Goal: Task Accomplishment & Management: Use online tool/utility

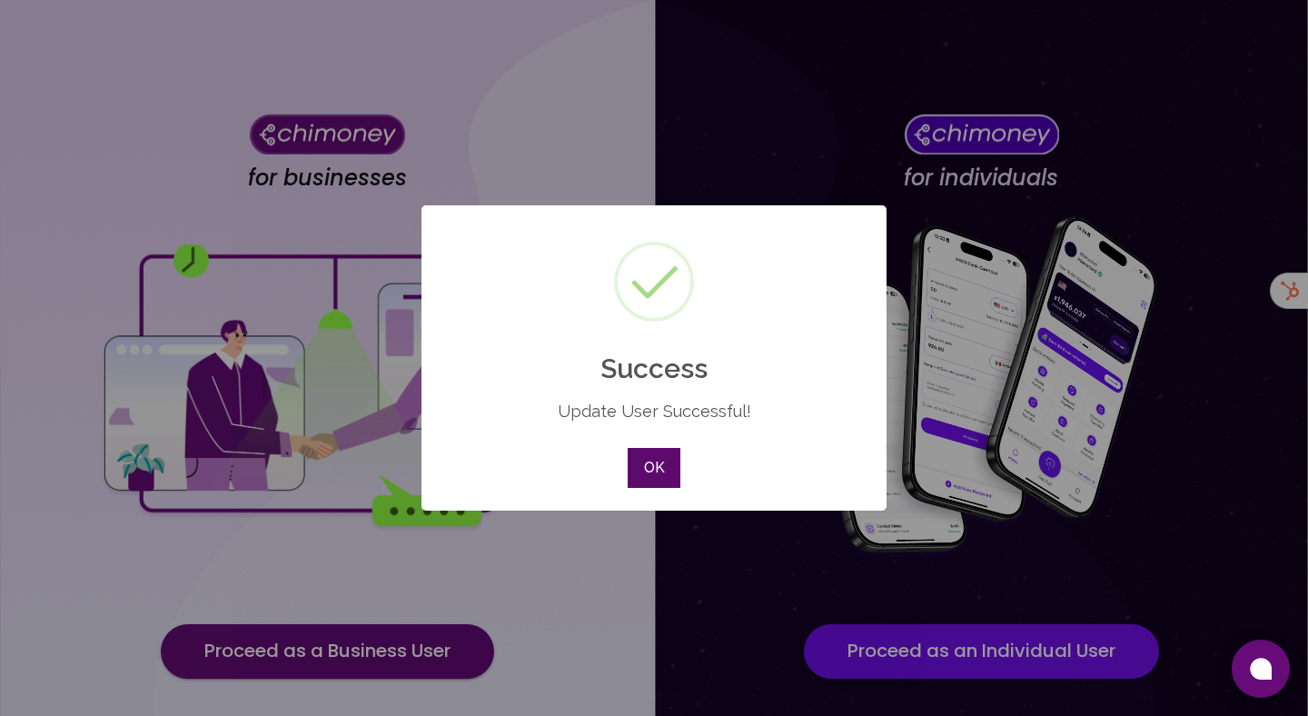
click at [645, 463] on button "OK" at bounding box center [654, 468] width 53 height 40
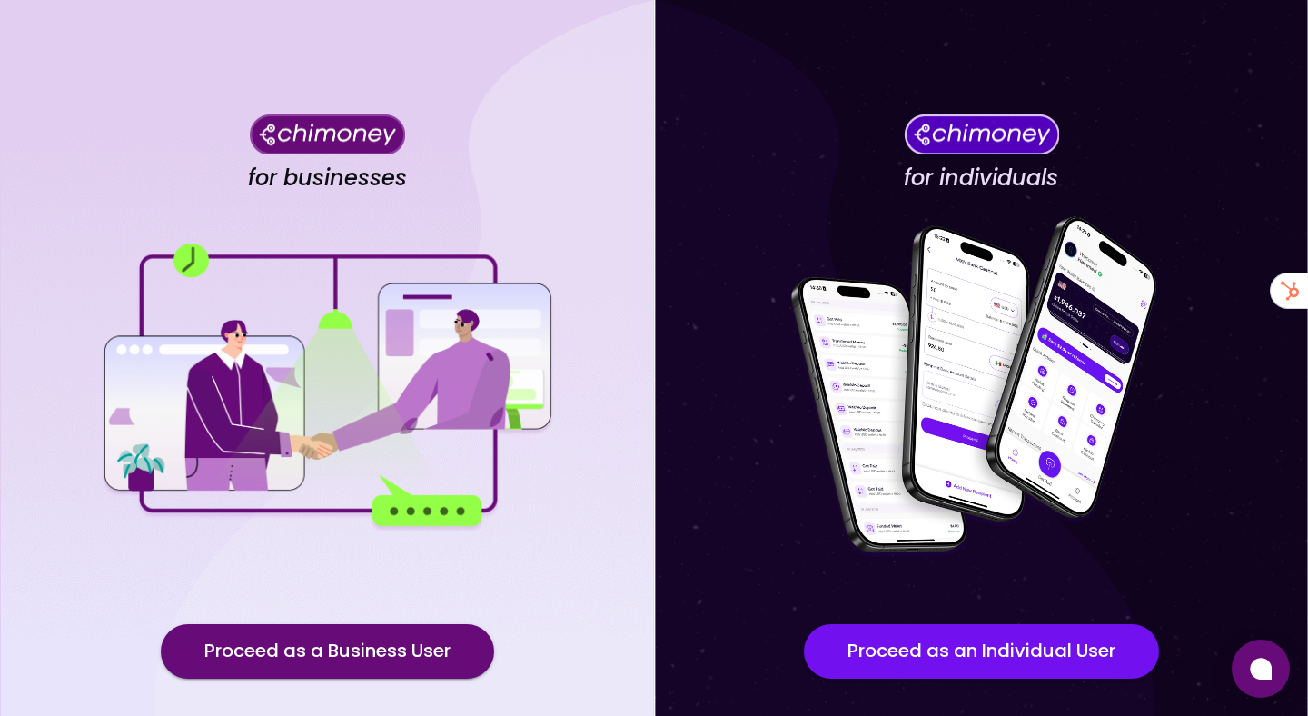
click at [371, 622] on div "for businesses Proceed as a Business User" at bounding box center [327, 410] width 654 height 821
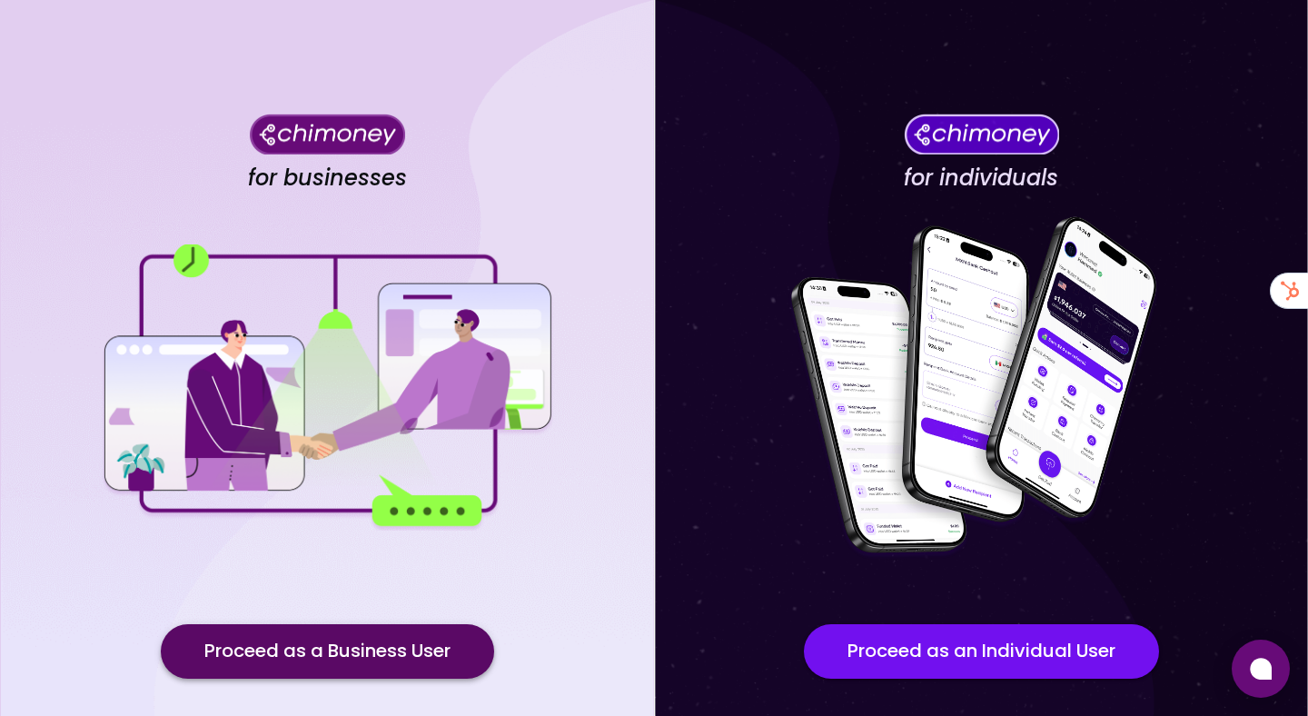
click at [365, 637] on button "Proceed as a Business User" at bounding box center [327, 651] width 333 height 55
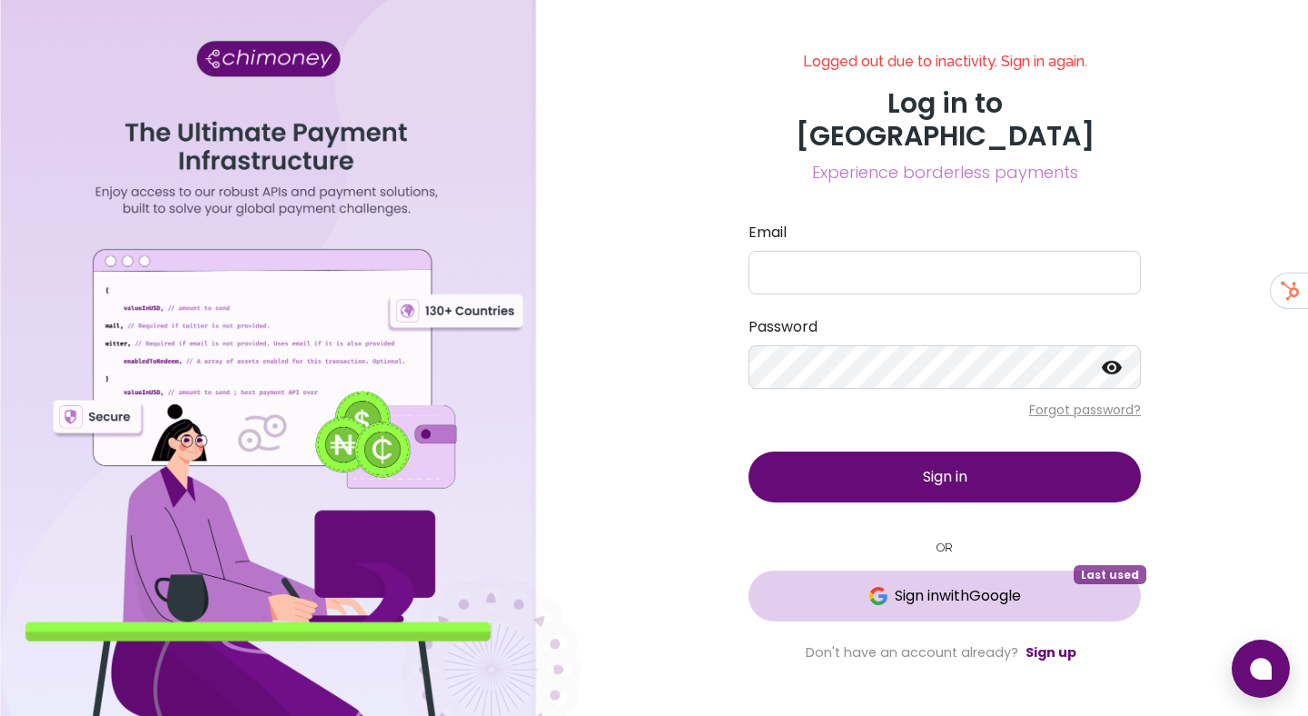
click at [855, 571] on button "Sign in with Google Last used" at bounding box center [945, 596] width 392 height 51
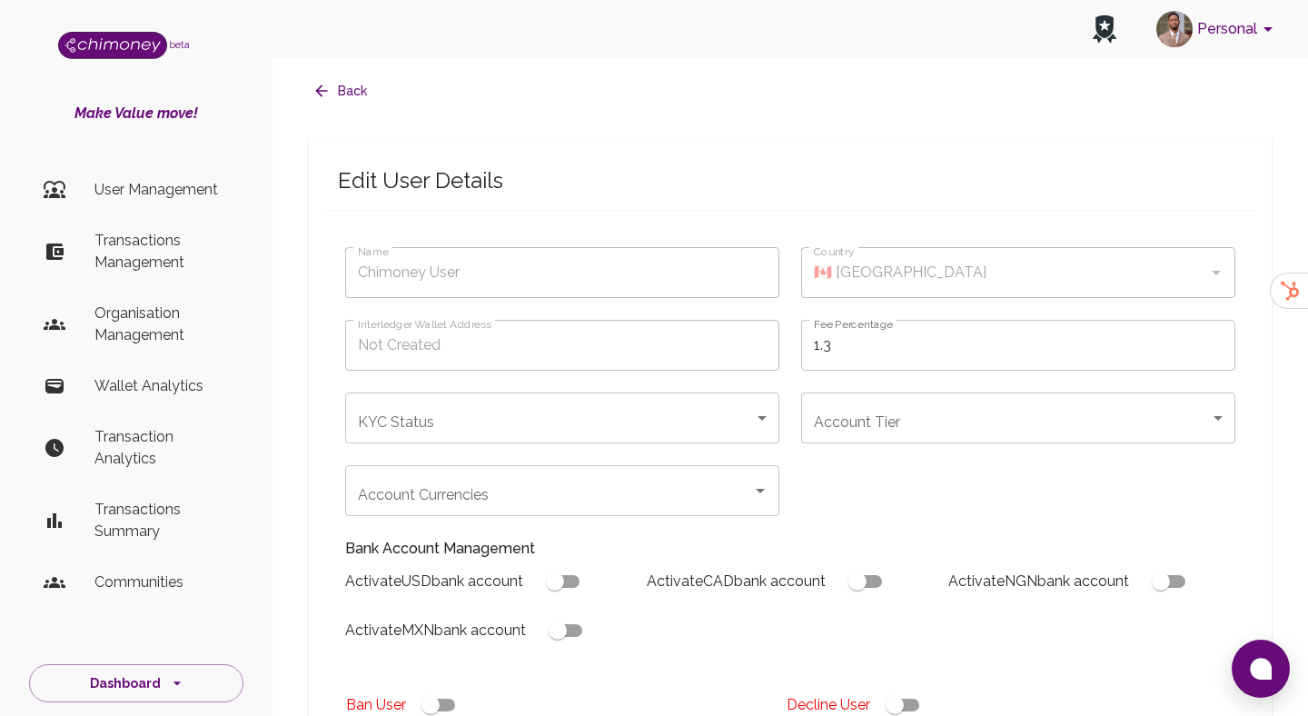
type input "pindivineelreddy"
type input "completed"
type input "tier-2"
checkbox input "true"
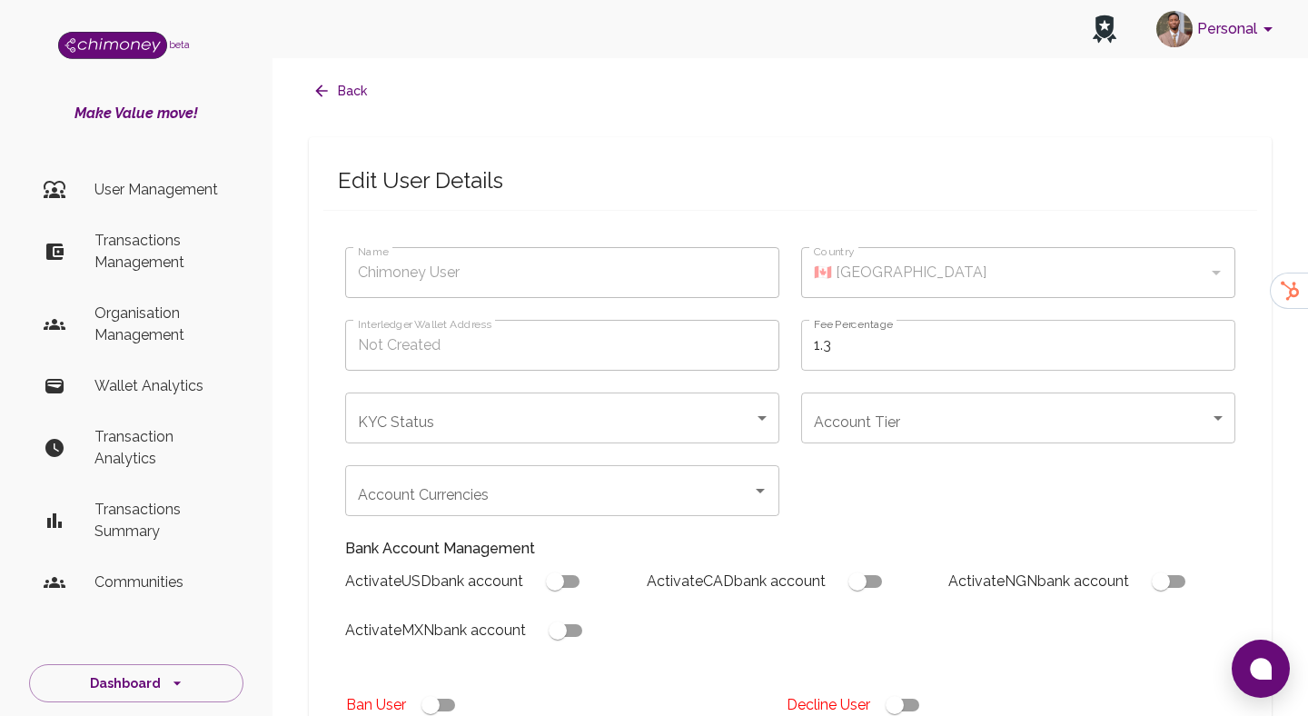
checkbox input "true"
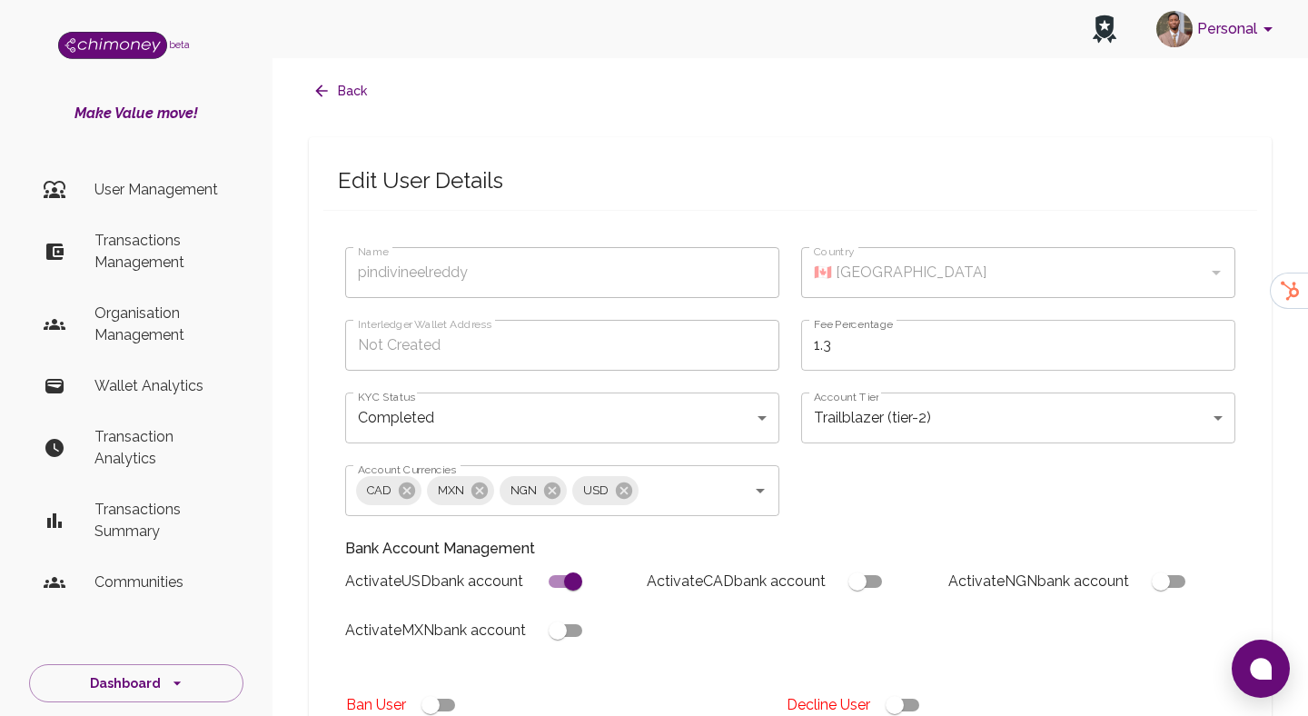
click at [134, 270] on p "Transactions Management" at bounding box center [161, 252] width 134 height 44
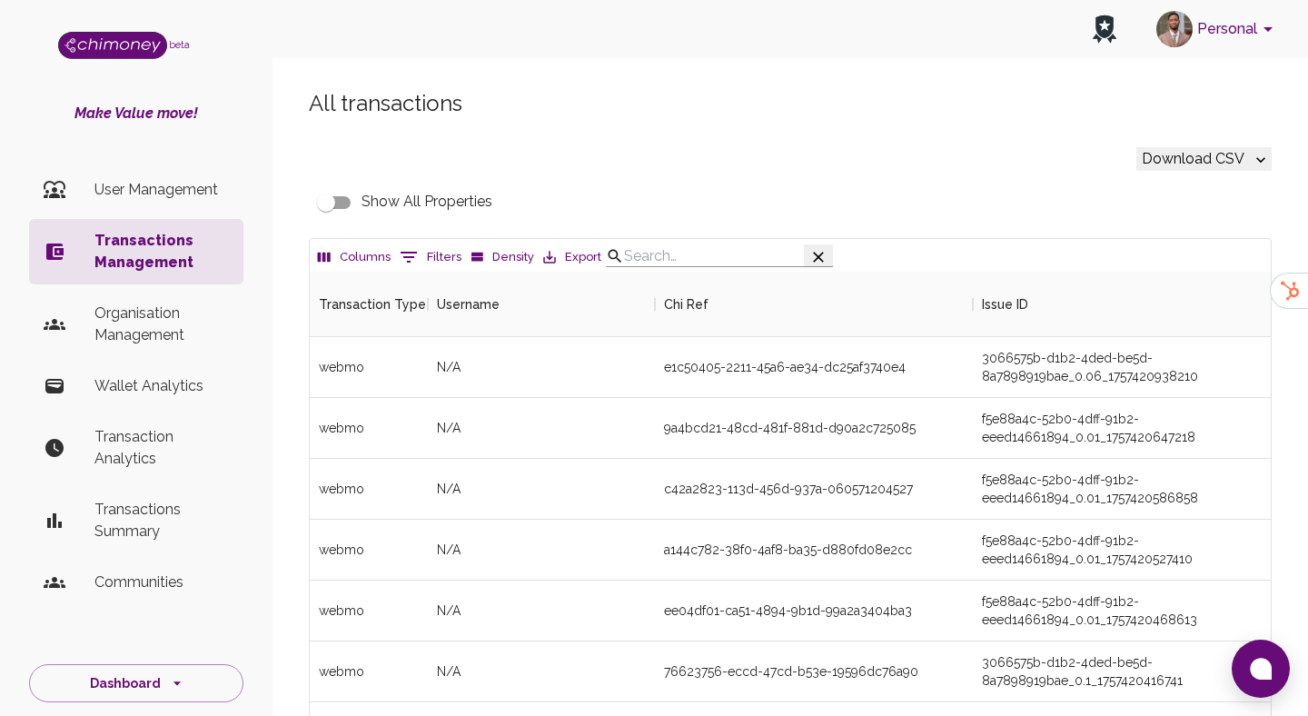
scroll to position [674, 961]
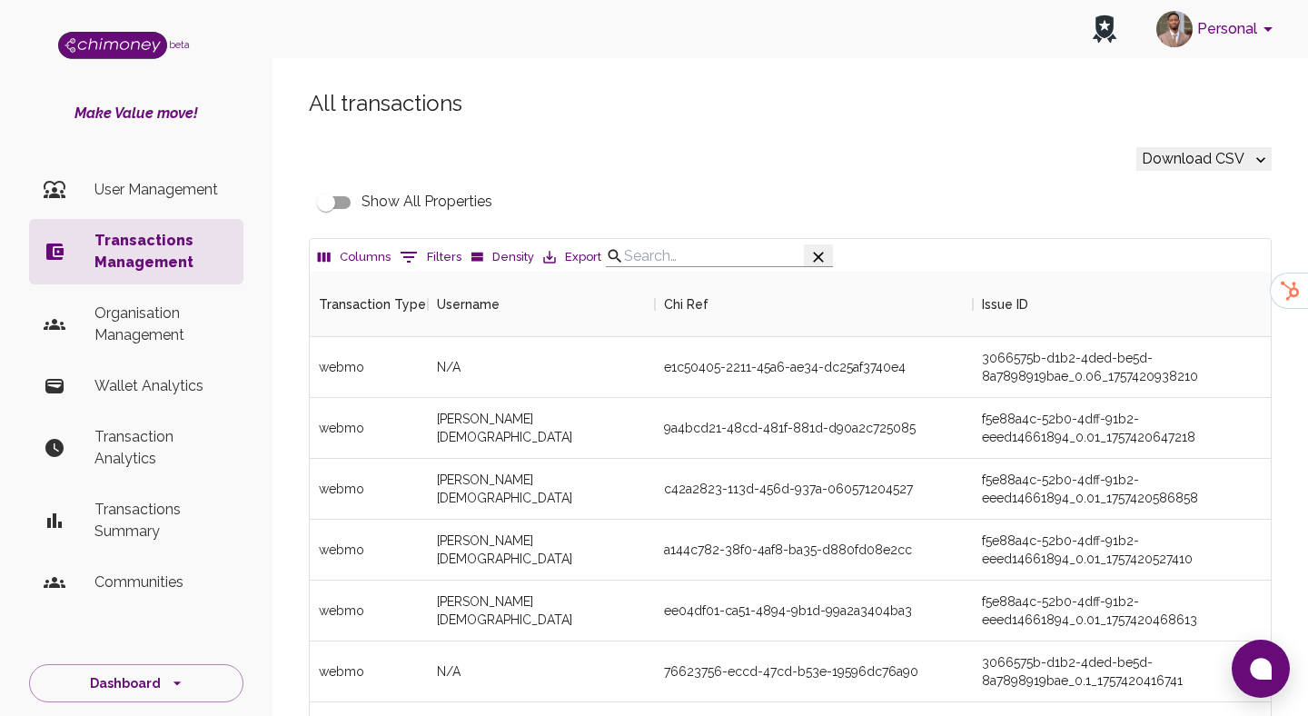
click at [174, 184] on p "User Management" at bounding box center [161, 190] width 134 height 22
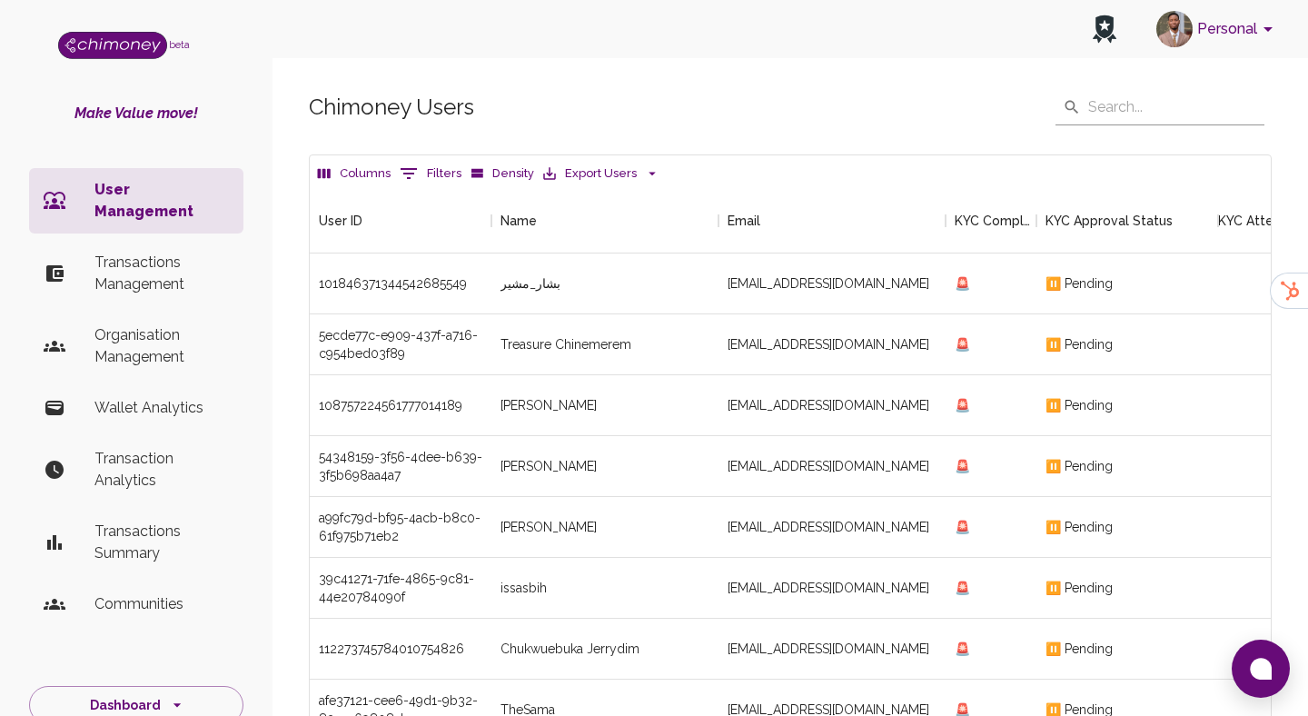
click at [405, 176] on icon "Show filters" at bounding box center [409, 174] width 22 height 22
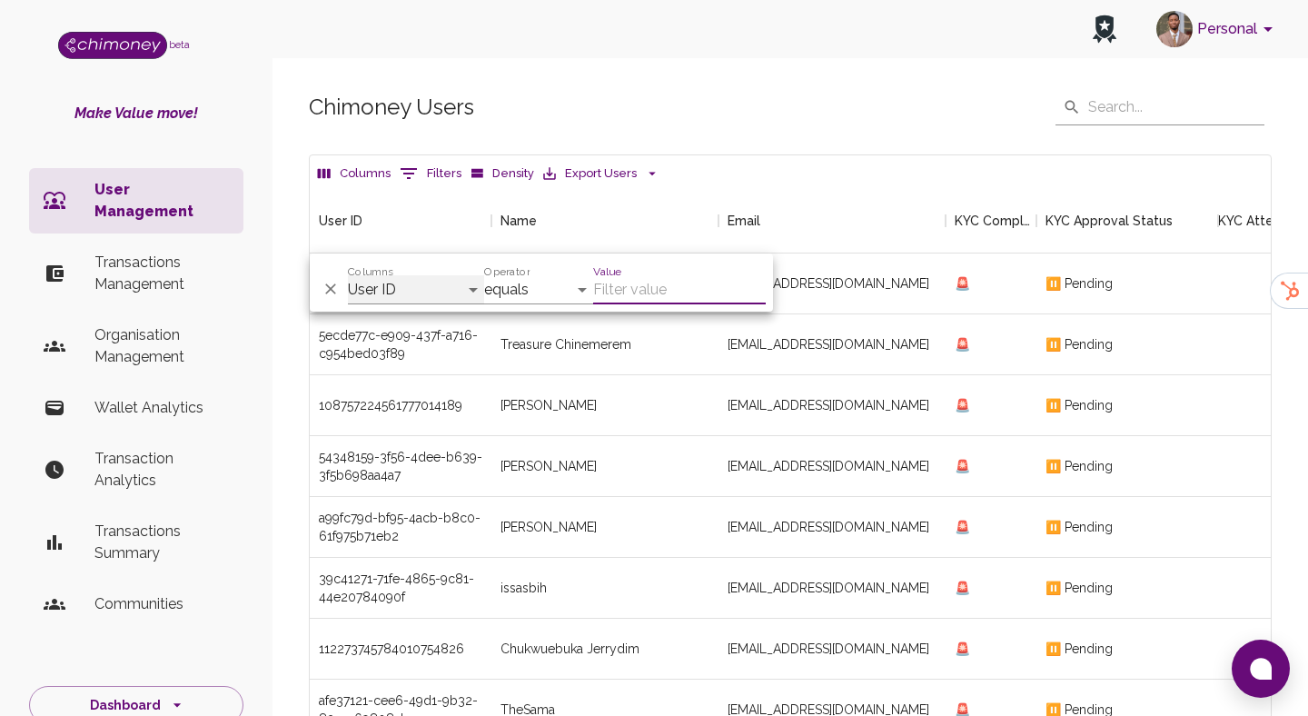
click at [386, 284] on select "User ID Name Email KYC Completed KYC Approval Status KYC Attempts Join date Upd…" at bounding box center [416, 289] width 136 height 29
select select "email"
click at [348, 275] on select "User ID Name Email KYC Completed KYC Approval Status KYC Attempts Join date Upd…" at bounding box center [416, 289] width 136 height 29
click at [551, 293] on select "contains equals starts with is any of" at bounding box center [538, 289] width 109 height 29
click at [484, 275] on select "contains equals starts with is any of" at bounding box center [538, 289] width 109 height 29
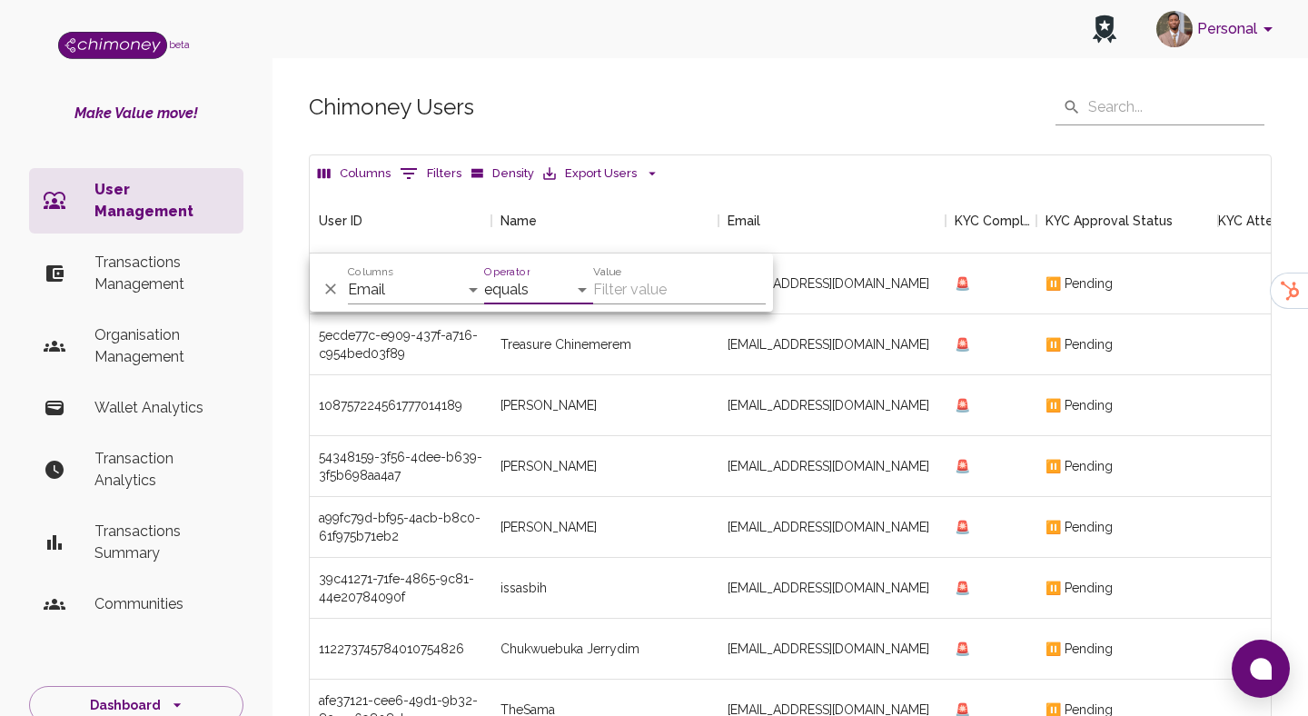
click at [641, 298] on input "Value" at bounding box center [679, 289] width 173 height 29
paste input "elonmusskk33@gmail.com"
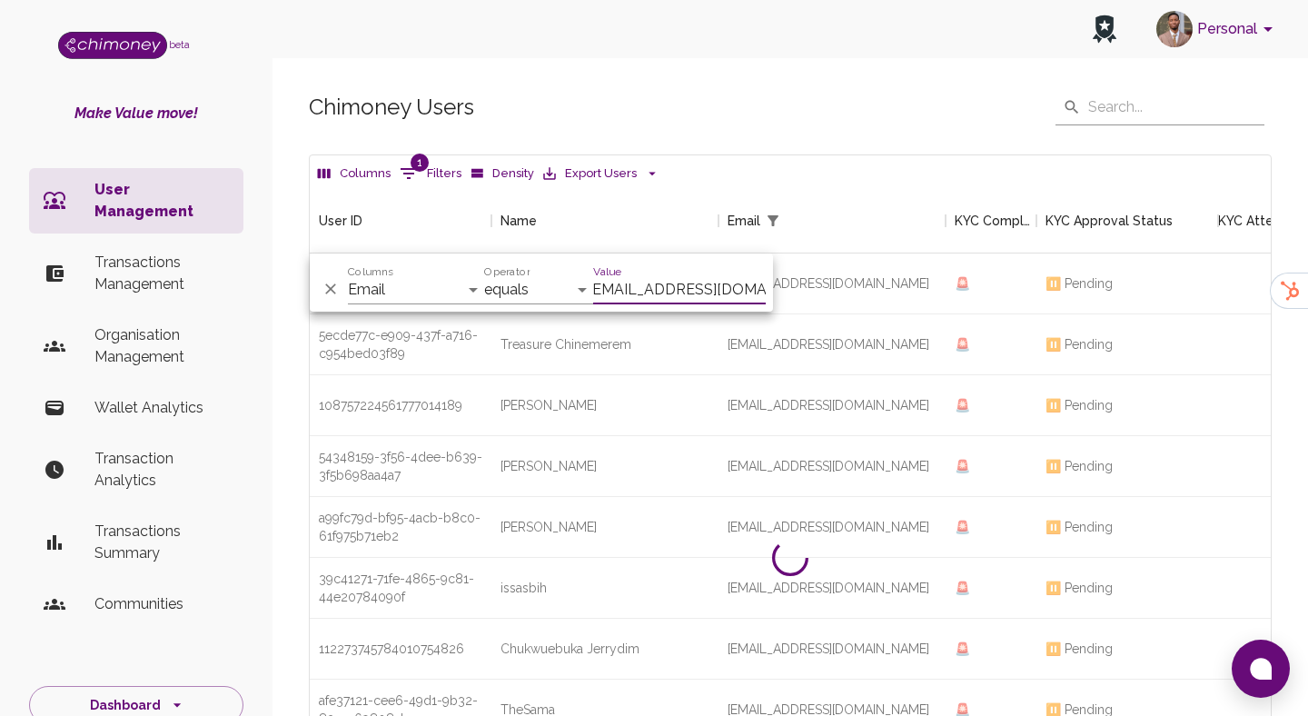
scroll to position [126, 961]
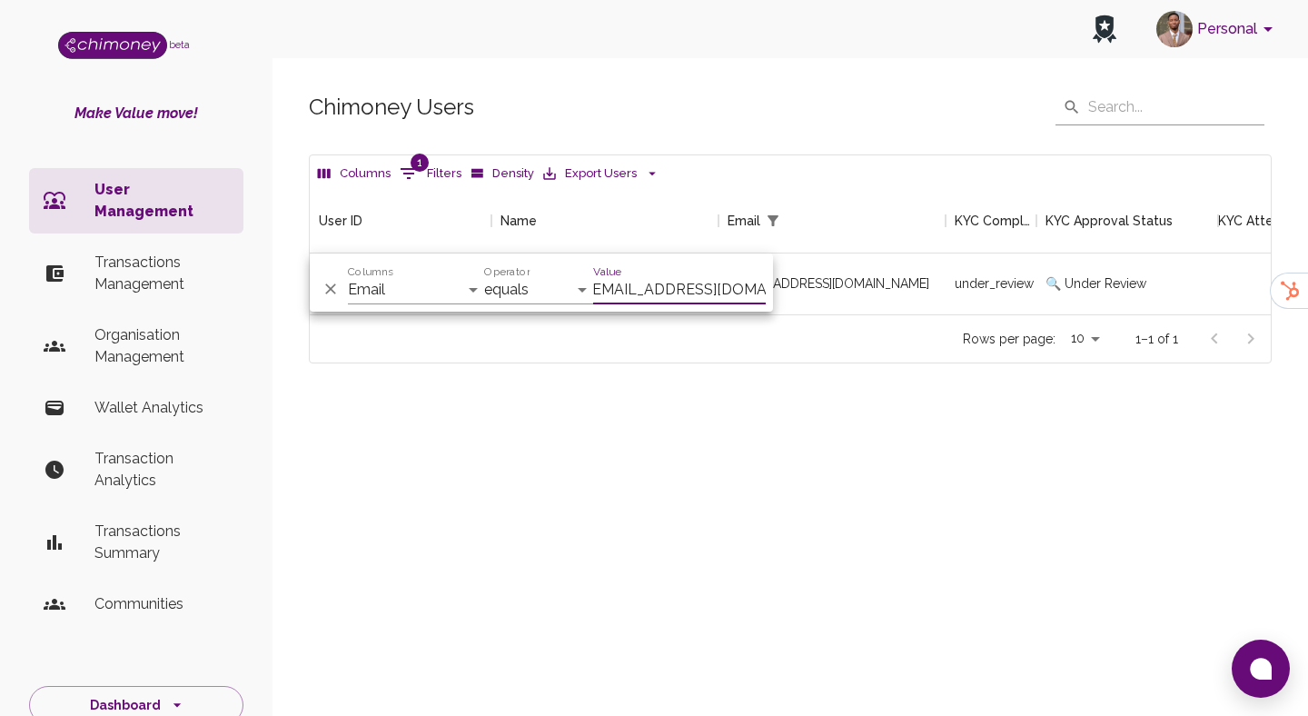
type input "elonmusskk33@gmail.com"
click at [751, 376] on div "Chimoney Users ​ ​ Columns 1 Filters Density Export Users User ID Name Email KY…" at bounding box center [791, 256] width 1036 height 423
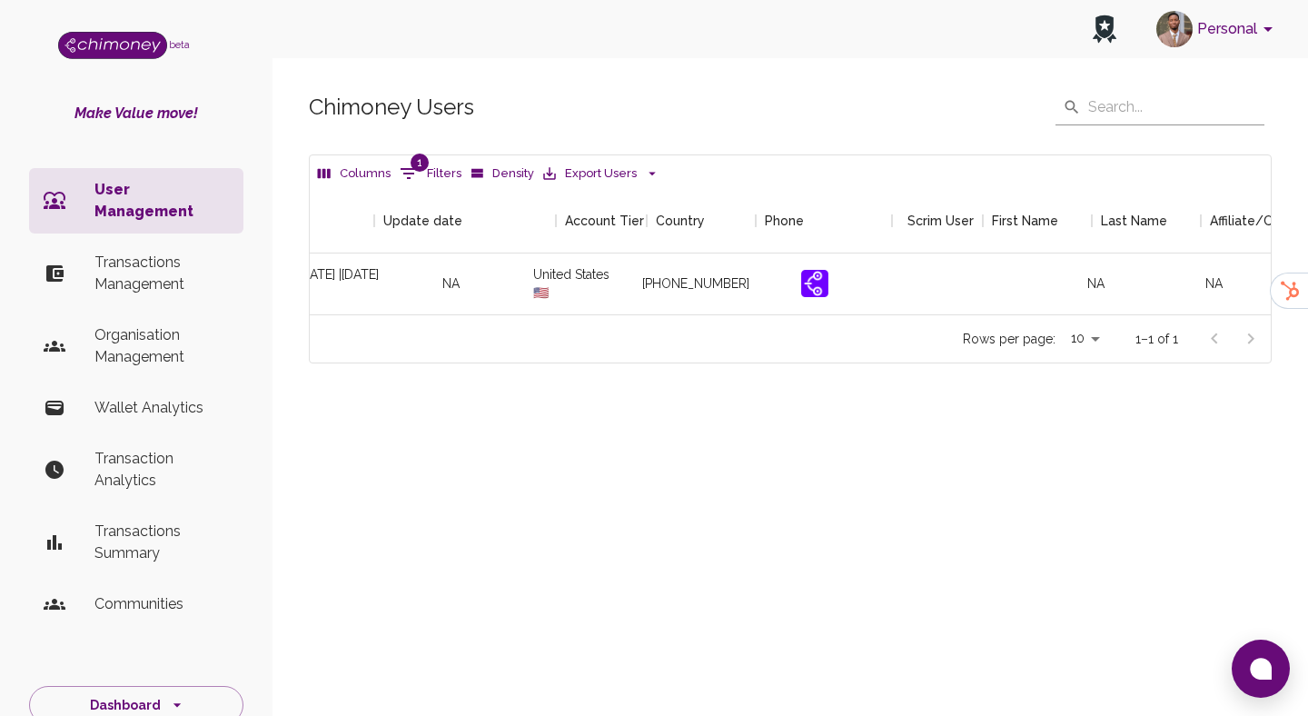
scroll to position [0, 2146]
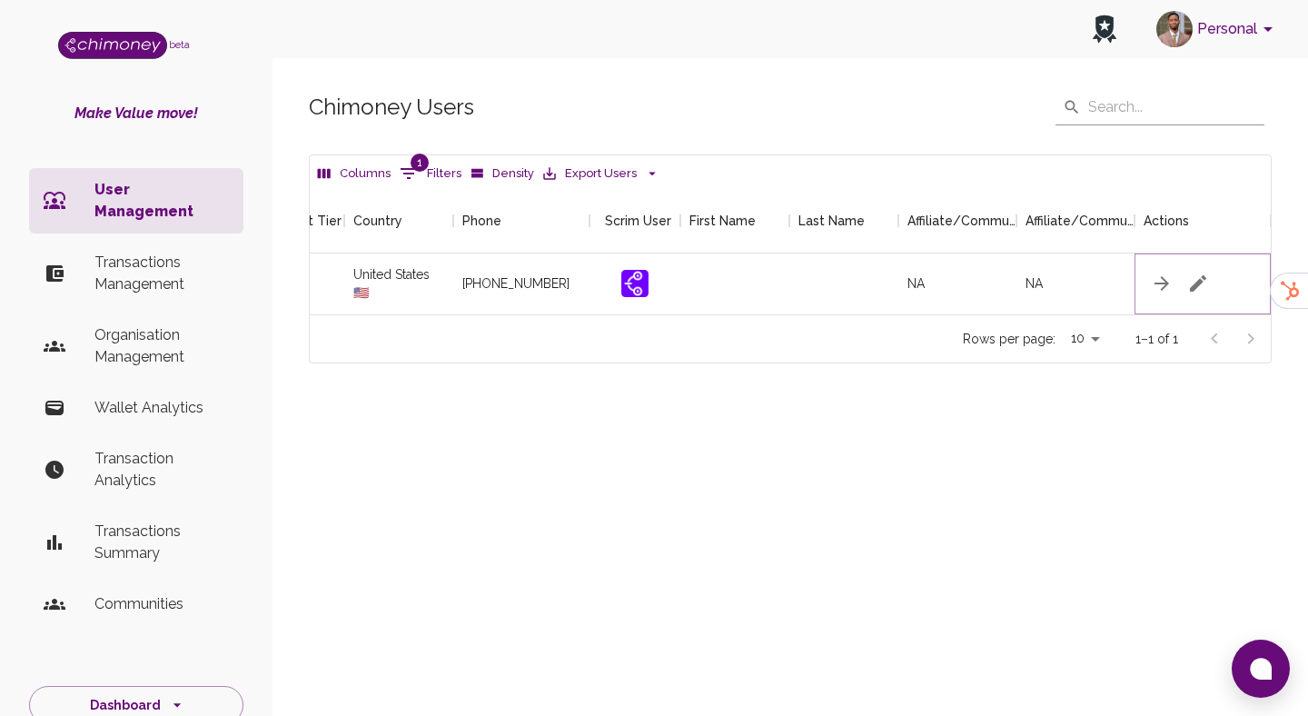
click at [1207, 273] on icon "button" at bounding box center [1198, 284] width 22 height 22
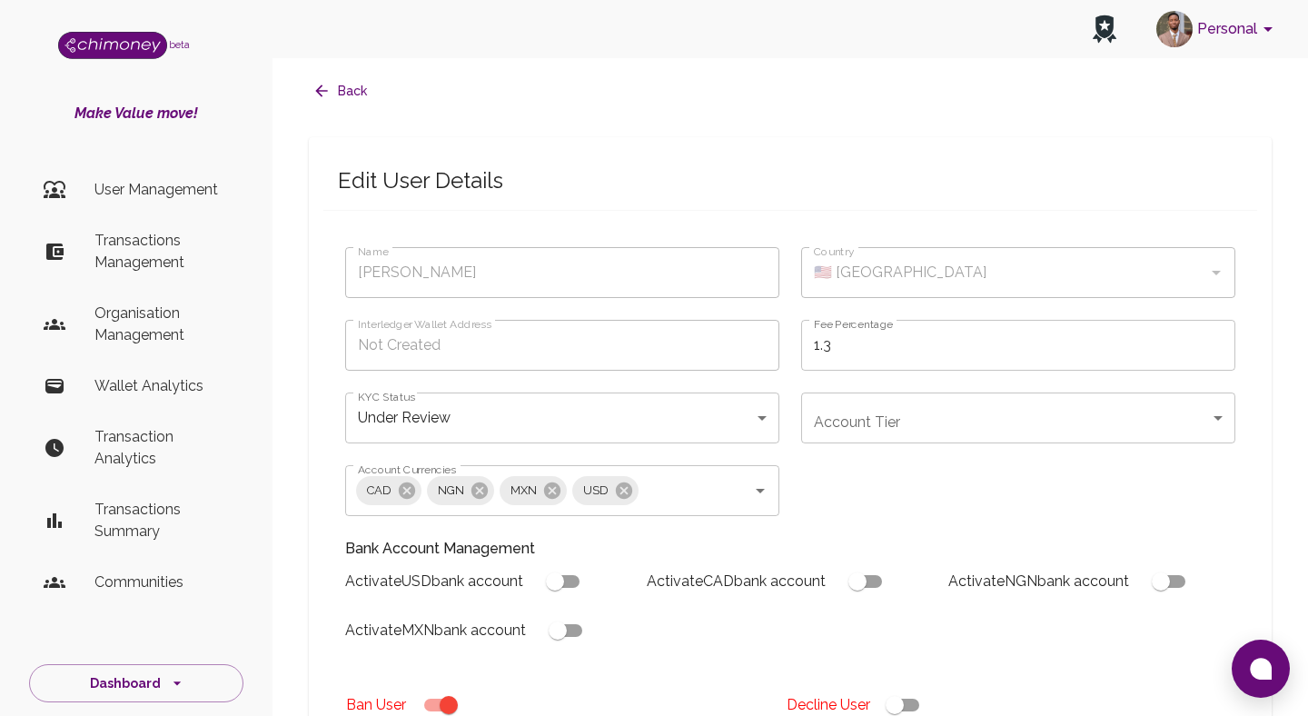
type input "Worou Mathias"
type input "🇺🇸 [GEOGRAPHIC_DATA]"
type input "under_review"
checkbox input "true"
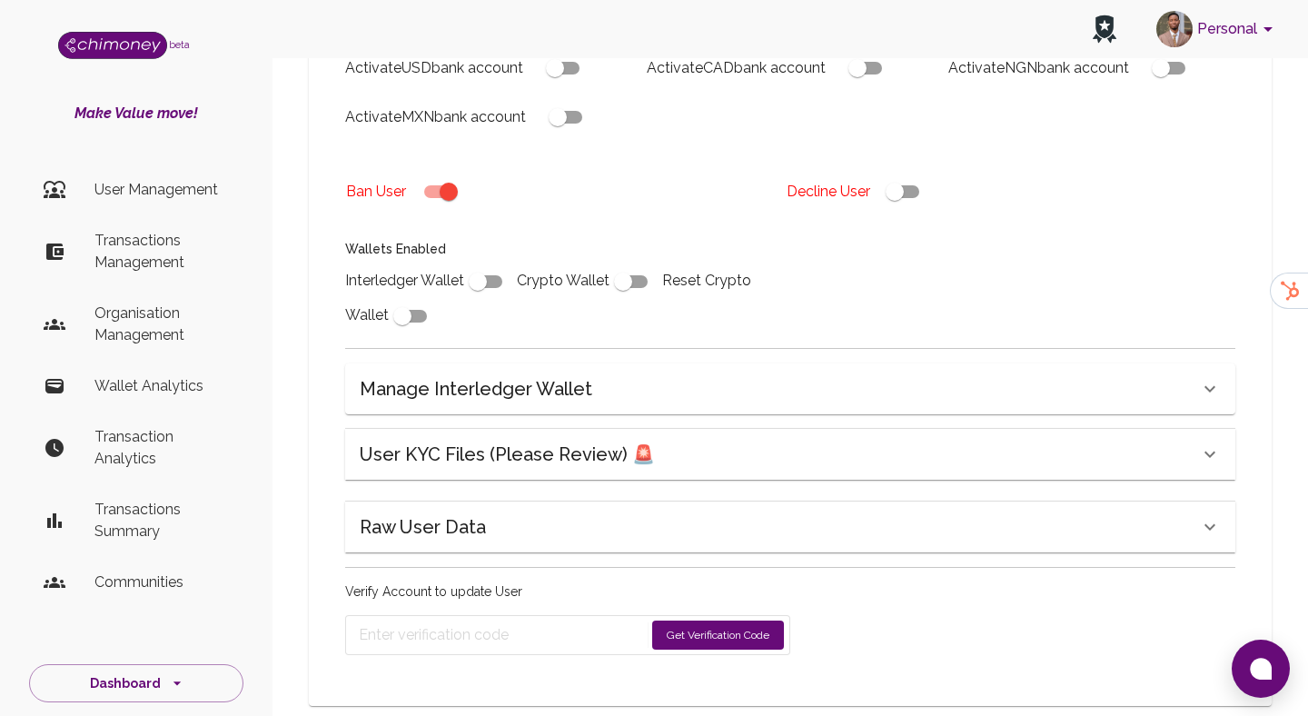
scroll to position [547, 0]
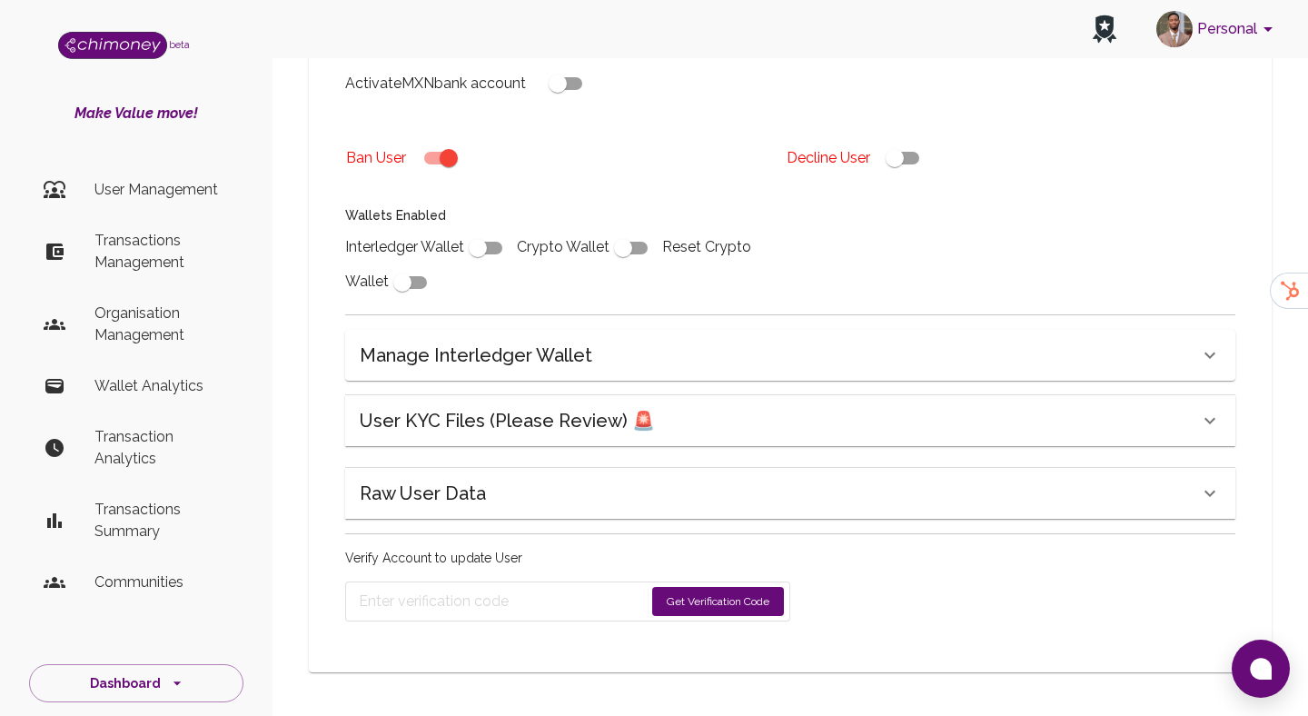
click at [949, 509] on div "Raw User Data" at bounding box center [790, 493] width 890 height 51
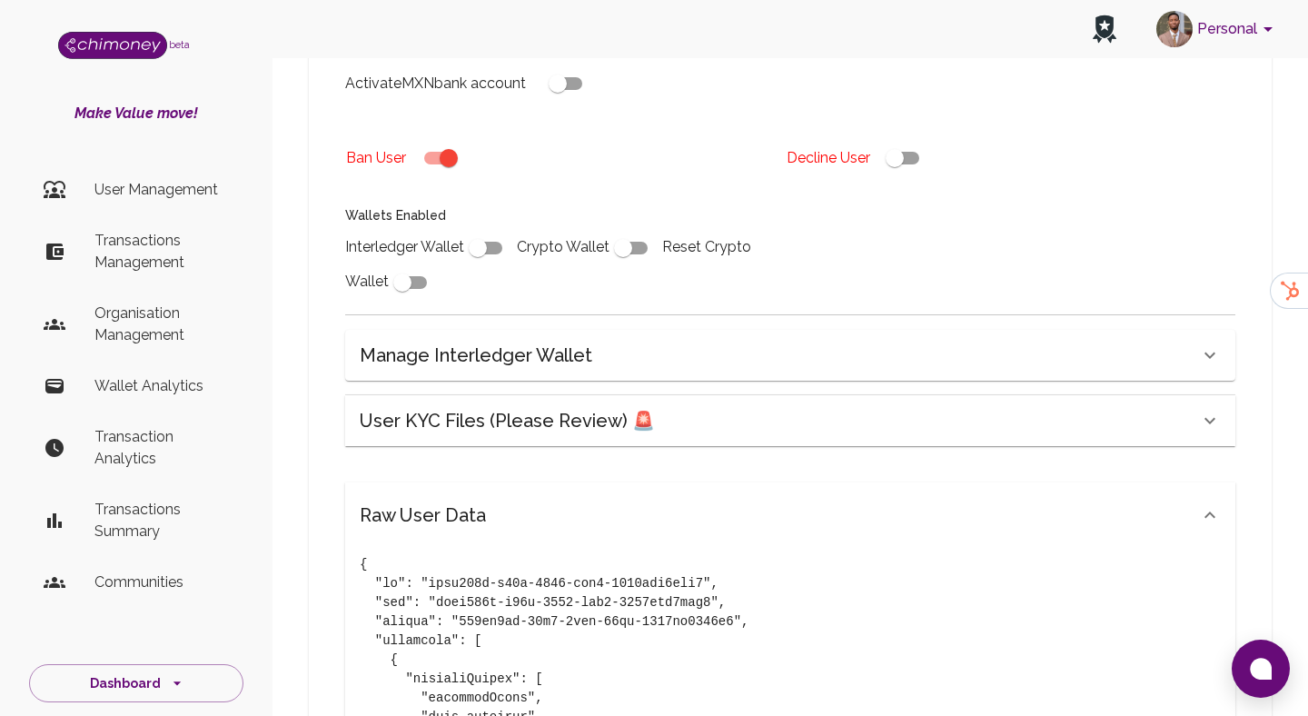
click at [881, 430] on div "User KYC Files (Please Review) 🚨" at bounding box center [780, 420] width 840 height 29
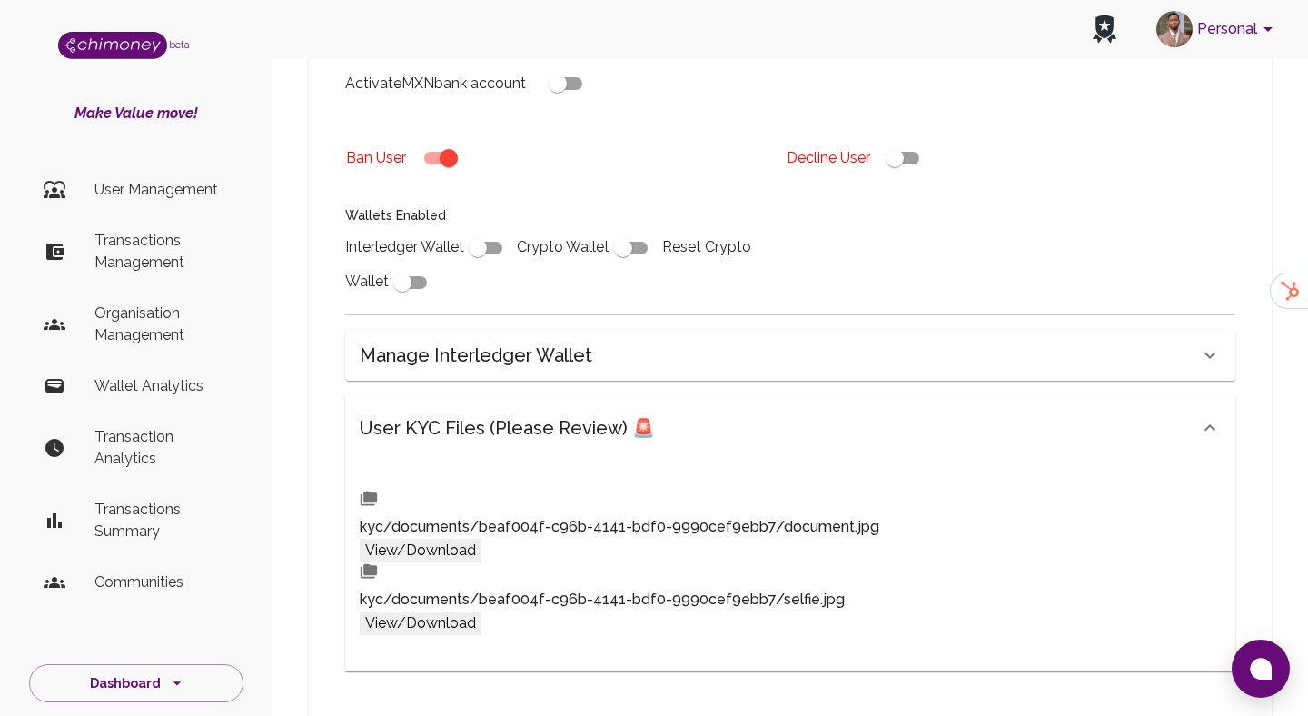
click at [482, 539] on button "View/Download" at bounding box center [421, 551] width 122 height 24
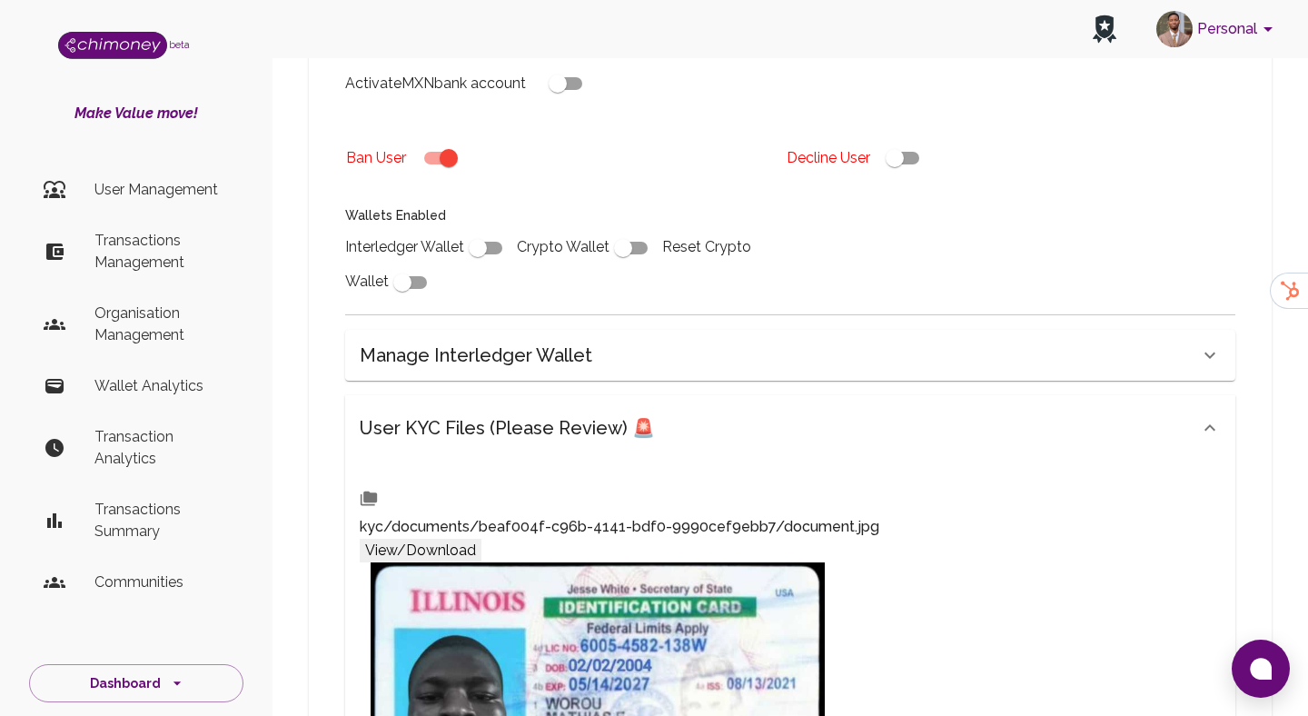
click at [134, 271] on p "Transactions Management" at bounding box center [161, 252] width 134 height 44
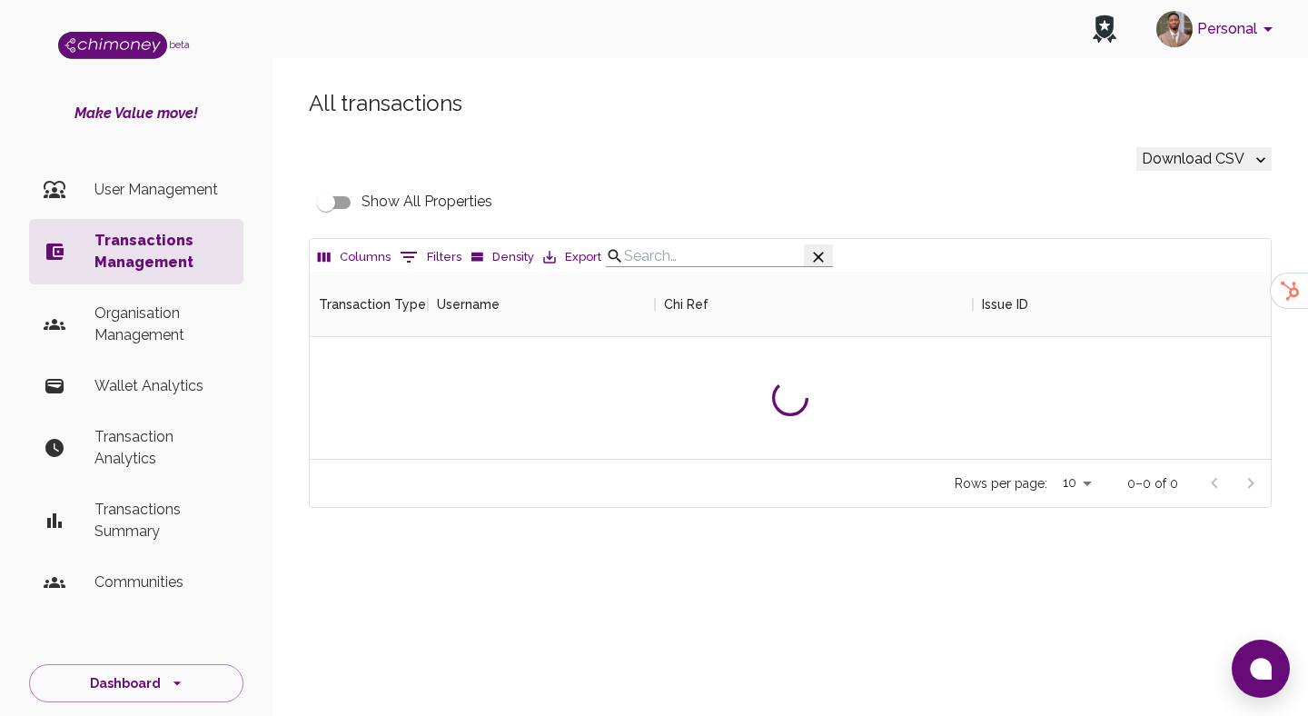
scroll to position [187, 961]
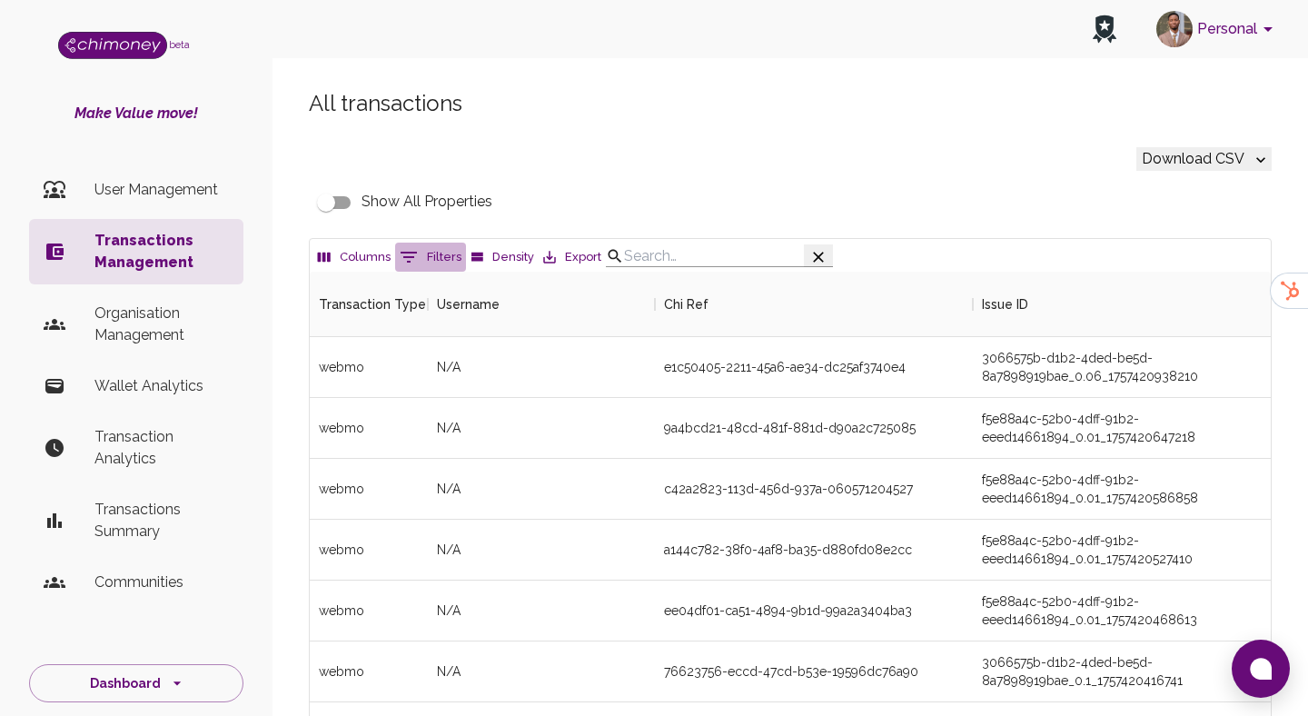
click at [402, 261] on icon "Show filters" at bounding box center [409, 257] width 22 height 22
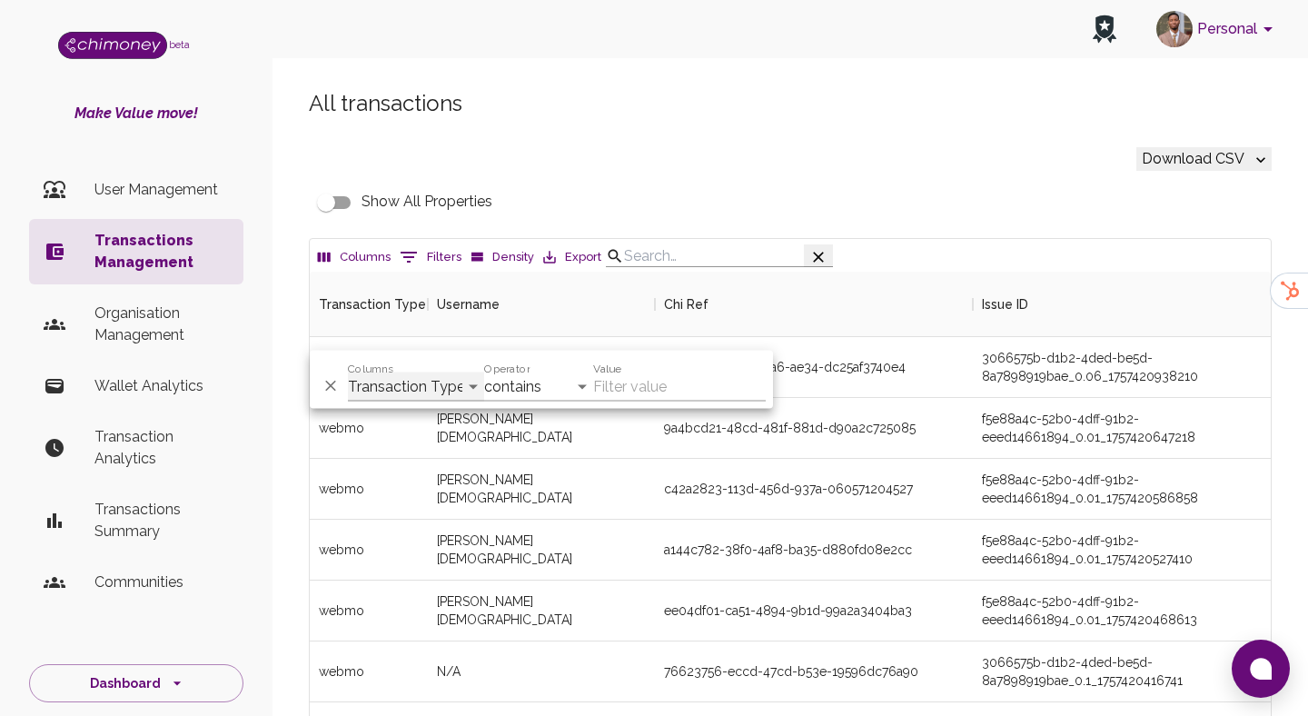
click at [419, 391] on select "Transaction Type Username Chi Ref Issue ID Value Amount Currency Fee ($) FX Rat…" at bounding box center [416, 387] width 136 height 29
click at [158, 195] on p "User Management" at bounding box center [161, 190] width 134 height 22
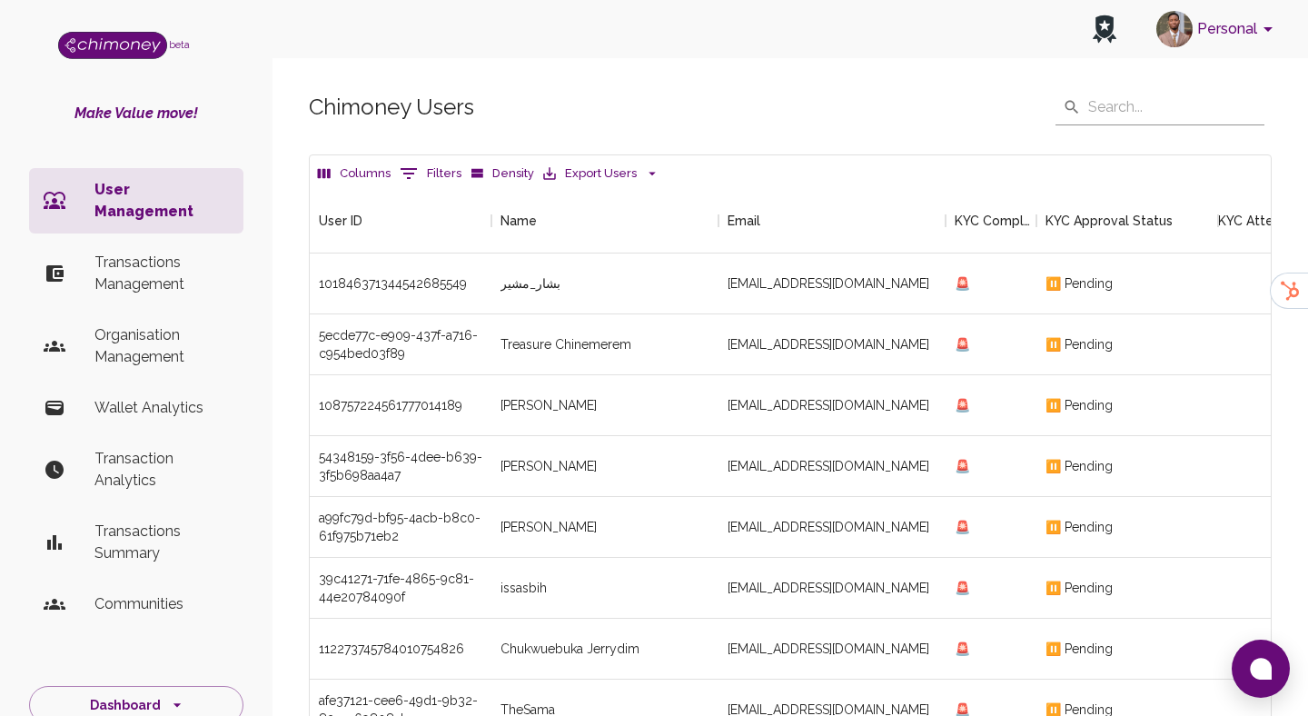
scroll to position [674, 961]
click at [444, 176] on button "0 Filters" at bounding box center [430, 173] width 71 height 29
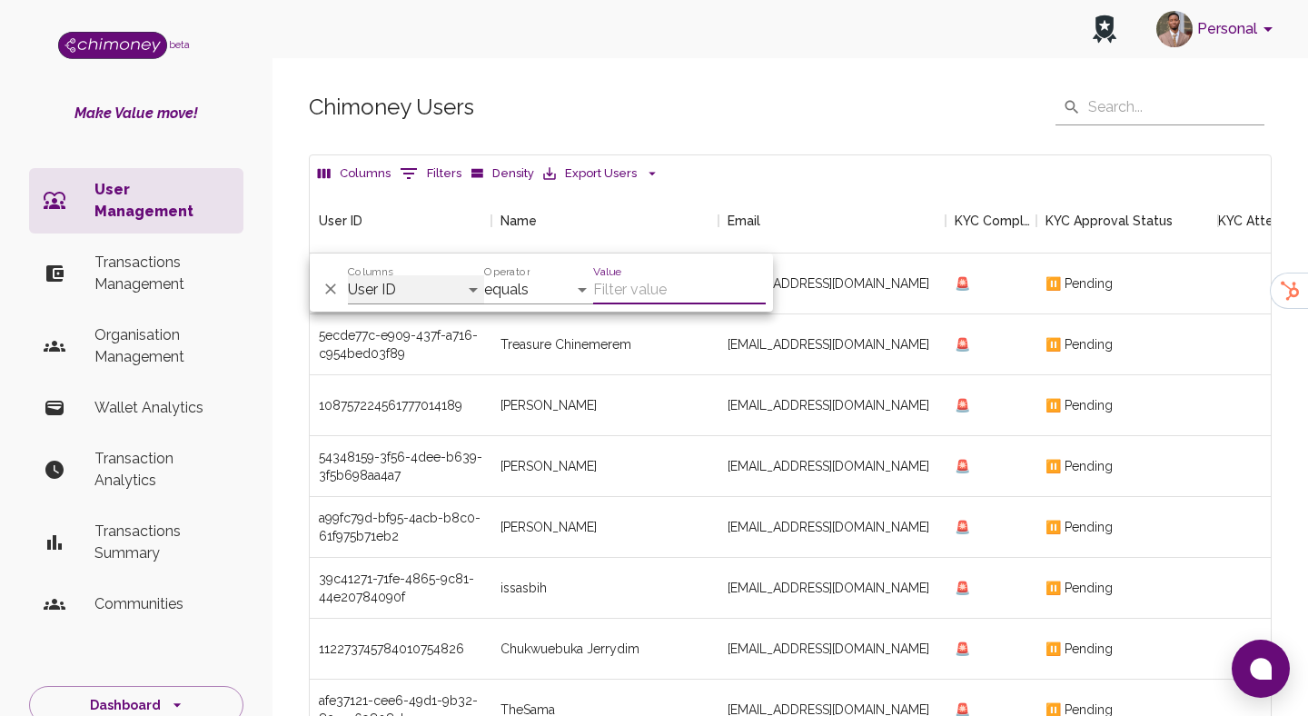
click at [397, 283] on select "User ID Name Email KYC Completed KYC Approval Status KYC Attempts Join date Upd…" at bounding box center [416, 289] width 136 height 29
select select "email"
click at [348, 275] on select "User ID Name Email KYC Completed KYC Approval Status KYC Attempts Join date Upd…" at bounding box center [416, 289] width 136 height 29
click at [624, 270] on div "Value" at bounding box center [679, 283] width 173 height 44
click at [624, 286] on input "Value" at bounding box center [679, 289] width 173 height 29
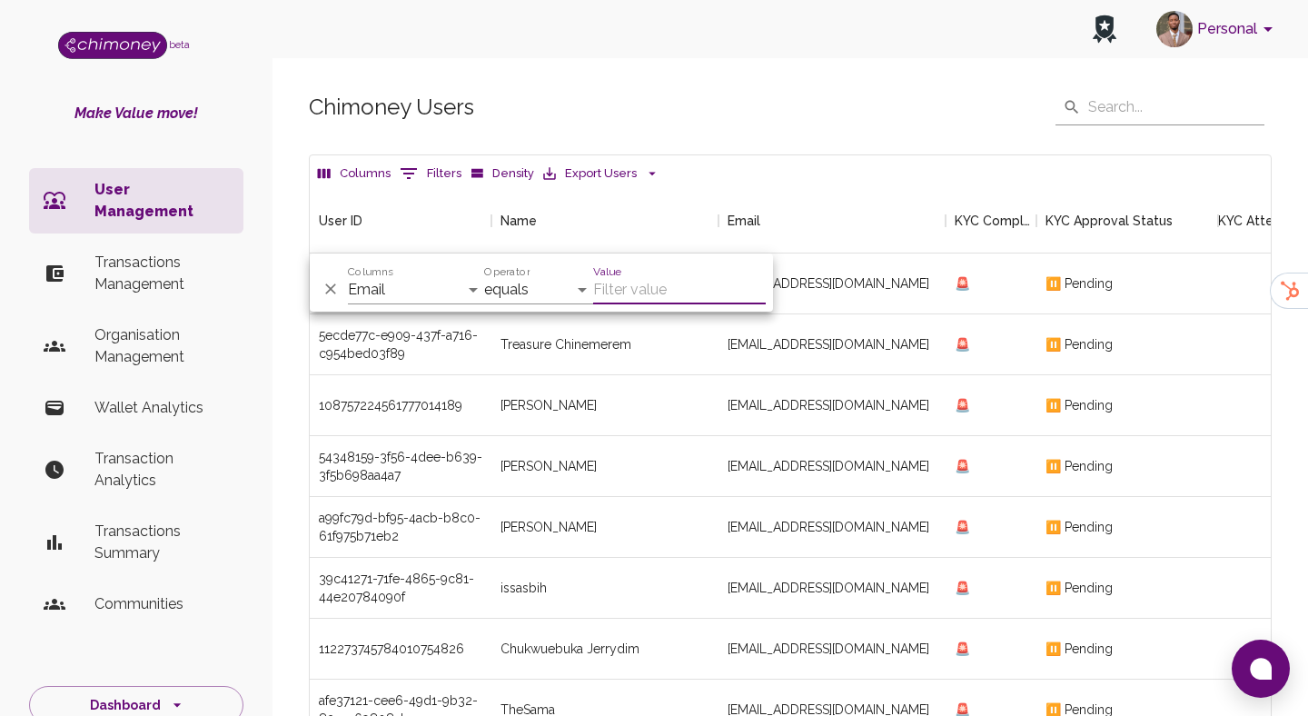
paste input "normanna98@gmail.com"
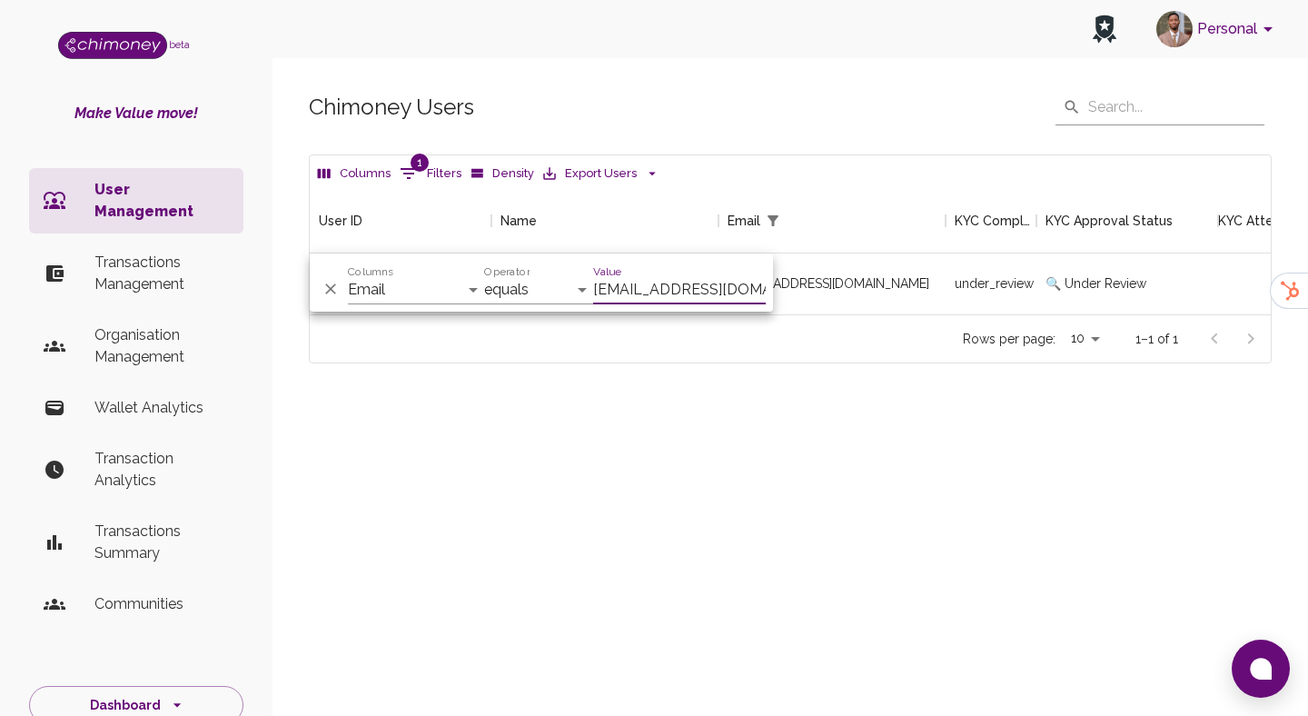
scroll to position [126, 961]
type input "normanna98@gmail.com"
click at [929, 286] on div "normanna98@gmail.com" at bounding box center [832, 283] width 227 height 61
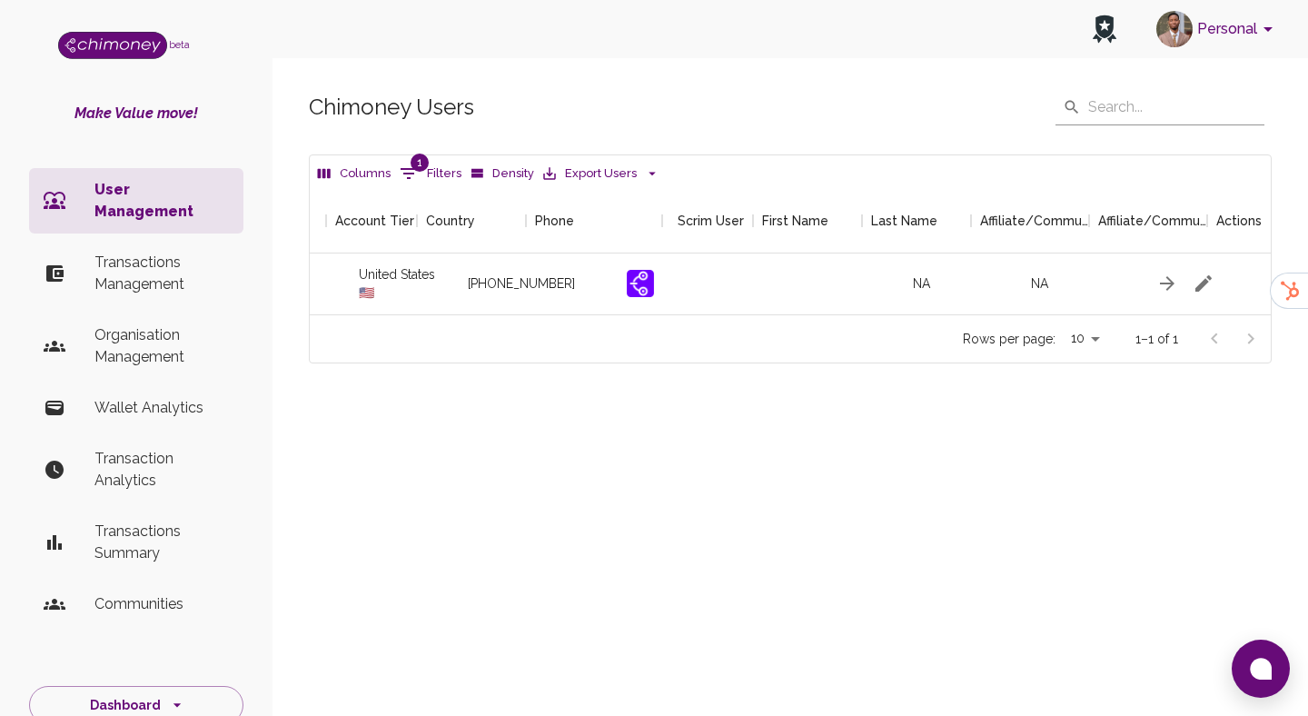
scroll to position [0, 2146]
click at [1177, 281] on button "button" at bounding box center [1162, 283] width 36 height 36
click at [1196, 280] on icon "button" at bounding box center [1198, 284] width 22 height 22
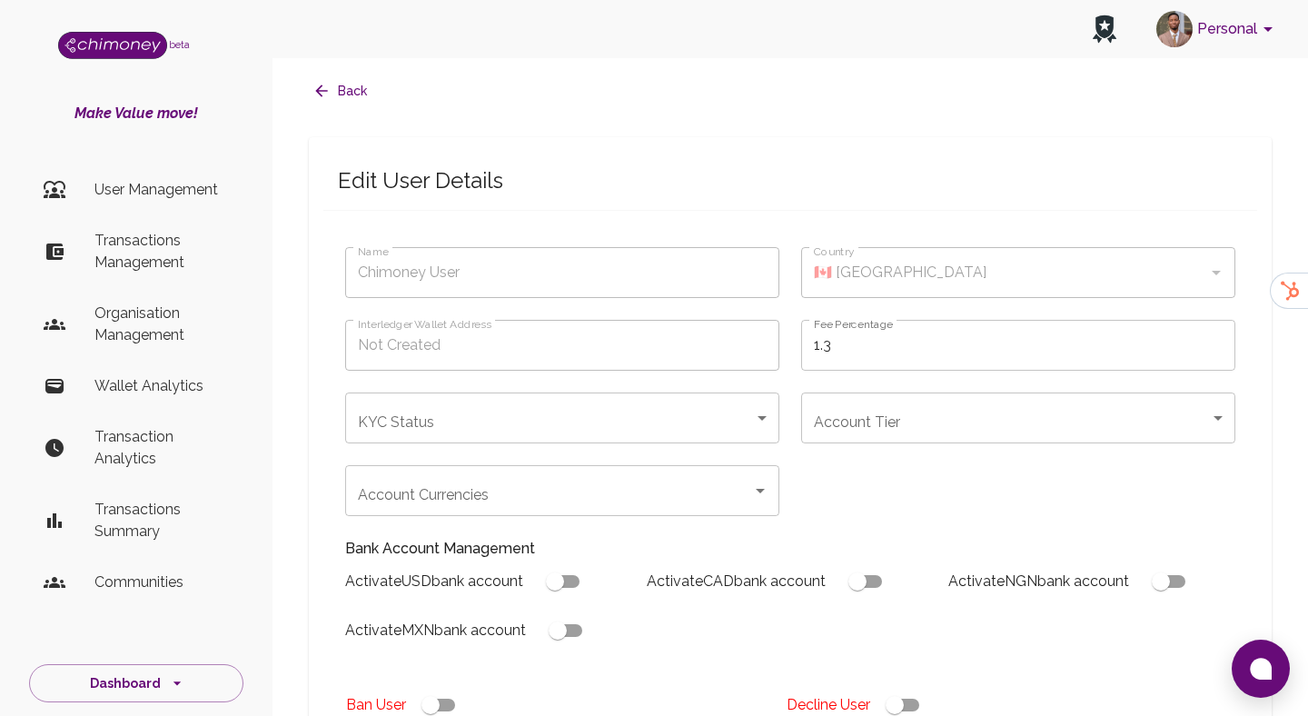
type input "Stephens Anna"
type input "🇺🇸 United States"
type input "under_review"
checkbox input "true"
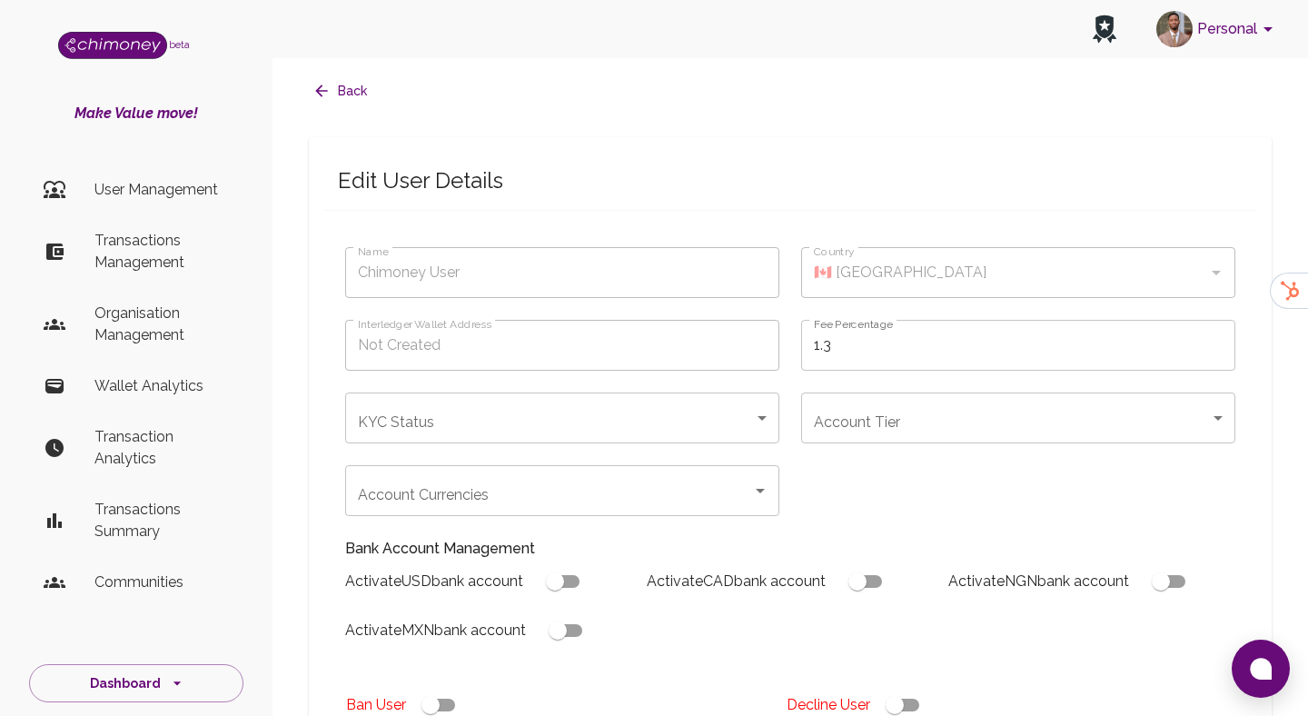
checkbox input "true"
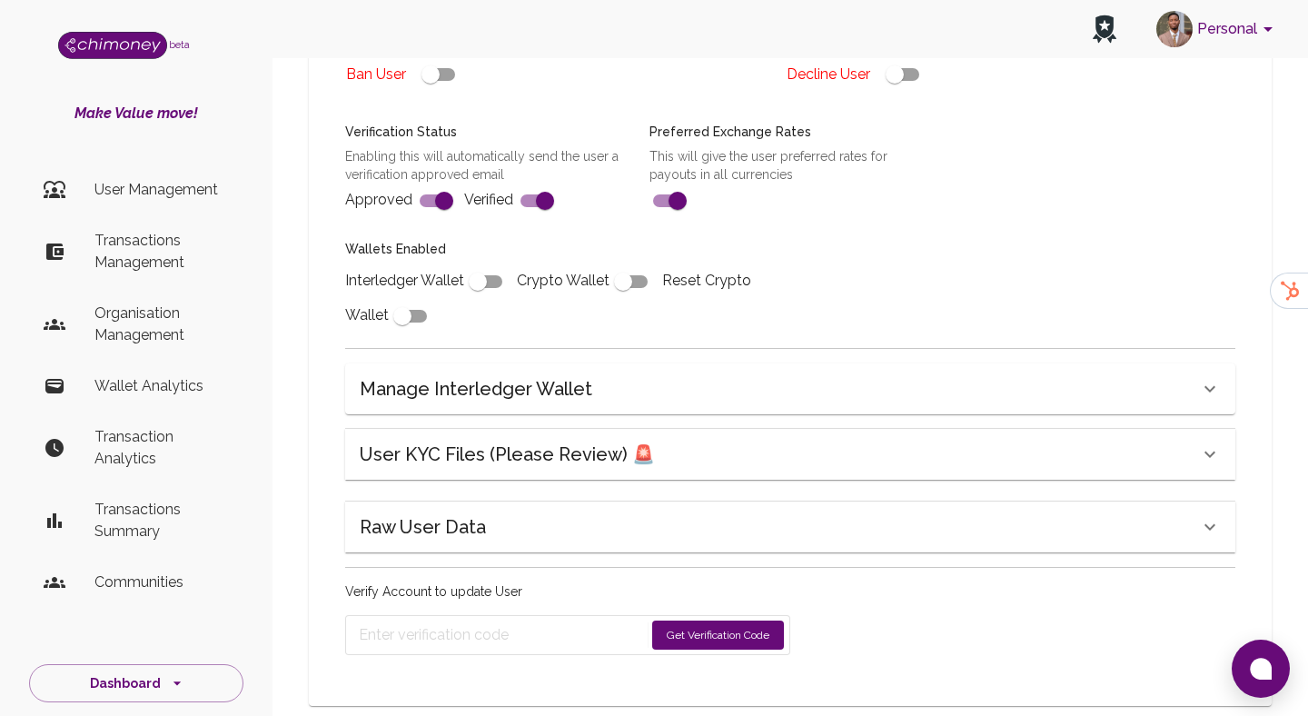
scroll to position [664, 0]
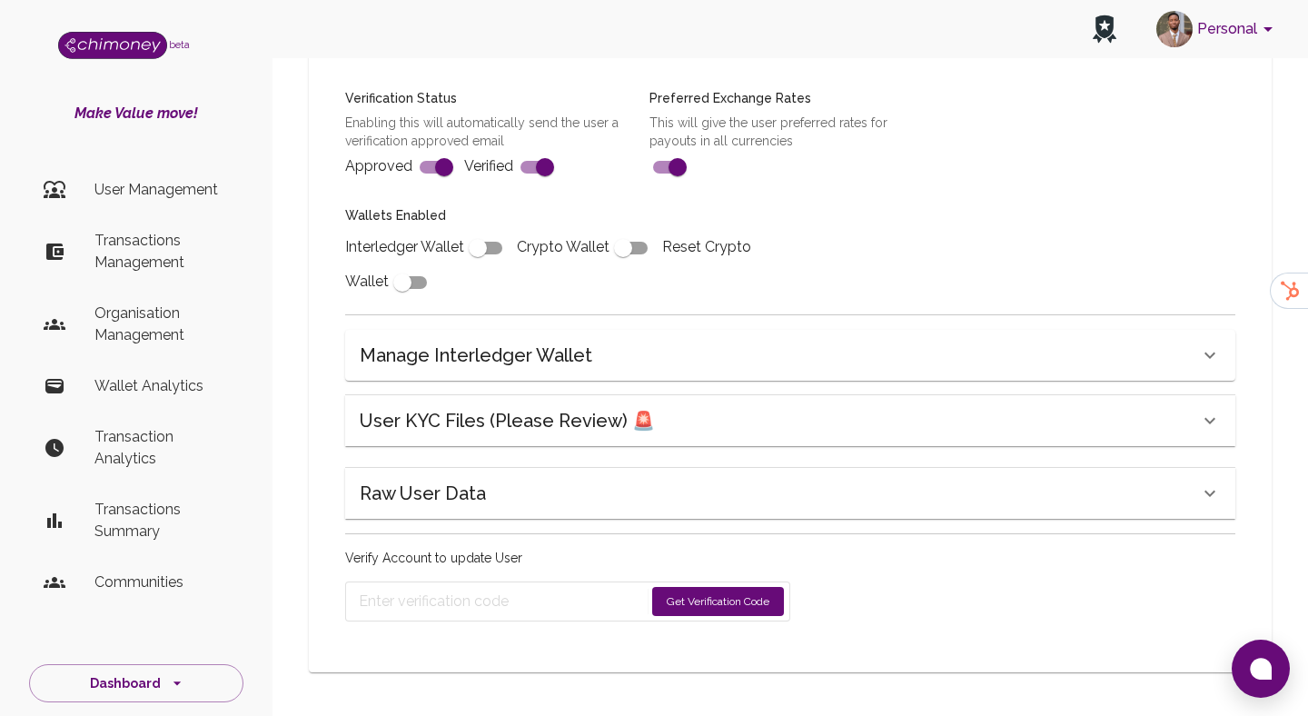
click at [599, 413] on h6 "User KYC Files (Please Review) 🚨" at bounding box center [507, 420] width 295 height 29
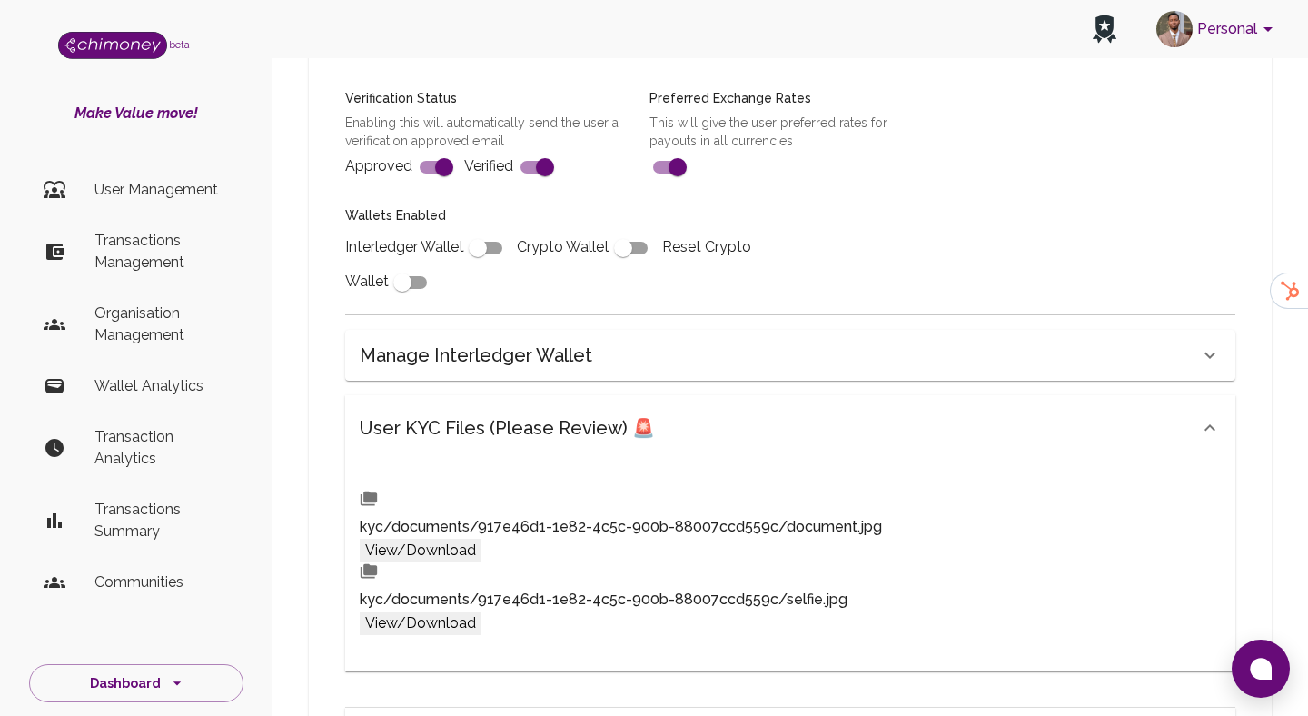
click at [482, 539] on button "View/Download" at bounding box center [421, 551] width 122 height 24
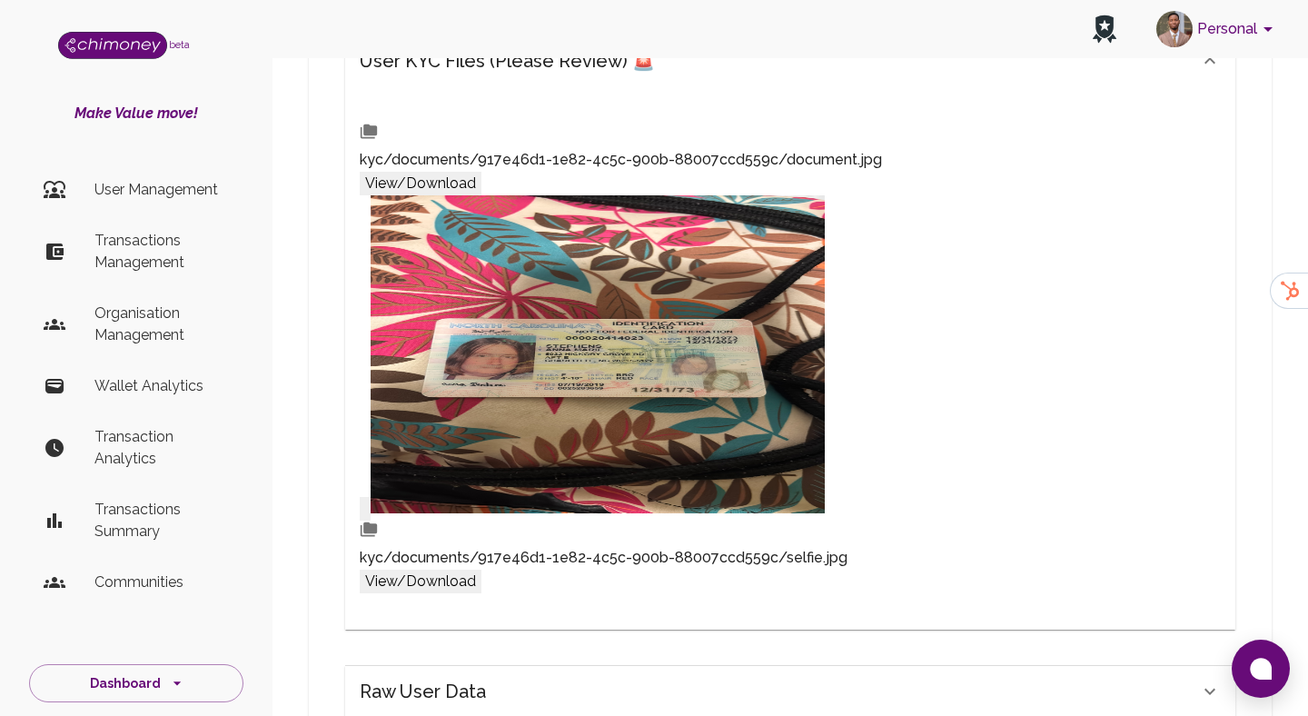
click at [482, 570] on button "View/Download" at bounding box center [421, 582] width 122 height 24
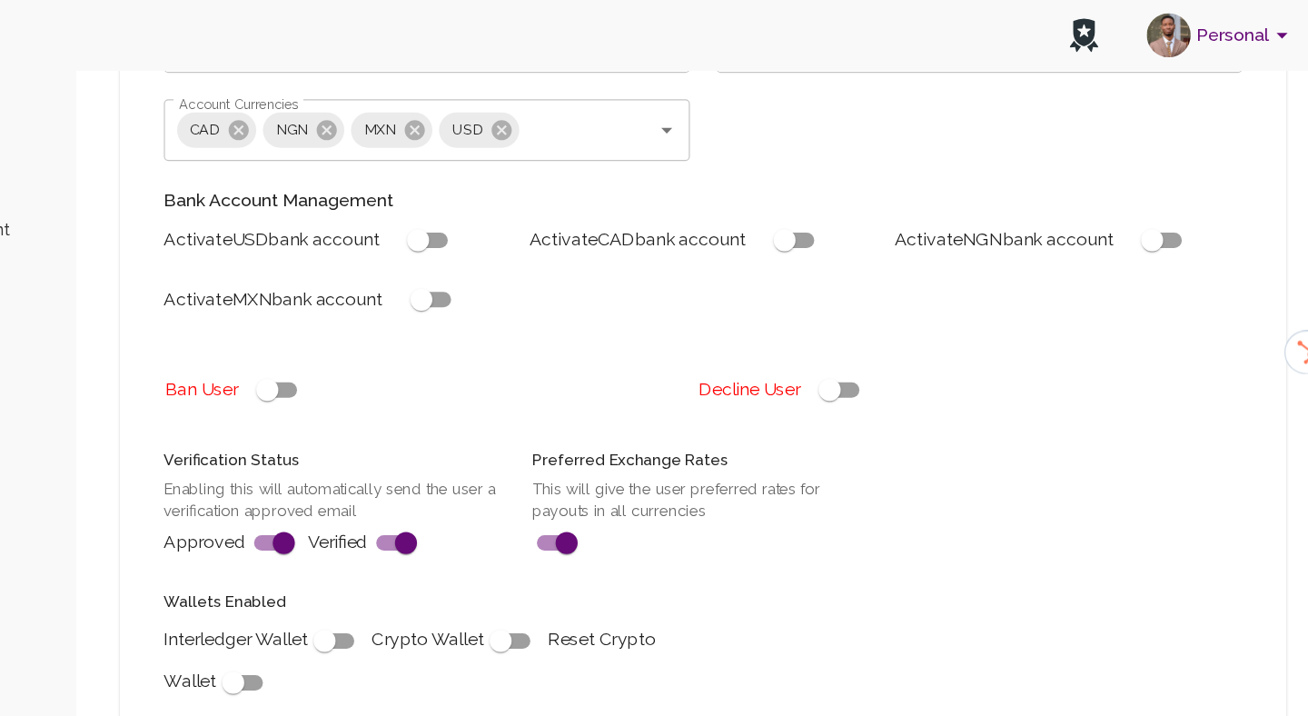
scroll to position [323, 0]
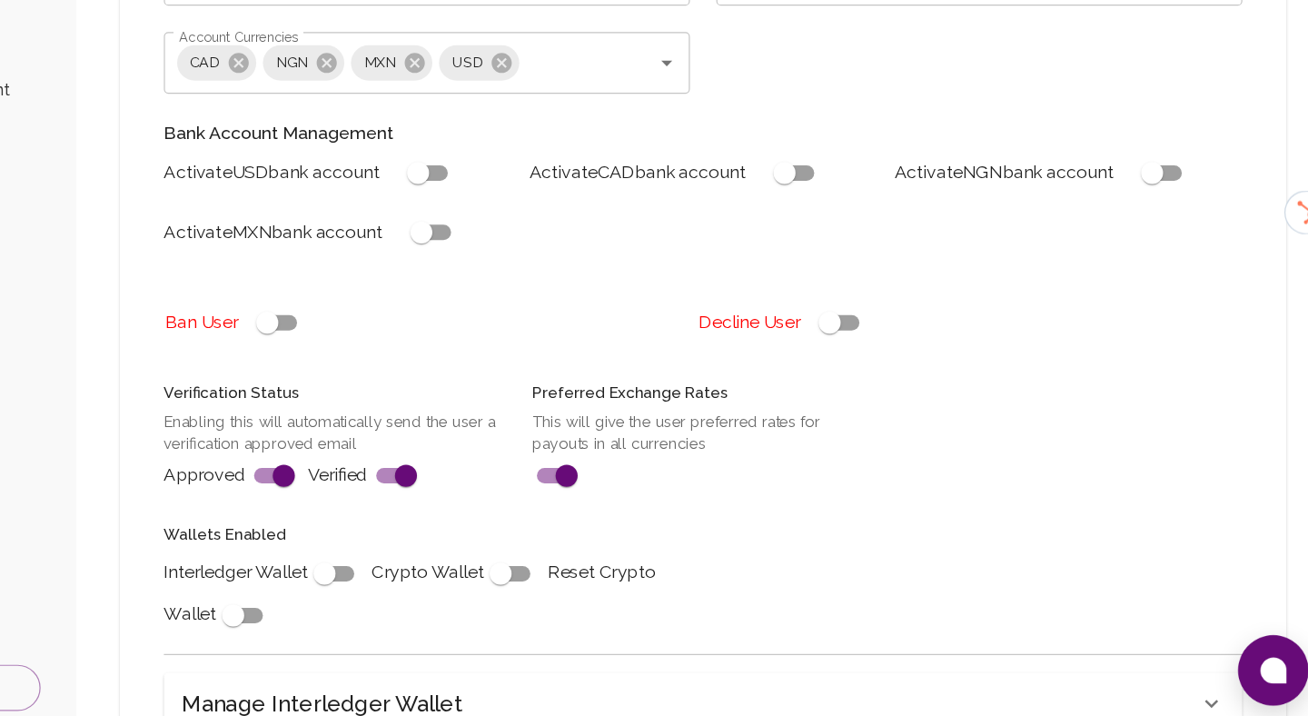
click at [468, 591] on input "checkbox" at bounding box center [478, 588] width 104 height 35
checkbox input "true"
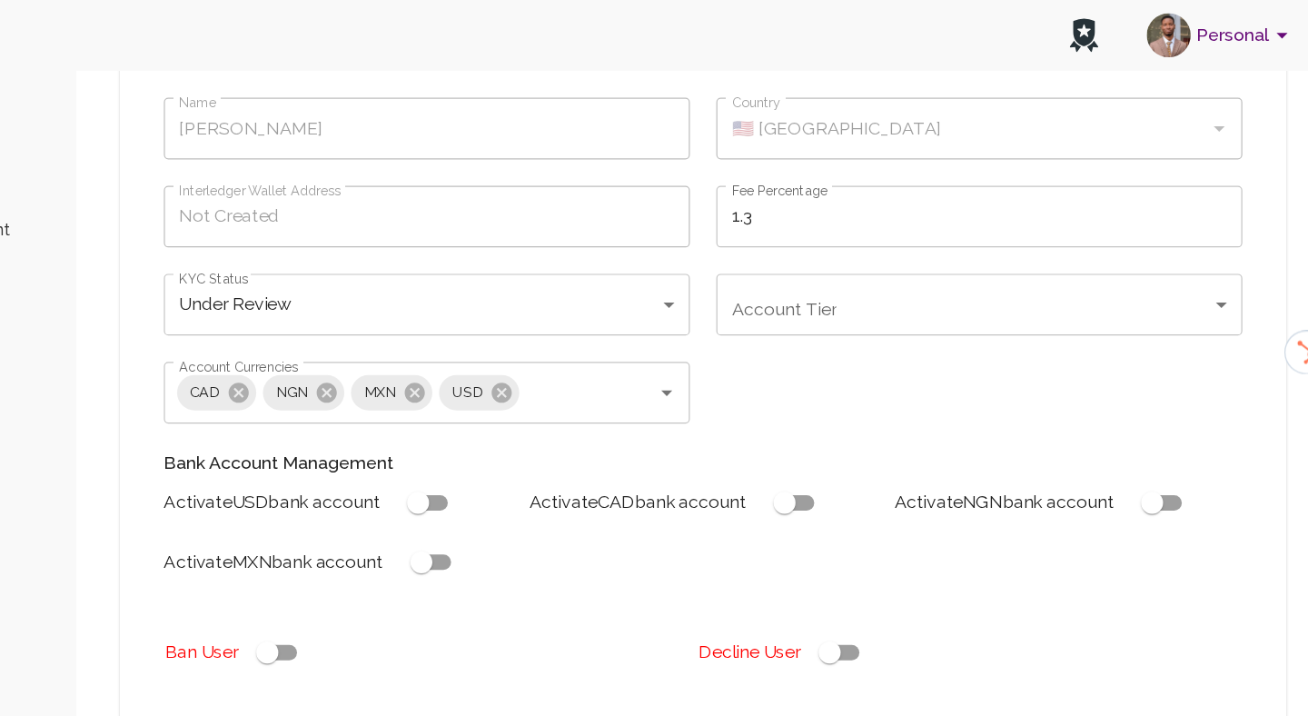
scroll to position [133, 0]
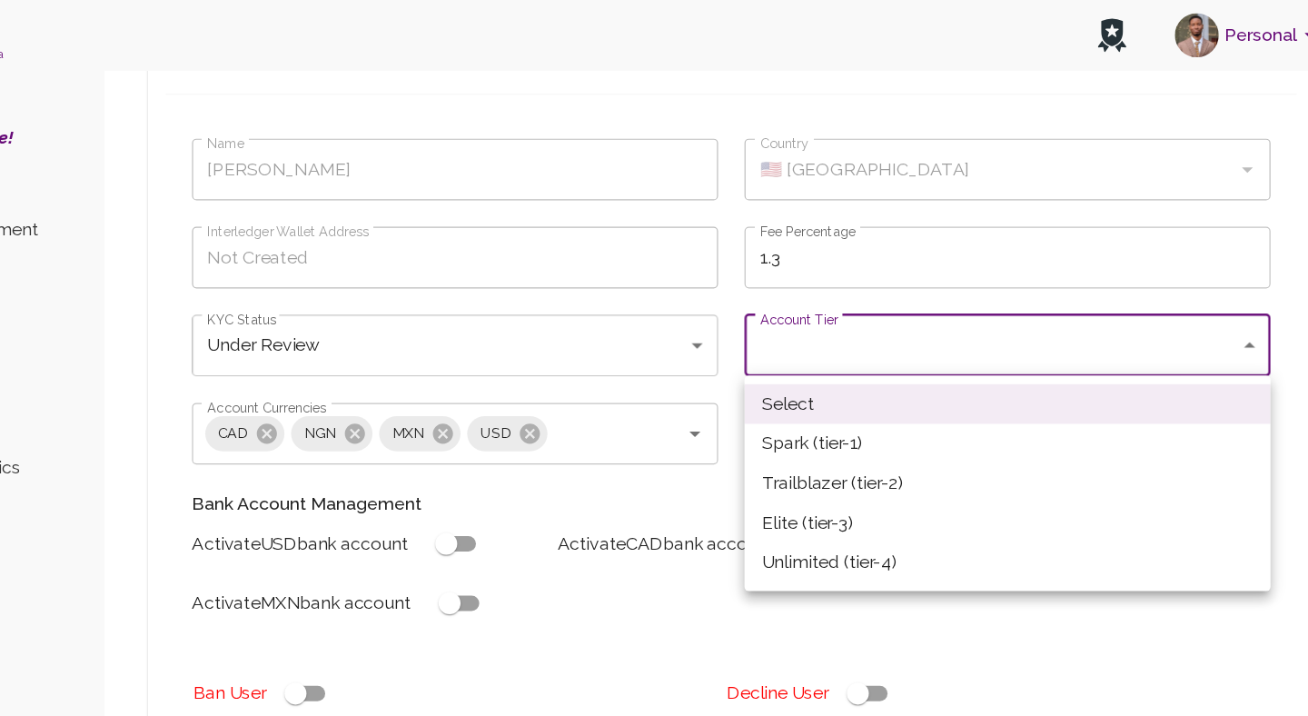
click at [864, 357] on li "Spark (tier-1)" at bounding box center [1018, 366] width 434 height 33
type input "tier-1"
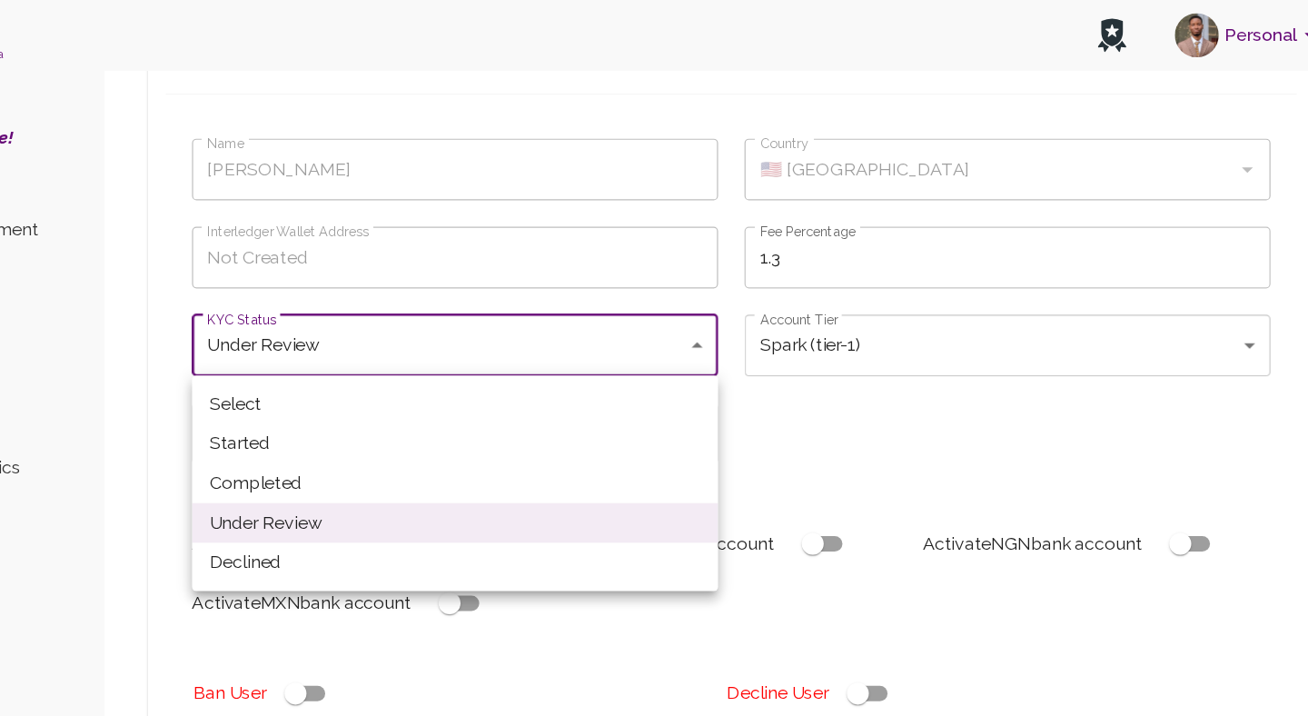
click at [414, 392] on li "Completed" at bounding box center [562, 399] width 434 height 33
type input "completed"
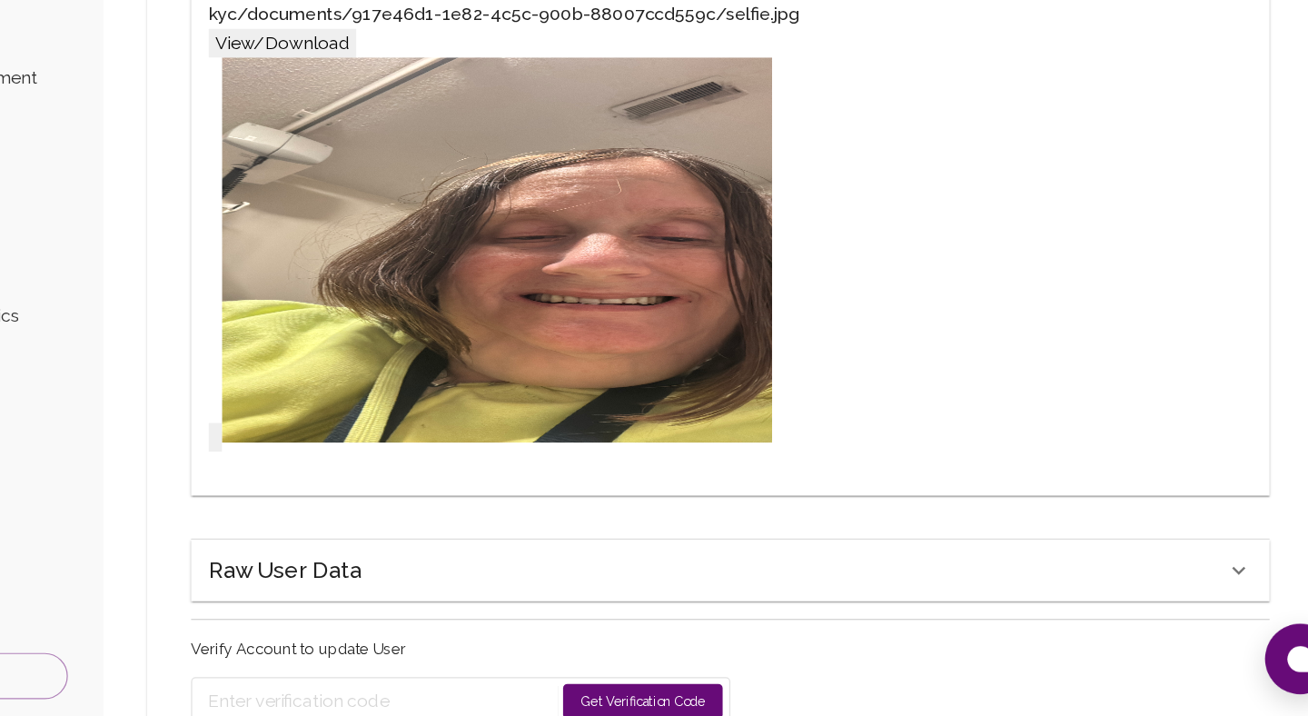
scroll to position [1549, 0]
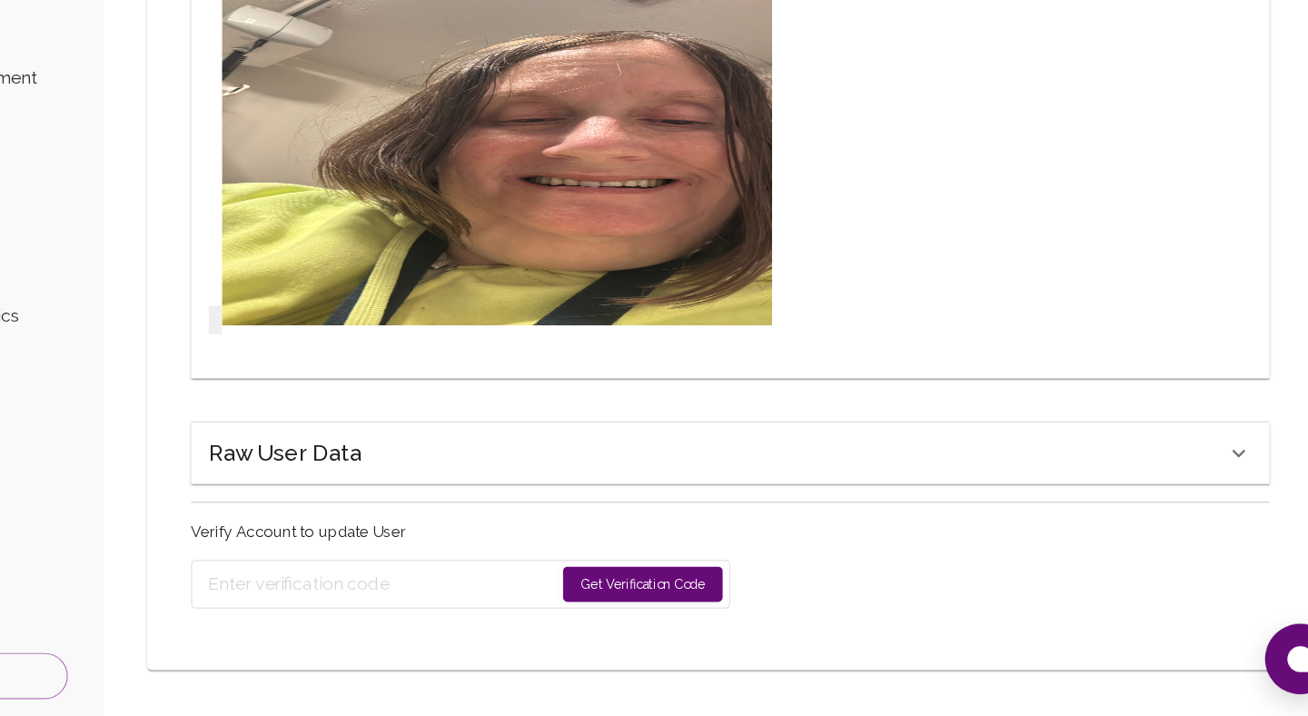
click at [681, 609] on button "Get Verification Code" at bounding box center [718, 606] width 132 height 29
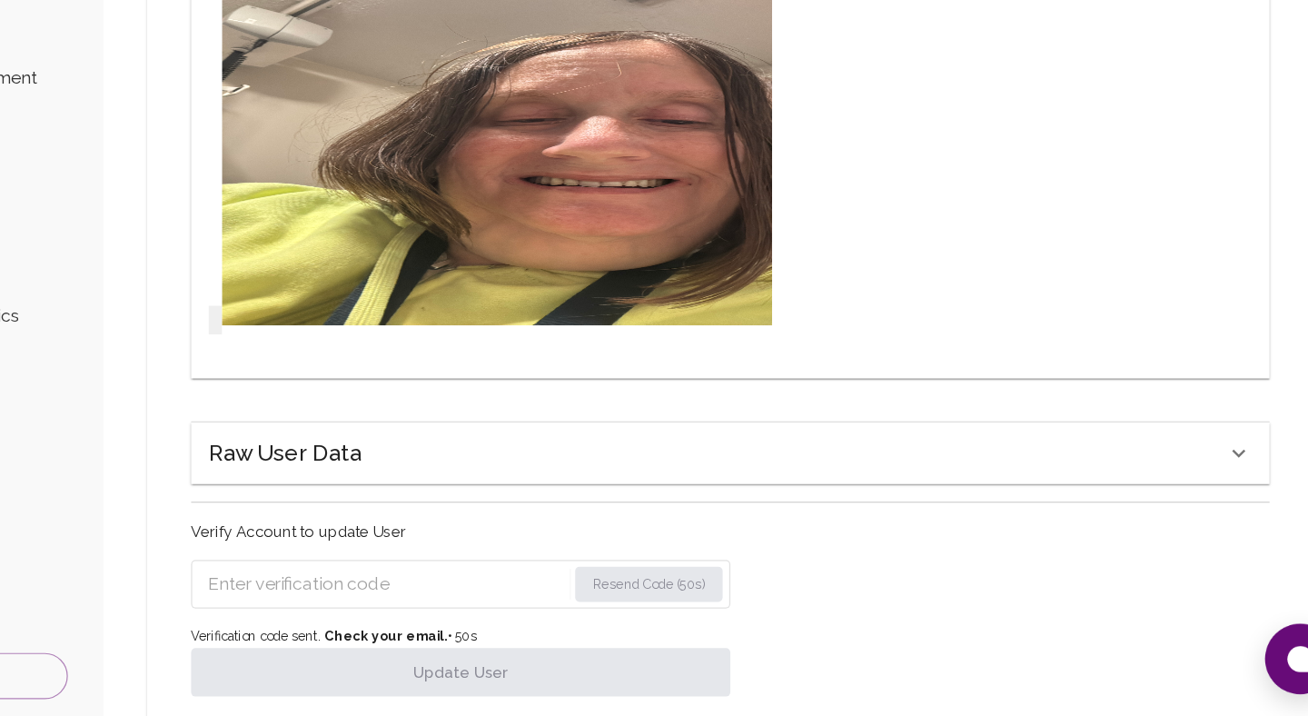
click at [542, 609] on input "Enter verification code" at bounding box center [506, 606] width 295 height 29
paste input "norm"
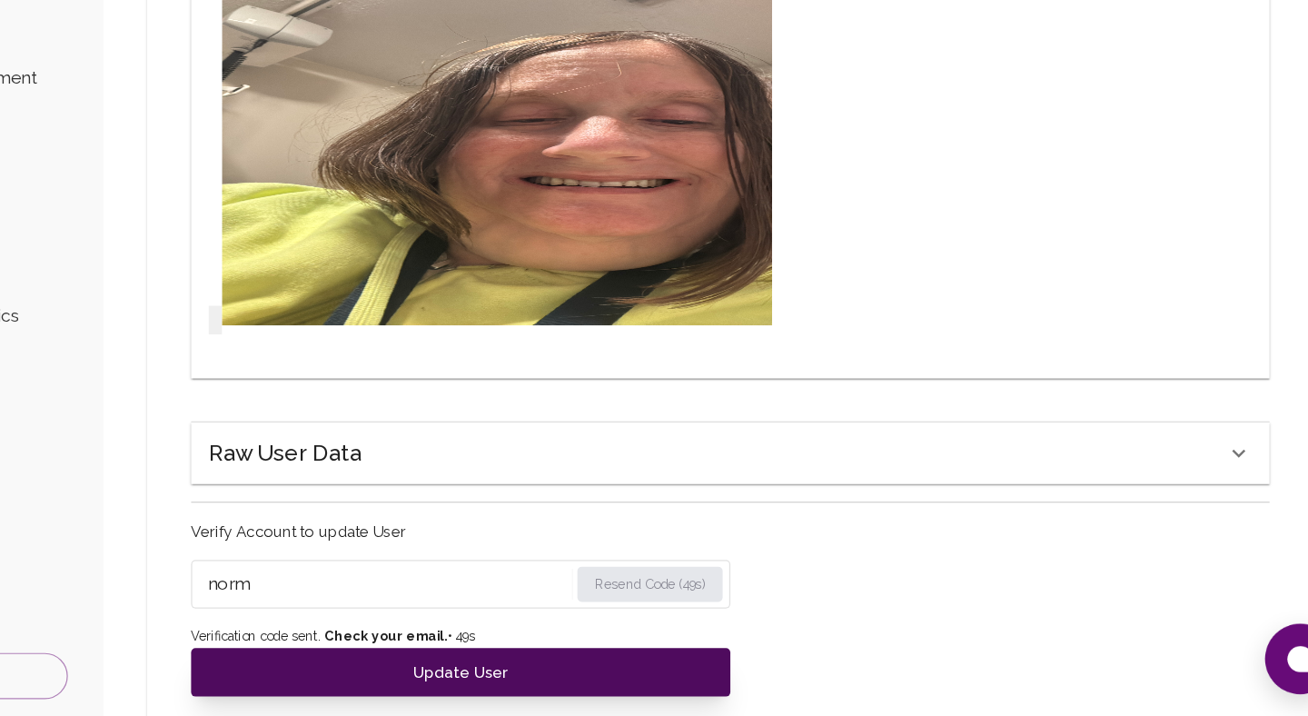
click at [531, 688] on button "Update User" at bounding box center [567, 680] width 445 height 40
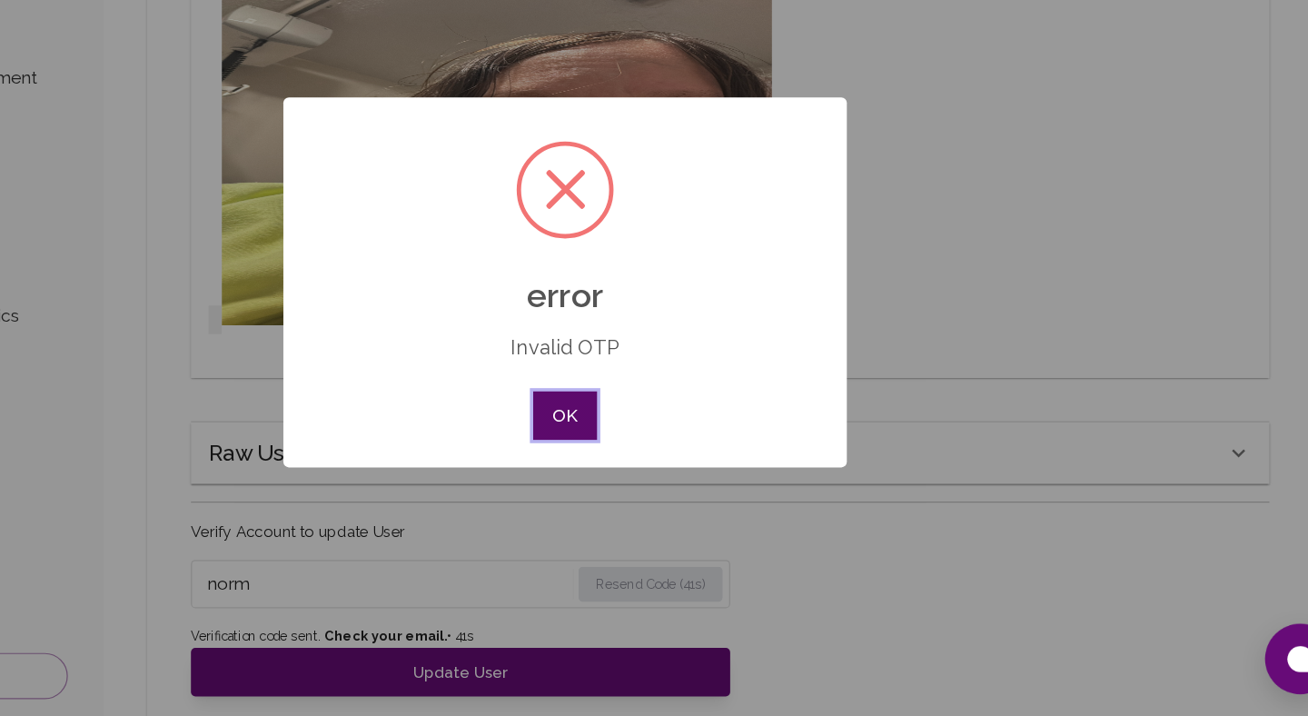
click at [656, 476] on button "OK" at bounding box center [654, 468] width 53 height 40
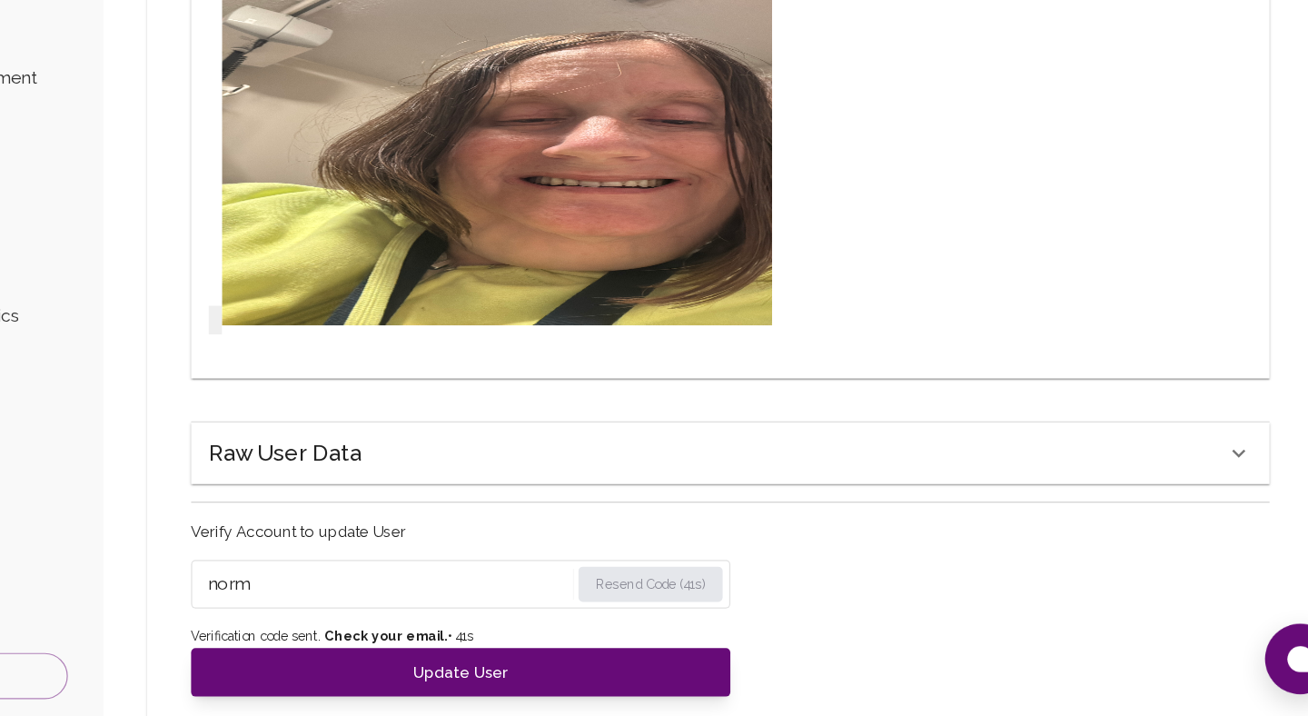
click at [446, 604] on input "norm" at bounding box center [508, 606] width 298 height 29
paste input "6288"
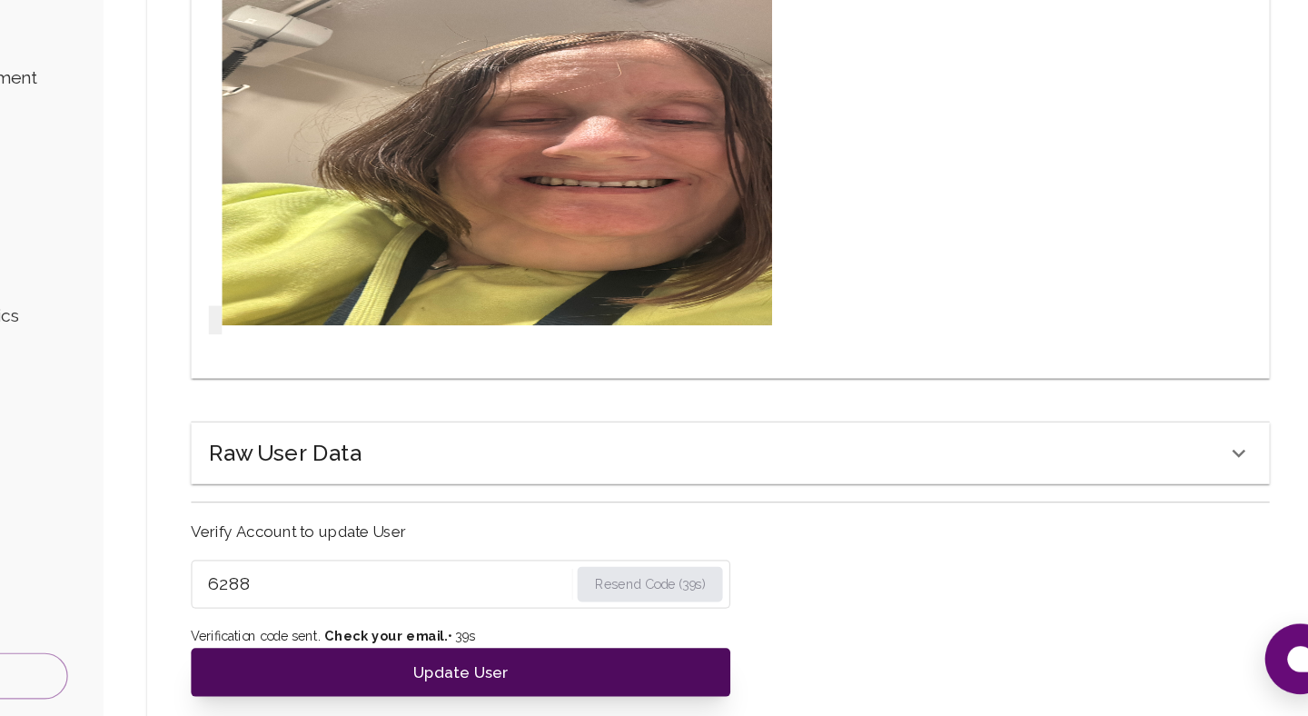
type input "6288"
click at [444, 660] on button "Update User" at bounding box center [567, 680] width 445 height 40
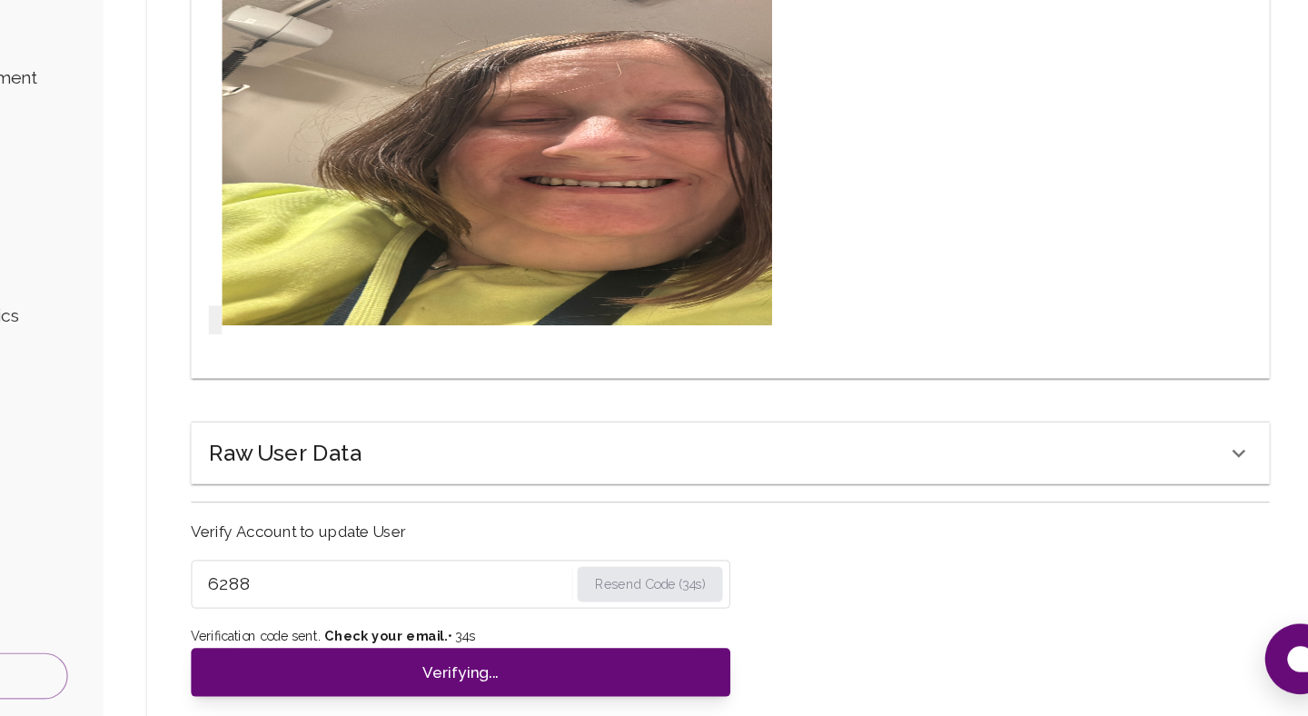
type input "under_review"
checkbox input "false"
type input "completed"
type input "tier-1"
checkbox input "true"
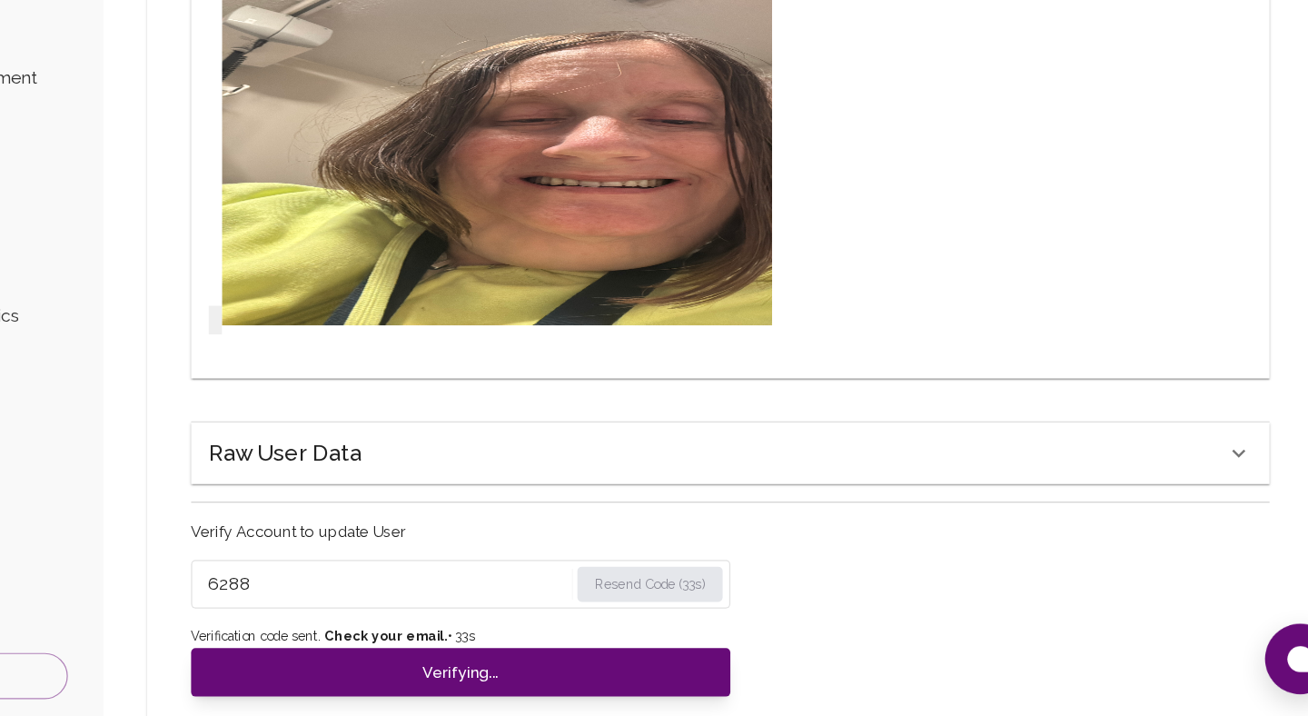
scroll to position [1535, 0]
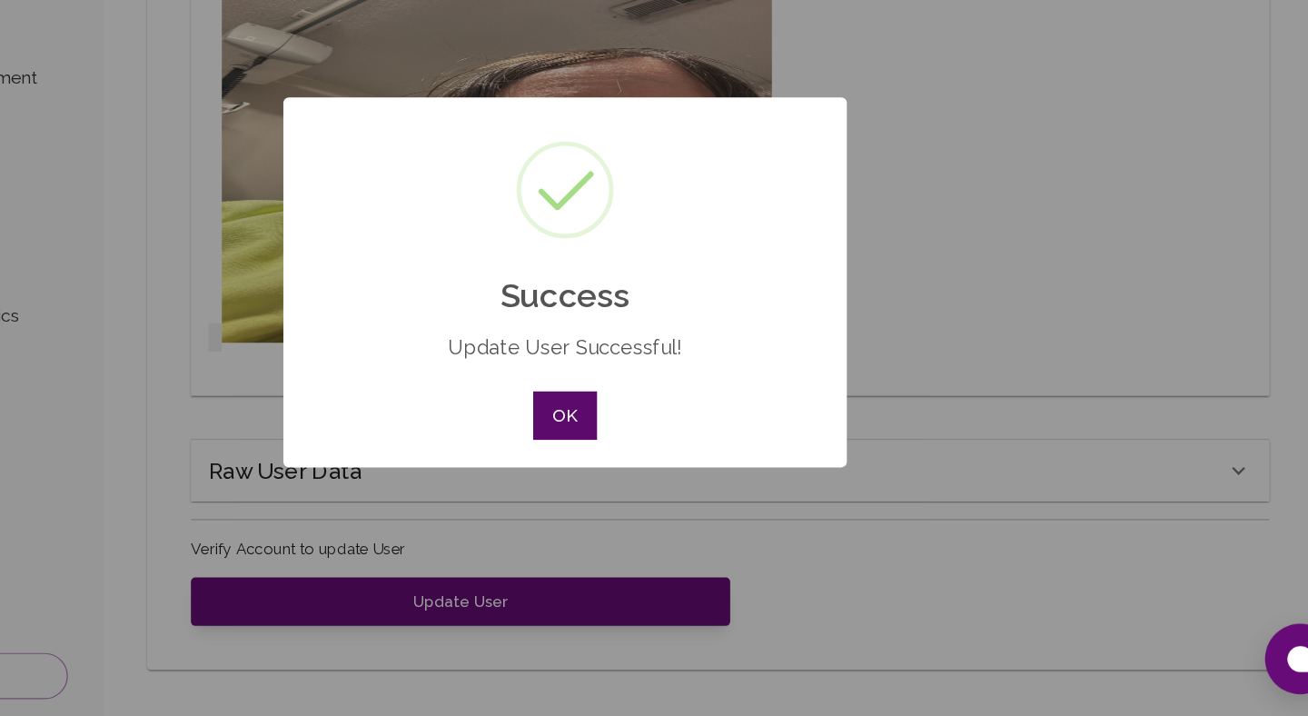
click at [647, 472] on button "OK" at bounding box center [654, 468] width 53 height 40
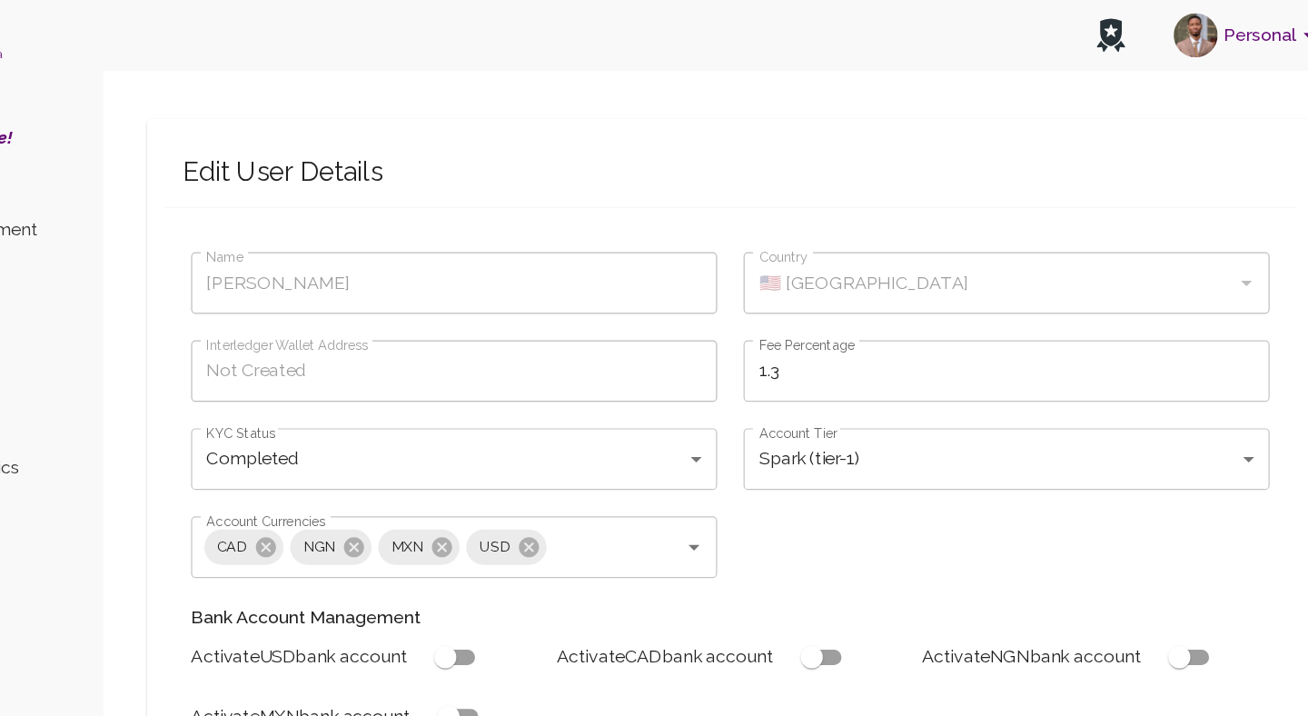
scroll to position [32, 0]
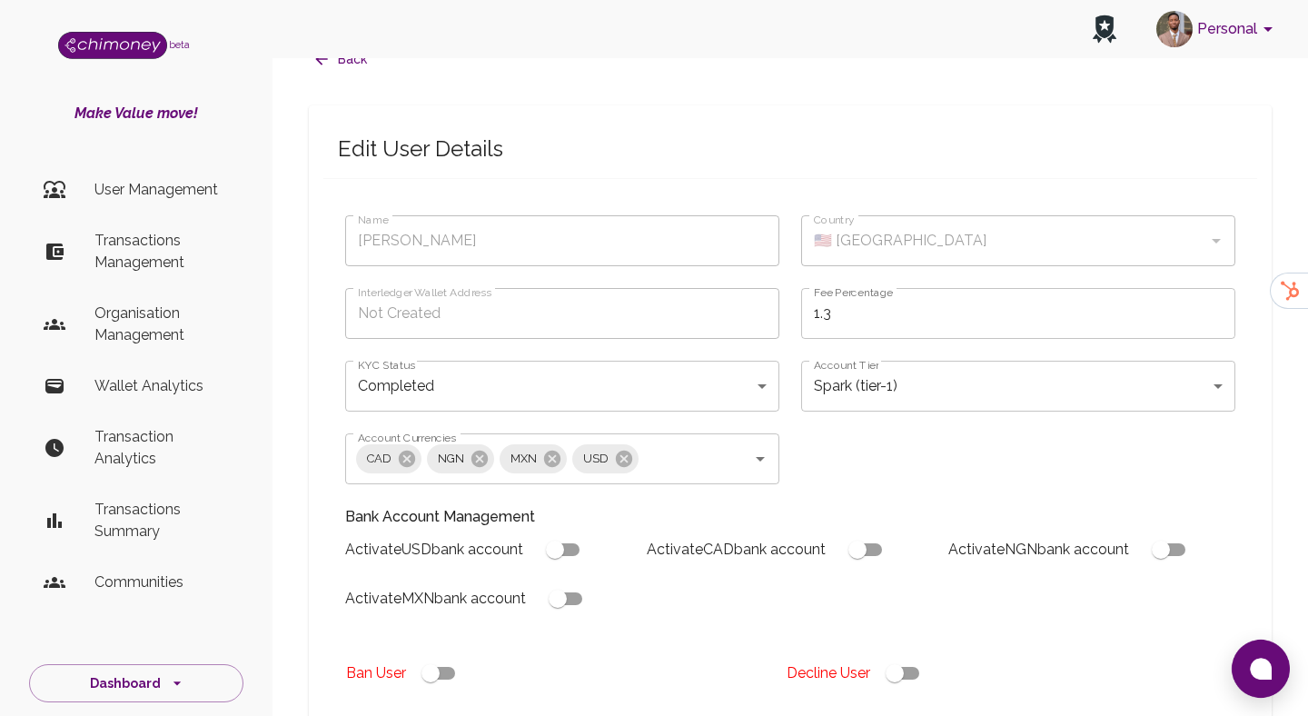
click at [169, 187] on p "User Management" at bounding box center [161, 190] width 134 height 22
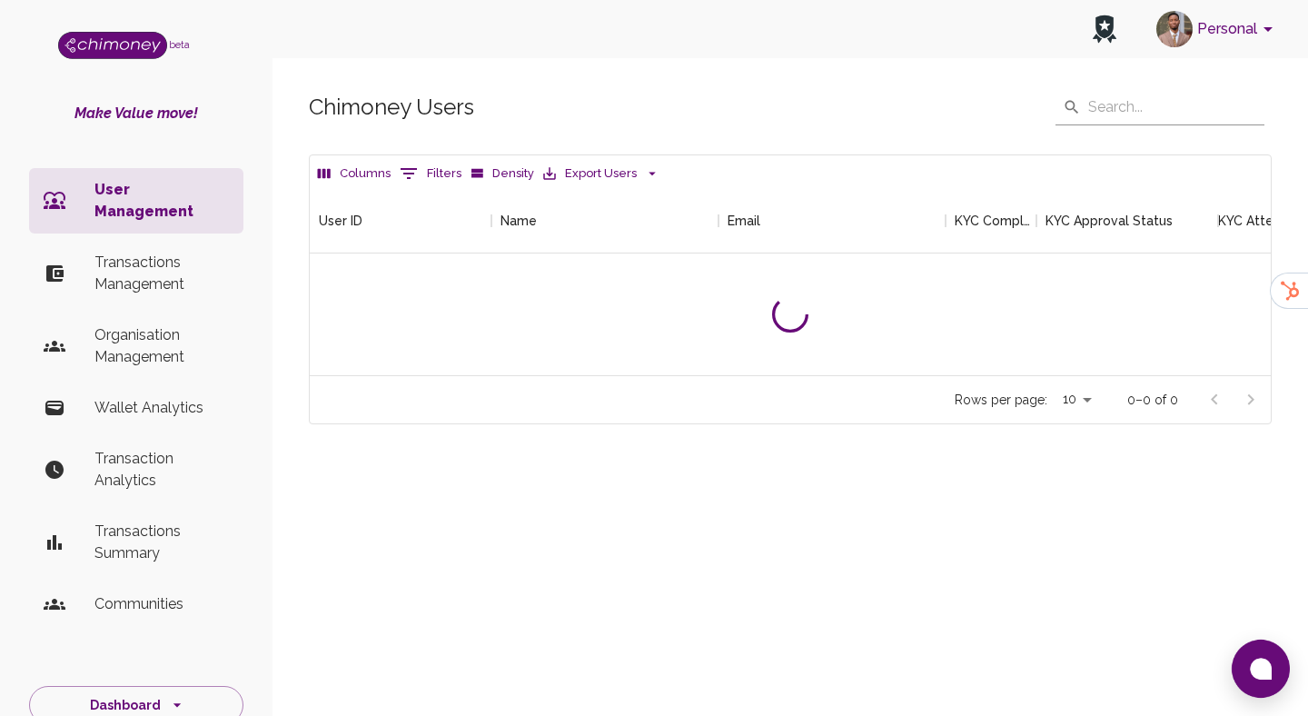
scroll to position [187, 961]
click at [431, 179] on button "Filters" at bounding box center [430, 173] width 71 height 29
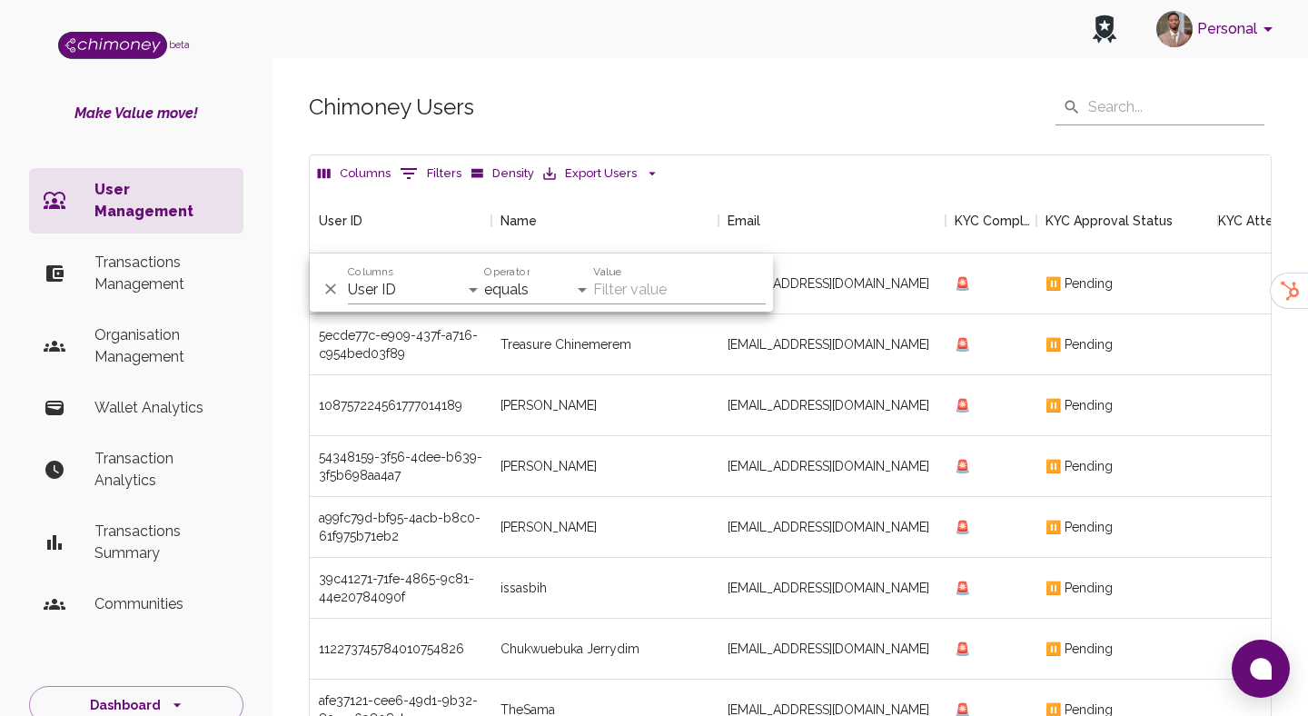
scroll to position [674, 961]
click at [439, 293] on select "User ID Name Email KYC Completed KYC Approval Status KYC Attempts Join date Upd…" at bounding box center [416, 289] width 136 height 29
select select "email"
click at [348, 275] on select "User ID Name Email KYC Completed KYC Approval Status KYC Attempts Join date Upd…" at bounding box center [416, 289] width 136 height 29
click at [545, 275] on select "equals starts with is any of" at bounding box center [538, 289] width 109 height 29
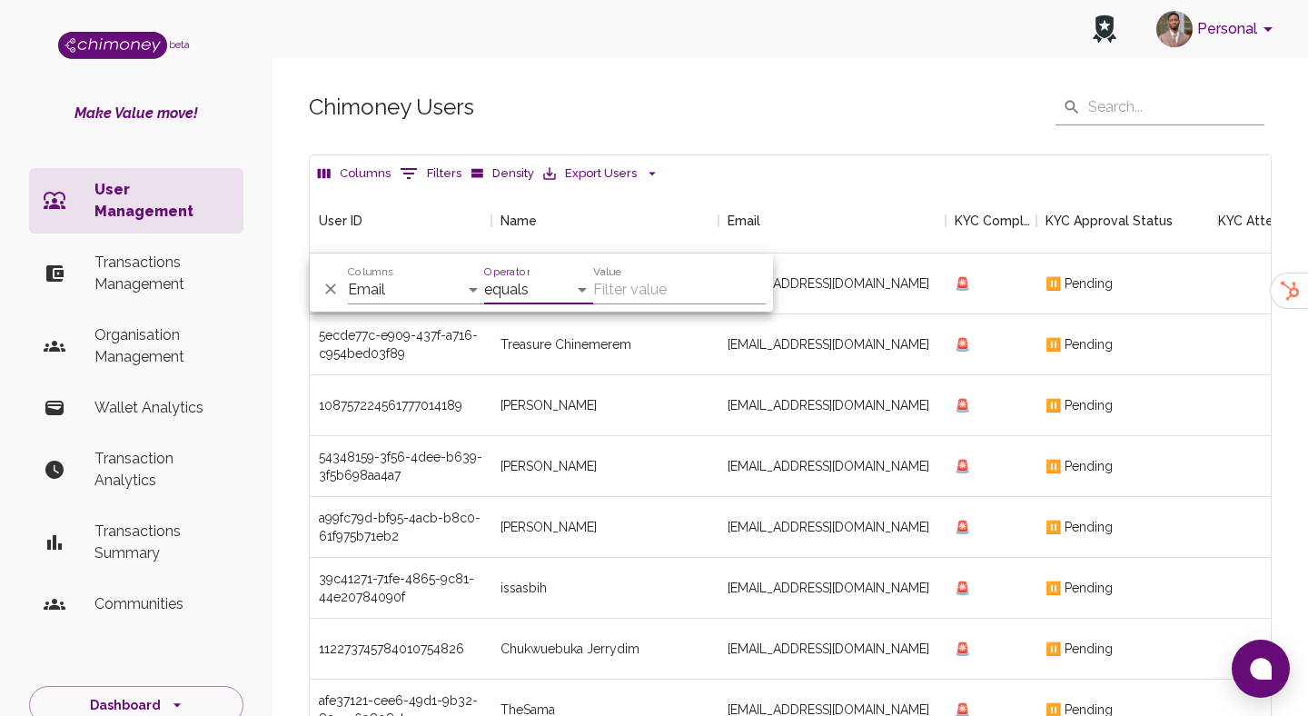
click at [633, 285] on input "Value" at bounding box center [679, 289] width 173 height 29
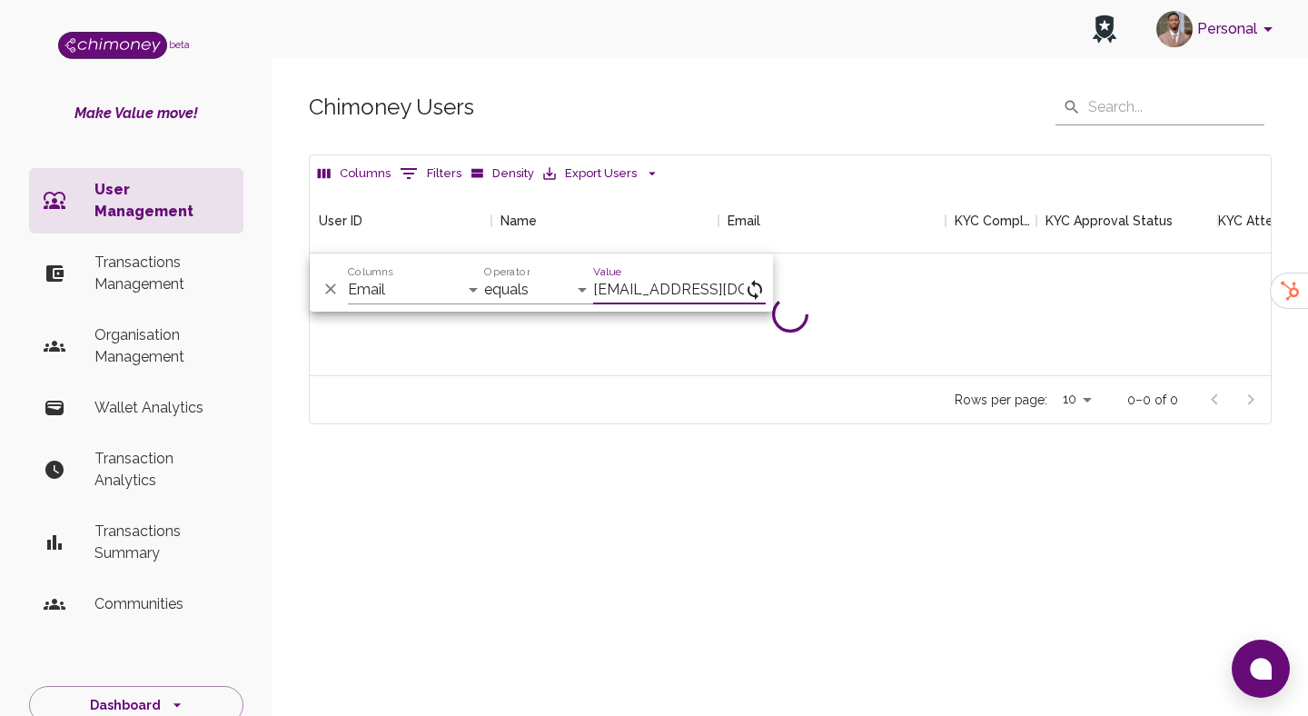
scroll to position [187, 961]
click at [633, 285] on input "foutz2021@gmail.com" at bounding box center [679, 289] width 173 height 29
paste input "b.mihai2000"
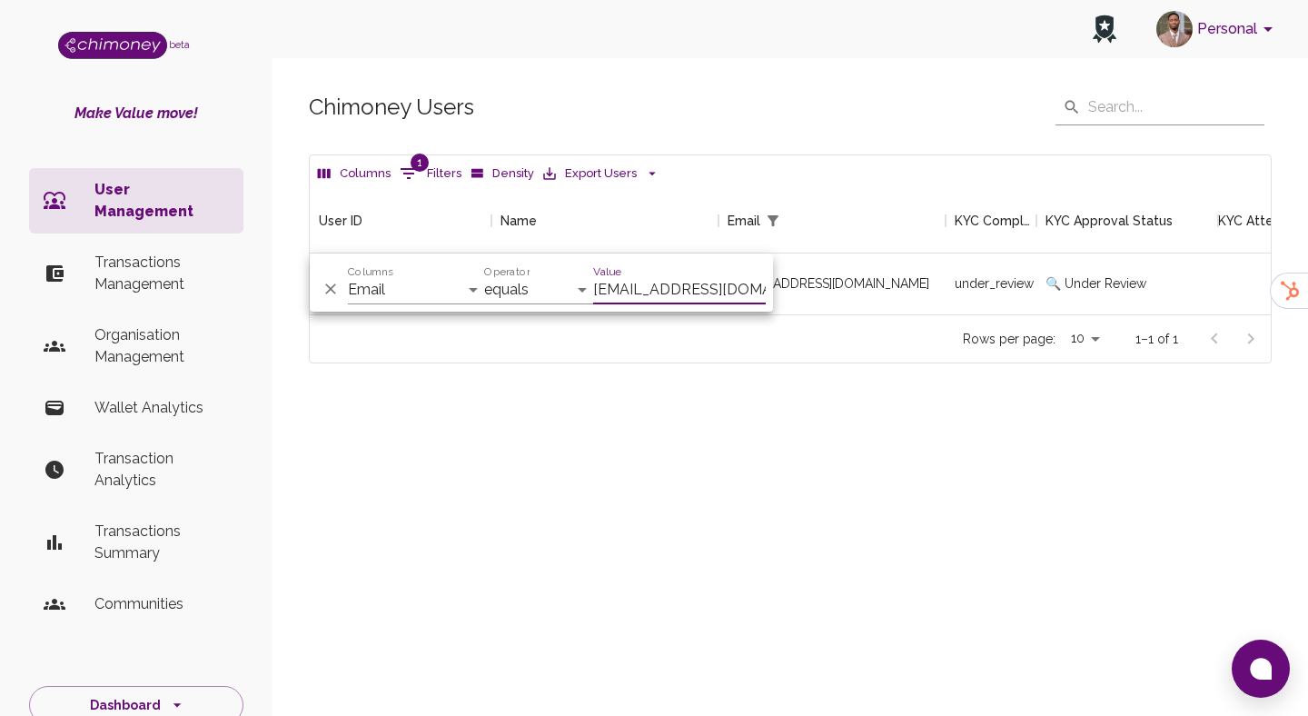
type input "b.mihai2000@gmail.com"
click at [987, 272] on div "under_review" at bounding box center [991, 283] width 91 height 61
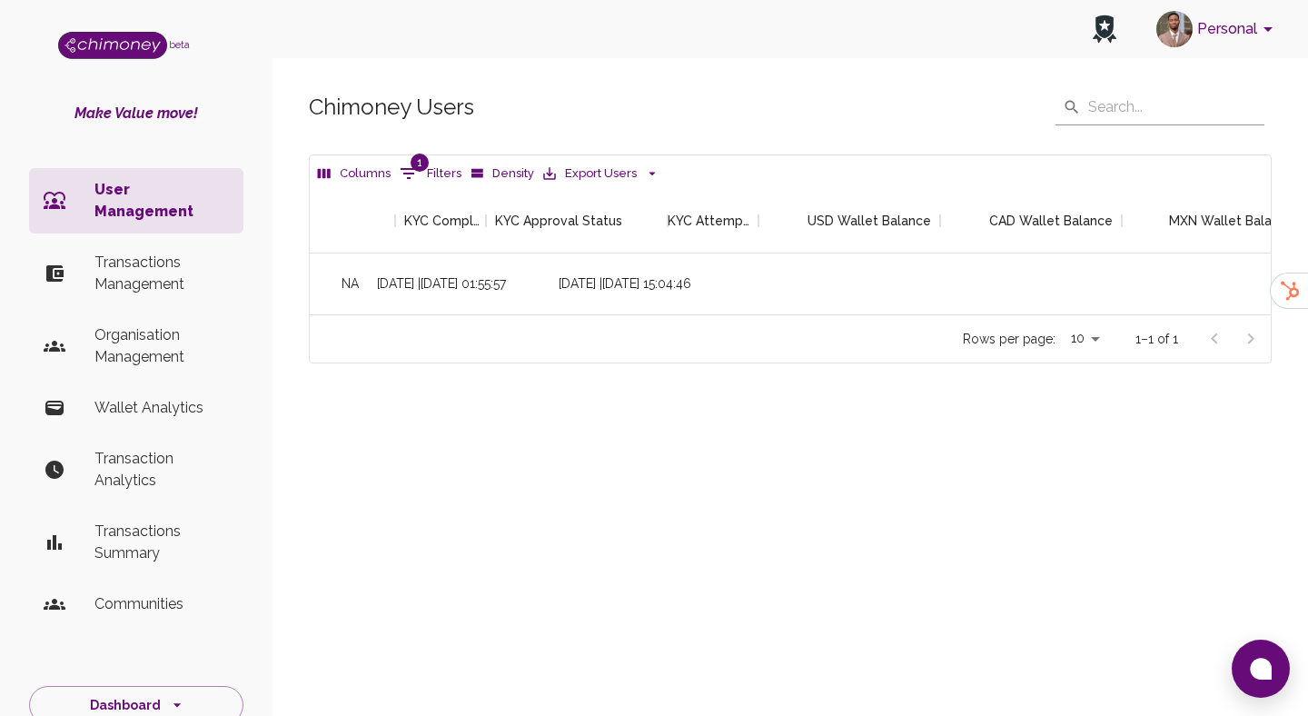
scroll to position [0, 2146]
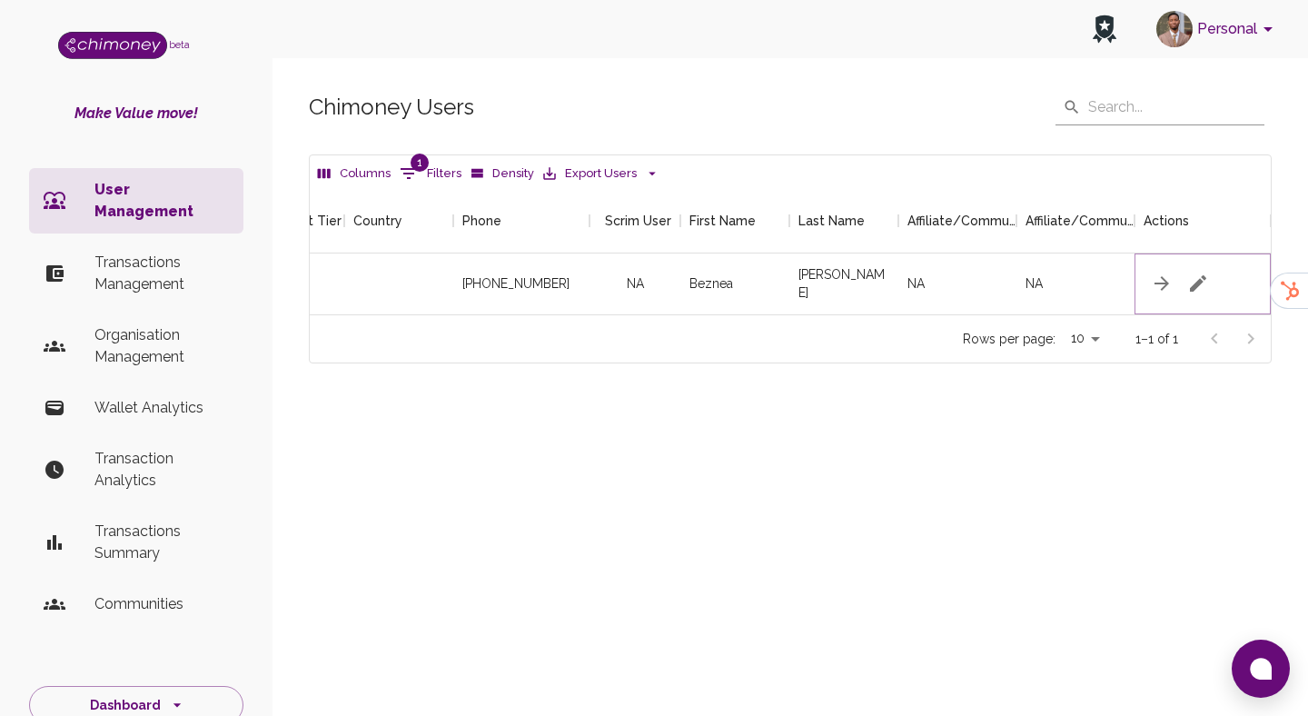
click at [1202, 273] on icon "button" at bounding box center [1198, 284] width 22 height 22
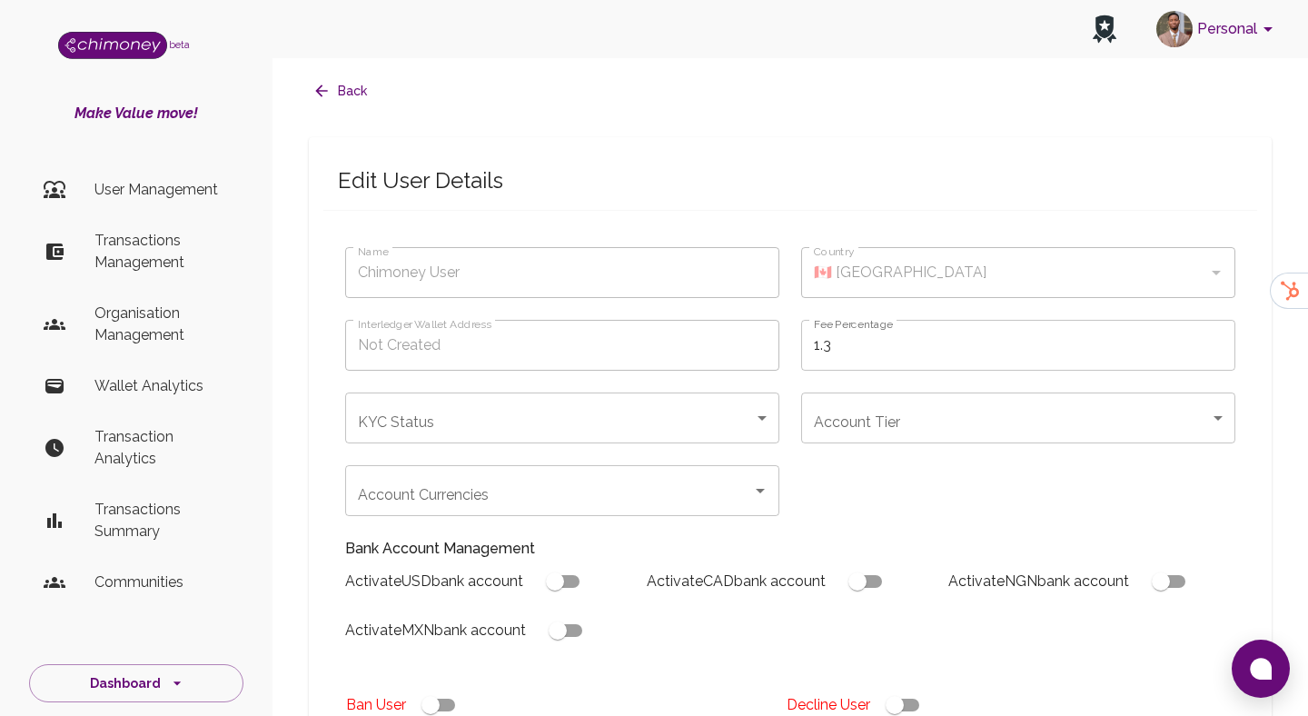
type input "Beznea Mihai"
type input "under_review"
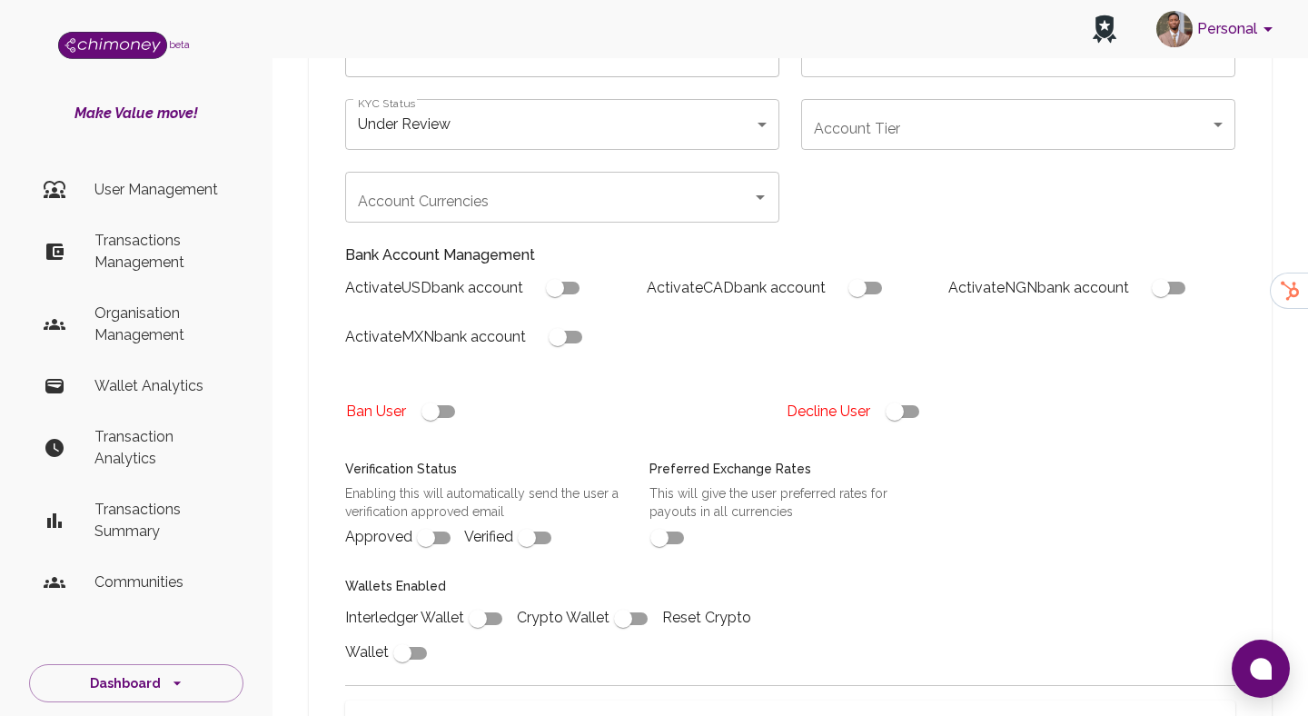
scroll to position [664, 0]
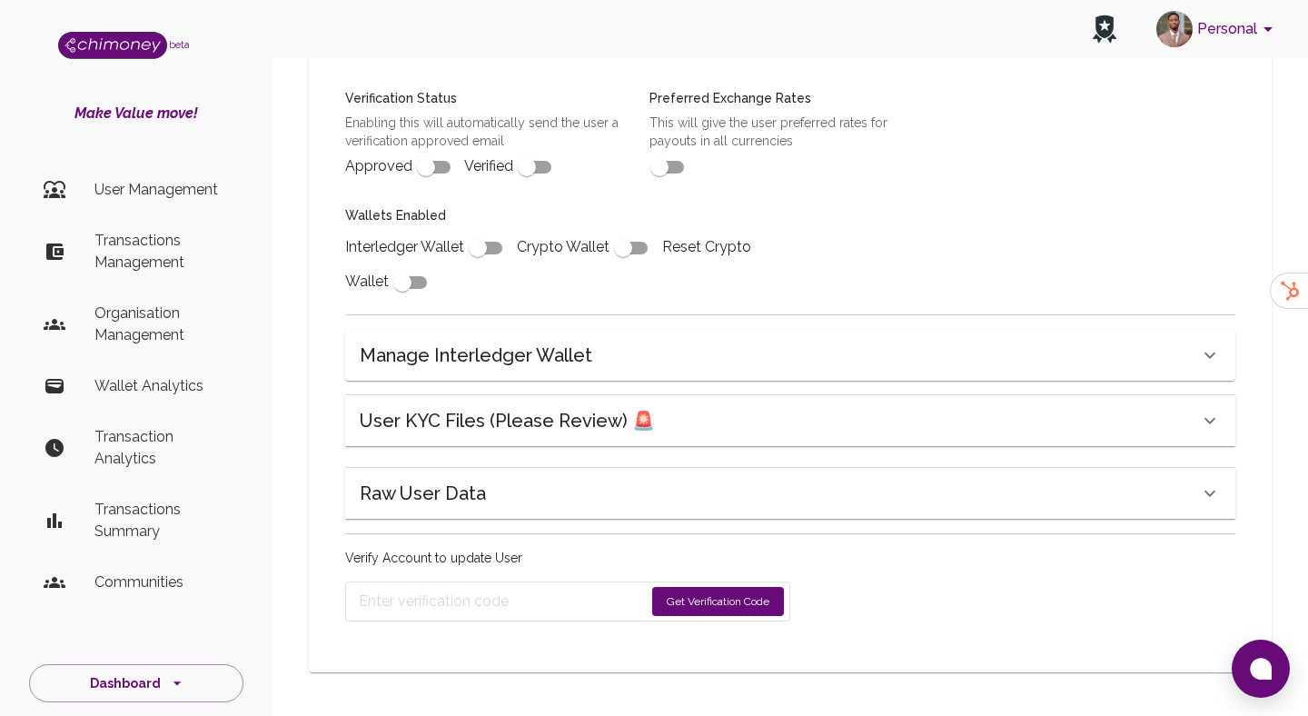
click at [552, 415] on h6 "User KYC Files (Please Review) 🚨" at bounding box center [507, 420] width 295 height 29
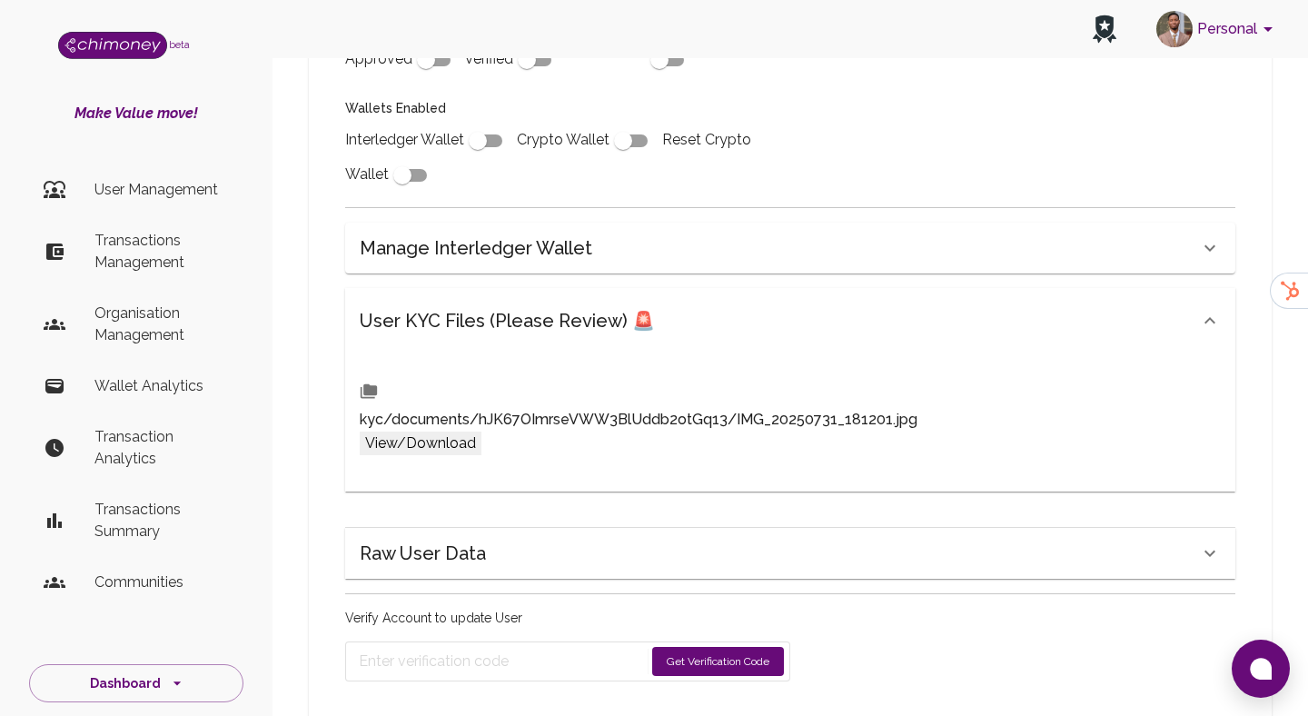
scroll to position [822, 0]
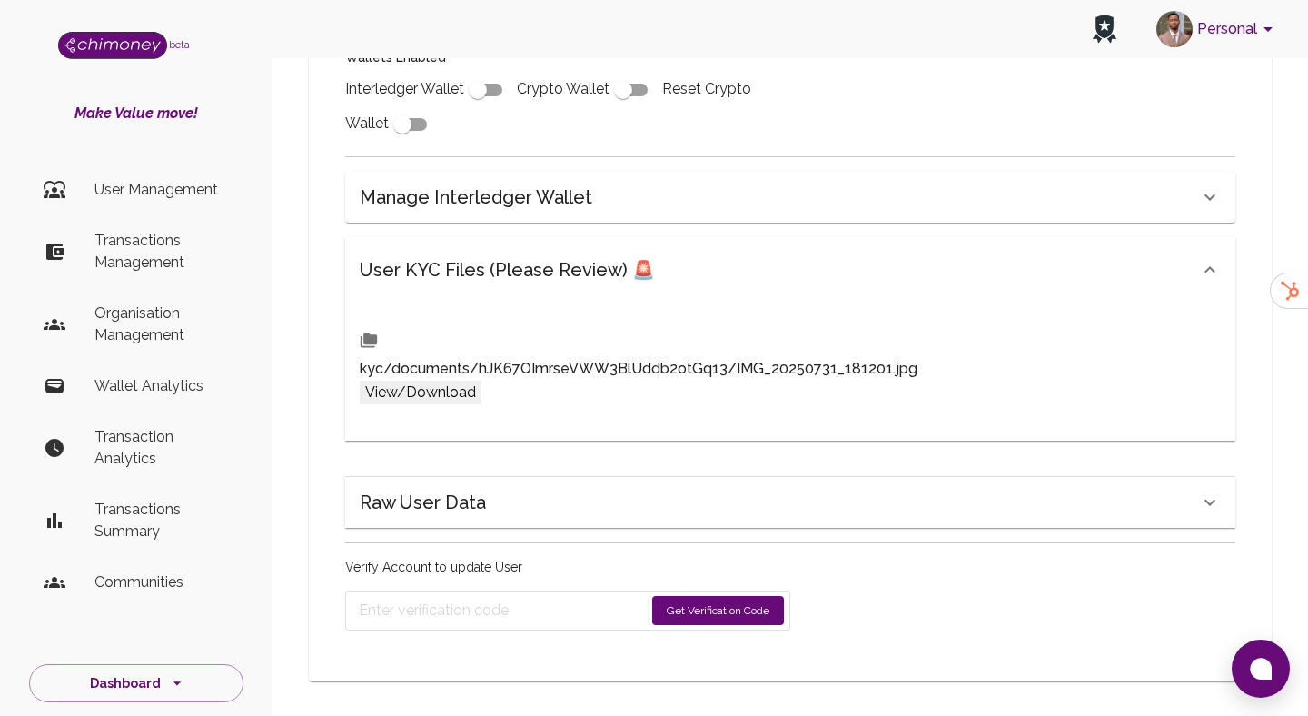
click at [482, 381] on button "View/Download" at bounding box center [421, 393] width 122 height 24
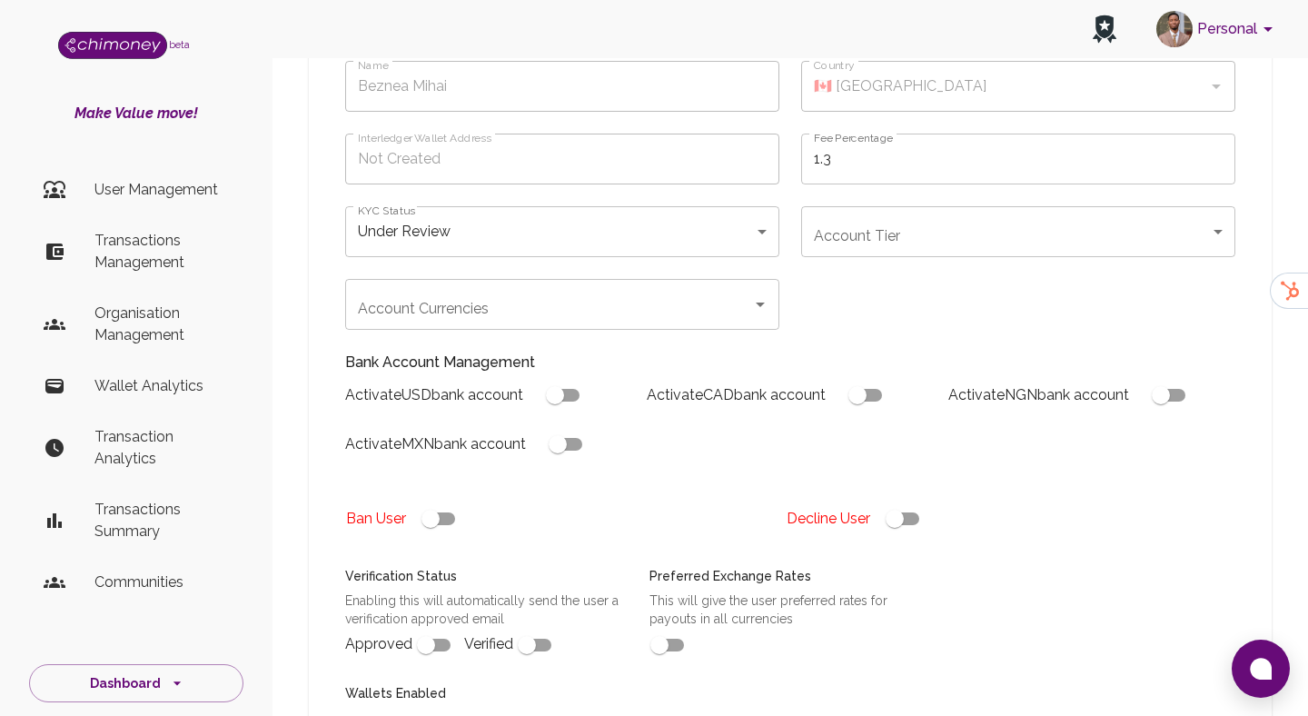
scroll to position [207, 0]
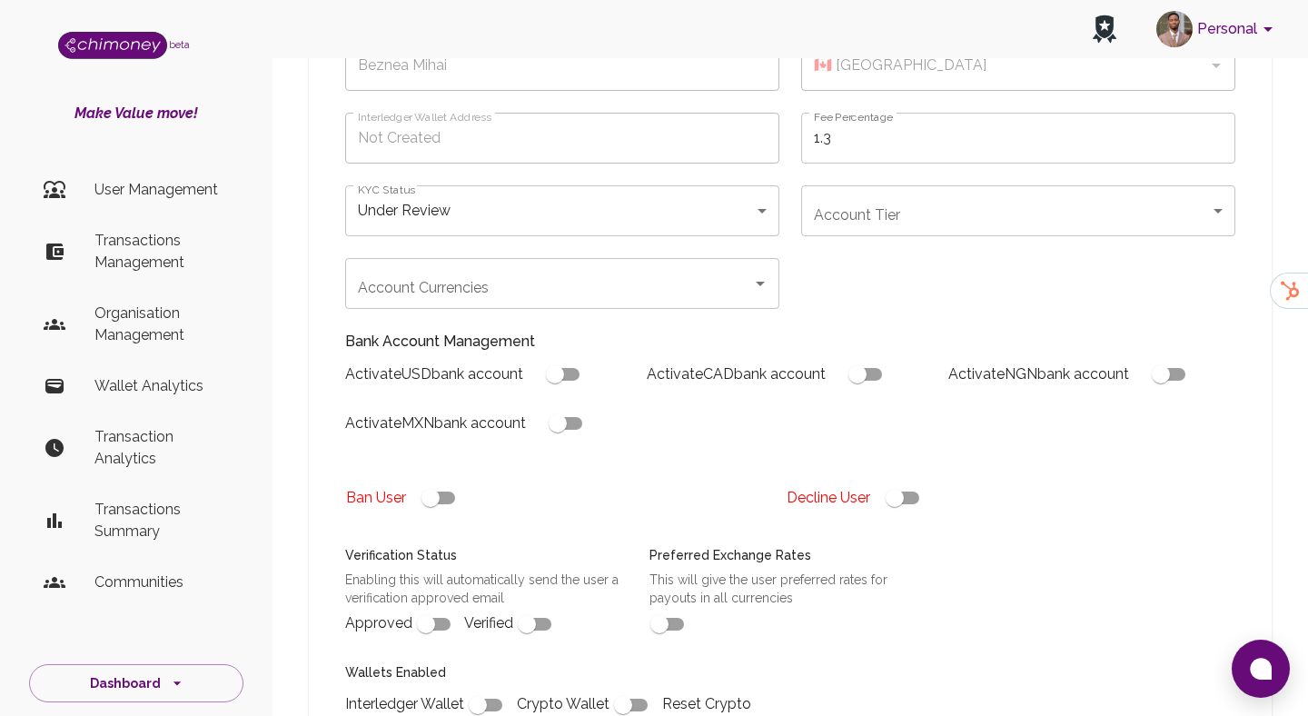
click at [912, 503] on input "checkbox" at bounding box center [895, 498] width 104 height 35
checkbox input "false"
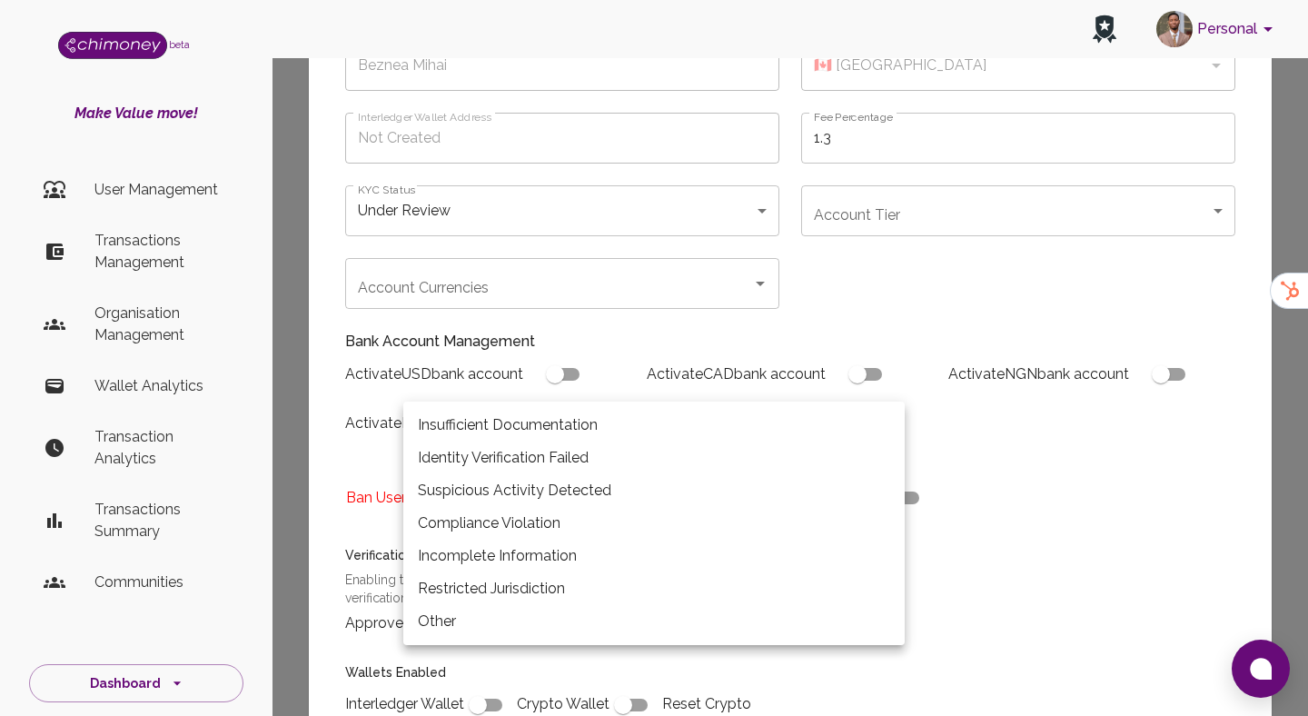
click at [509, 418] on li "Insufficient Documentation" at bounding box center [654, 425] width 502 height 33
type input "insufficient_documentation"
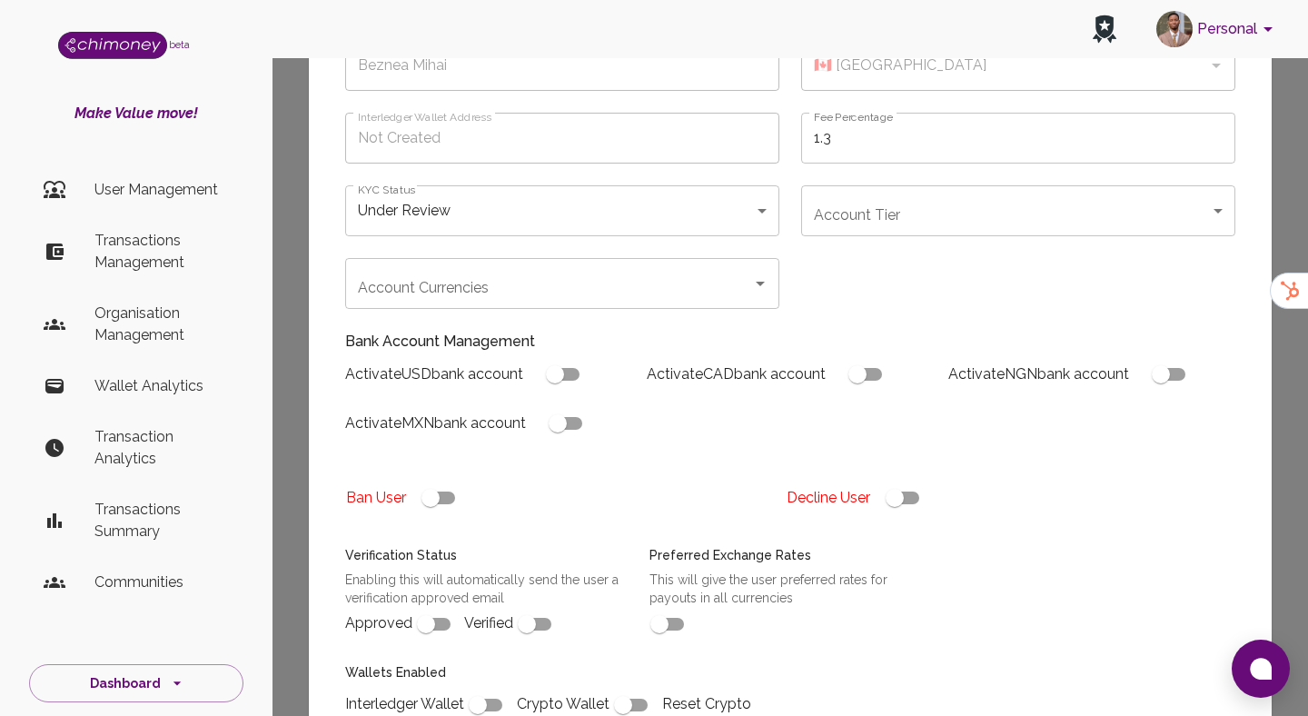
type input "declined"
checkbox input "true"
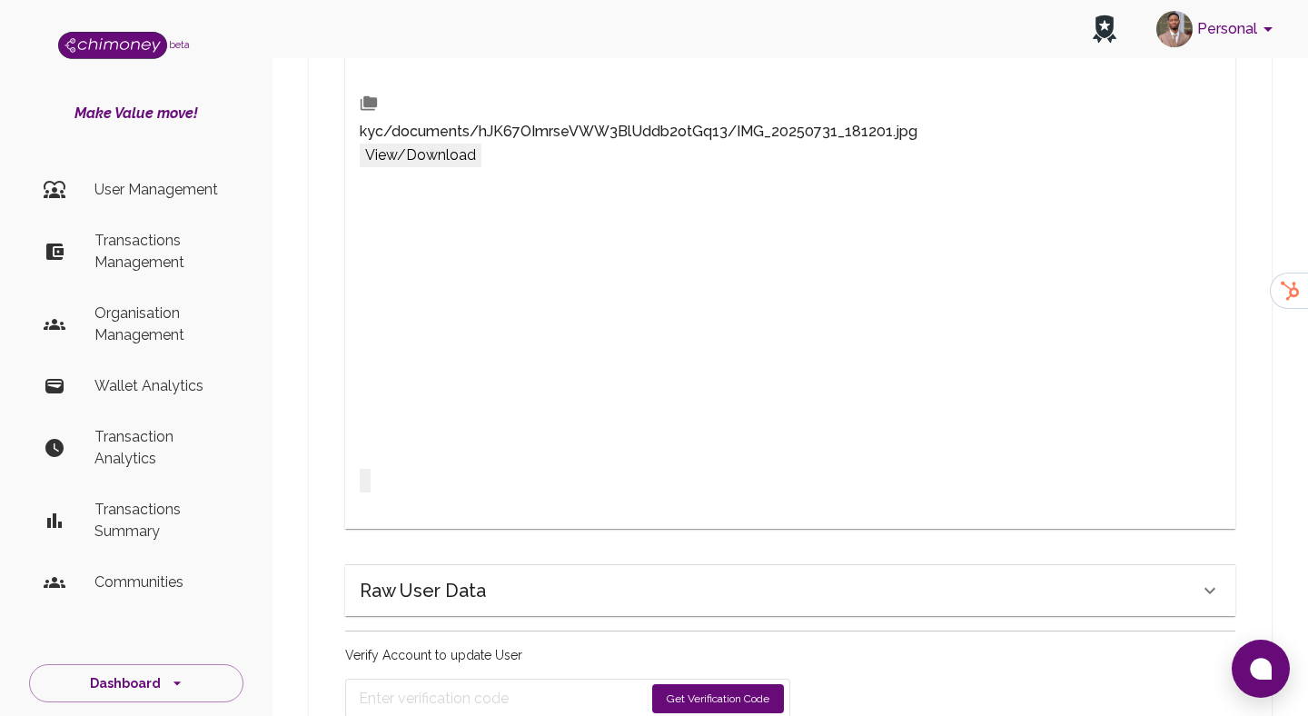
scroll to position [1037, 0]
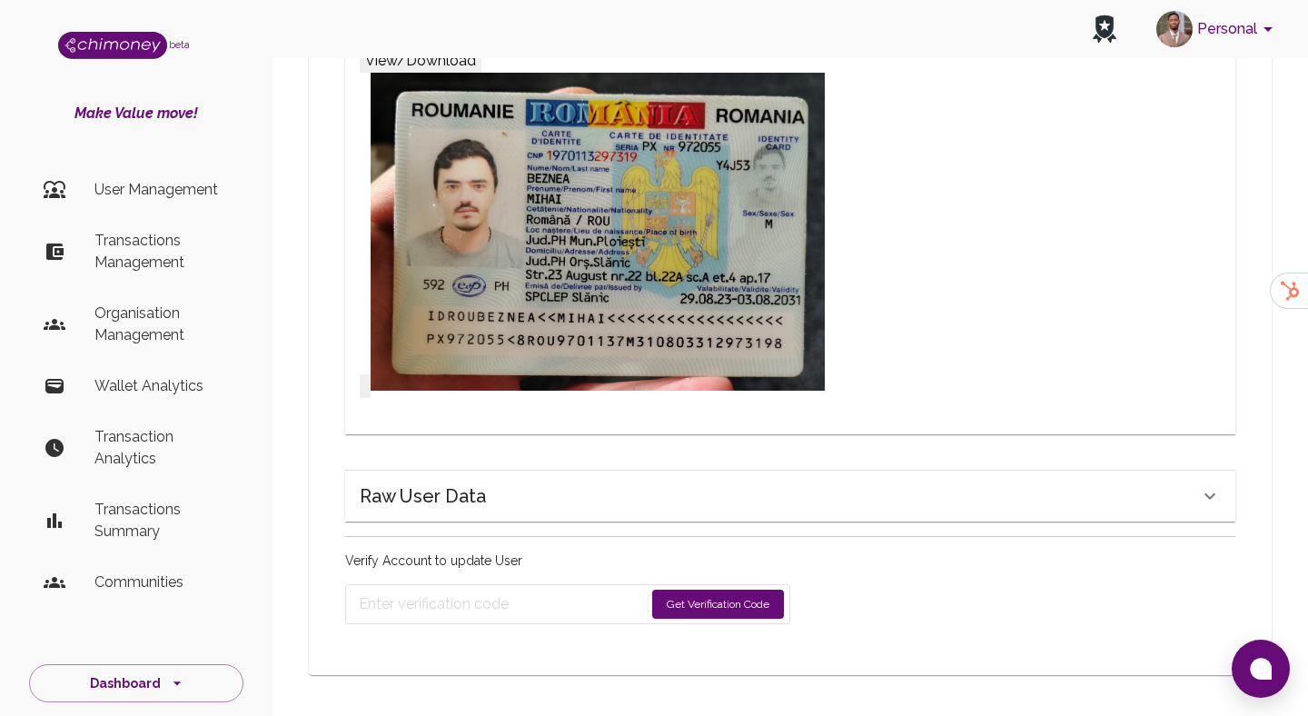
click at [723, 591] on button "Get Verification Code" at bounding box center [718, 604] width 132 height 29
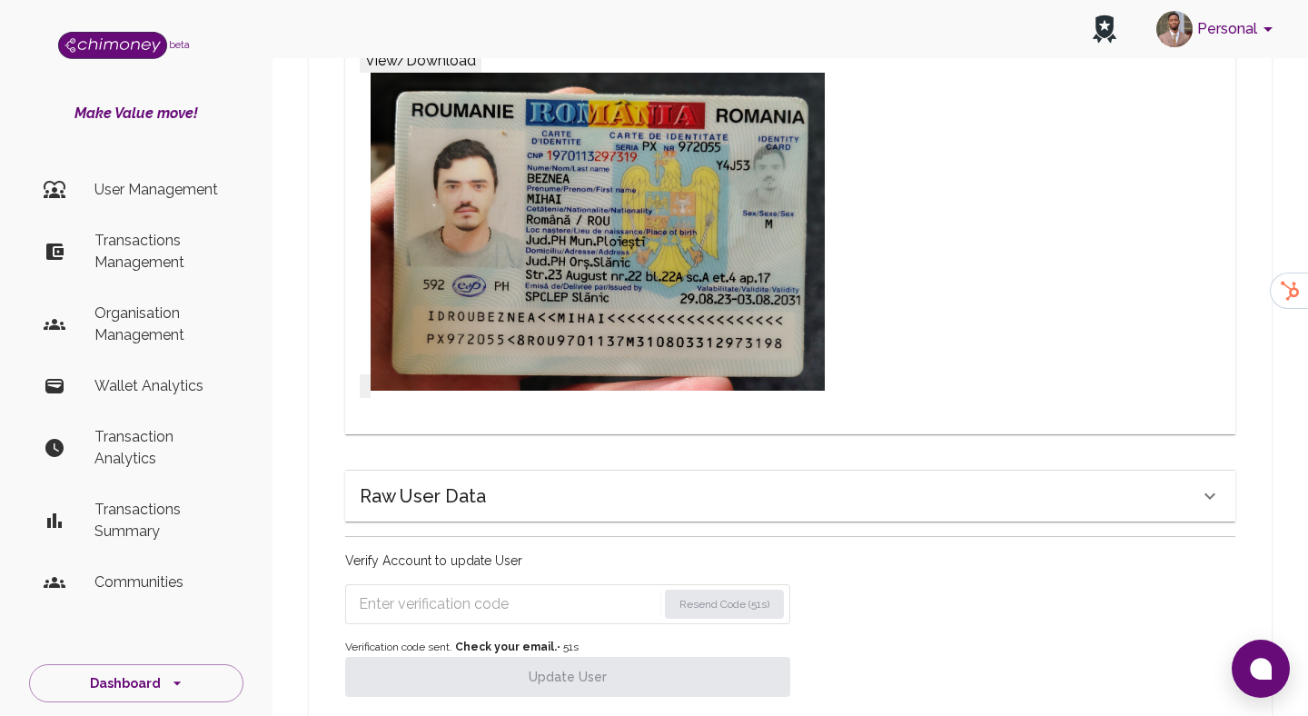
click at [519, 584] on form "Resend Code (51s)" at bounding box center [567, 604] width 445 height 40
click at [515, 601] on input "Enter verification code" at bounding box center [506, 604] width 295 height 29
paste input "0638"
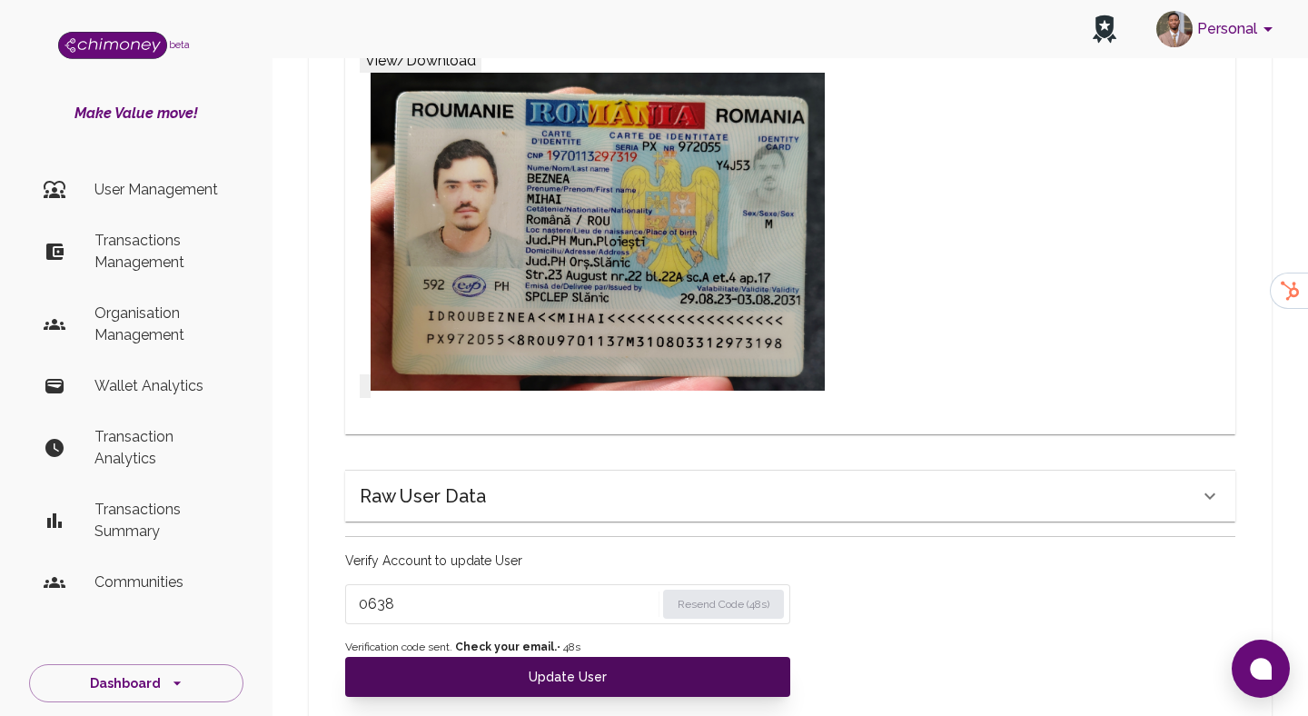
type input "0638"
click at [615, 681] on button "Update User" at bounding box center [567, 677] width 445 height 40
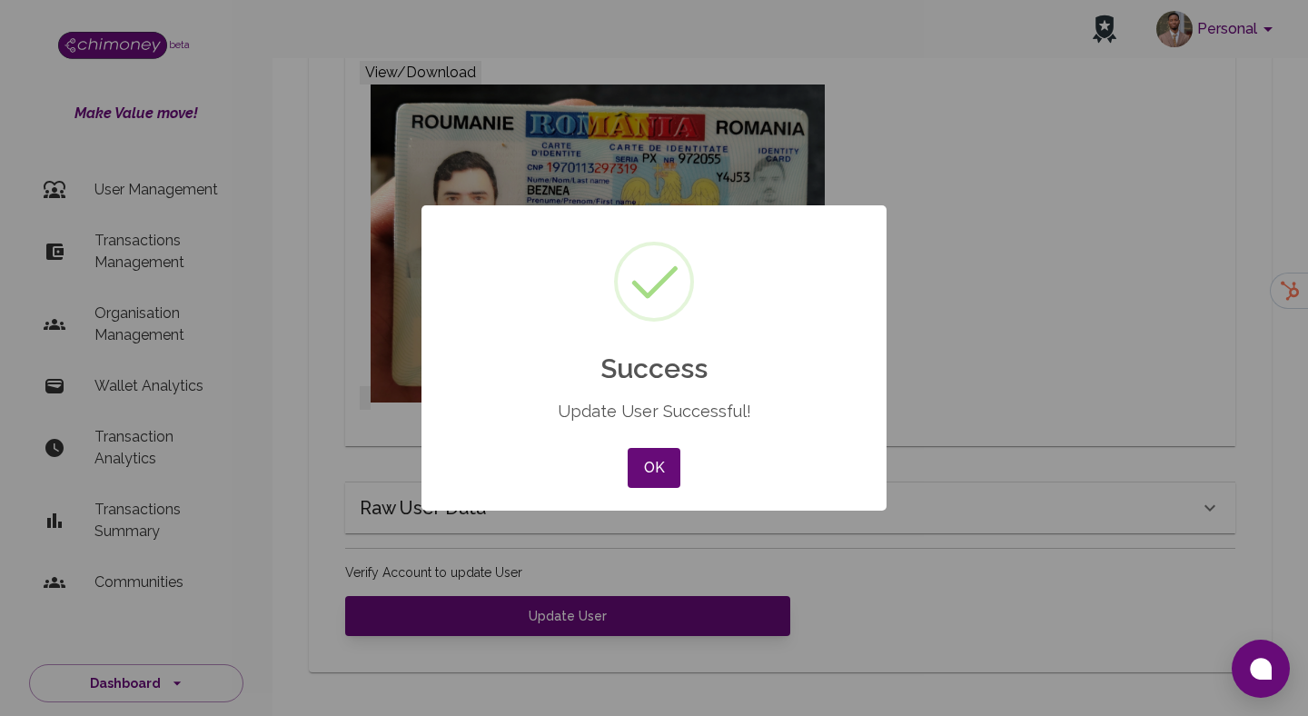
scroll to position [1022, 0]
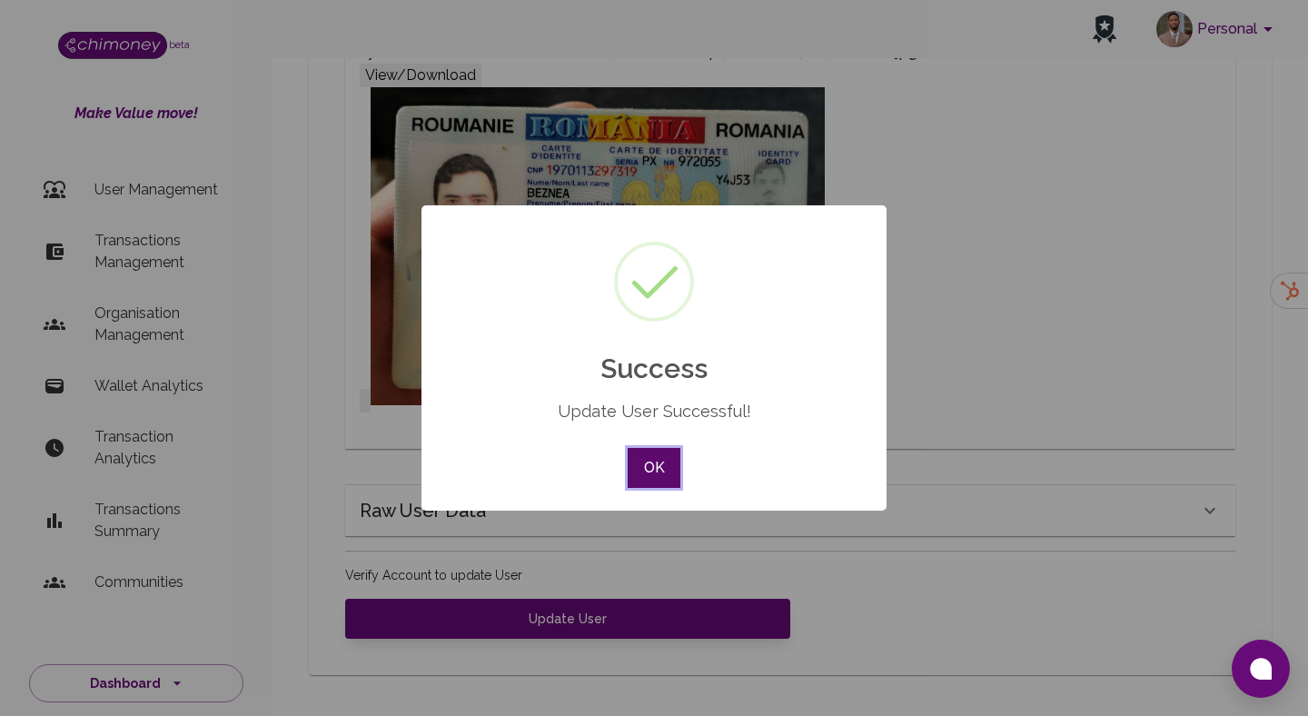
click at [648, 448] on button "OK" at bounding box center [654, 468] width 53 height 40
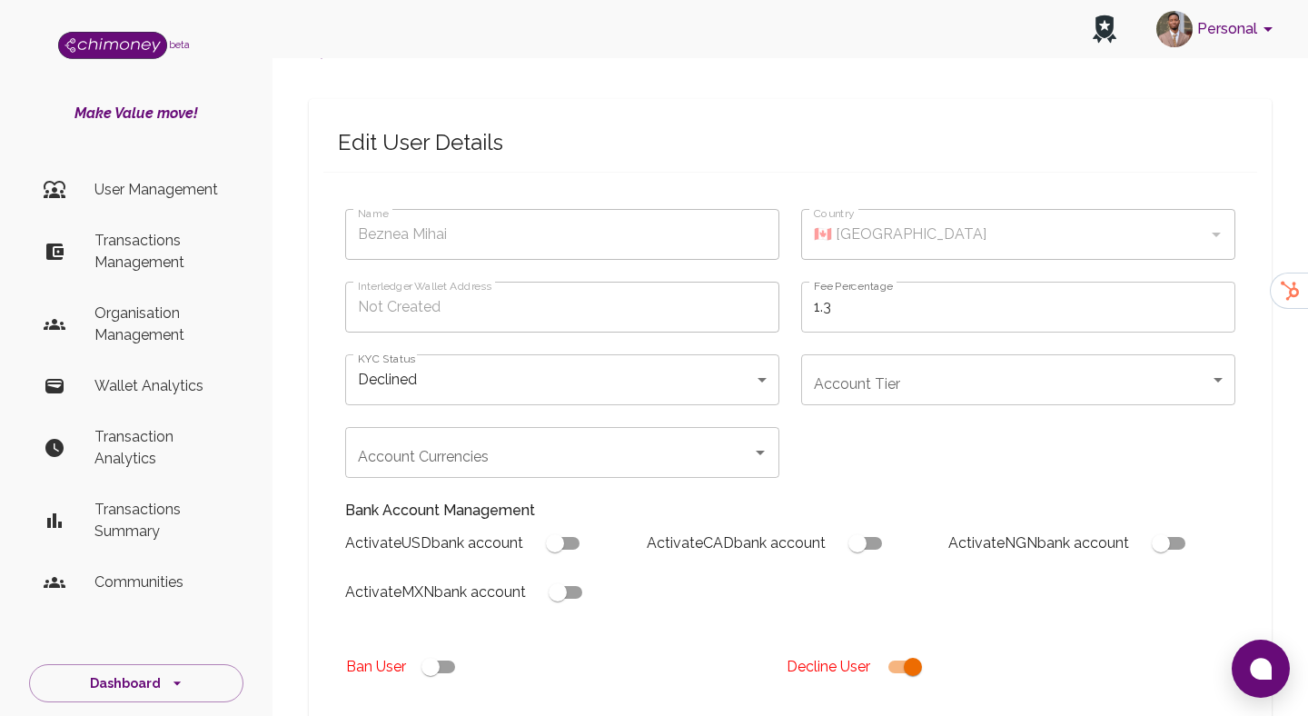
scroll to position [0, 0]
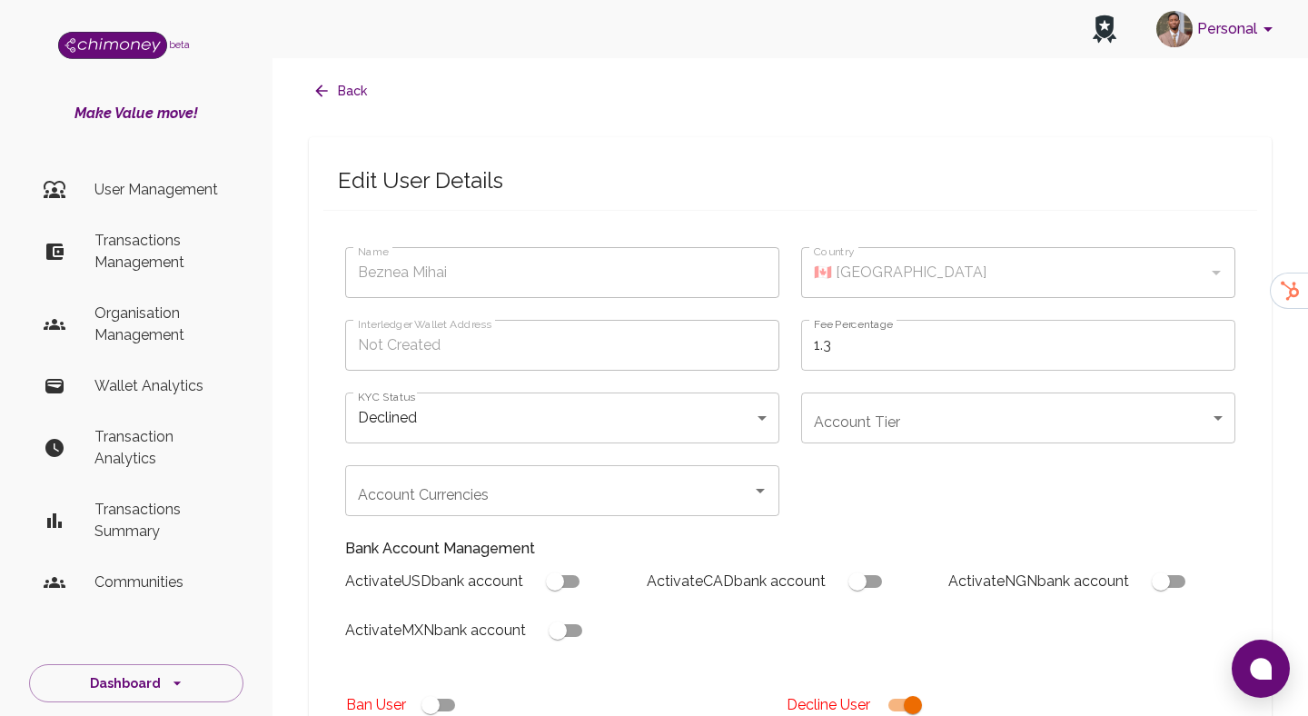
click at [180, 199] on p "User Management" at bounding box center [161, 190] width 134 height 22
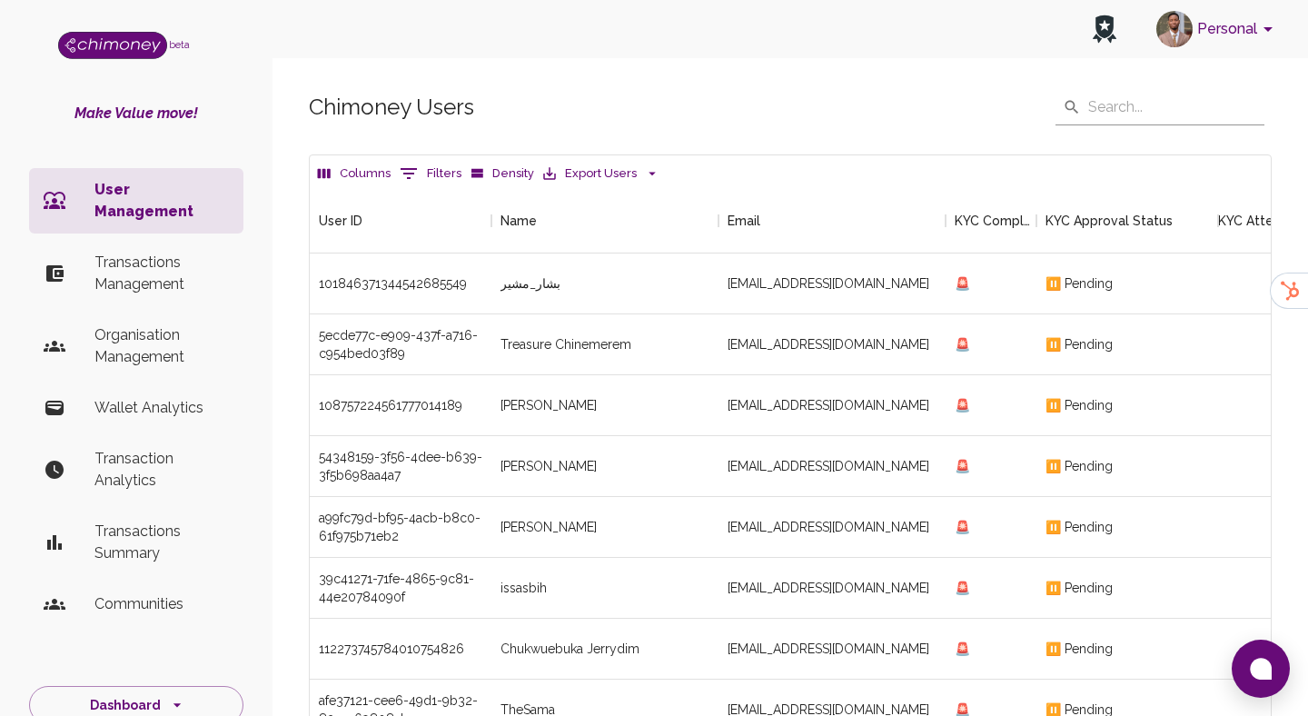
scroll to position [674, 961]
click at [426, 181] on button "0 Filters" at bounding box center [430, 173] width 71 height 29
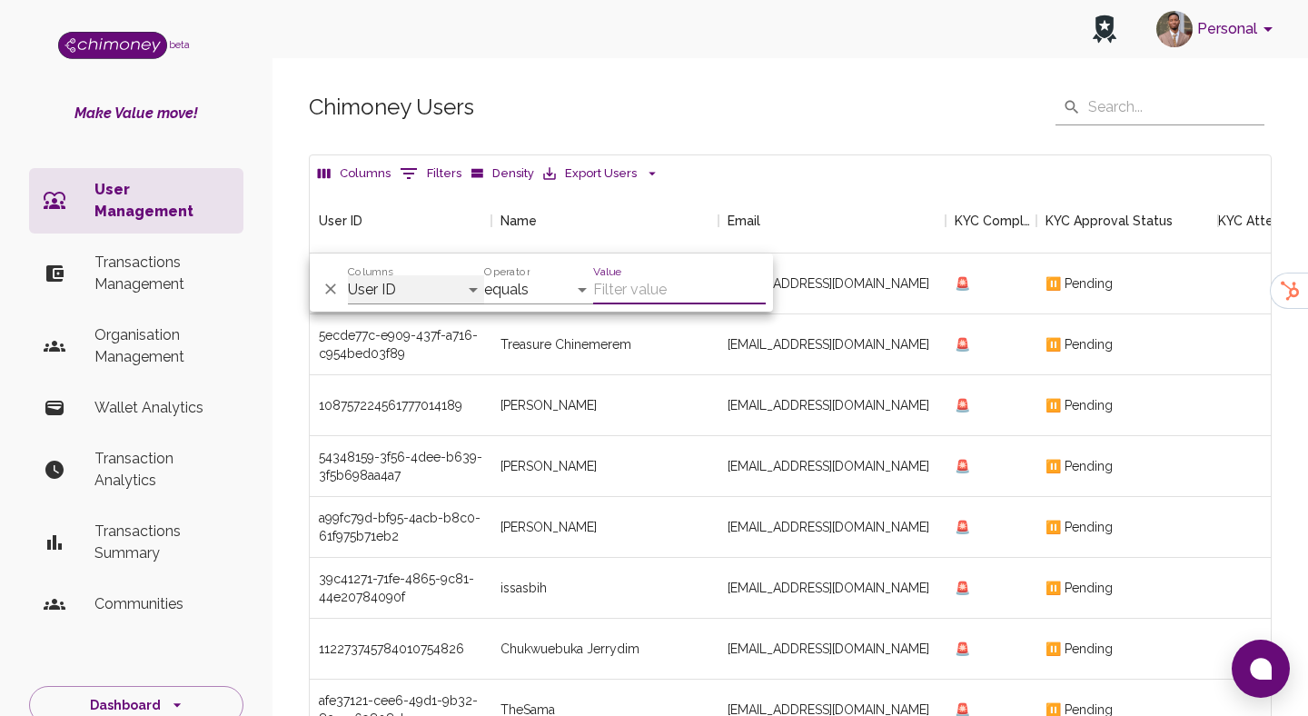
click at [417, 284] on select "User ID Name Email KYC Completed KYC Approval Status KYC Attempts Join date Upd…" at bounding box center [416, 289] width 136 height 29
select select "email"
click at [348, 275] on select "User ID Name Email KYC Completed KYC Approval Status KYC Attempts Join date Upd…" at bounding box center [416, 289] width 136 height 29
click at [536, 293] on select "contains equals starts with is any of" at bounding box center [538, 289] width 109 height 29
click at [680, 293] on input "Value" at bounding box center [679, 289] width 173 height 29
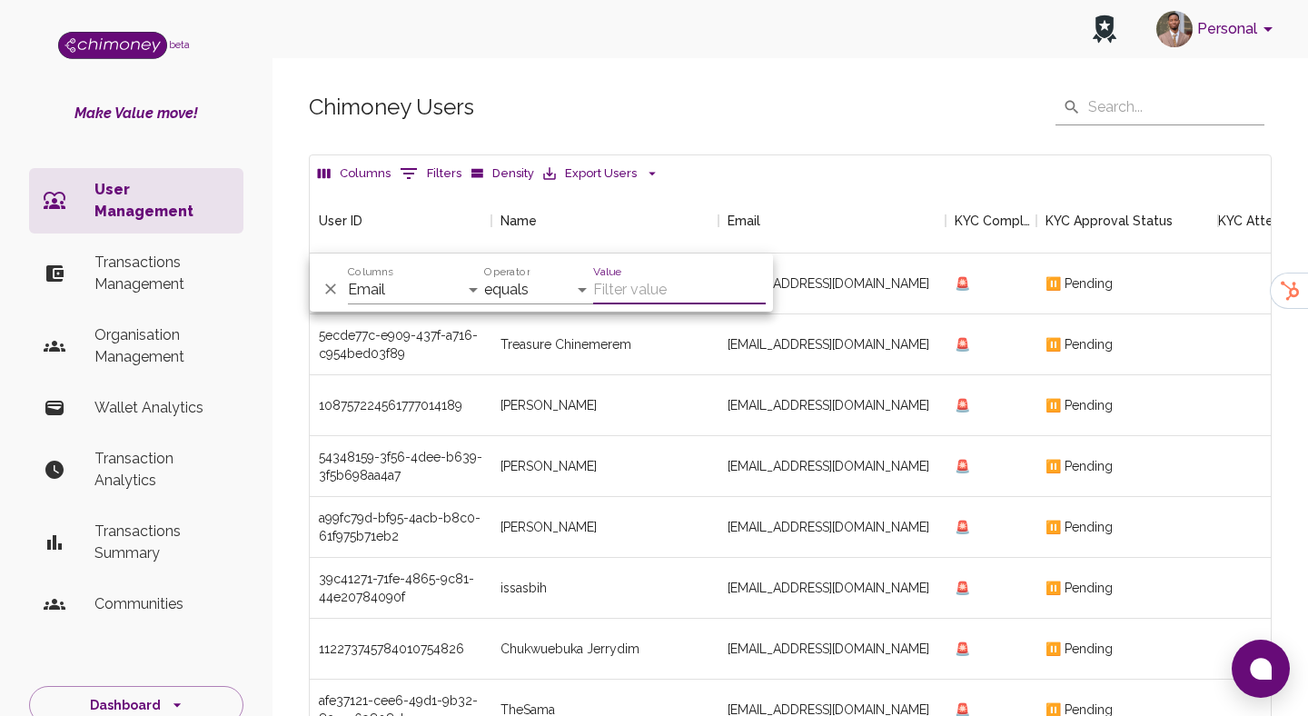
paste input "normanna98@gmail.com"
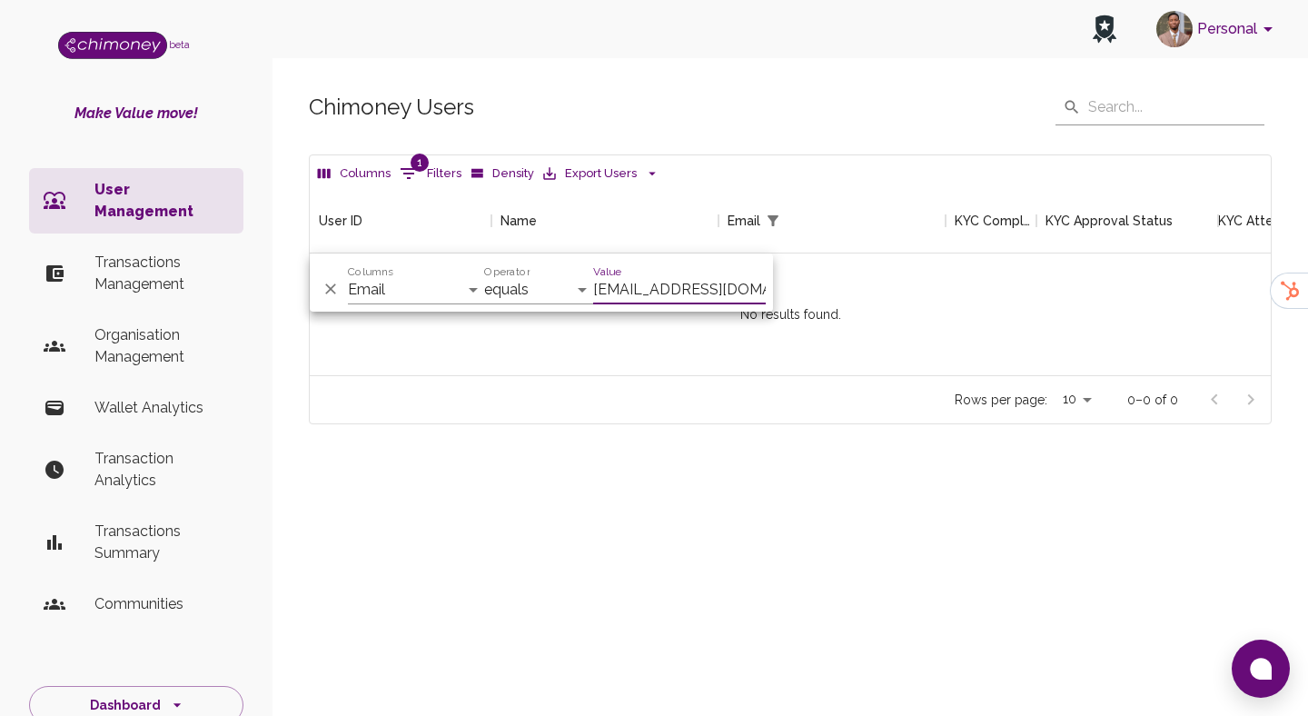
scroll to position [187, 961]
click at [656, 300] on input "normanna98@gmail.com" at bounding box center [679, 289] width 173 height 29
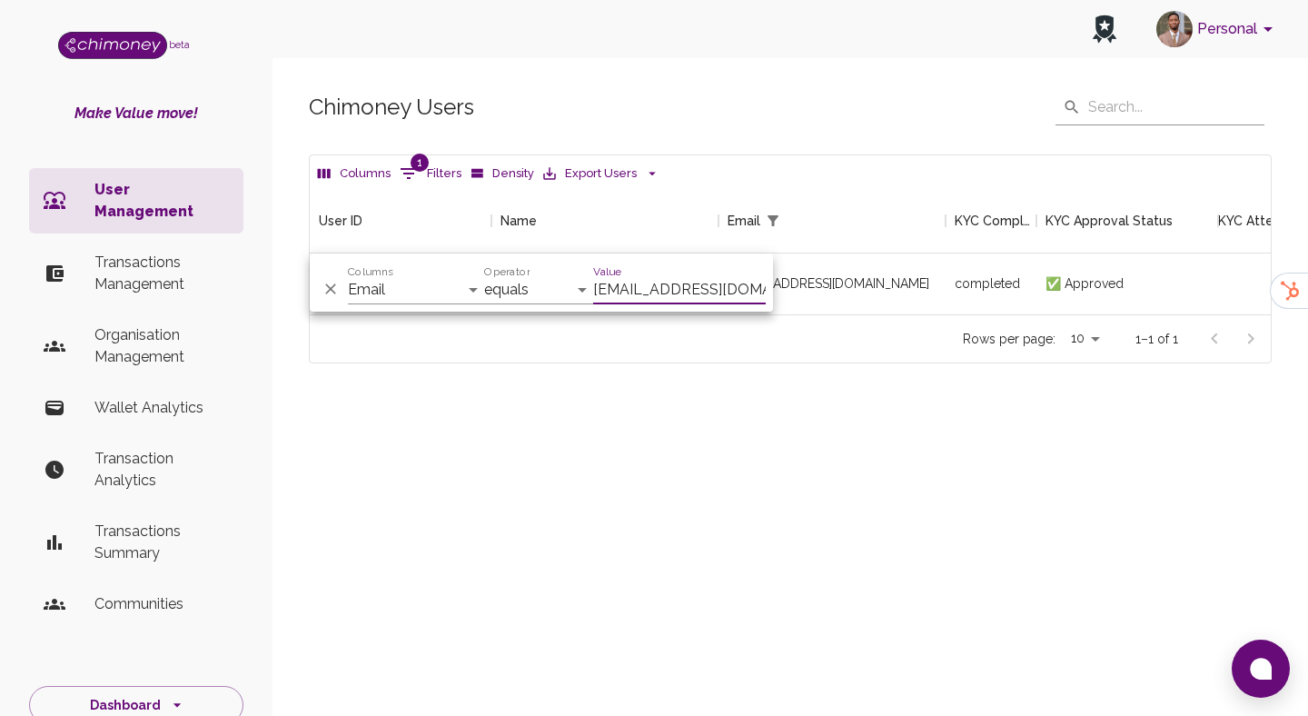
scroll to position [126, 961]
type input "normanna98@gmail.com"
click at [875, 281] on div "normanna98@gmail.com" at bounding box center [832, 283] width 227 height 61
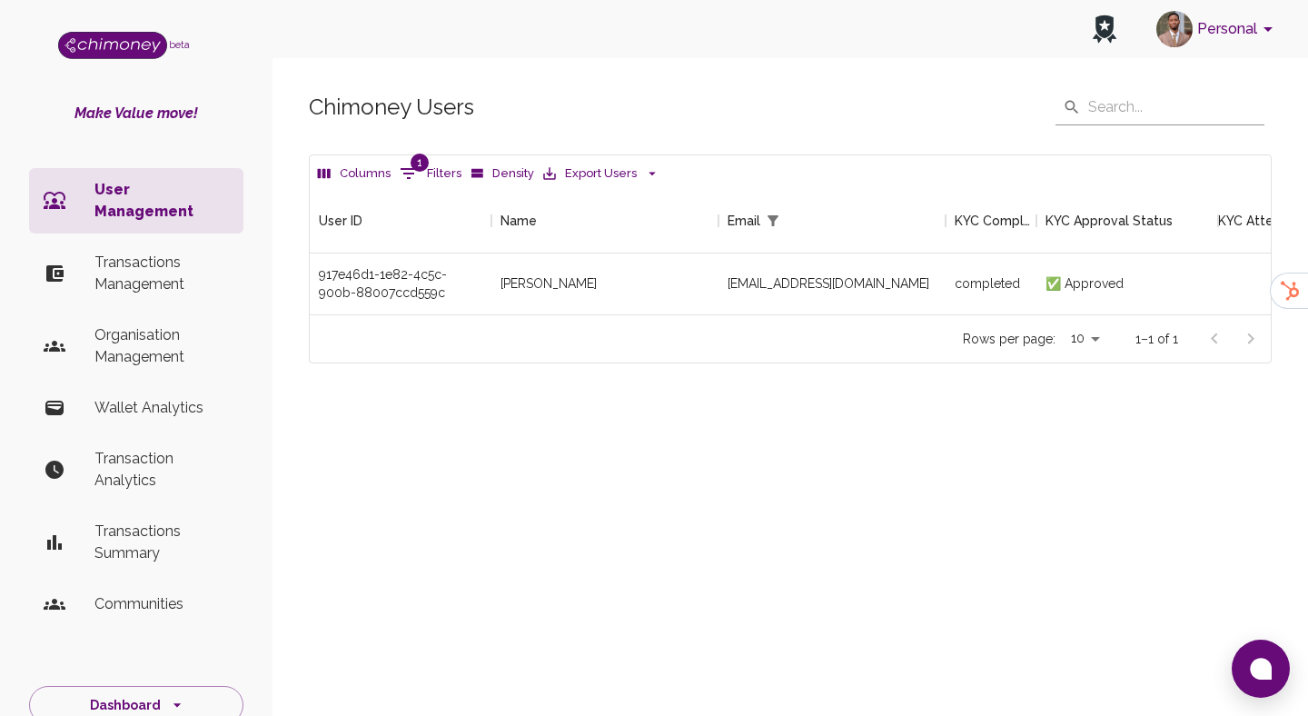
click at [134, 262] on p "Transactions Management" at bounding box center [161, 274] width 134 height 44
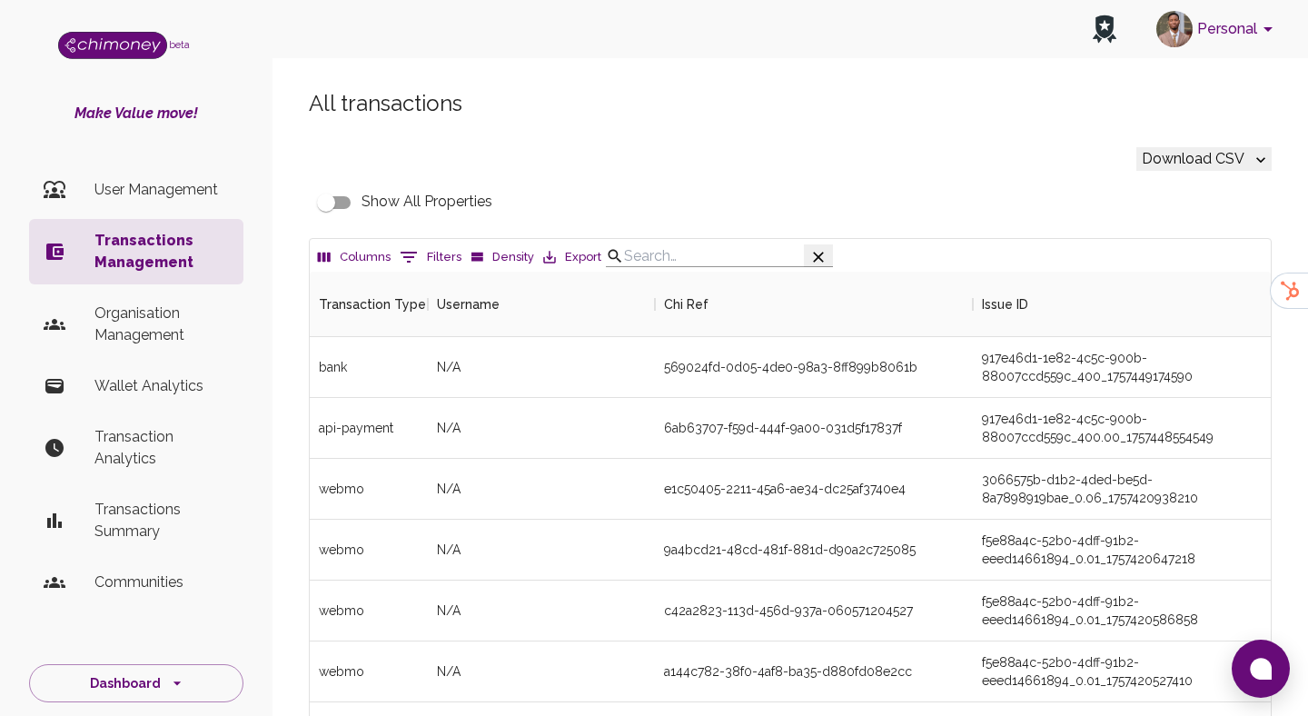
scroll to position [674, 961]
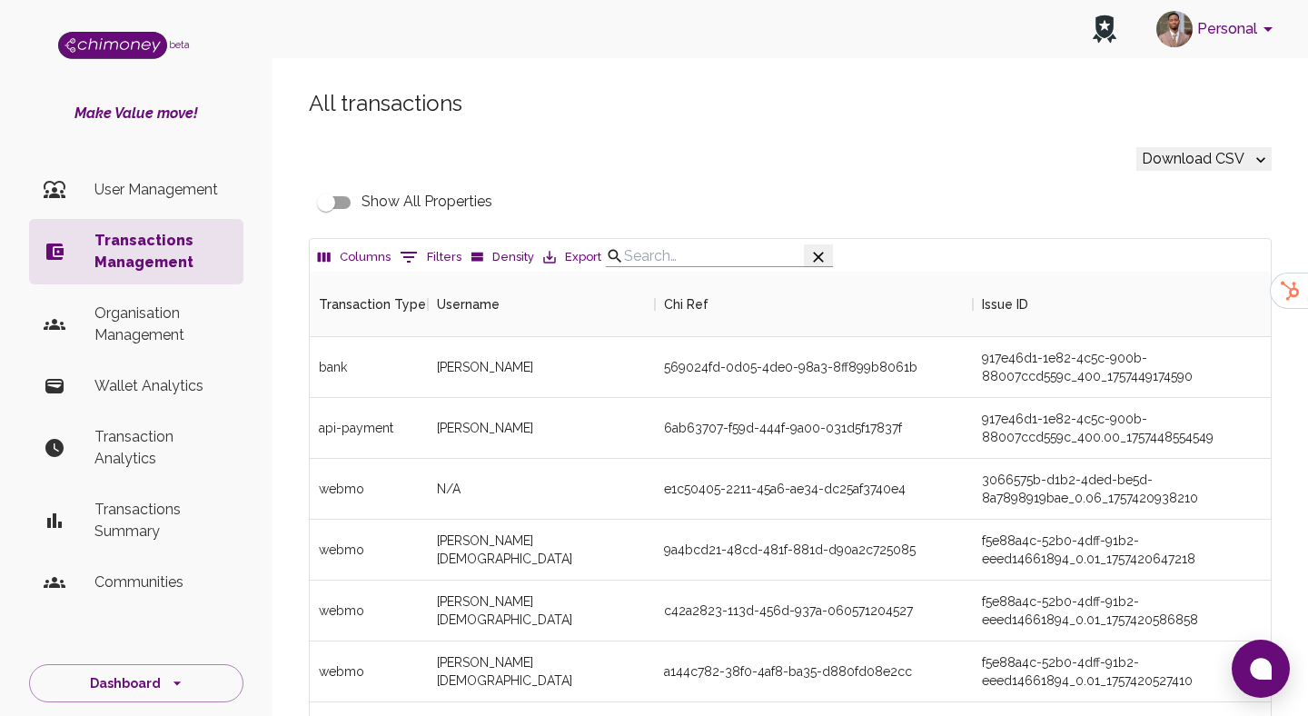
click at [416, 272] on button "0 Filters" at bounding box center [430, 257] width 71 height 29
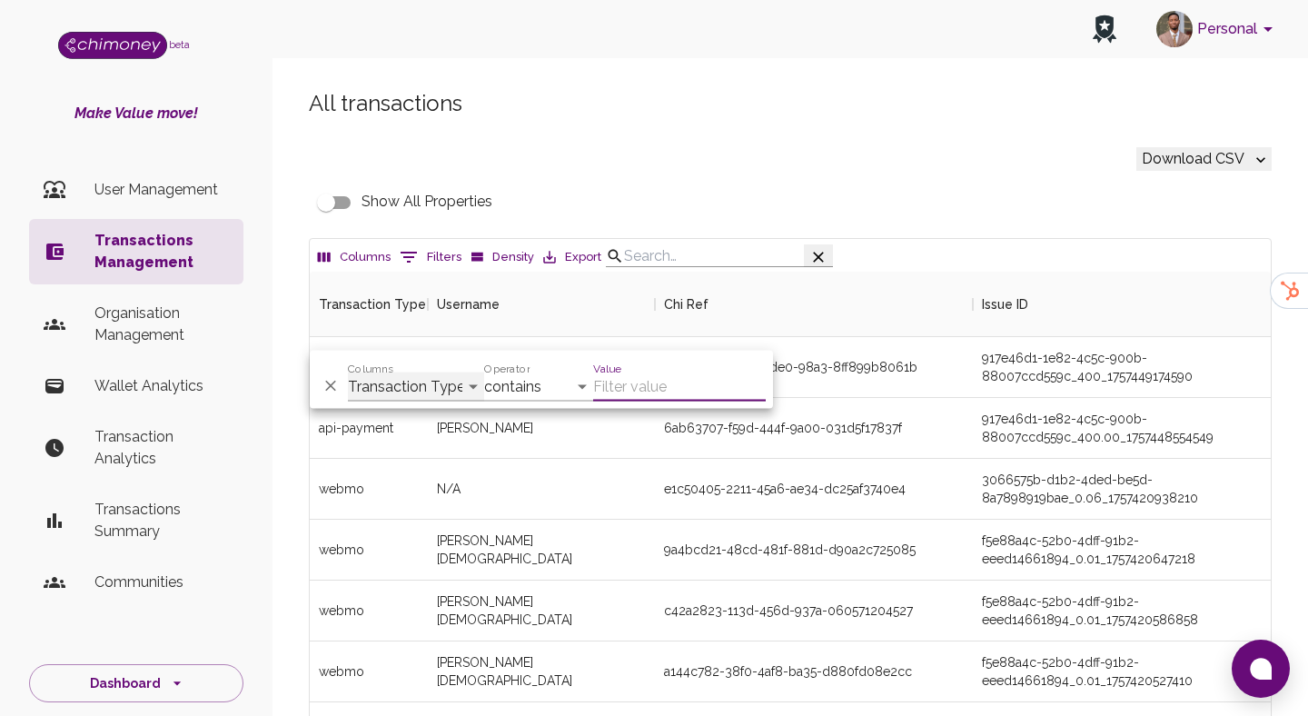
click at [416, 391] on select "Transaction Type Username Chi Ref Issue ID Value Amount Currency Fee ($) FX Rat…" at bounding box center [416, 387] width 136 height 29
select select "chiRef"
click at [348, 373] on select "Transaction Type Username Chi Ref Issue ID Value Amount Currency Fee ($) FX Rat…" at bounding box center [416, 387] width 136 height 29
click at [530, 379] on select "contains equals starts with ends with is empty is not empty is any of" at bounding box center [538, 387] width 109 height 29
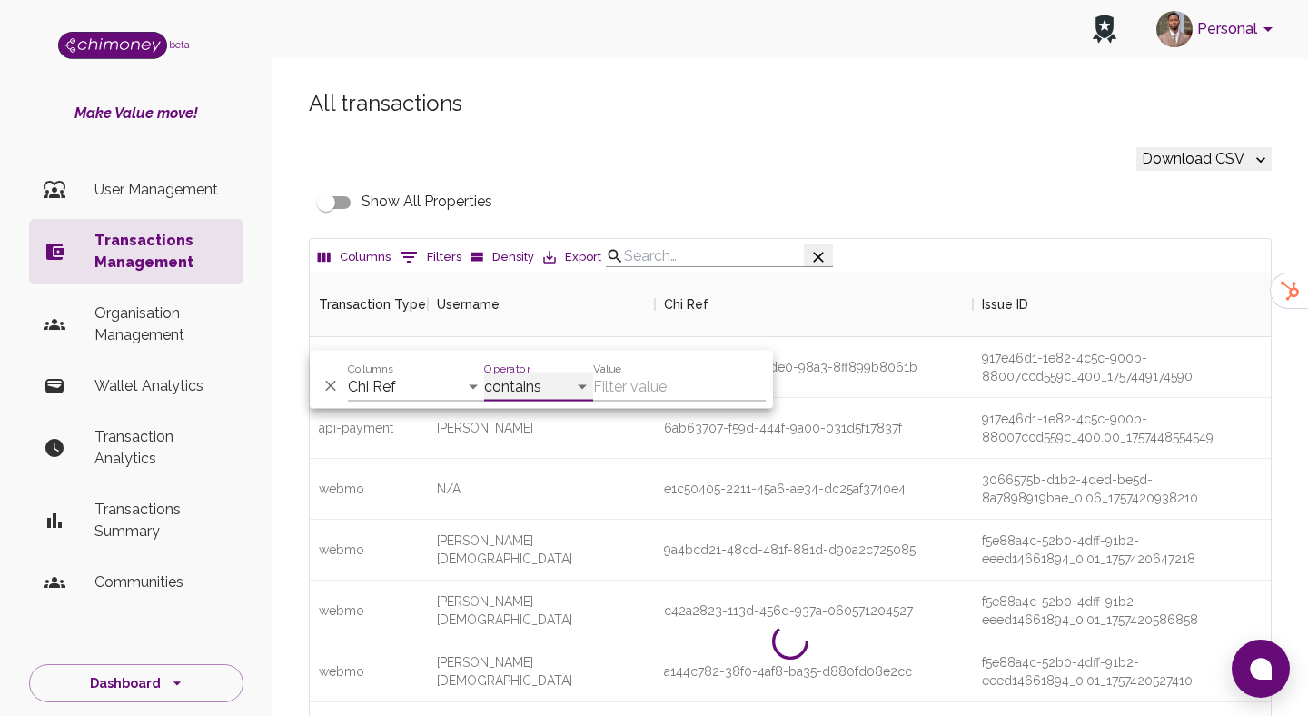
select select "equals"
click at [484, 373] on select "contains equals starts with ends with is empty is not empty is any of" at bounding box center [538, 387] width 109 height 29
click at [646, 373] on input "Value" at bounding box center [679, 387] width 173 height 29
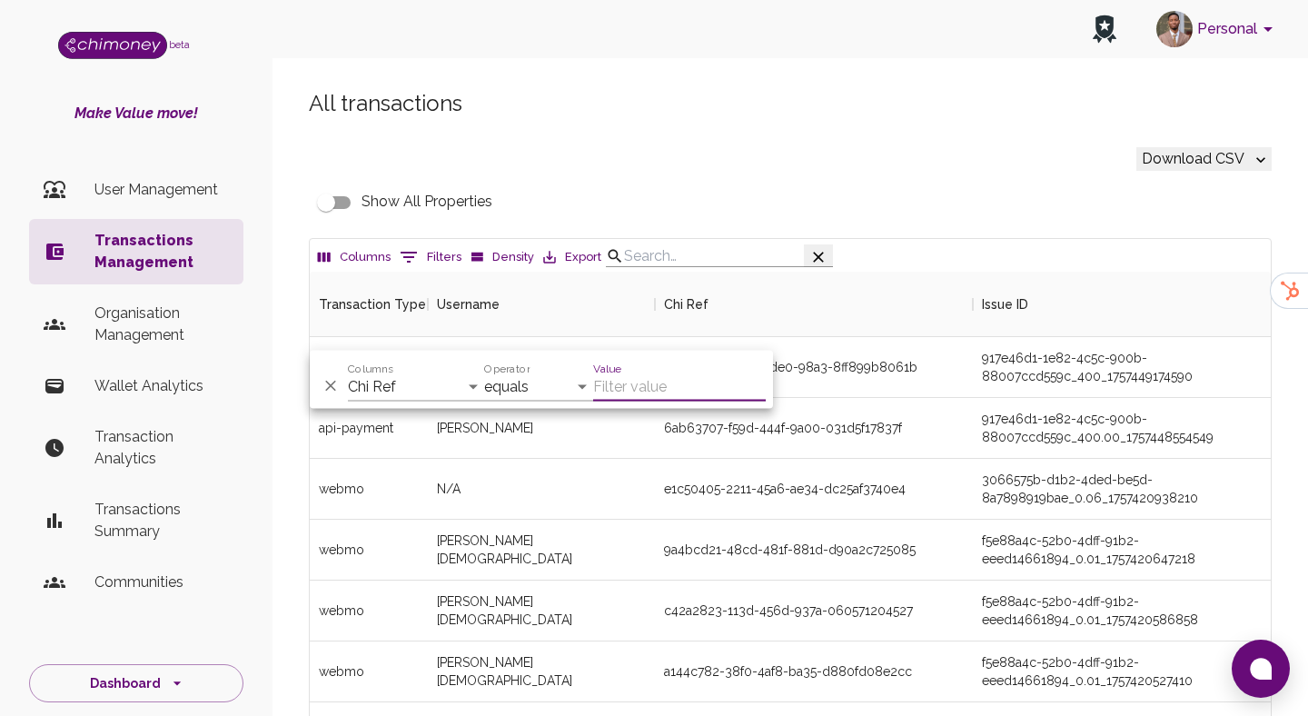
paste input "01bc1a14-d947-496a-9b44-fe849cbba216"
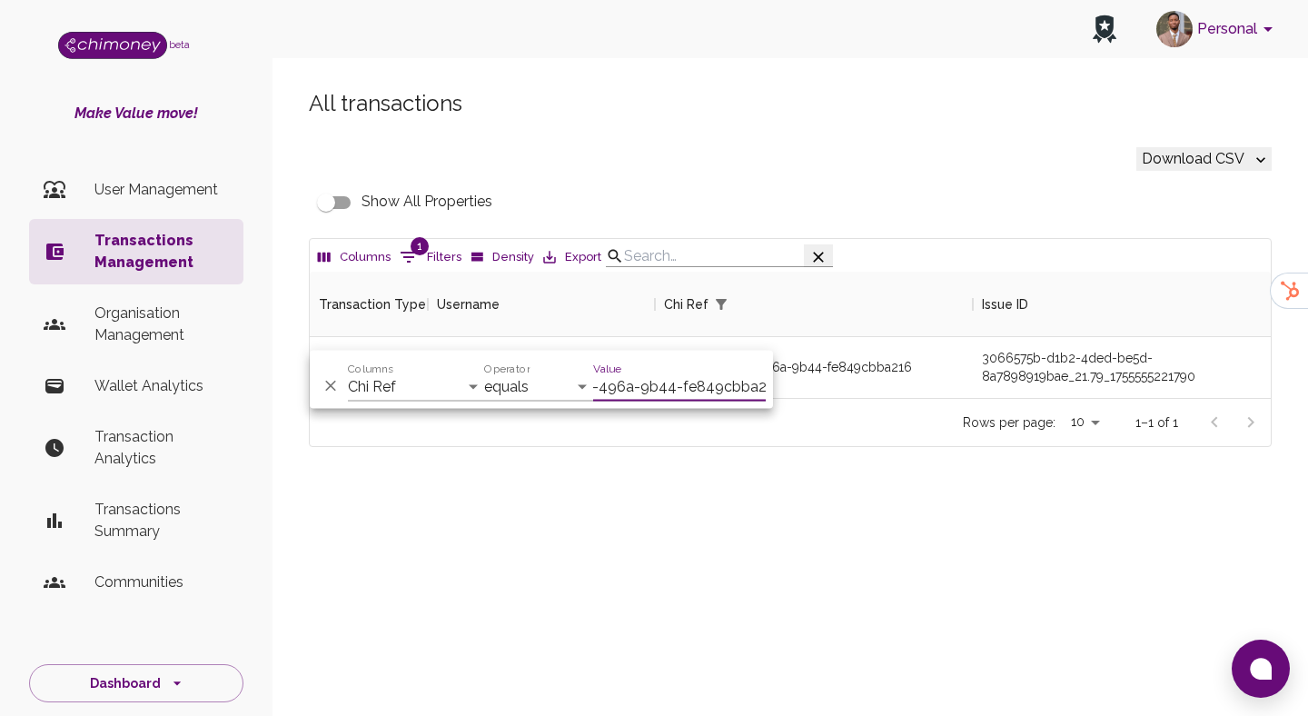
scroll to position [126, 961]
type input "01bc1a14-d947-496a-9b44-fe849cbba216"
click at [859, 444] on div "Rows per page: 10 10 1–1 of 1" at bounding box center [790, 422] width 961 height 48
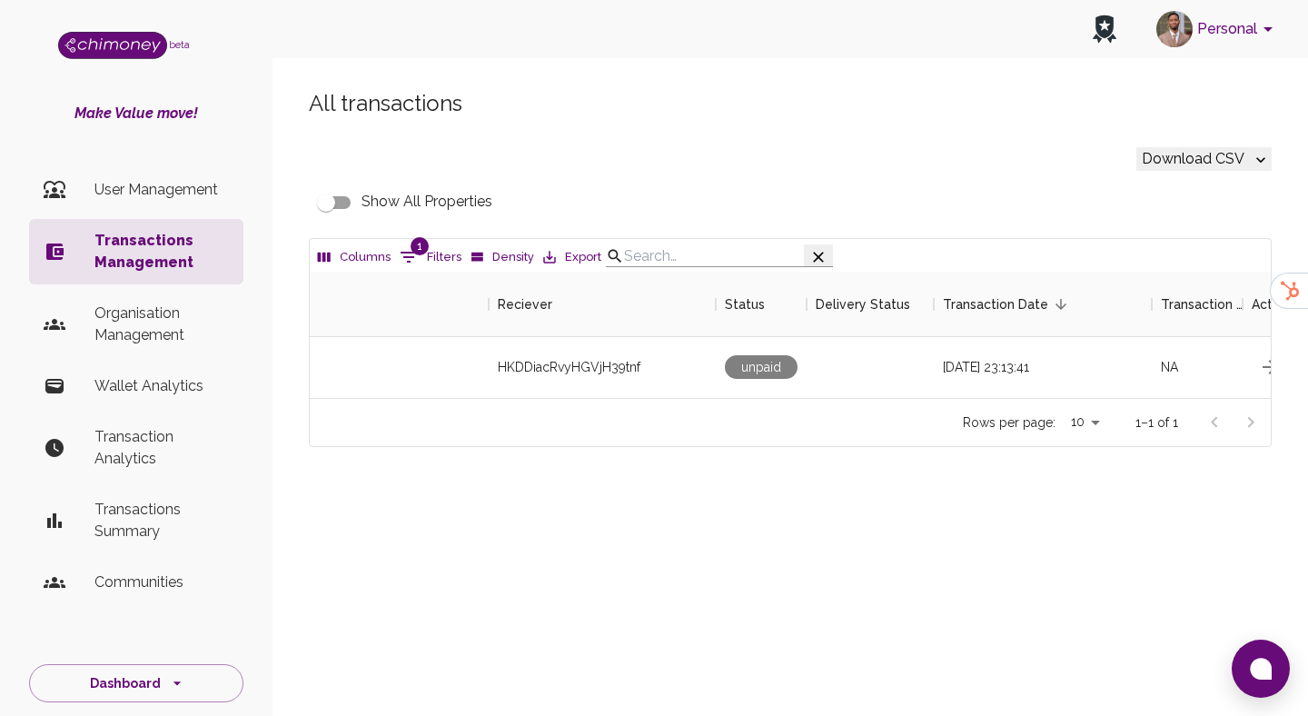
scroll to position [0, 1628]
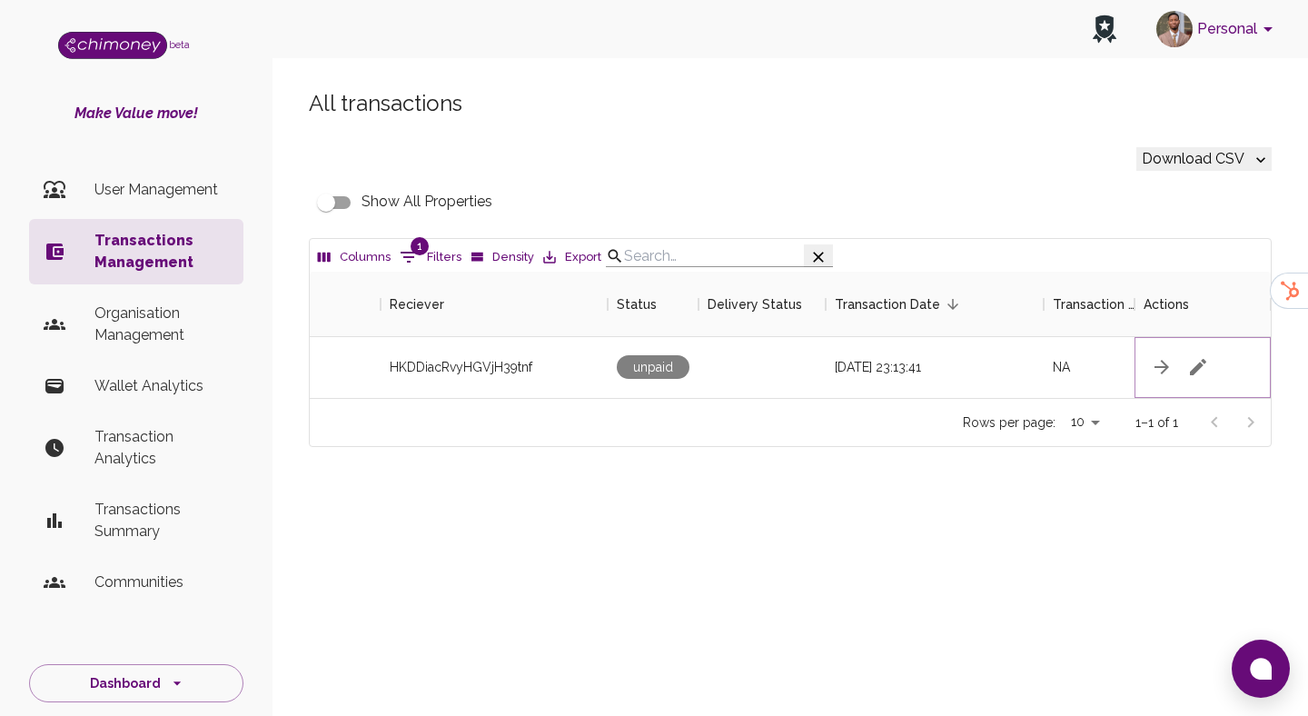
click at [1194, 372] on icon "button" at bounding box center [1198, 367] width 22 height 22
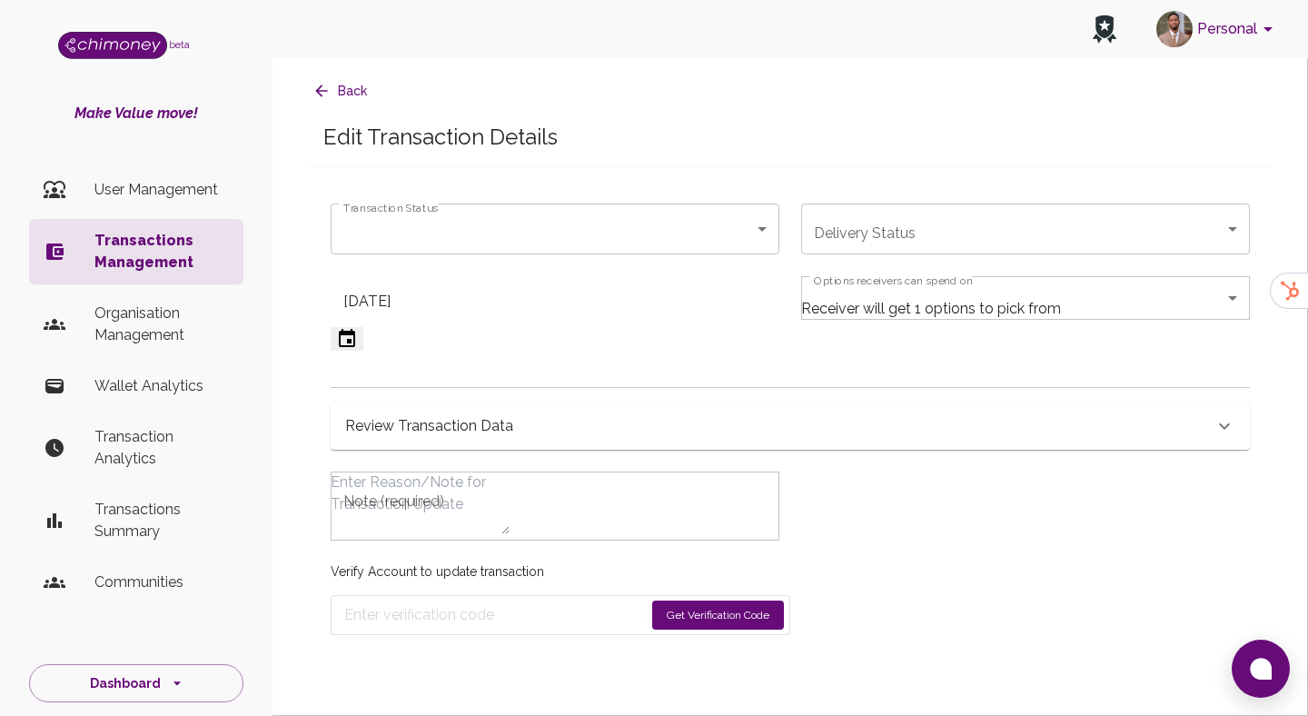
click at [518, 450] on div "Review Transaction Data" at bounding box center [790, 425] width 919 height 47
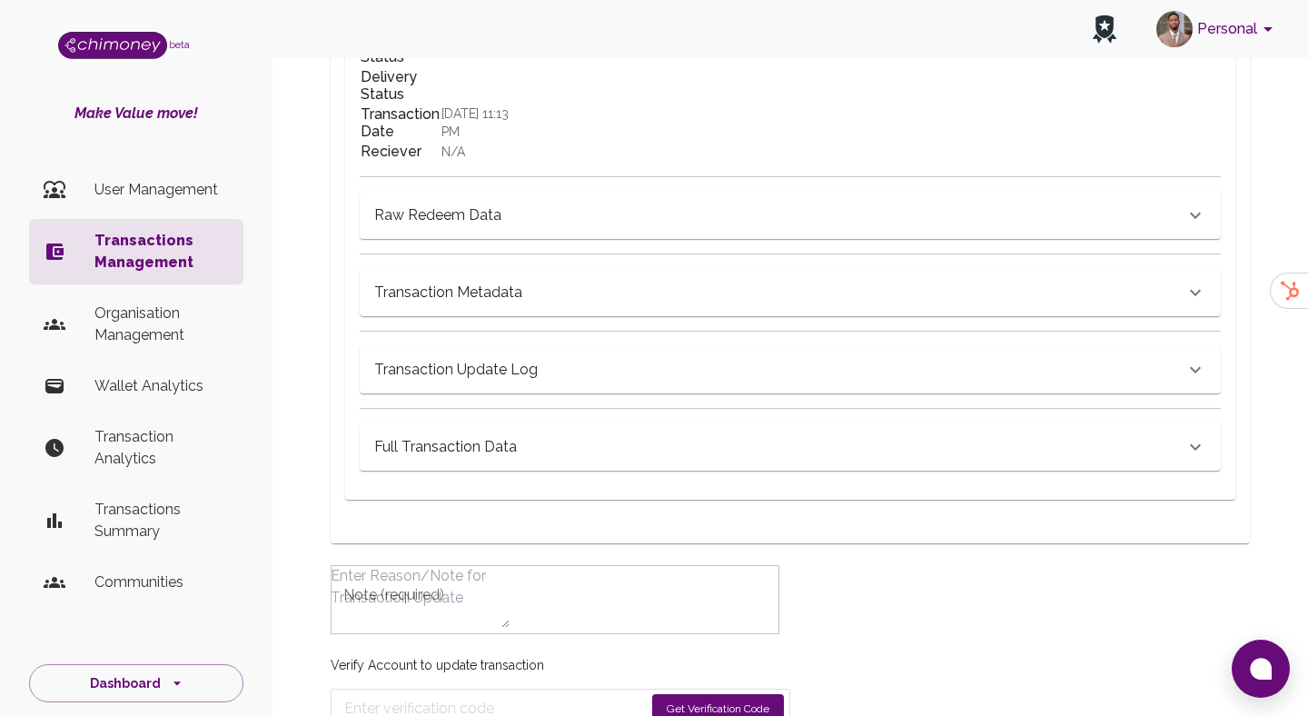
click at [502, 460] on h6 "Full Transaction Data" at bounding box center [445, 446] width 143 height 25
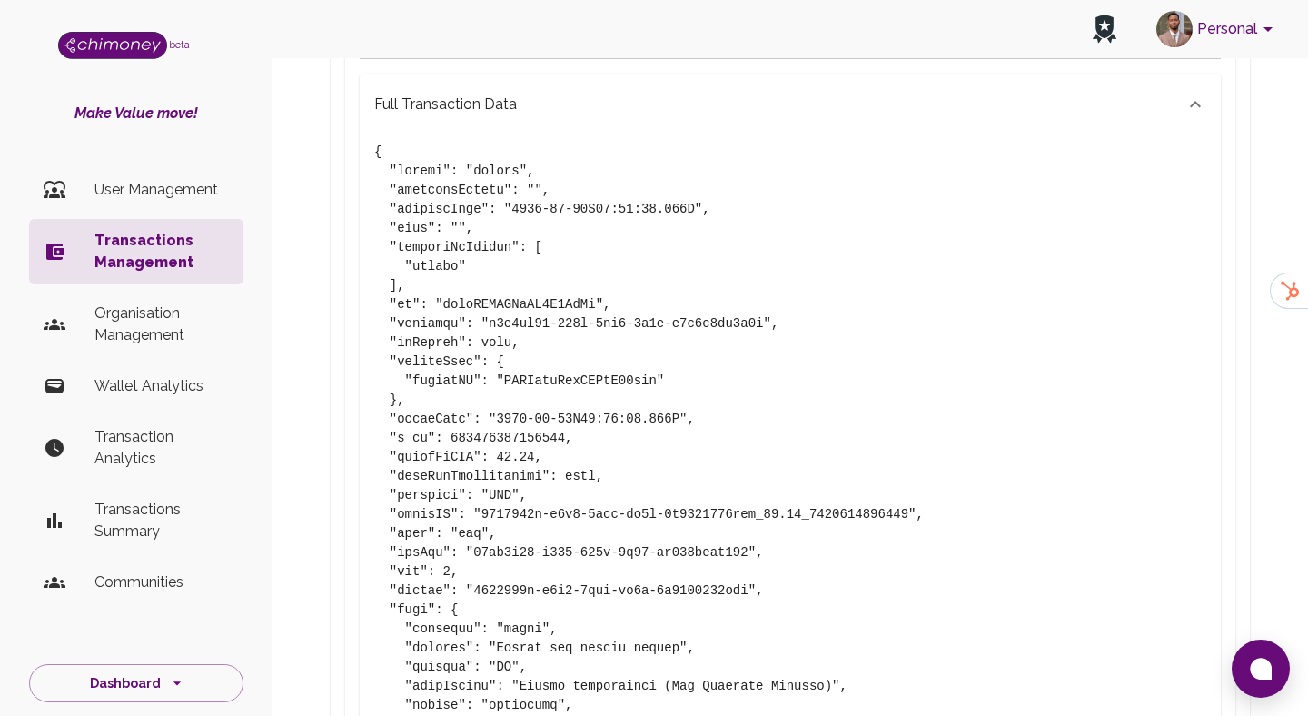
scroll to position [1018, 0]
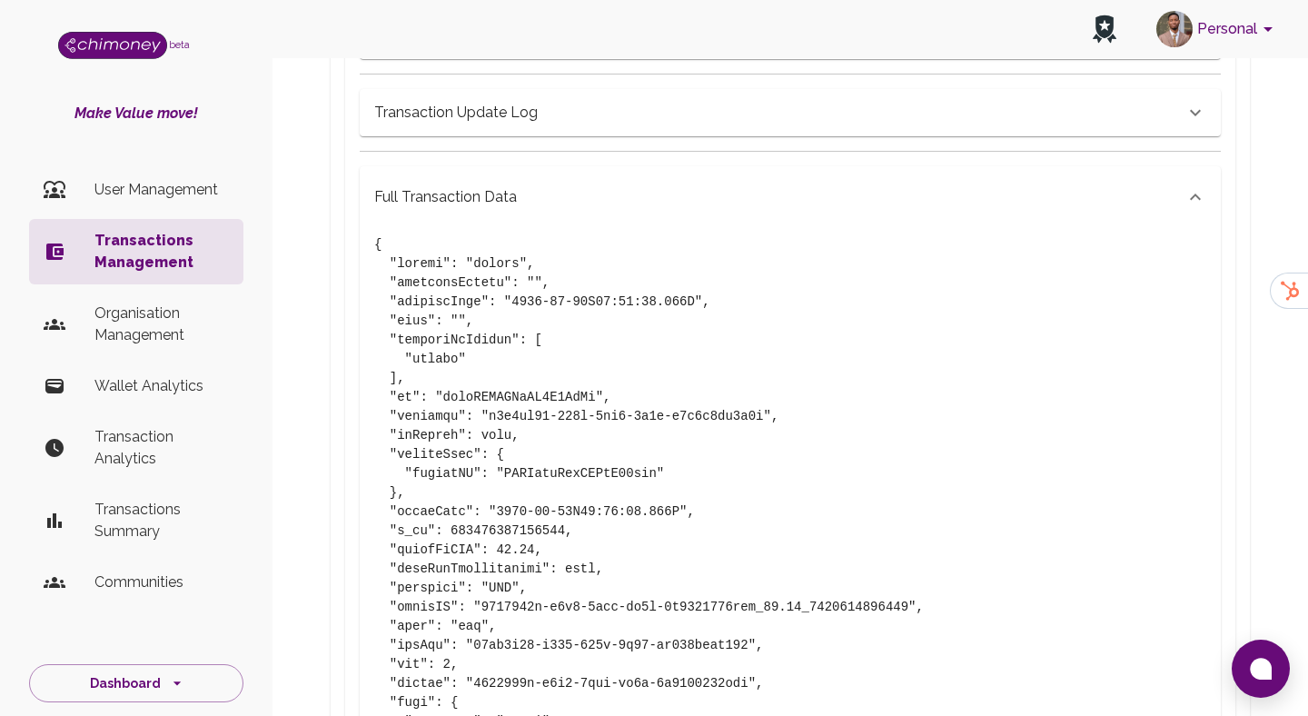
click at [482, 125] on h6 "Transaction Update Log" at bounding box center [456, 112] width 164 height 25
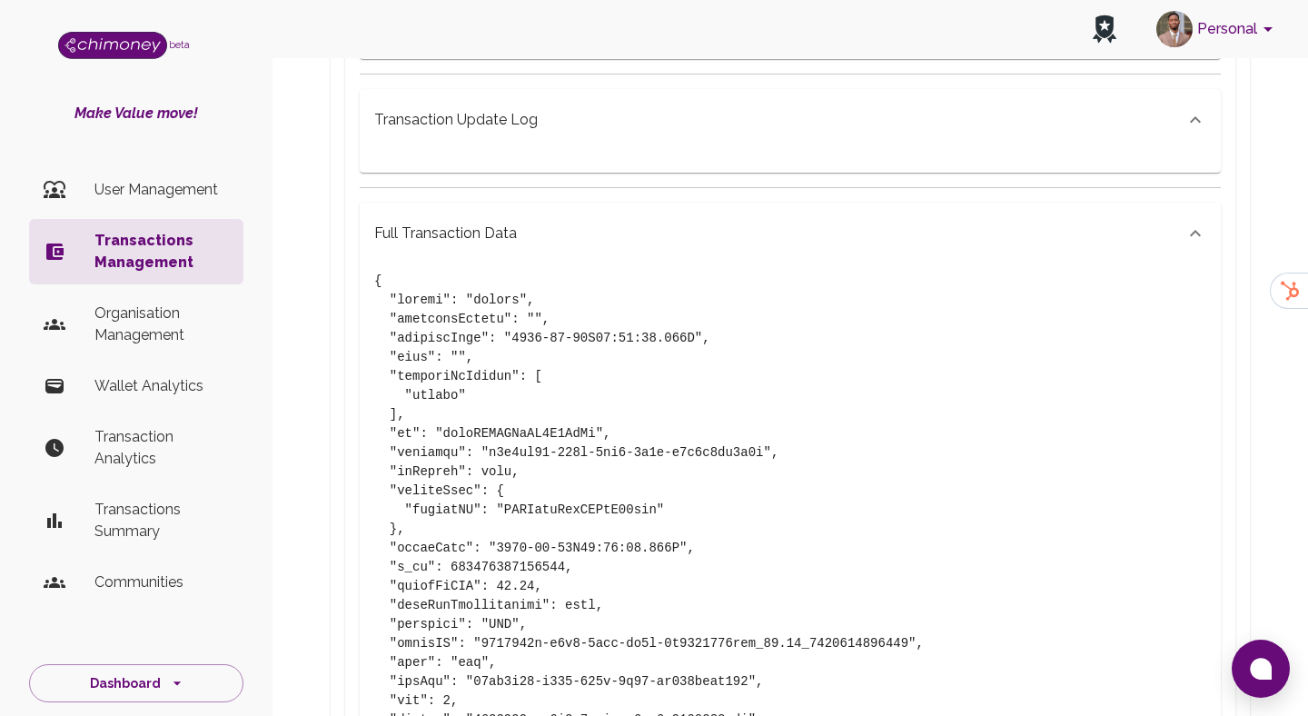
click at [491, 48] on h6 "Transaction Metadata" at bounding box center [448, 35] width 148 height 25
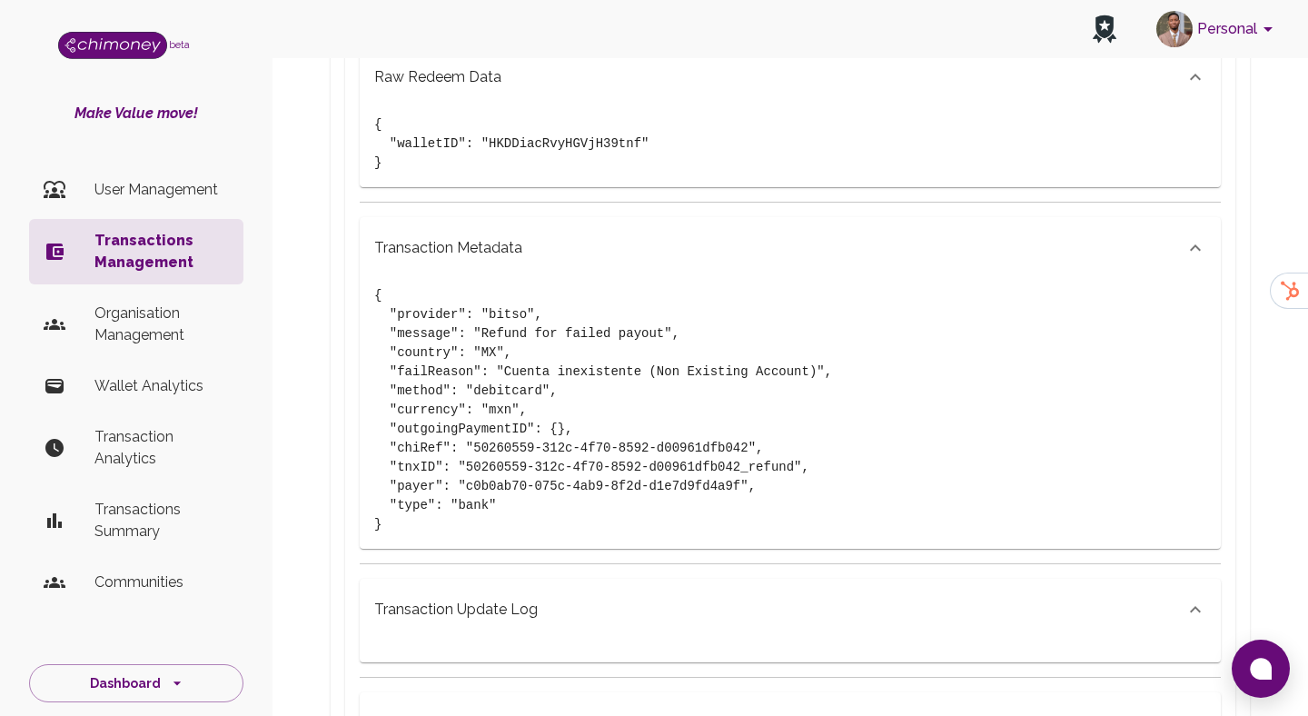
scroll to position [909, 0]
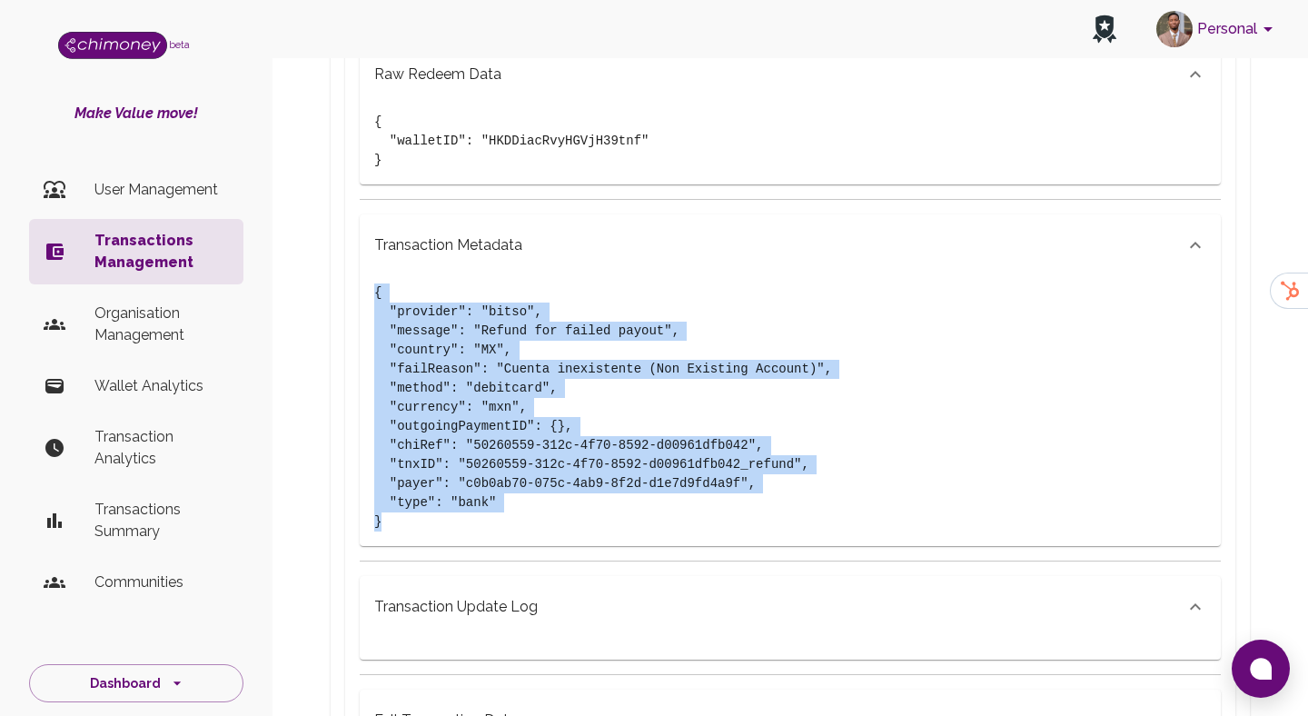
drag, startPoint x: 450, startPoint y: 663, endPoint x: 355, endPoint y: 385, distance: 293.6
click at [355, 385] on div "Transaction Information ChiRef 01bc1a14-d947-496a-9b44-fe849cbba216 Amount (USD…" at bounding box center [790, 563] width 919 height 2016
copy pre "{ "provider": "bitso", "message": "Refund for failed payout", "country": "MX", …"
click at [180, 259] on p "Transactions Management" at bounding box center [161, 252] width 134 height 44
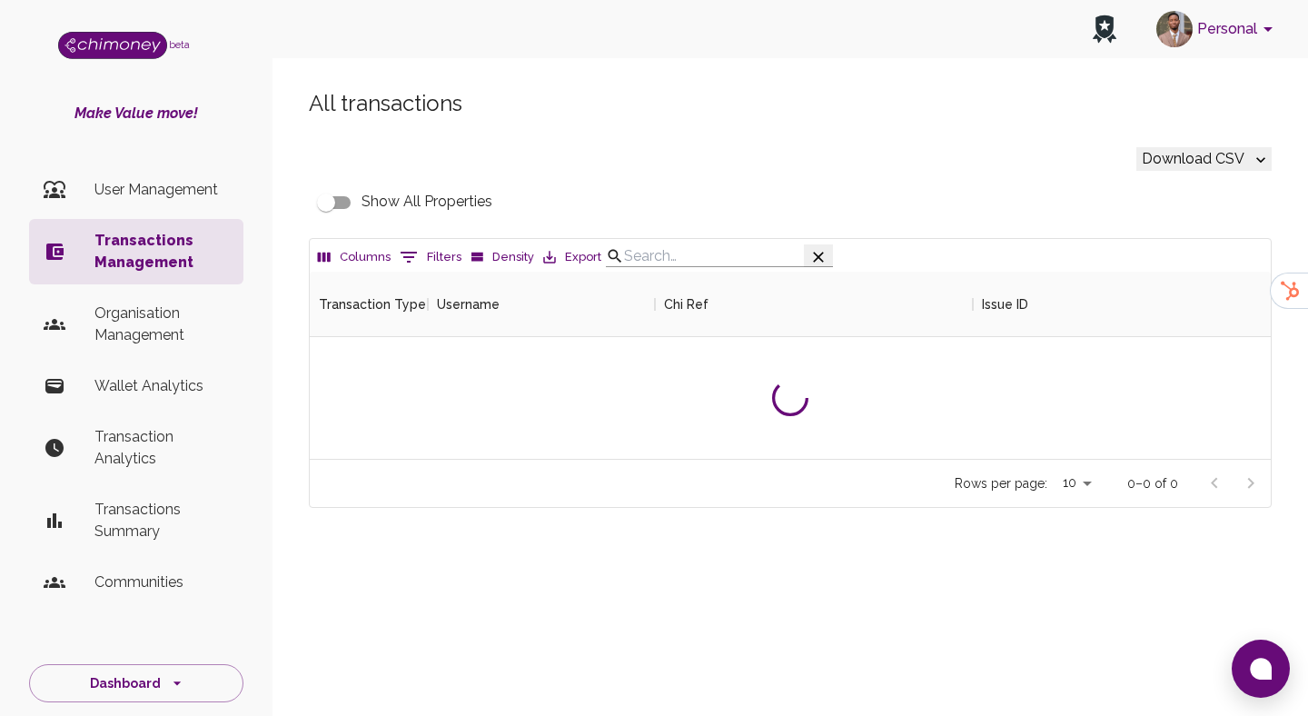
scroll to position [187, 961]
click at [430, 272] on button "0 Filters" at bounding box center [430, 257] width 71 height 29
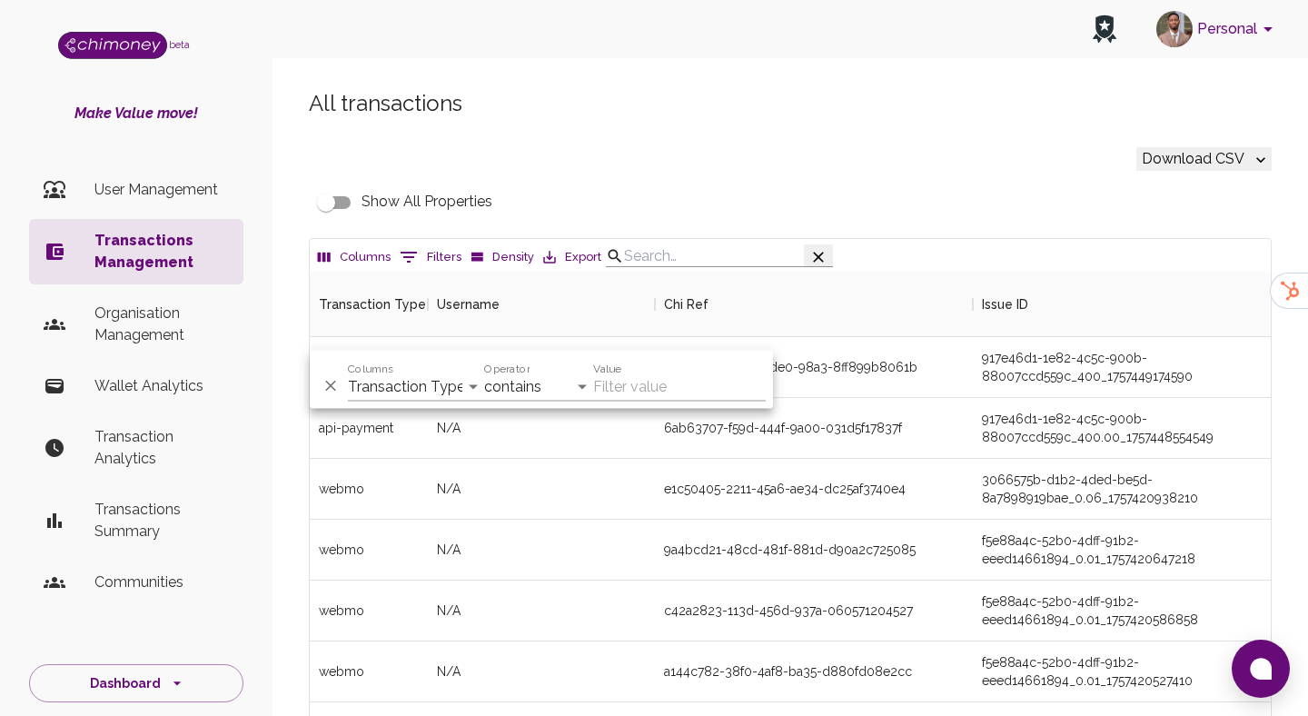
scroll to position [674, 961]
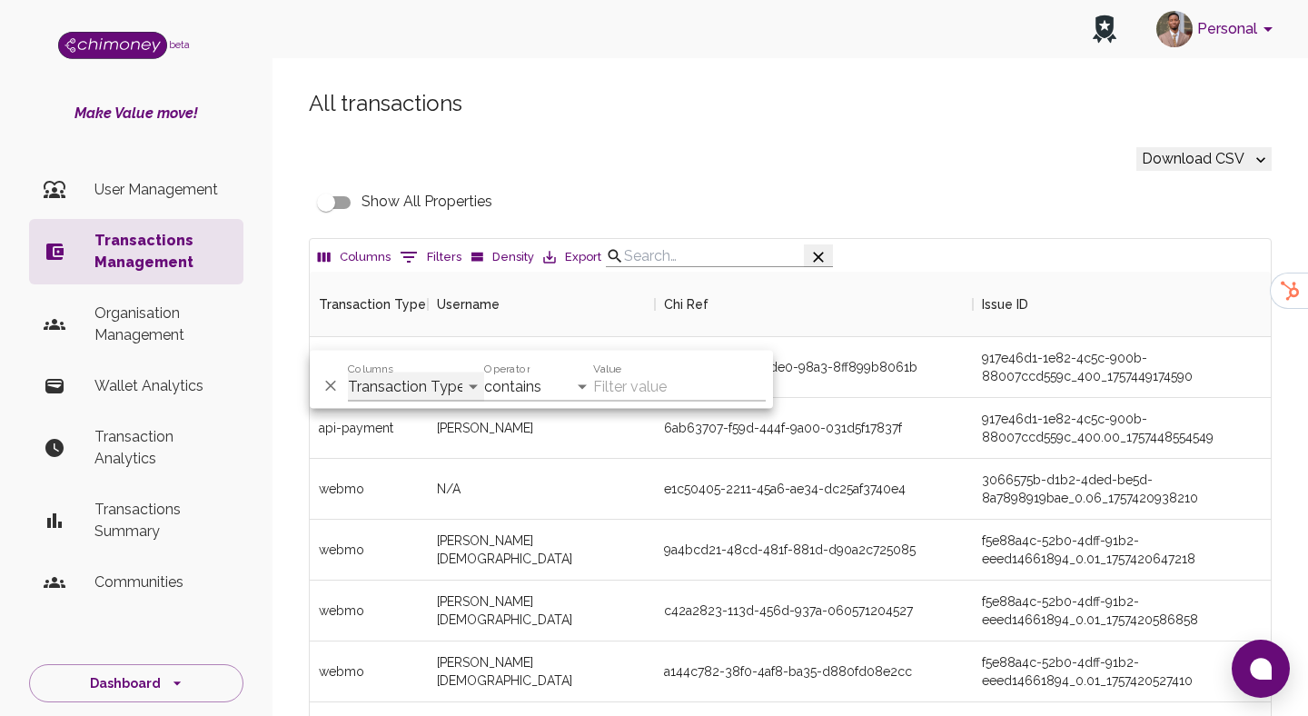
click at [437, 396] on select "Transaction Type Username Chi Ref Issue ID Value Amount Currency Fee ($) FX Rat…" at bounding box center [416, 387] width 136 height 29
select select "email"
click at [348, 373] on select "Transaction Type Username Chi Ref Issue ID Value Amount Currency Fee ($) FX Rat…" at bounding box center [416, 387] width 136 height 29
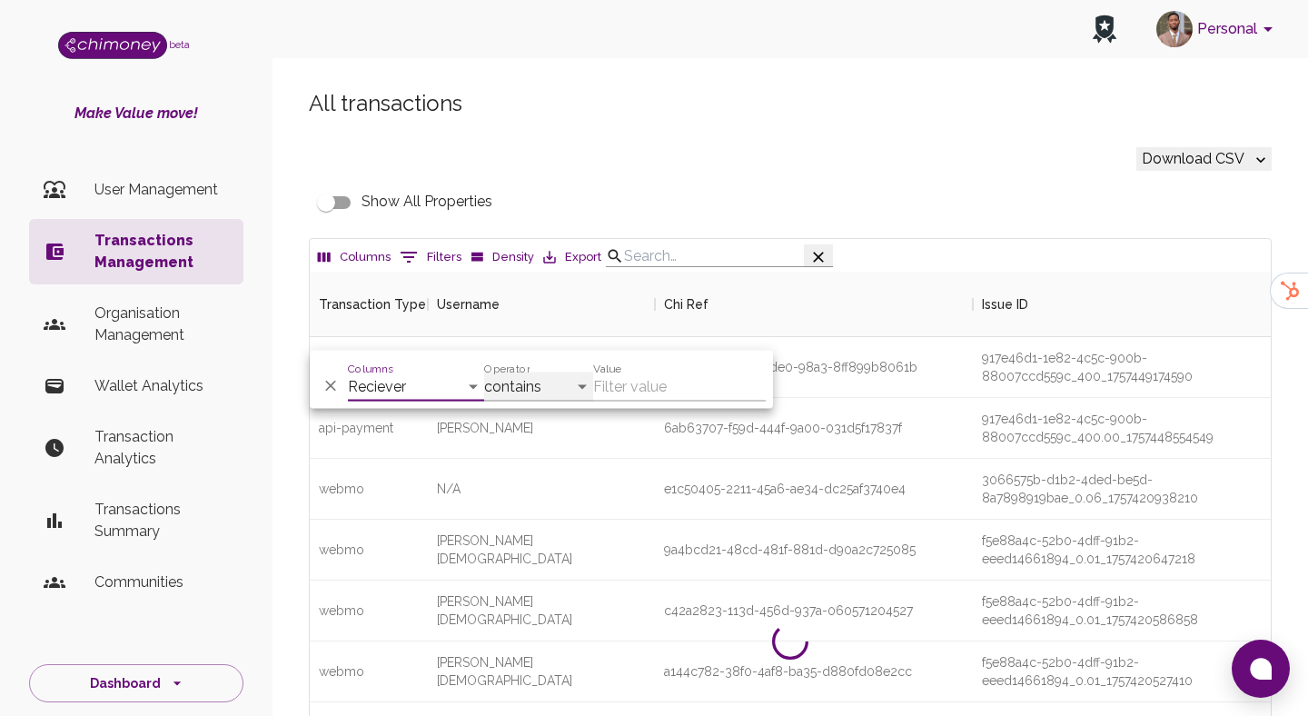
click at [525, 385] on select "contains equals starts with ends with is empty is not empty is any of" at bounding box center [538, 387] width 109 height 29
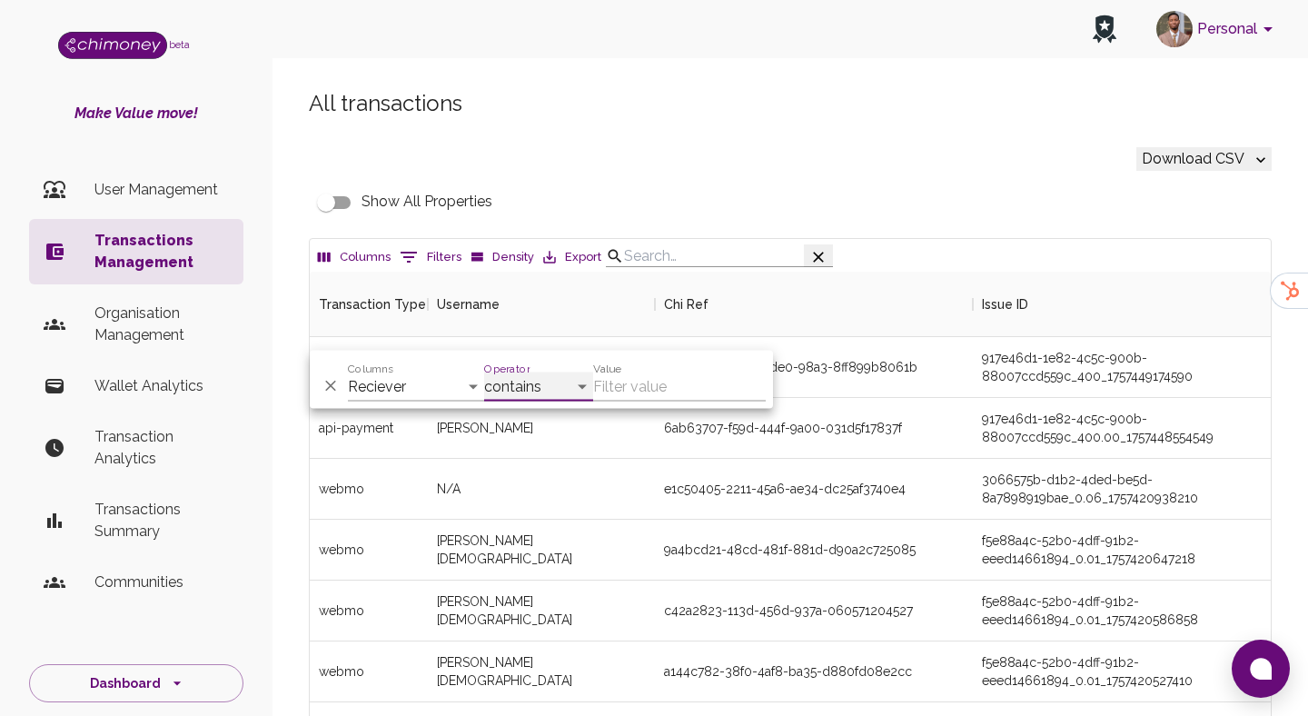
select select "equals"
click at [484, 373] on select "contains equals starts with ends with is empty is not empty is any of" at bounding box center [538, 387] width 109 height 29
click at [662, 379] on input "Value" at bounding box center [679, 387] width 173 height 29
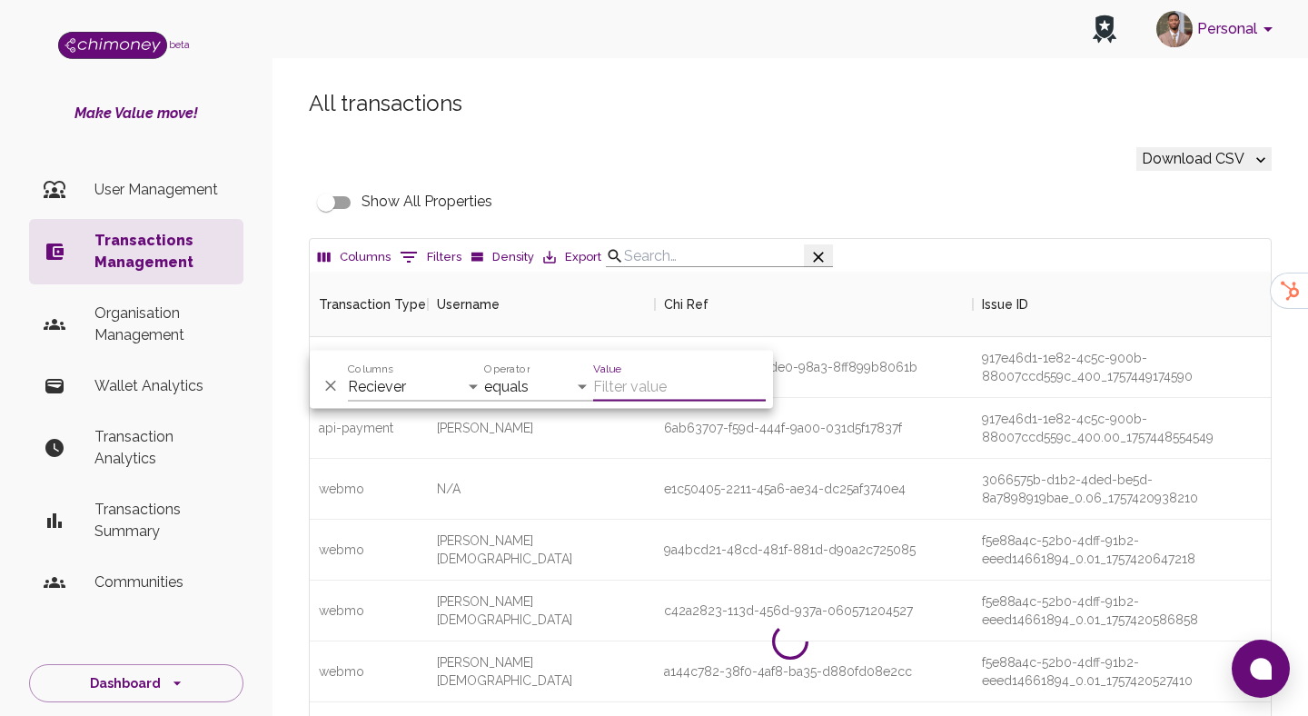
paste input "jasminealexamartin1@gmail.com"
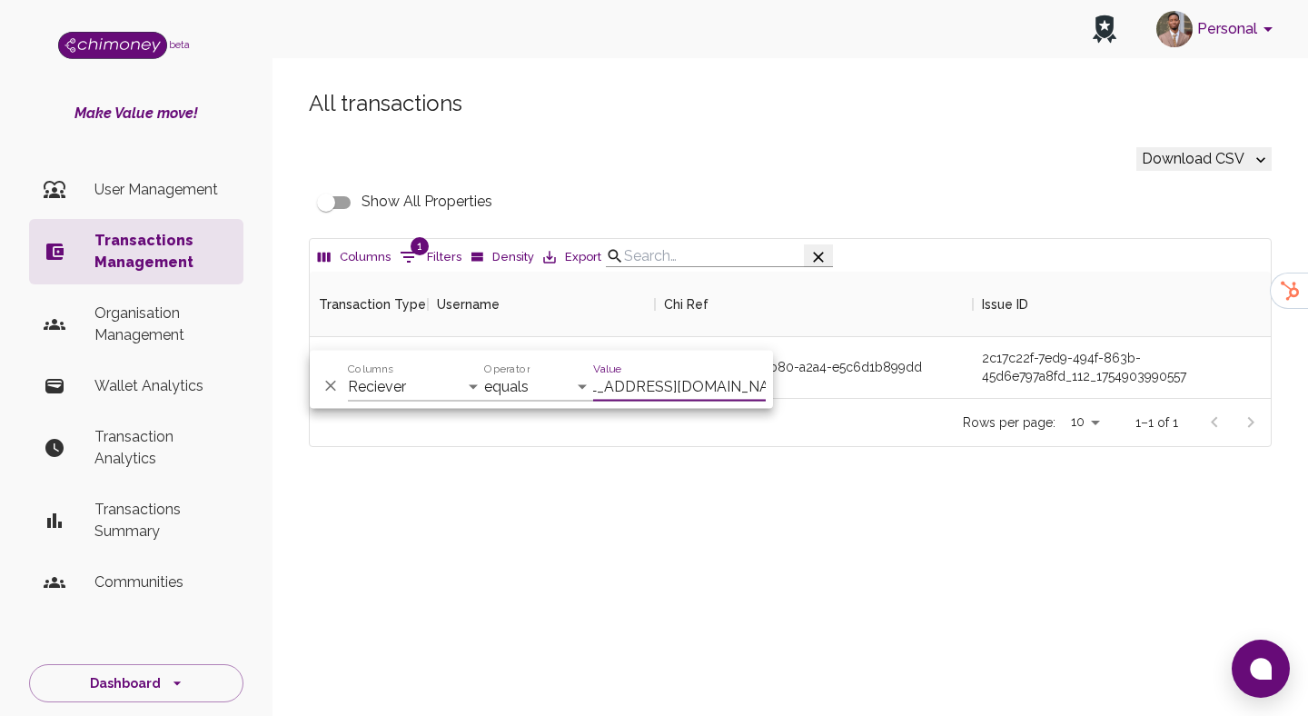
scroll to position [126, 961]
type input "jasminealexamartin1@gmail.com"
click at [887, 376] on div "c4b6b3e9-fd76-4b80-a2a4-e5c6d1b899dd" at bounding box center [793, 367] width 258 height 18
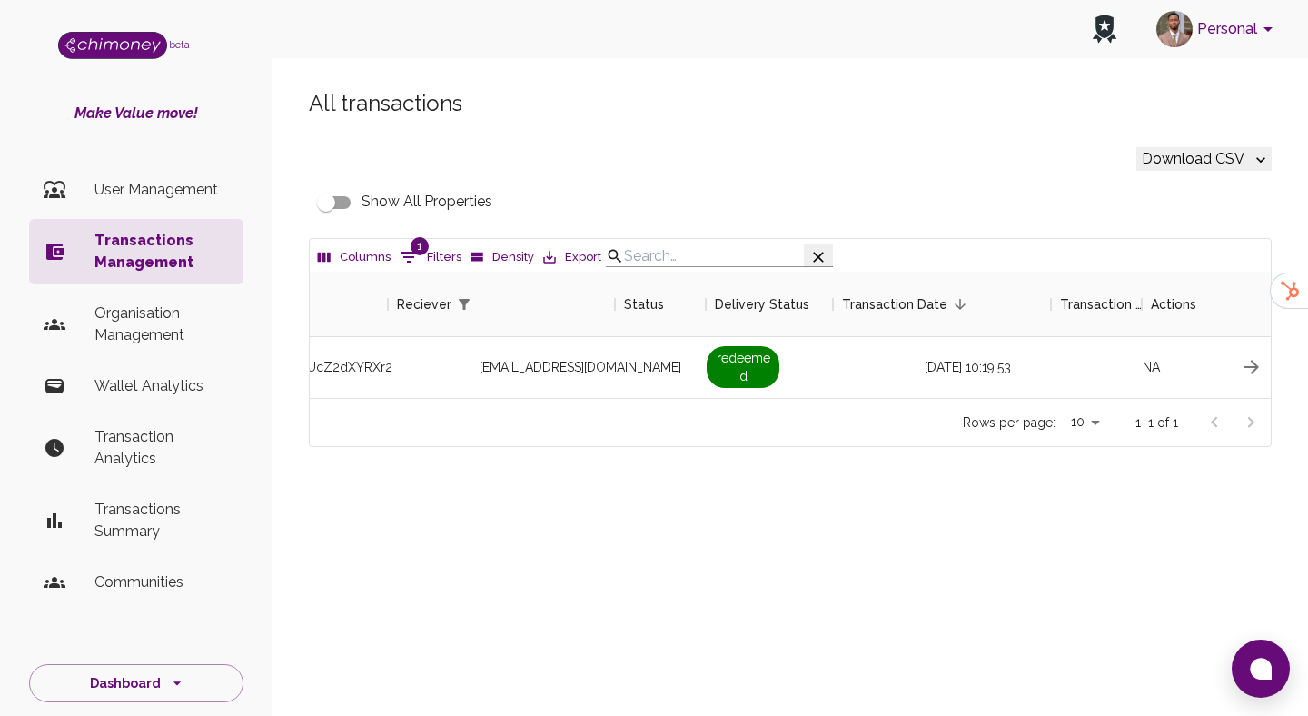
scroll to position [0, 1628]
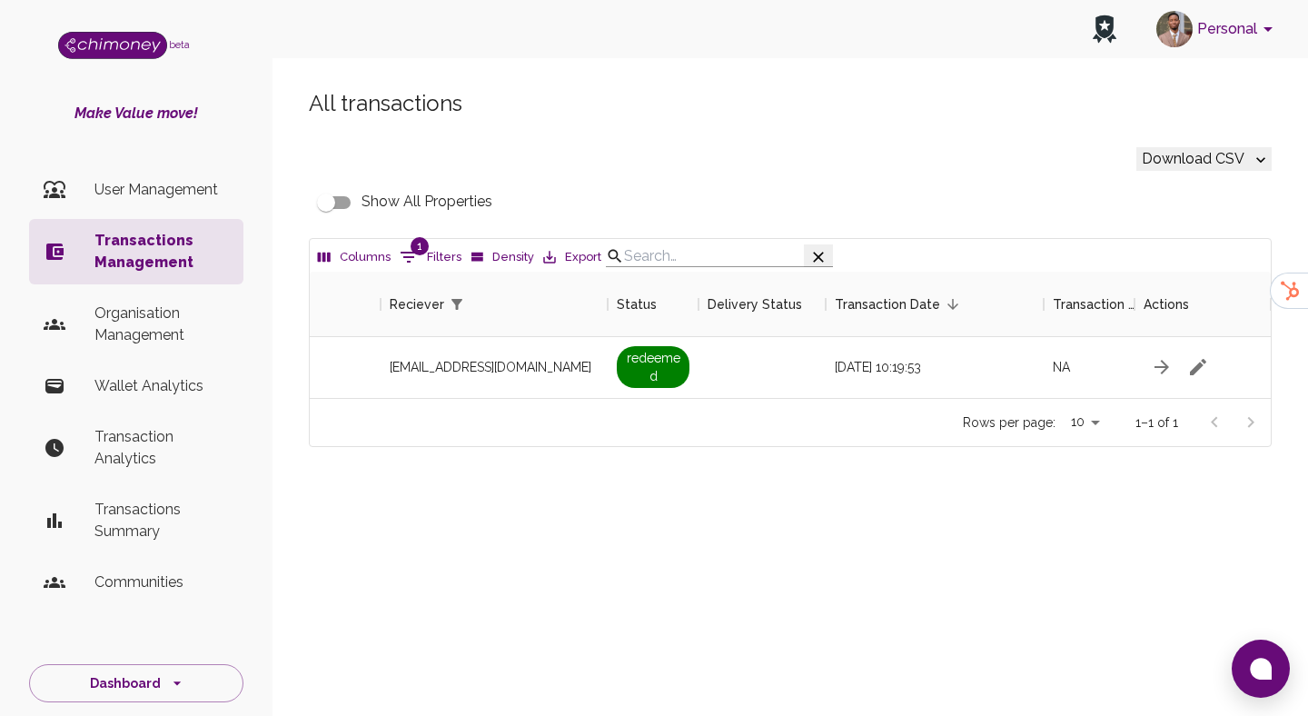
click at [312, 216] on input "Show All Properties" at bounding box center [326, 202] width 104 height 35
checkbox input "true"
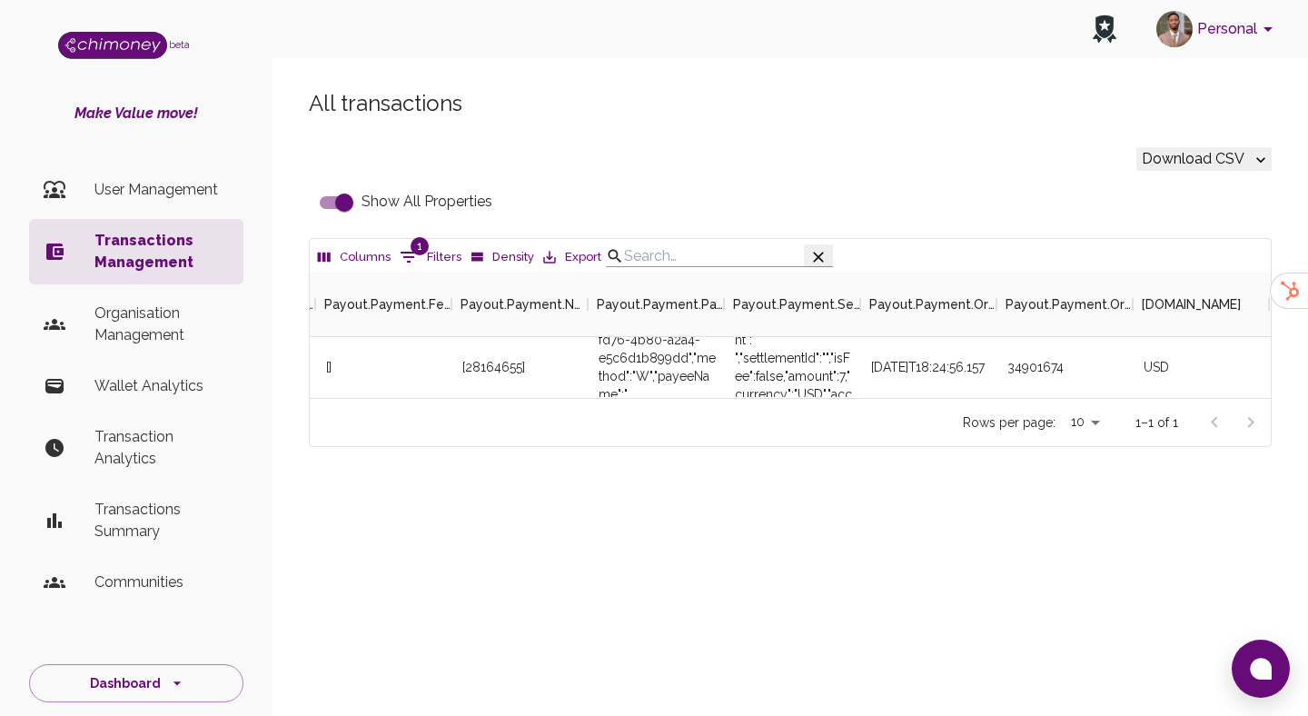
scroll to position [0, 4628]
click at [1041, 382] on div "34901674" at bounding box center [1065, 367] width 136 height 61
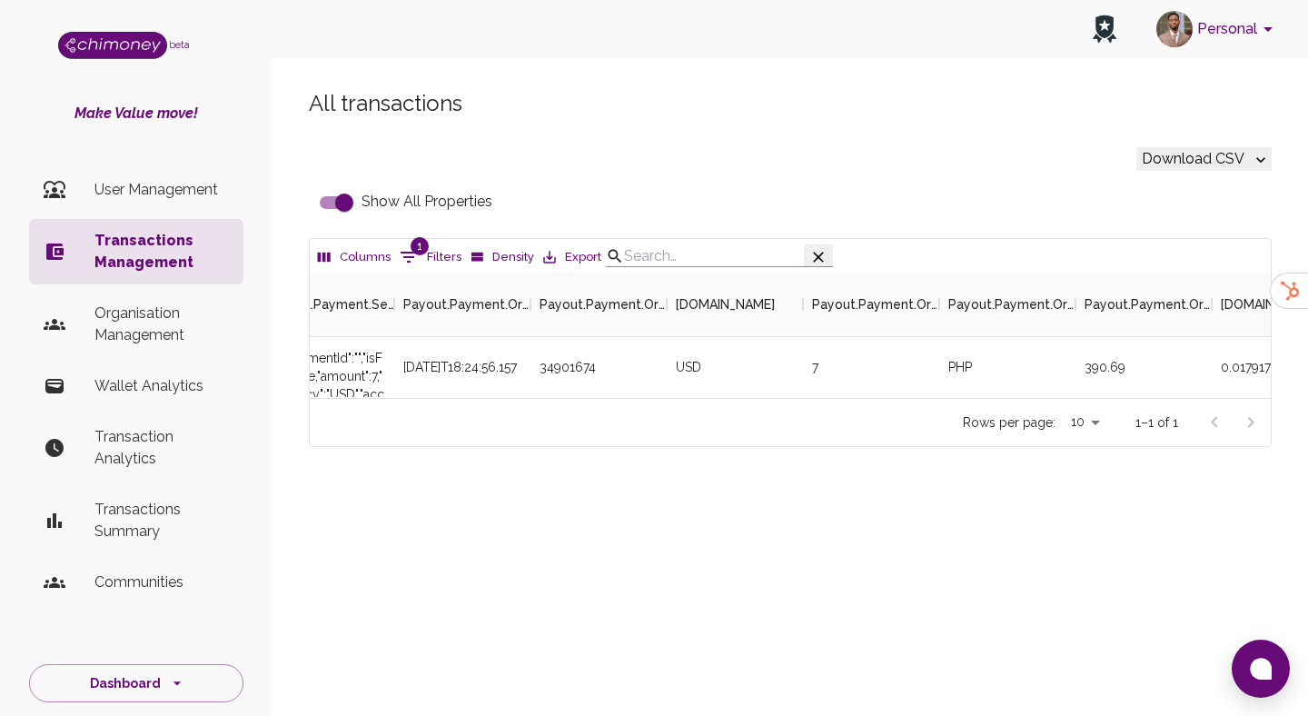
scroll to position [0, 4945]
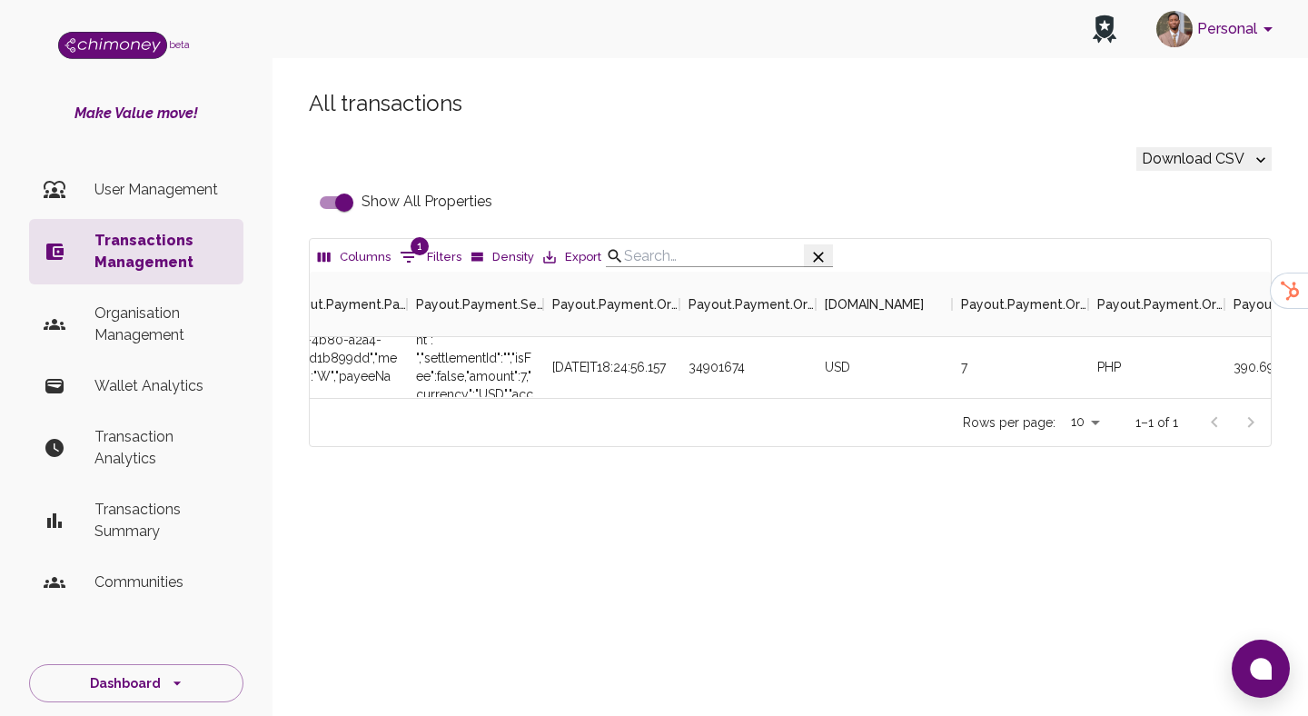
click at [720, 383] on div "34901674" at bounding box center [748, 367] width 136 height 61
copy div "34901674"
click at [424, 272] on button "1 Filters" at bounding box center [430, 257] width 71 height 29
select select "email"
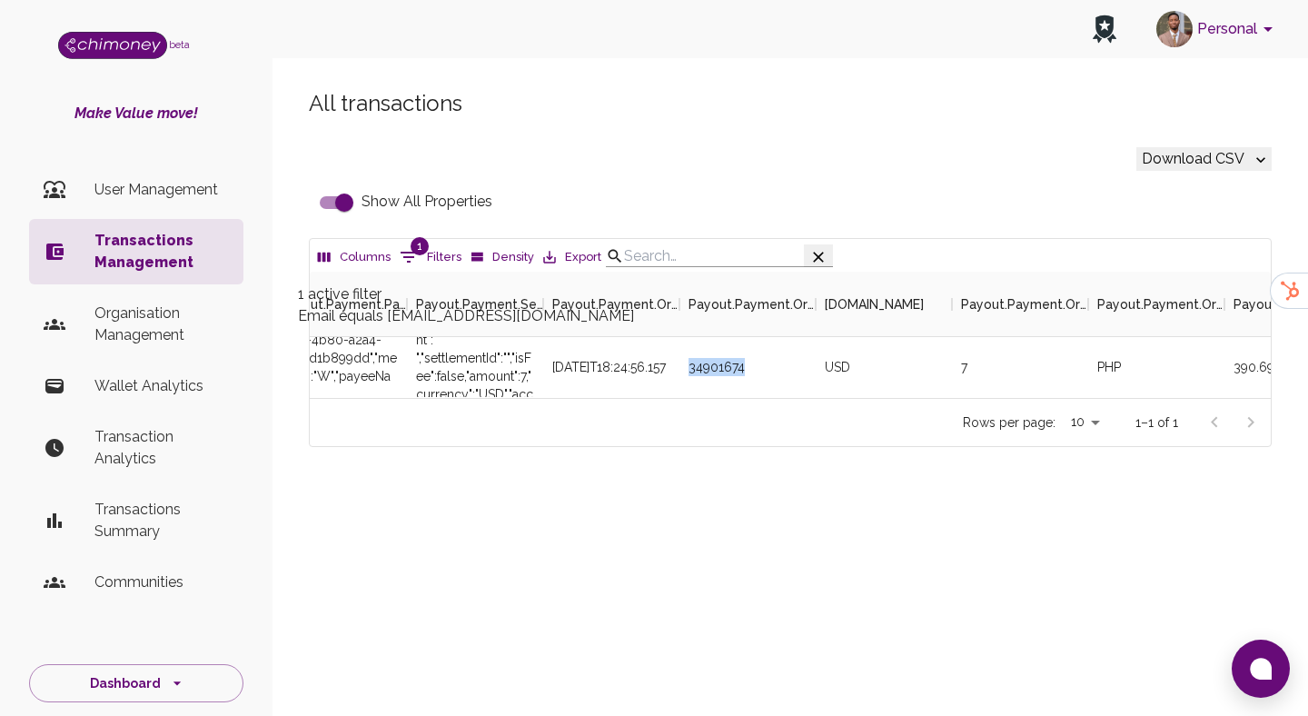
select select "equals"
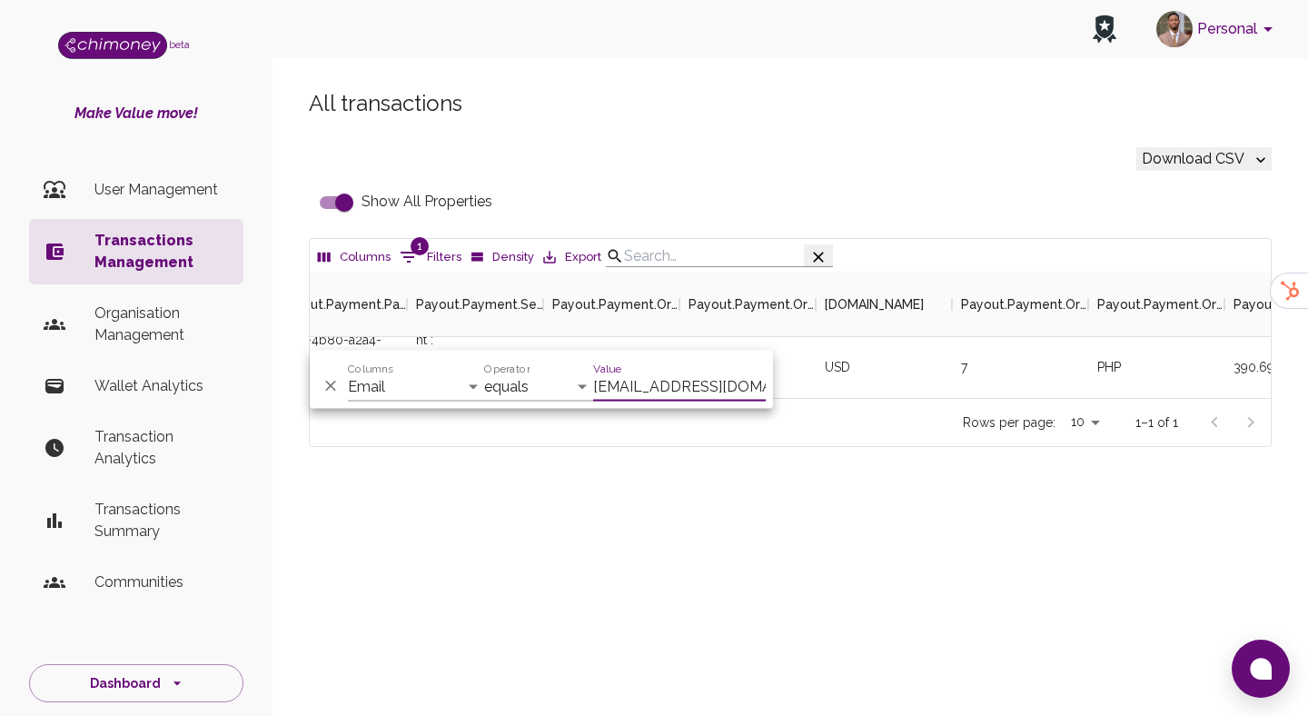
scroll to position [0, 45]
click at [440, 382] on select "Id Chimoney Issuer IssueID EnabledToRedeem InitiatedBy PersonalizedMessage Sche…" at bounding box center [416, 387] width 136 height 29
click at [333, 205] on input "Show All Properties" at bounding box center [345, 202] width 104 height 35
checkbox input "false"
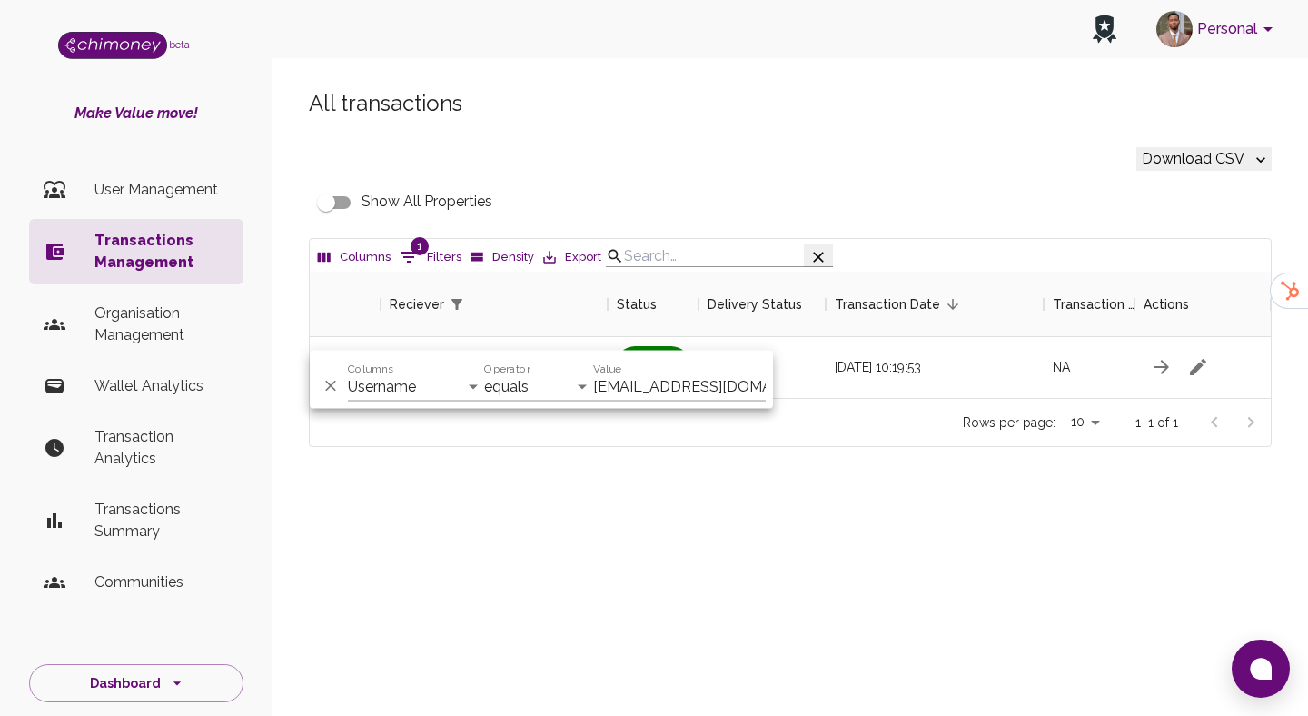
scroll to position [0, 1583]
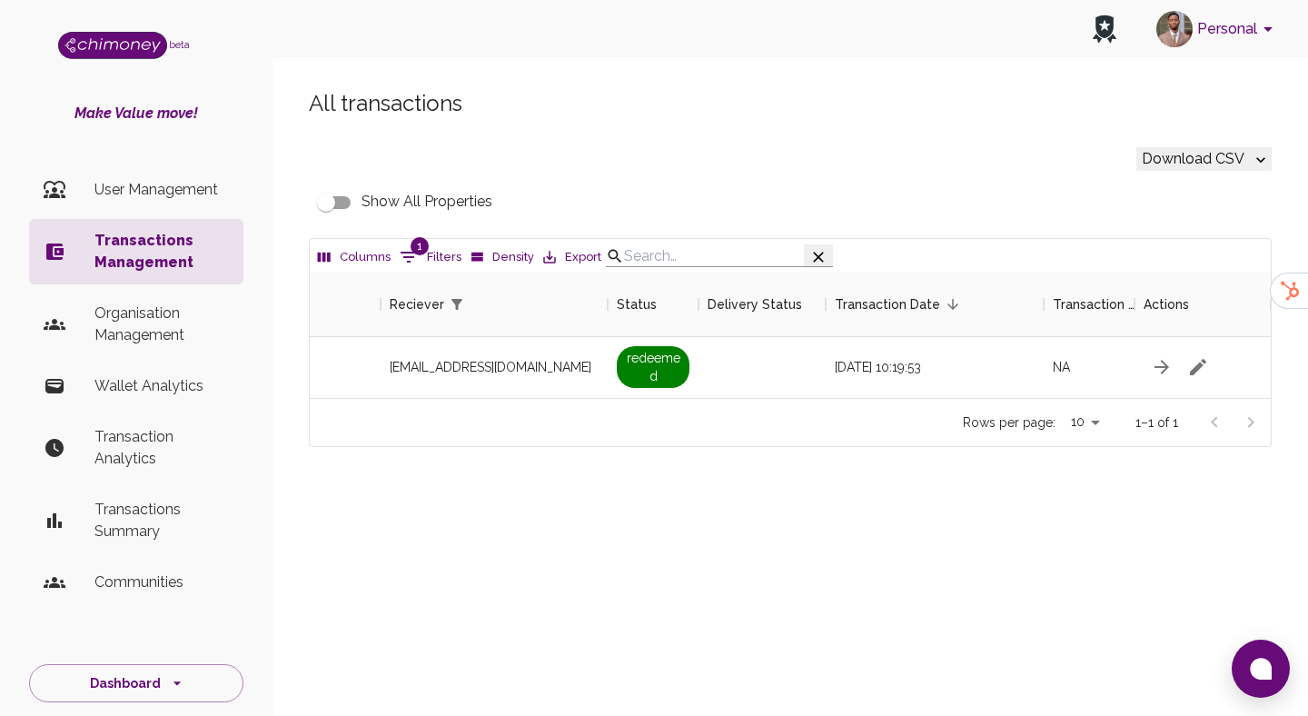
click at [438, 270] on button "1 Filters" at bounding box center [430, 257] width 71 height 29
select select "email"
select select "equals"
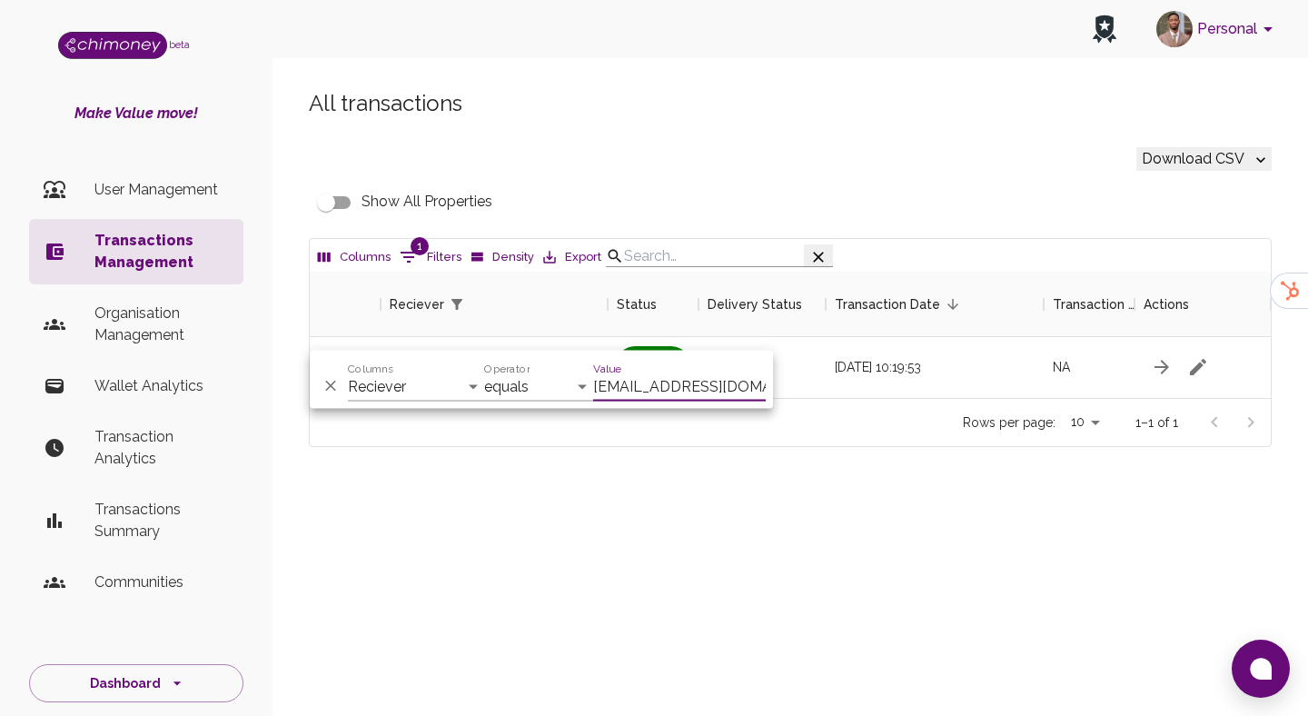
scroll to position [0, 45]
click at [668, 392] on input "jasminealexamartin1@gmail.com" at bounding box center [679, 387] width 173 height 29
click at [641, 388] on input "34901674" at bounding box center [679, 387] width 173 height 29
type input "v"
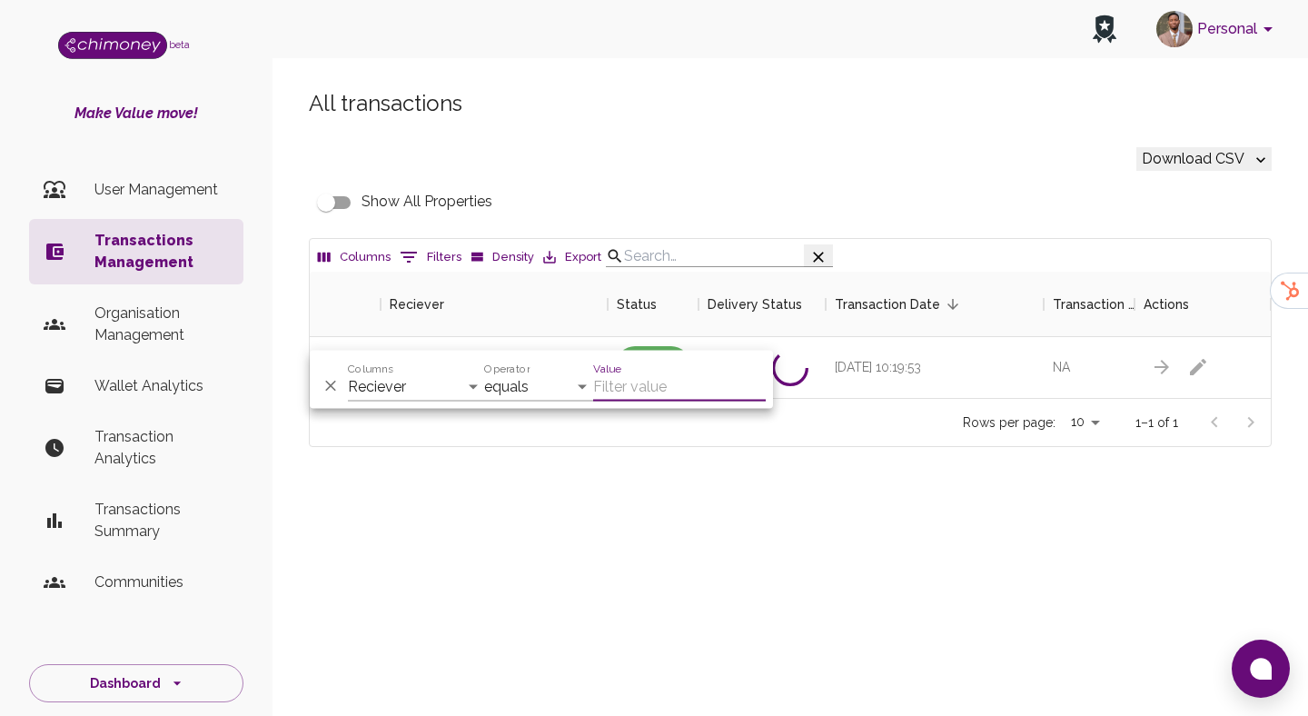
paste input "joshuamckennalarcon@gmail.com"
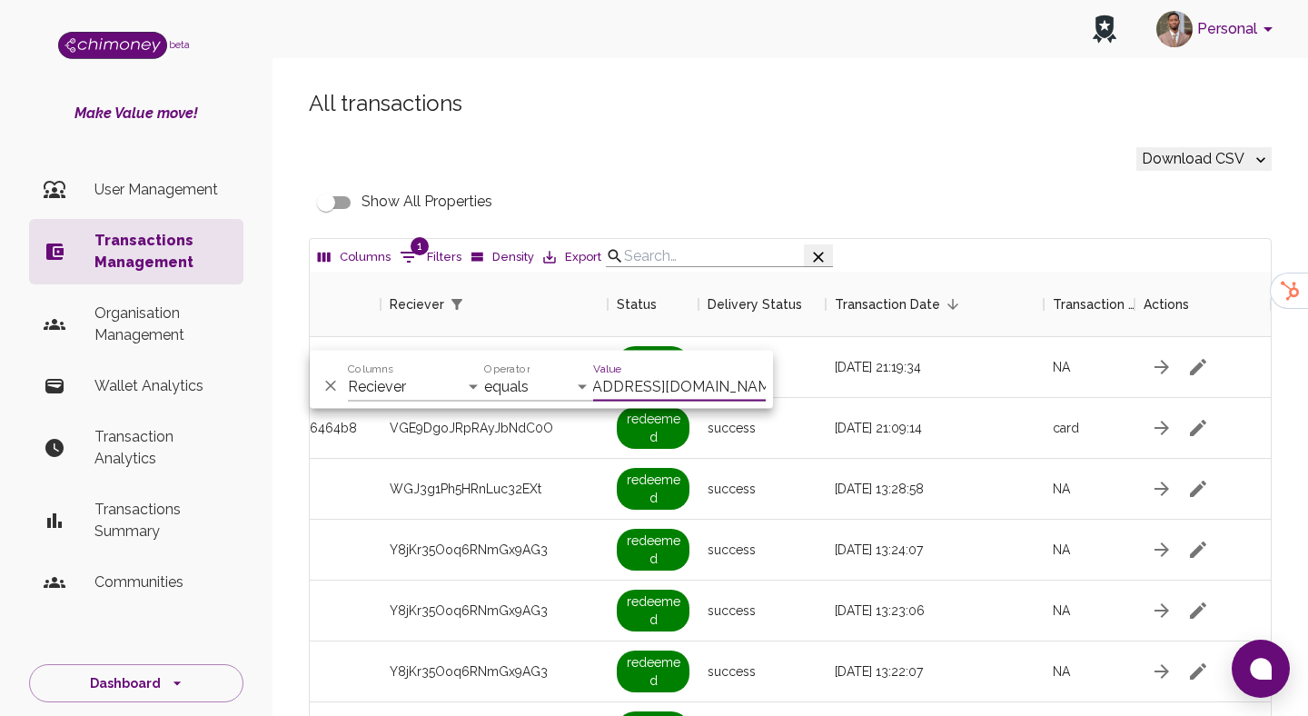
scroll to position [126, 961]
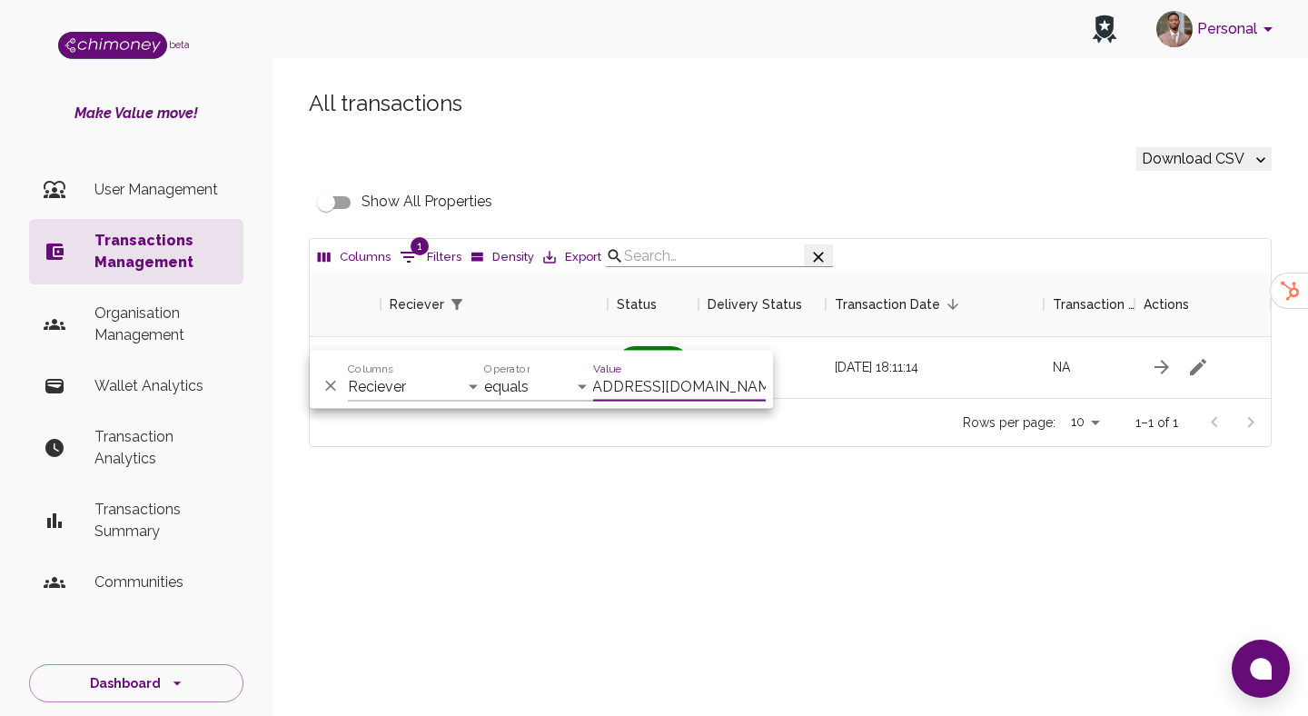
type input "joshuamckennalarcon@gmail.com"
click at [780, 507] on div "All transactions Download CSV Show All Properties Columns 1 Filters Density Exp…" at bounding box center [791, 298] width 1036 height 507
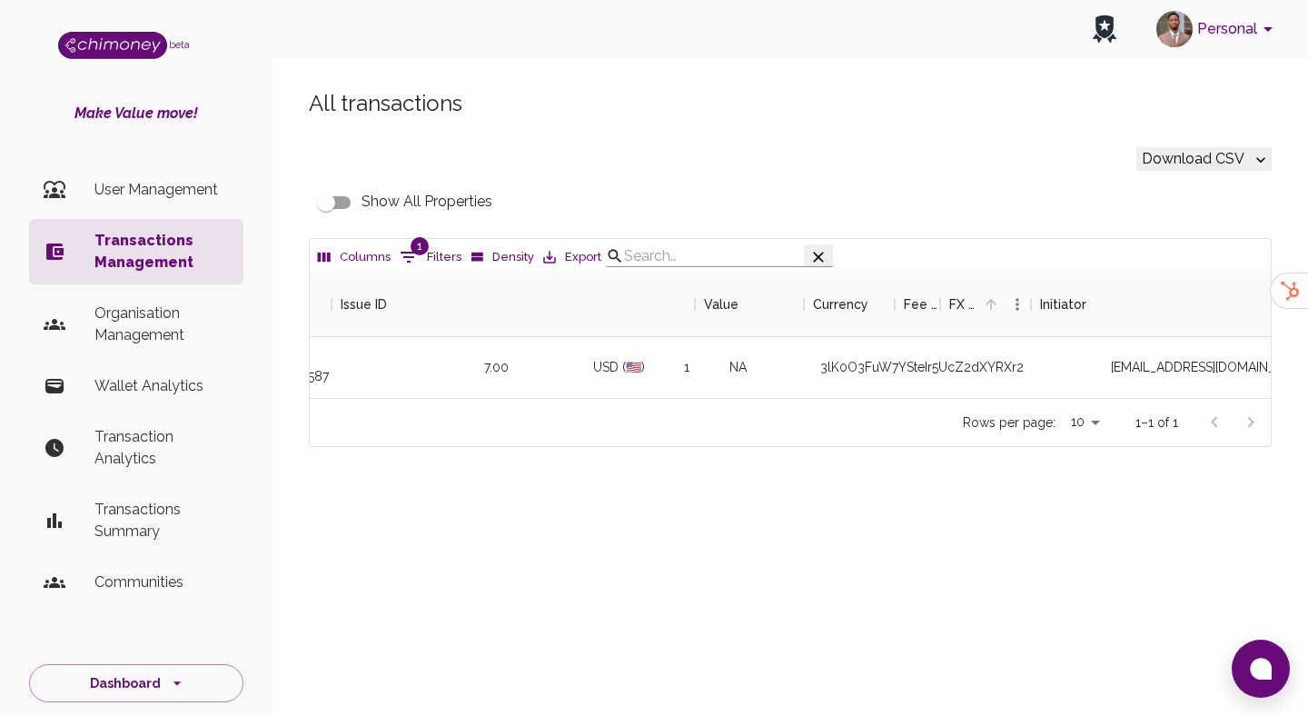
scroll to position [0, 989]
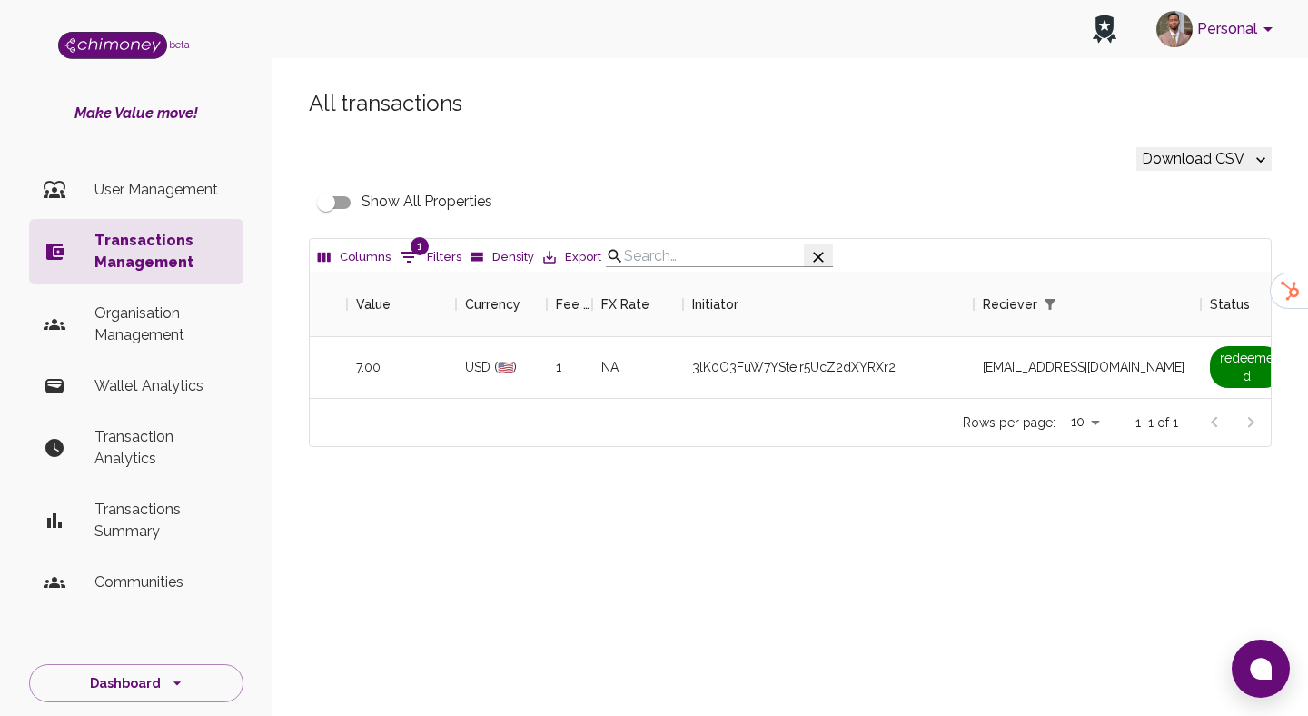
click at [312, 197] on input "Show All Properties" at bounding box center [326, 202] width 104 height 35
checkbox input "true"
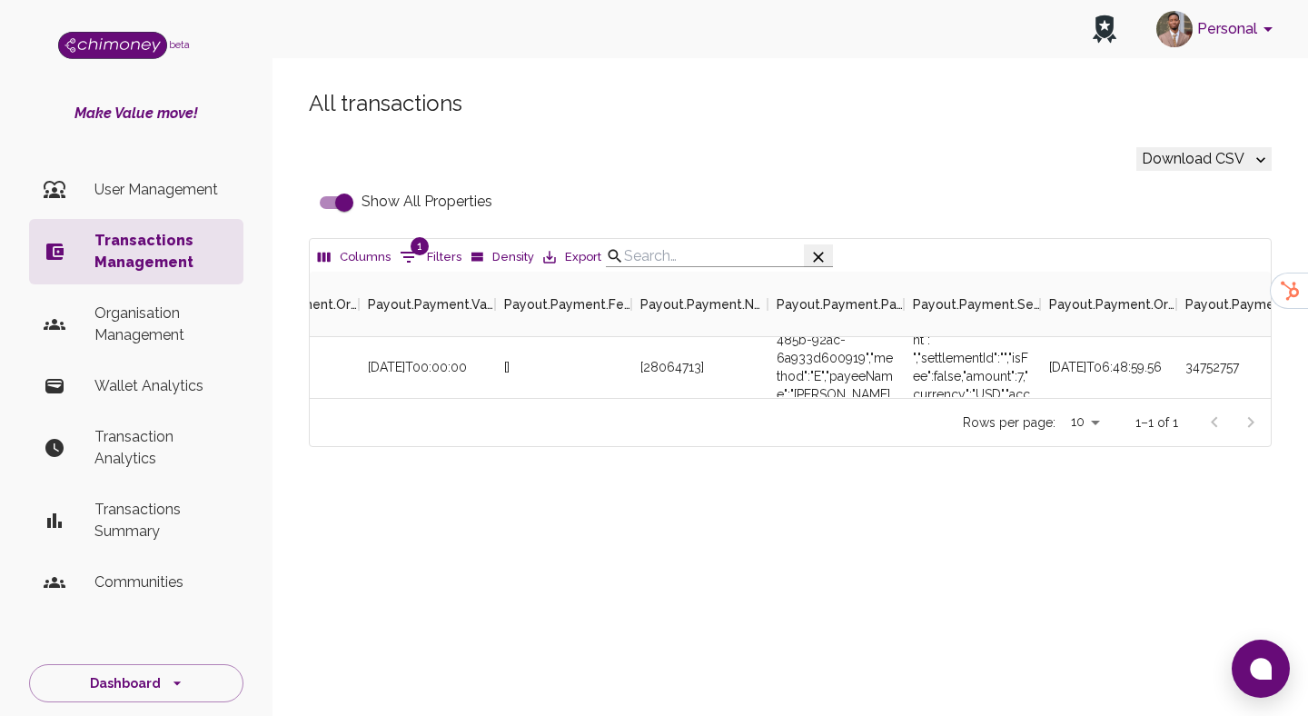
scroll to position [0, 4458]
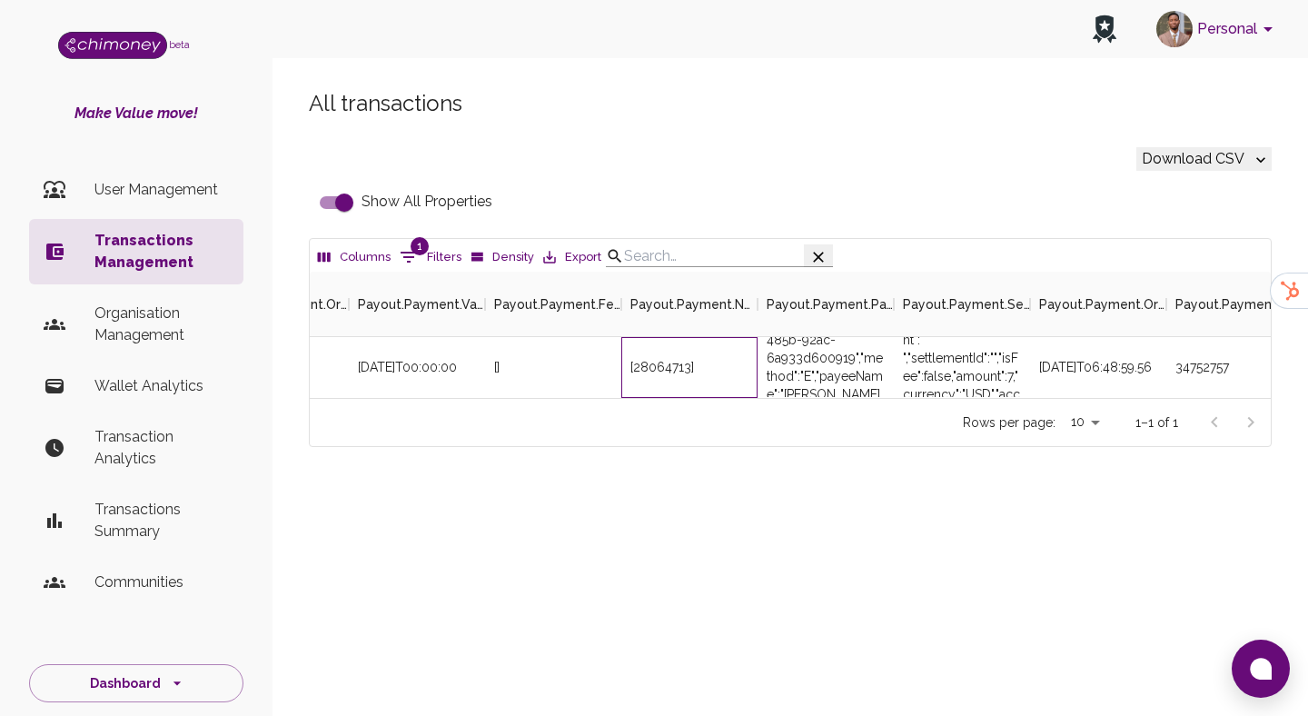
click at [661, 376] on div "[28064713]" at bounding box center [663, 367] width 64 height 18
copy div "28064713"
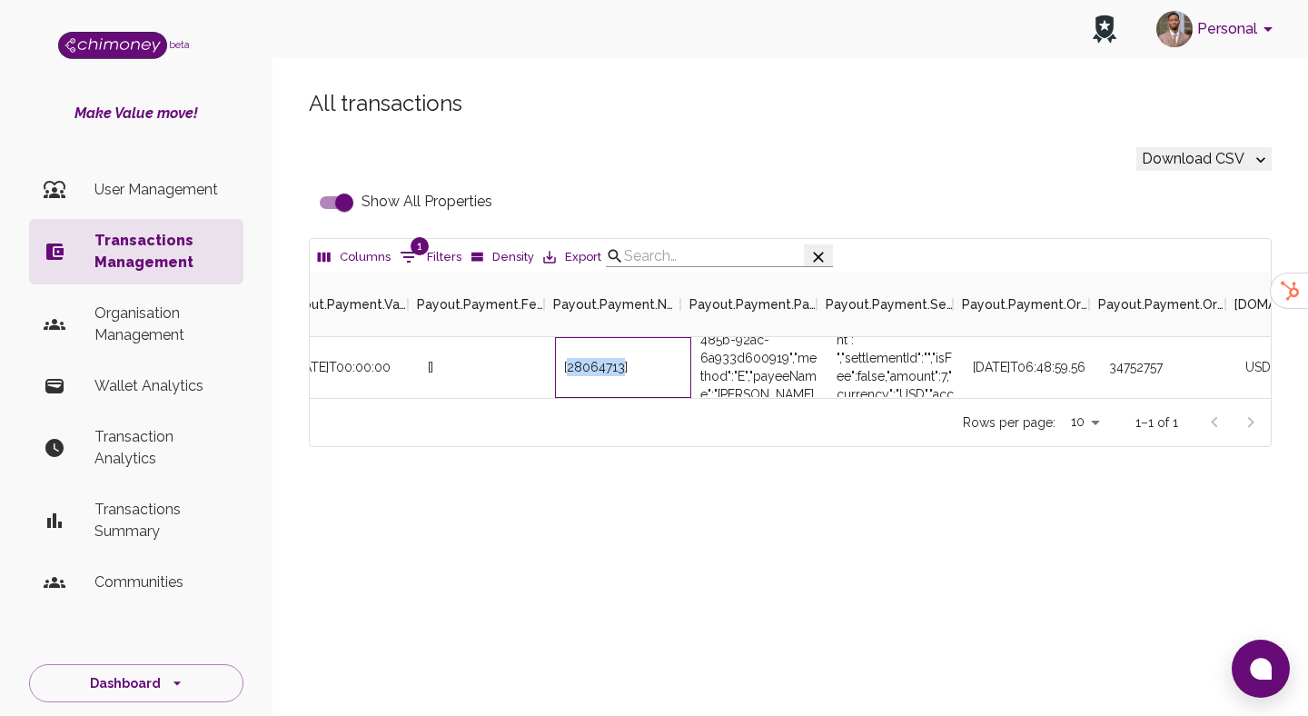
scroll to position [0, 4556]
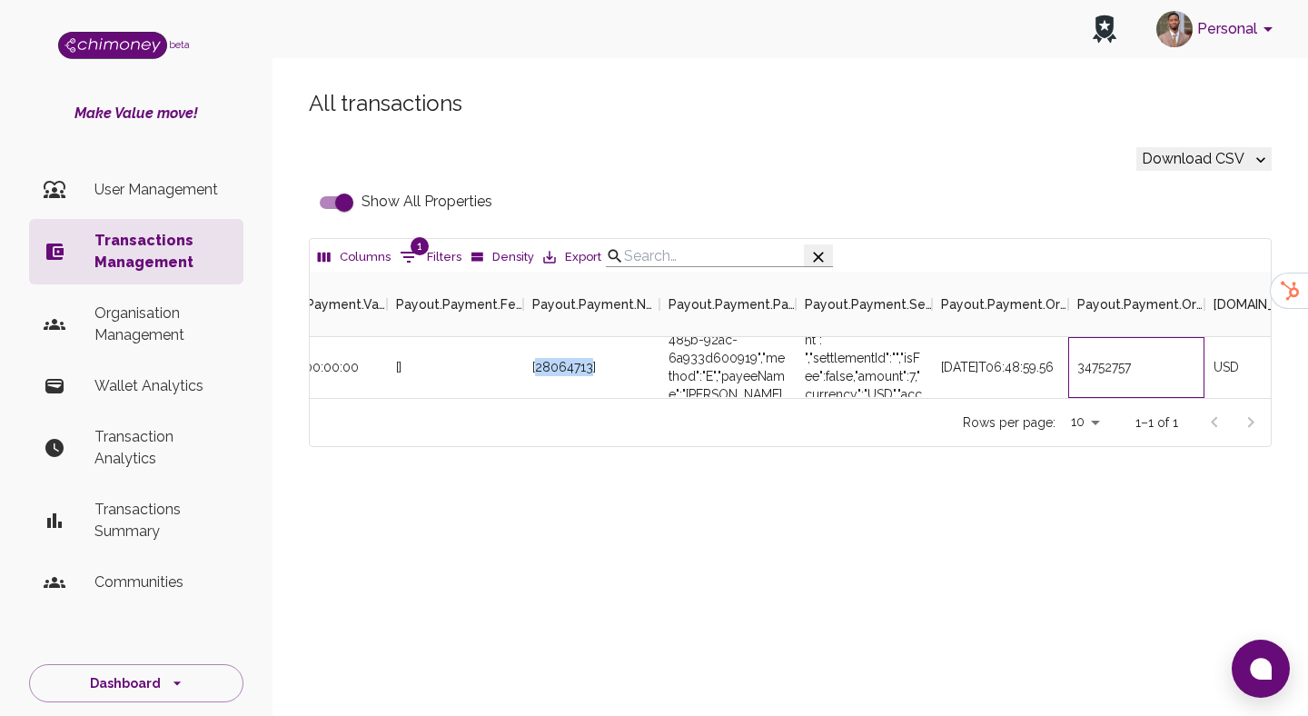
click at [1106, 374] on div "34752757" at bounding box center [1136, 367] width 136 height 61
copy div "34752757"
click at [147, 185] on p "User Management" at bounding box center [161, 190] width 134 height 22
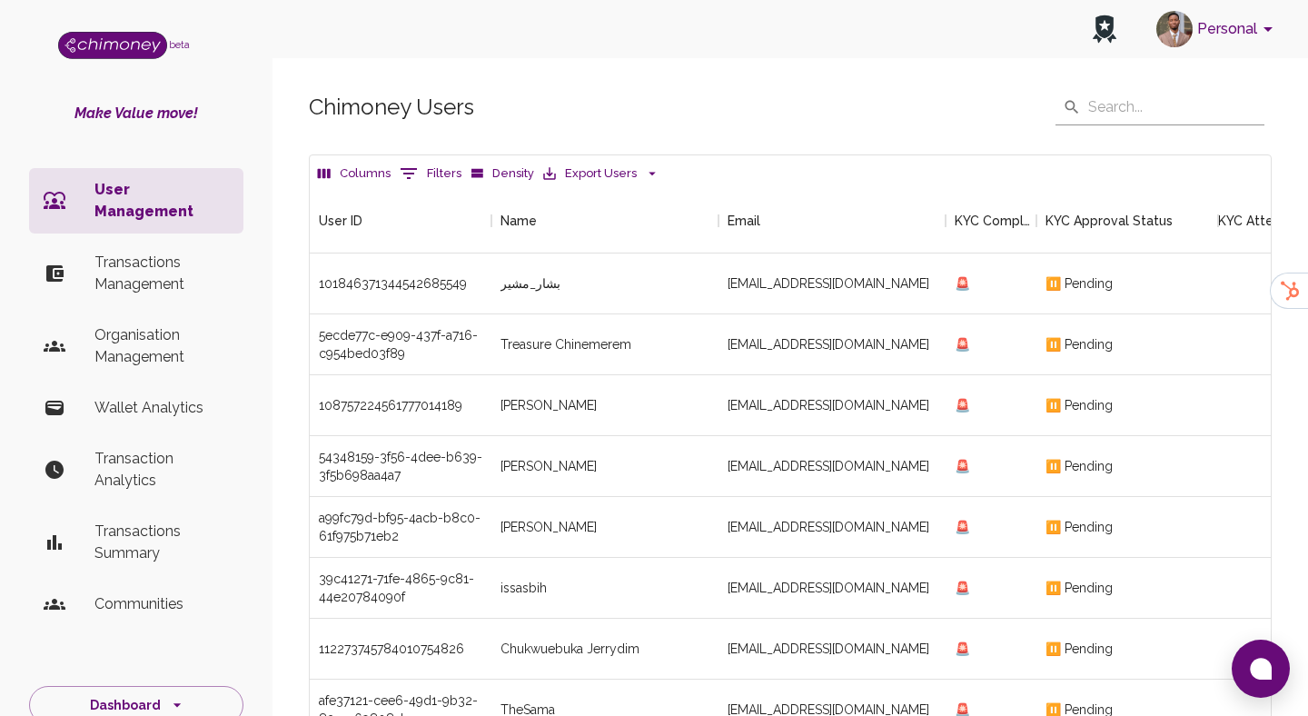
scroll to position [674, 961]
click at [412, 174] on icon "Show filters" at bounding box center [409, 174] width 22 height 22
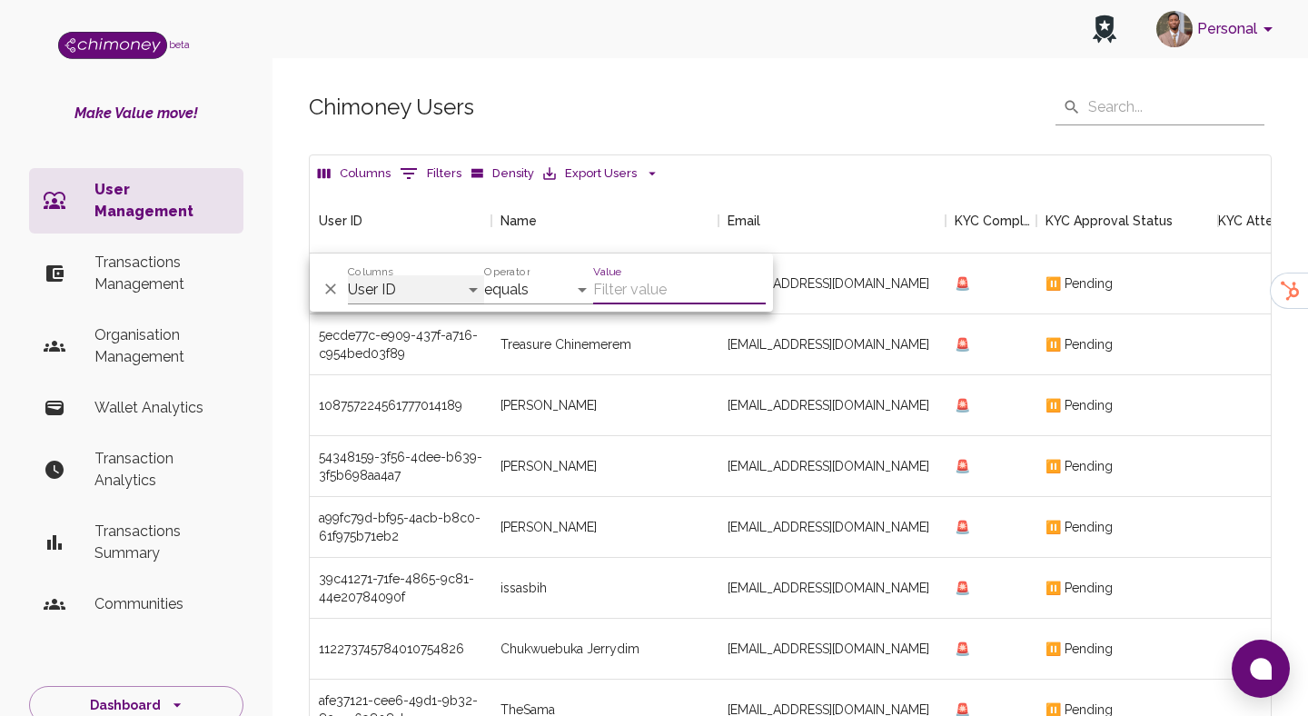
click at [446, 295] on select "User ID Name Email KYC Completed KYC Approval Status KYC Attempts Join date Upd…" at bounding box center [416, 289] width 136 height 29
select select "email"
click at [348, 275] on select "User ID Name Email KYC Completed KYC Approval Status KYC Attempts Join date Upd…" at bounding box center [416, 289] width 136 height 29
click at [617, 290] on input "Value" at bounding box center [679, 289] width 173 height 29
paste input "normanna98@gmail.com"
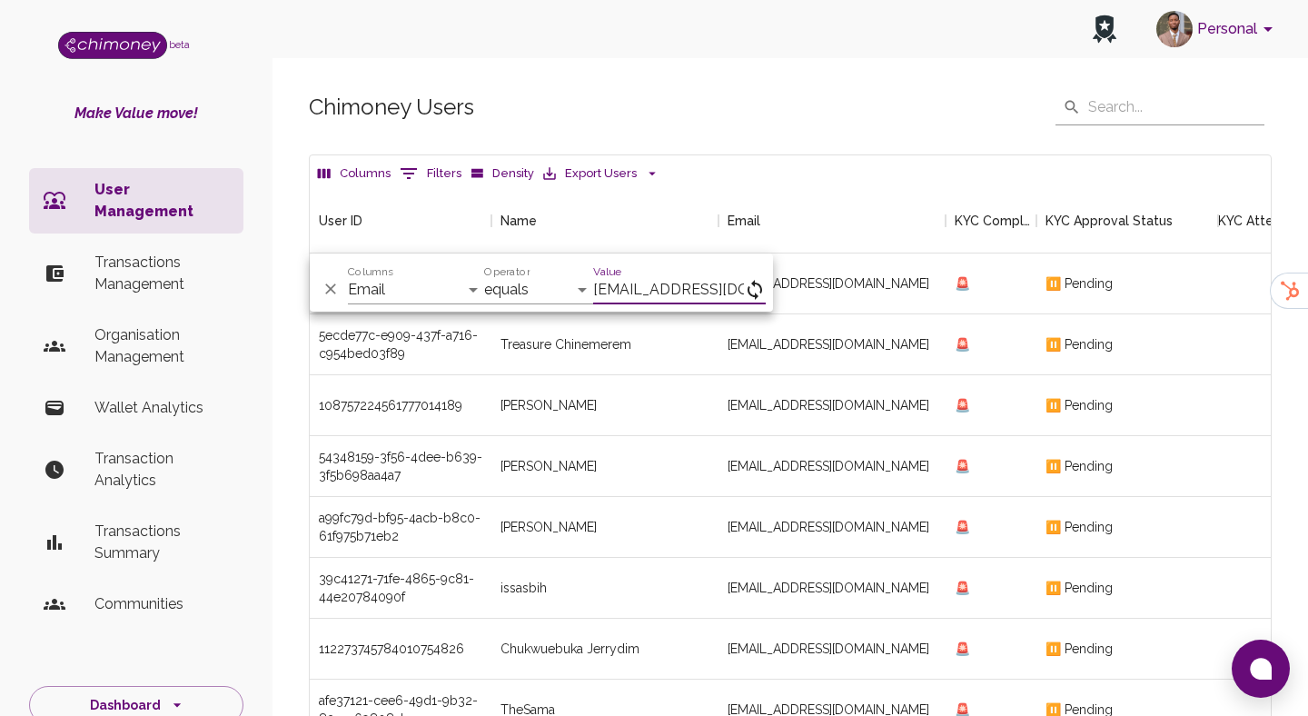
scroll to position [0, 20]
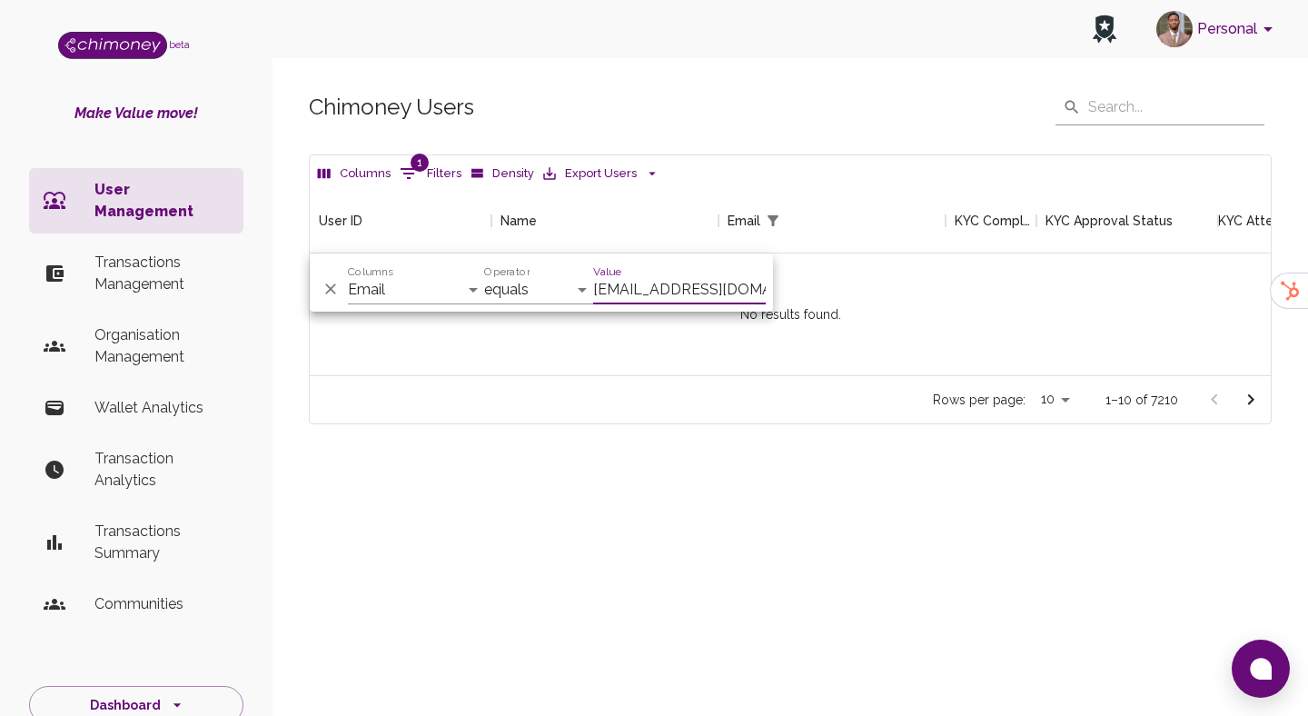
scroll to position [187, 961]
click at [606, 304] on div "And Or Columns User ID Name Email KYC Completed KYC Approval Status KYC Attempt…" at bounding box center [541, 282] width 463 height 58
click at [623, 284] on input "normanna98@gmail.com" at bounding box center [679, 289] width 173 height 29
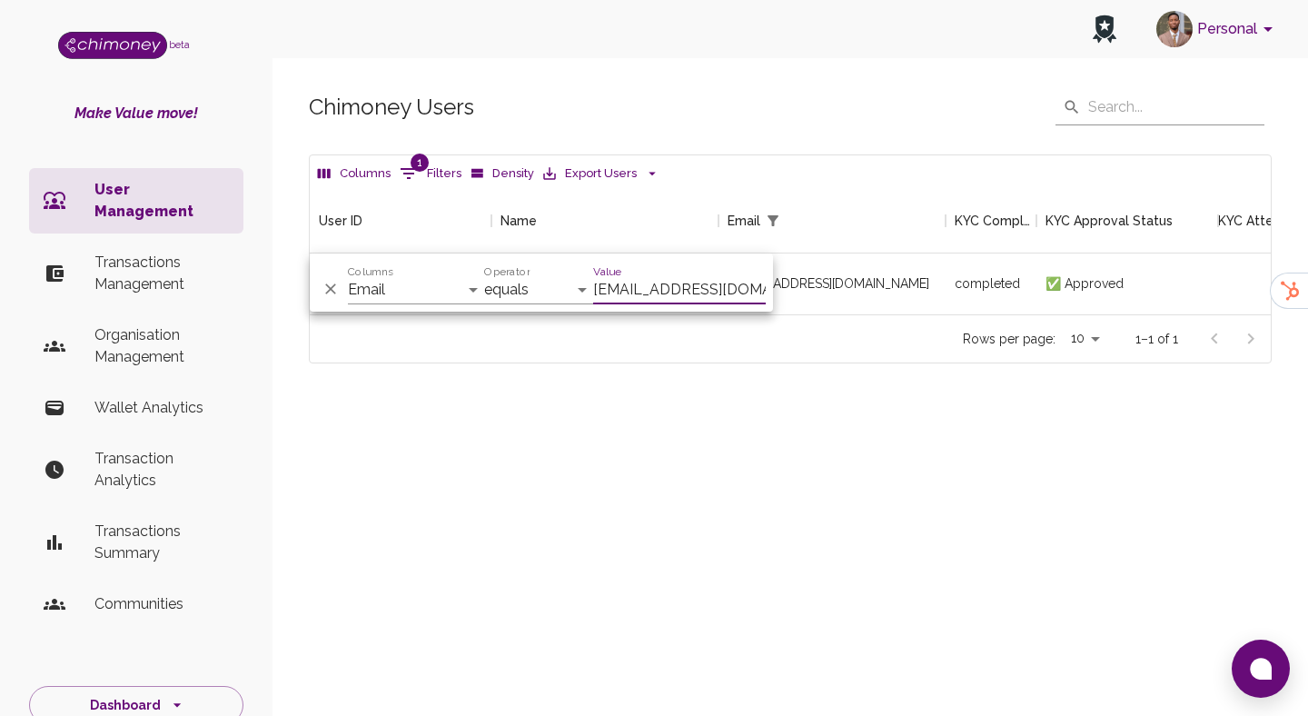
scroll to position [126, 961]
type input "normanna98@gmail.com"
click at [843, 279] on div "normanna98@gmail.com" at bounding box center [832, 283] width 227 height 61
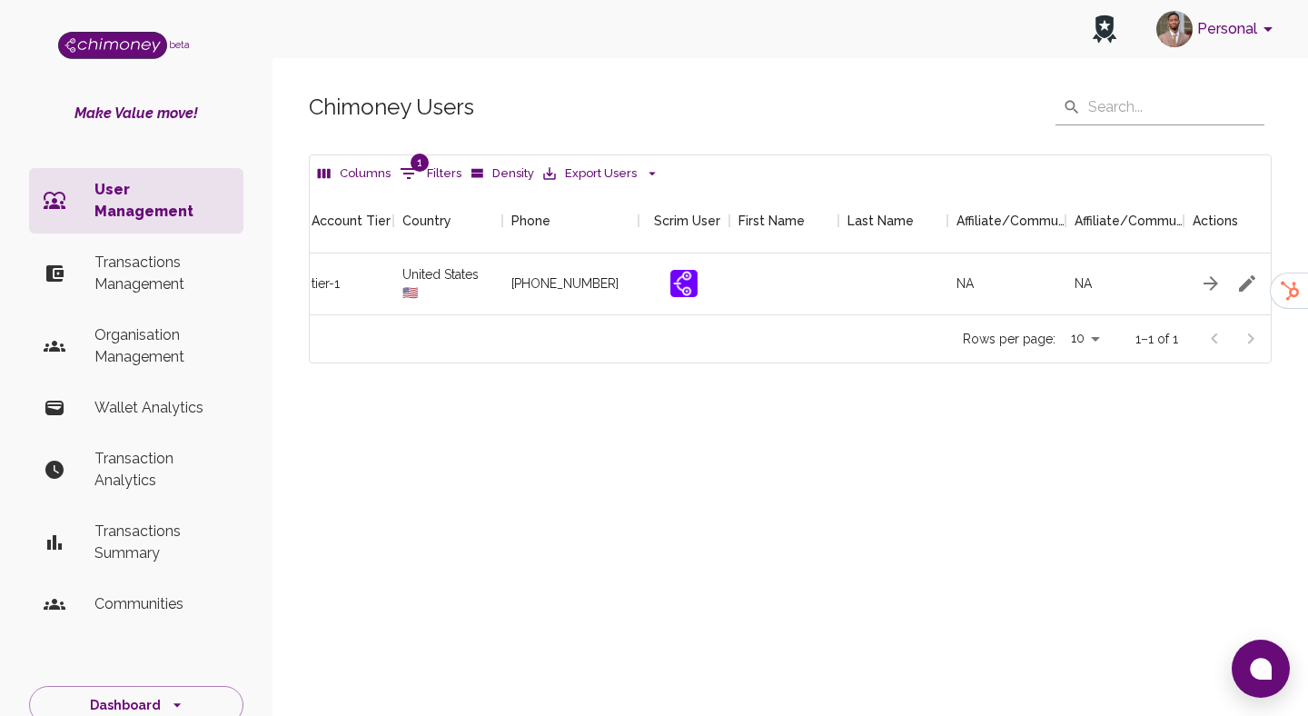
scroll to position [0, 2146]
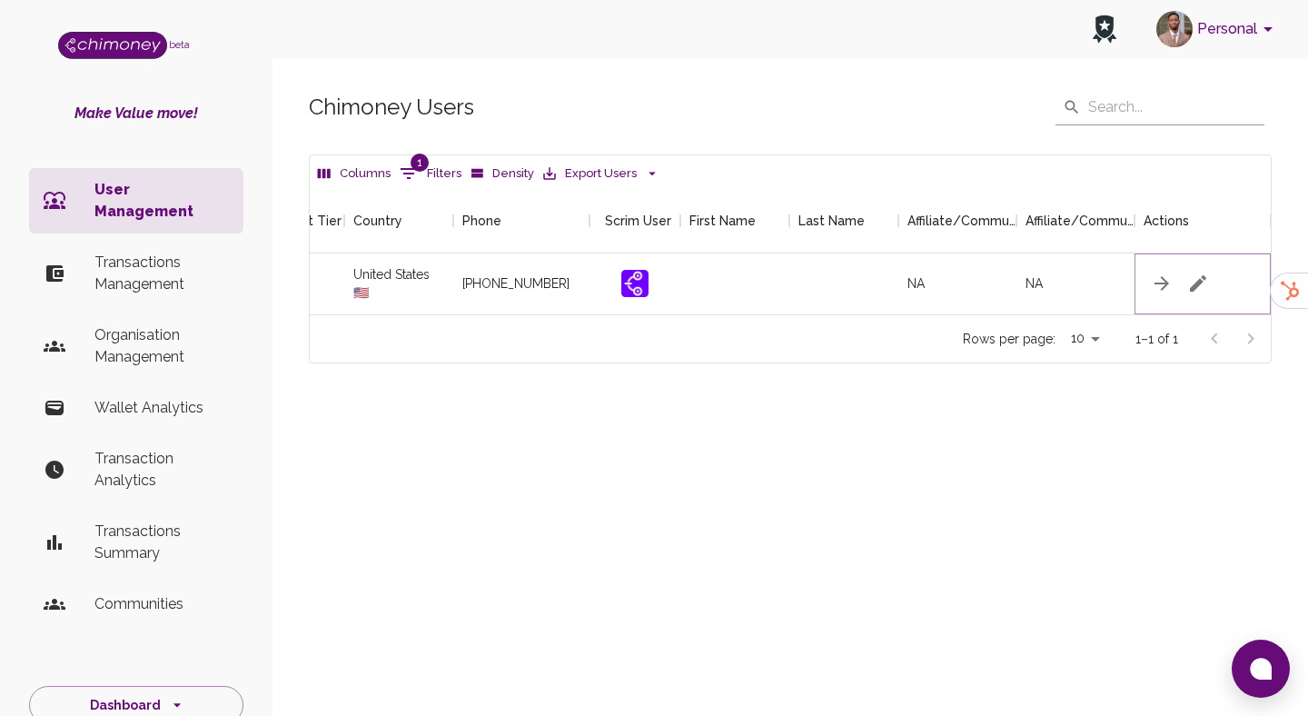
click at [1205, 280] on icon "button" at bounding box center [1198, 284] width 22 height 22
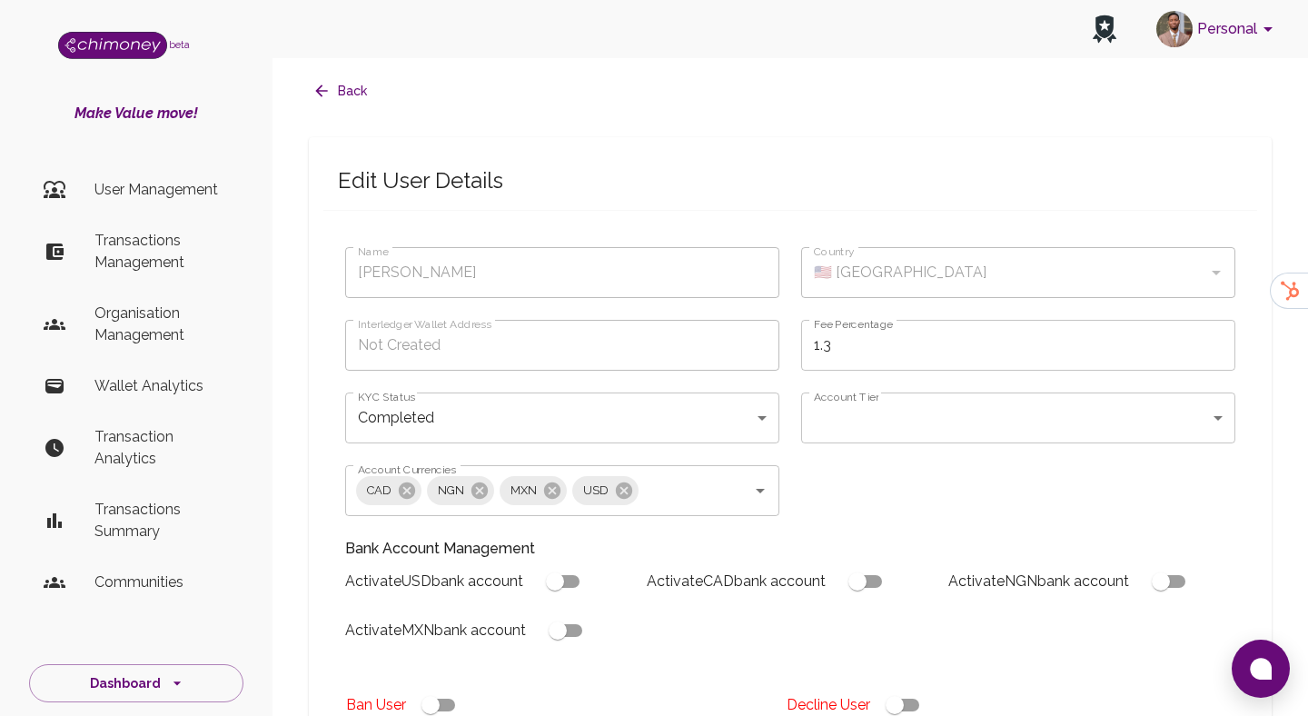
type input "Stephens Anna"
type input "🇺🇸 United States"
type input "completed"
type input "tier-1"
checkbox input "true"
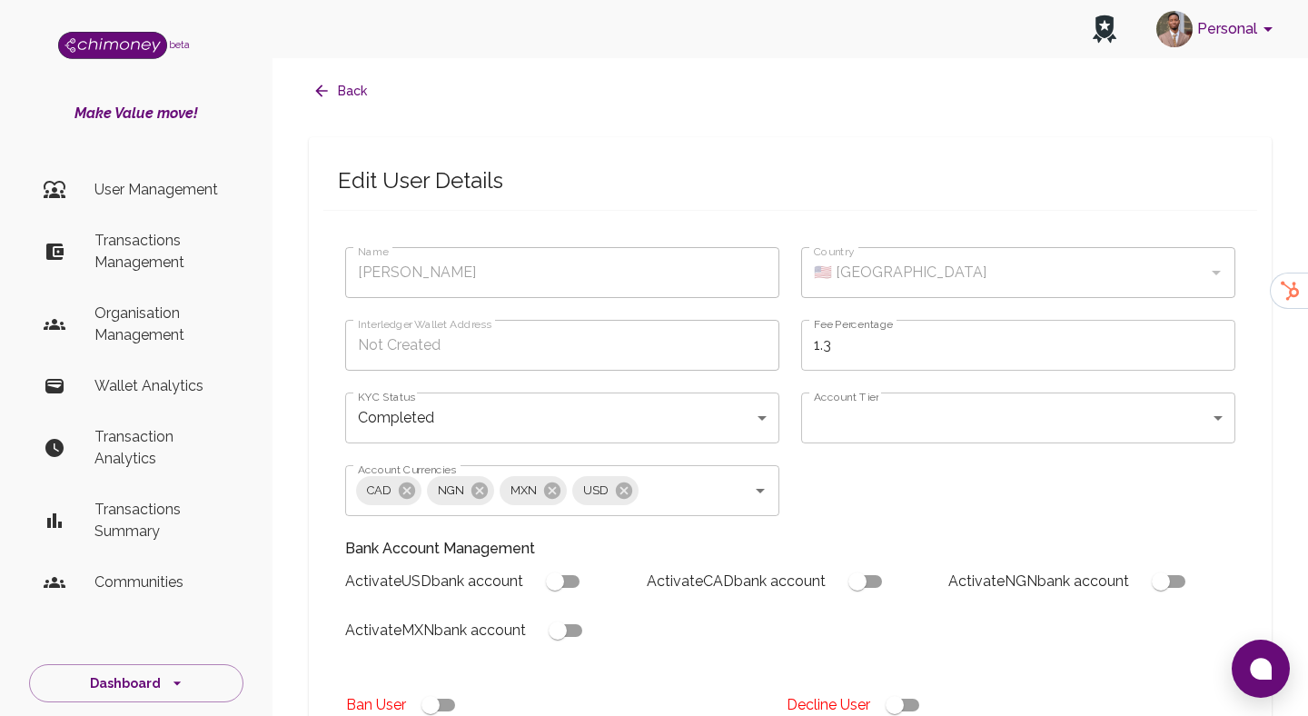
checkbox input "true"
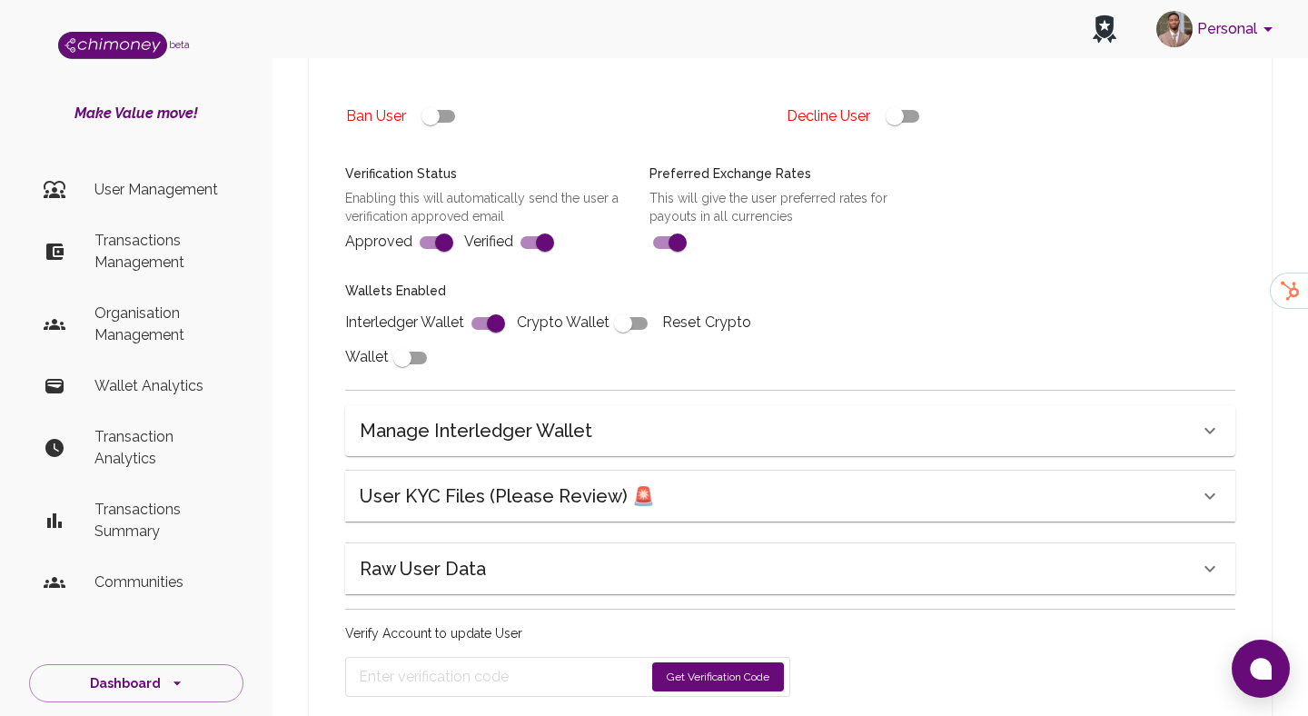
scroll to position [664, 0]
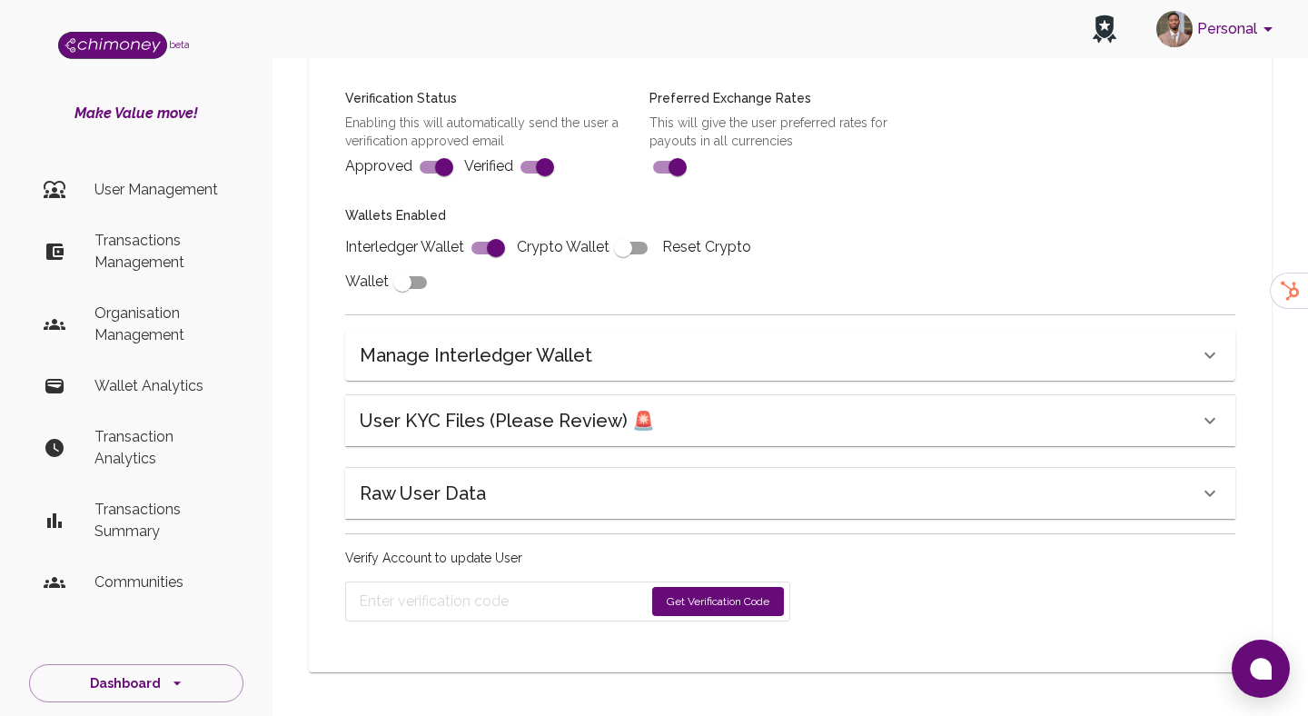
click at [502, 413] on h6 "User KYC Files (Please Review) 🚨" at bounding box center [507, 420] width 295 height 29
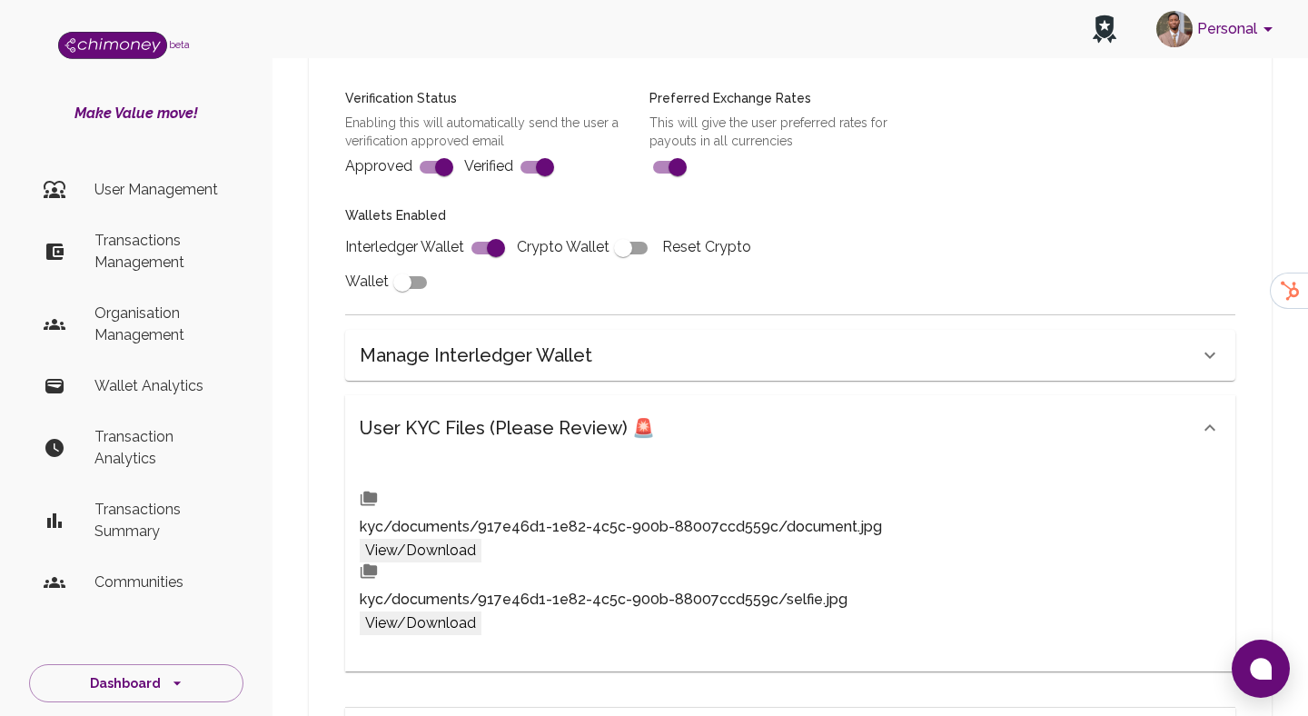
click at [482, 539] on button "View/Download" at bounding box center [421, 551] width 122 height 24
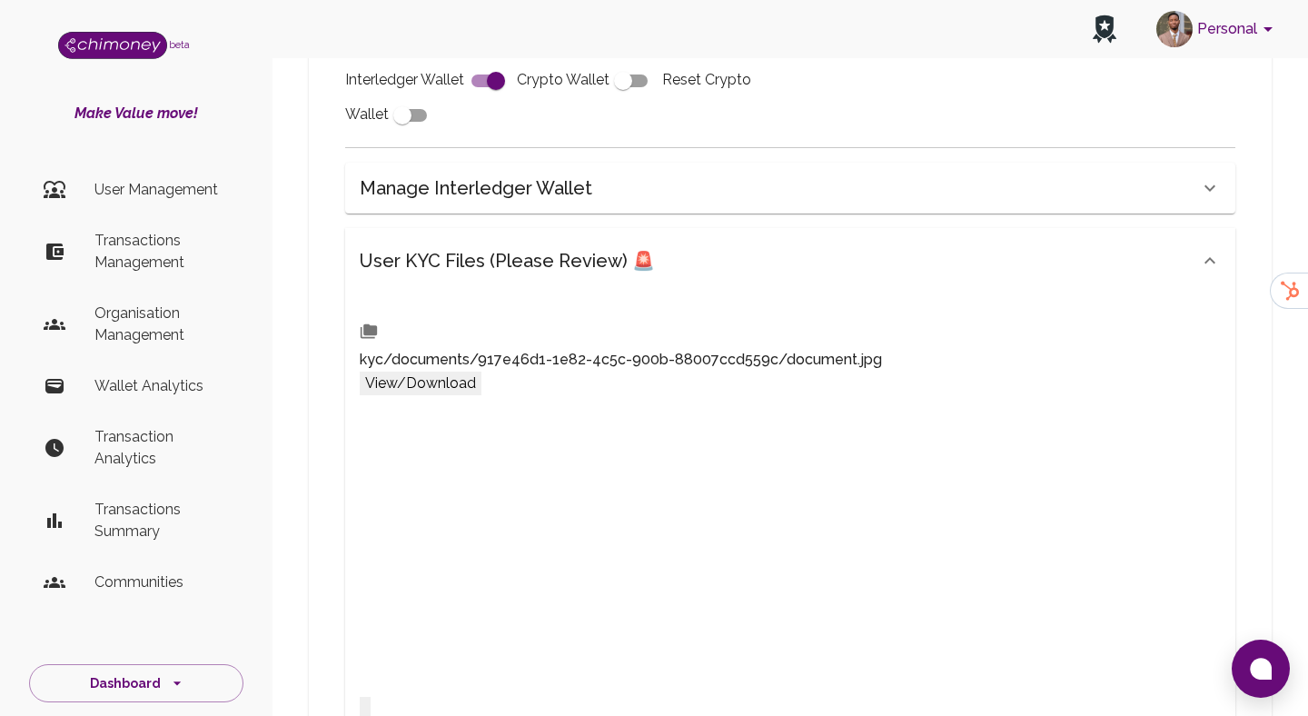
scroll to position [1088, 0]
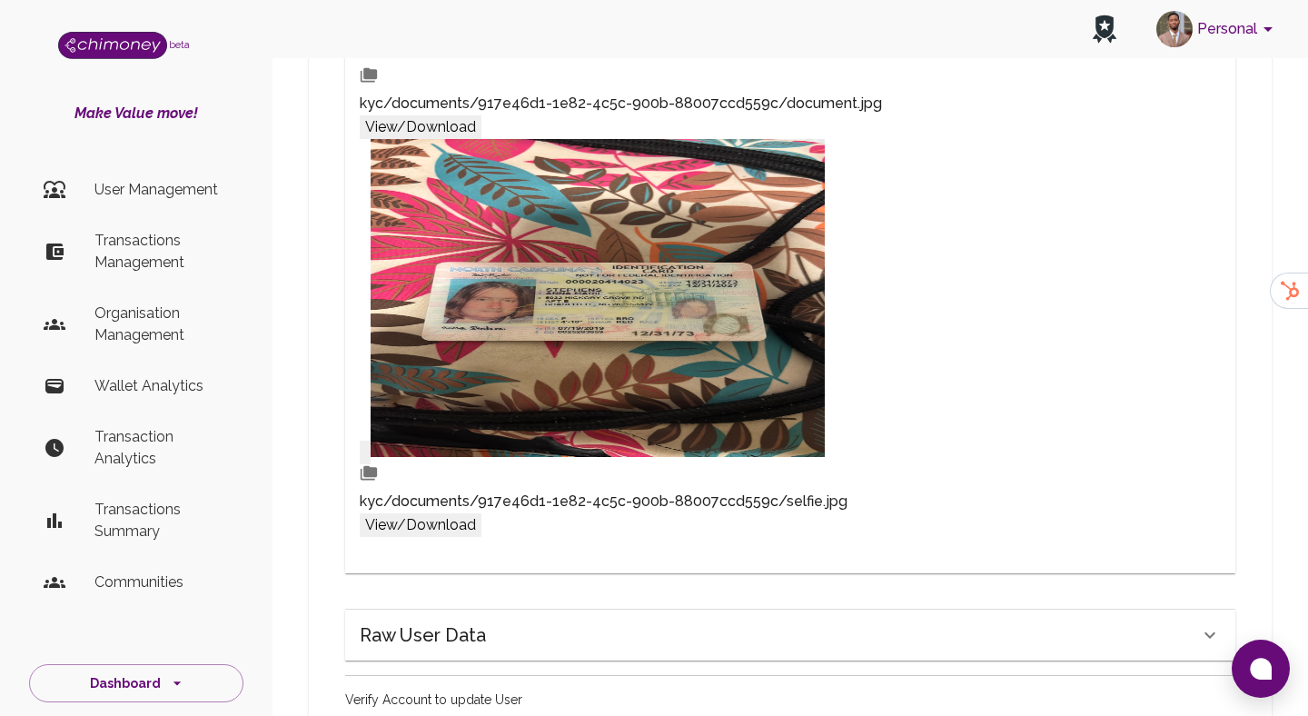
click at [1116, 522] on ul "kyc/documents/917e46d1-1e82-4c5c-900b-88007ccd559c/document.jpg View/Download k…" at bounding box center [790, 301] width 861 height 485
click at [482, 513] on button "View/Download" at bounding box center [421, 525] width 122 height 24
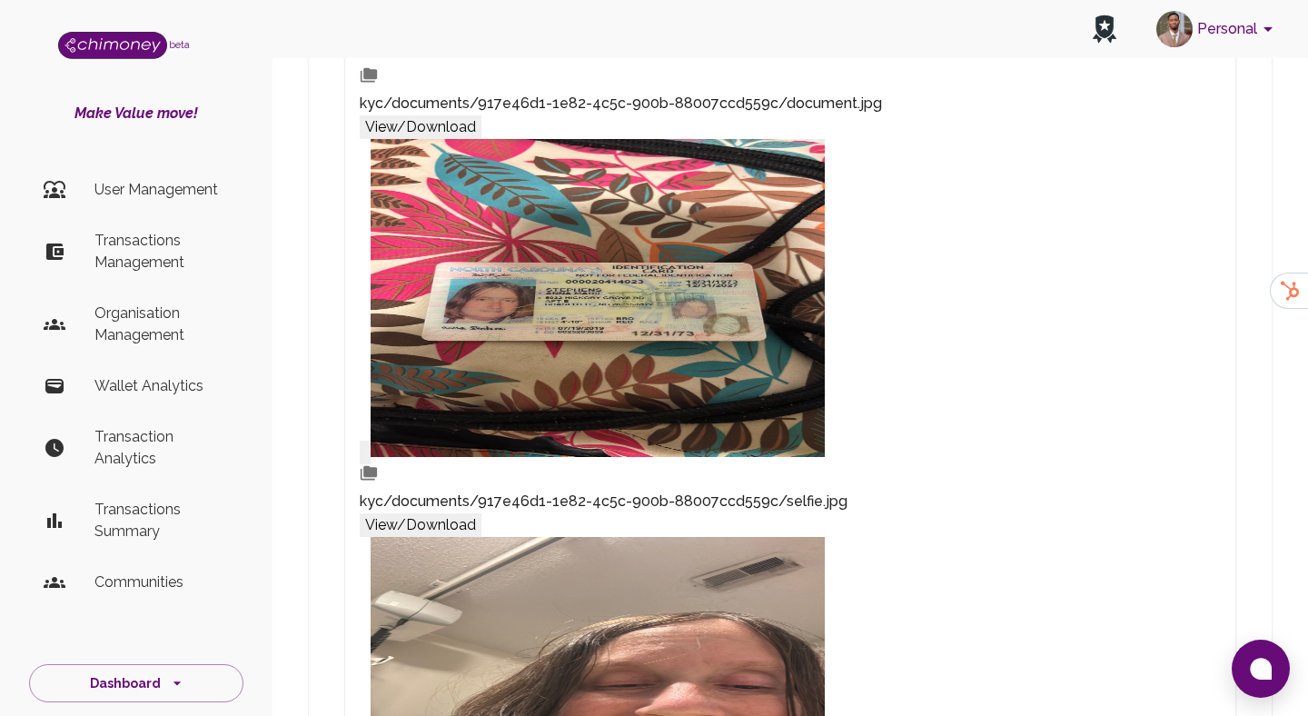
click at [150, 257] on p "Transactions Management" at bounding box center [161, 252] width 134 height 44
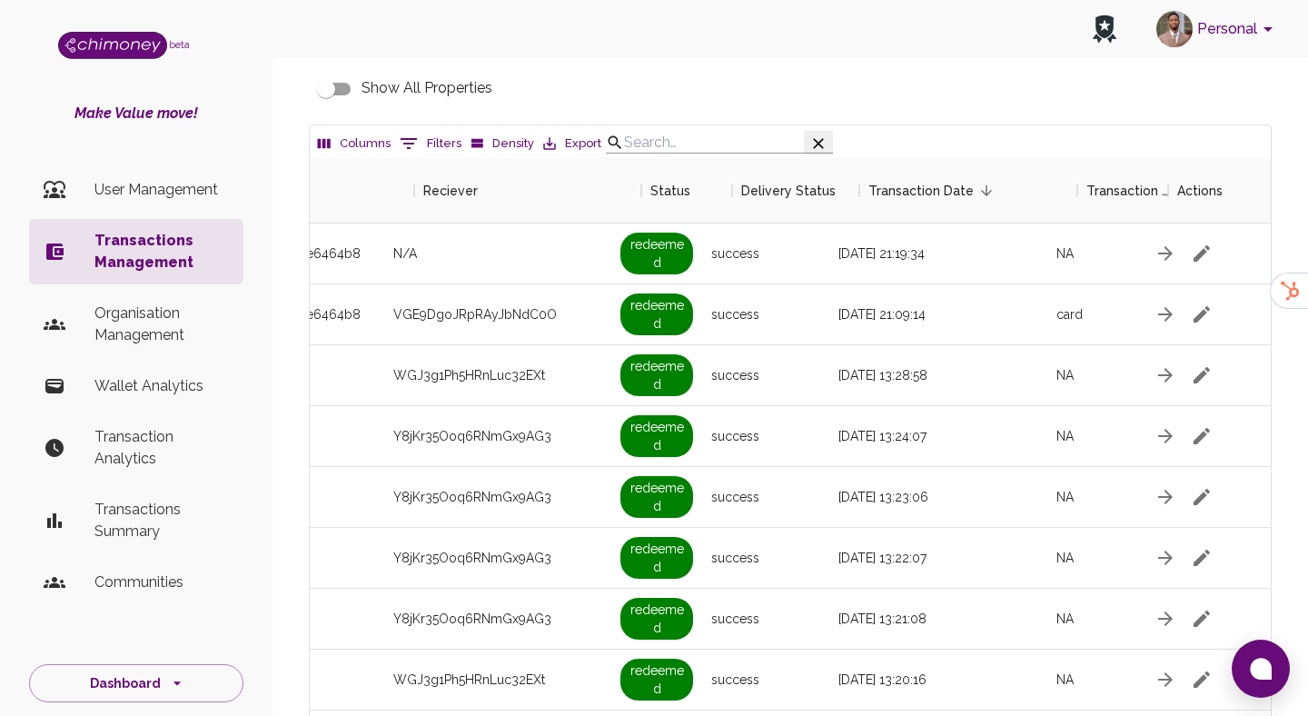
scroll to position [0, 1628]
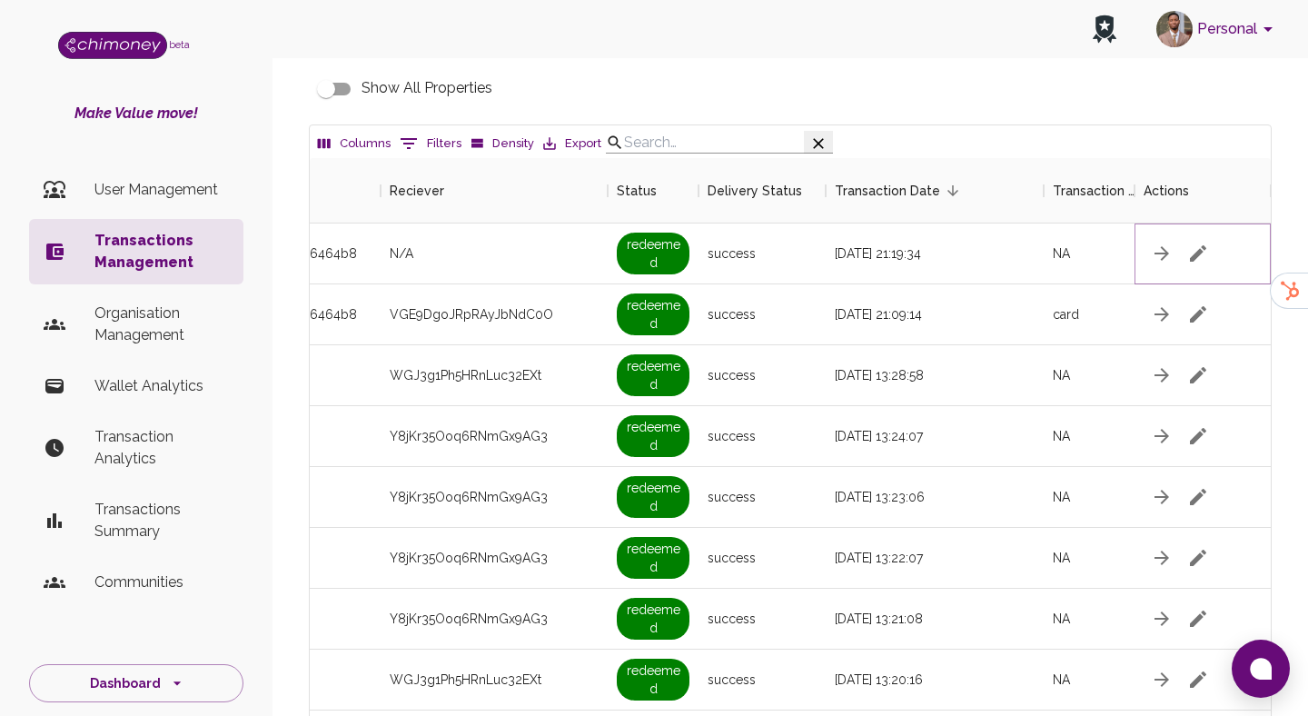
click at [1197, 262] on icon "button" at bounding box center [1198, 253] width 16 height 16
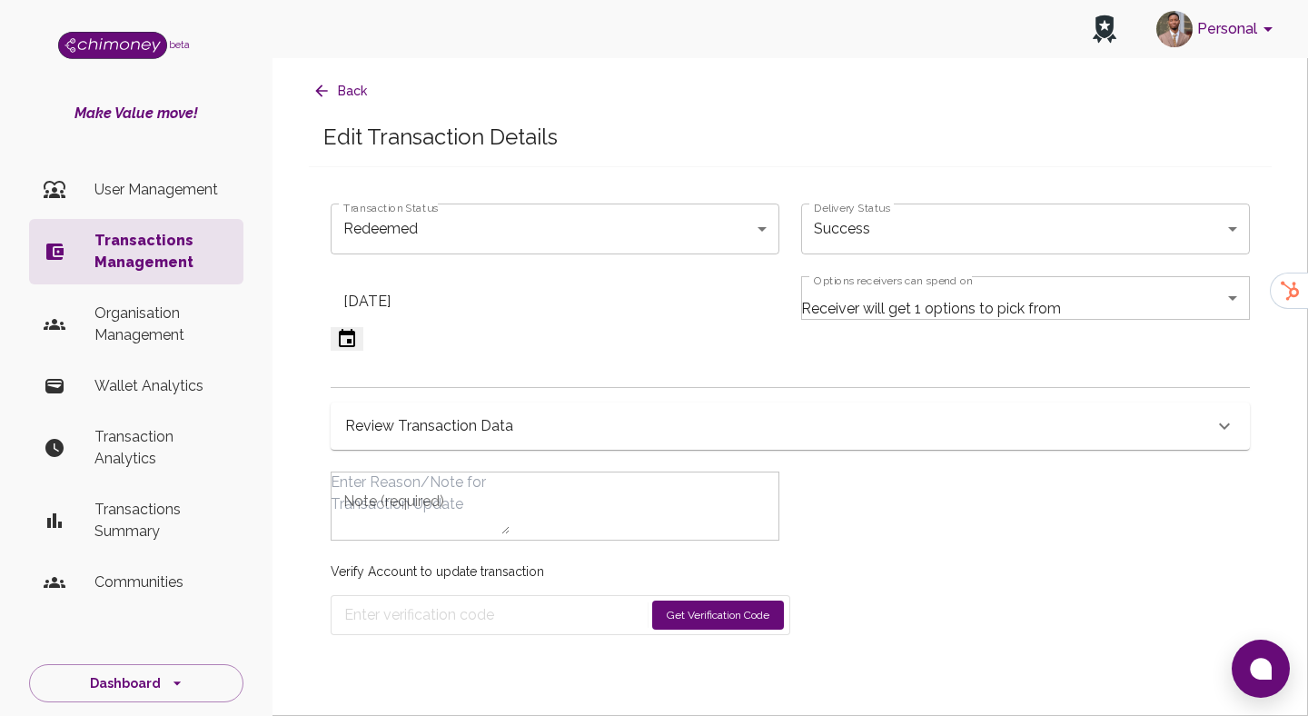
click at [630, 450] on div "Review Transaction Data" at bounding box center [790, 425] width 919 height 47
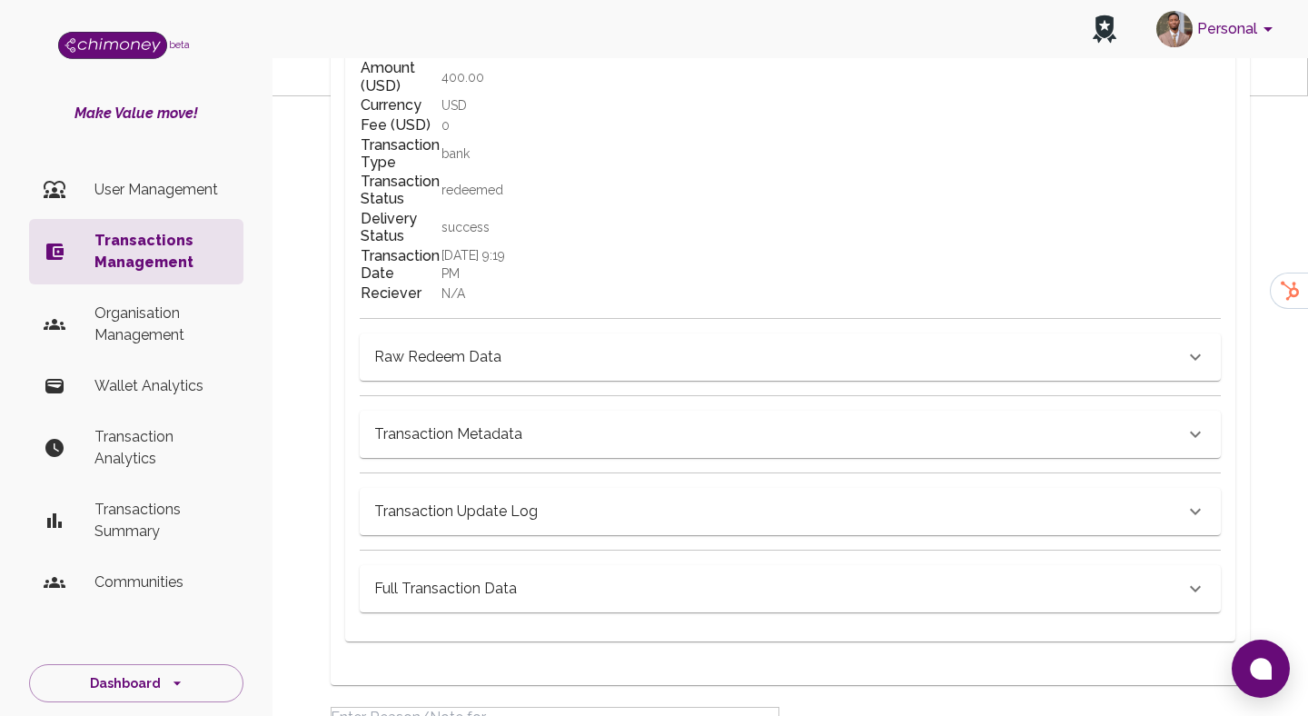
scroll to position [647, 0]
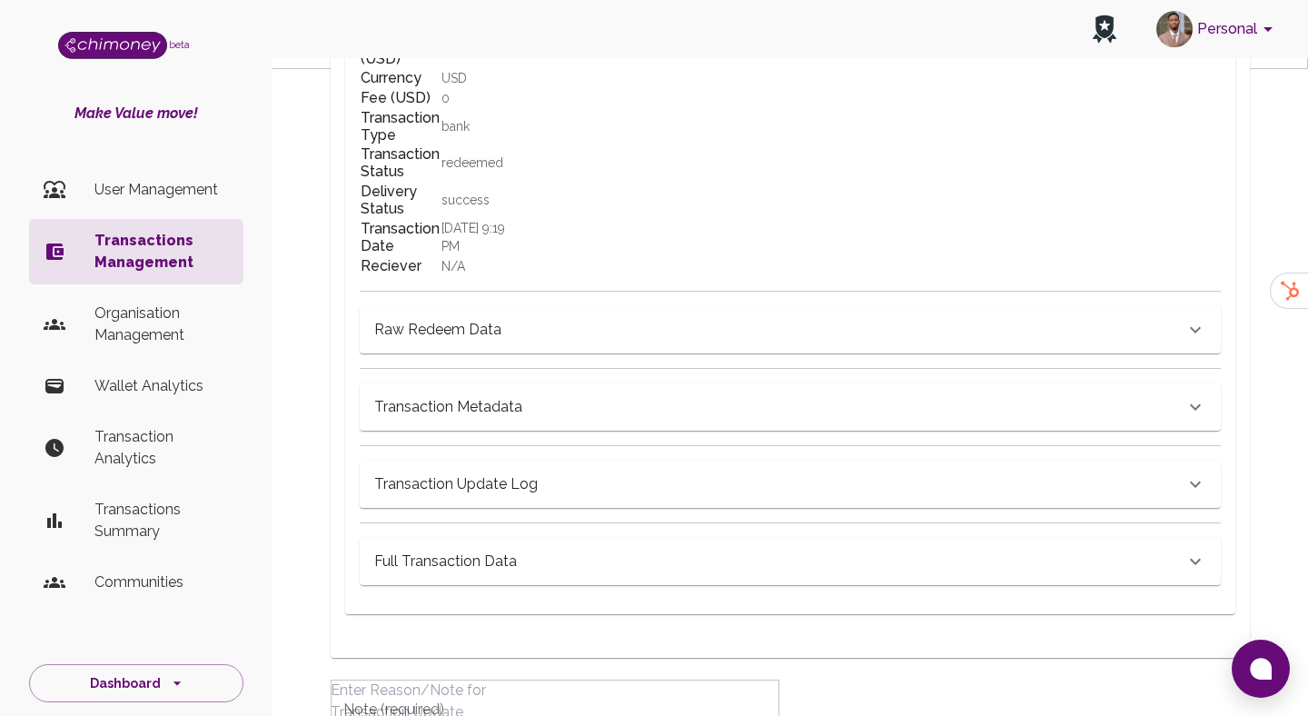
click at [594, 343] on div "Raw Redeem Data" at bounding box center [779, 329] width 810 height 25
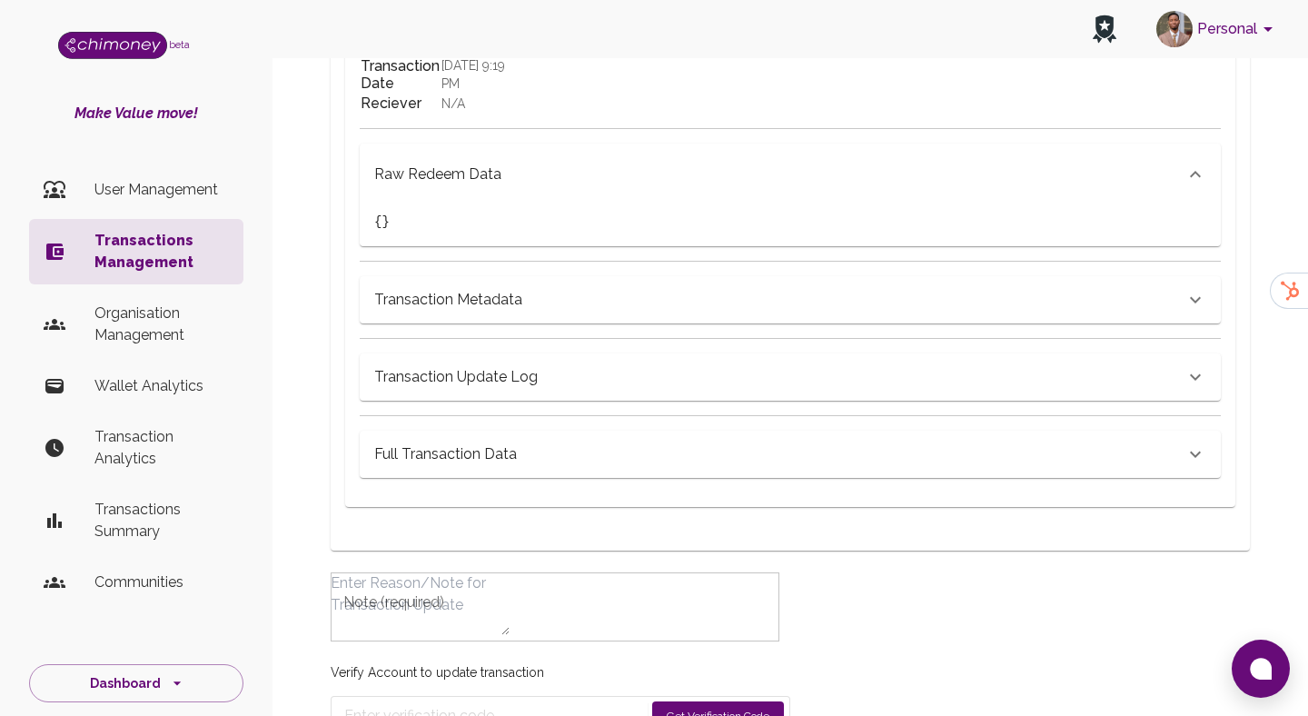
scroll to position [1038, 0]
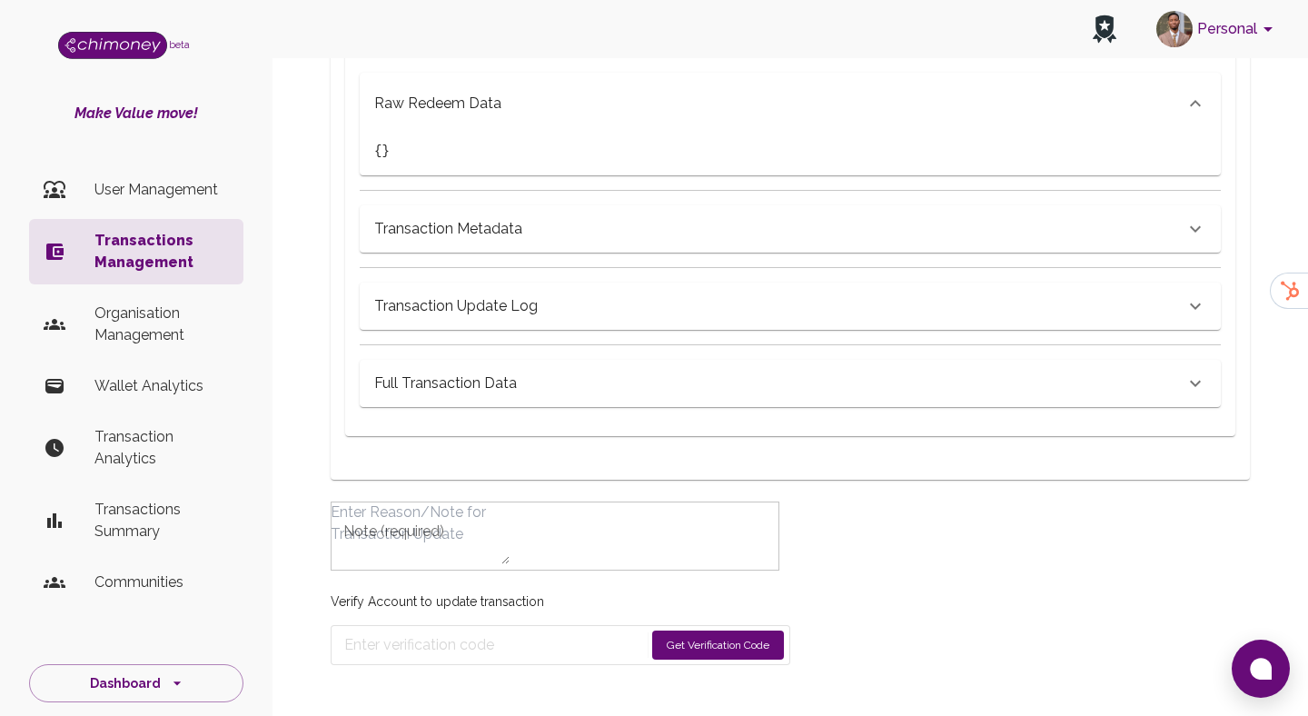
click at [517, 371] on h6 "Full Transaction Data" at bounding box center [445, 383] width 143 height 25
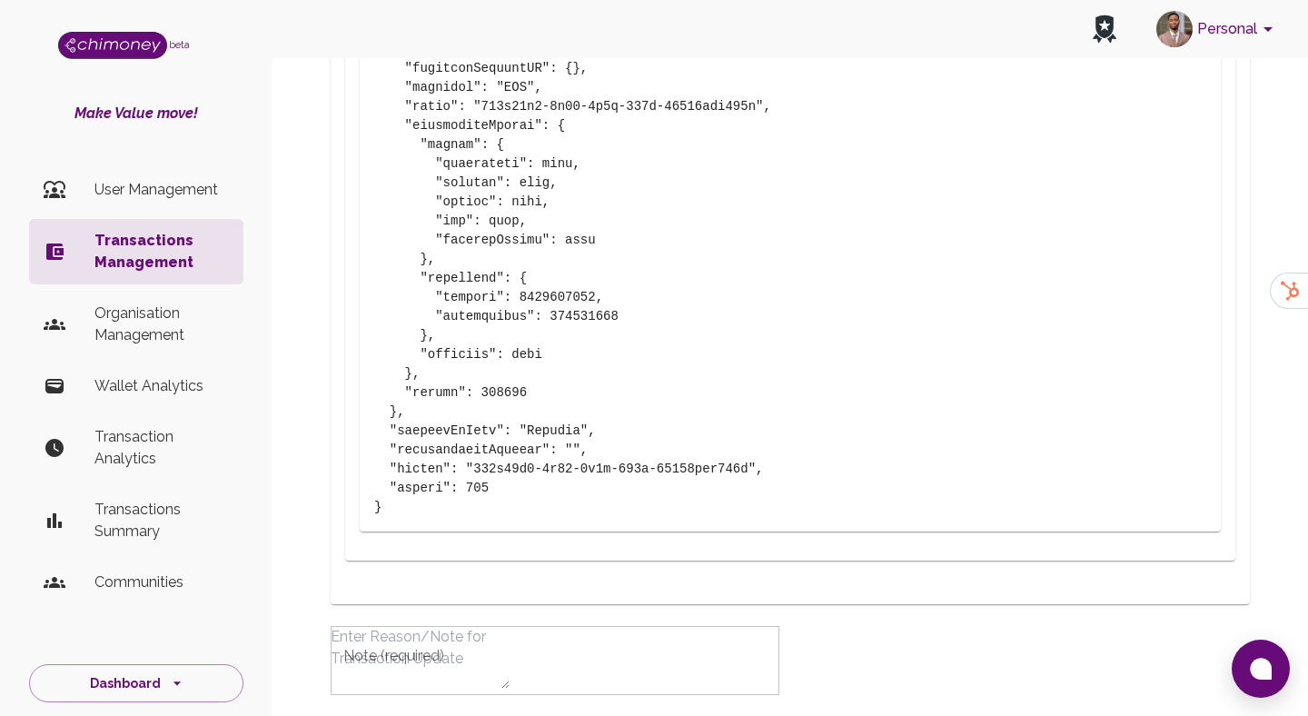
scroll to position [3156, 0]
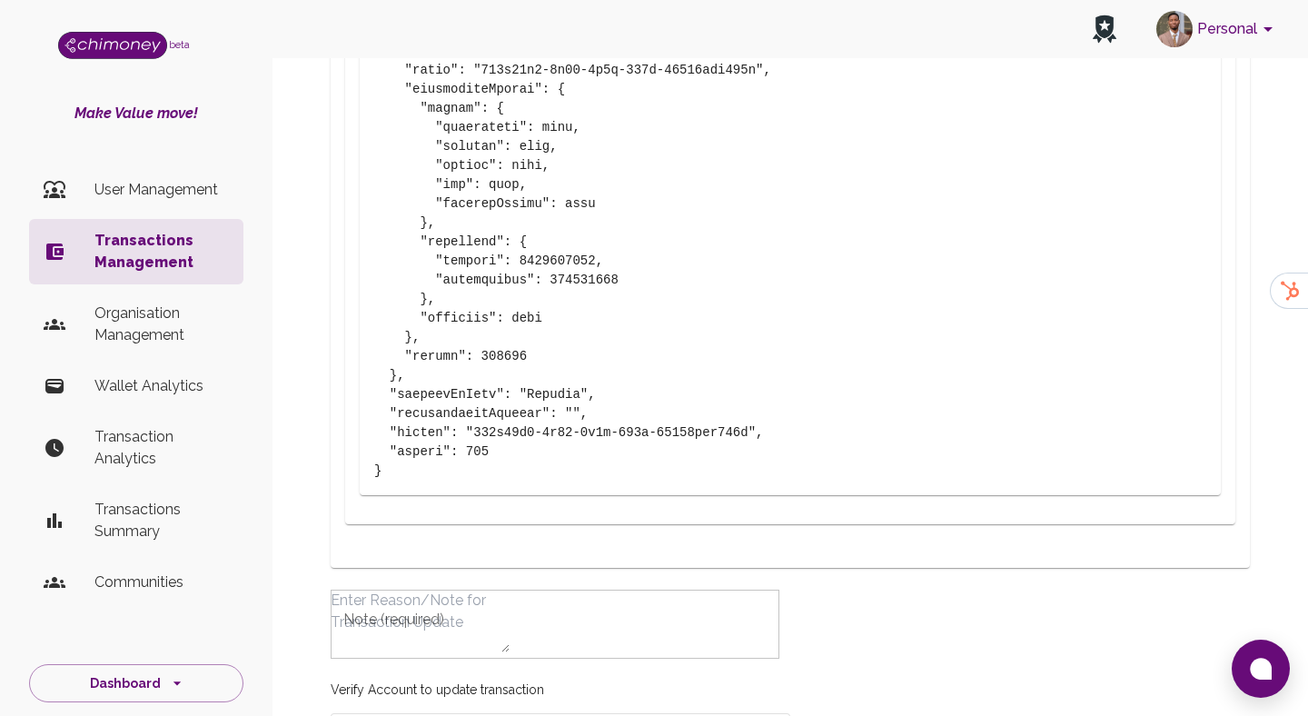
click at [186, 194] on p "User Management" at bounding box center [161, 190] width 134 height 22
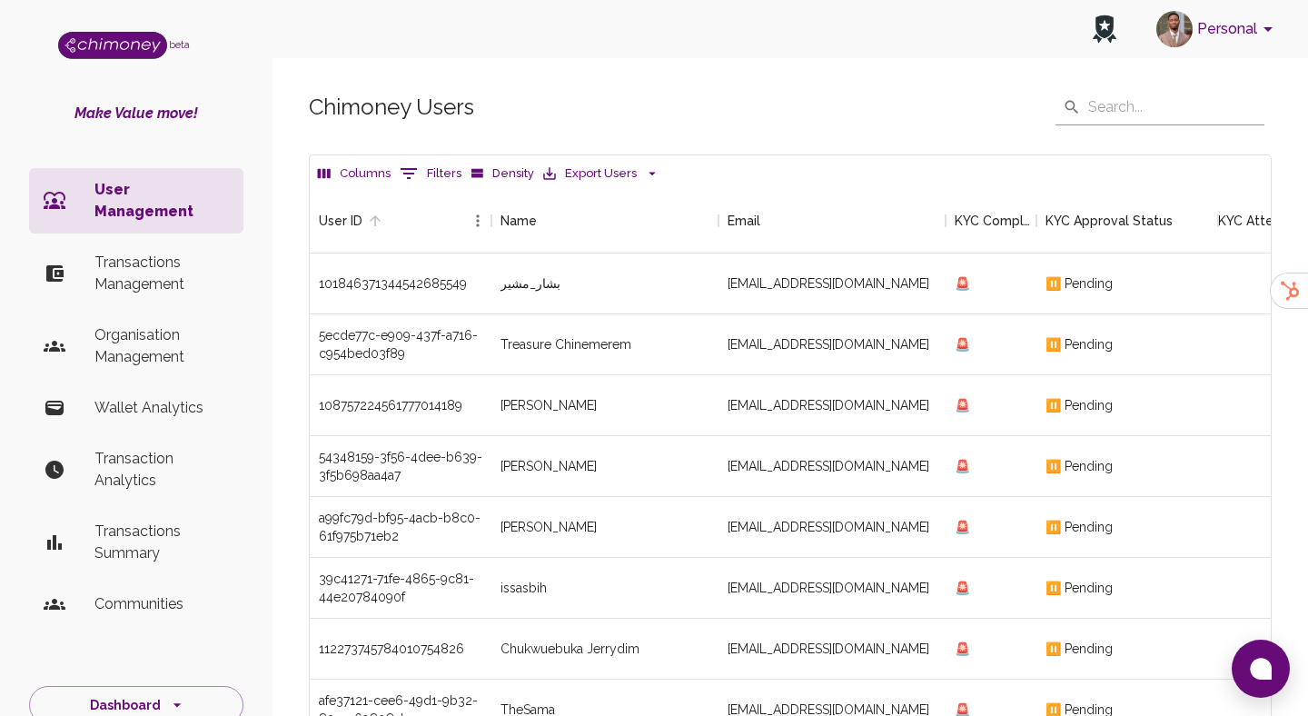
scroll to position [674, 961]
click at [387, 161] on button "Columns" at bounding box center [354, 174] width 82 height 28
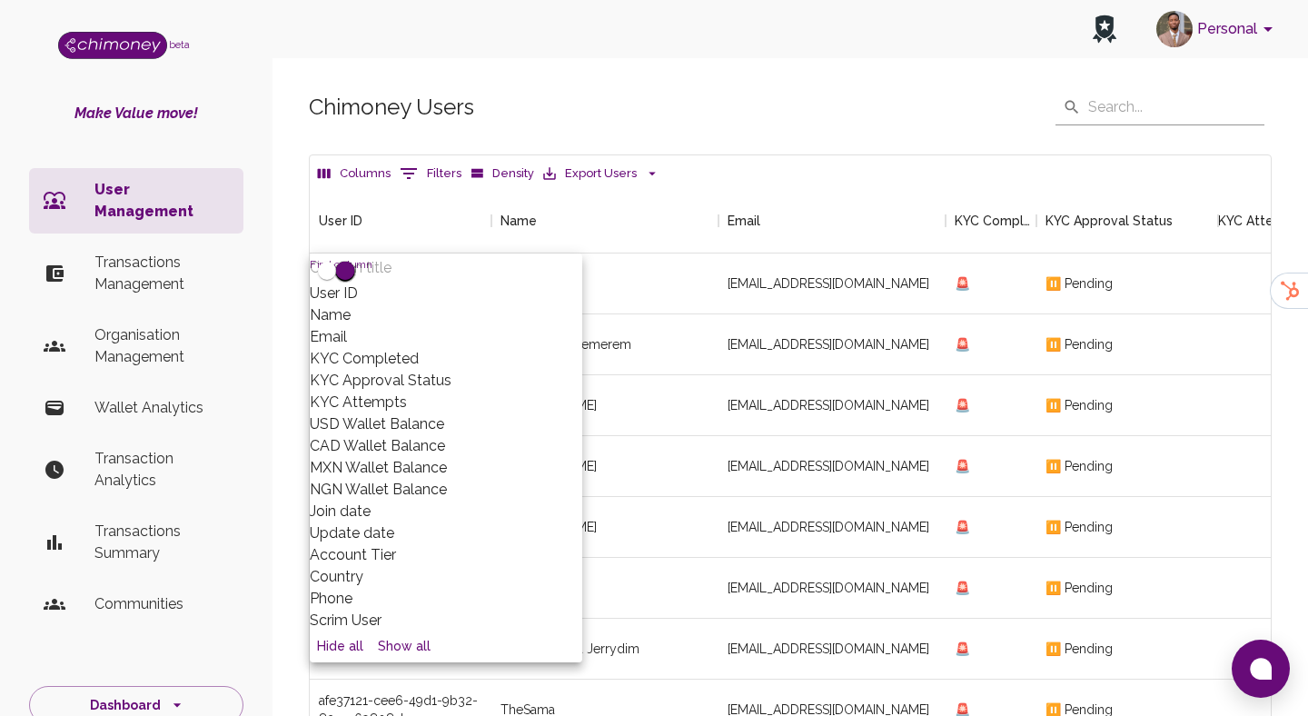
click at [399, 160] on button "0 Filters" at bounding box center [430, 173] width 71 height 29
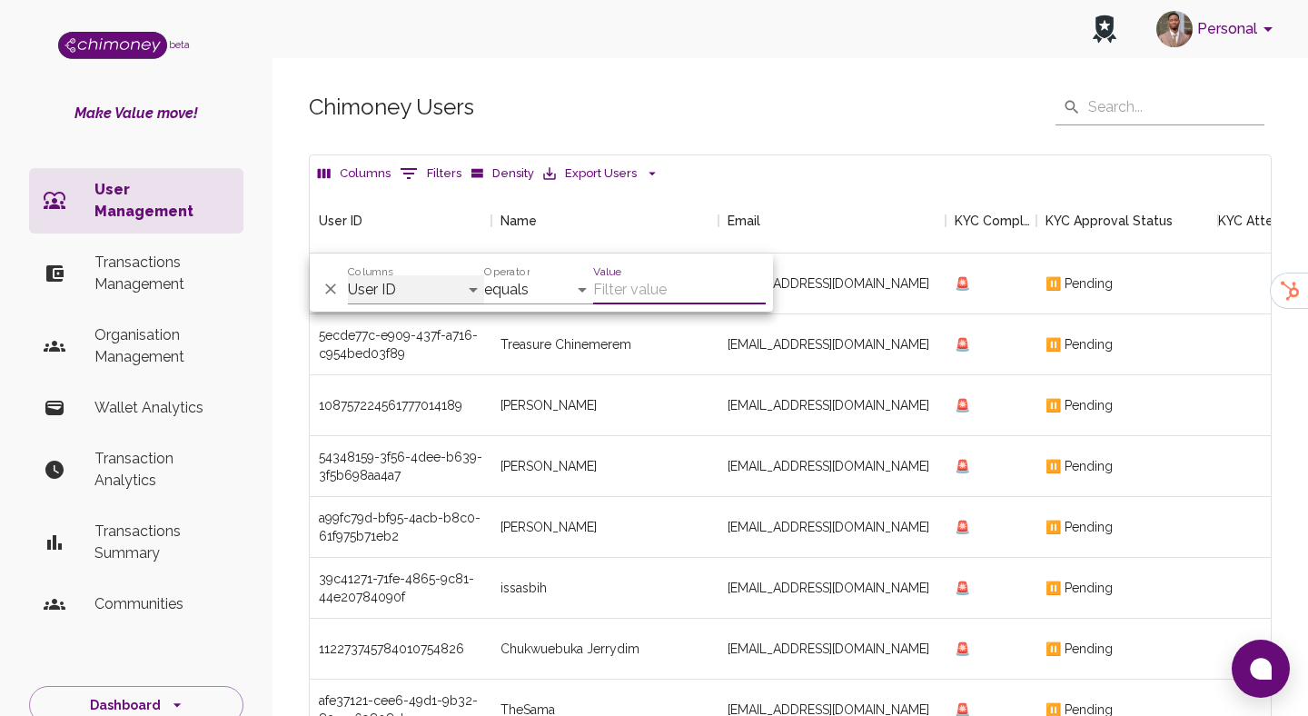
click at [425, 284] on select "User ID Name Email KYC Completed KYC Approval Status KYC Attempts Join date Upd…" at bounding box center [416, 289] width 136 height 29
select select "email"
click at [348, 275] on select "User ID Name Email KYC Completed KYC Approval Status KYC Attempts Join date Upd…" at bounding box center [416, 289] width 136 height 29
click at [647, 292] on input "Value" at bounding box center [679, 289] width 173 height 29
paste input "normanna98@gmail.com"
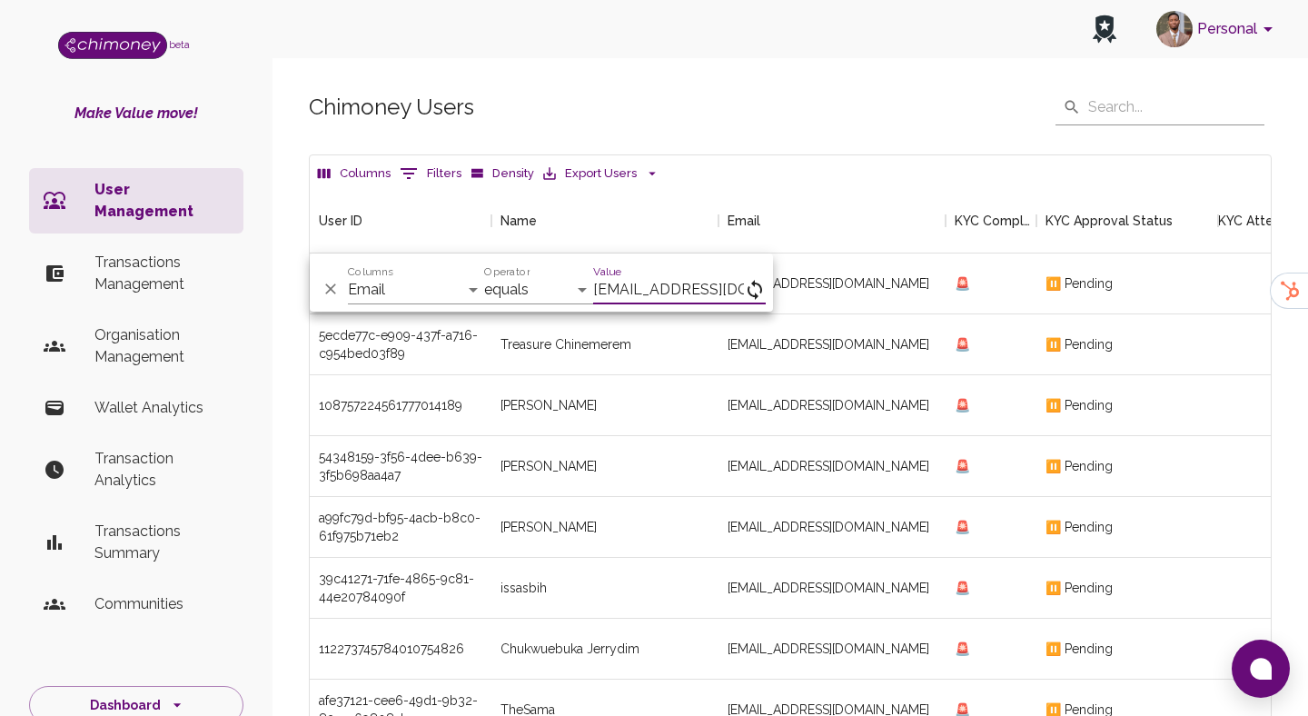
scroll to position [0, 20]
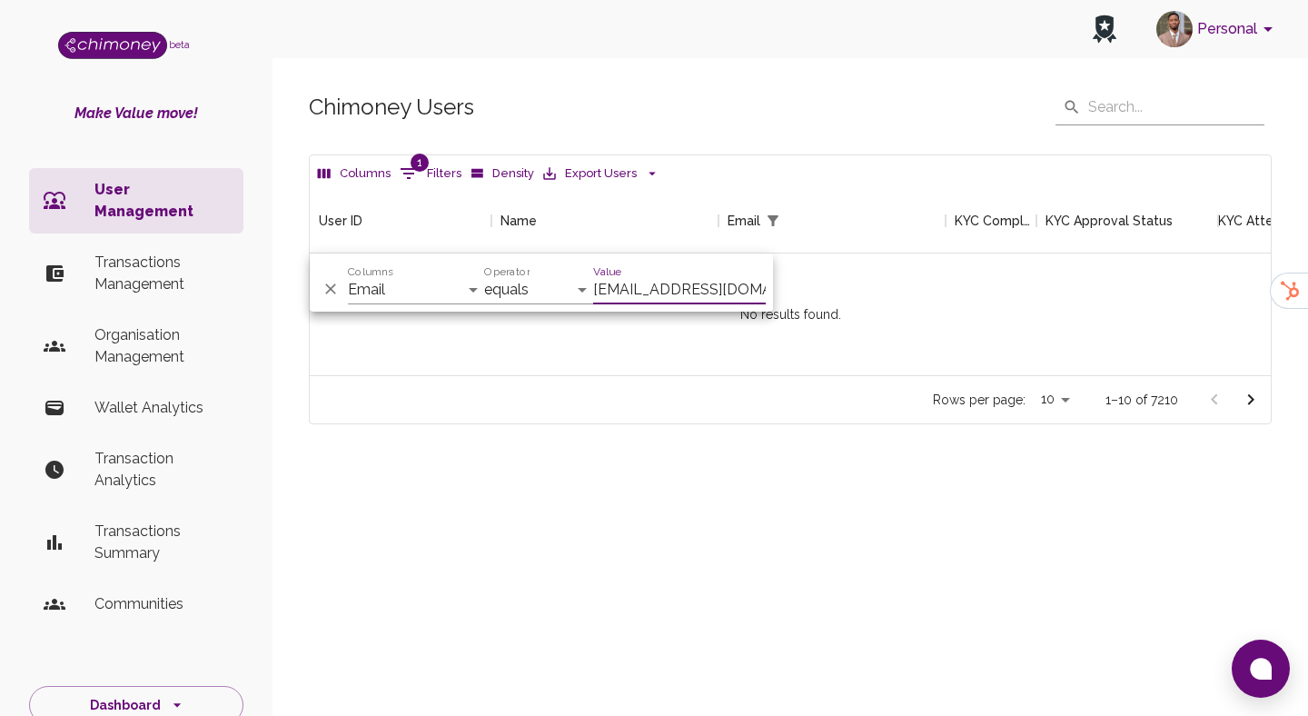
scroll to position [187, 961]
click at [631, 289] on input "normanna98@gmail.com" at bounding box center [679, 289] width 173 height 29
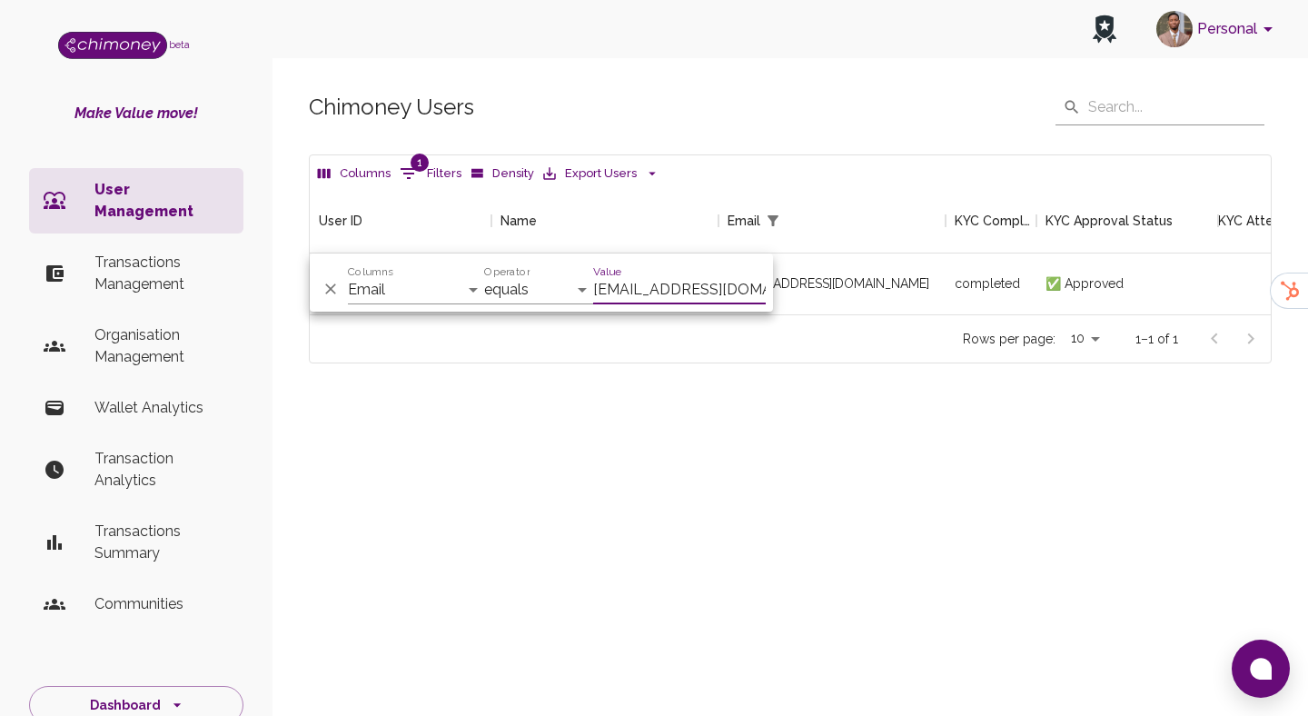
type input "normanna98@gmail.com"
click at [901, 295] on div "normanna98@gmail.com" at bounding box center [832, 283] width 227 height 61
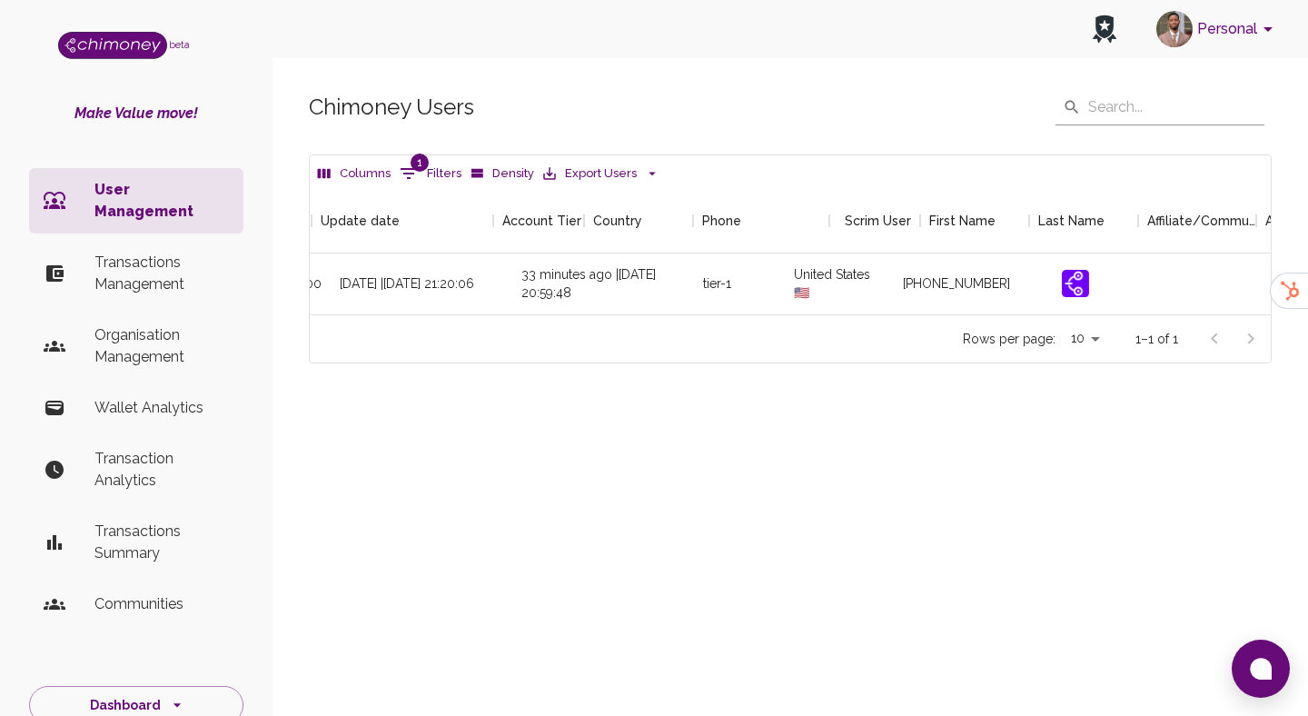
scroll to position [0, 2146]
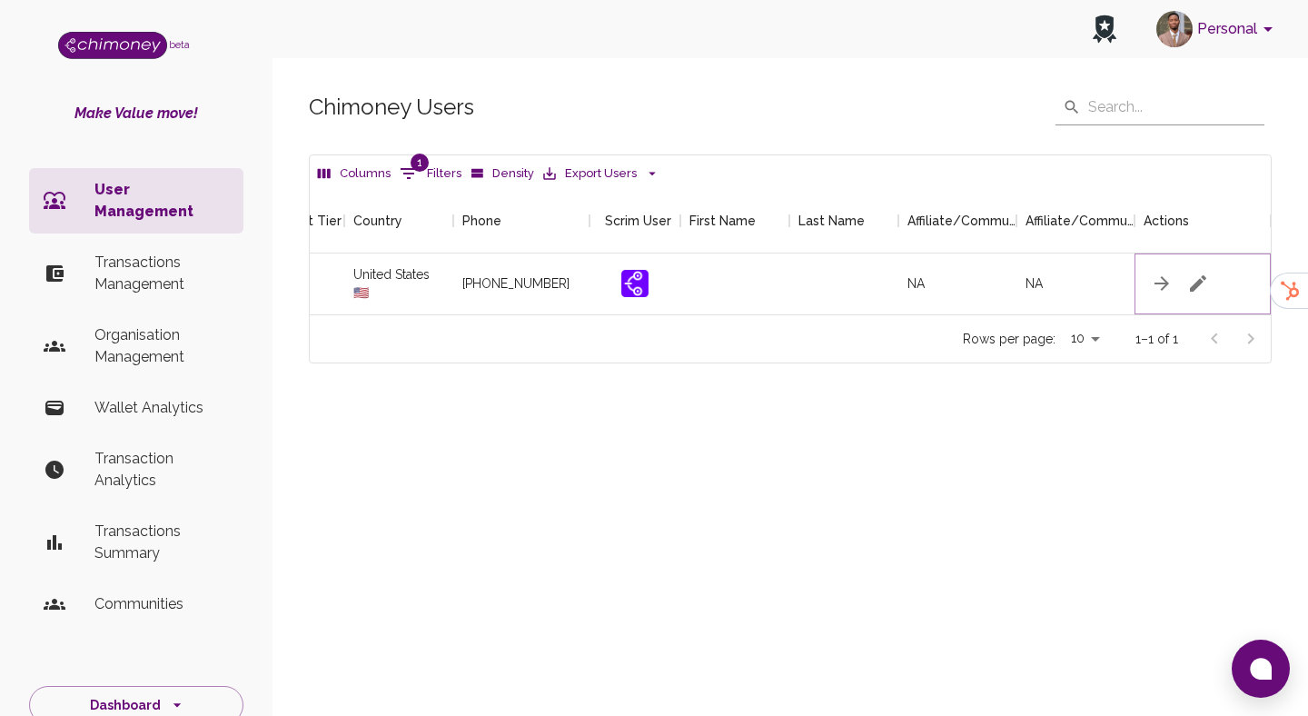
click at [1195, 270] on button "button" at bounding box center [1198, 283] width 36 height 36
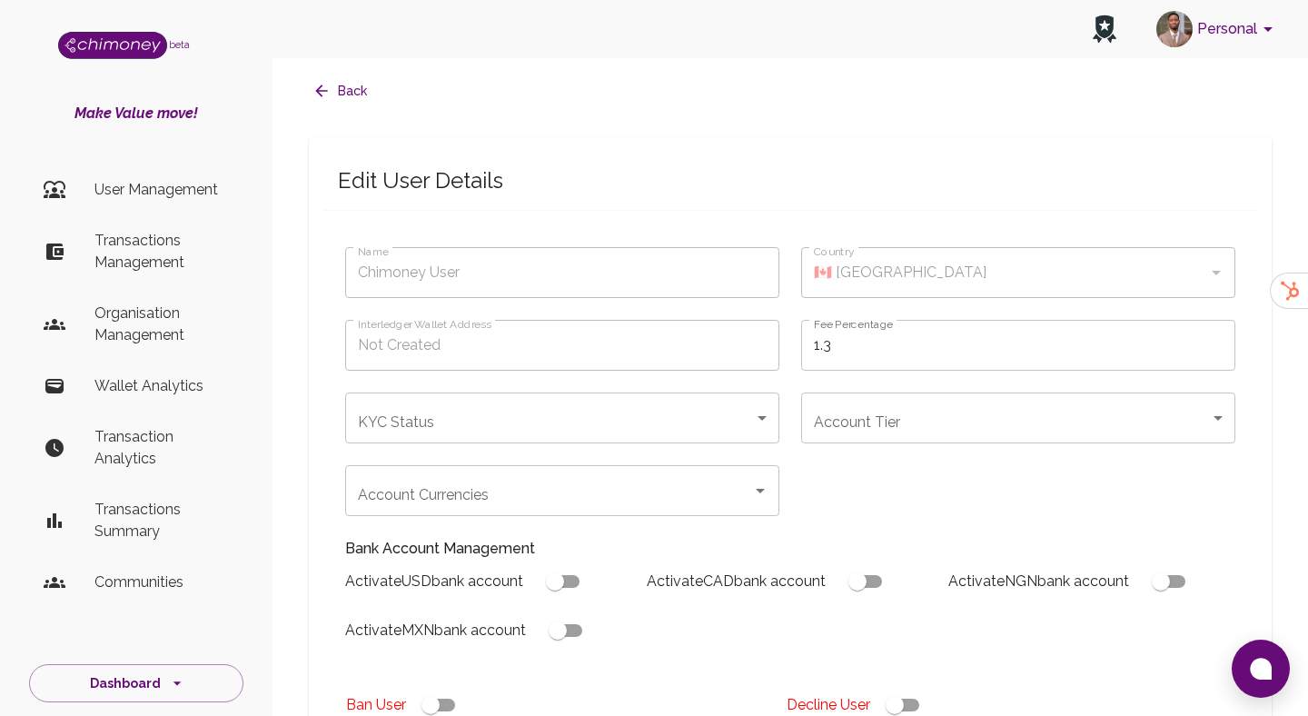
type input "Stephens Anna"
type input "🇺🇸 United States"
type input "completed"
type input "tier-1"
checkbox input "true"
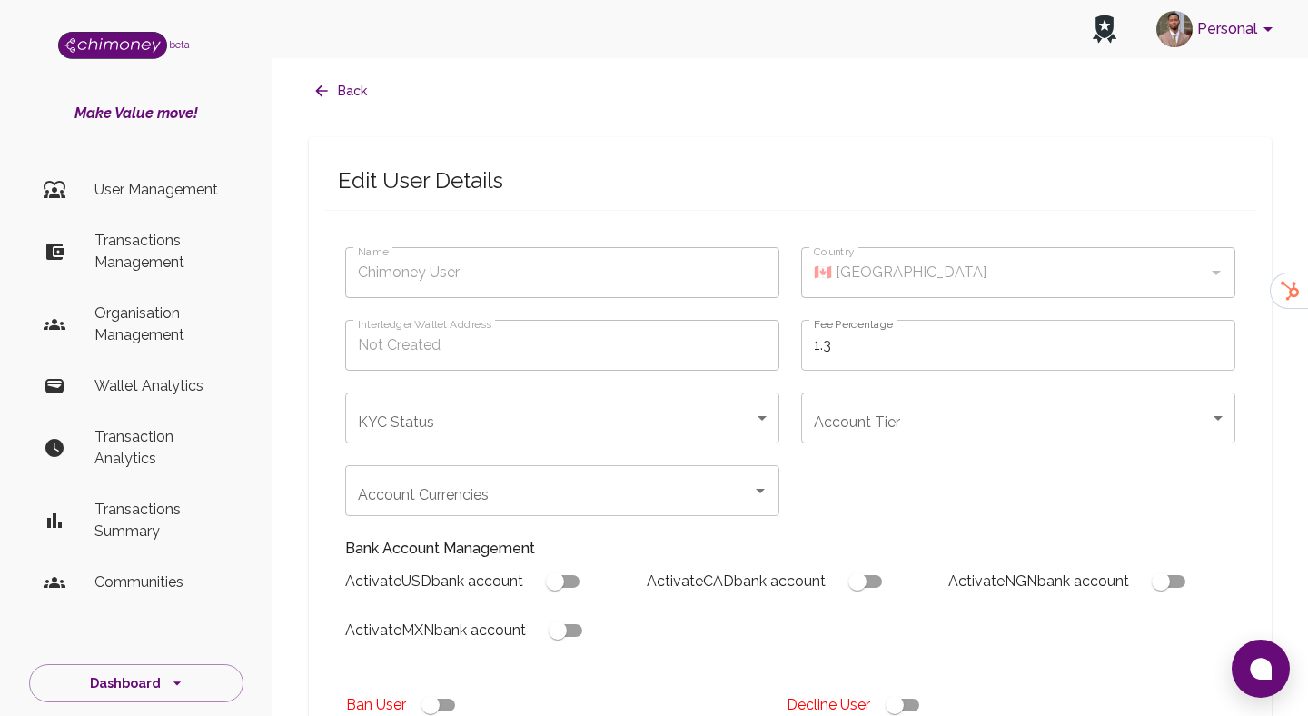
checkbox input "true"
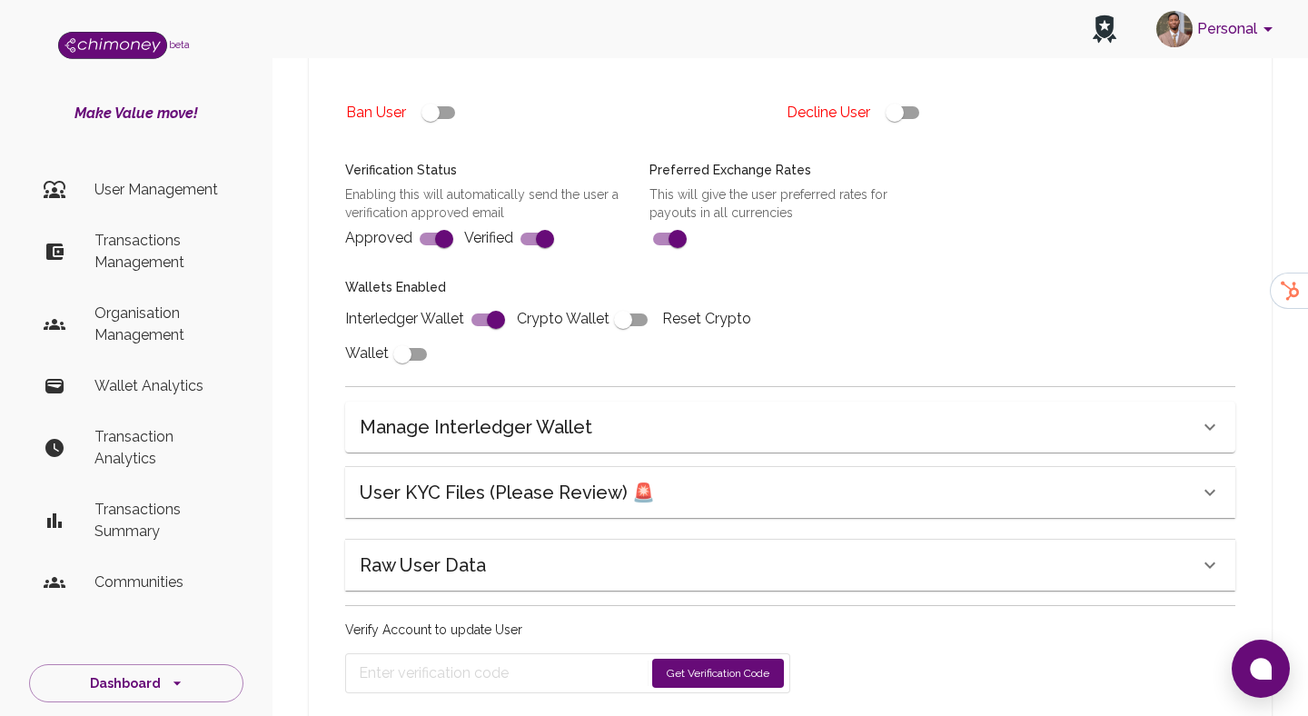
scroll to position [605, 0]
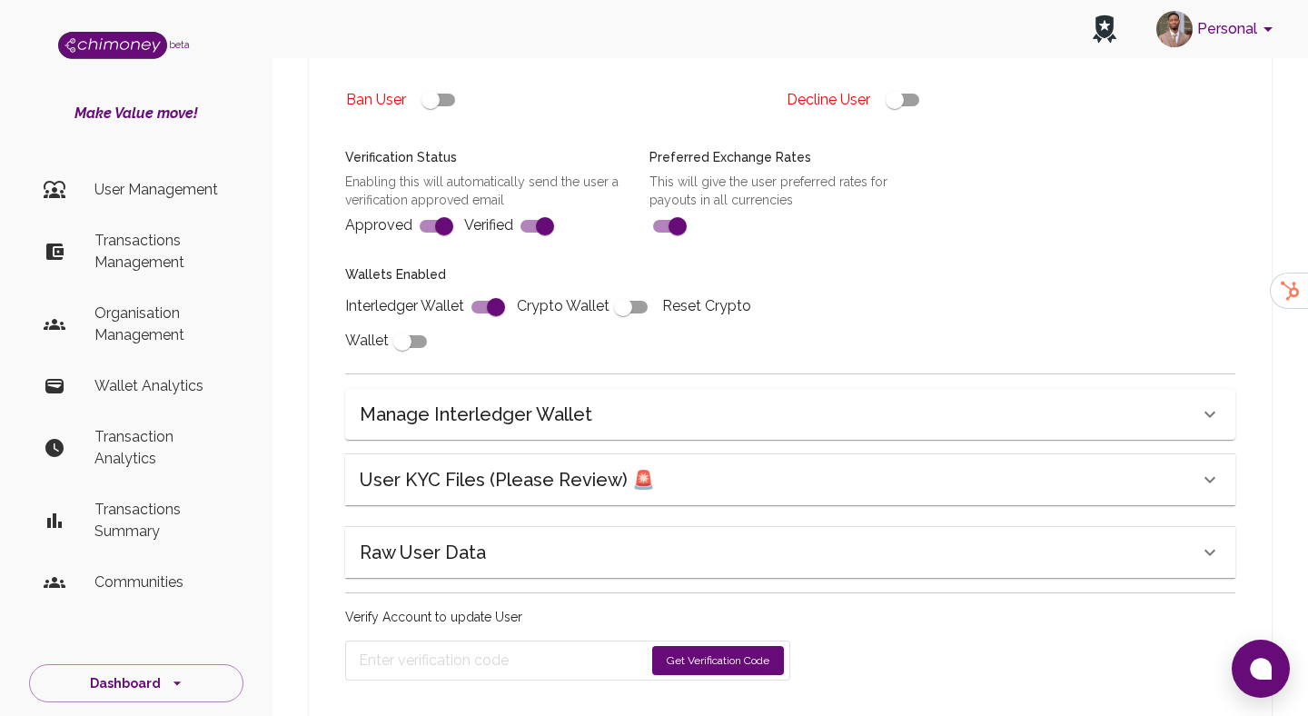
click at [634, 484] on h6 "User KYC Files (Please Review) 🚨" at bounding box center [507, 479] width 295 height 29
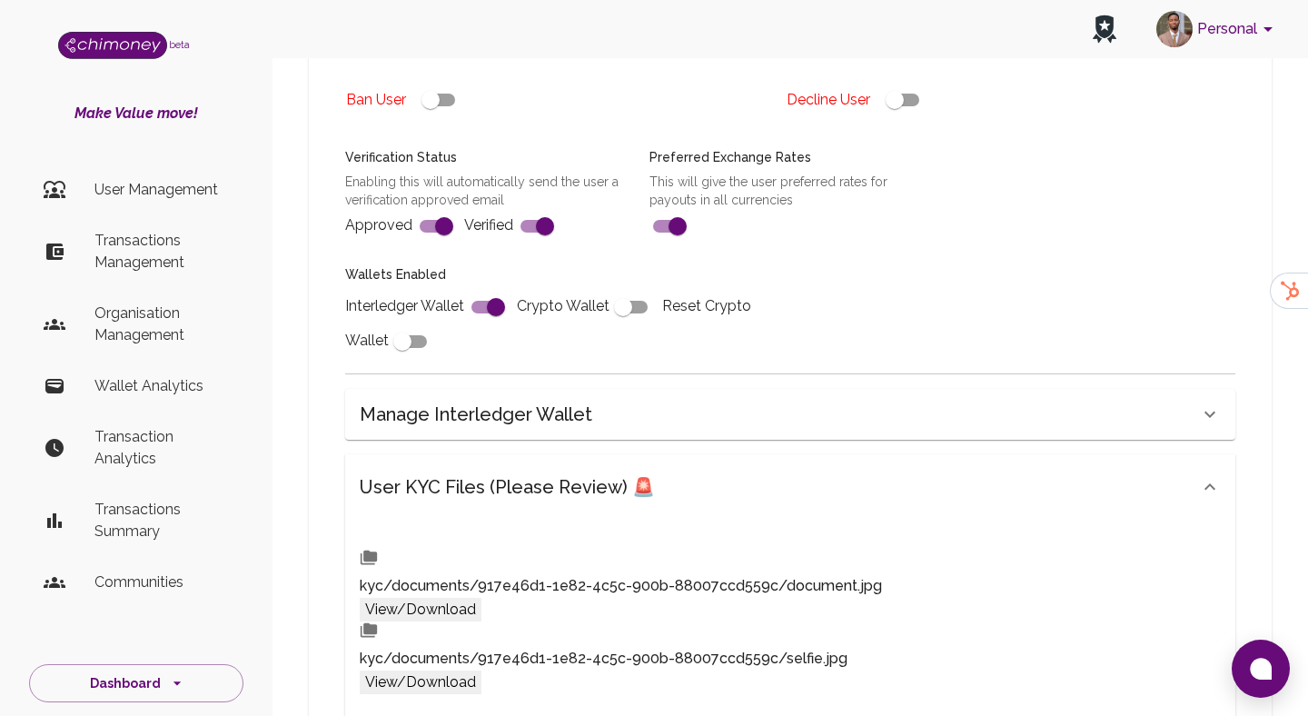
click at [482, 598] on button "View/Download" at bounding box center [421, 610] width 122 height 24
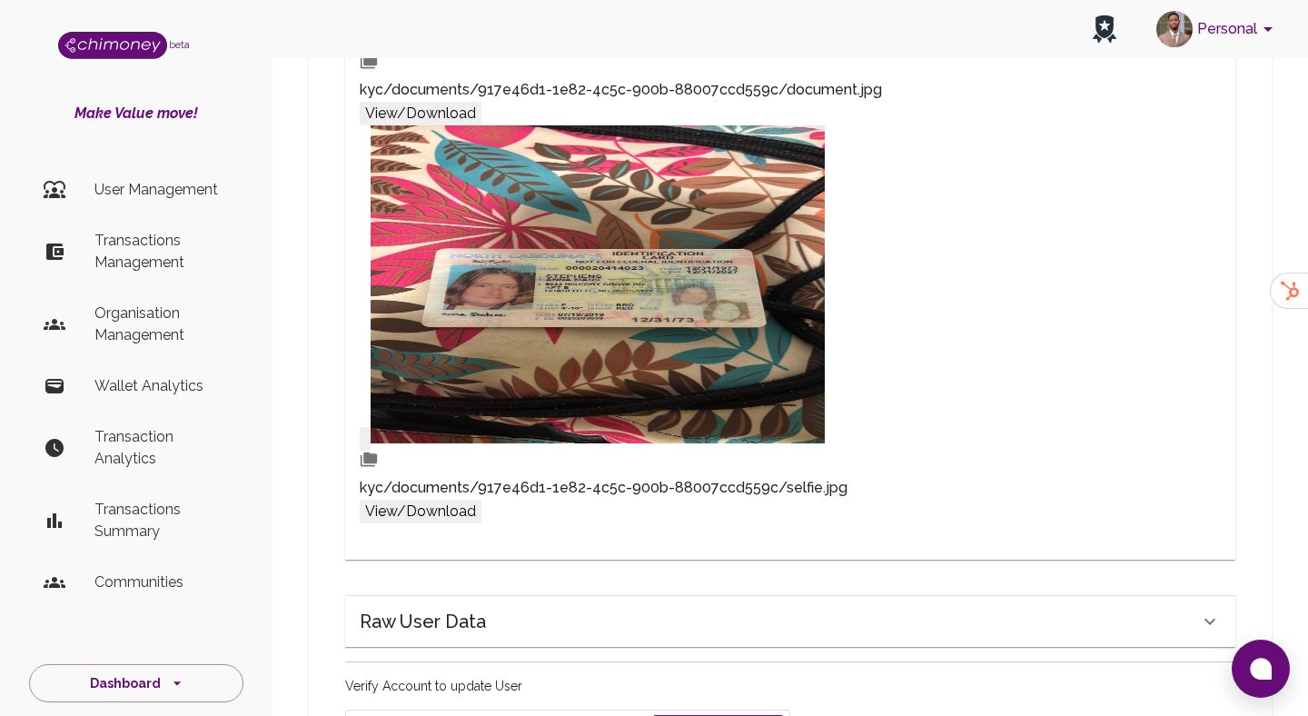
scroll to position [1105, 0]
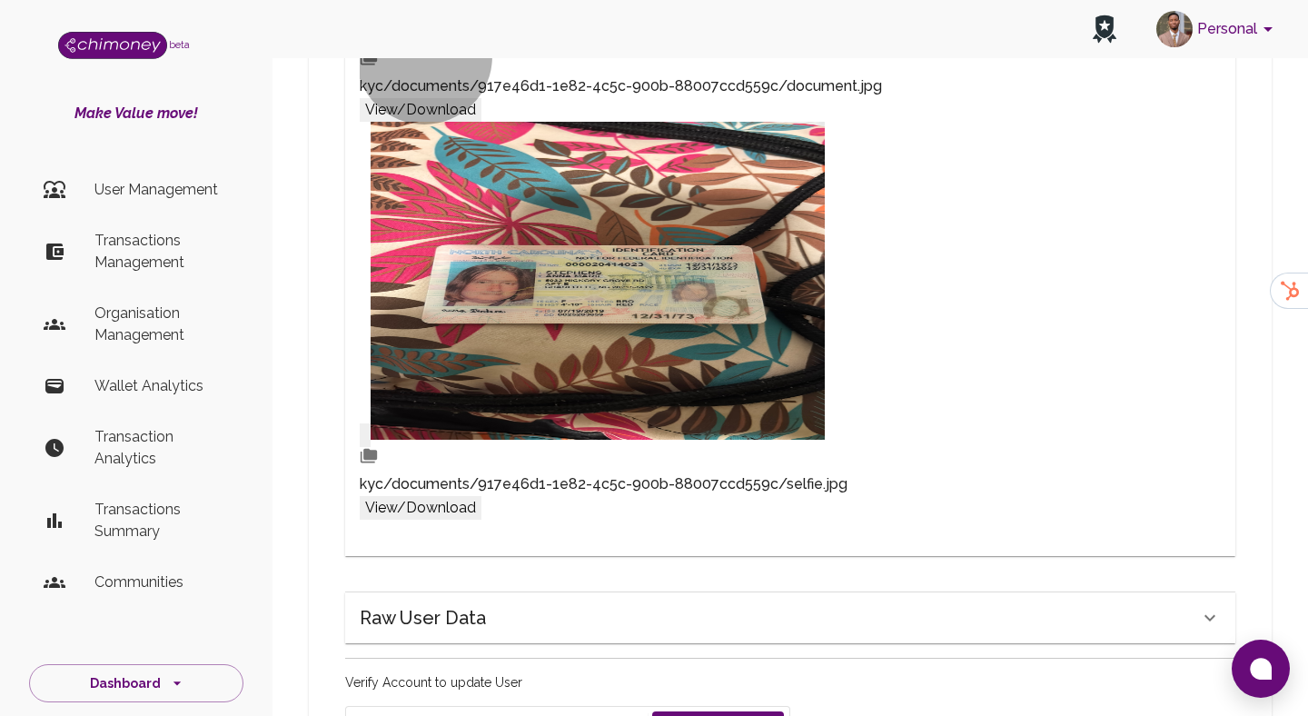
click at [482, 496] on button "View/Download" at bounding box center [421, 508] width 122 height 24
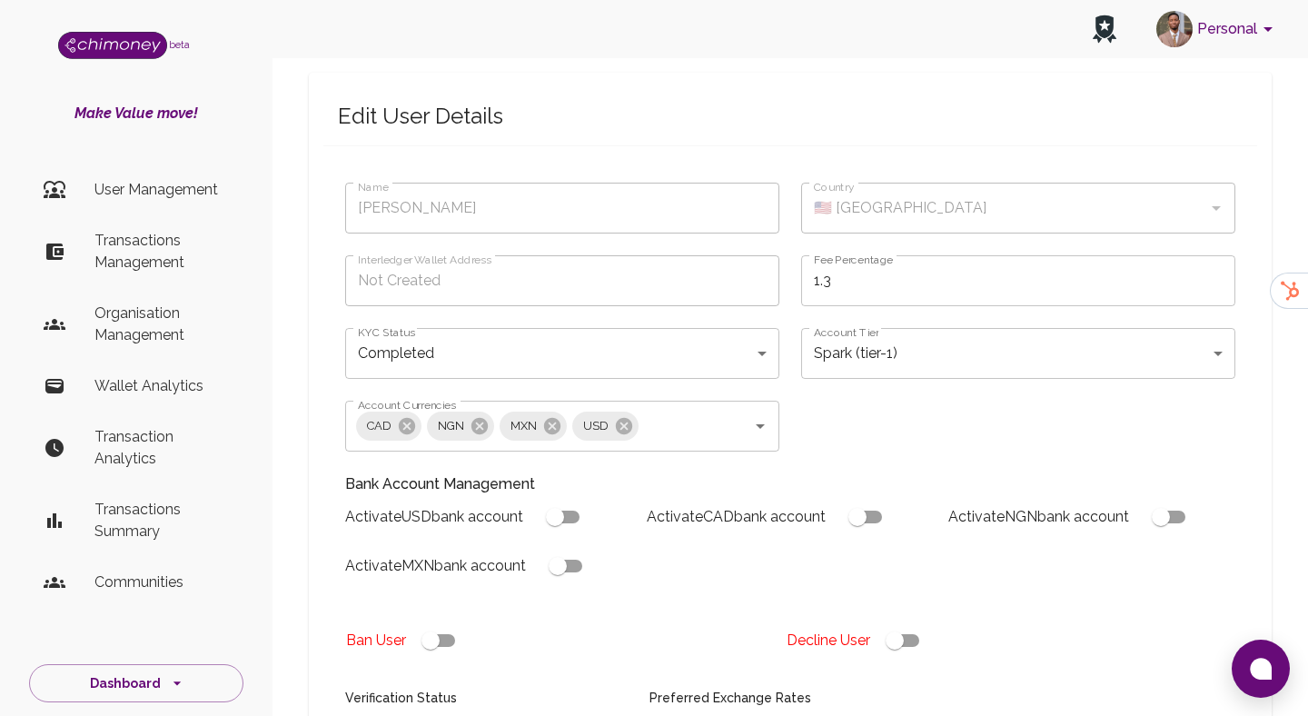
scroll to position [63, 0]
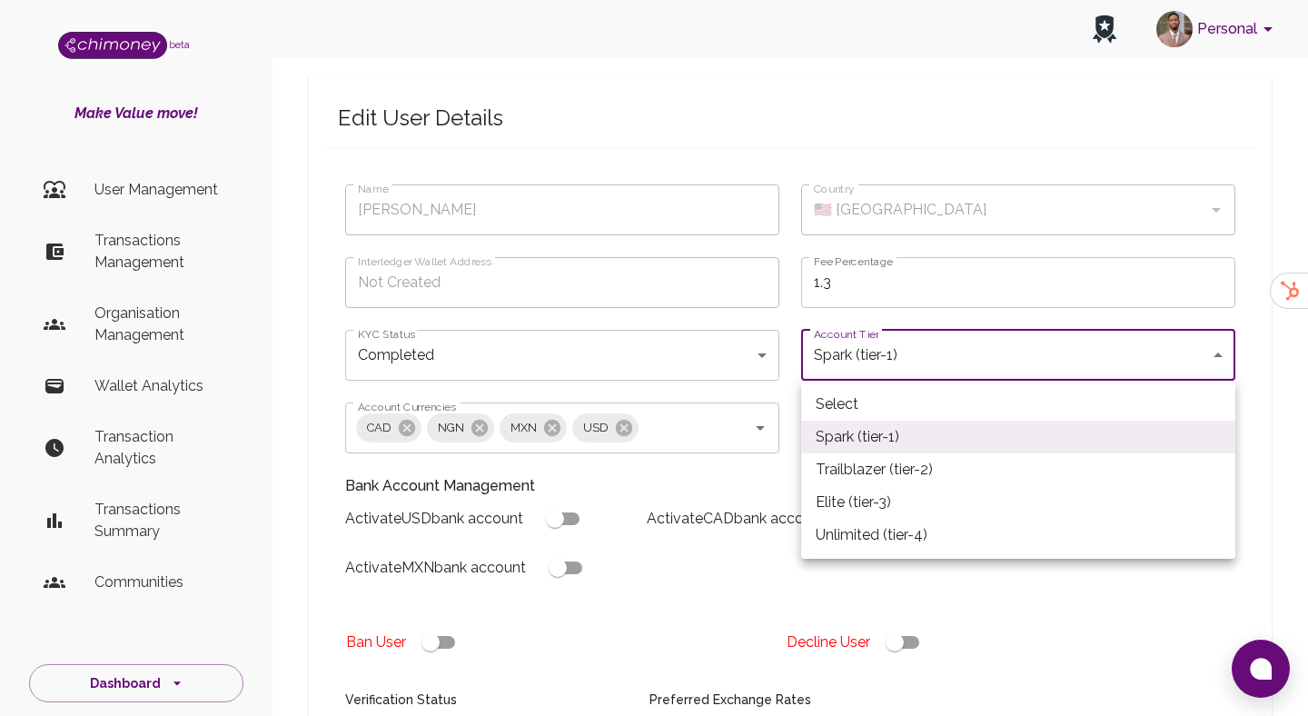
click at [752, 467] on div at bounding box center [654, 358] width 1308 height 716
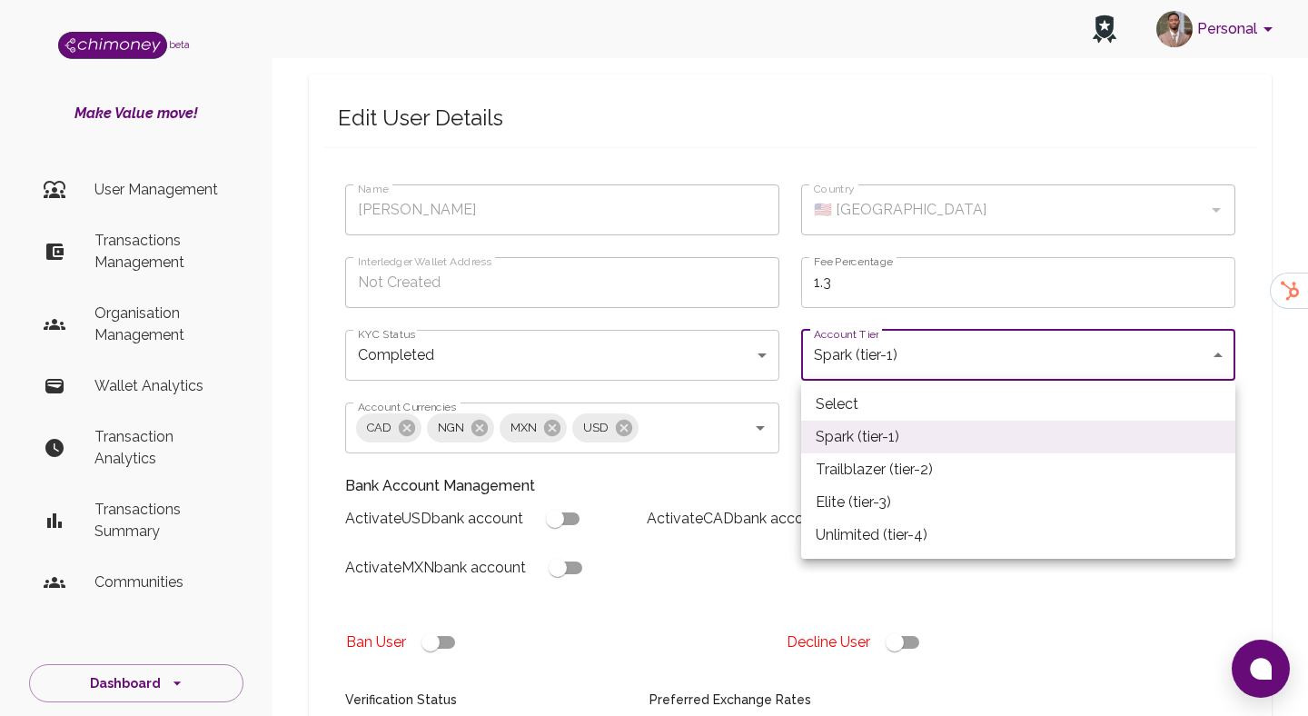
click at [706, 472] on div at bounding box center [654, 358] width 1308 height 716
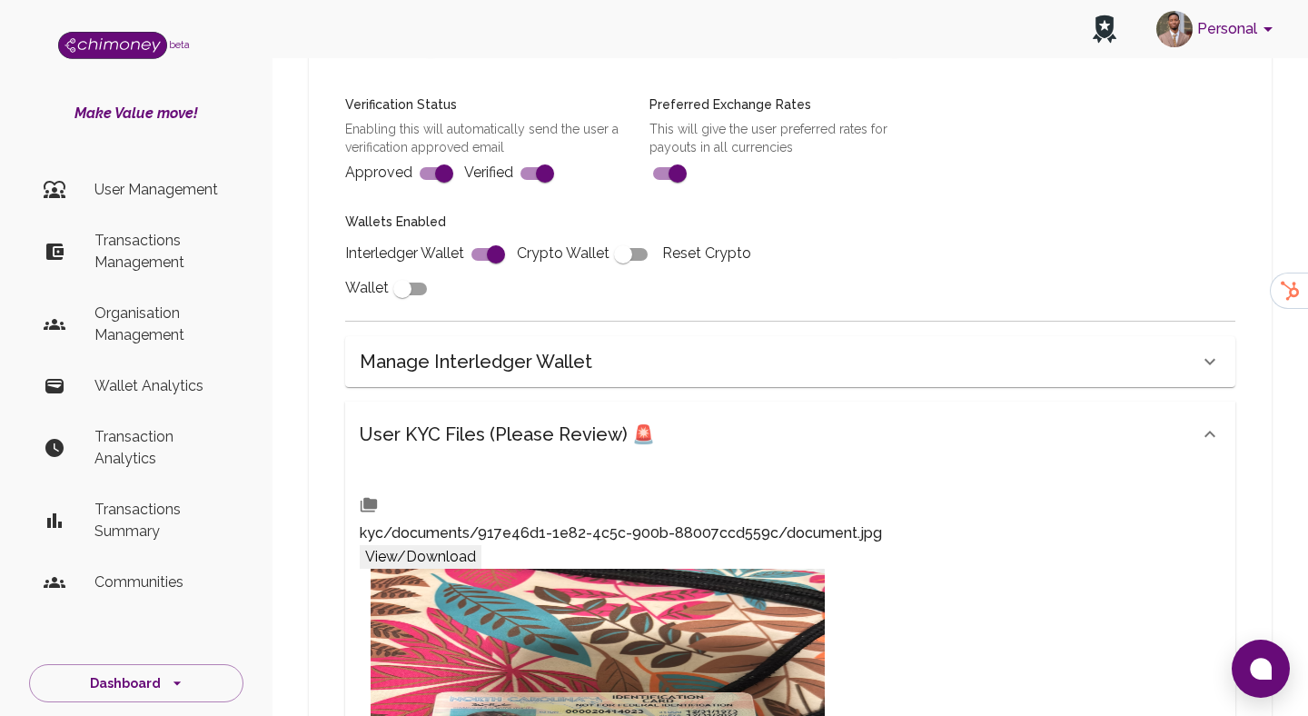
scroll to position [659, 0]
click at [624, 424] on h6 "User KYC Files (Please Review) 🚨" at bounding box center [507, 433] width 295 height 29
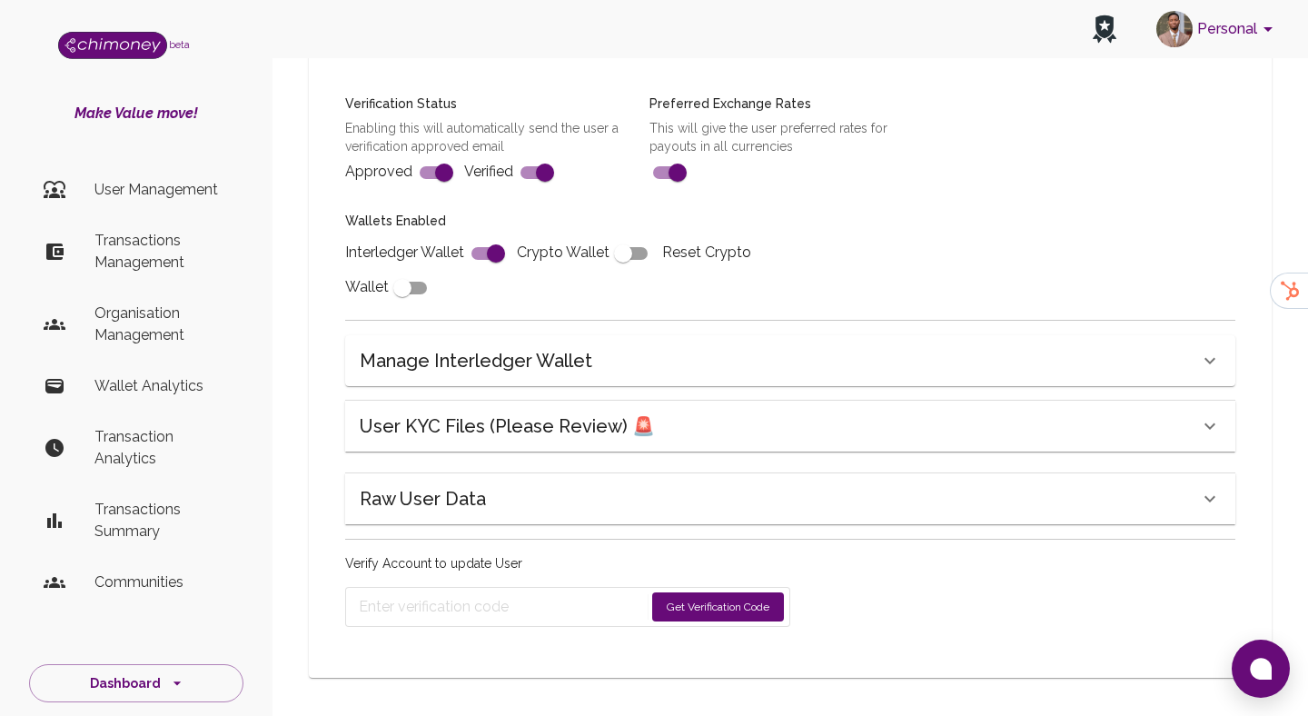
click at [624, 424] on h6 "User KYC Files (Please Review) 🚨" at bounding box center [507, 426] width 295 height 29
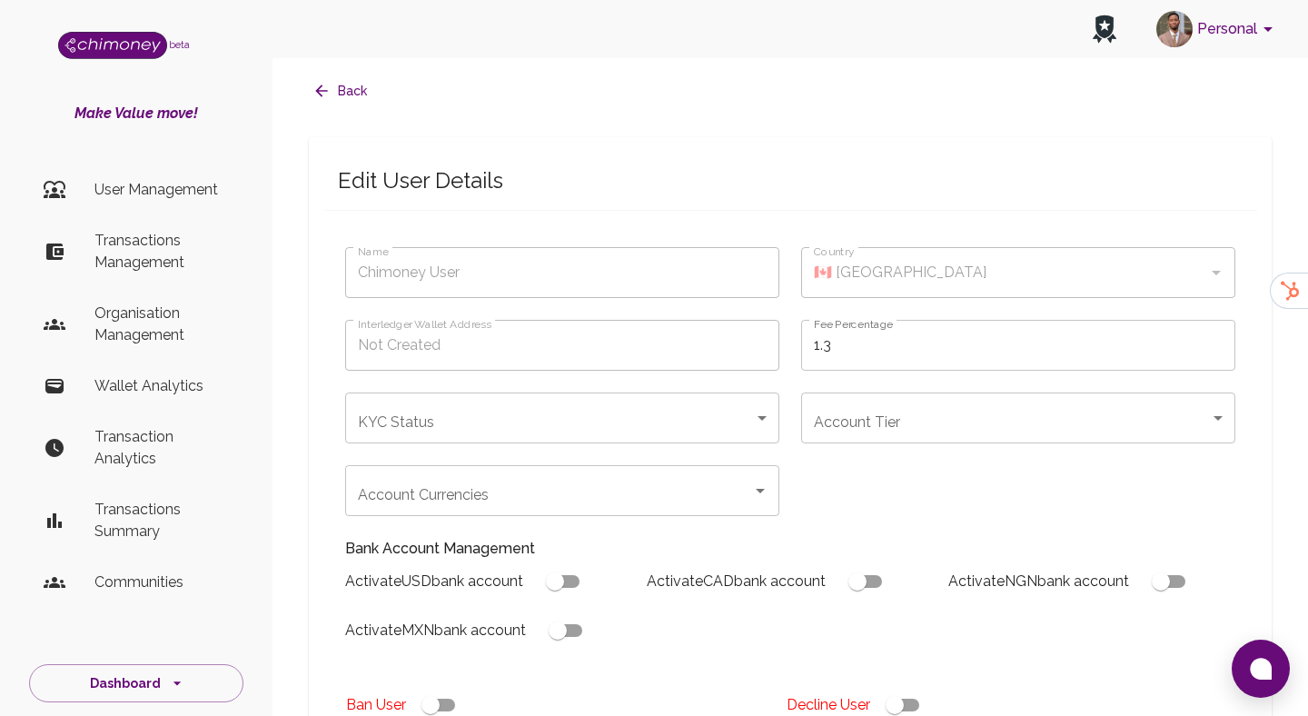
scroll to position [659, 0]
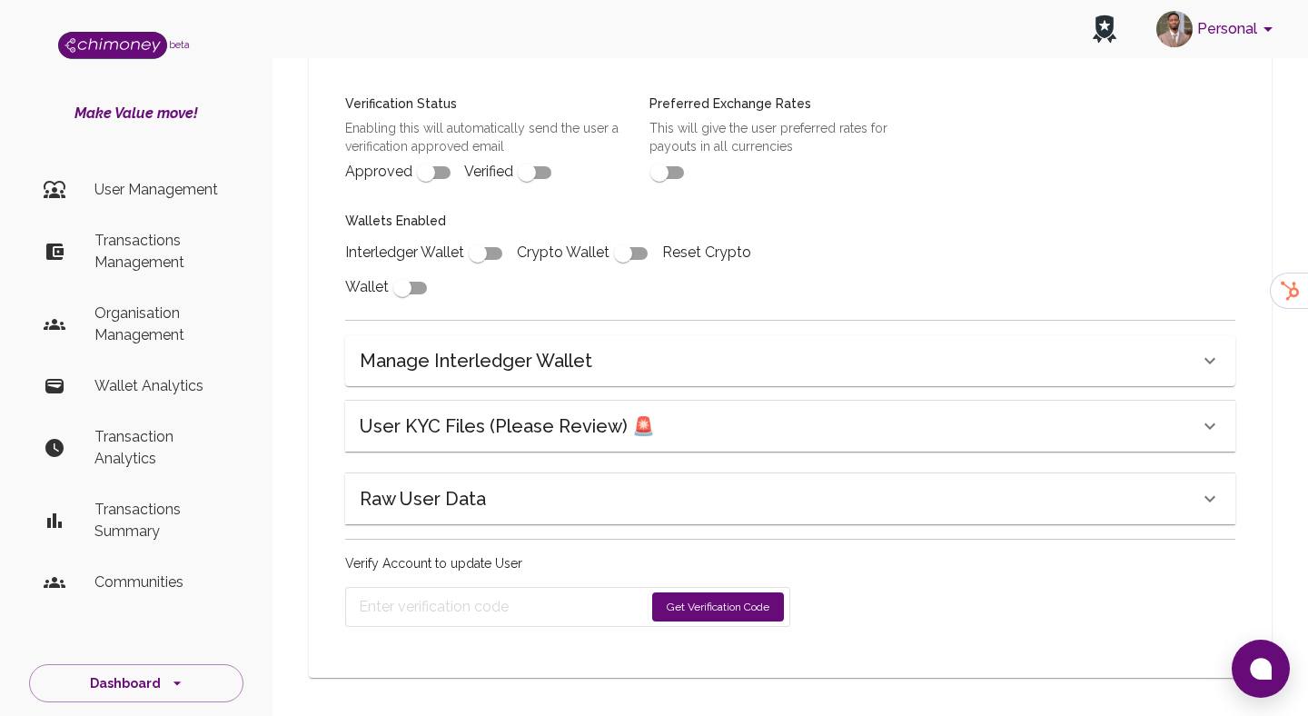
type input "[PERSON_NAME]"
type input "🇺🇸 [GEOGRAPHIC_DATA]"
type input "completed"
type input "tier-1"
checkbox input "true"
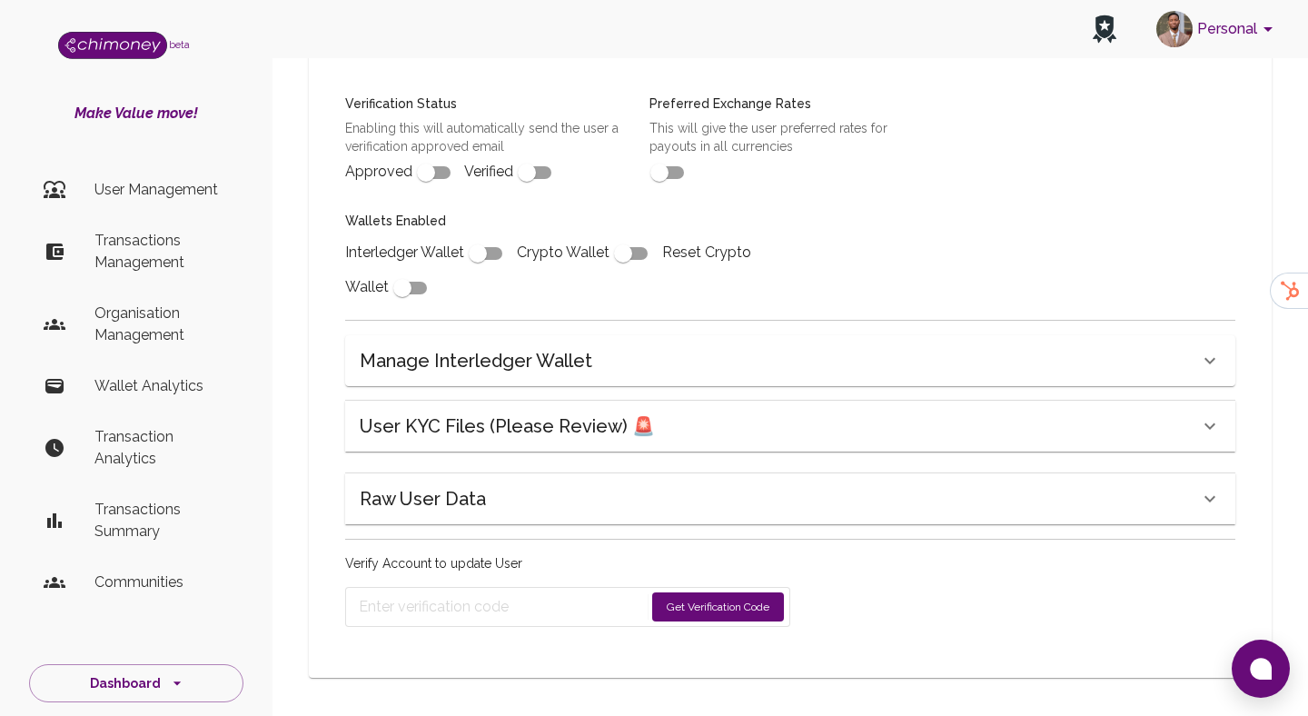
checkbox input "true"
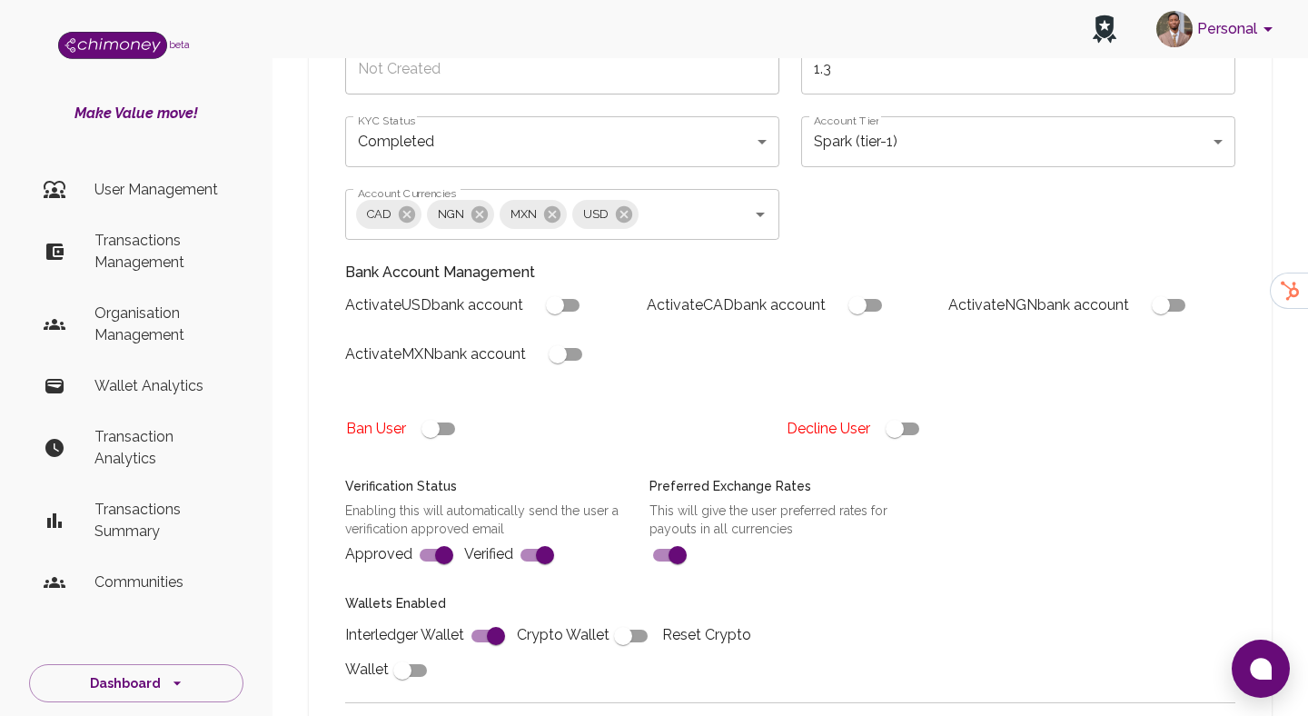
scroll to position [616, 0]
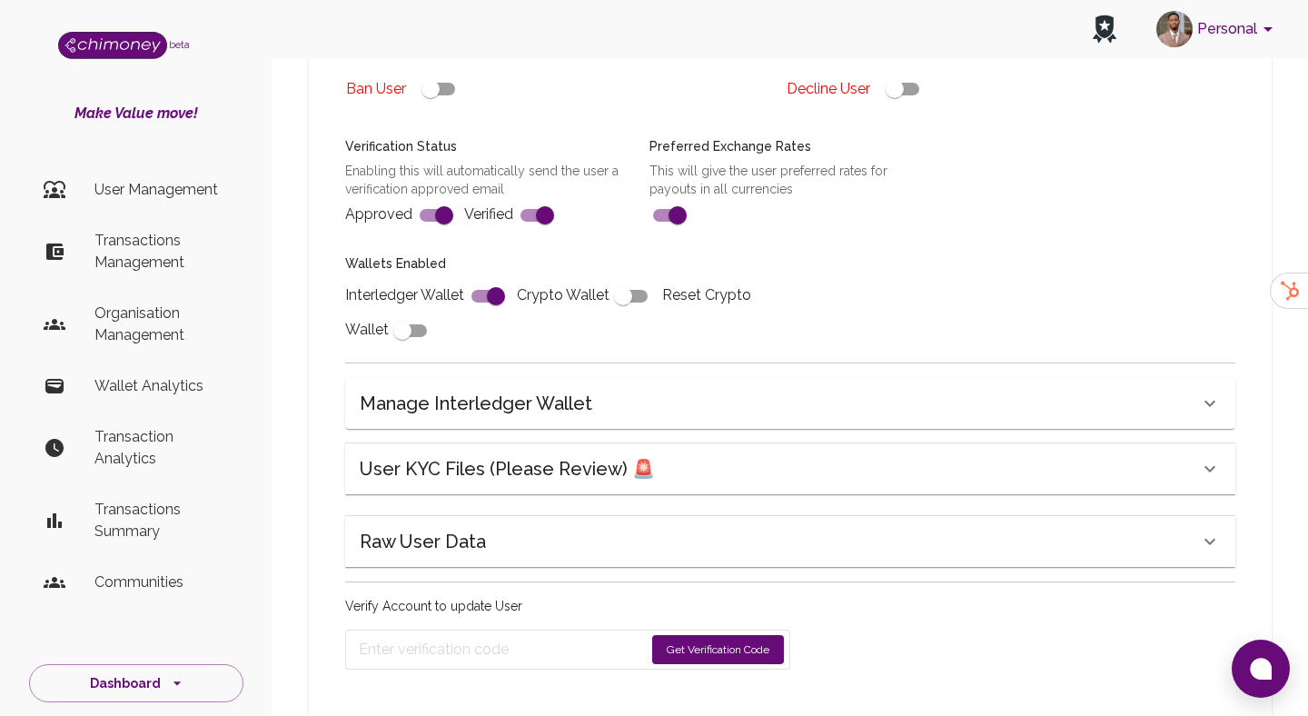
click at [493, 472] on h6 "User KYC Files (Please Review) 🚨" at bounding box center [507, 468] width 295 height 29
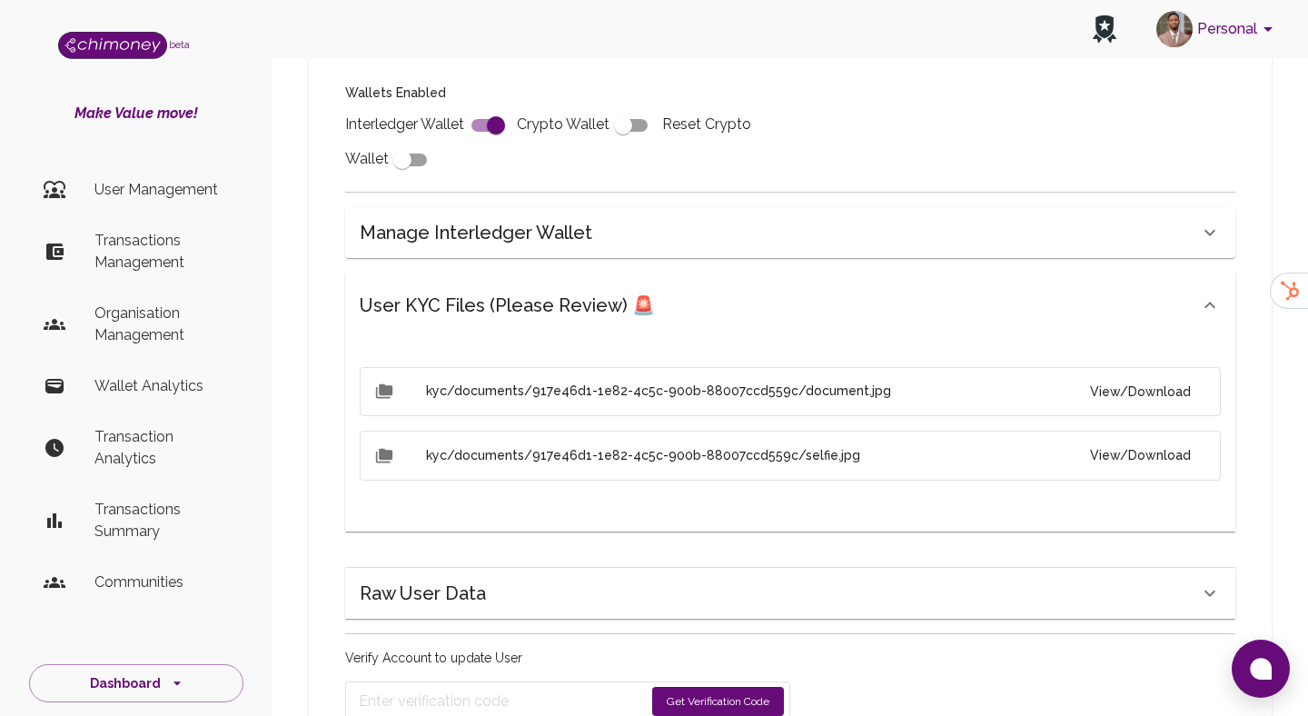
scroll to position [876, 0]
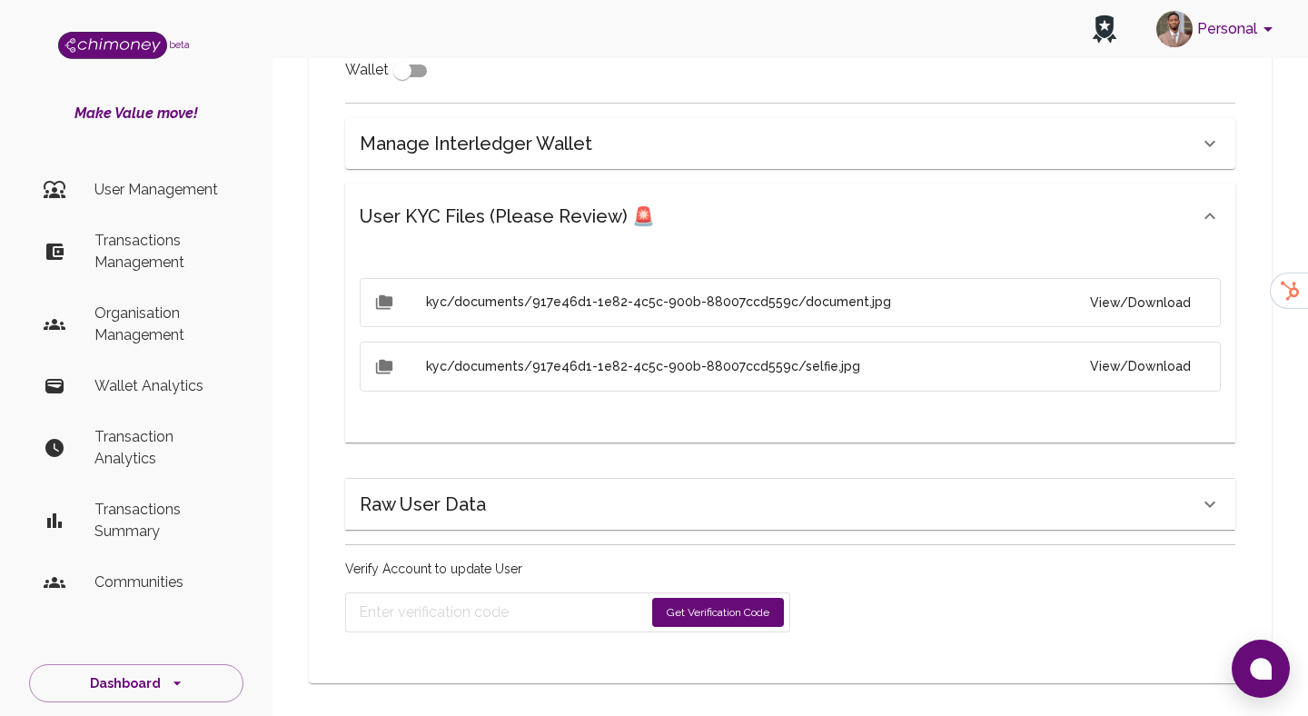
click at [1158, 285] on li "kyc/documents/917e46d1-1e82-4c5c-900b-88007ccd559c/document.jpg View/Download" at bounding box center [790, 303] width 861 height 50
click at [1142, 294] on button "View/Download" at bounding box center [1141, 303] width 130 height 34
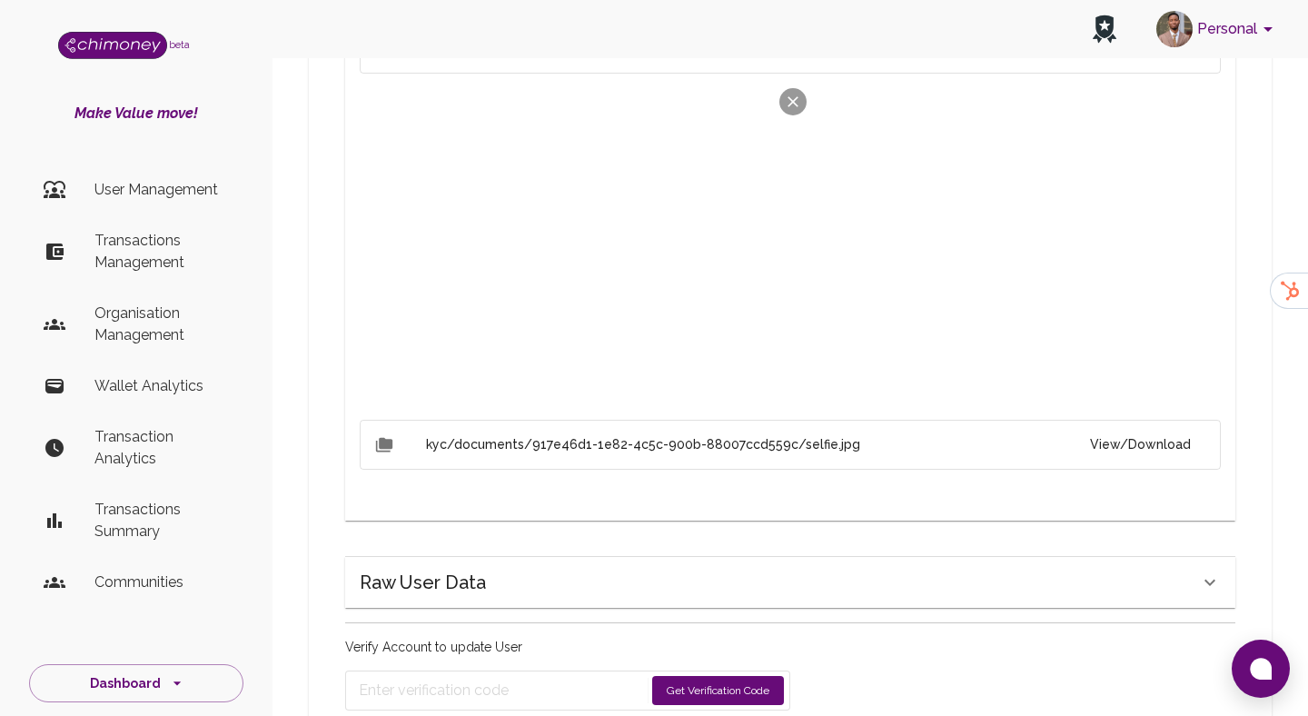
scroll to position [1153, 0]
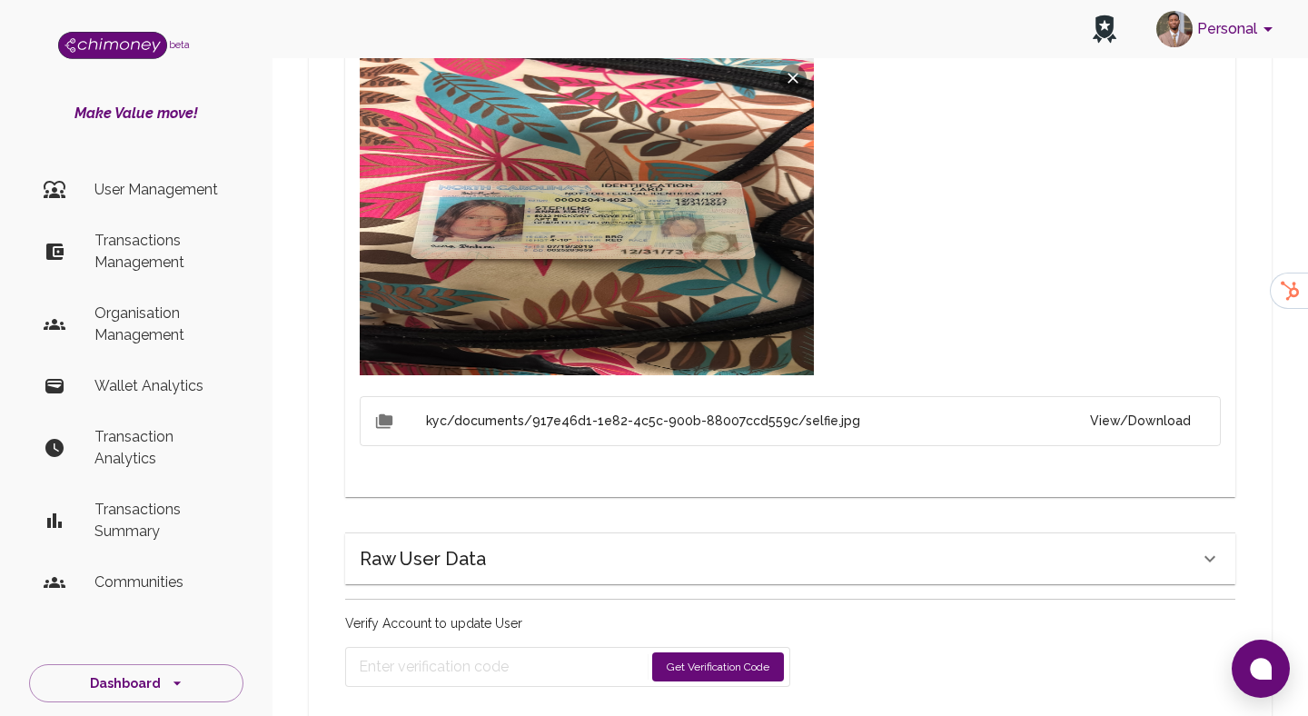
click at [1165, 420] on button "View/Download" at bounding box center [1141, 421] width 130 height 34
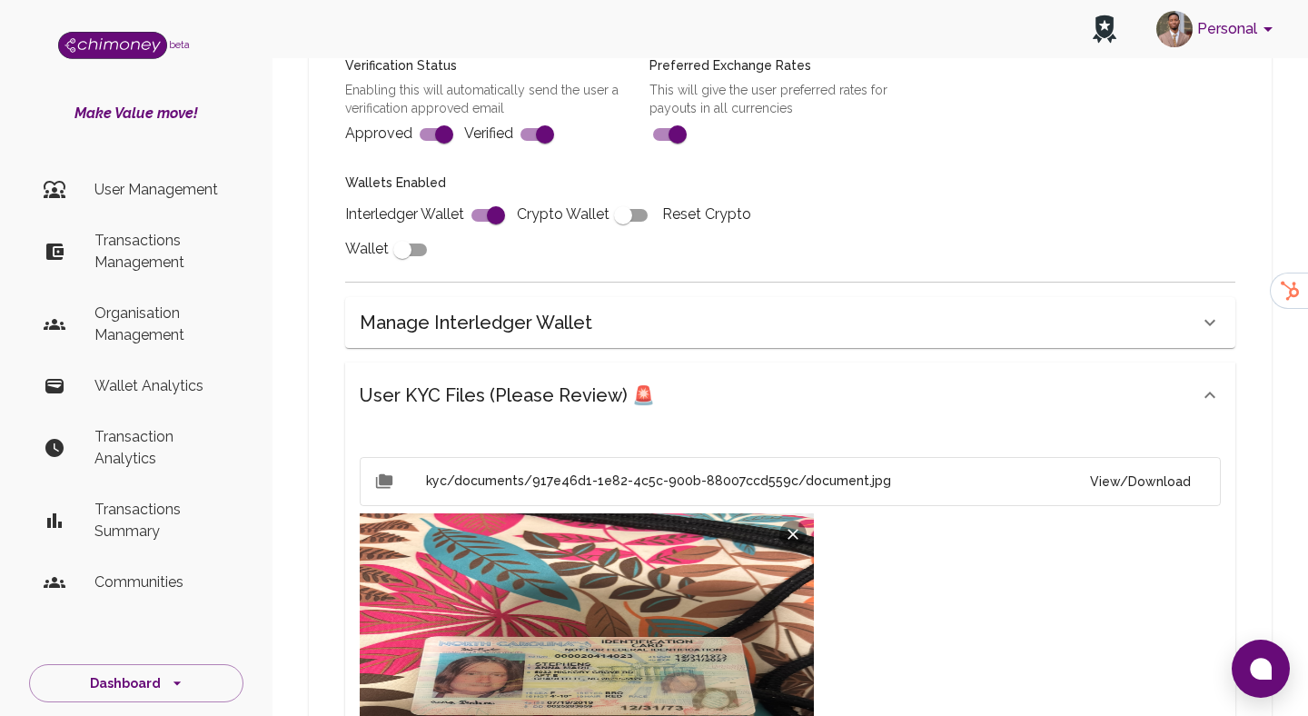
scroll to position [661, 0]
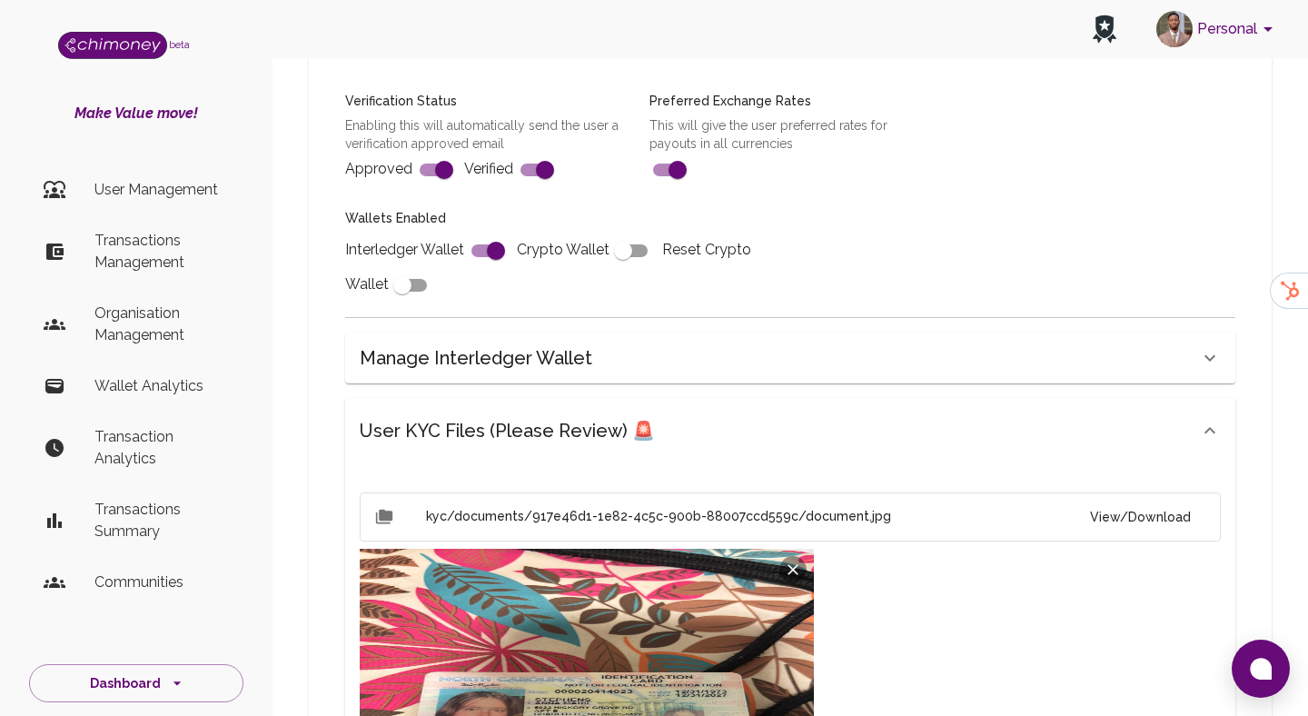
click at [567, 430] on h6 "User KYC Files (Please Review) 🚨" at bounding box center [507, 430] width 295 height 29
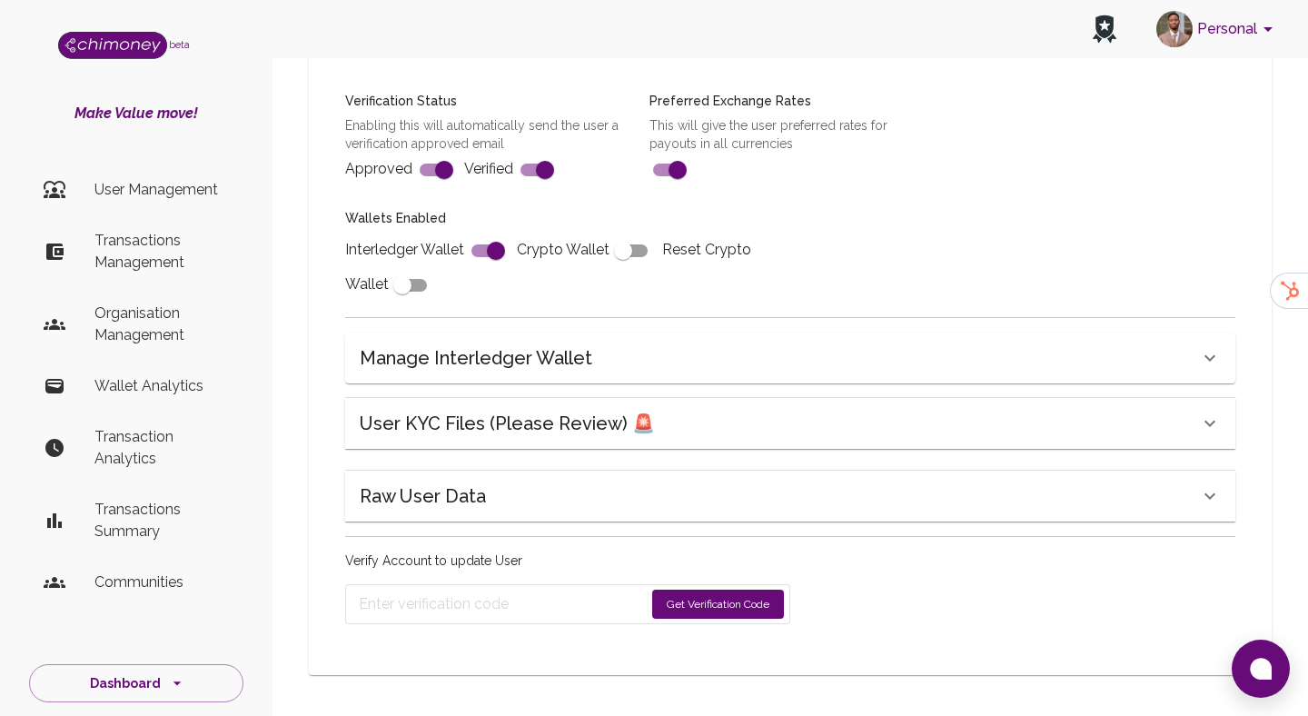
click at [565, 521] on div "Raw User Data" at bounding box center [790, 496] width 890 height 51
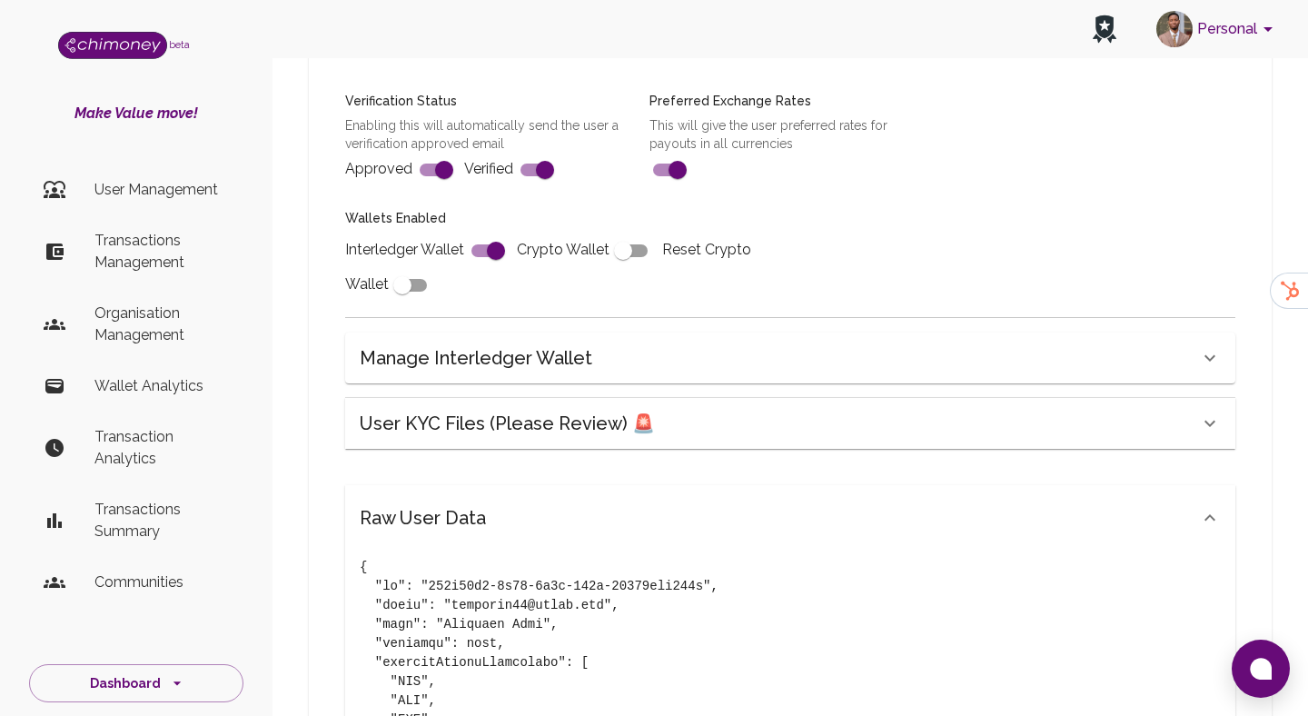
click at [565, 521] on div "Raw User Data" at bounding box center [780, 517] width 840 height 29
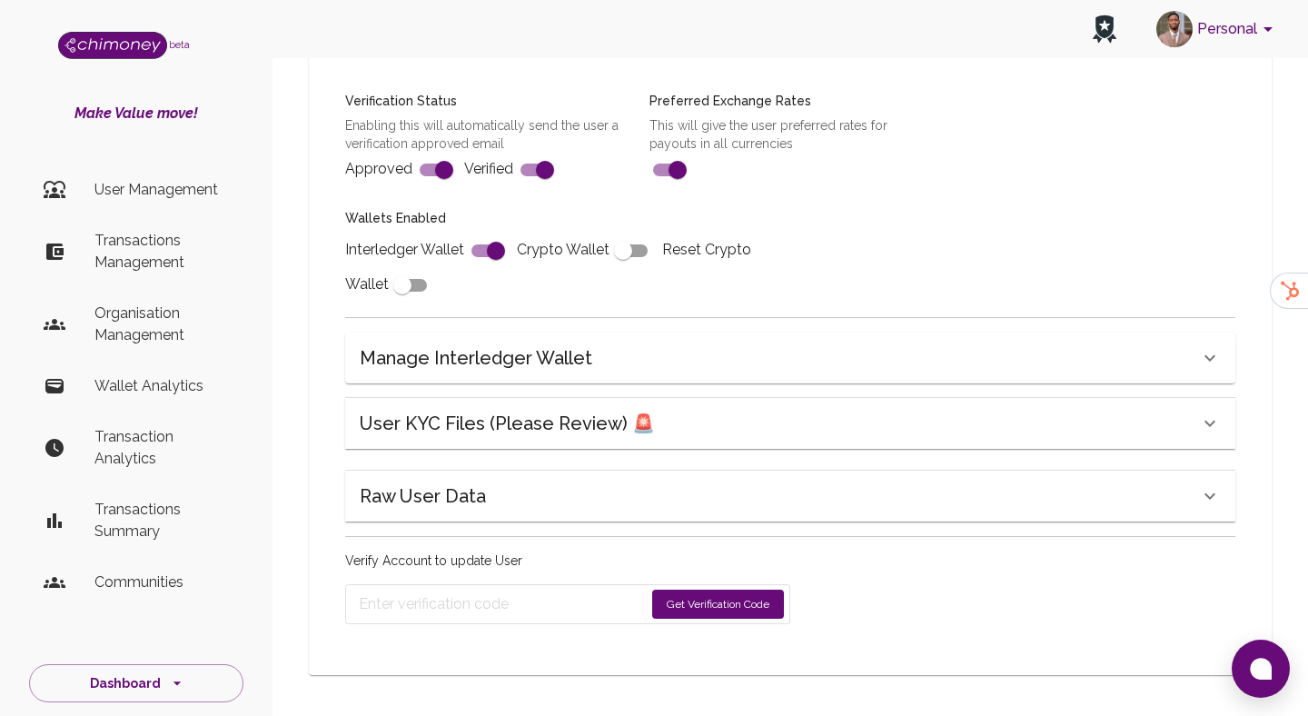
click at [565, 521] on div "Raw User Data" at bounding box center [790, 496] width 890 height 51
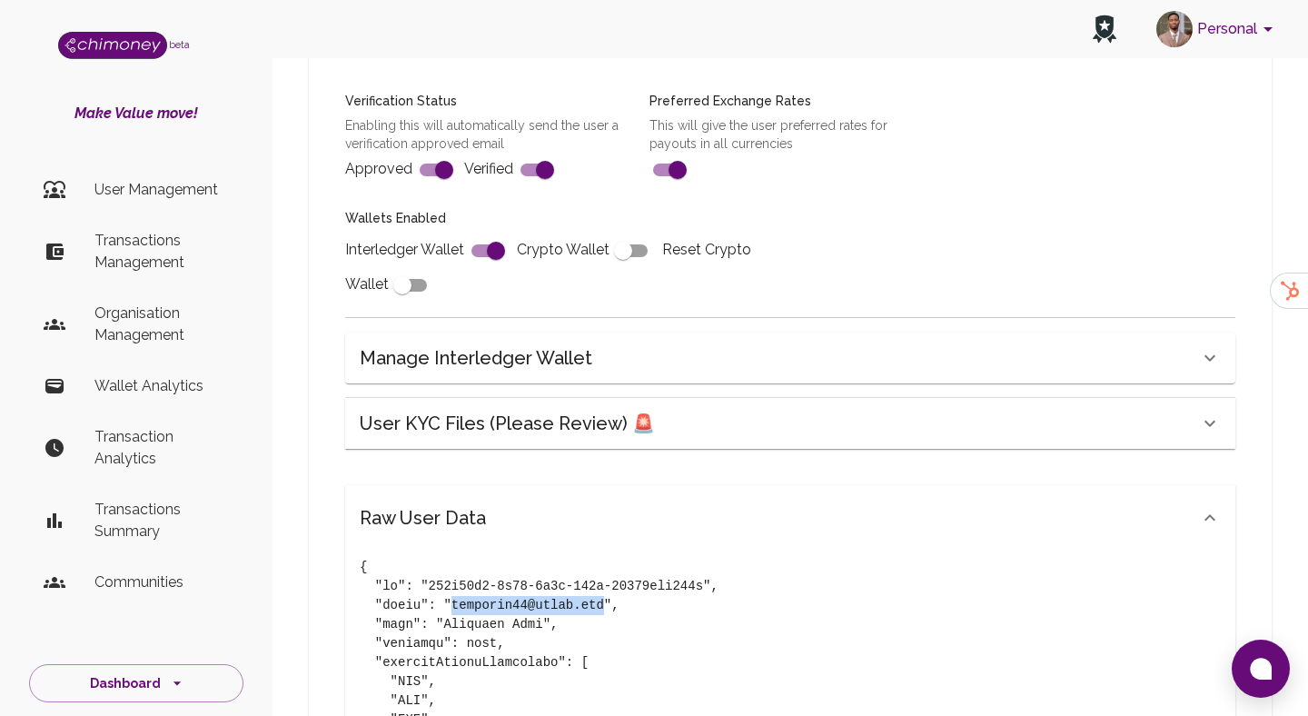
drag, startPoint x: 449, startPoint y: 606, endPoint x: 604, endPoint y: 610, distance: 155.4
copy pre "normanna98@gmail.com"
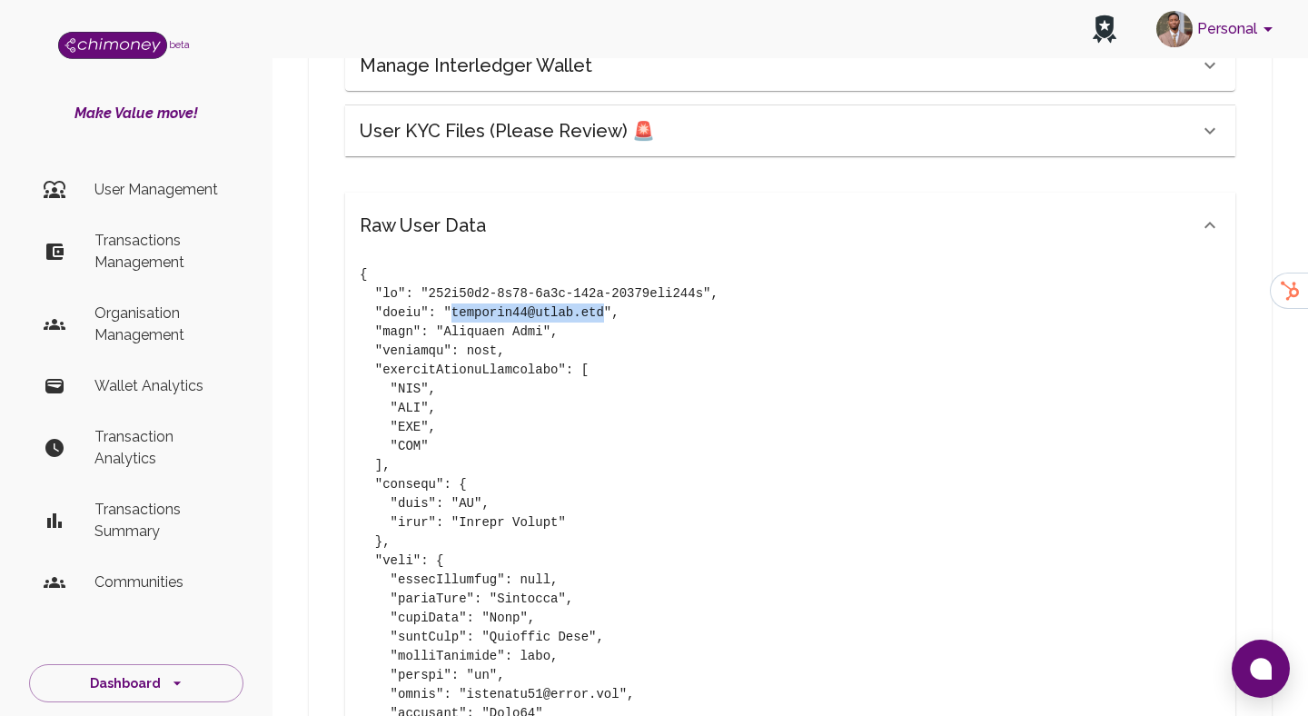
scroll to position [961, 0]
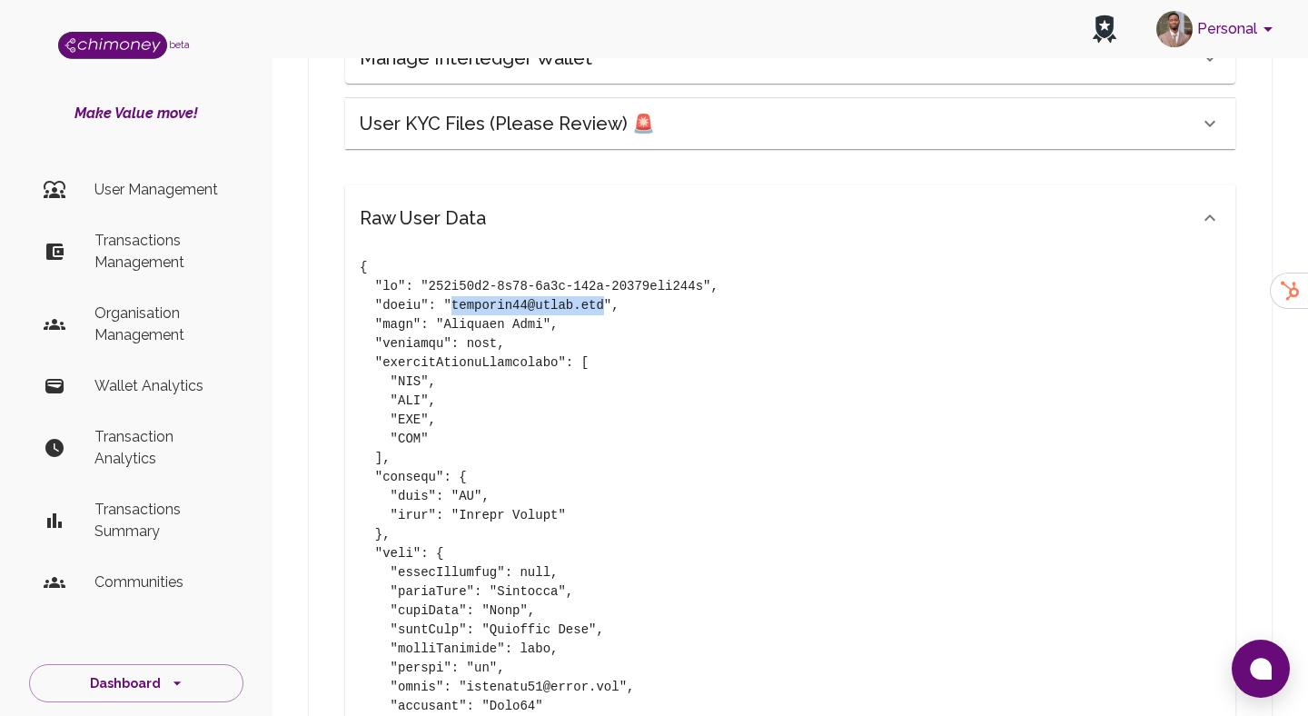
click at [511, 220] on div "Raw User Data" at bounding box center [780, 218] width 840 height 29
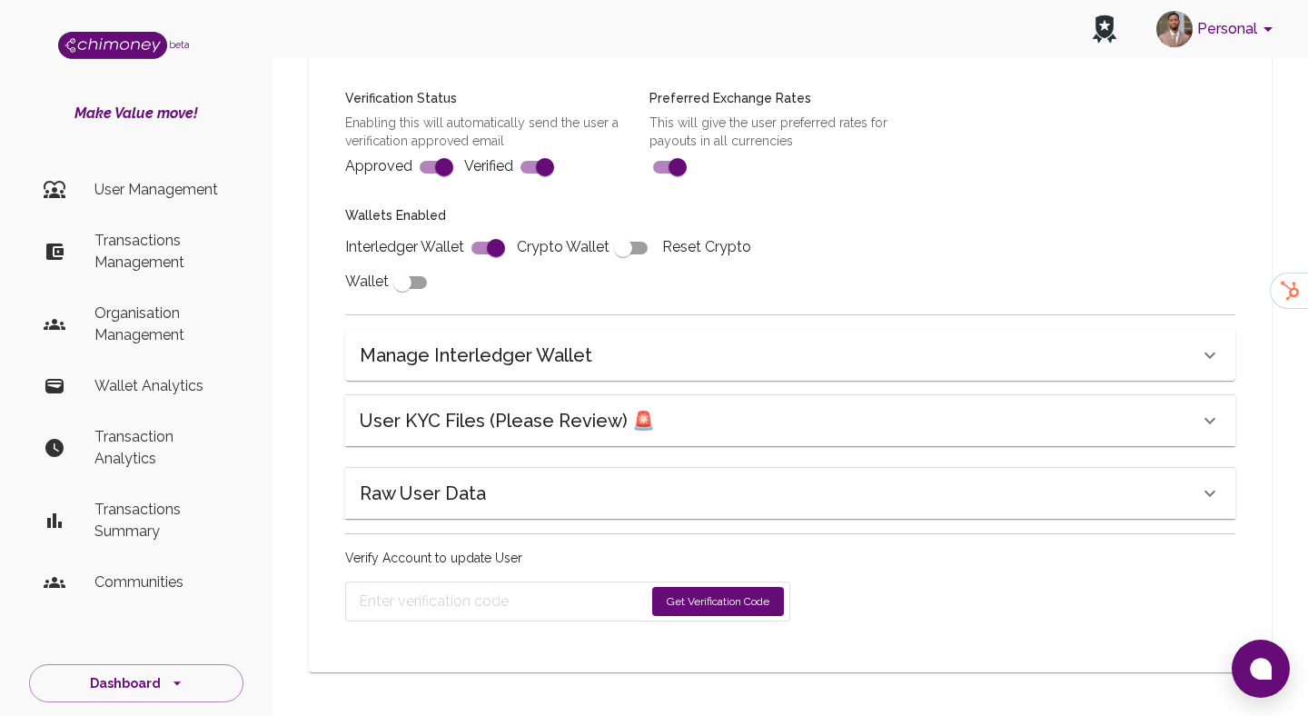
scroll to position [664, 0]
click at [520, 433] on h6 "User KYC Files (Please Review) 🚨" at bounding box center [507, 420] width 295 height 29
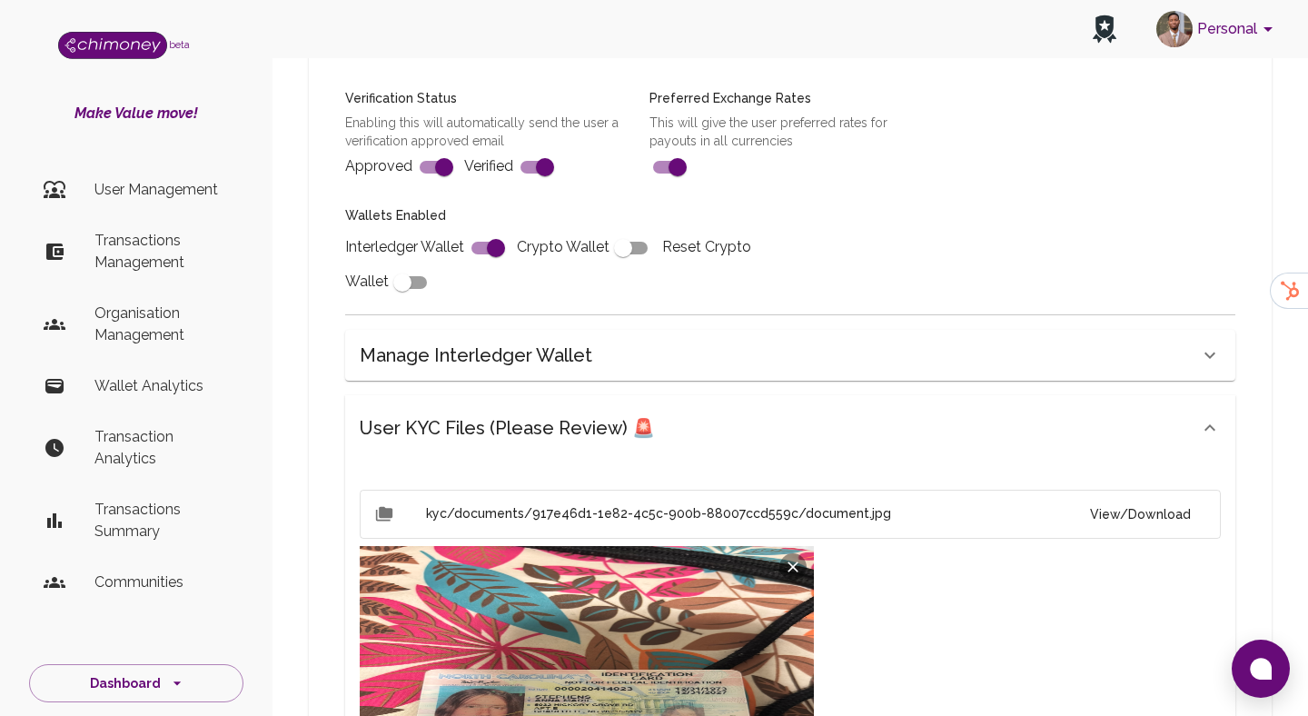
click at [520, 433] on h6 "User KYC Files (Please Review) 🚨" at bounding box center [507, 427] width 295 height 29
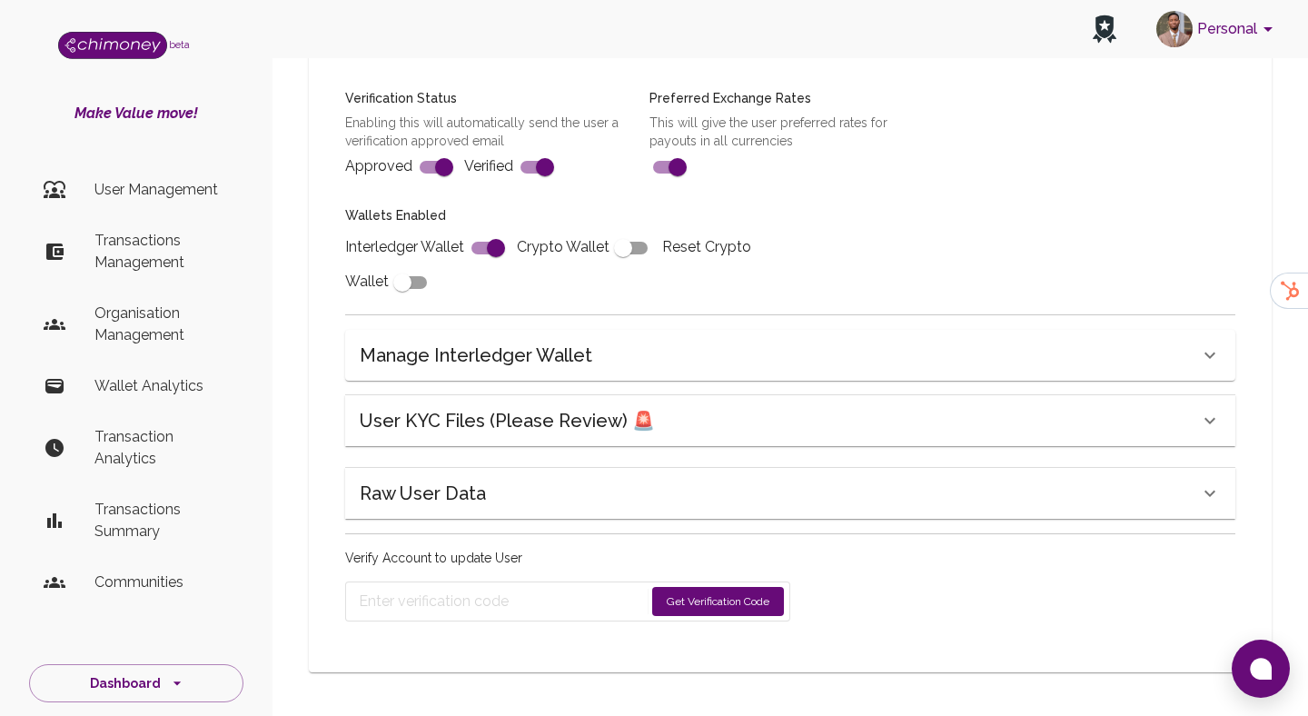
click at [514, 412] on h6 "User KYC Files (Please Review) 🚨" at bounding box center [507, 420] width 295 height 29
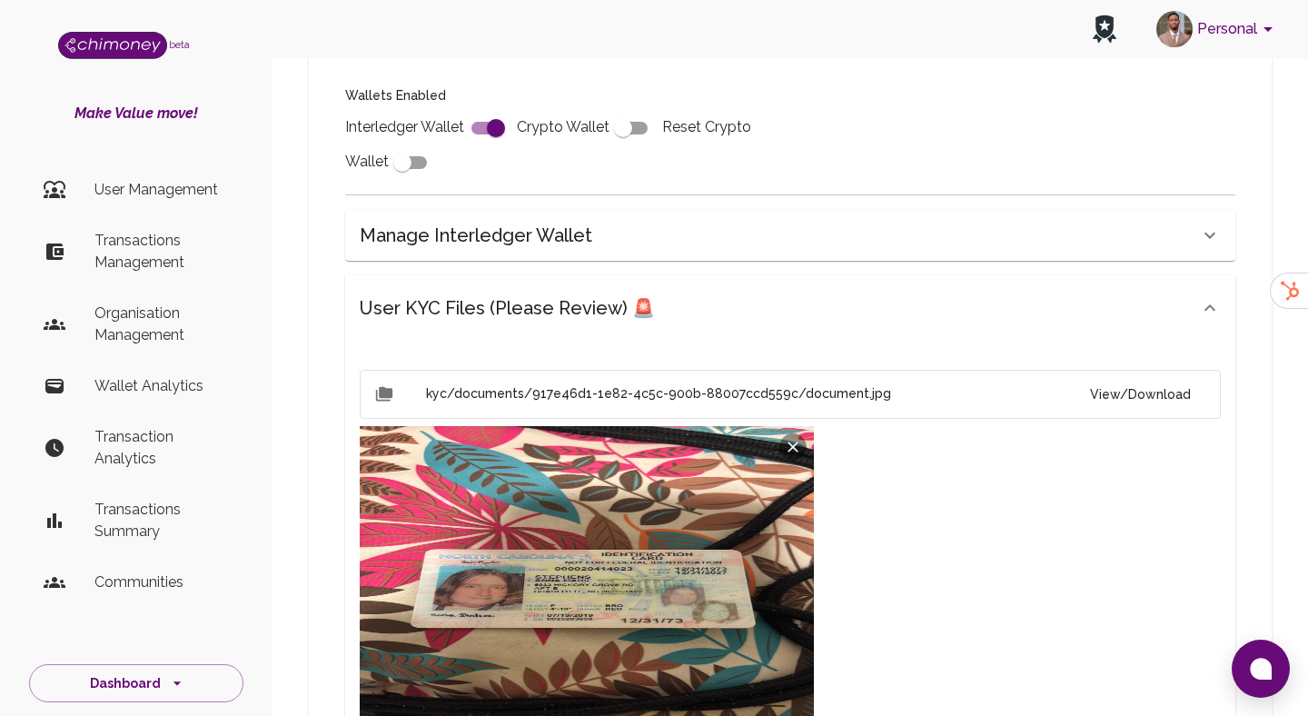
scroll to position [722, 0]
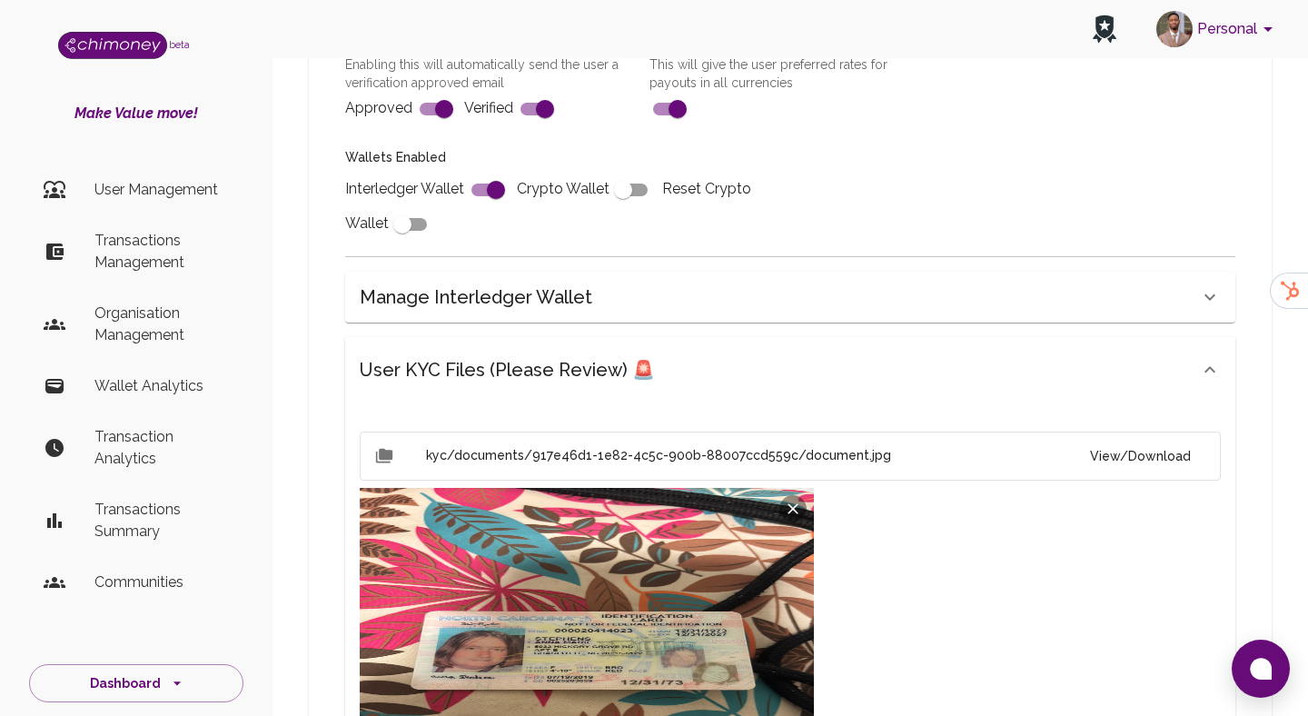
click at [543, 370] on h6 "User KYC Files (Please Review) 🚨" at bounding box center [507, 369] width 295 height 29
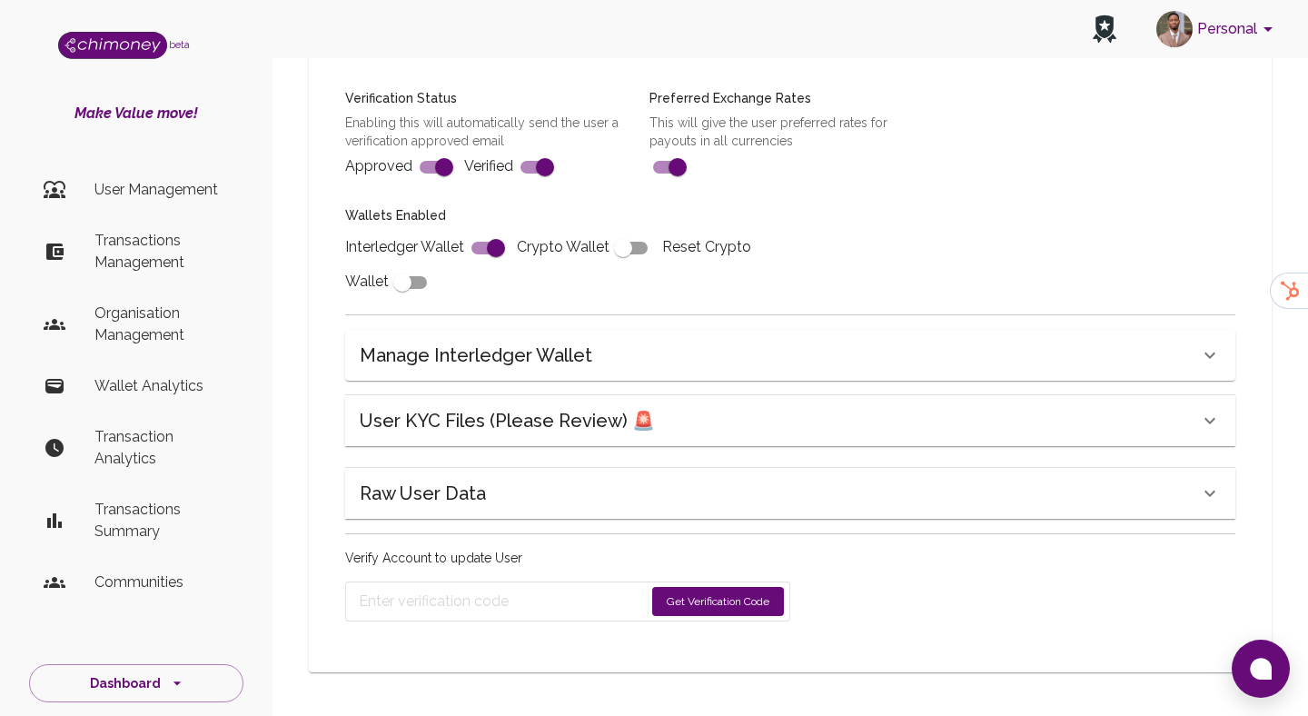
scroll to position [664, 0]
click at [1207, 419] on icon at bounding box center [1210, 420] width 11 height 6
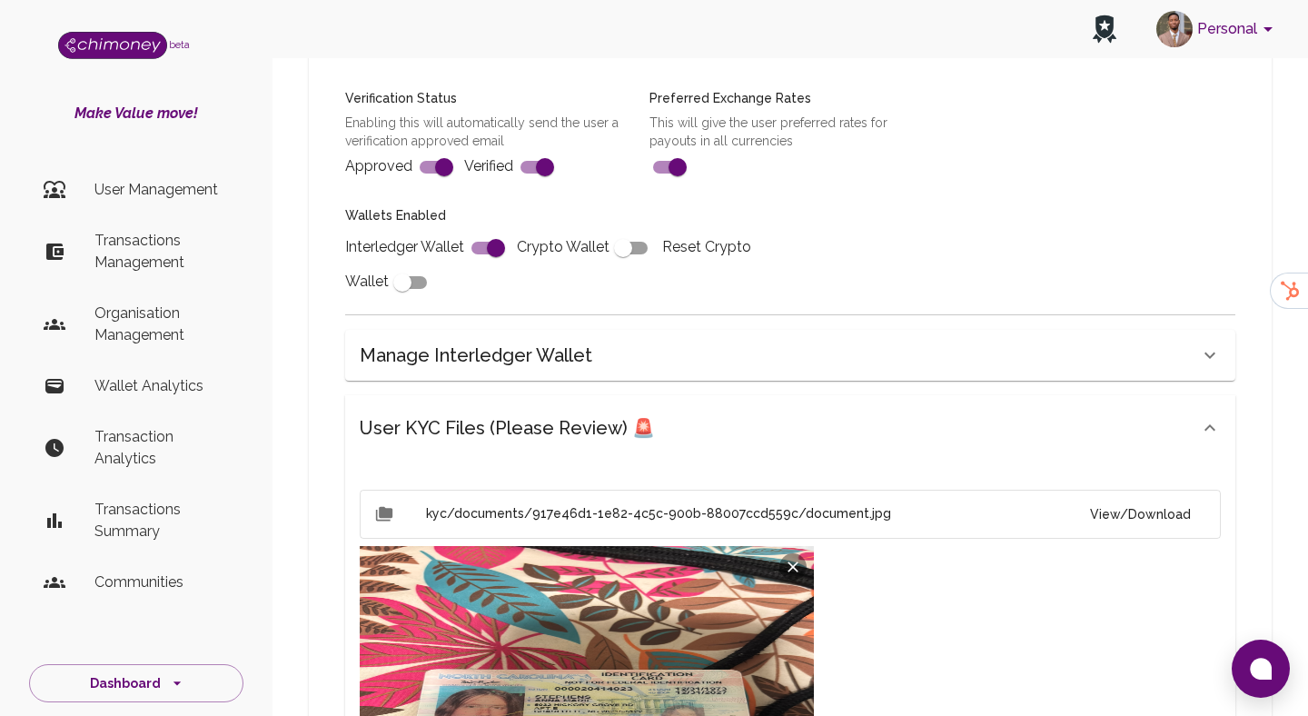
scroll to position [722, 0]
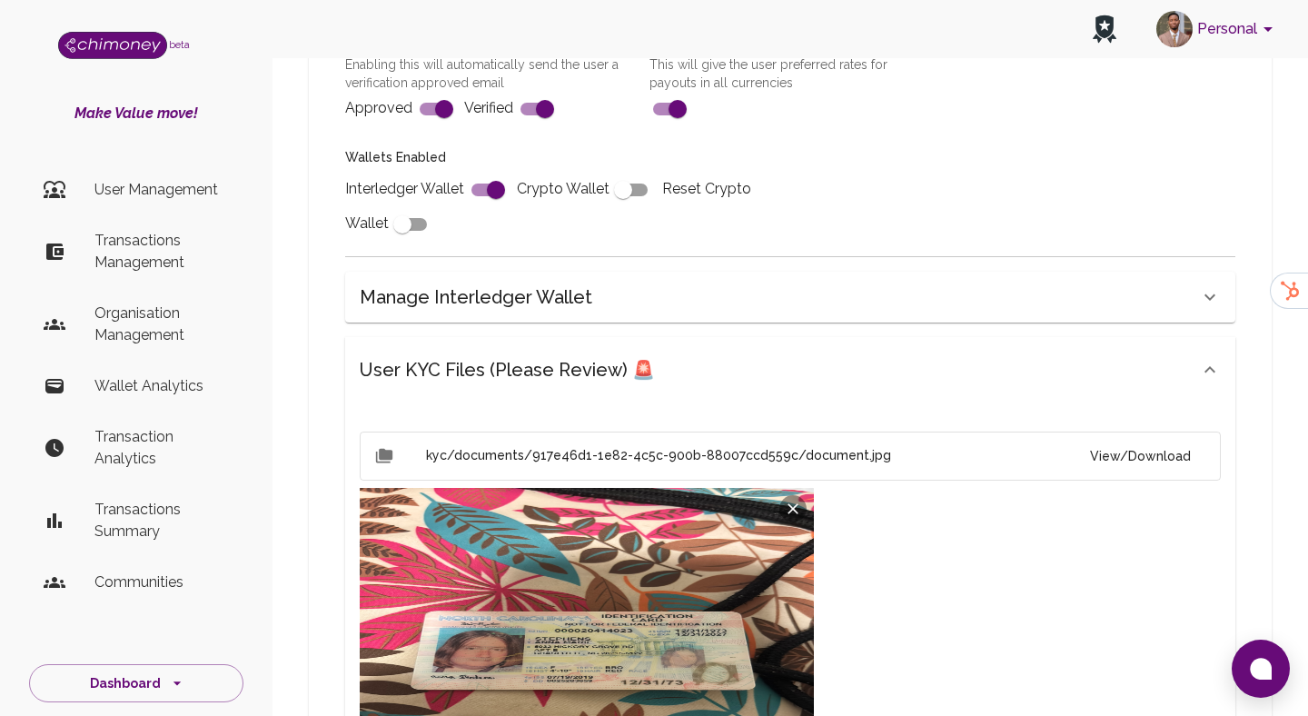
click at [1216, 383] on div "User KYC Files (Please Review) 🚨" at bounding box center [790, 369] width 890 height 65
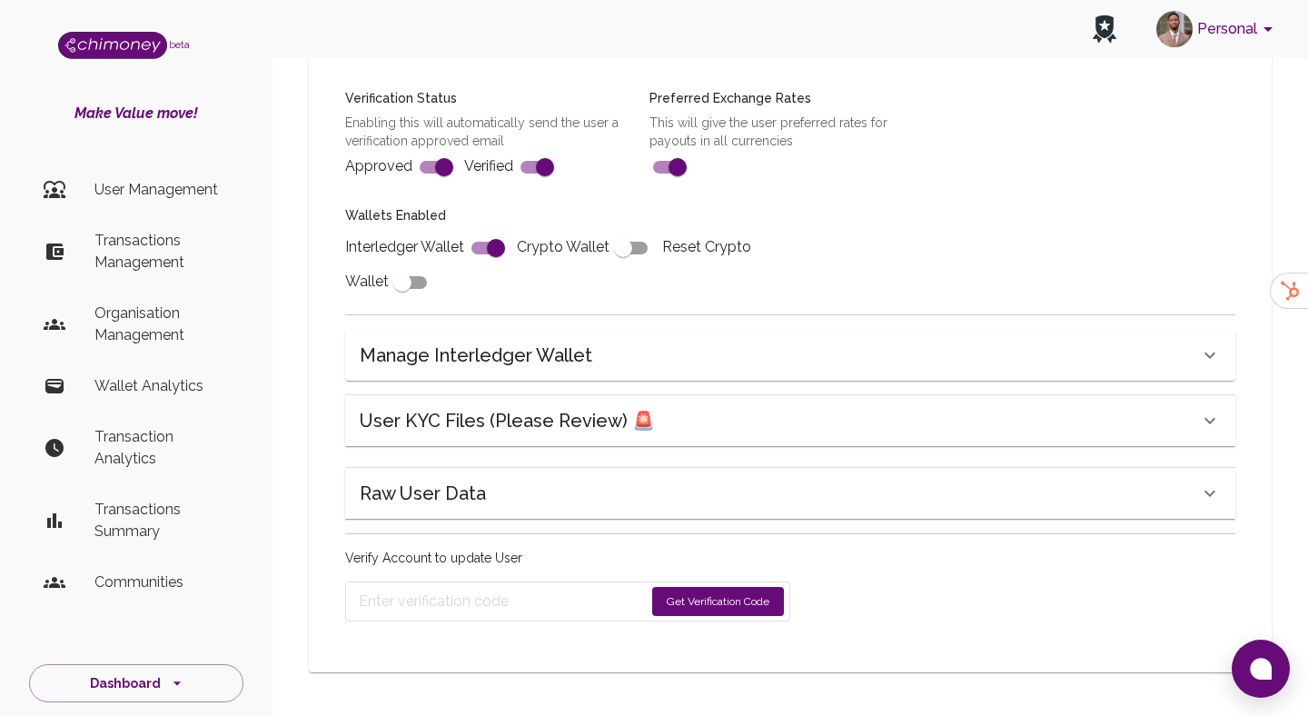
scroll to position [664, 0]
click at [790, 353] on div "Manage Interledger Wallet" at bounding box center [780, 355] width 840 height 29
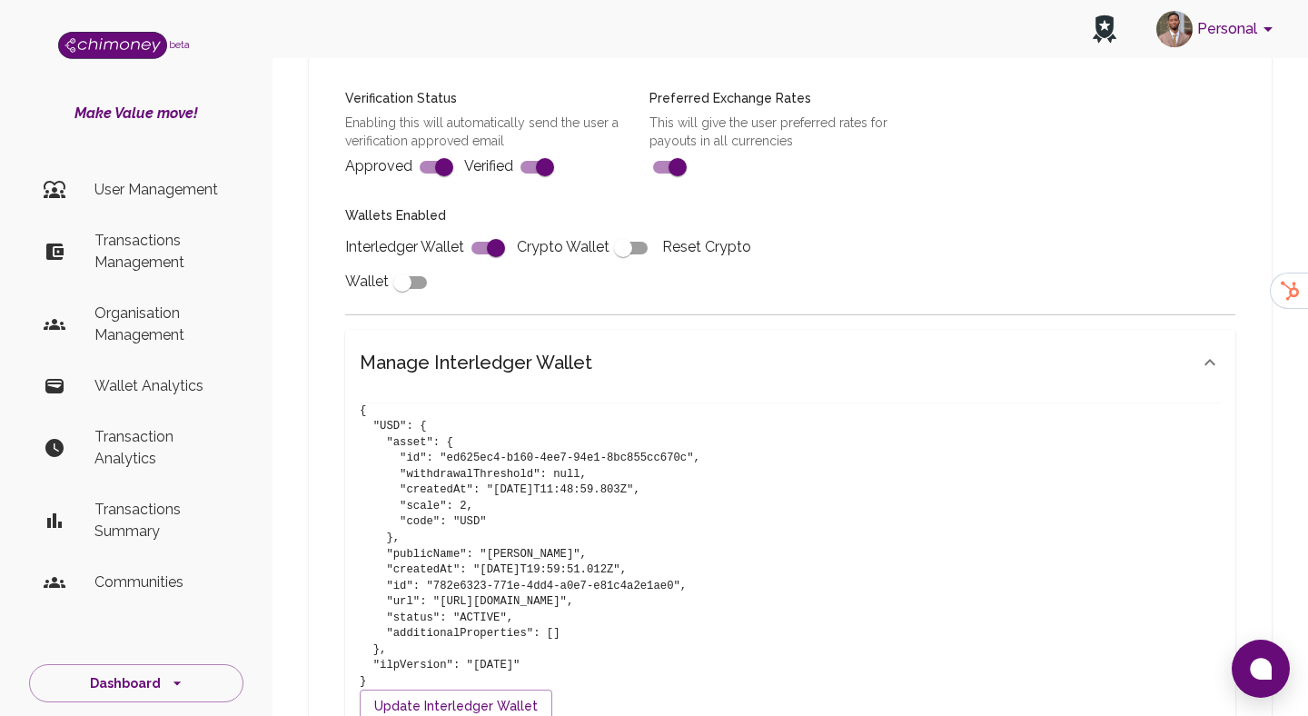
click at [745, 345] on div "Manage Interledger Wallet" at bounding box center [790, 362] width 890 height 65
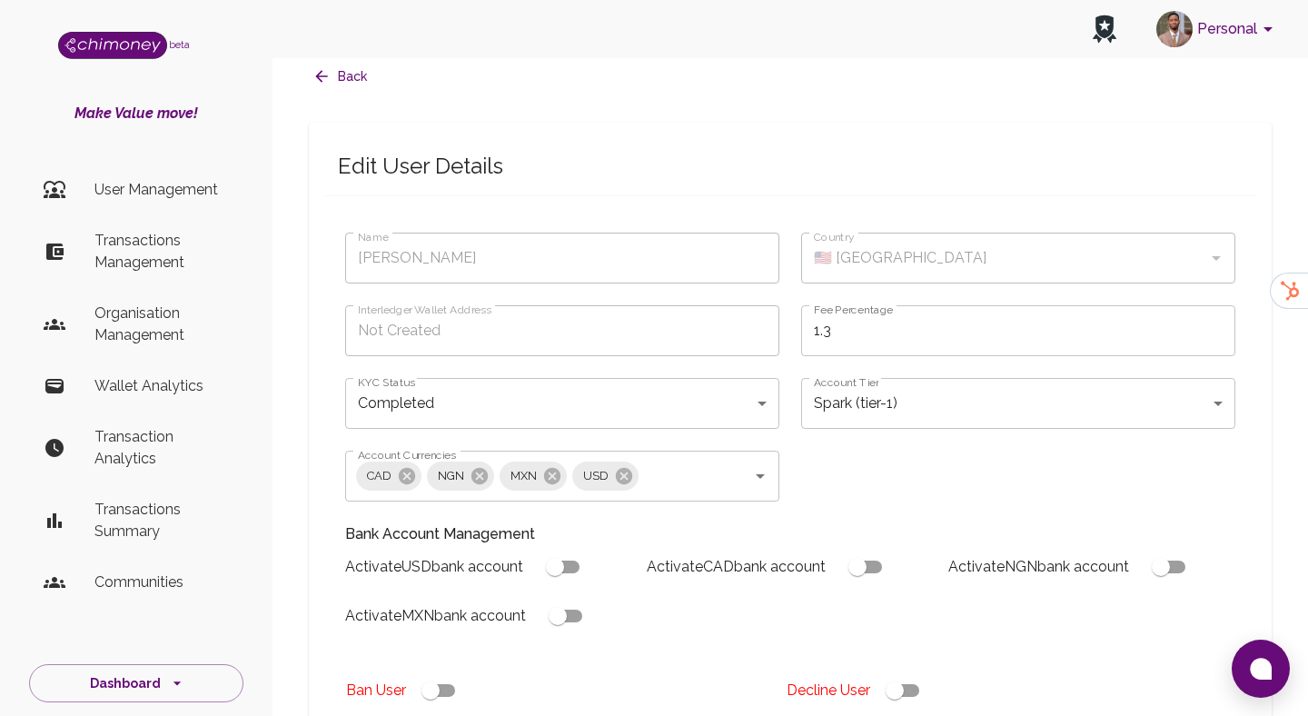
scroll to position [7, 0]
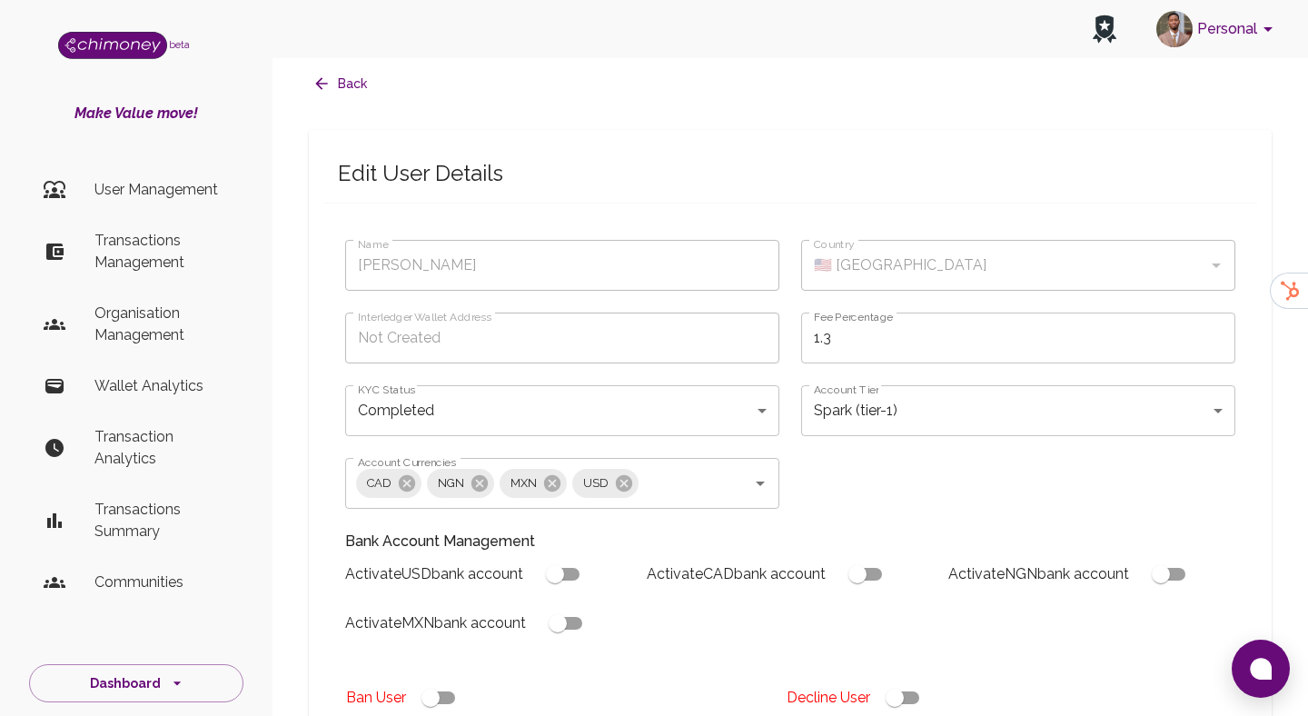
click at [722, 413] on body "Personal beta Make Value move! User Management Transactions Management Organisa…" at bounding box center [654, 683] width 1308 height 1380
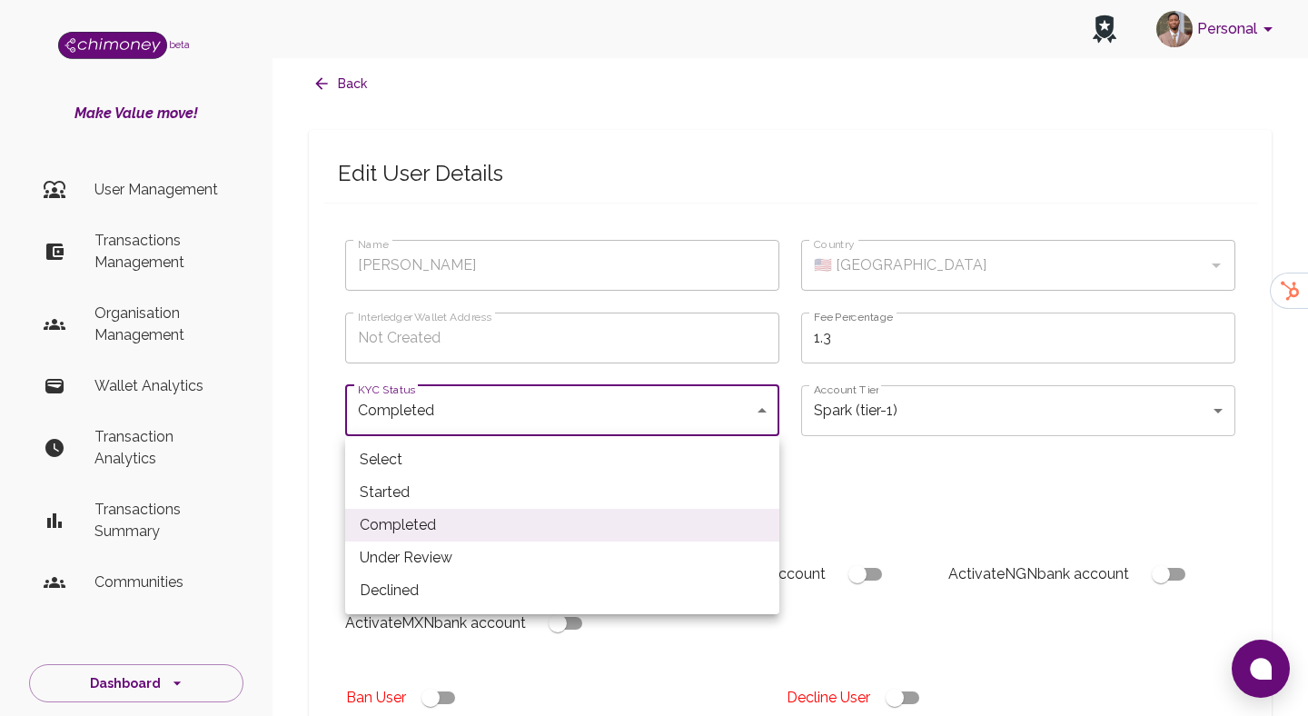
click at [805, 432] on div at bounding box center [654, 358] width 1308 height 716
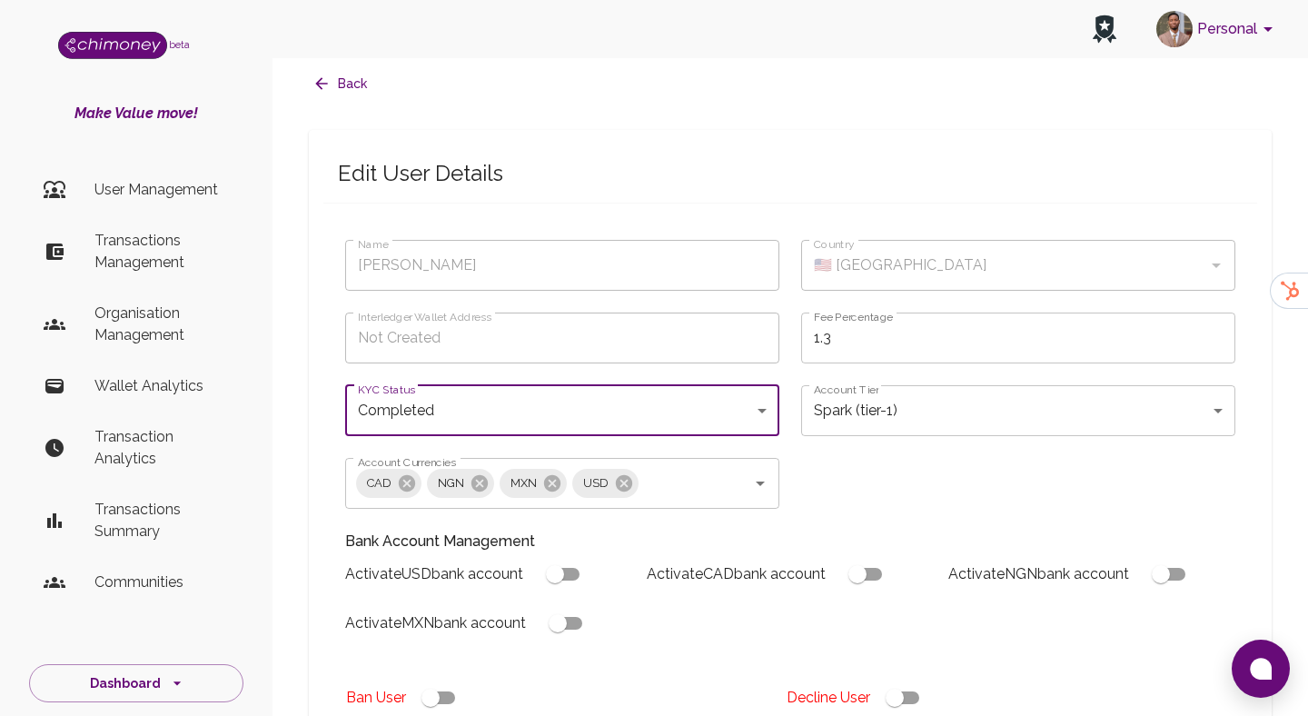
click at [786, 392] on div "Account Tier Spark (tier-1) tier-1 Account Tier" at bounding box center [1008, 399] width 456 height 73
click at [798, 386] on div "Account Tier Spark (tier-1) tier-1 Account Tier" at bounding box center [1008, 399] width 456 height 73
drag, startPoint x: 798, startPoint y: 386, endPoint x: 909, endPoint y: 402, distance: 112.9
click at [909, 402] on div "Account Tier Spark (tier-1) tier-1 Account Tier" at bounding box center [1008, 399] width 456 height 73
click at [826, 414] on body "Personal beta Make Value move! User Management Transactions Management Organisa…" at bounding box center [654, 683] width 1308 height 1380
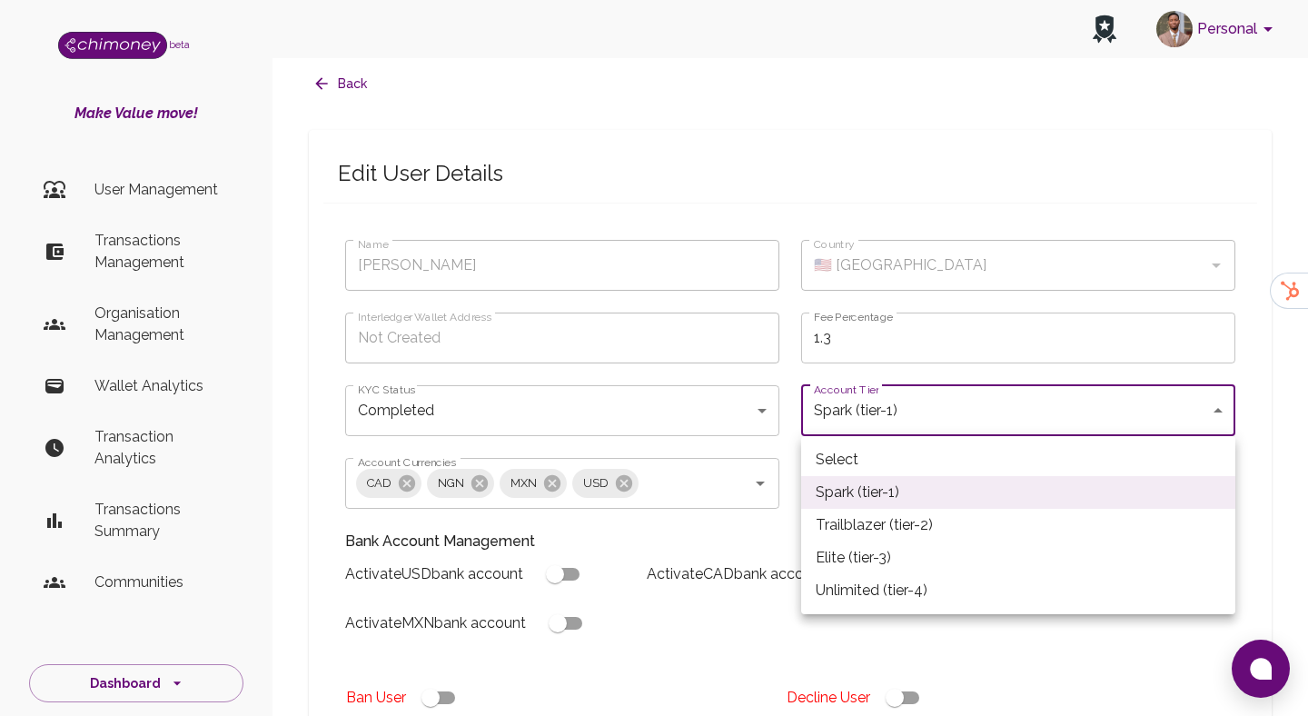
click at [826, 414] on div at bounding box center [654, 358] width 1308 height 716
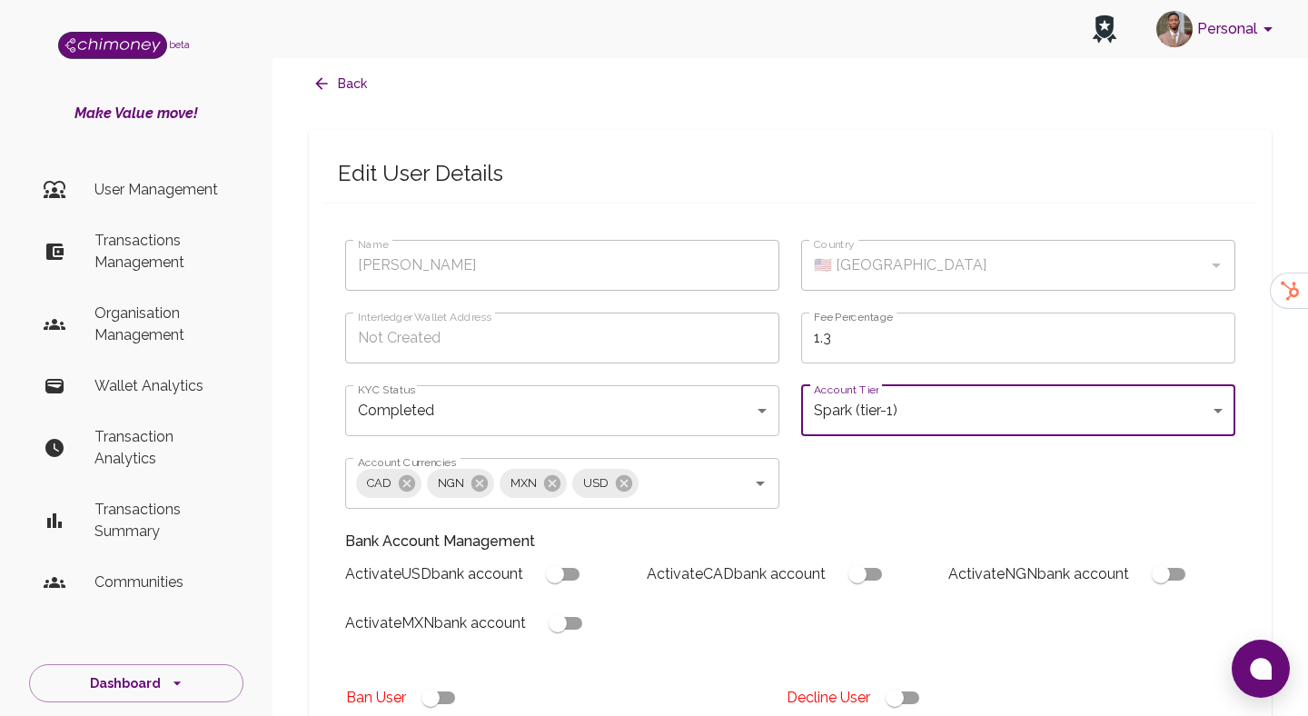
click at [826, 414] on body "Personal beta Make Value move! User Management Transactions Management Organisa…" at bounding box center [654, 683] width 1308 height 1380
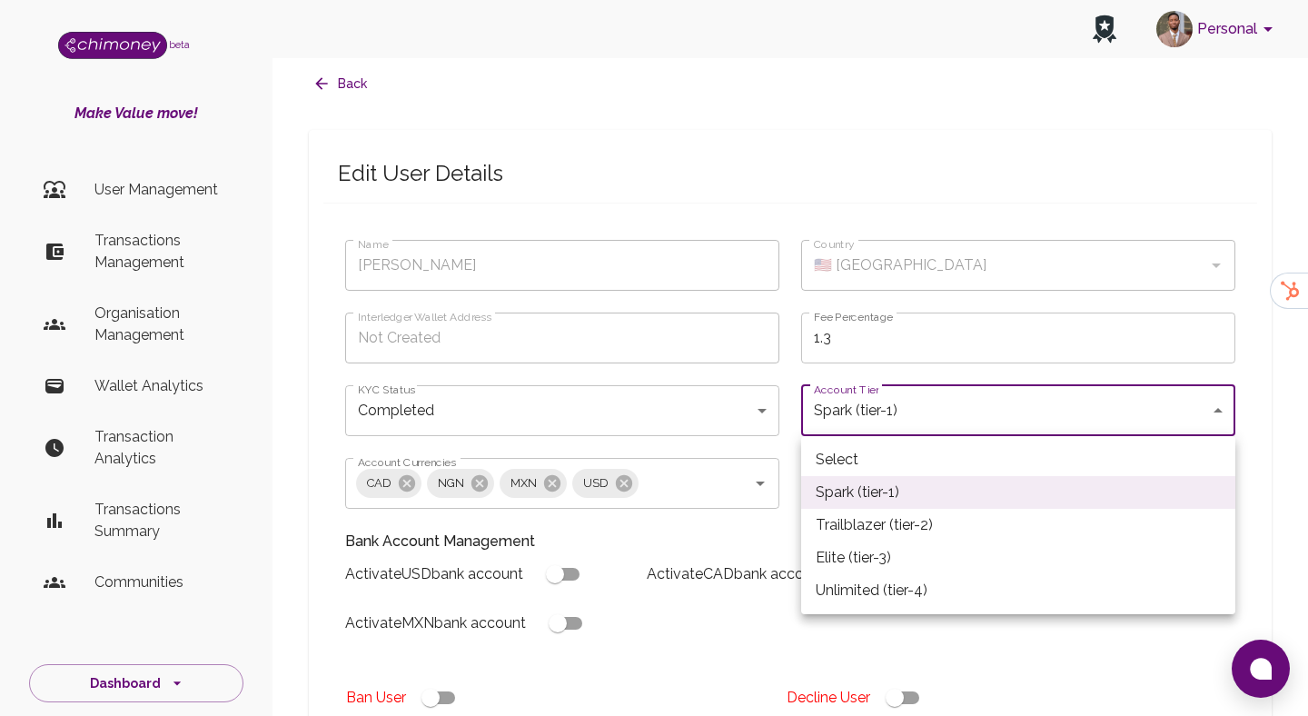
click at [751, 425] on div at bounding box center [654, 358] width 1308 height 716
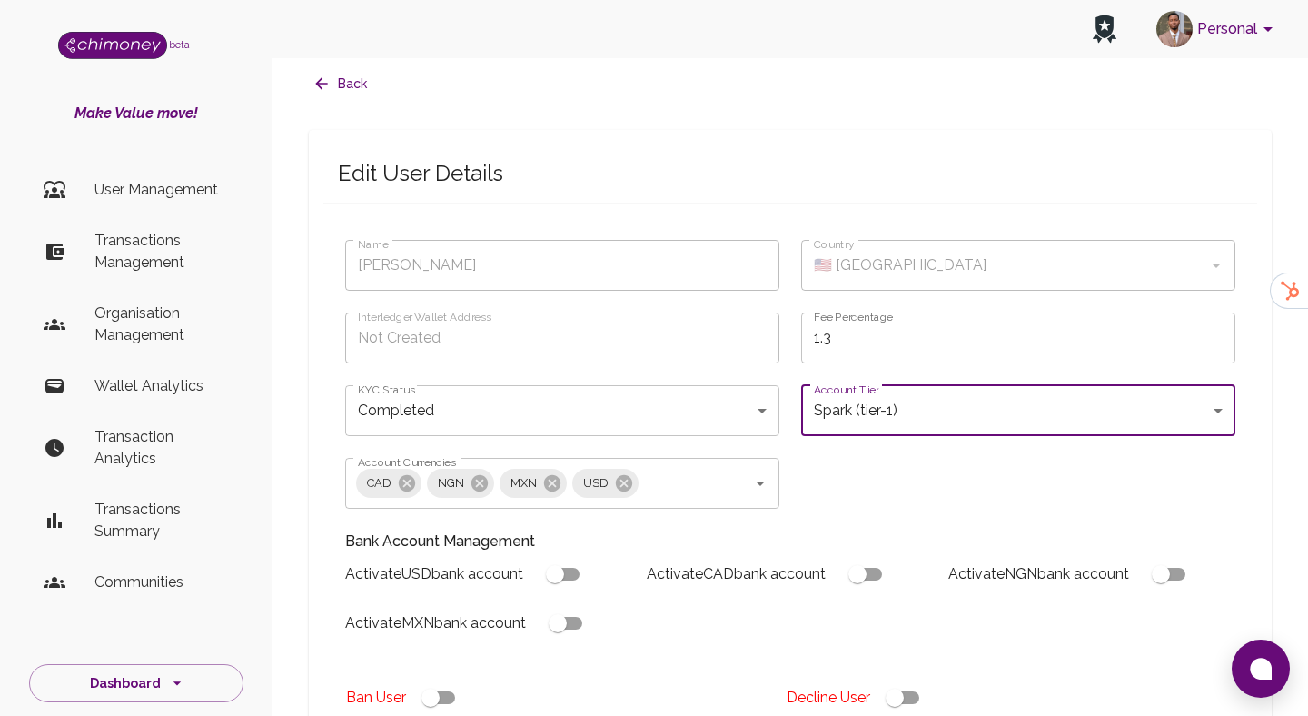
click at [808, 390] on body "Personal beta Make Value move! User Management Transactions Management Organisa…" at bounding box center [654, 683] width 1308 height 1380
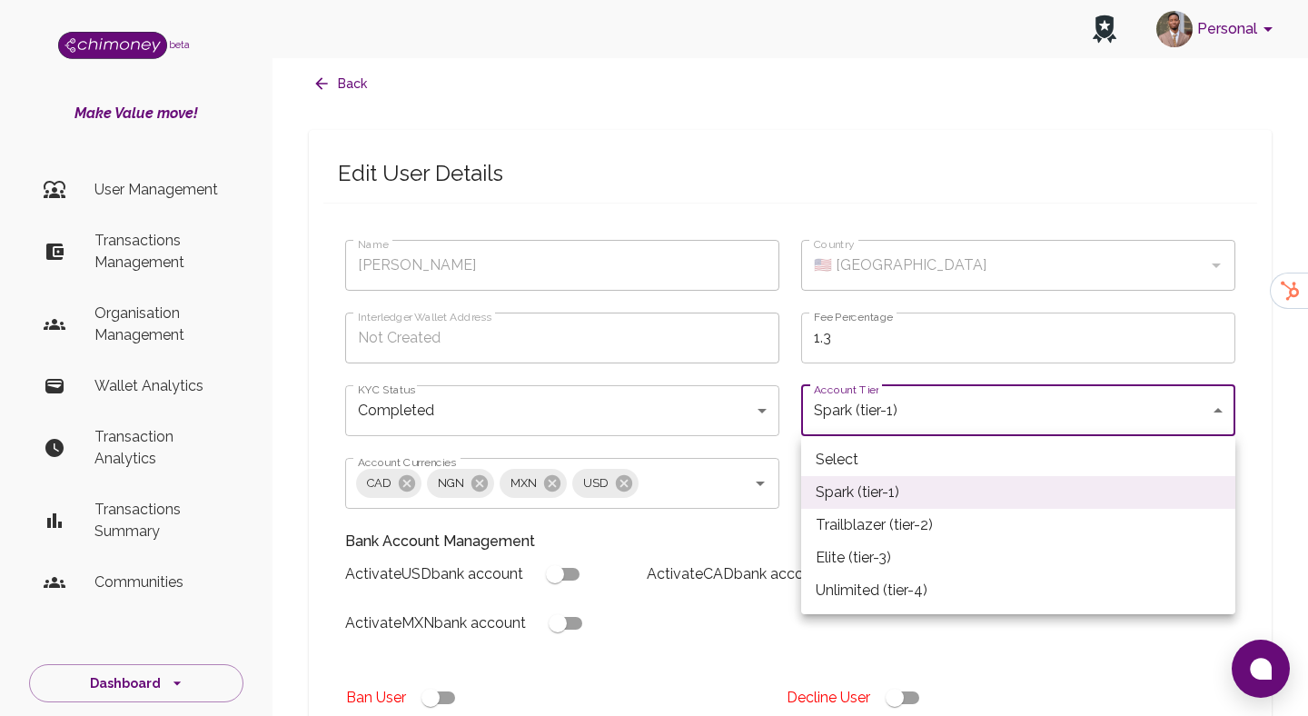
click at [820, 392] on div at bounding box center [654, 358] width 1308 height 716
drag, startPoint x: 811, startPoint y: 390, endPoint x: 856, endPoint y: 389, distance: 44.5
click at [856, 389] on body "Personal beta Make Value move! User Management Transactions Management Organisa…" at bounding box center [654, 683] width 1308 height 1380
click at [834, 408] on div at bounding box center [654, 358] width 1308 height 716
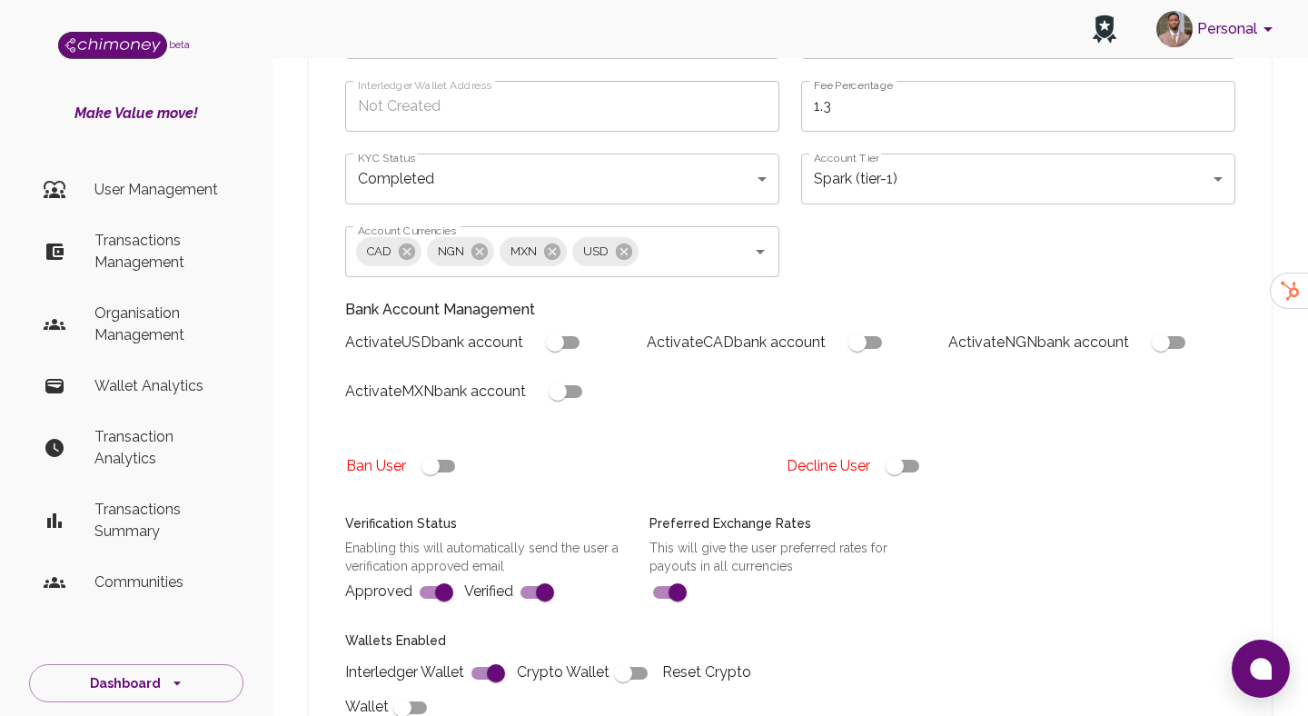
scroll to position [664, 0]
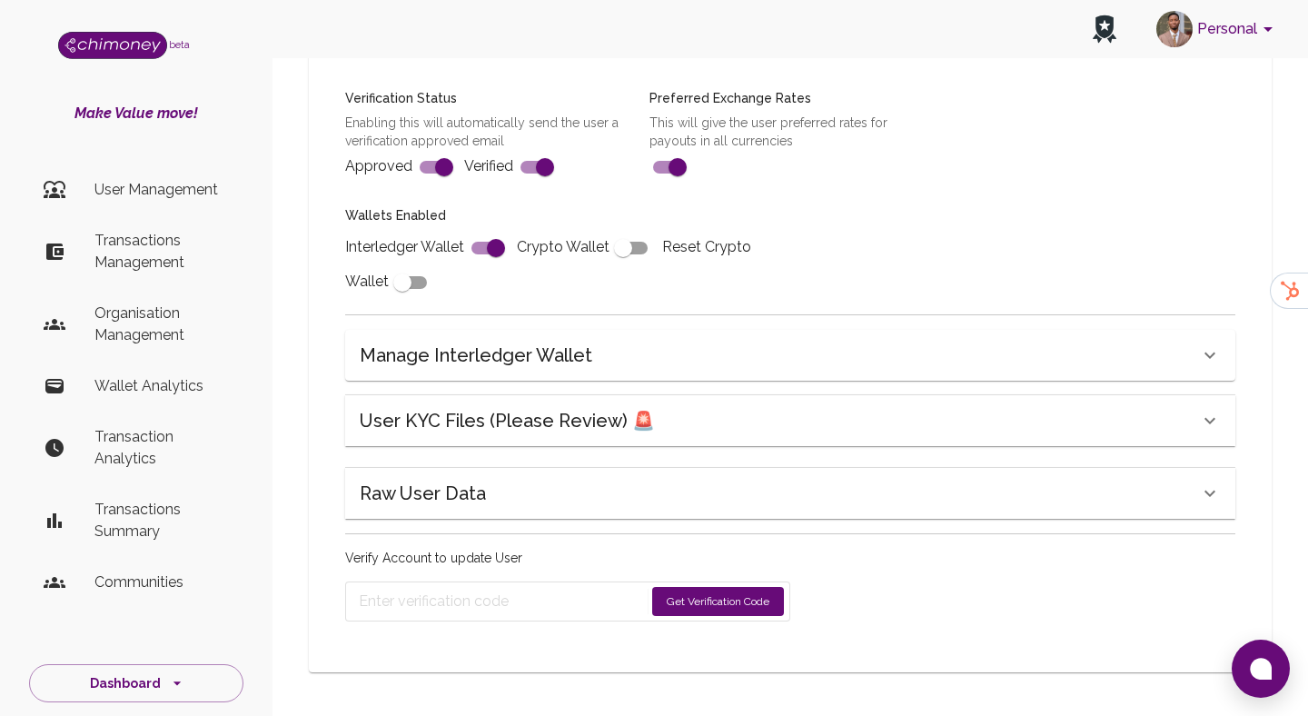
click at [652, 462] on div "Name Stephens Anna Name Country 🇺🇸 United States Country Interledger Wallet Add…" at bounding box center [790, 110] width 934 height 1068
click at [657, 421] on div "User KYC Files (Please Review) 🚨" at bounding box center [780, 420] width 840 height 29
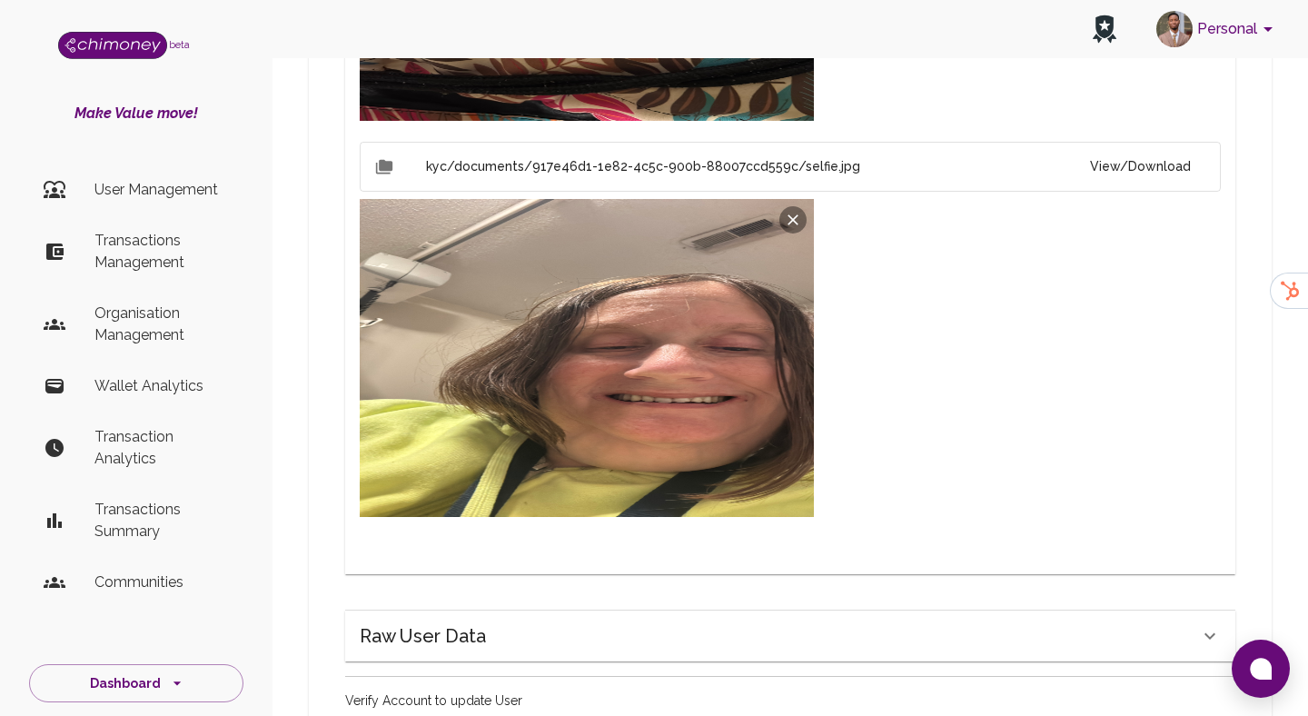
scroll to position [1549, 0]
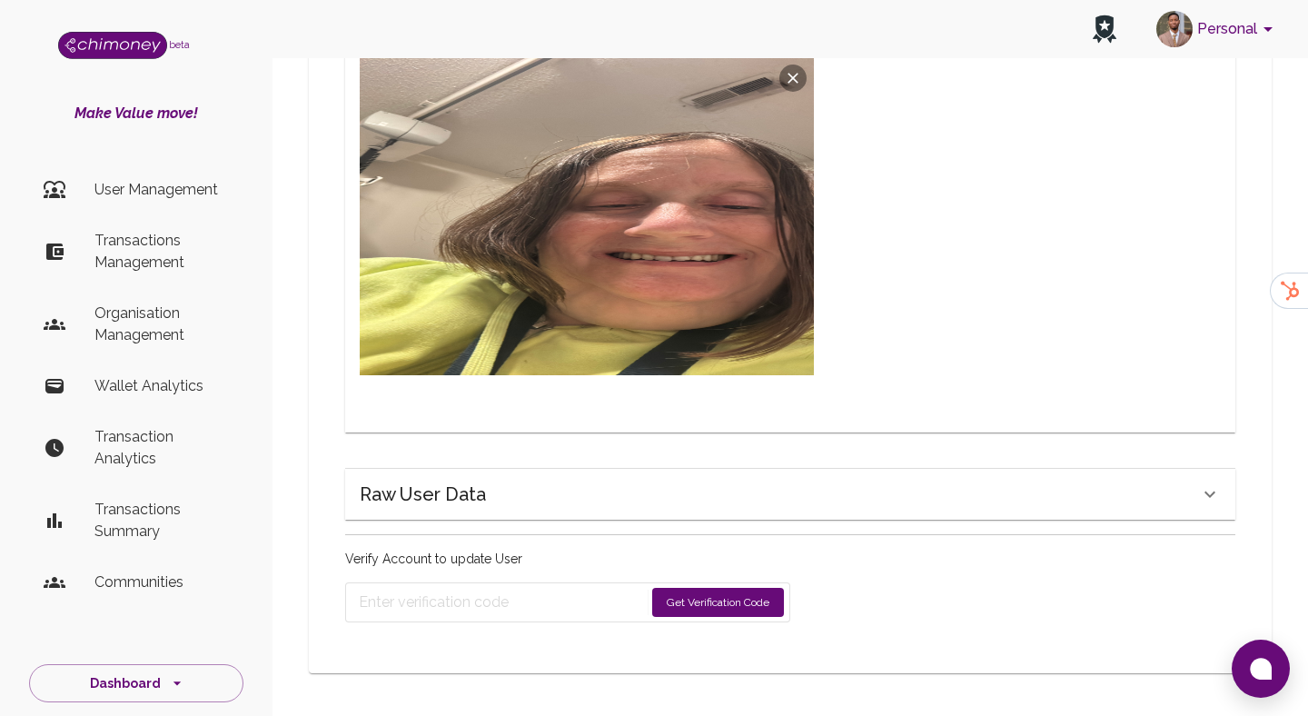
click at [593, 493] on div "Raw User Data" at bounding box center [780, 494] width 840 height 29
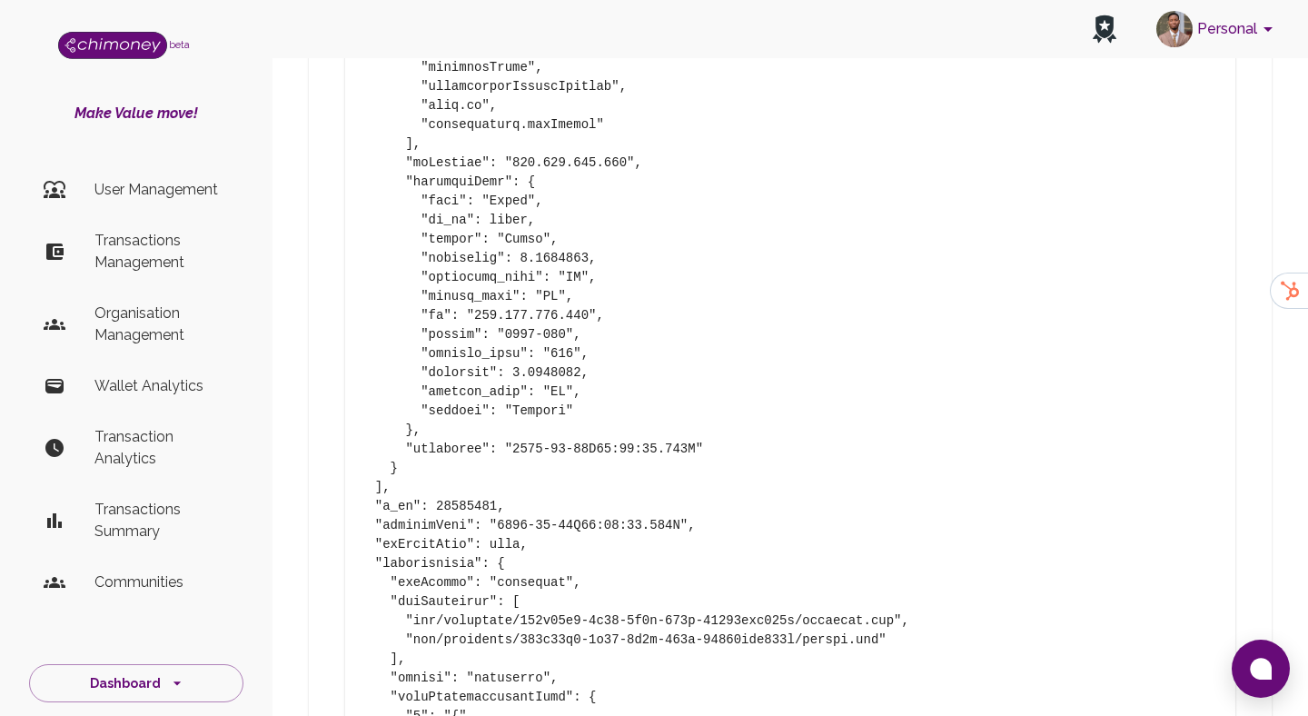
scroll to position [3002, 0]
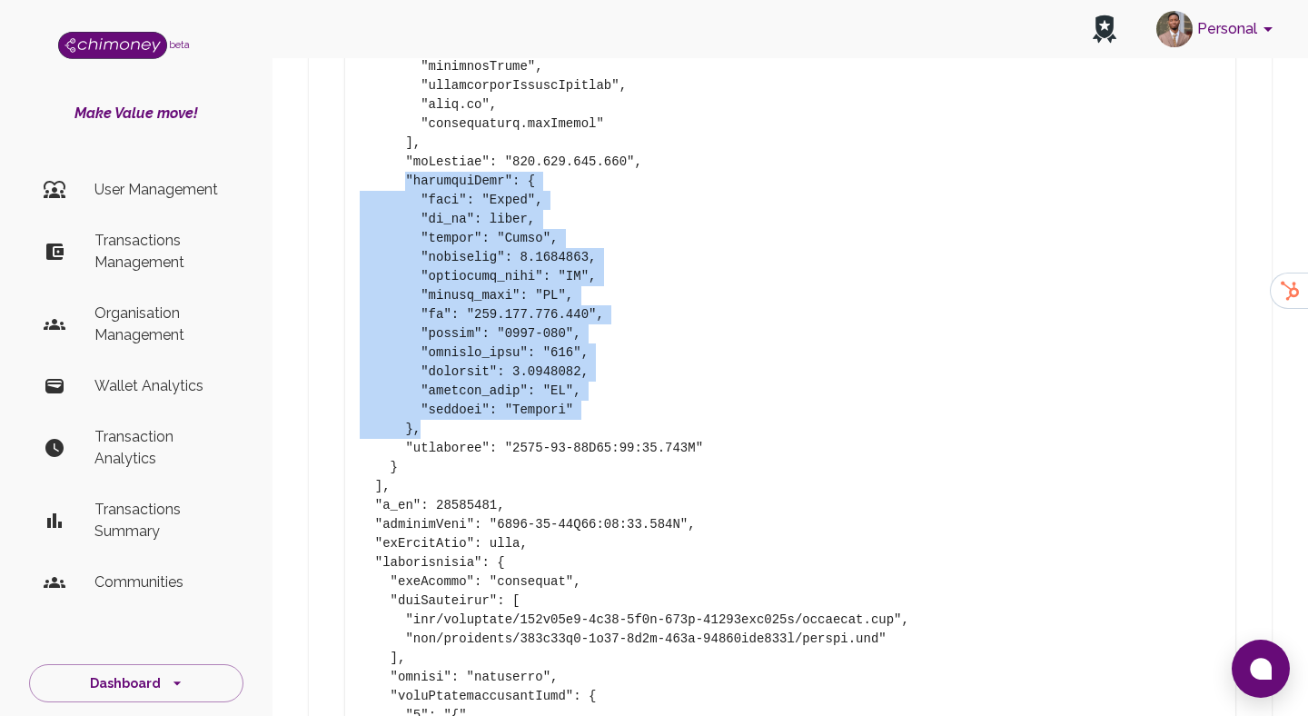
drag, startPoint x: 406, startPoint y: 177, endPoint x: 567, endPoint y: 431, distance: 300.2
click at [567, 431] on pre at bounding box center [790, 248] width 861 height 2290
click at [564, 293] on pre at bounding box center [790, 248] width 861 height 2290
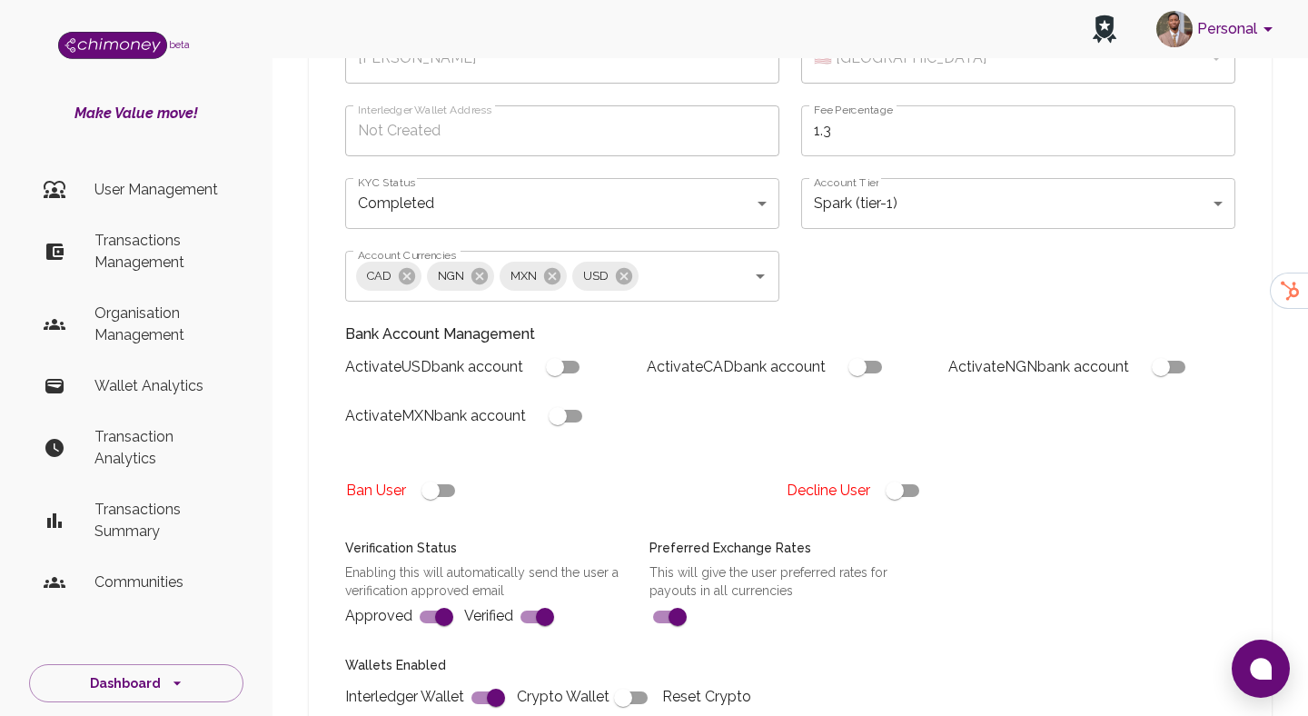
scroll to position [201, 0]
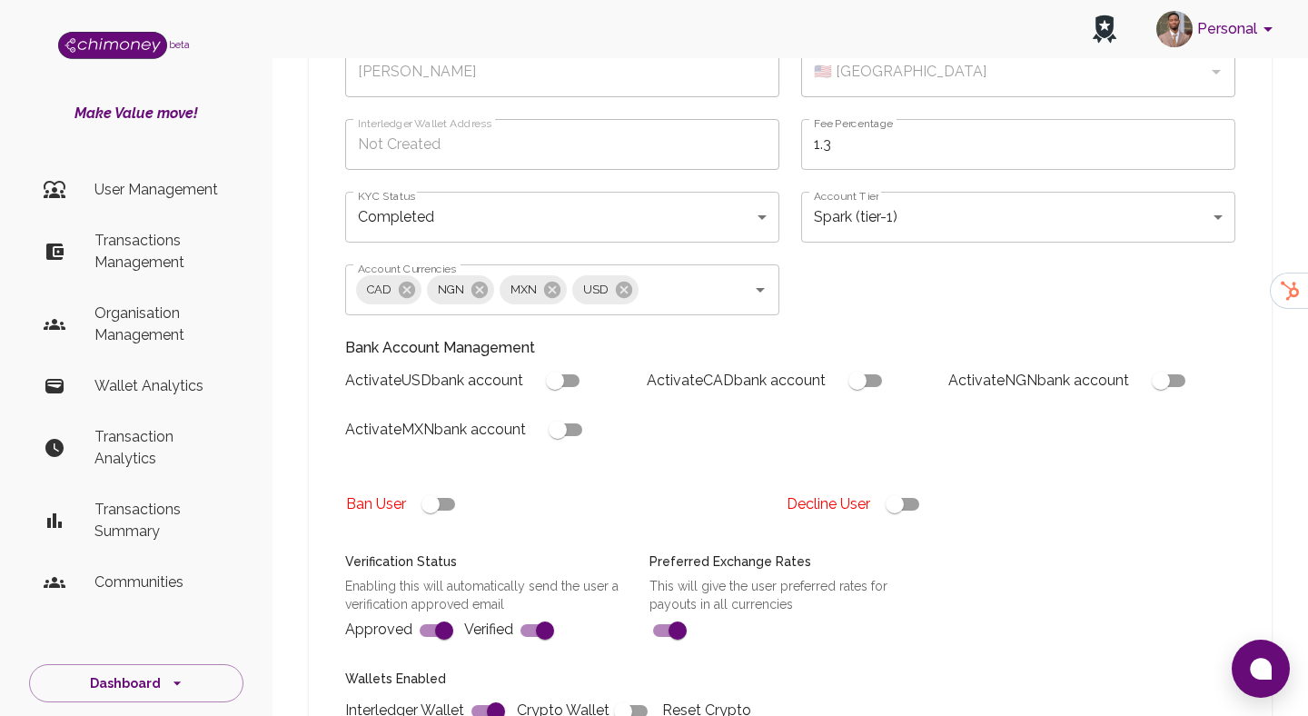
click at [449, 506] on input "checkbox" at bounding box center [431, 504] width 104 height 35
checkbox input "true"
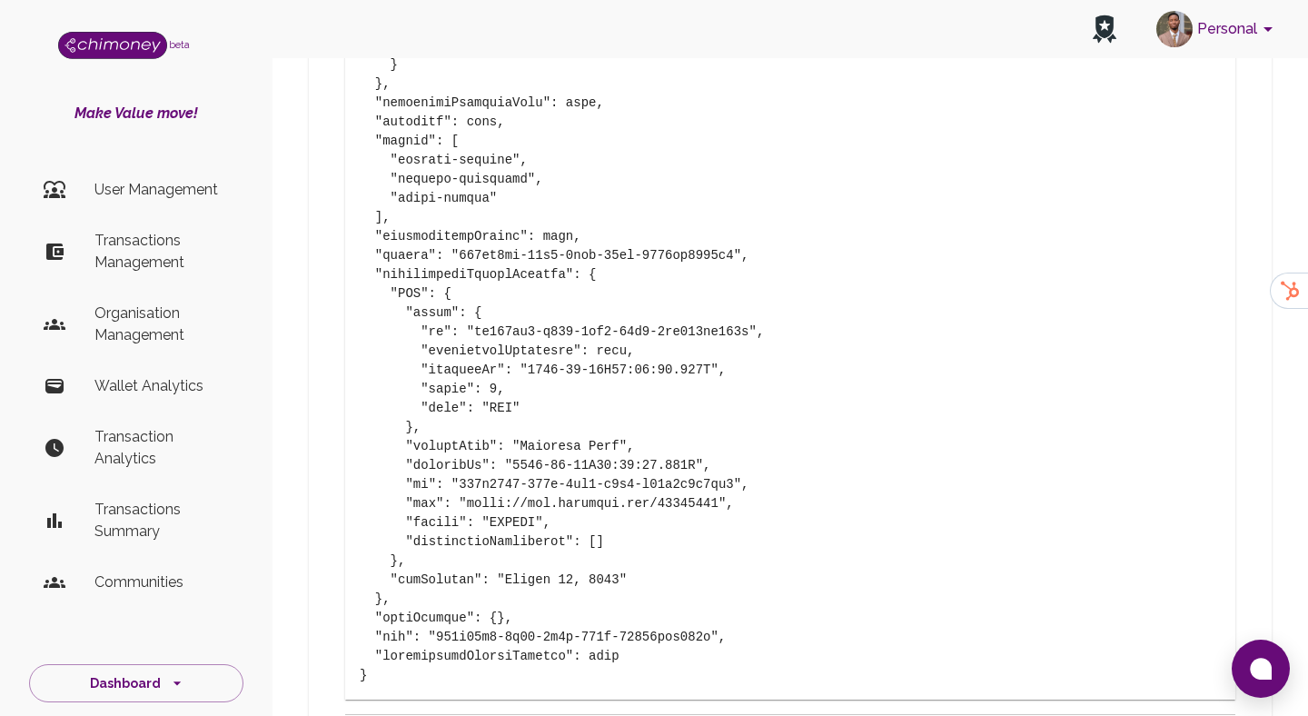
scroll to position [3868, 0]
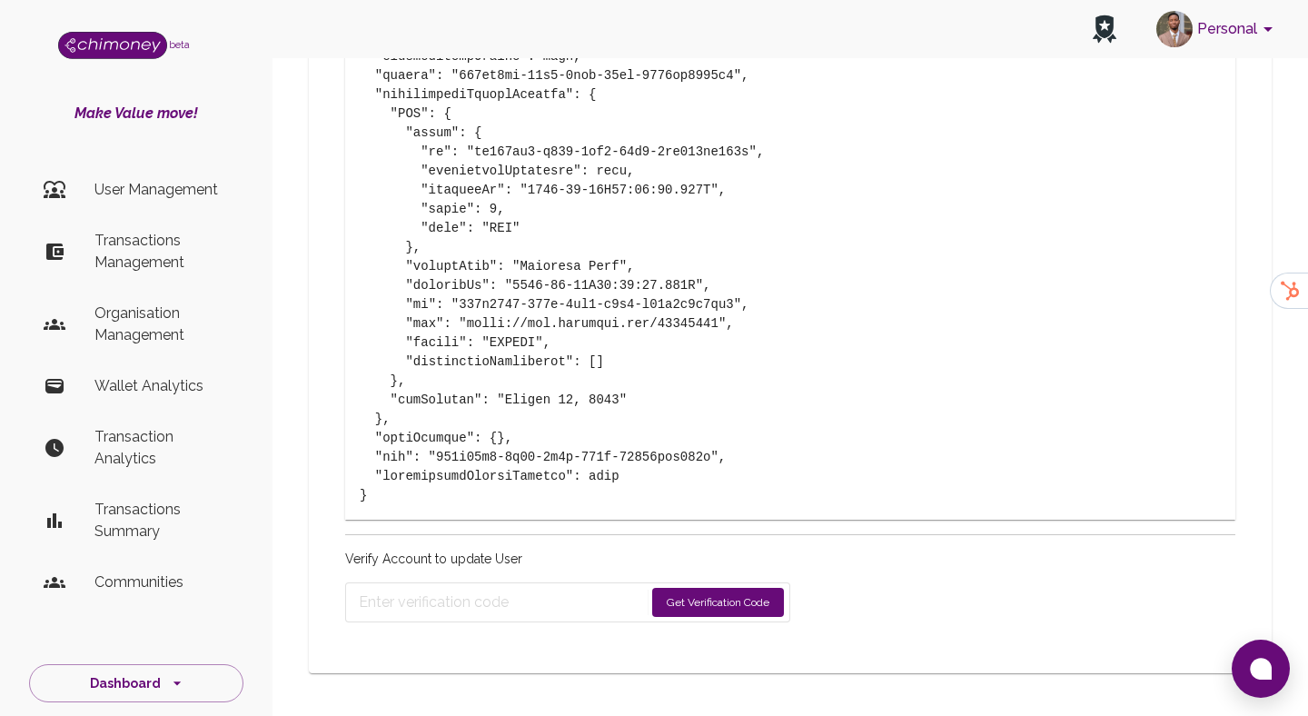
click at [735, 605] on button "Get Verification Code" at bounding box center [718, 602] width 132 height 29
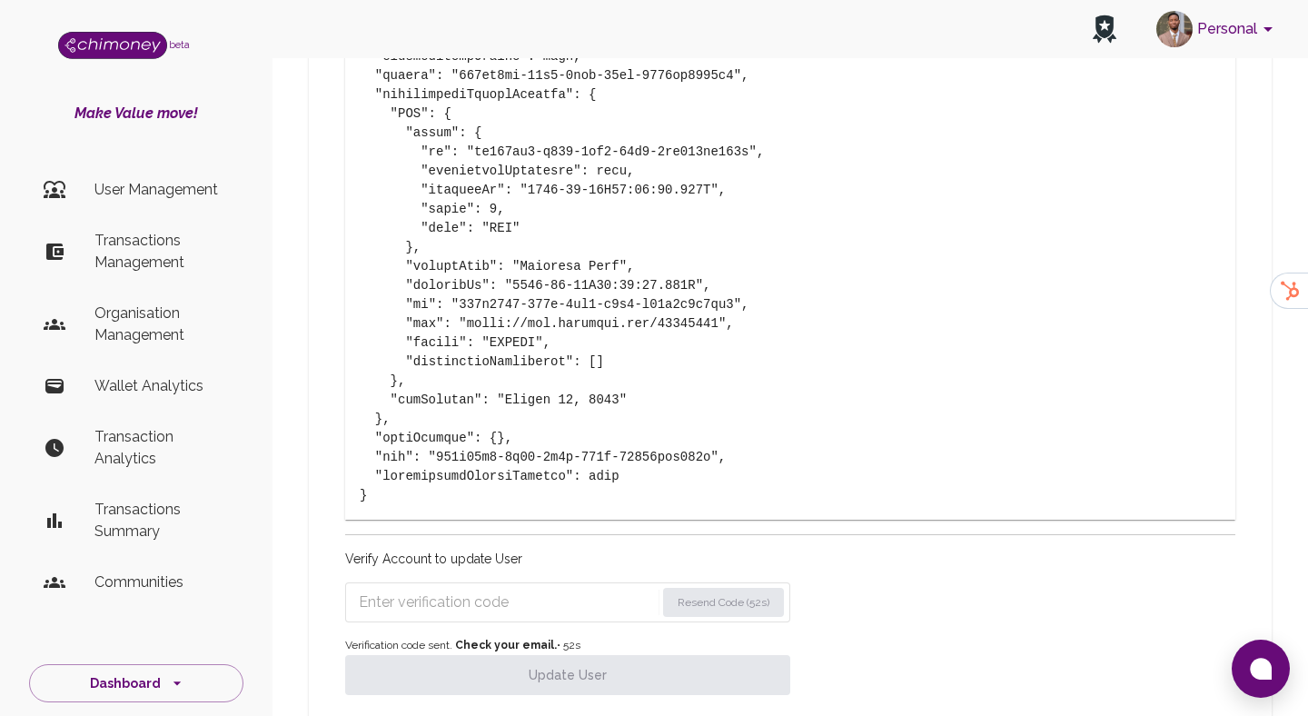
click at [486, 594] on input "Enter verification code" at bounding box center [507, 602] width 296 height 29
paste input "7401"
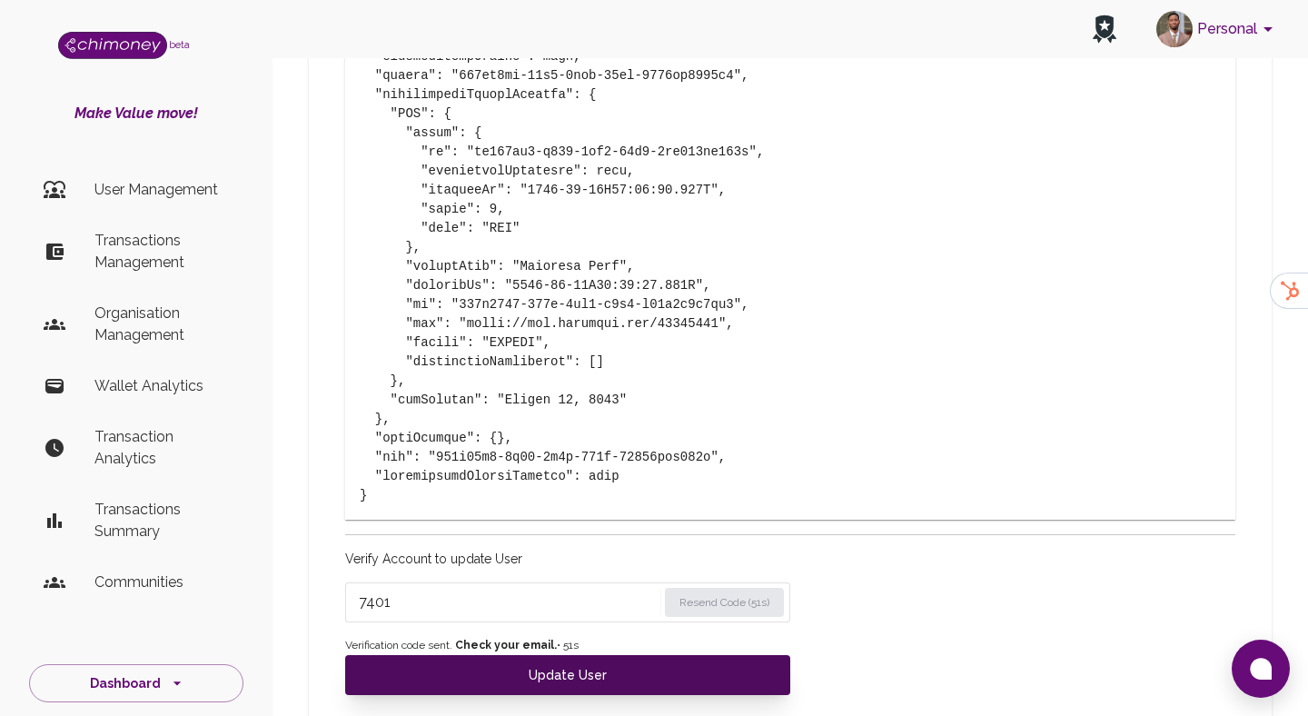
type input "7401"
click at [509, 689] on button "Update User" at bounding box center [567, 675] width 445 height 40
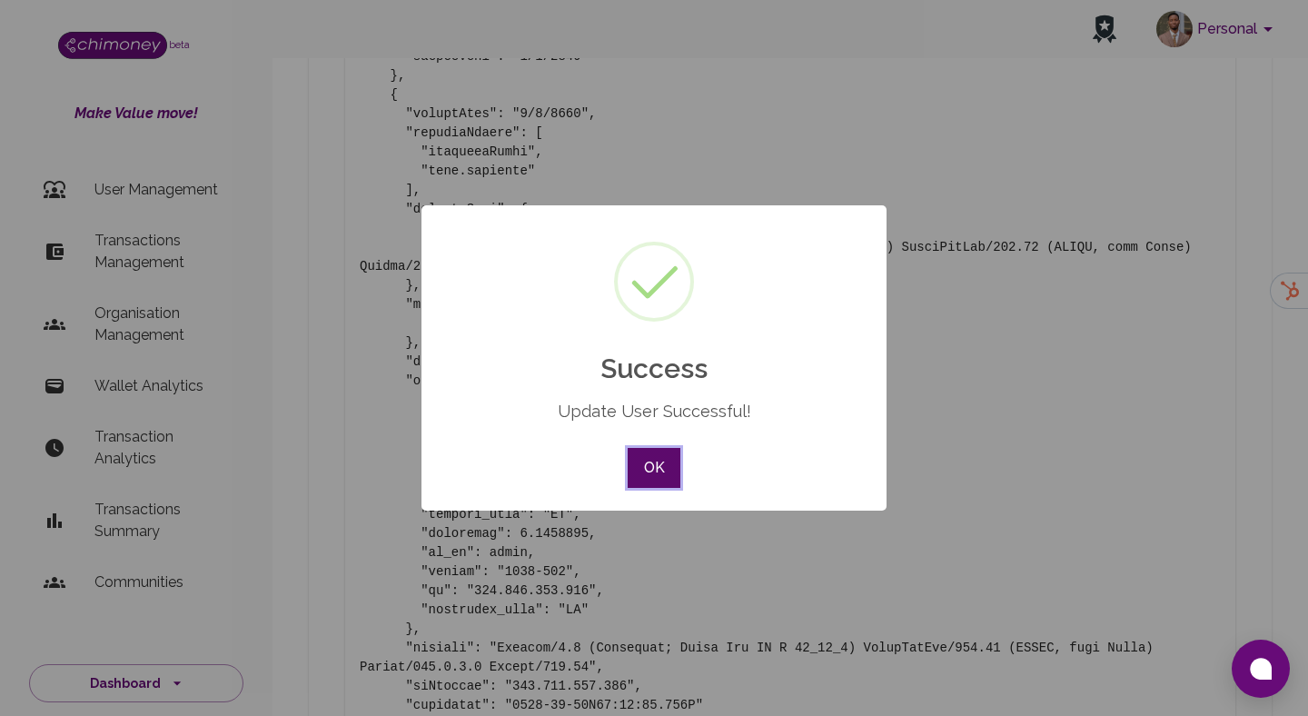
click at [641, 462] on button "OK" at bounding box center [654, 468] width 53 height 40
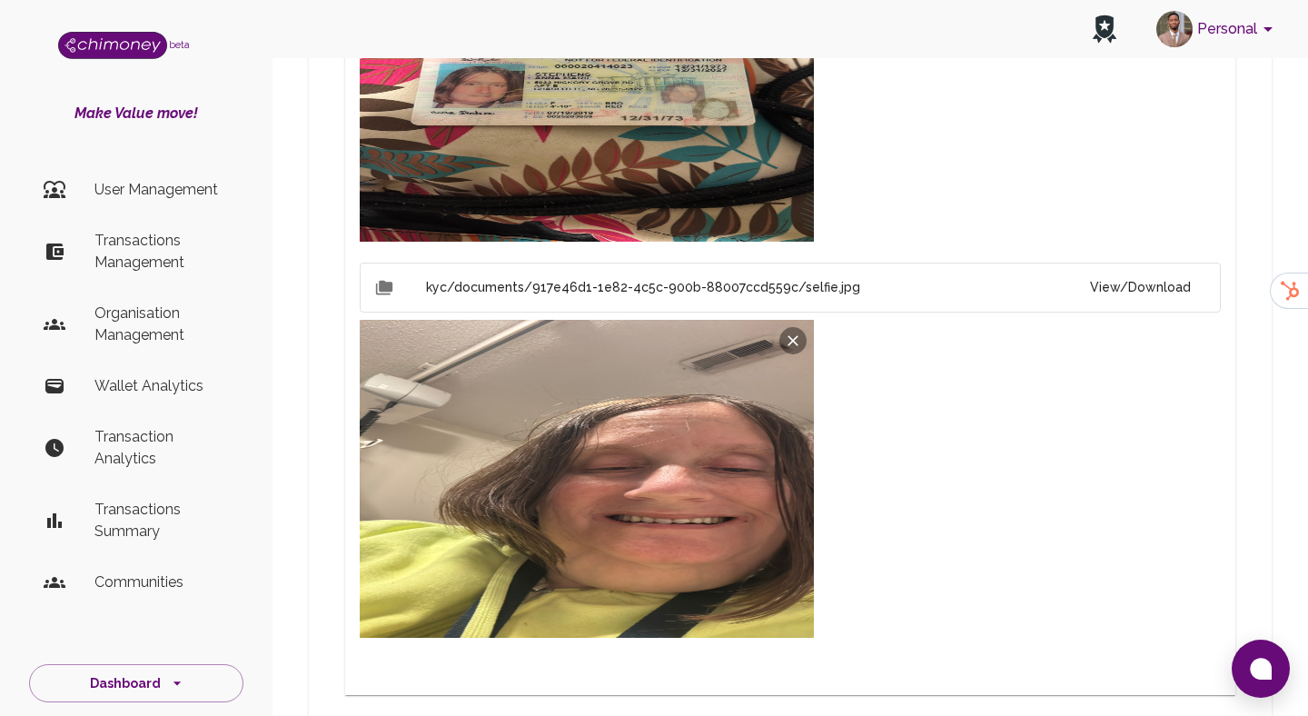
scroll to position [1177, 0]
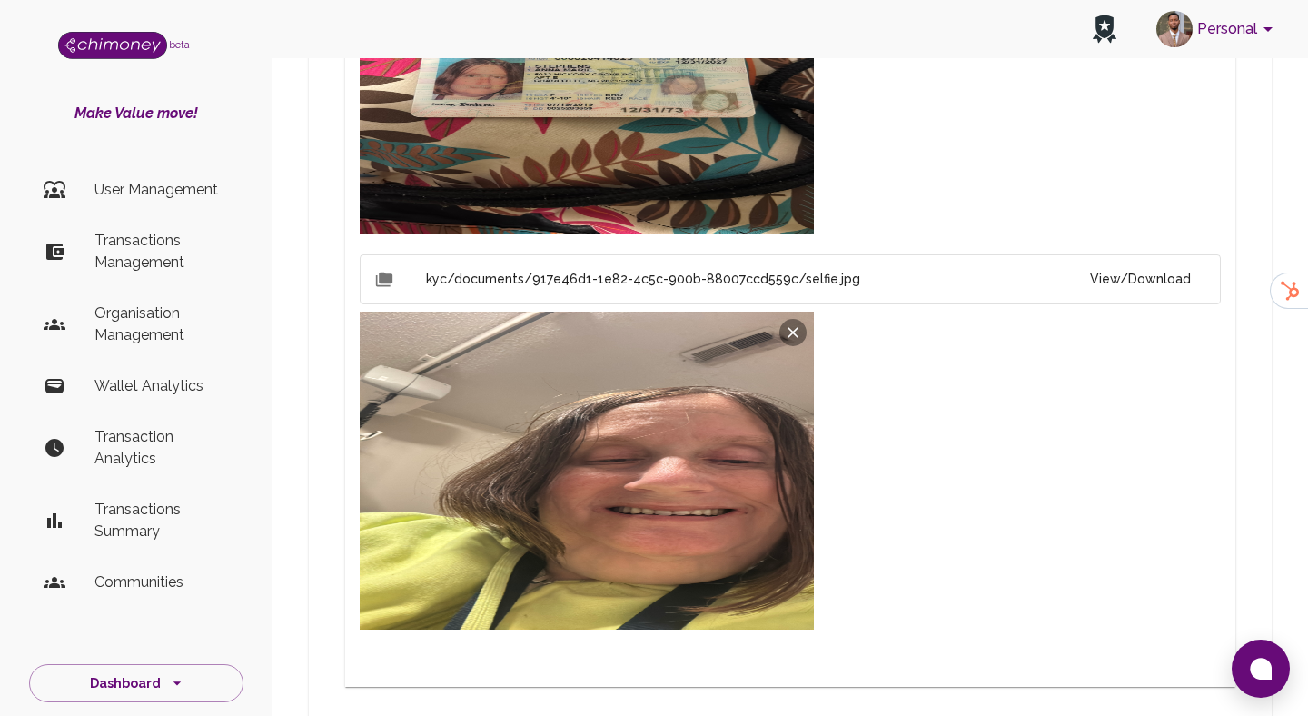
click at [140, 249] on p "Transactions Management" at bounding box center [161, 252] width 134 height 44
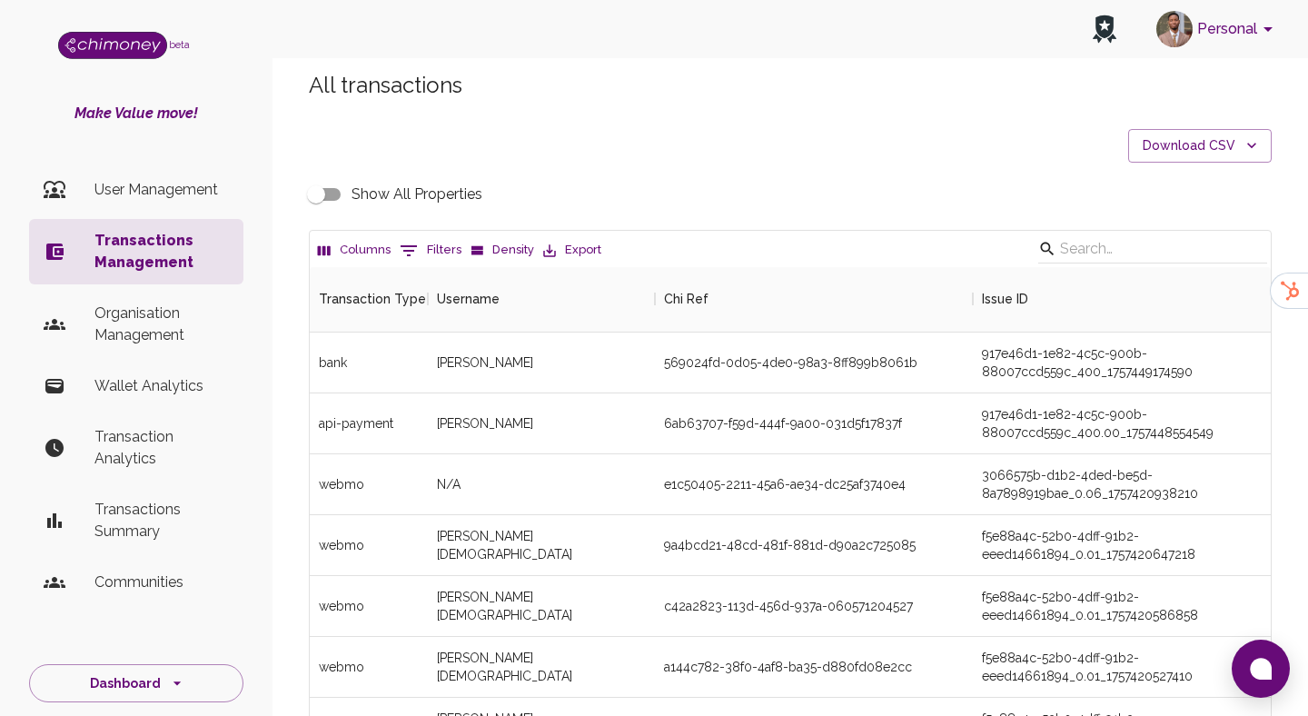
scroll to position [0, 12]
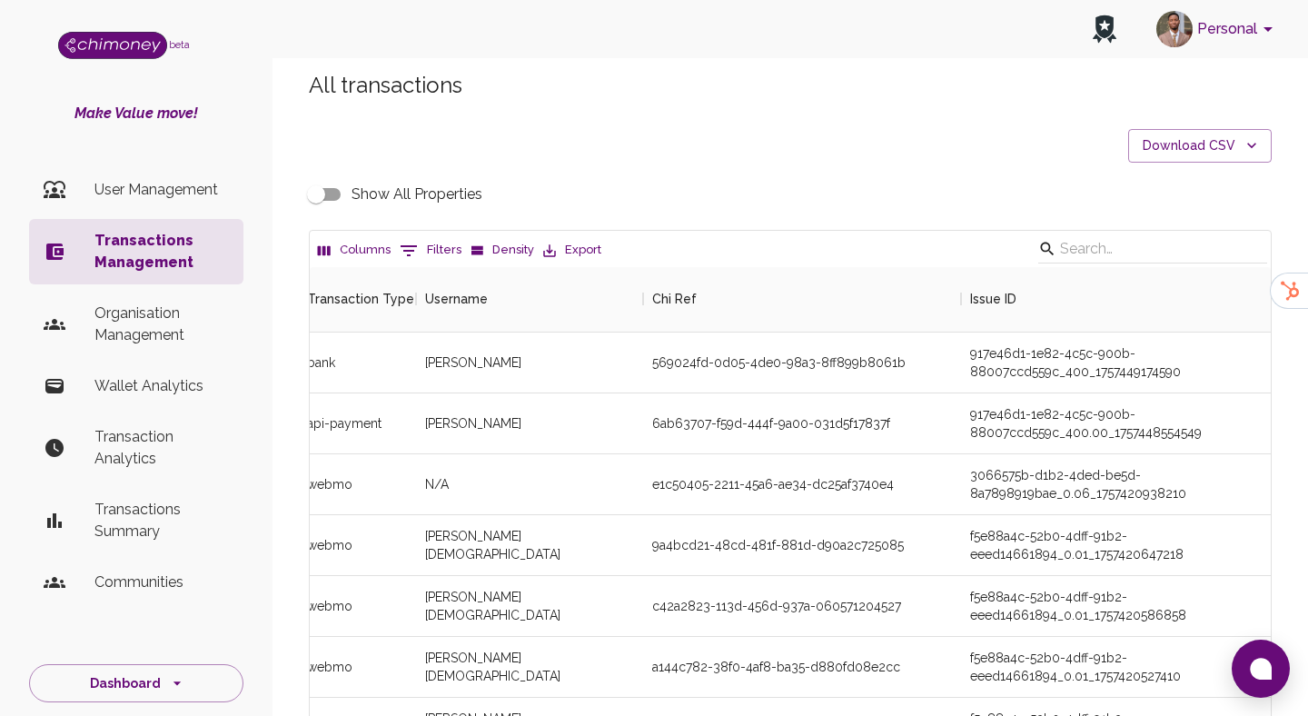
click at [176, 195] on p "User Management" at bounding box center [161, 190] width 134 height 22
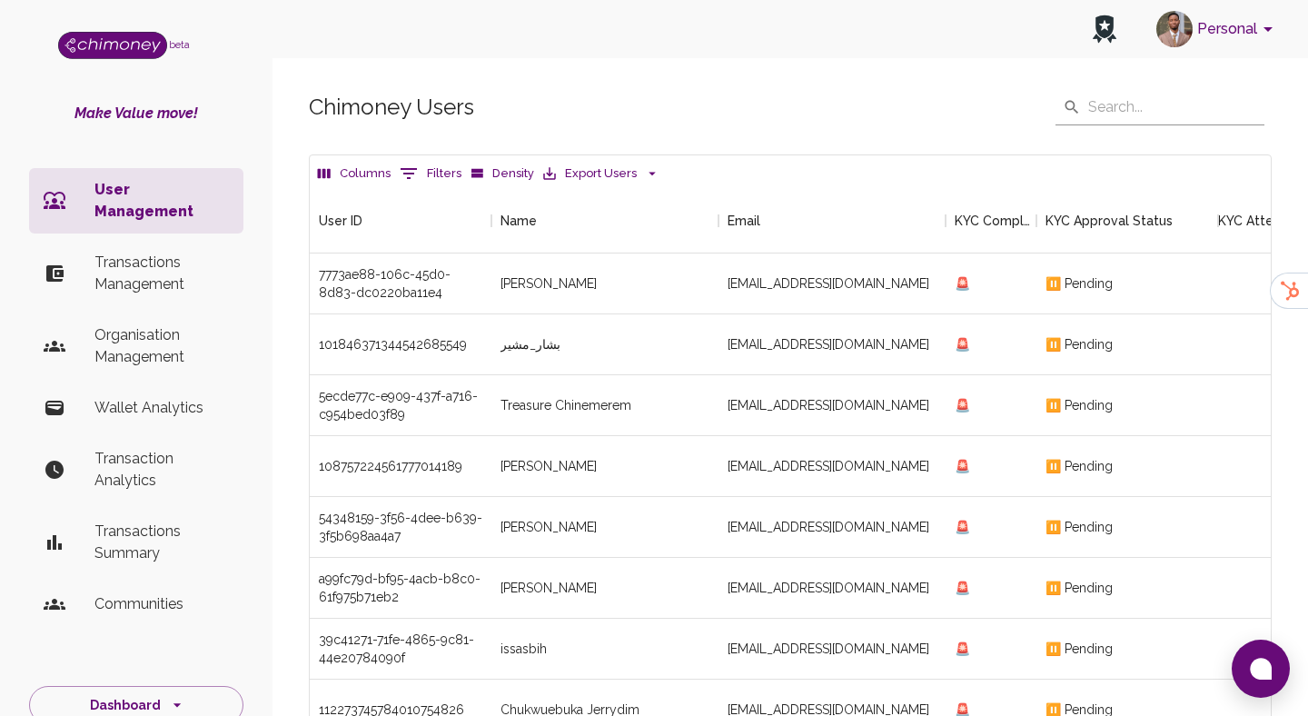
click at [183, 252] on p "Transactions Management" at bounding box center [161, 274] width 134 height 44
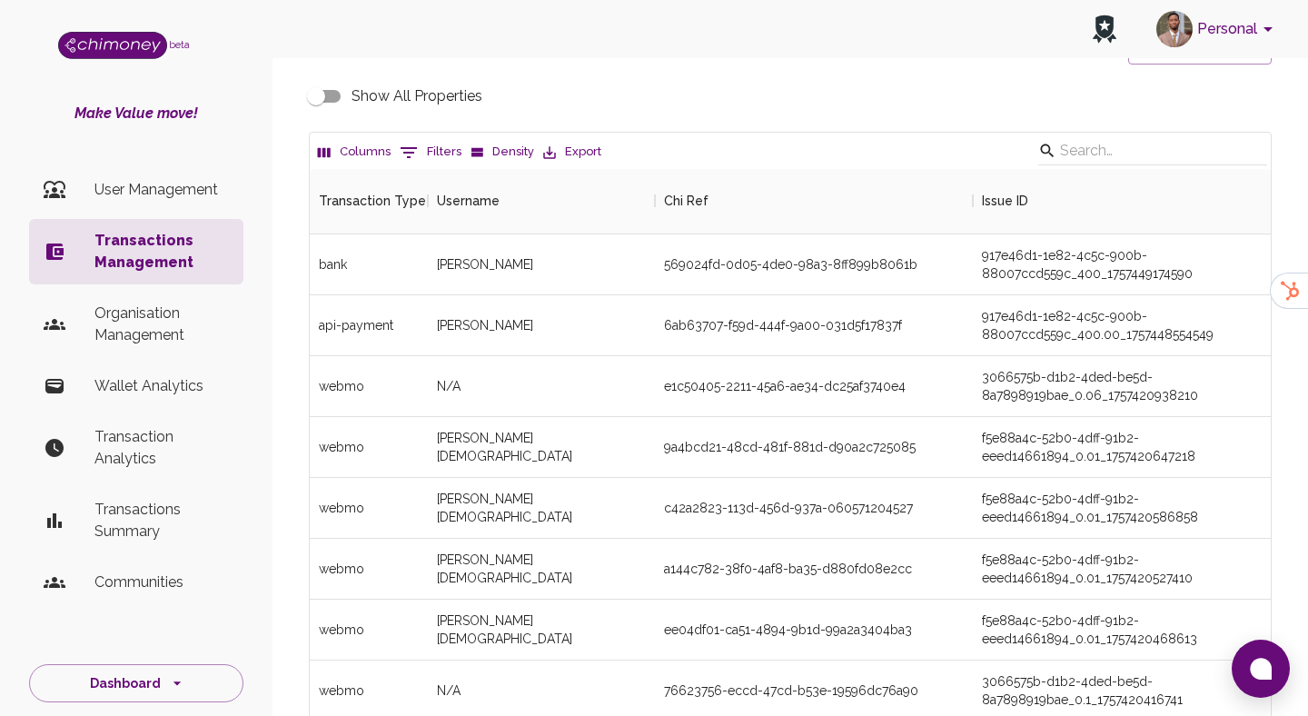
scroll to position [127, 0]
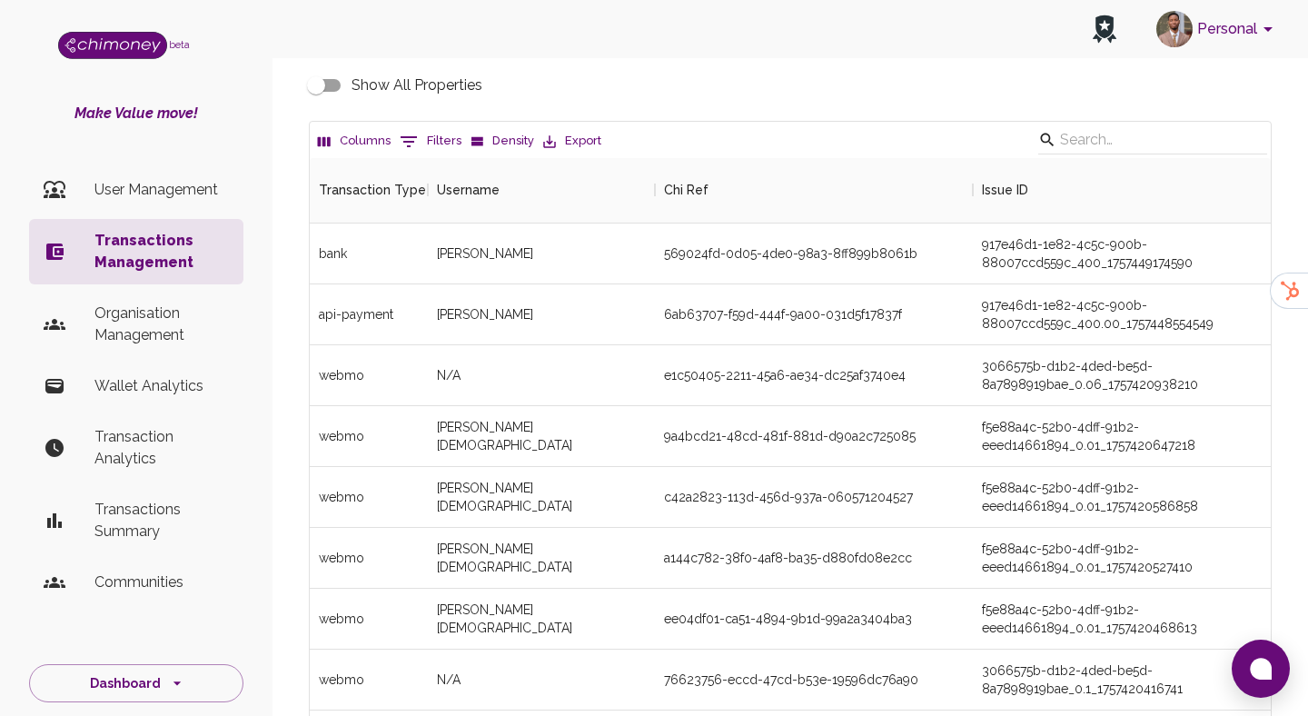
click at [114, 179] on p "User Management" at bounding box center [161, 190] width 134 height 22
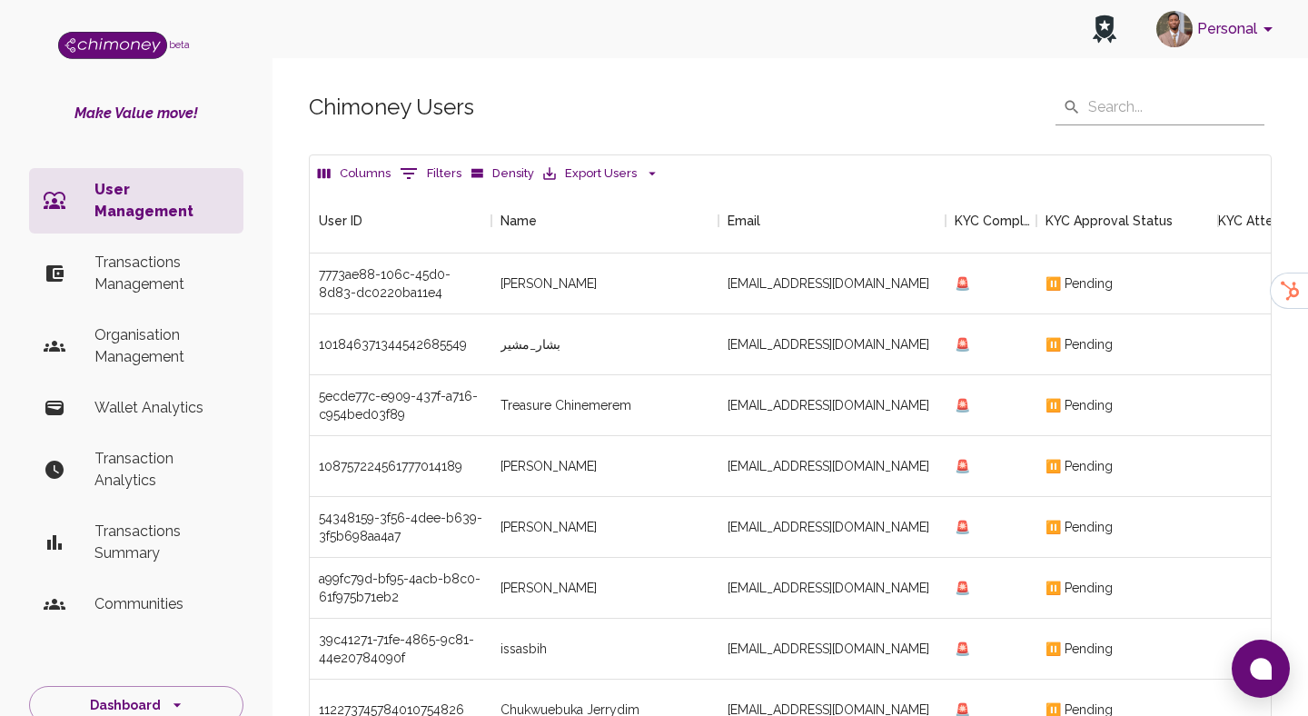
scroll to position [674, 961]
click at [422, 176] on button "0 Filters" at bounding box center [430, 173] width 71 height 29
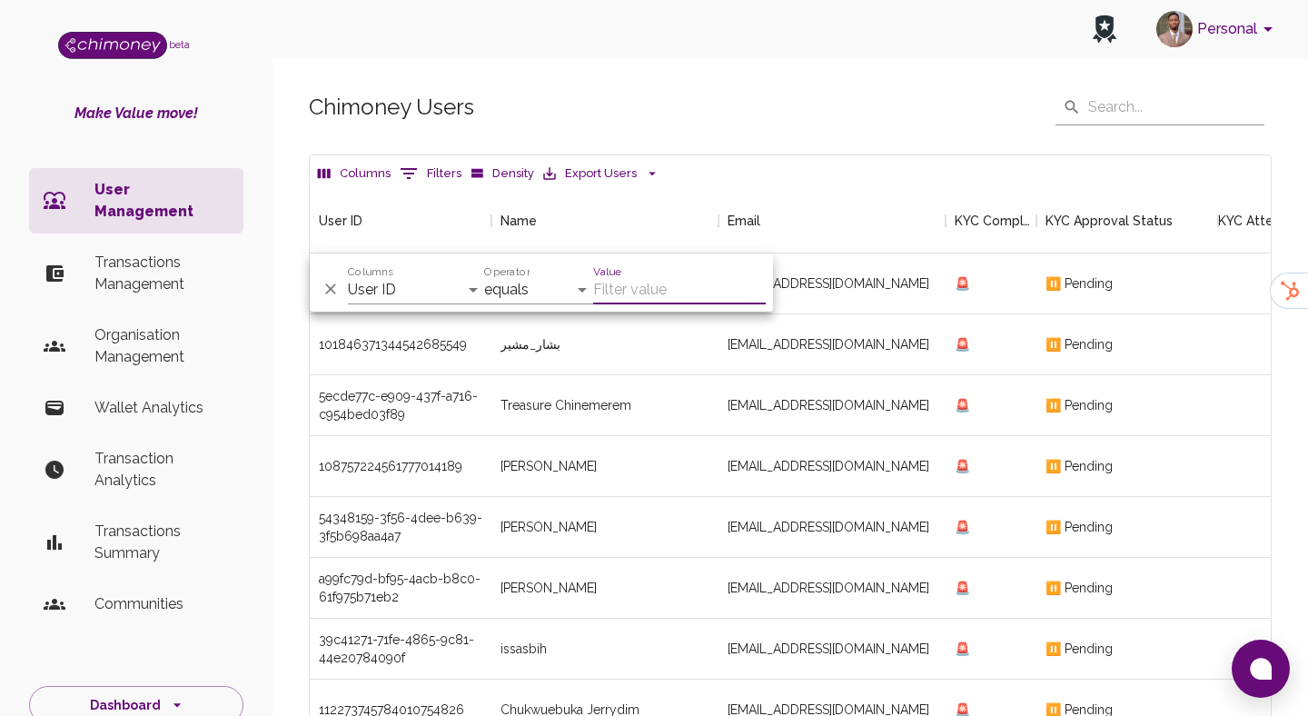
click at [180, 267] on p "Transactions Management" at bounding box center [161, 274] width 134 height 44
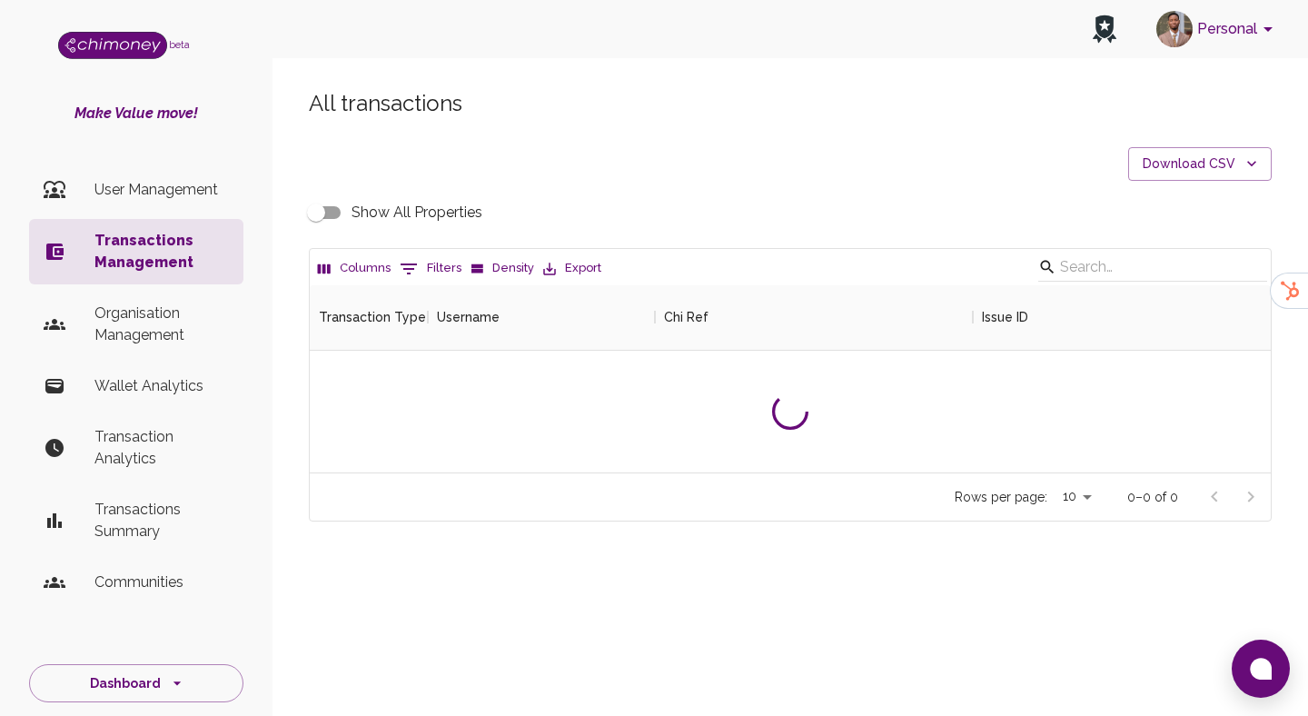
scroll to position [187, 961]
click at [436, 271] on button "0 Filters" at bounding box center [430, 268] width 71 height 29
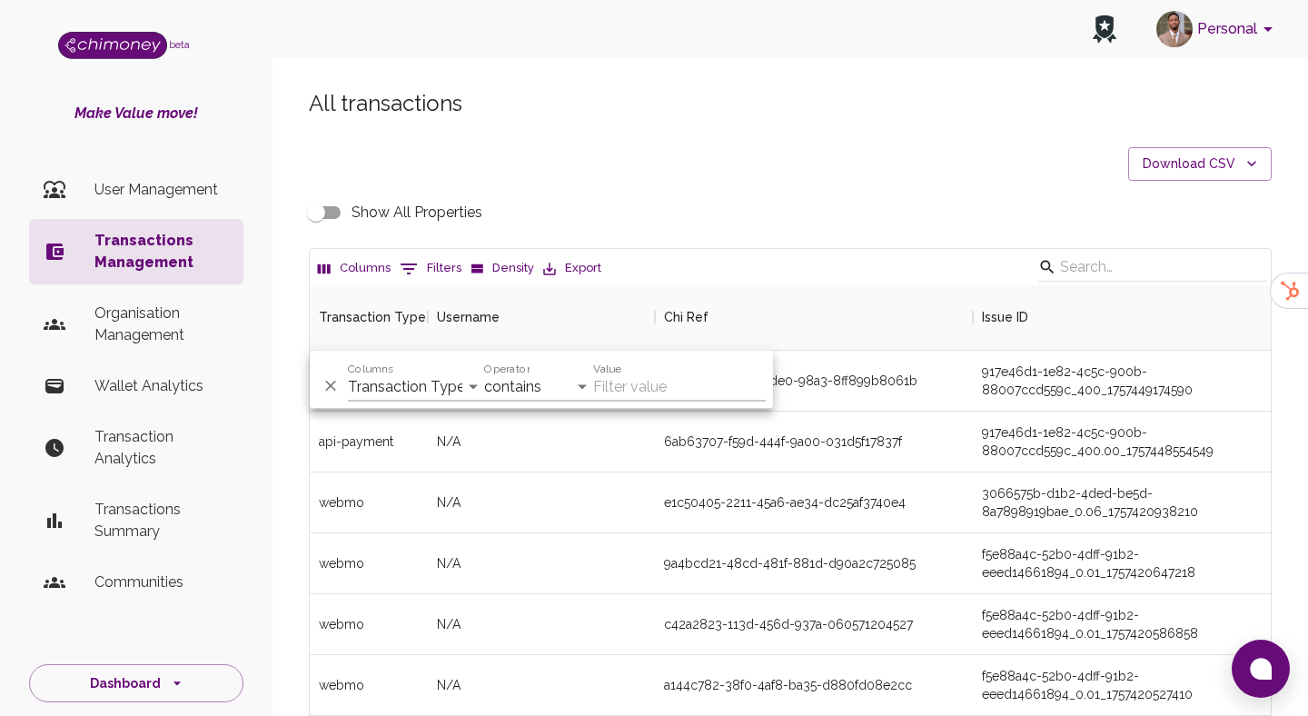
scroll to position [674, 961]
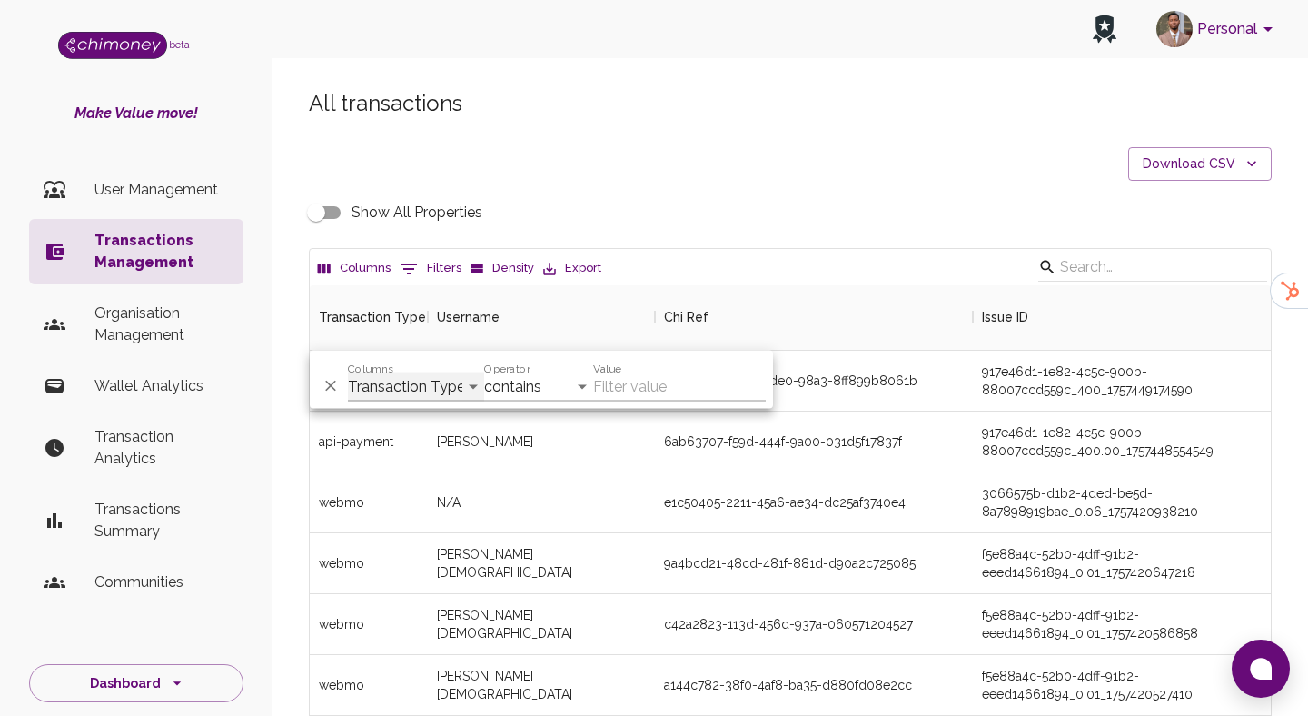
click at [400, 373] on select "Transaction Type Username Chi Ref Issue ID Value Amount Currency Fee ($) FX Rat…" at bounding box center [416, 387] width 136 height 29
select select "email"
click at [348, 373] on select "Transaction Type Username Chi Ref Issue ID Value Amount Currency Fee ($) FX Rat…" at bounding box center [416, 387] width 136 height 29
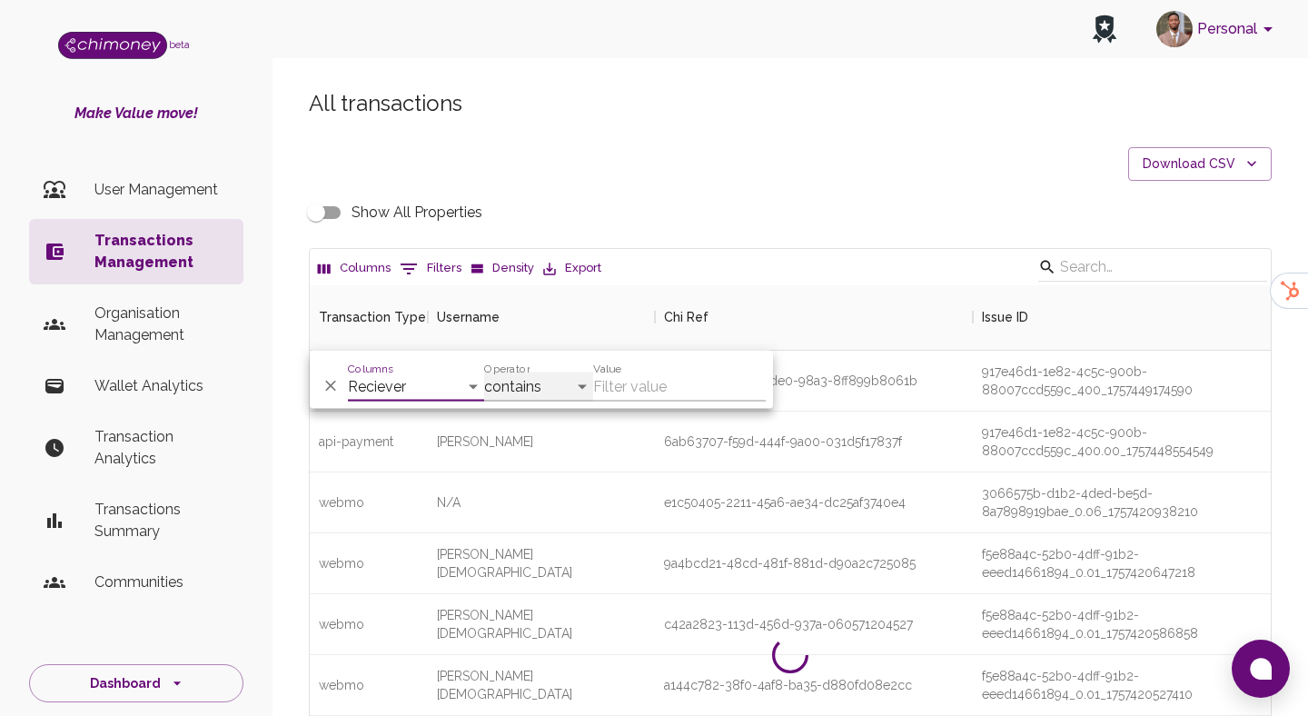
click at [540, 399] on select "contains equals starts with ends with is empty is not empty is any of" at bounding box center [538, 387] width 109 height 29
select select "equals"
click at [484, 373] on select "contains equals starts with ends with is empty is not empty is any of" at bounding box center [538, 387] width 109 height 29
click at [652, 363] on div "Value" at bounding box center [679, 380] width 173 height 44
click at [623, 384] on input "Value" at bounding box center [679, 387] width 173 height 29
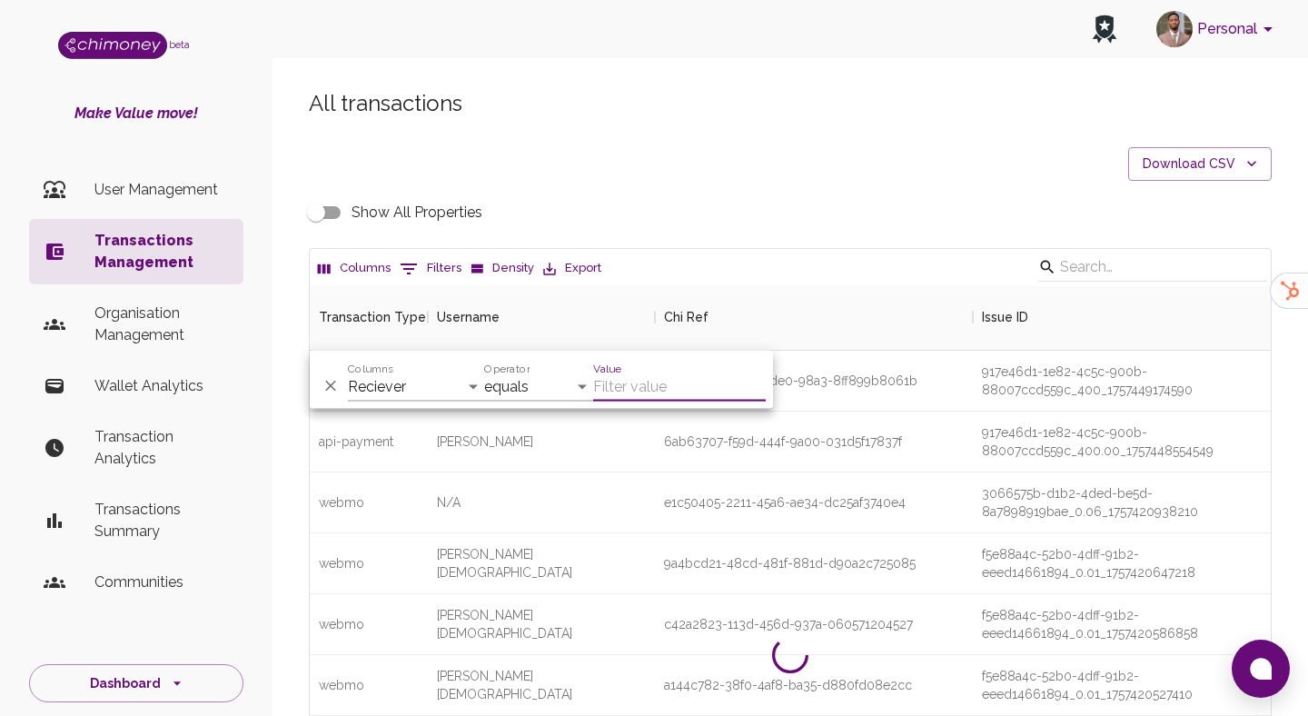
paste input "tulodhanyjen@gmail.com"
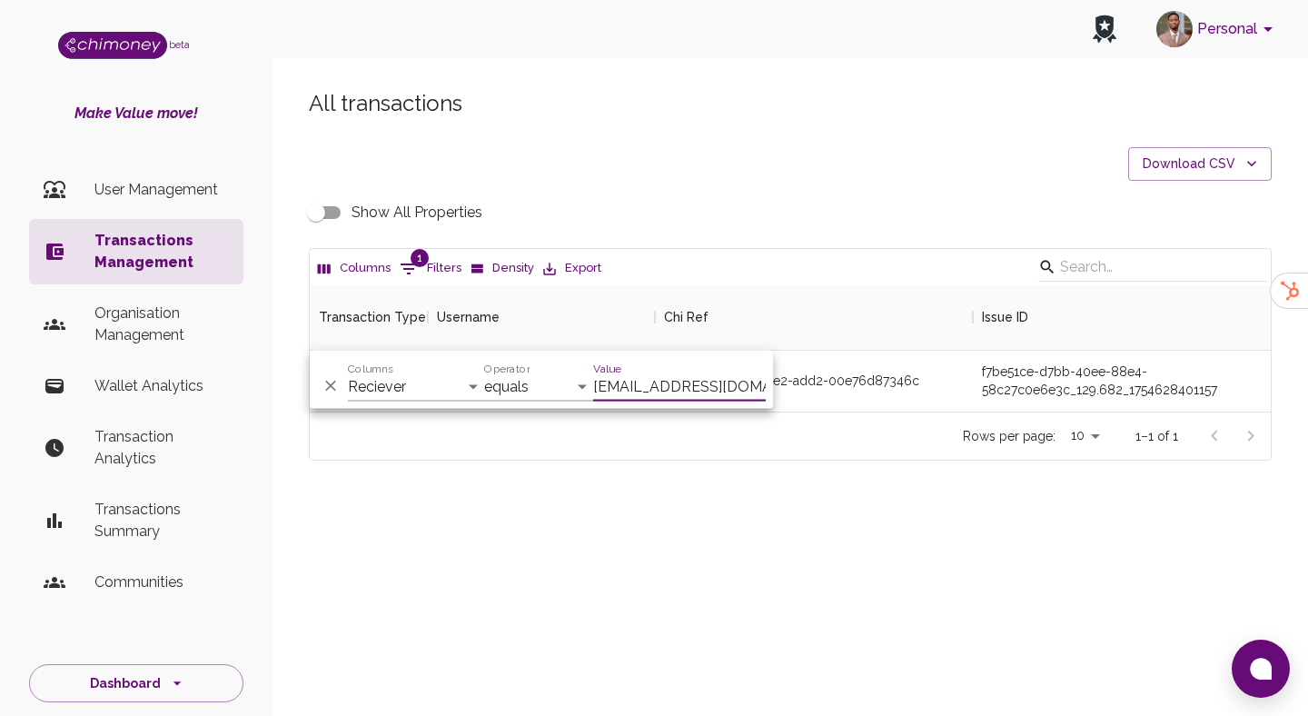
scroll to position [126, 961]
type input "tulodhanyjen@gmail.com"
click at [929, 402] on div "c51f6939-bb43-44e2-add2-00e76d87346c" at bounding box center [814, 381] width 318 height 61
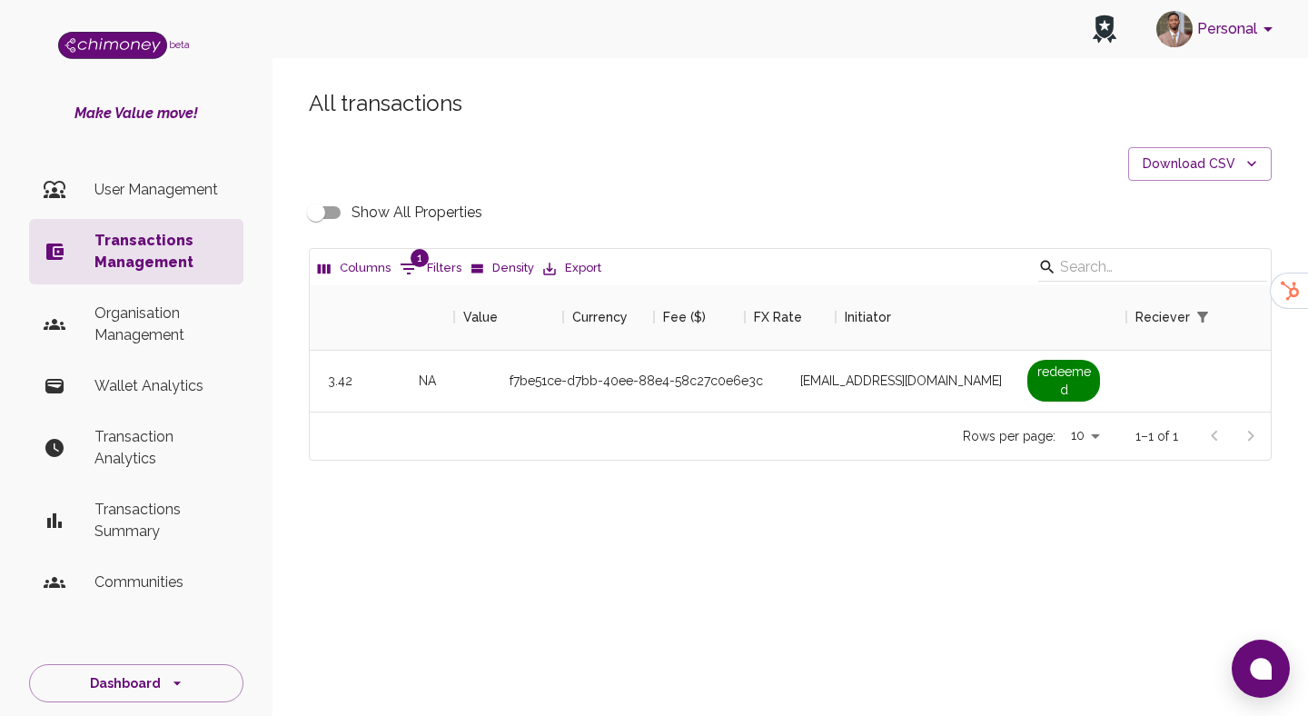
scroll to position [0, 1628]
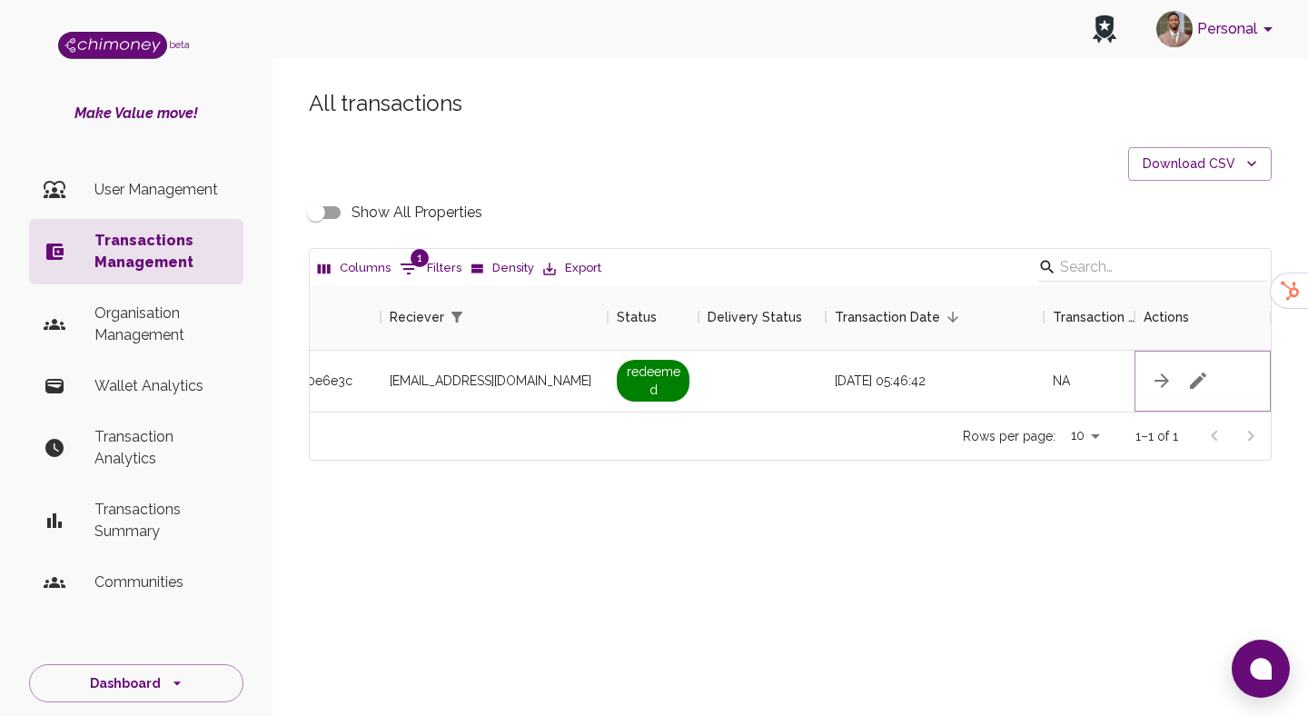
click at [1202, 376] on icon "button" at bounding box center [1198, 381] width 22 height 22
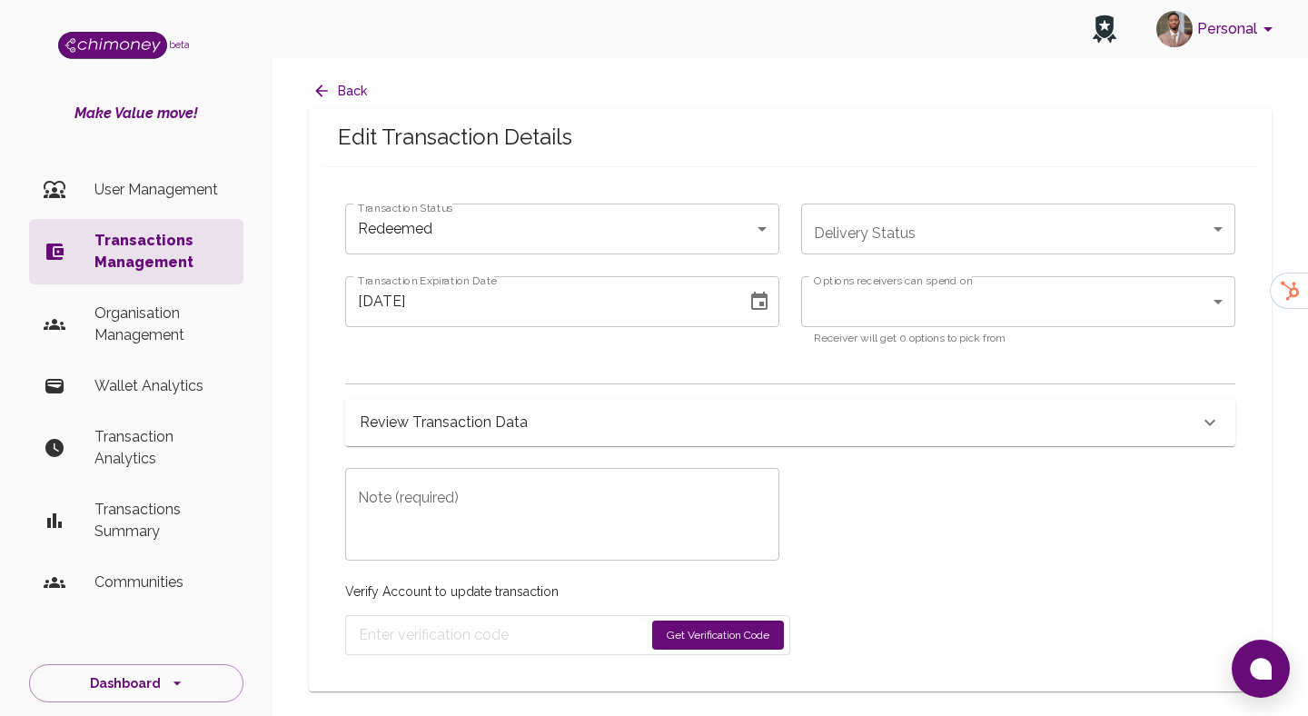
click at [671, 404] on div "Review Transaction Data" at bounding box center [790, 422] width 890 height 47
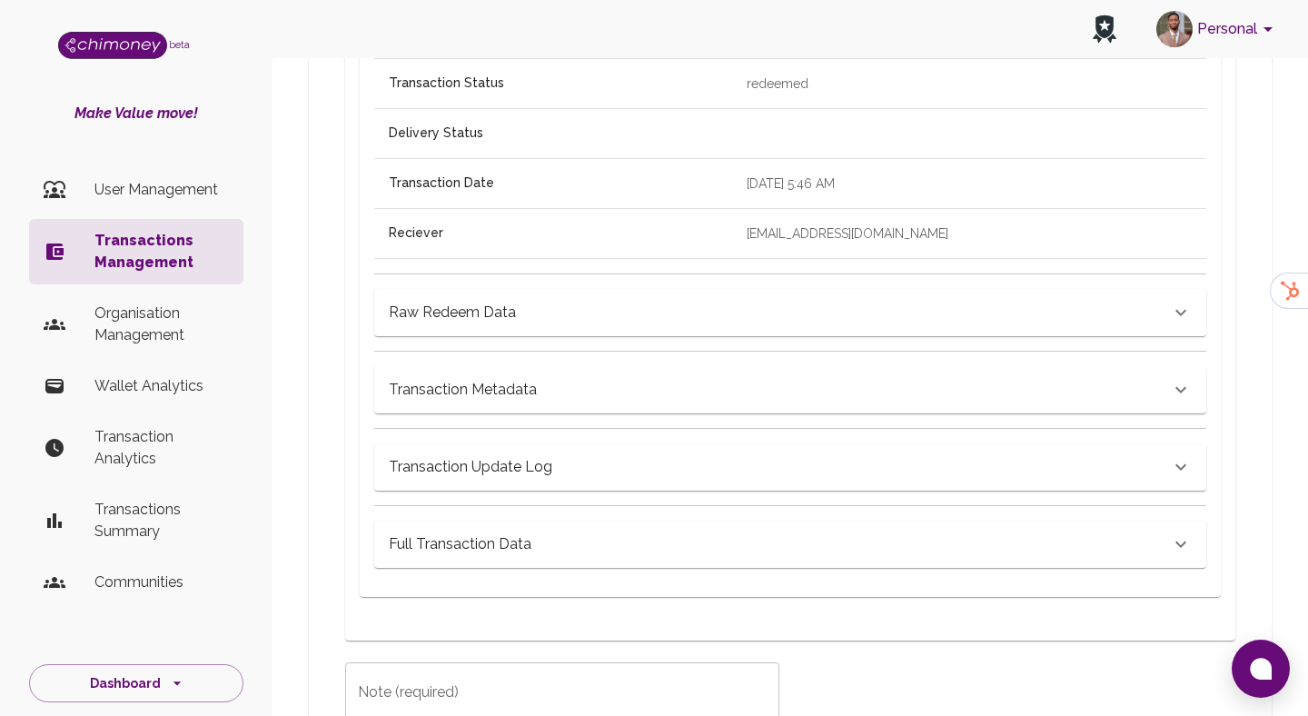
scroll to position [805, 0]
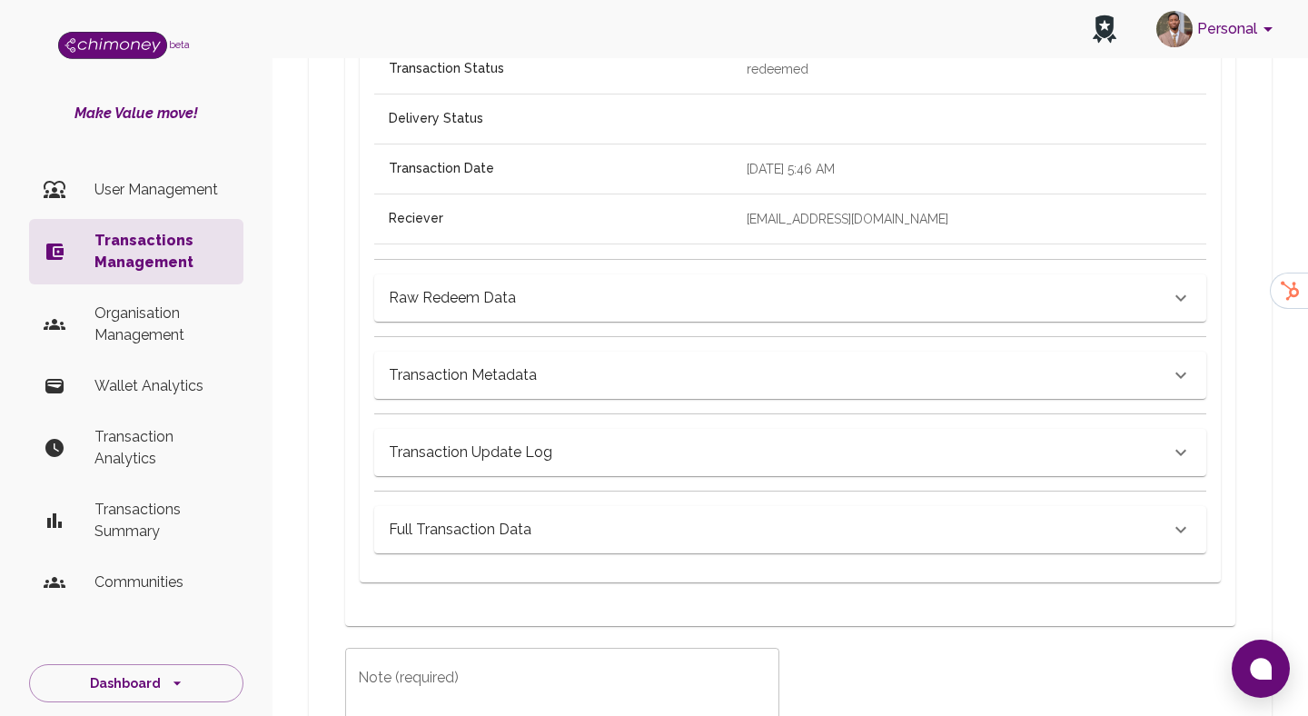
click at [700, 512] on div "Full Transaction Data" at bounding box center [790, 529] width 832 height 47
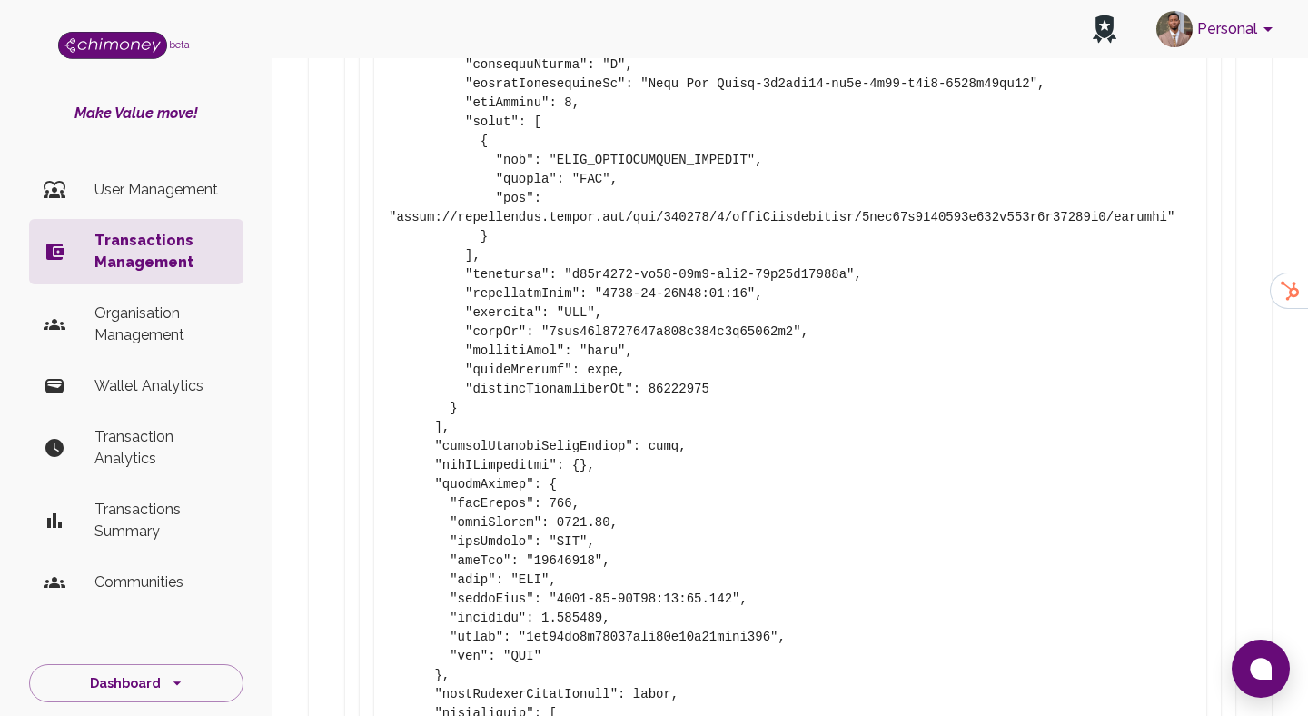
scroll to position [1924, 0]
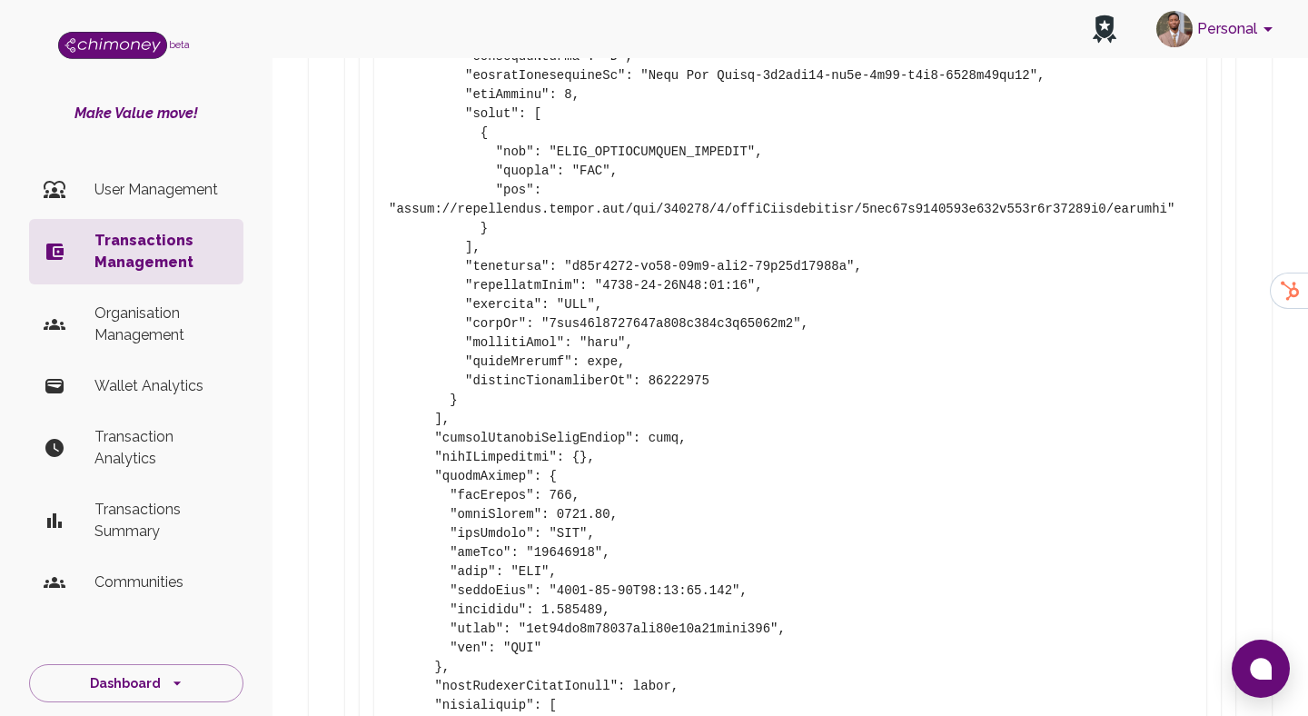
click at [555, 549] on pre at bounding box center [790, 629] width 803 height 2347
copy pre "34663827"
click at [660, 431] on pre at bounding box center [790, 629] width 803 height 2347
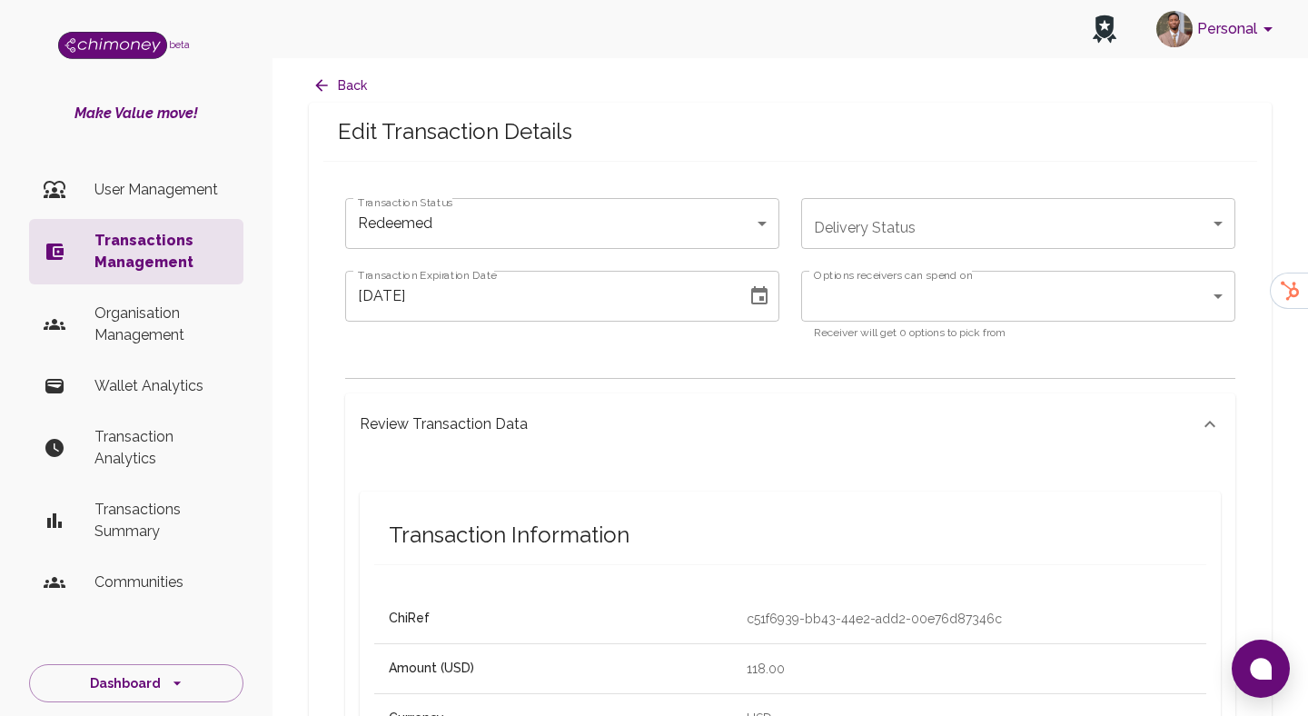
scroll to position [0, 0]
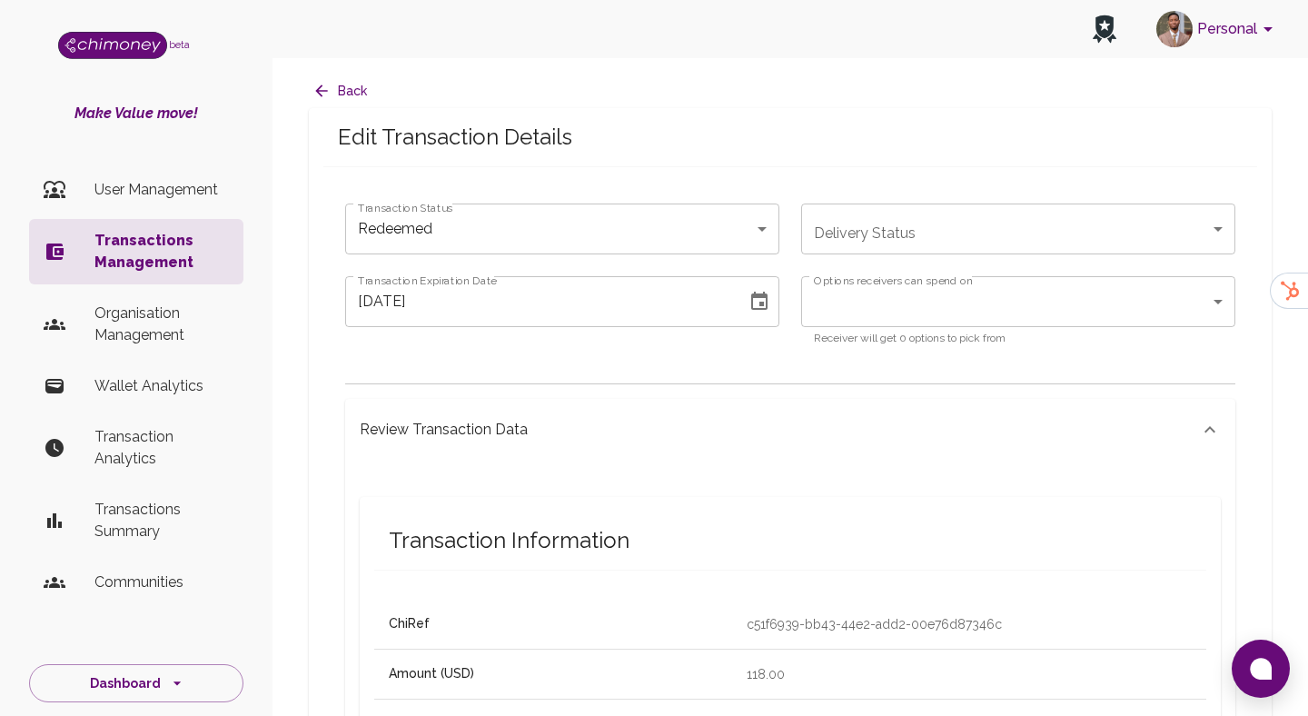
click at [619, 443] on div "Review Transaction Data" at bounding box center [790, 430] width 890 height 62
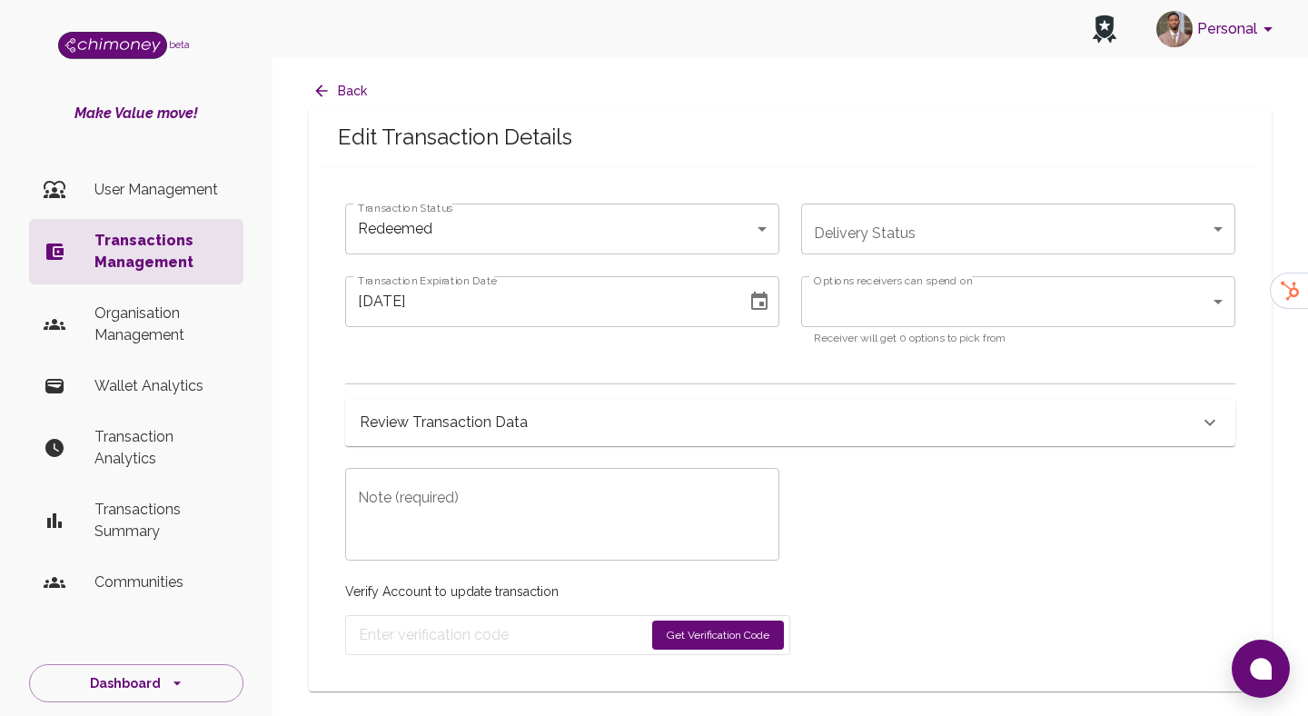
click at [646, 222] on body "Personal beta Make Value move! User Management Transactions Management Organisa…" at bounding box center [654, 358] width 1308 height 716
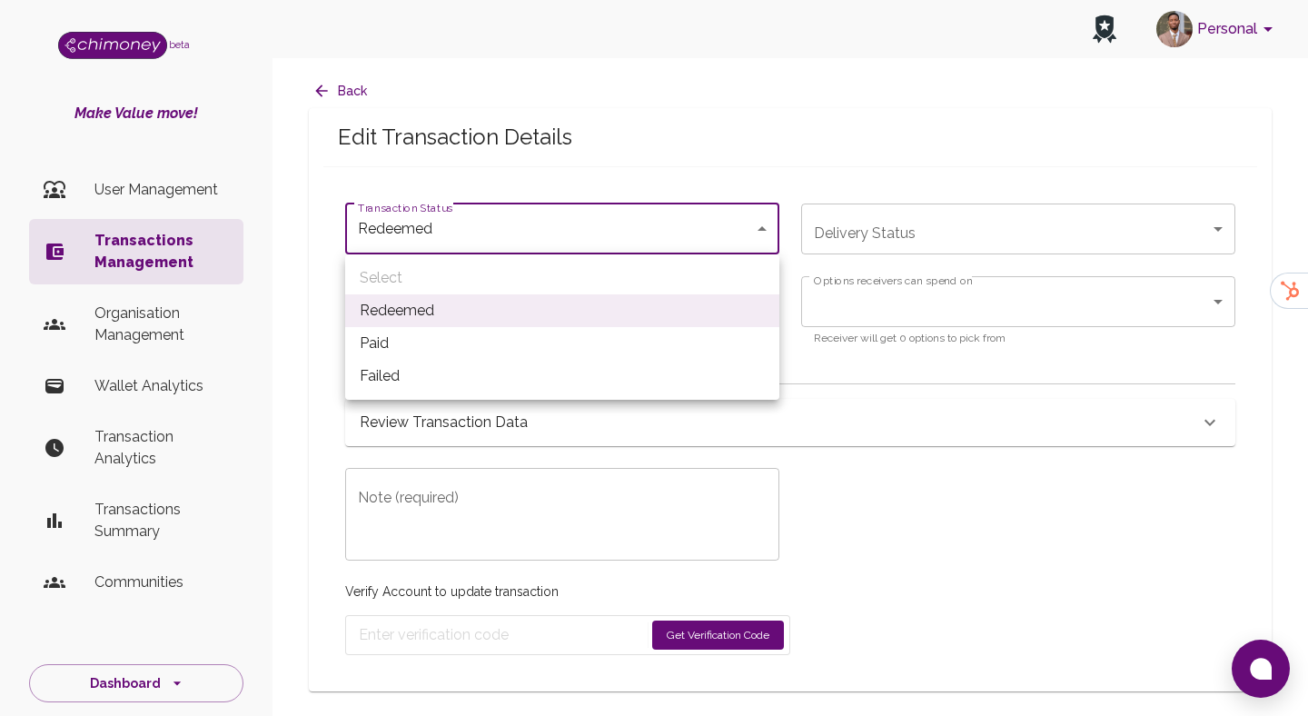
click at [536, 351] on li "Paid" at bounding box center [562, 343] width 434 height 33
type input "paid"
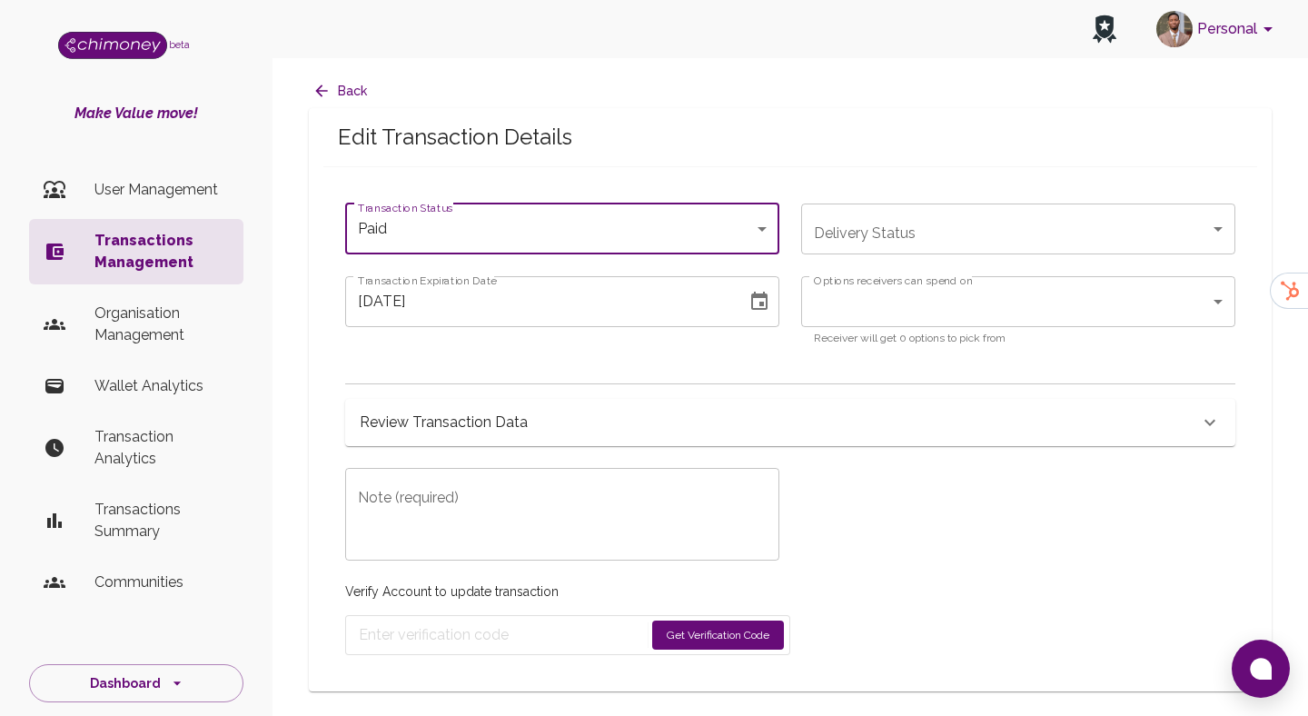
click at [758, 306] on icon "Choose date, selected date is Aug 8, 2025" at bounding box center [760, 302] width 22 height 22
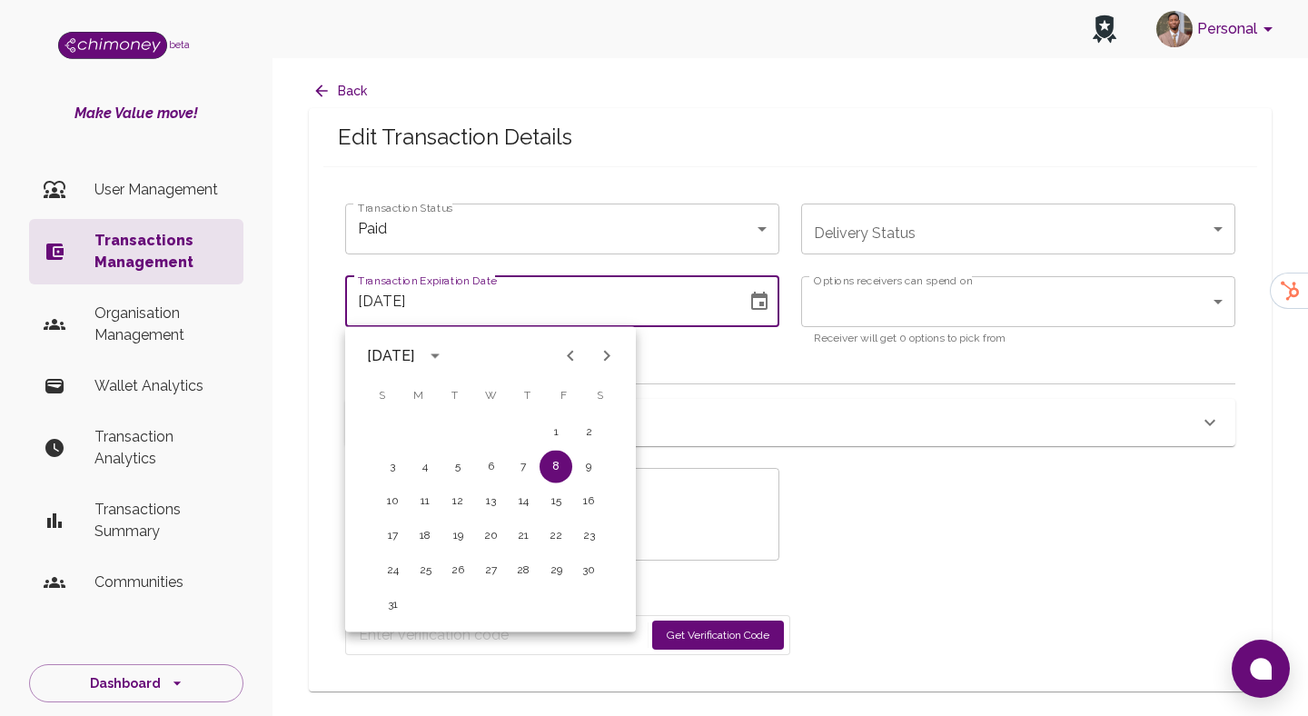
click at [326, 93] on icon "button" at bounding box center [322, 91] width 18 height 18
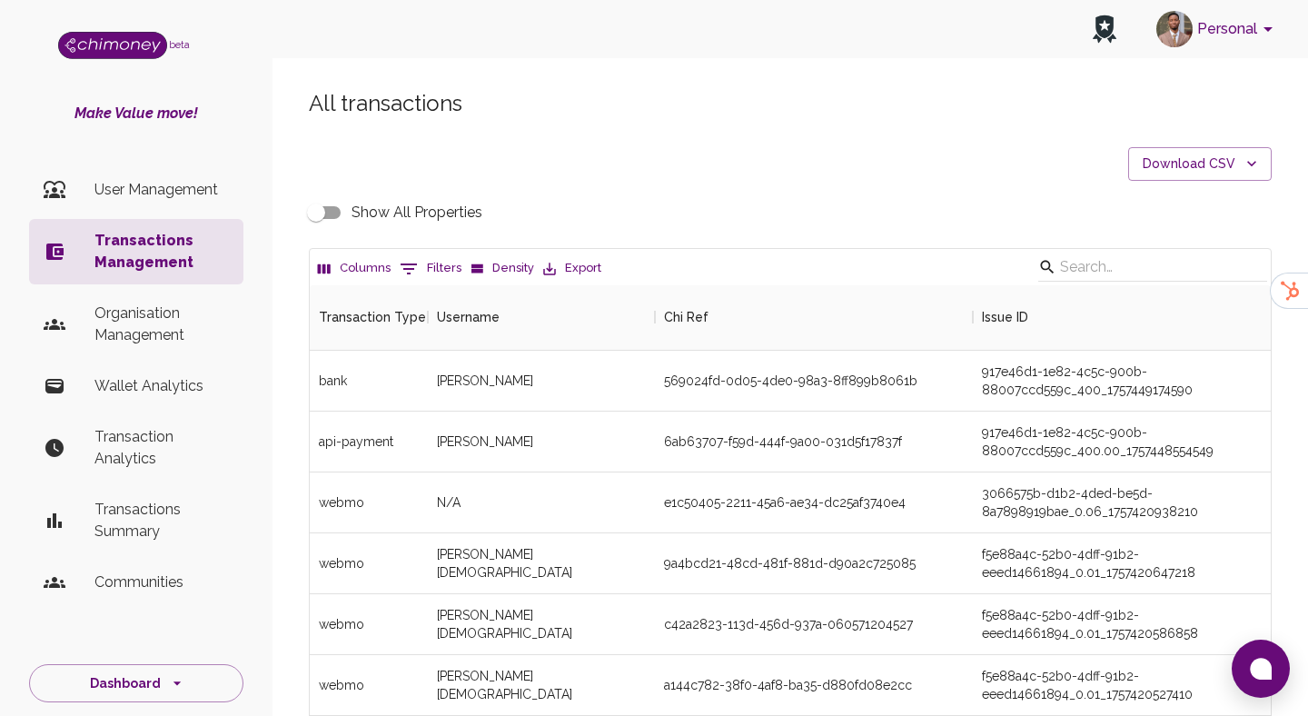
scroll to position [674, 961]
click at [428, 267] on button "0 Filters" at bounding box center [430, 268] width 71 height 29
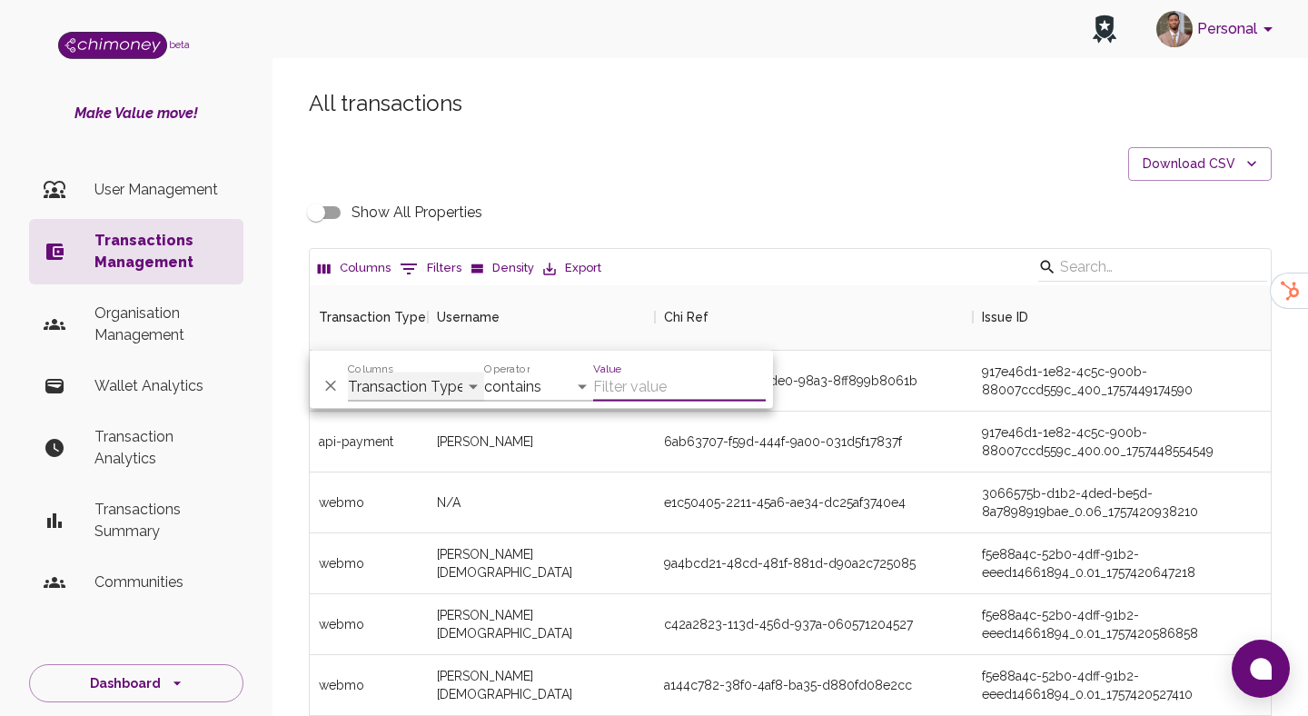
click at [431, 390] on select "Transaction Type Username Chi Ref Issue ID Value Amount Currency Fee ($) FX Rat…" at bounding box center [416, 387] width 136 height 29
select select "payout.order.orderNumber"
click at [348, 373] on select "Transaction Type Username Chi Ref Issue ID Value Amount Currency Fee ($) FX Rat…" at bounding box center [416, 387] width 136 height 29
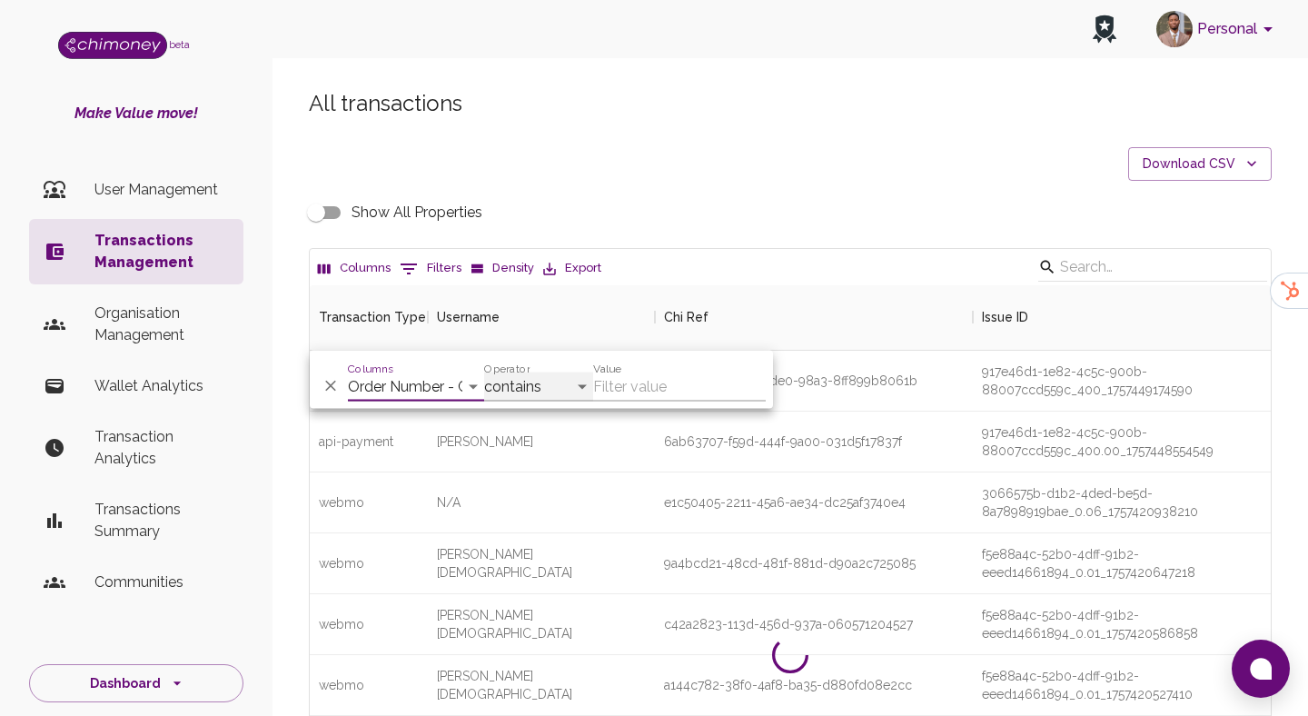
click at [542, 383] on select "contains equals starts with ends with is empty is not empty is any of" at bounding box center [538, 387] width 109 height 29
select select "equals"
click at [484, 373] on select "contains equals starts with ends with is empty is not empty is any of" at bounding box center [538, 387] width 109 height 29
click at [636, 388] on input "Value" at bounding box center [679, 387] width 173 height 29
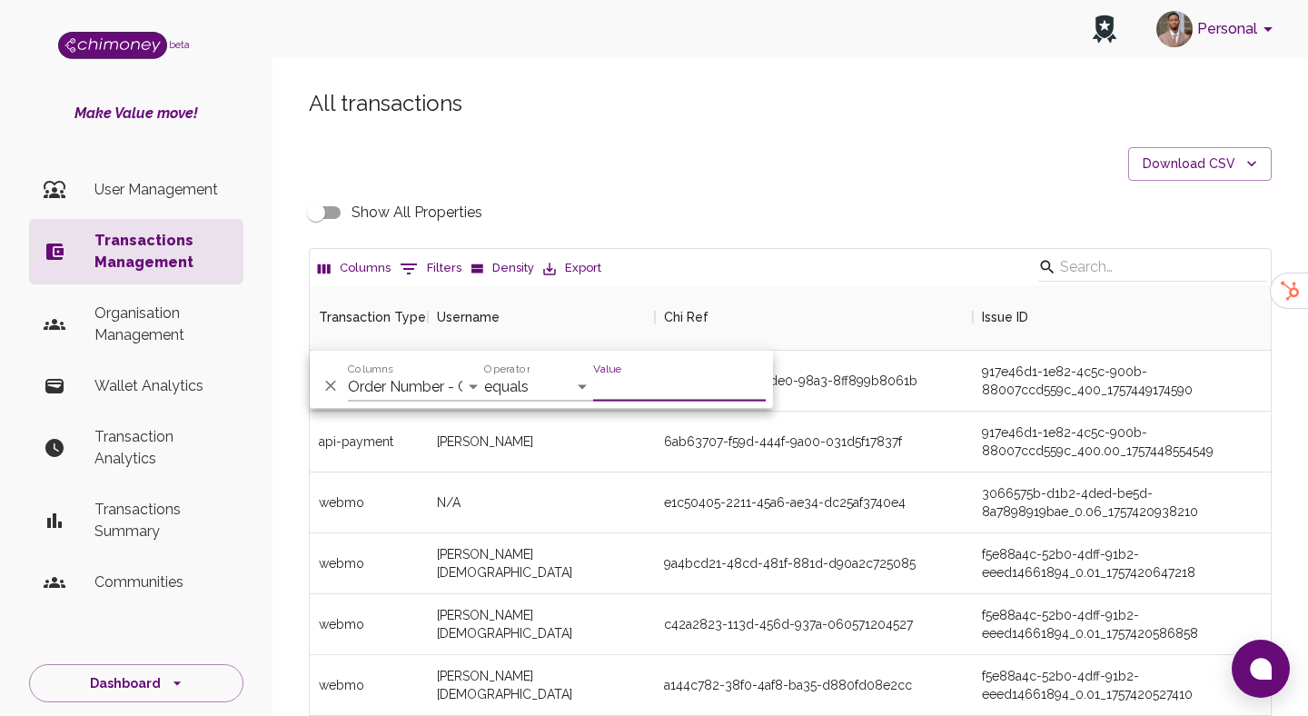
paste input "114"
type input "114"
paste input "34663827"
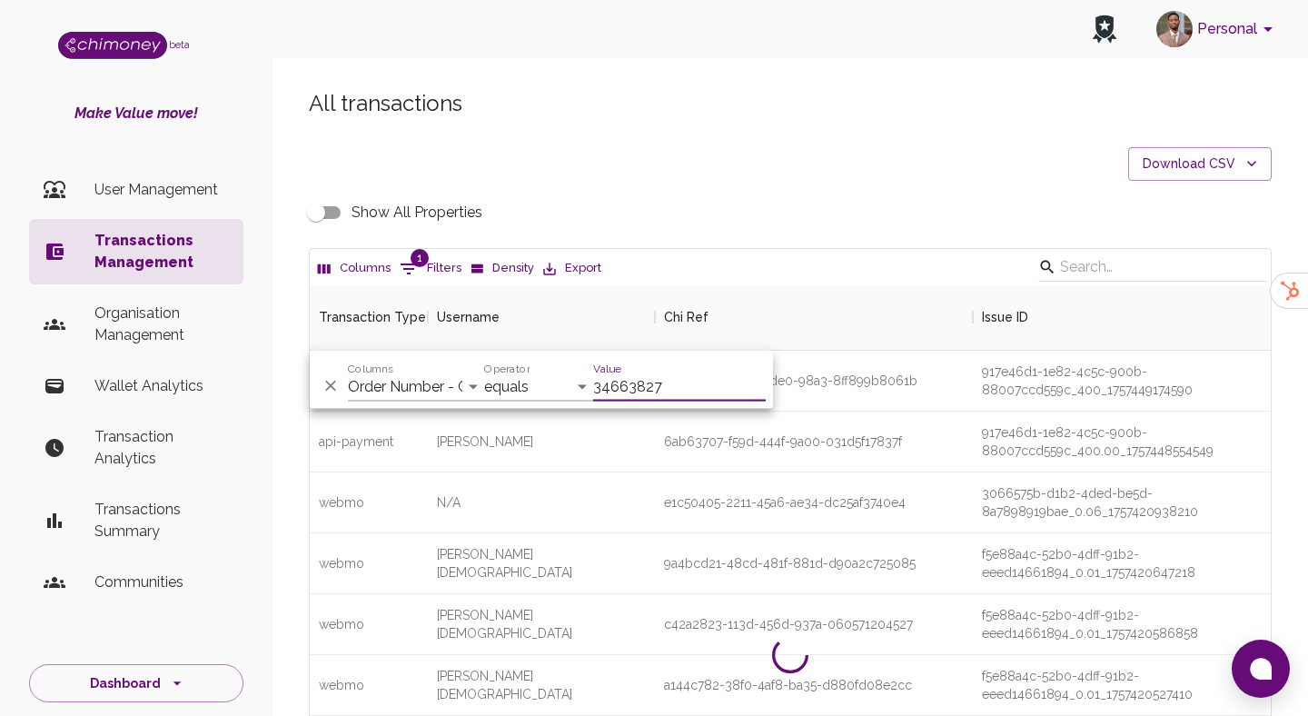
scroll to position [126, 961]
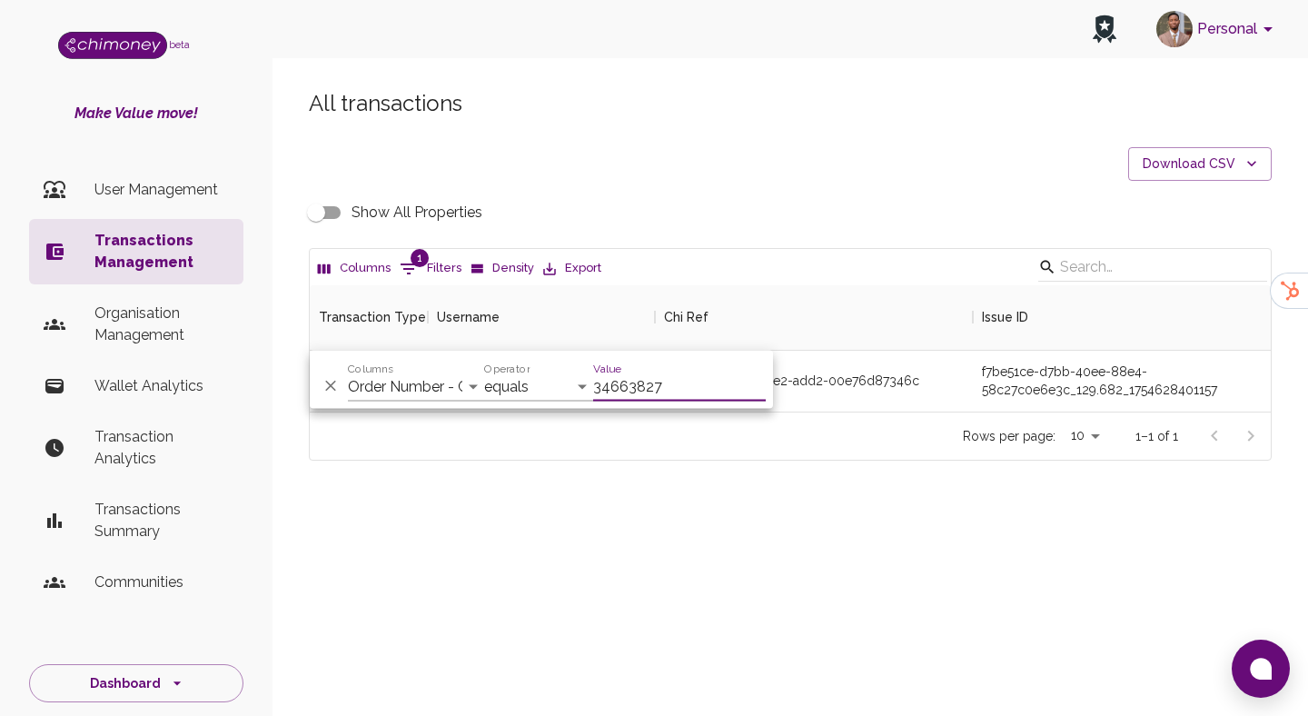
type input "34663827"
click at [1065, 401] on div "f7be51ce-d7bb-40ee-88e4-58c27c0e6e3c_129.682_1754628401157" at bounding box center [1154, 381] width 363 height 61
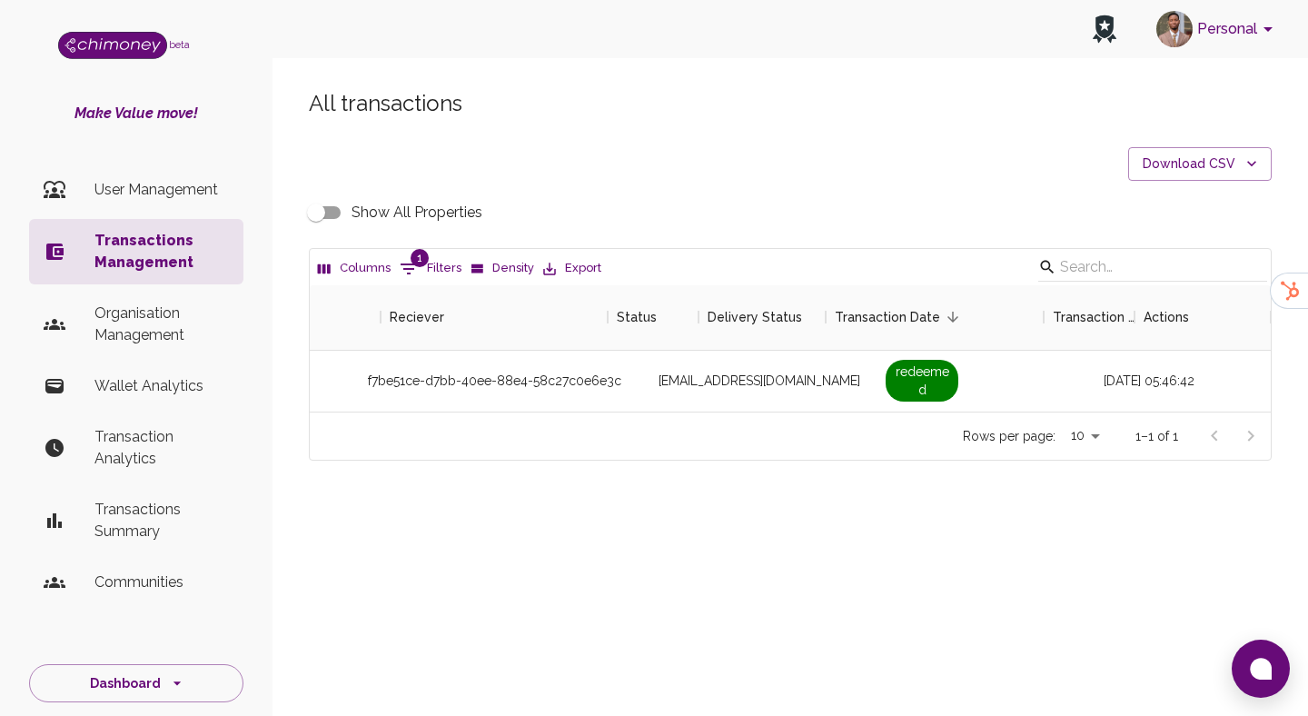
scroll to position [0, 1628]
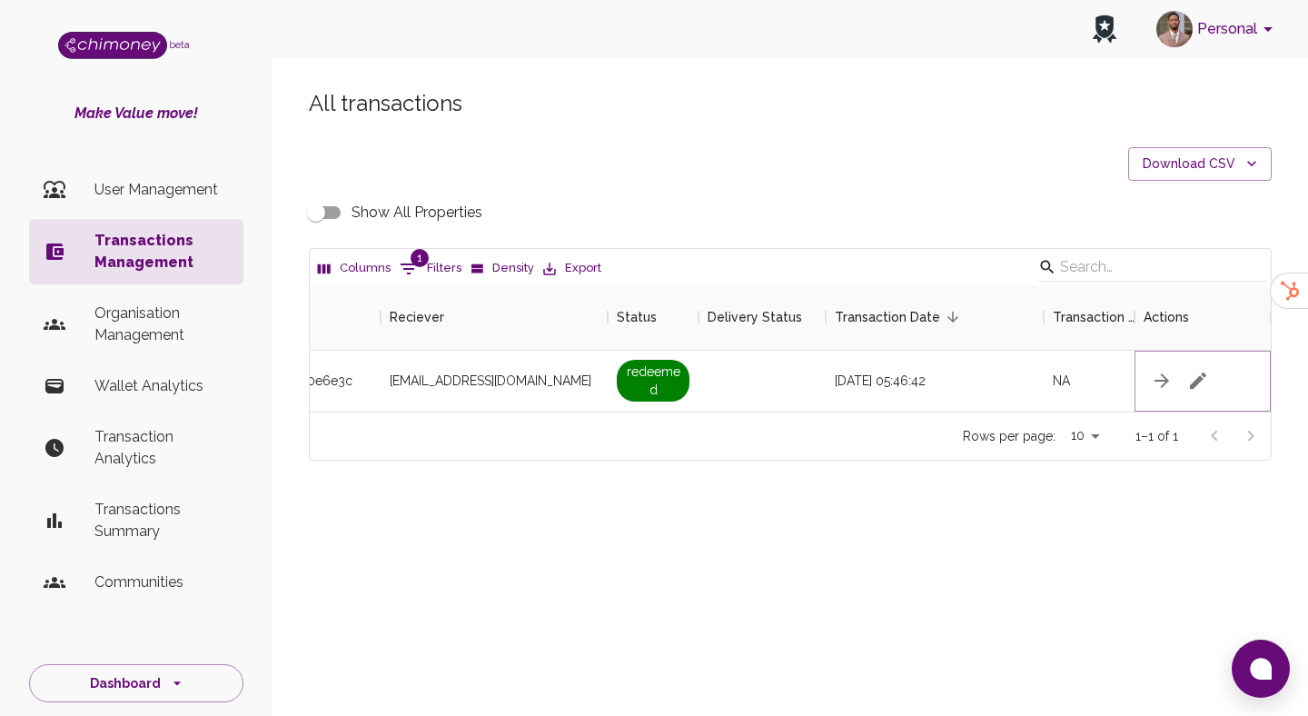
click at [1204, 379] on icon "button" at bounding box center [1198, 381] width 22 height 22
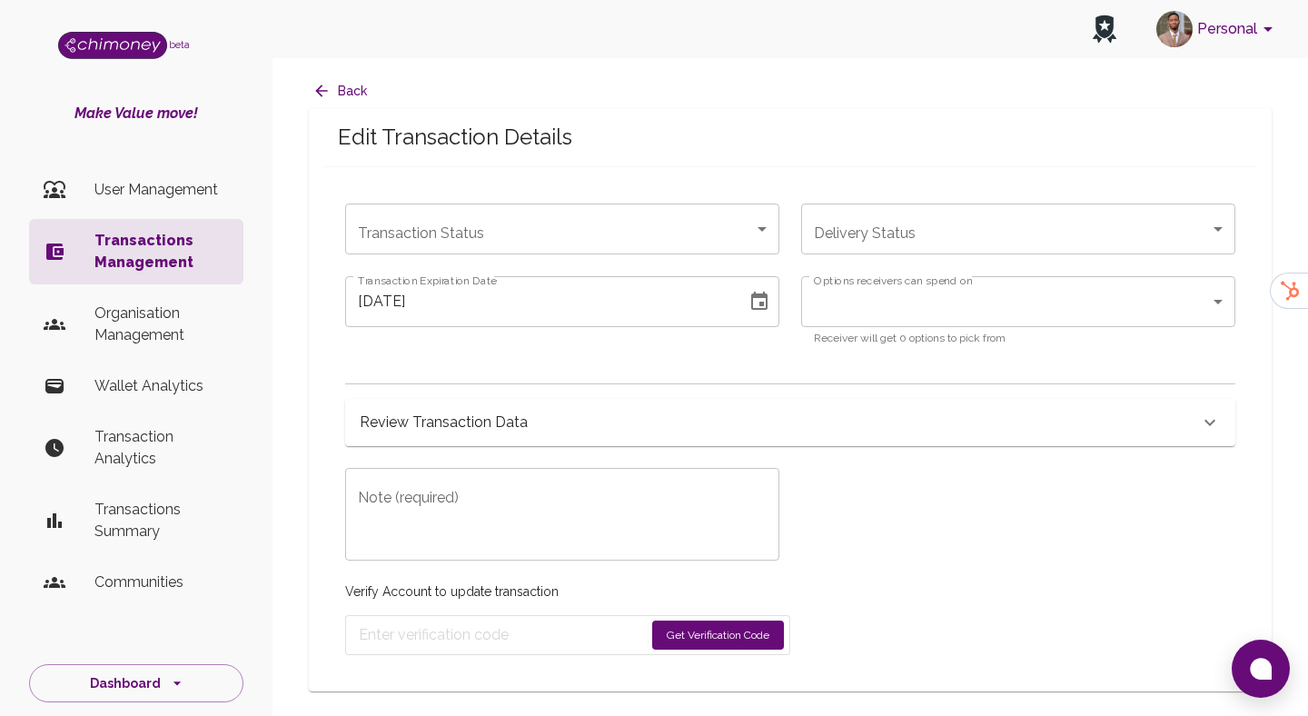
type input "redeemed"
type input "08/08/2025"
click at [426, 427] on h6 "Review Transaction Data" at bounding box center [444, 422] width 168 height 25
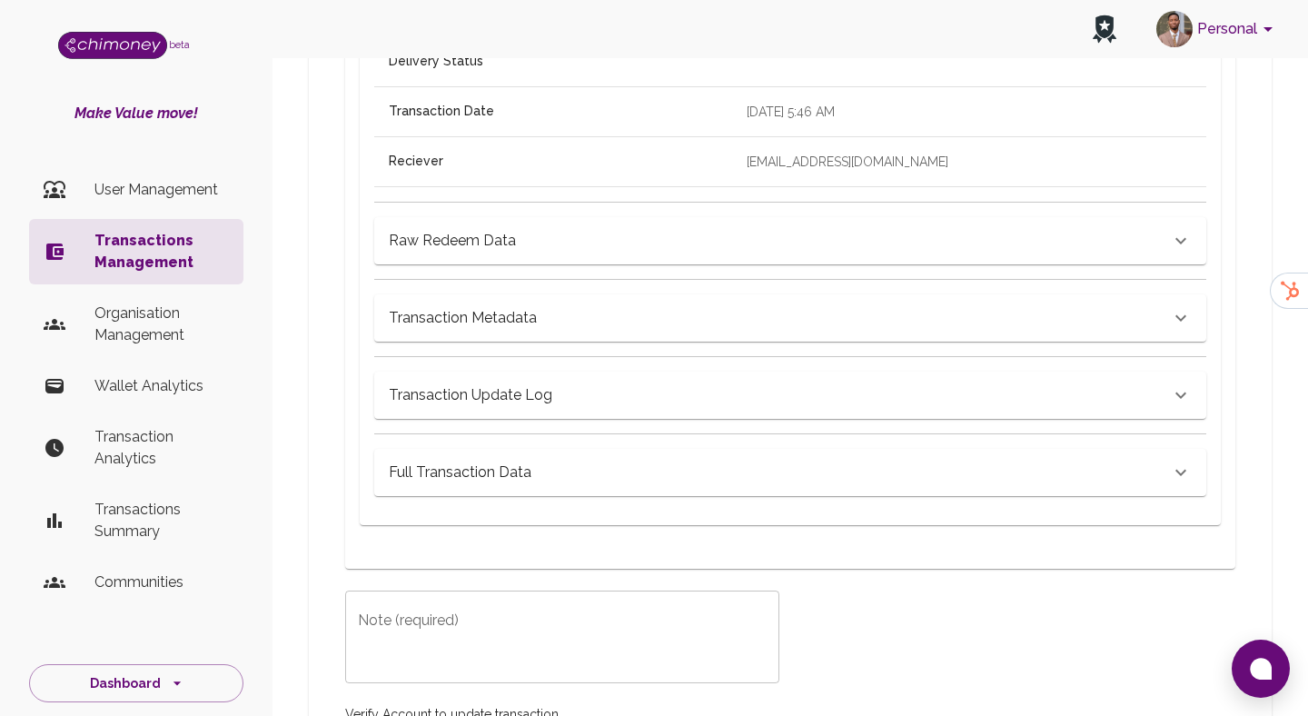
scroll to position [975, 0]
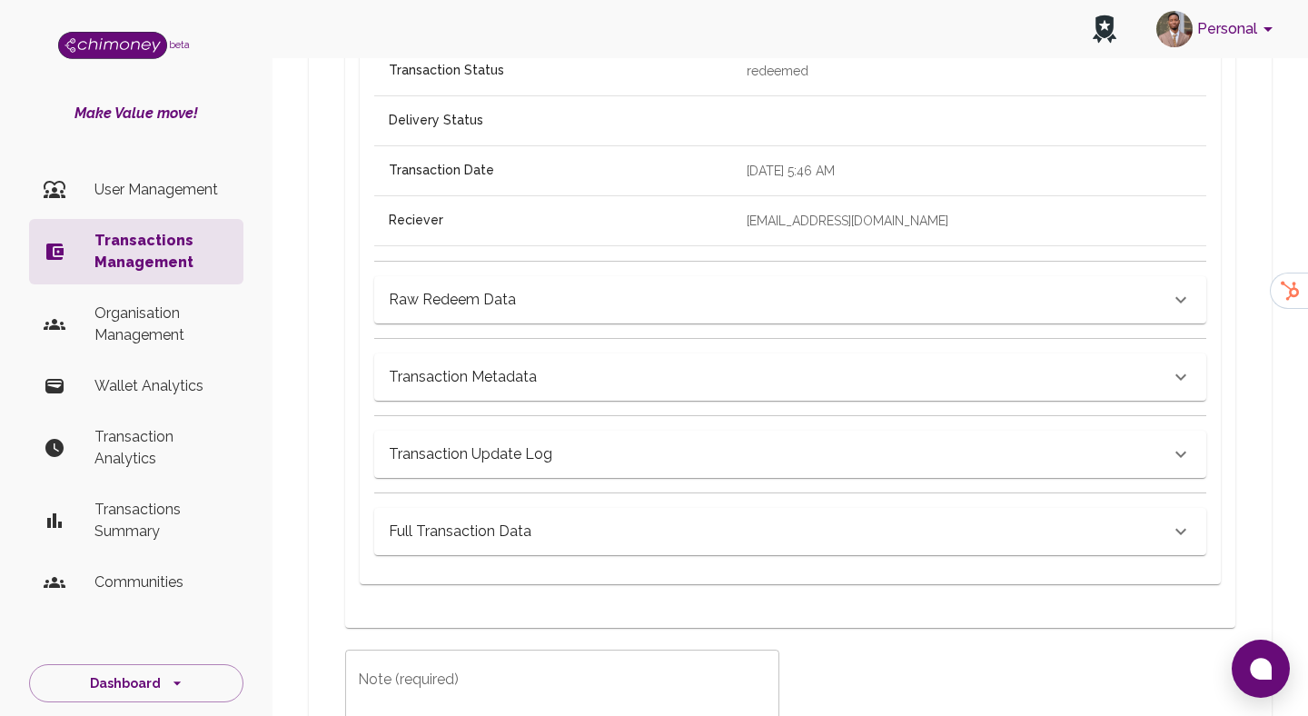
click at [499, 537] on h6 "Full Transaction Data" at bounding box center [460, 531] width 143 height 25
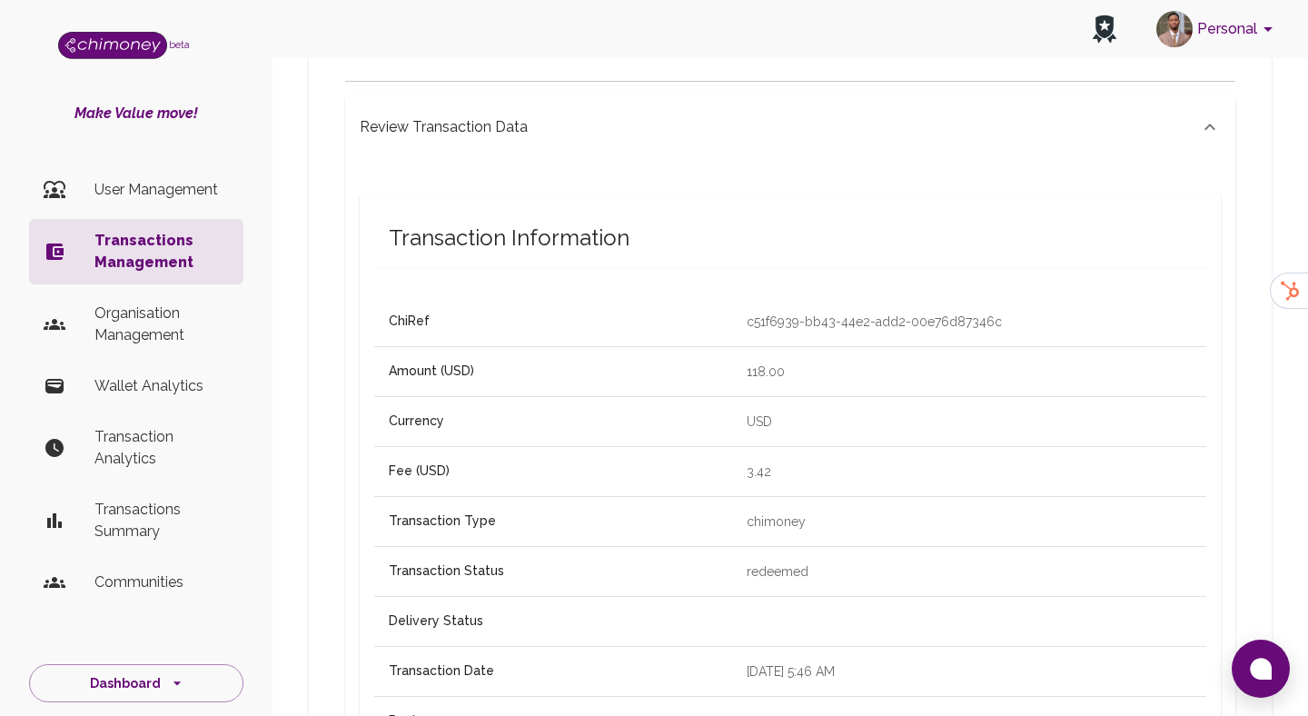
scroll to position [256, 0]
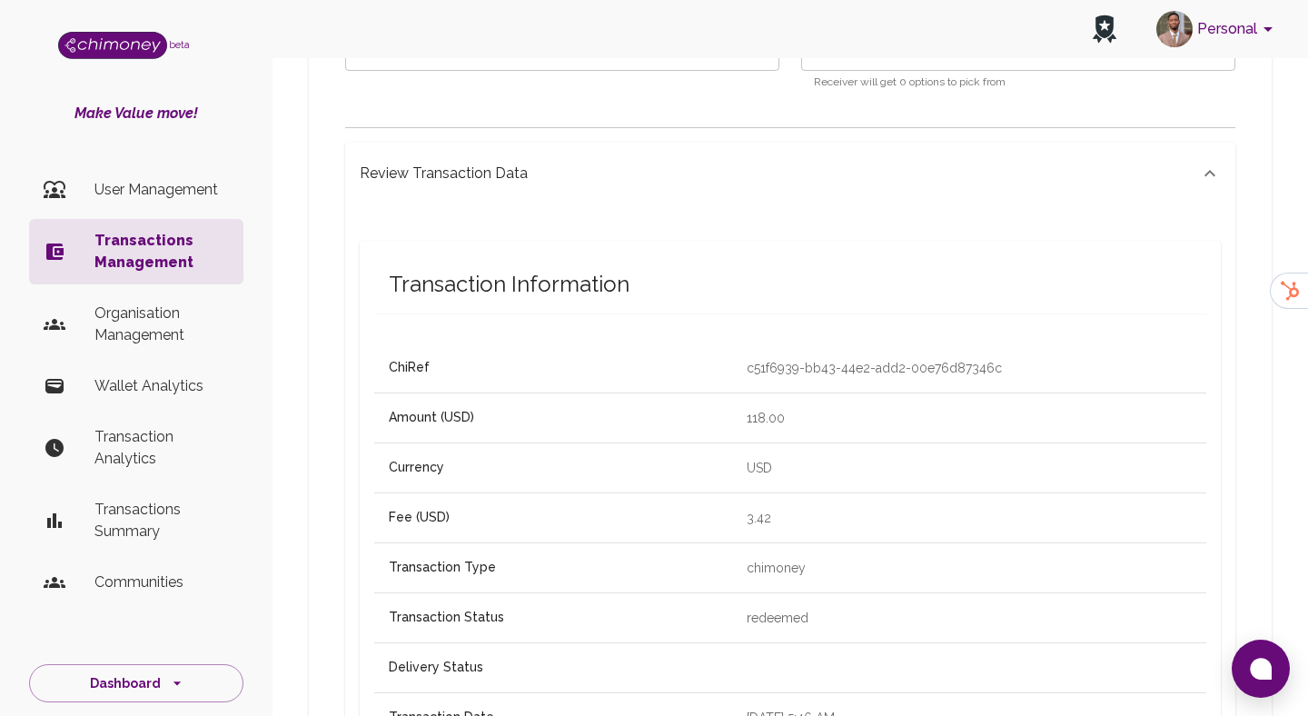
click at [732, 357] on td "c51f6939-bb43-44e2-add2-00e76d87346c" at bounding box center [969, 367] width 474 height 49
click at [747, 373] on p "c51f6939-bb43-44e2-add2-00e76d87346c" at bounding box center [969, 368] width 445 height 18
copy p "c51f6939-bb43-44e2-add2-00e76d87346c"
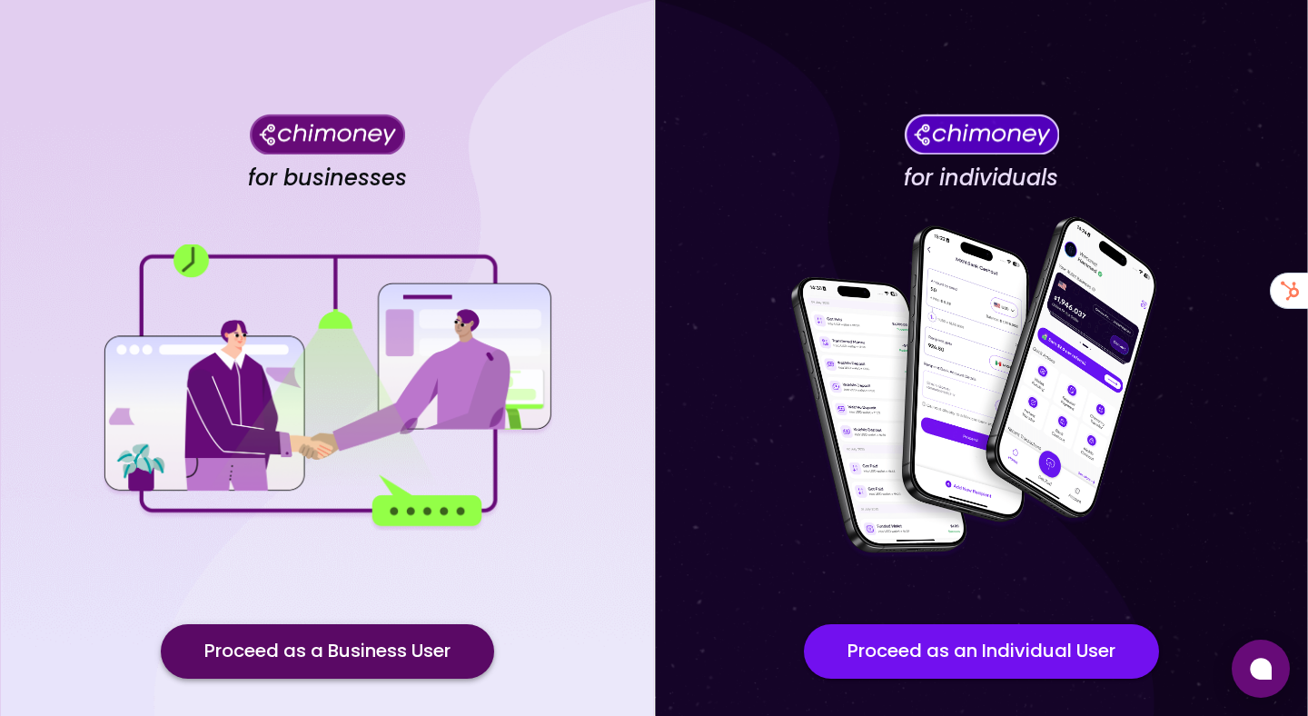
click at [368, 661] on button "Proceed as a Business User" at bounding box center [327, 651] width 333 height 55
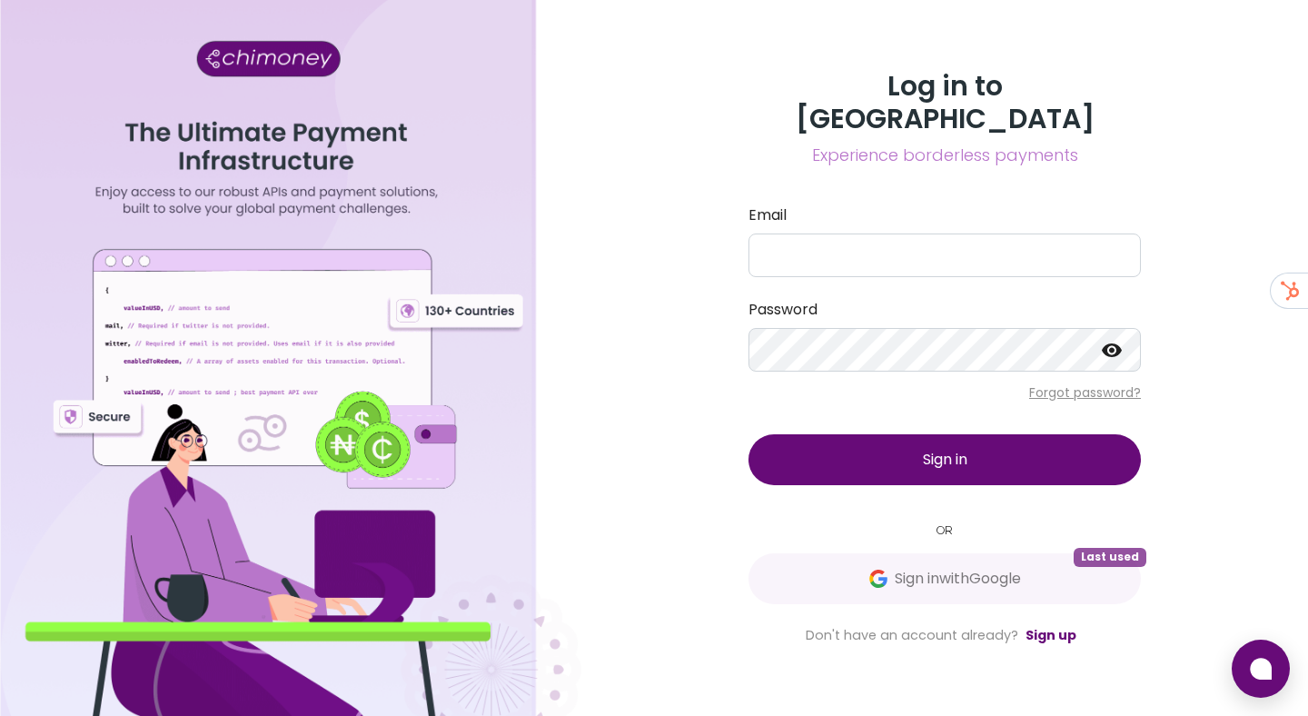
click at [862, 534] on div "Log in to Chimoney Experience borderless payments Email Password Forgot passwor…" at bounding box center [945, 358] width 436 height 576
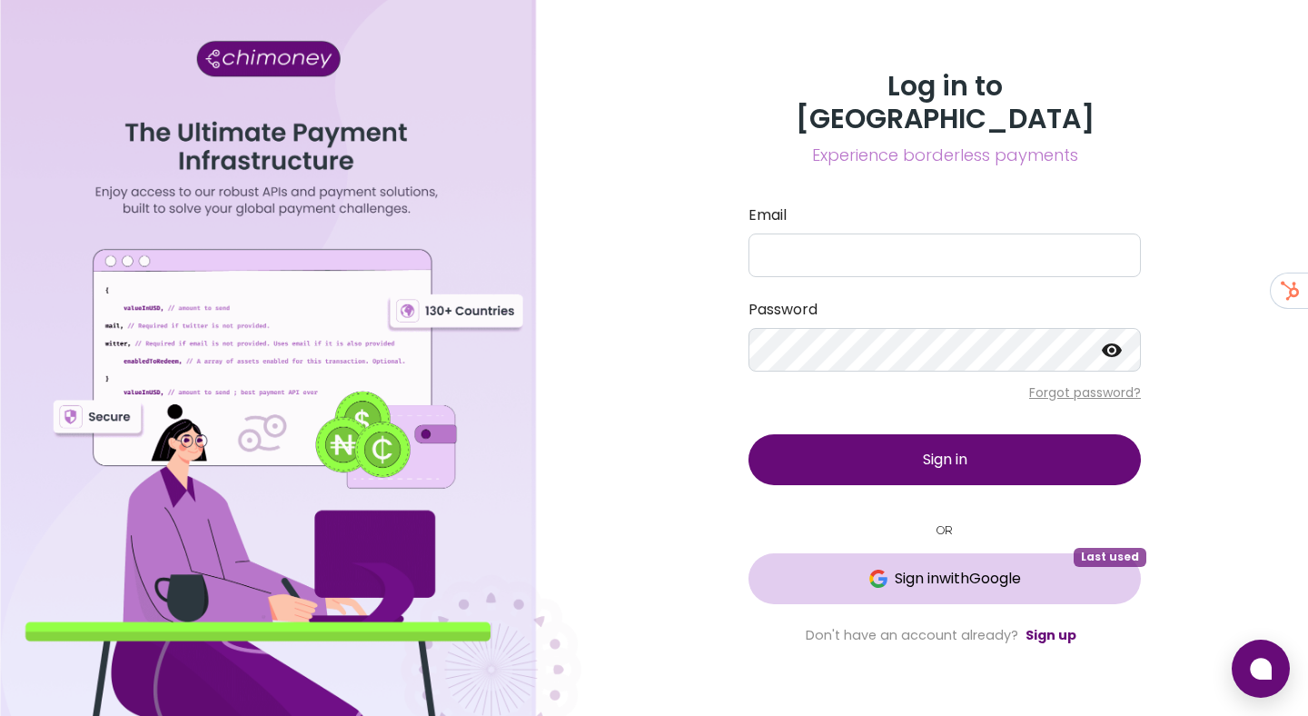
click at [860, 568] on span "Sign in with Google" at bounding box center [945, 579] width 320 height 22
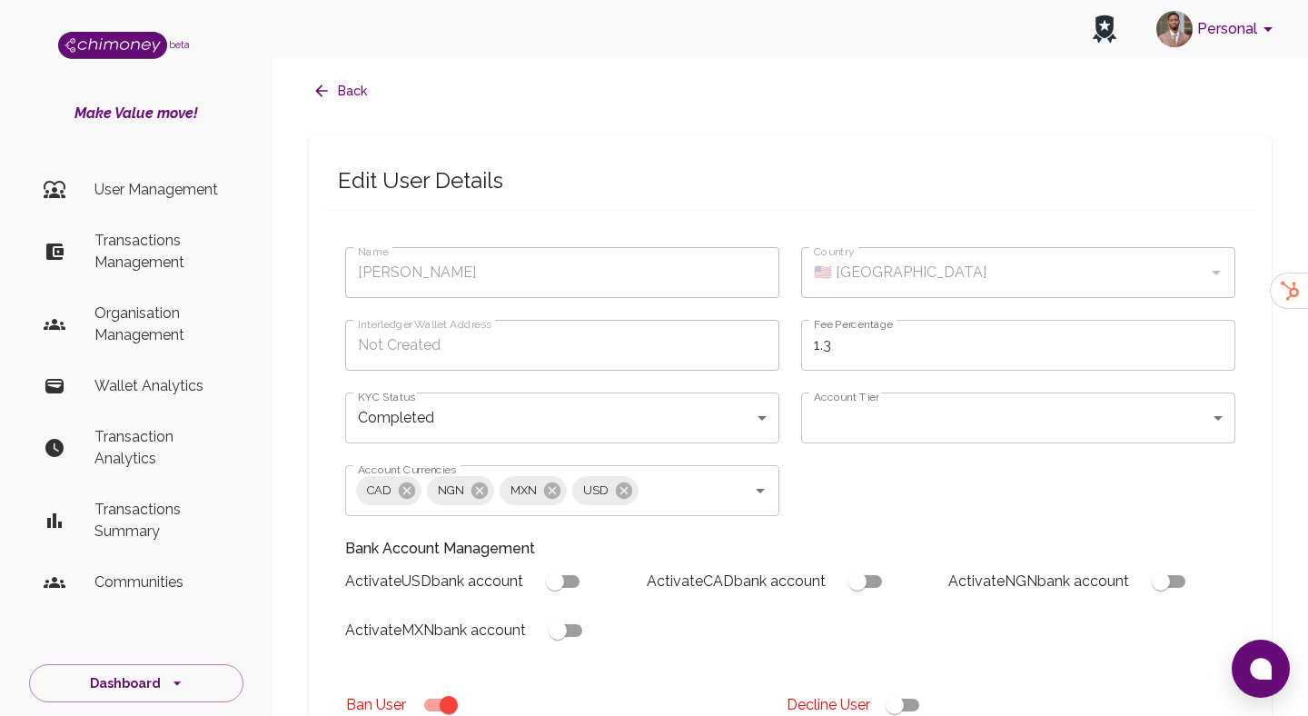
type input "Stephens Anna"
type input "🇺🇸 United States"
type input "completed"
type input "tier-1"
checkbox input "true"
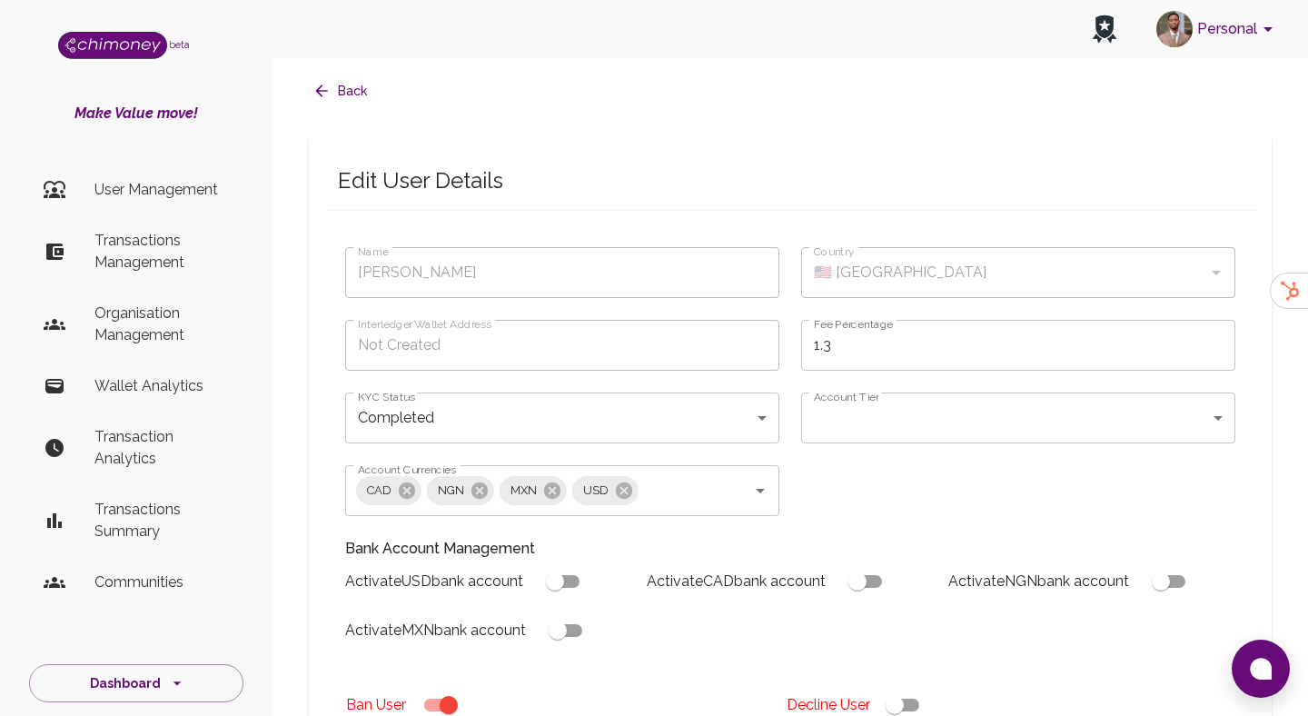
checkbox input "true"
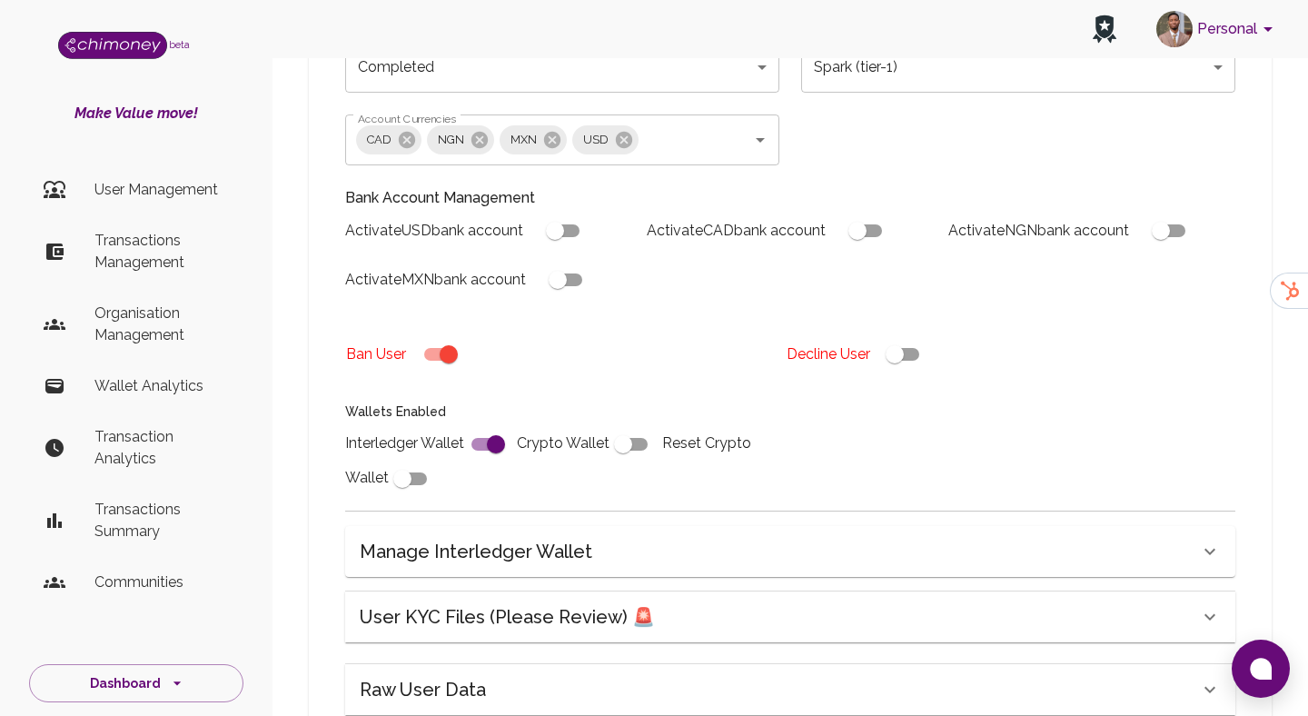
scroll to position [547, 0]
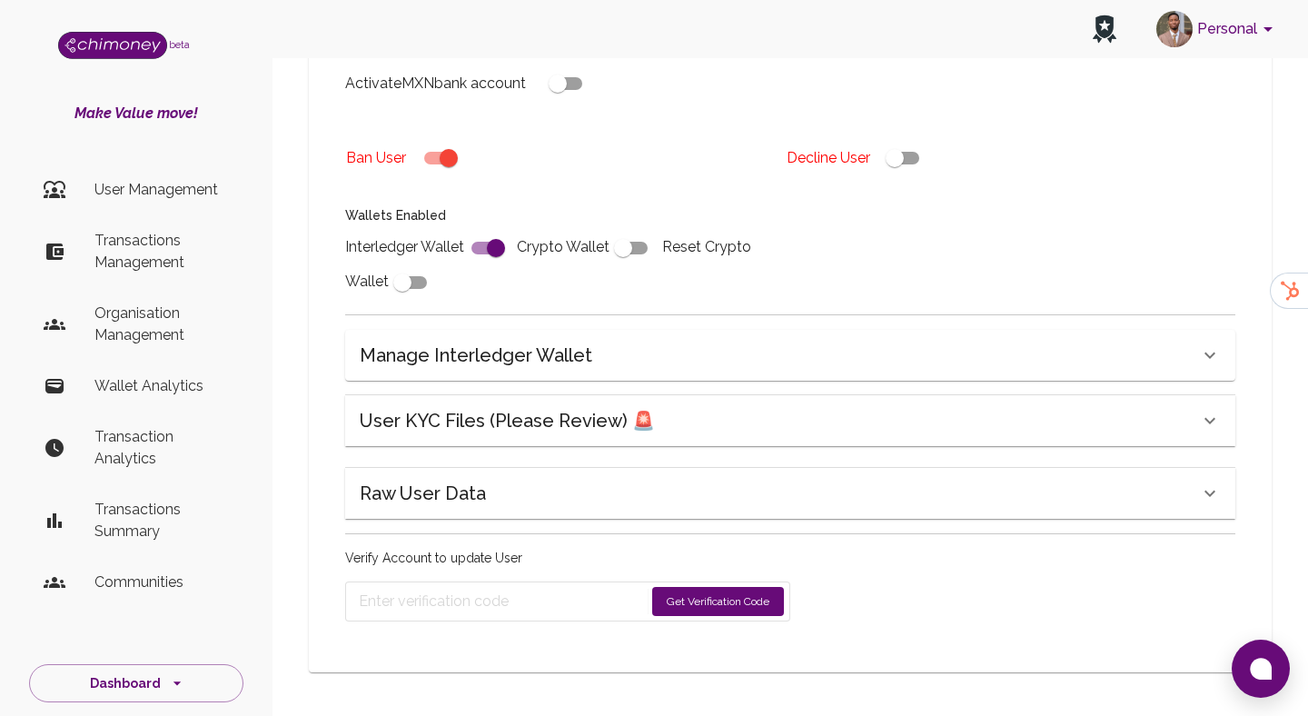
click at [533, 421] on h6 "User KYC Files (Please Review) 🚨" at bounding box center [507, 420] width 295 height 29
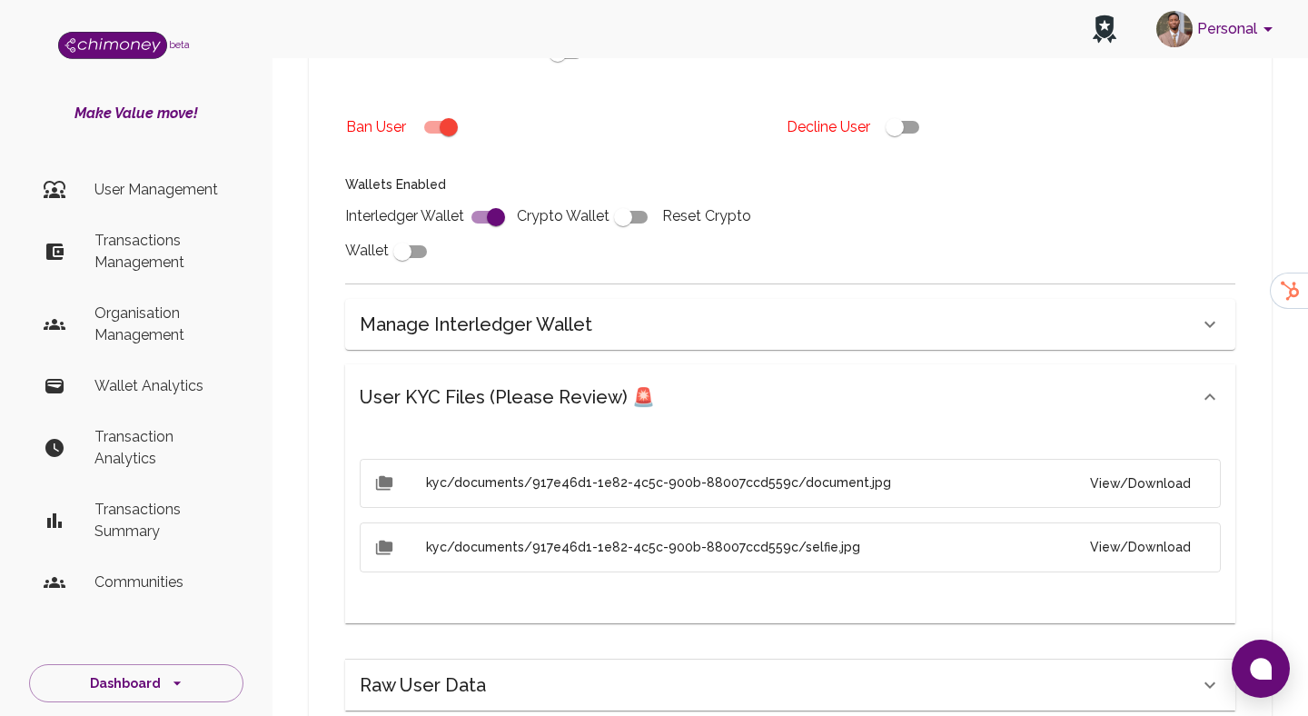
scroll to position [730, 0]
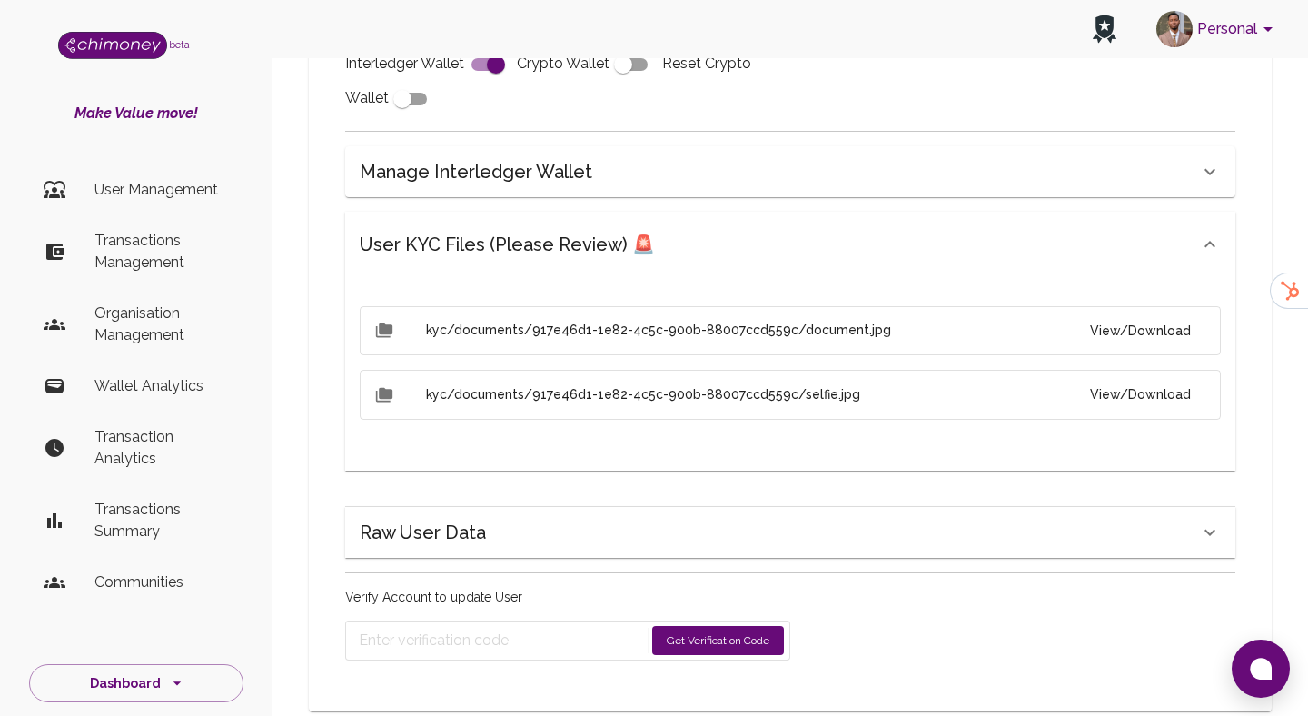
click at [1167, 344] on button "View/Download" at bounding box center [1141, 331] width 130 height 34
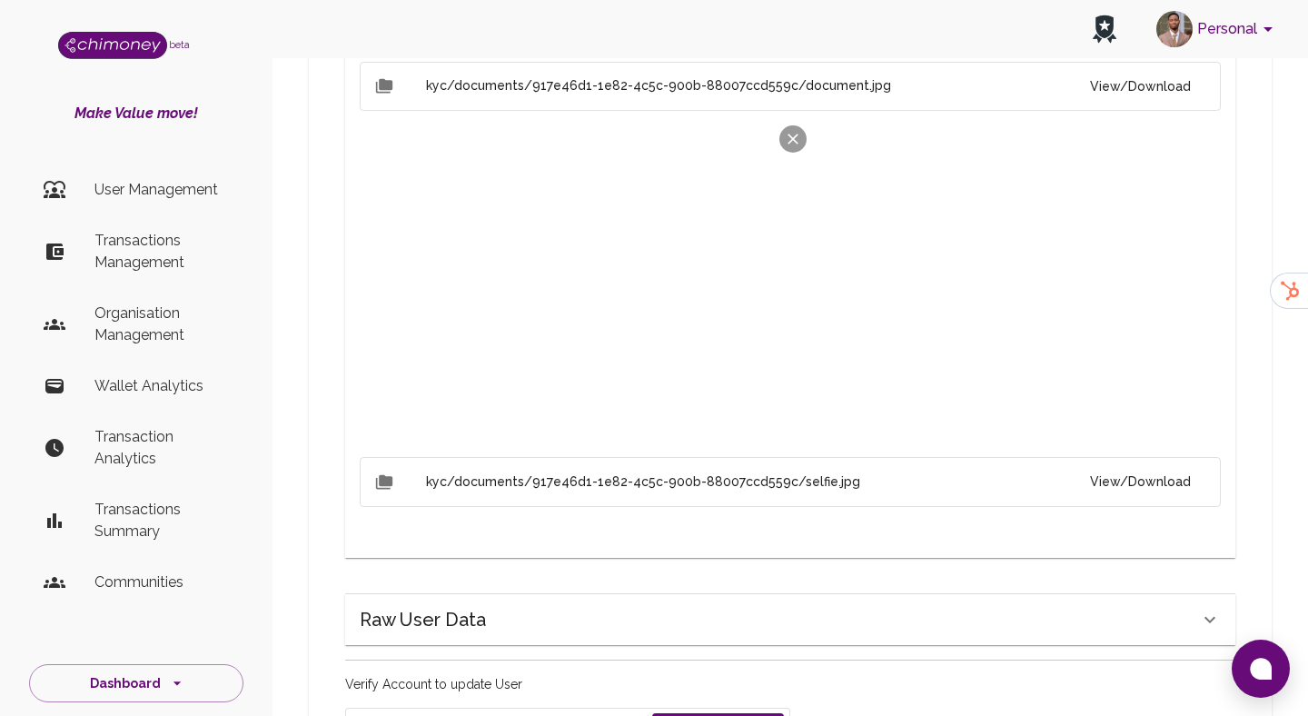
scroll to position [1003, 0]
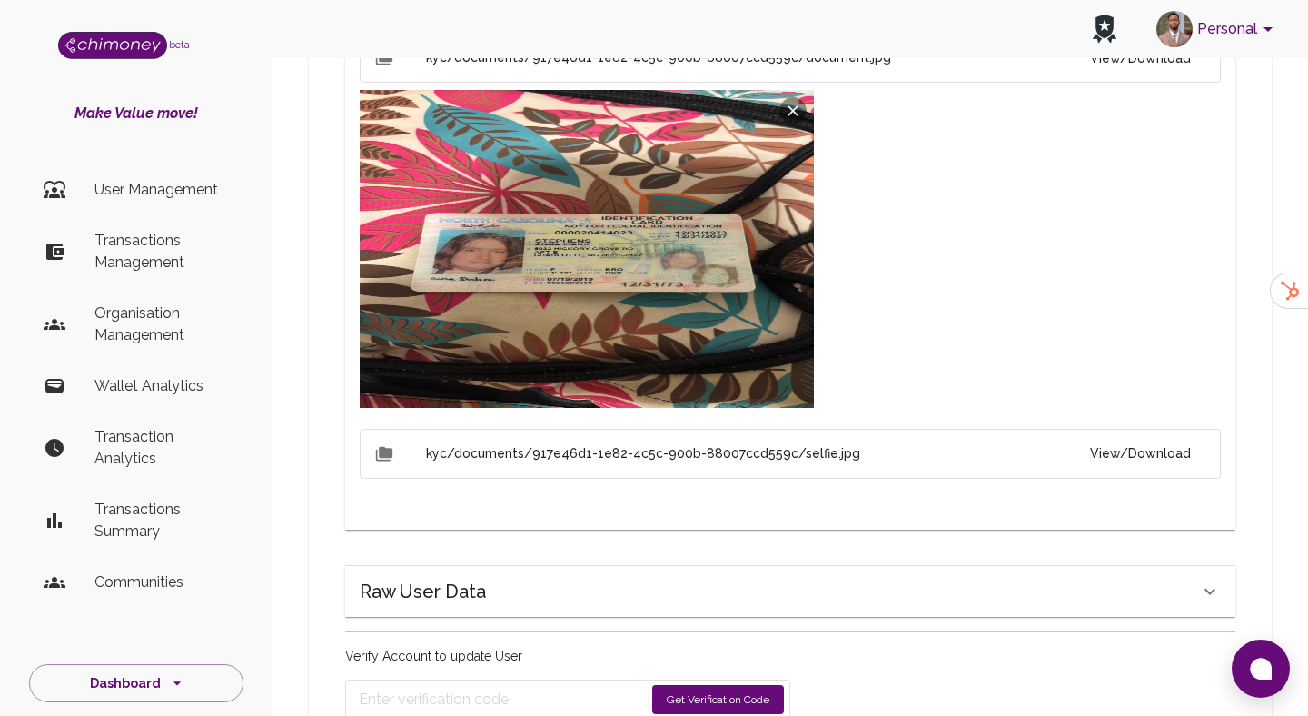
click at [1177, 459] on button "View/Download" at bounding box center [1141, 454] width 130 height 34
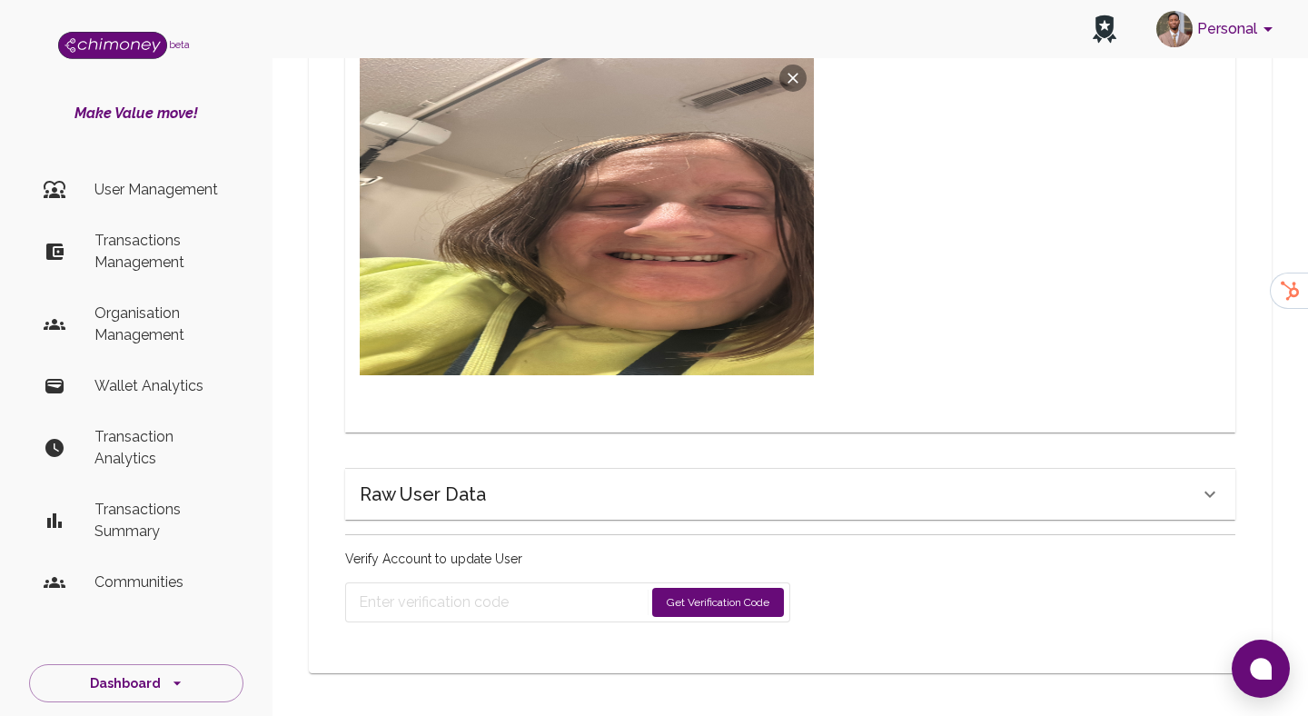
click at [596, 506] on div "Raw User Data" at bounding box center [780, 494] width 840 height 29
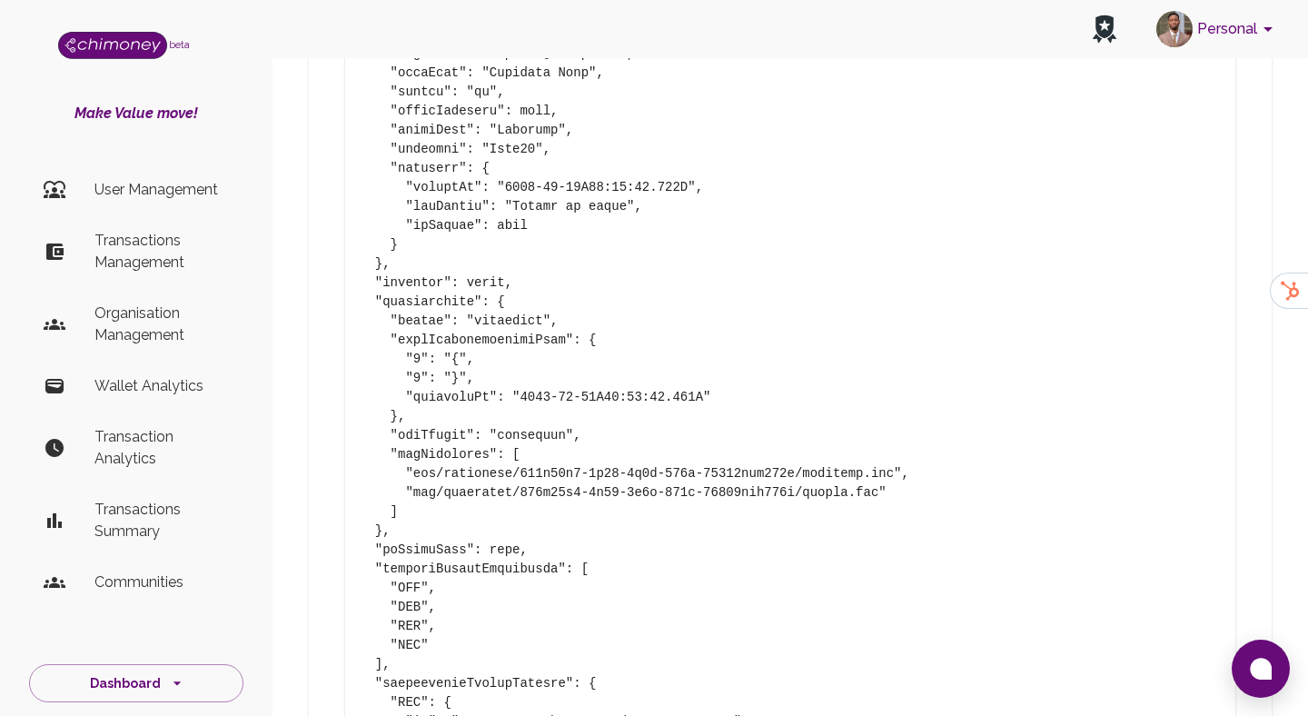
scroll to position [1398, 0]
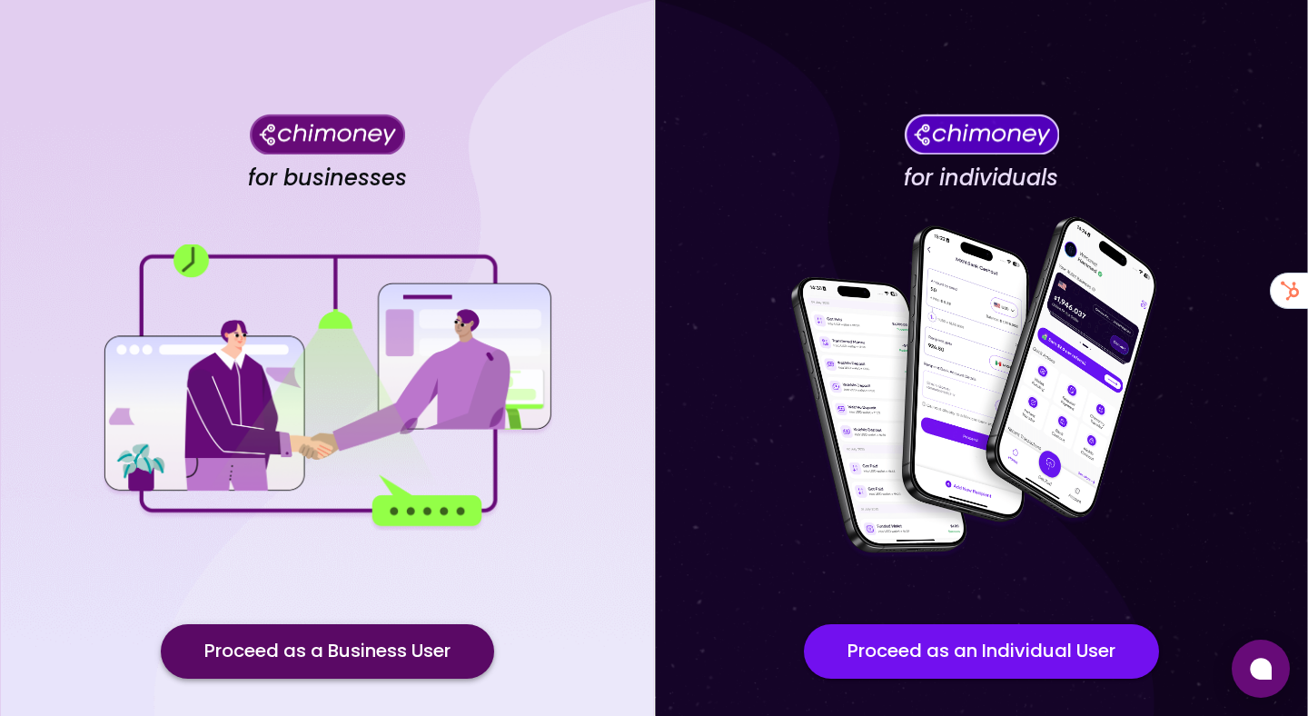
click at [398, 648] on button "Proceed as a Business User" at bounding box center [327, 651] width 333 height 55
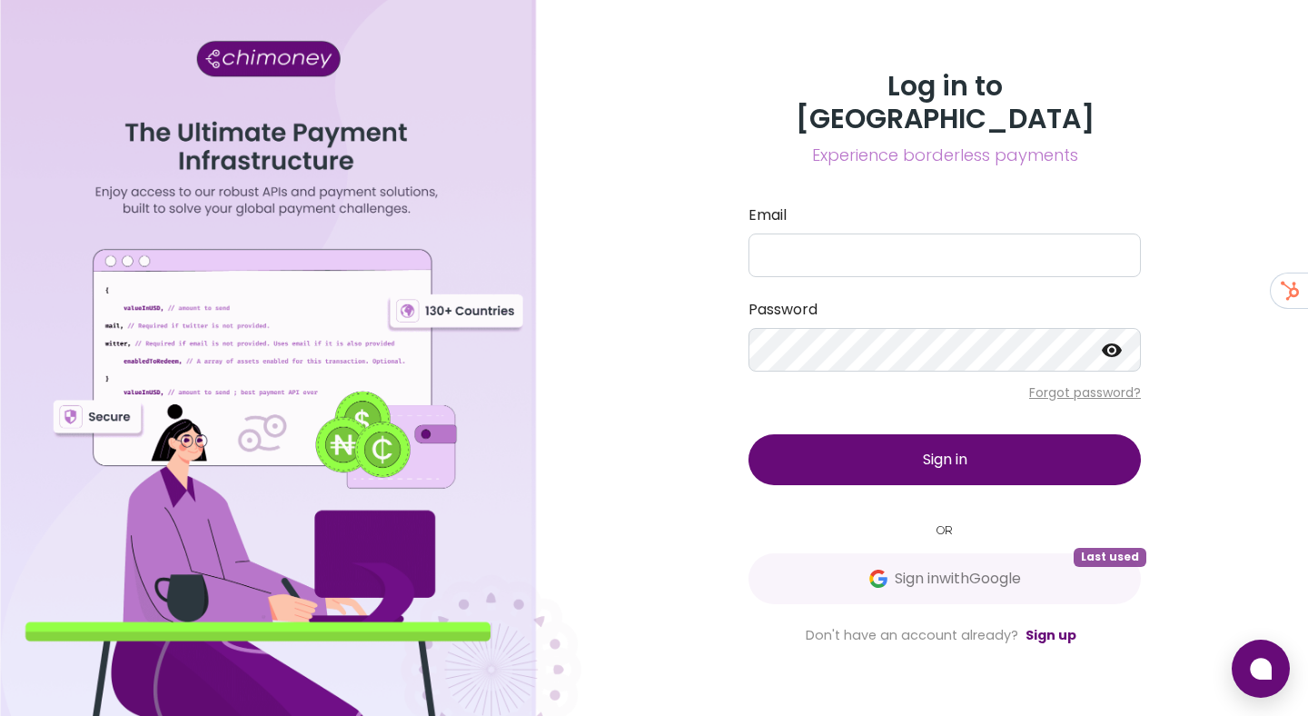
click at [812, 532] on div "Log in to Chimoney Experience borderless payments Email Password Forgot passwor…" at bounding box center [945, 358] width 436 height 576
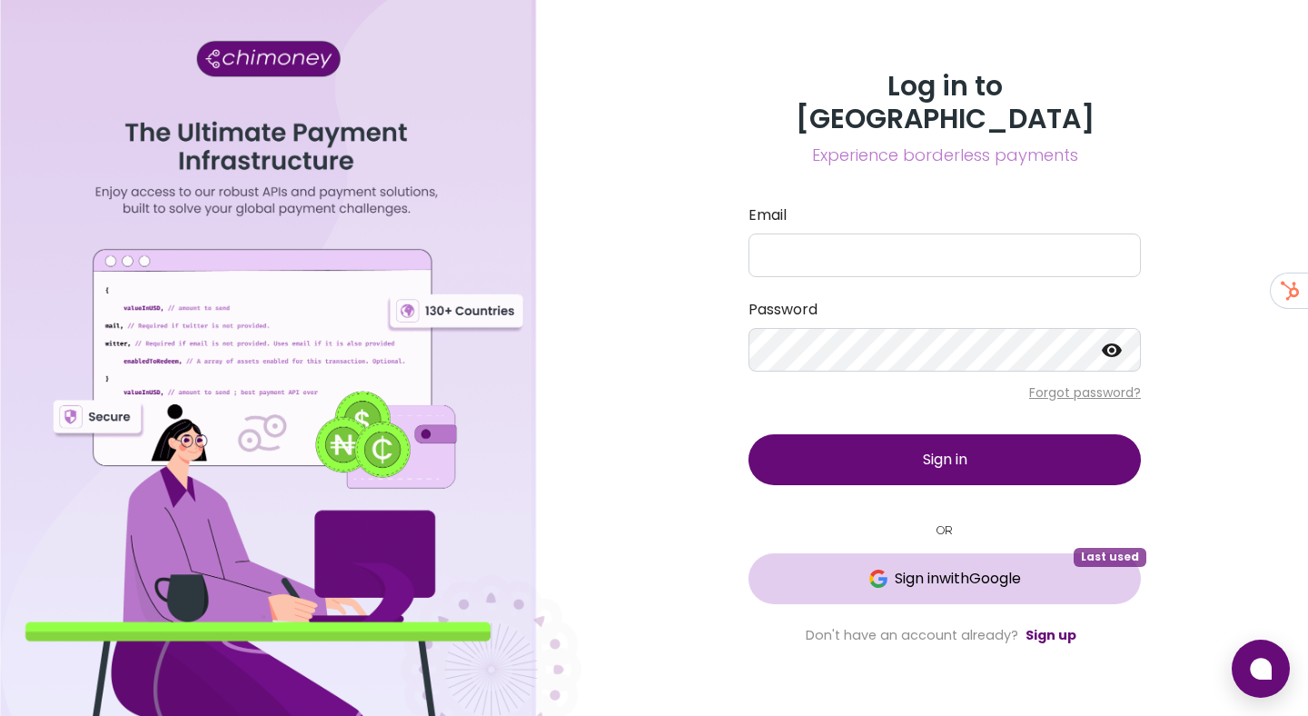
click at [826, 573] on button "Sign in with Google Last used" at bounding box center [945, 578] width 392 height 51
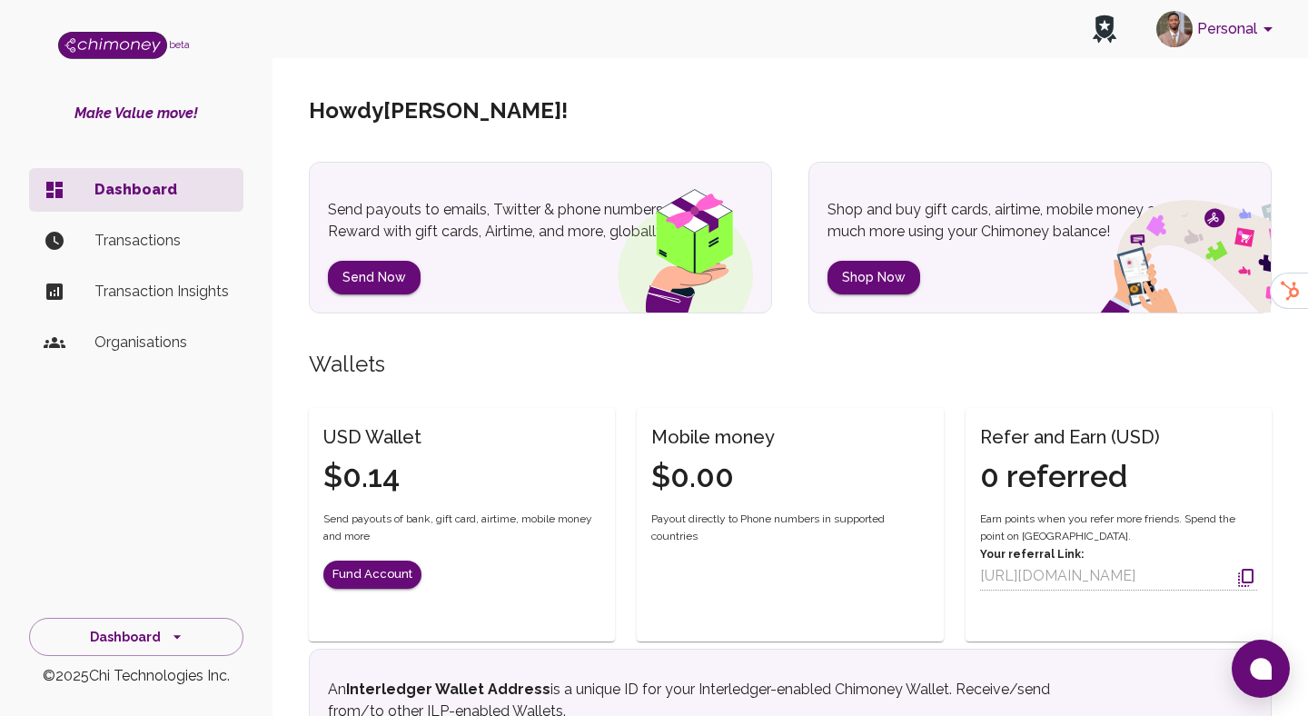
click at [1244, 18] on button "Personal" at bounding box center [1217, 28] width 137 height 47
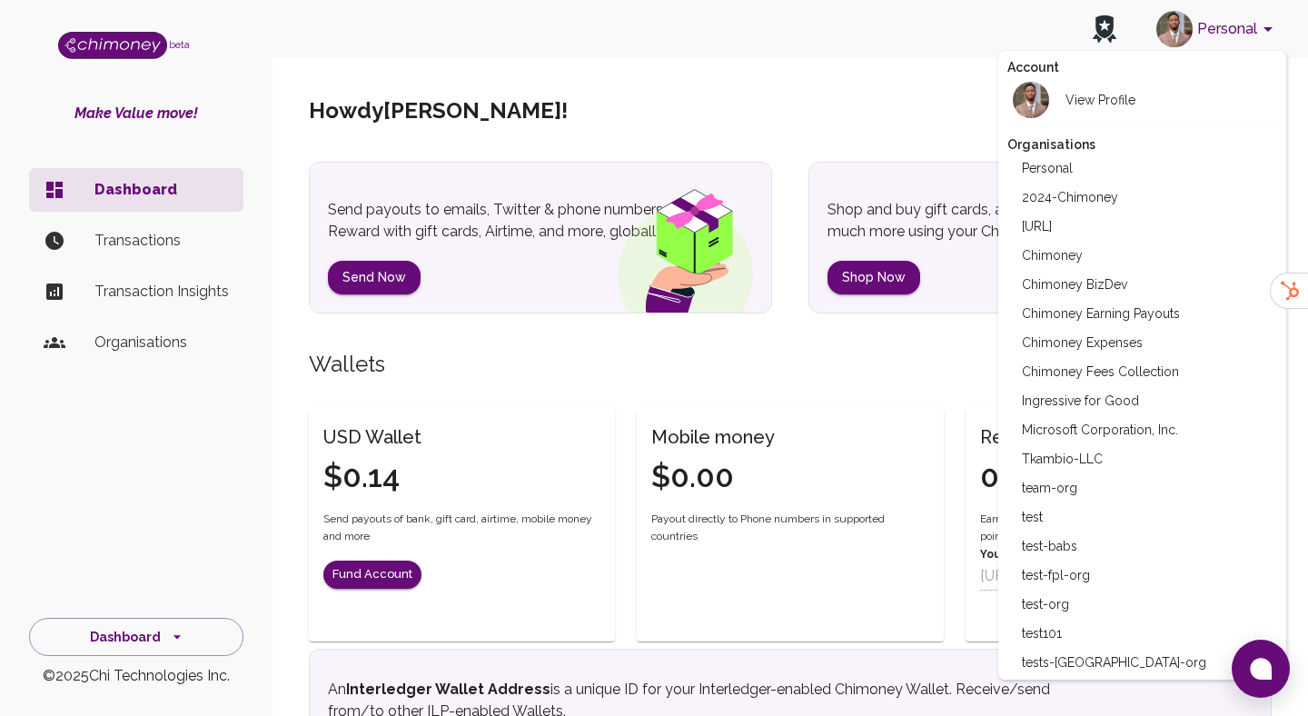
click at [1160, 357] on li "Chimoney Fees Collection" at bounding box center [1143, 371] width 271 height 29
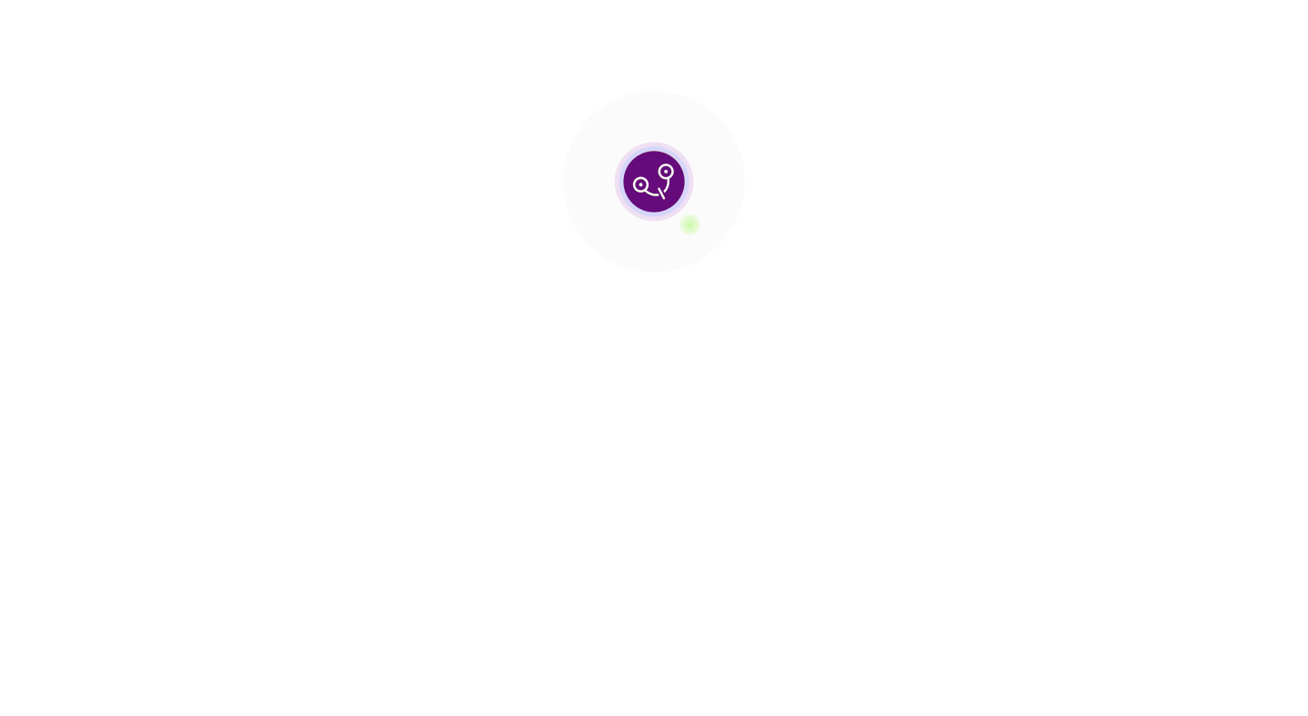
click at [1231, 28] on section at bounding box center [654, 181] width 1308 height 363
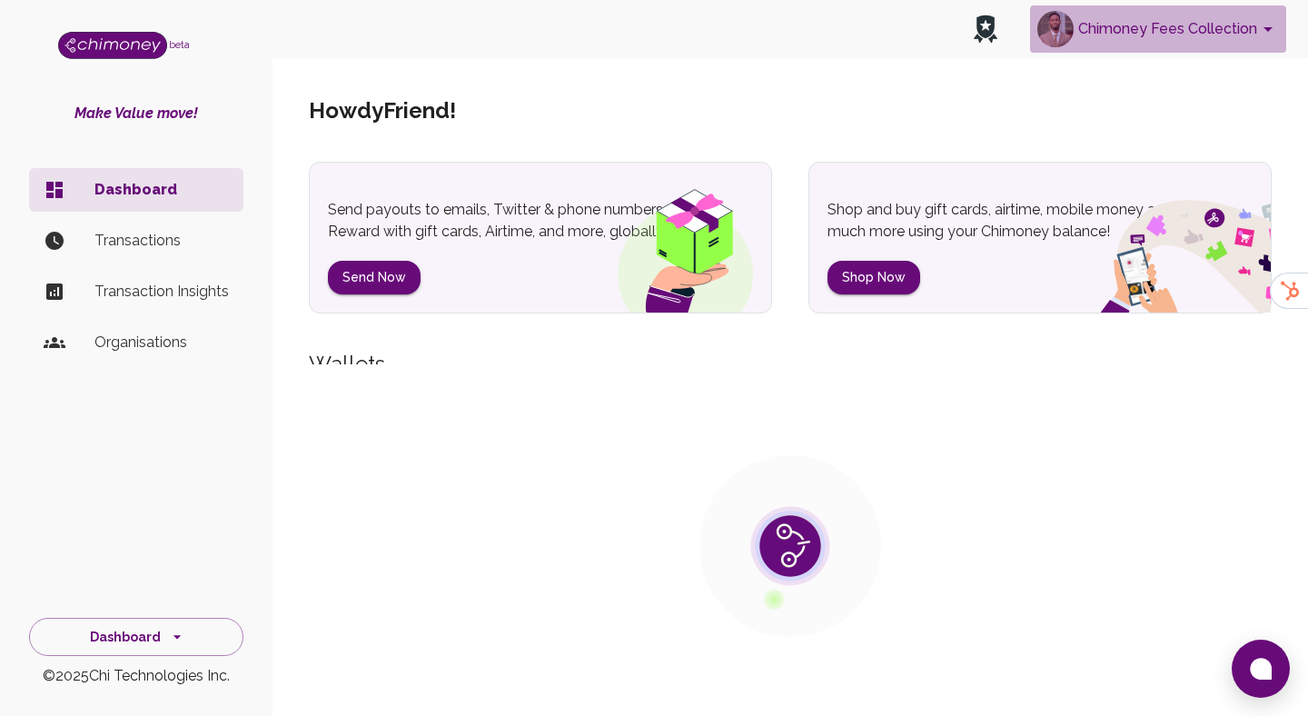
click at [1231, 28] on button "Chimoney Fees Collection" at bounding box center [1158, 28] width 256 height 47
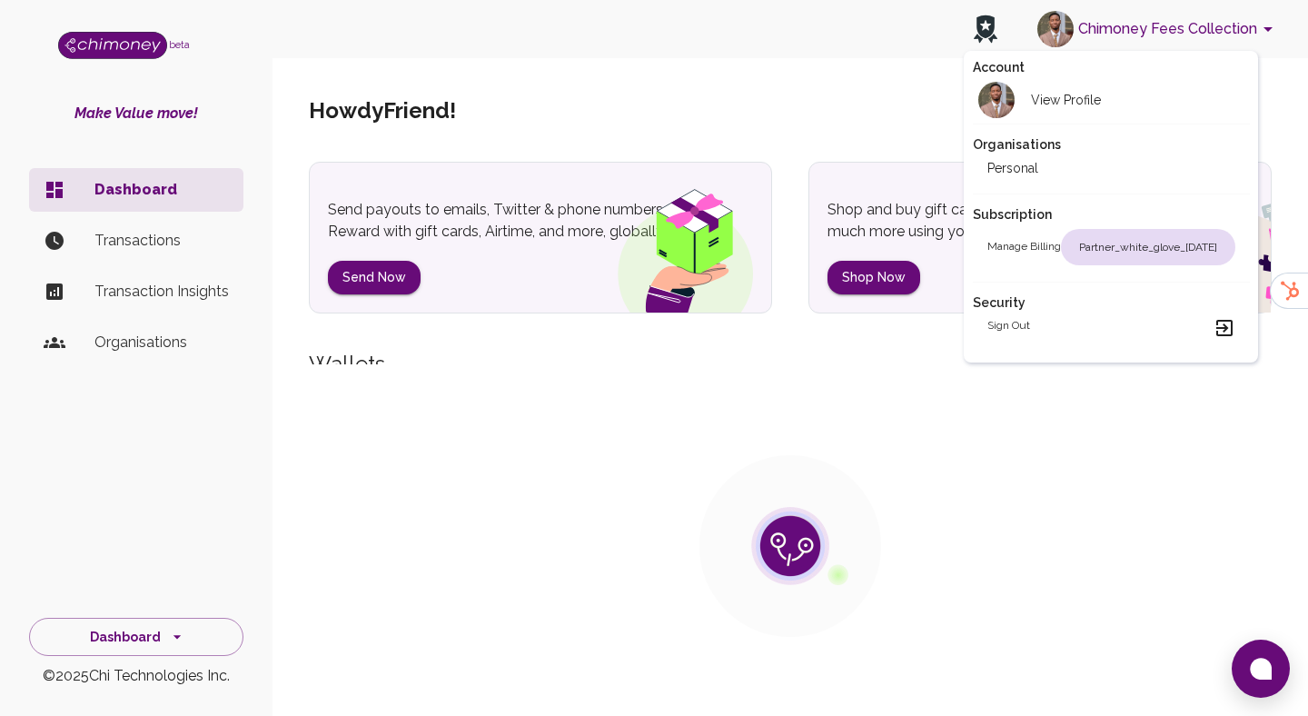
click at [871, 75] on div at bounding box center [654, 358] width 1308 height 716
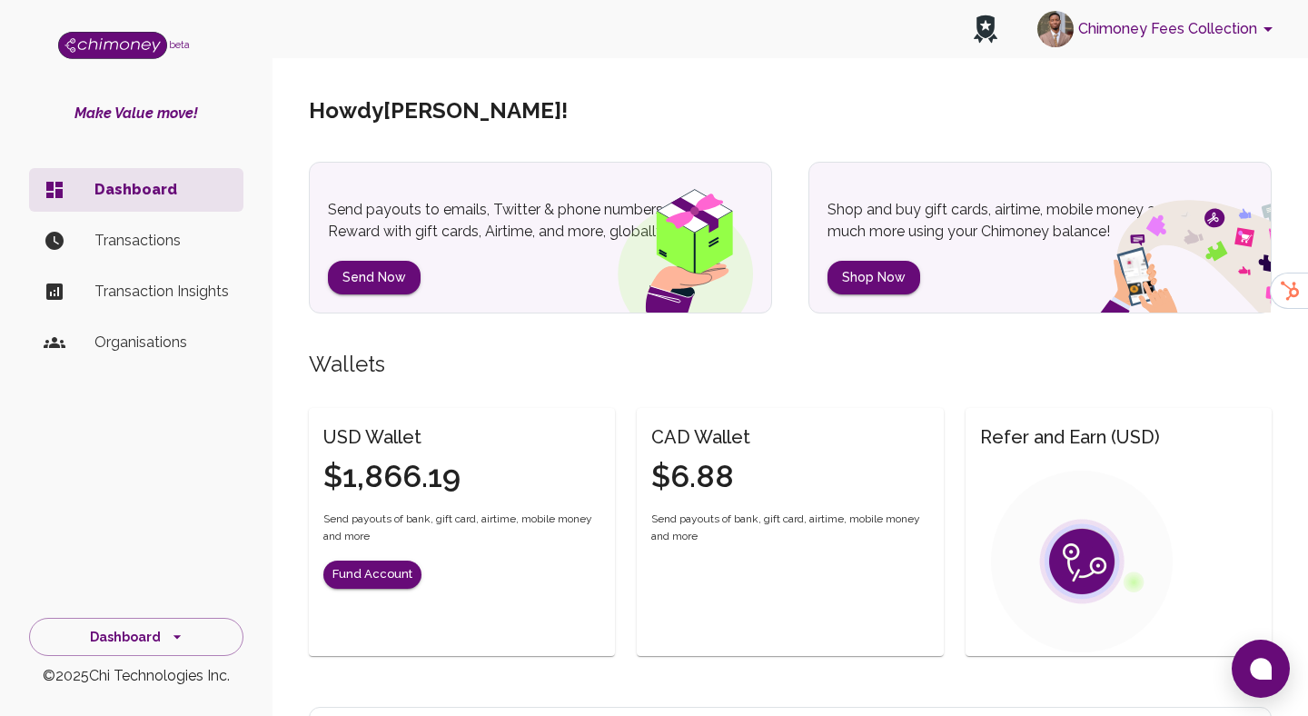
click at [1091, 46] on button "Chimoney Fees Collection" at bounding box center [1158, 28] width 256 height 47
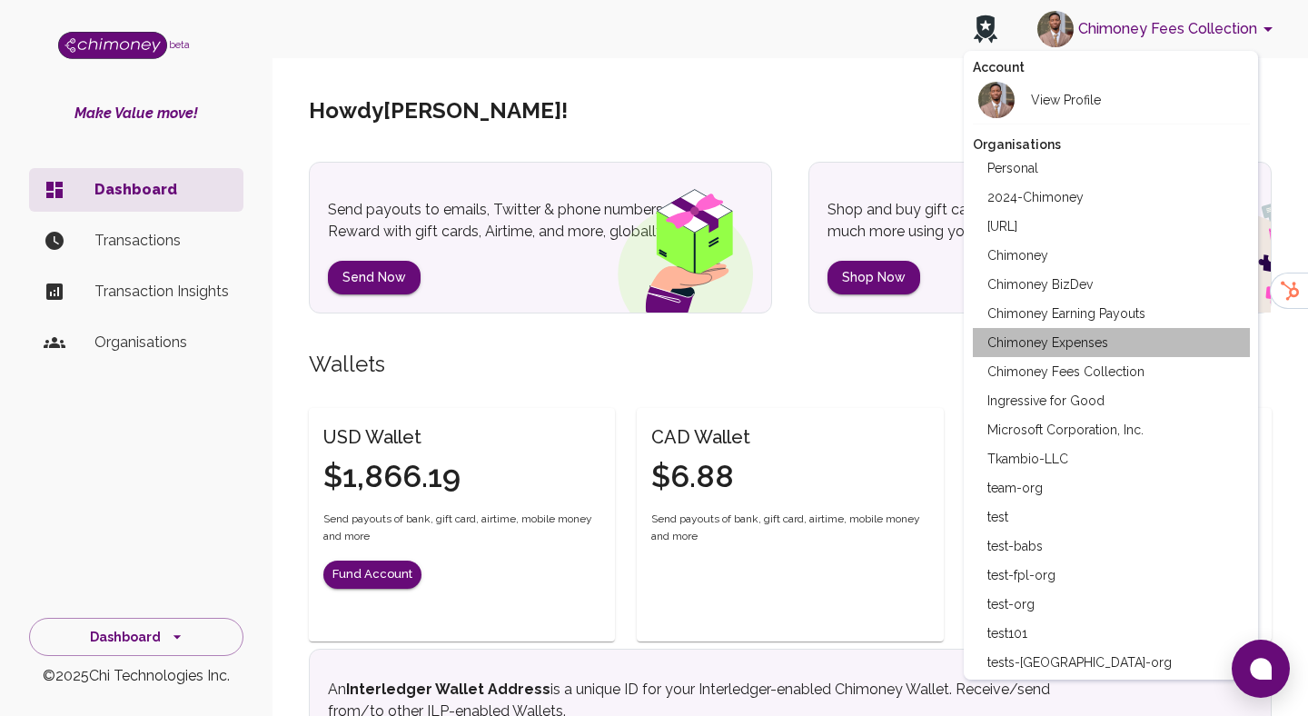
click at [1090, 340] on li "Chimoney Expenses" at bounding box center [1111, 342] width 277 height 29
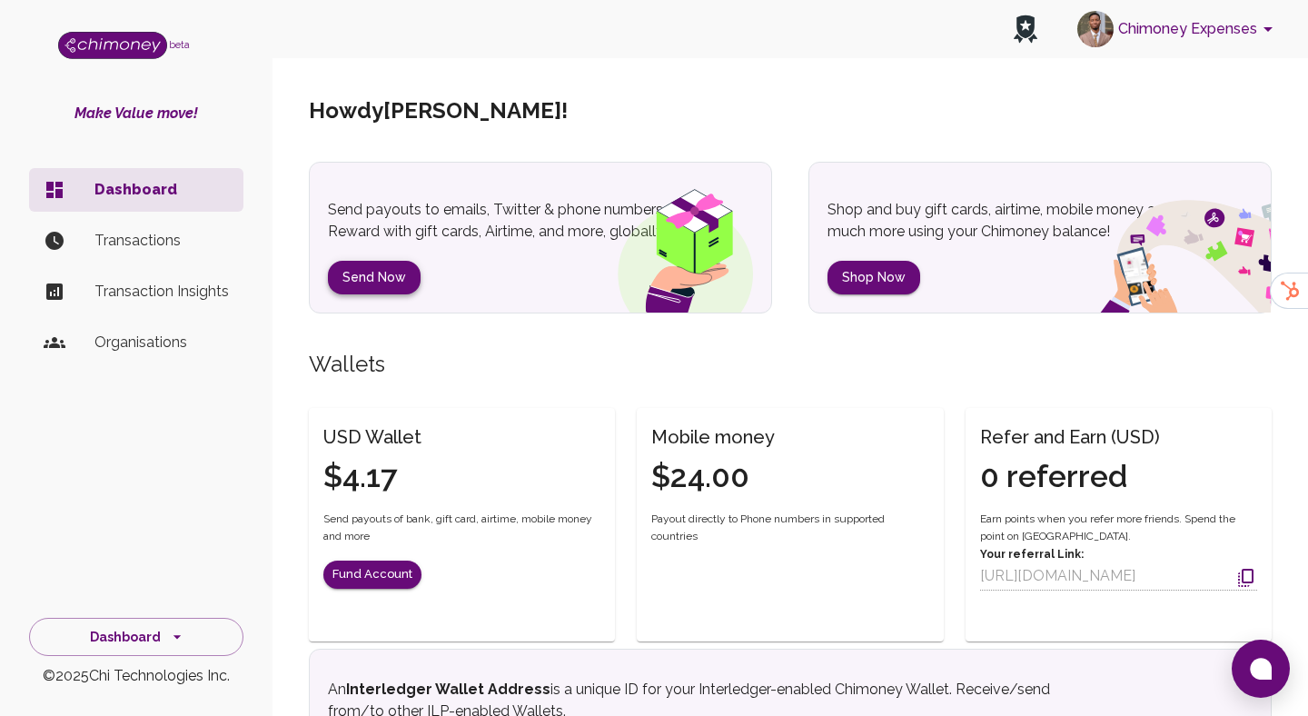
click at [399, 283] on button "Send Now" at bounding box center [374, 278] width 93 height 34
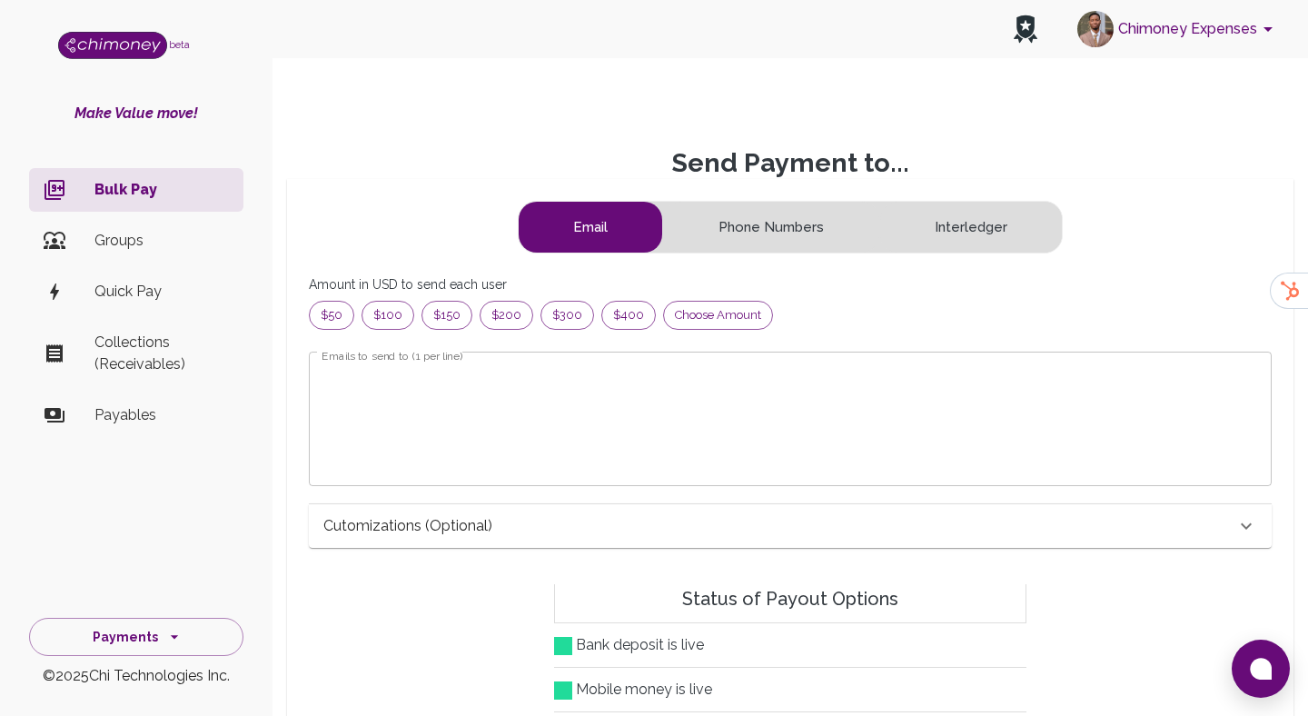
scroll to position [233, 932]
click at [1175, 22] on button "Chimoney Expenses" at bounding box center [1178, 28] width 216 height 47
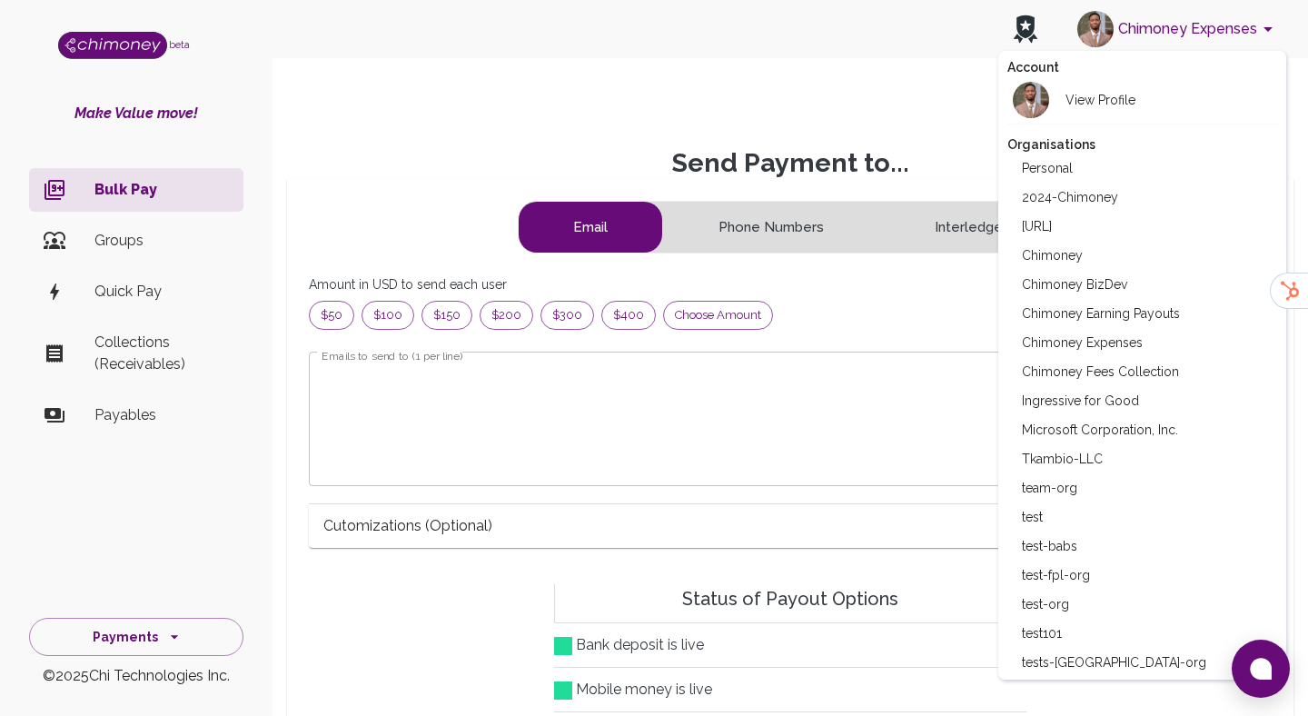
click at [1077, 245] on li "Chimoney" at bounding box center [1143, 255] width 271 height 29
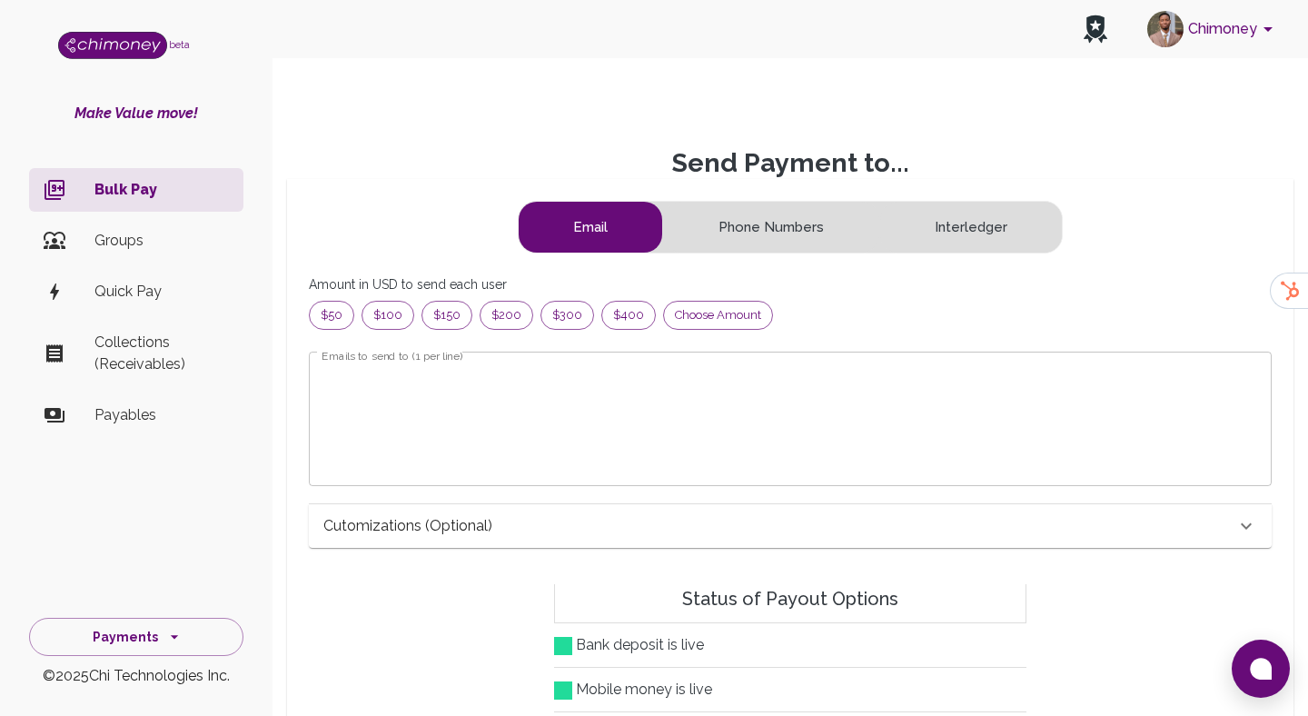
click at [1077, 235] on li "Chimoney Fees Collection" at bounding box center [1181, 227] width 208 height 16
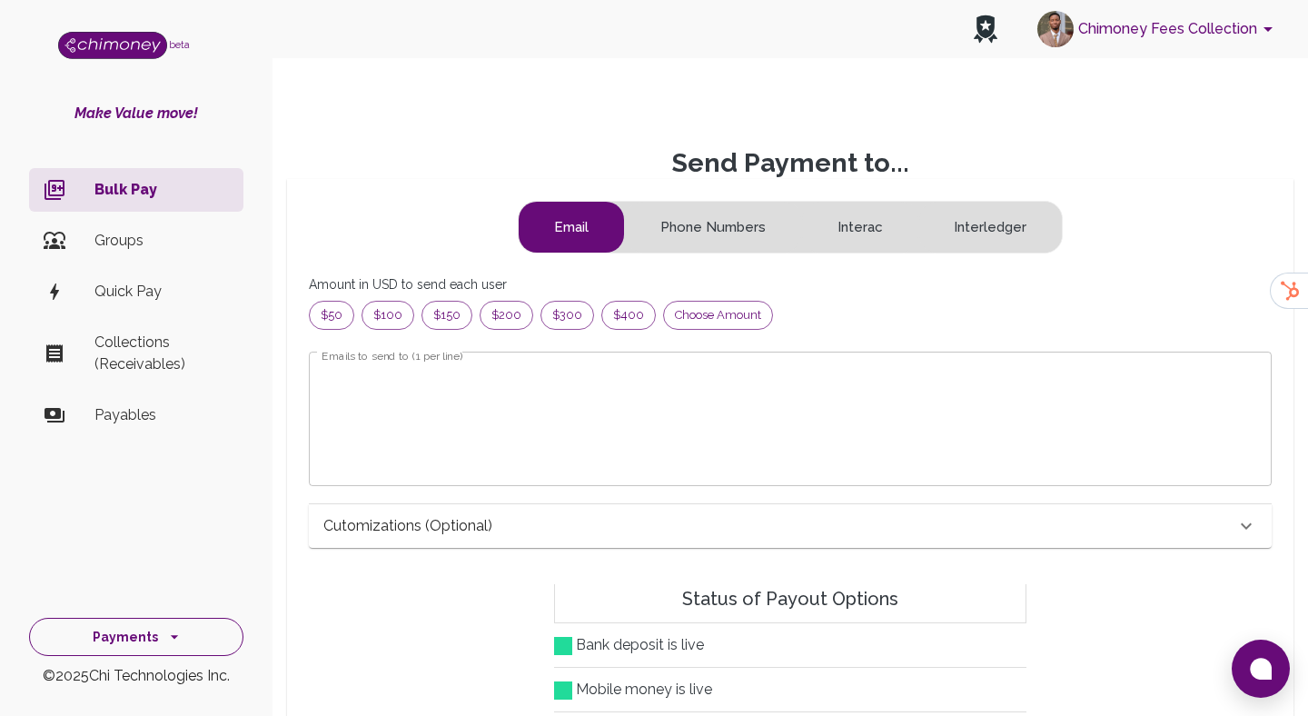
scroll to position [233, 932]
click at [182, 654] on button "Payments" at bounding box center [136, 637] width 214 height 39
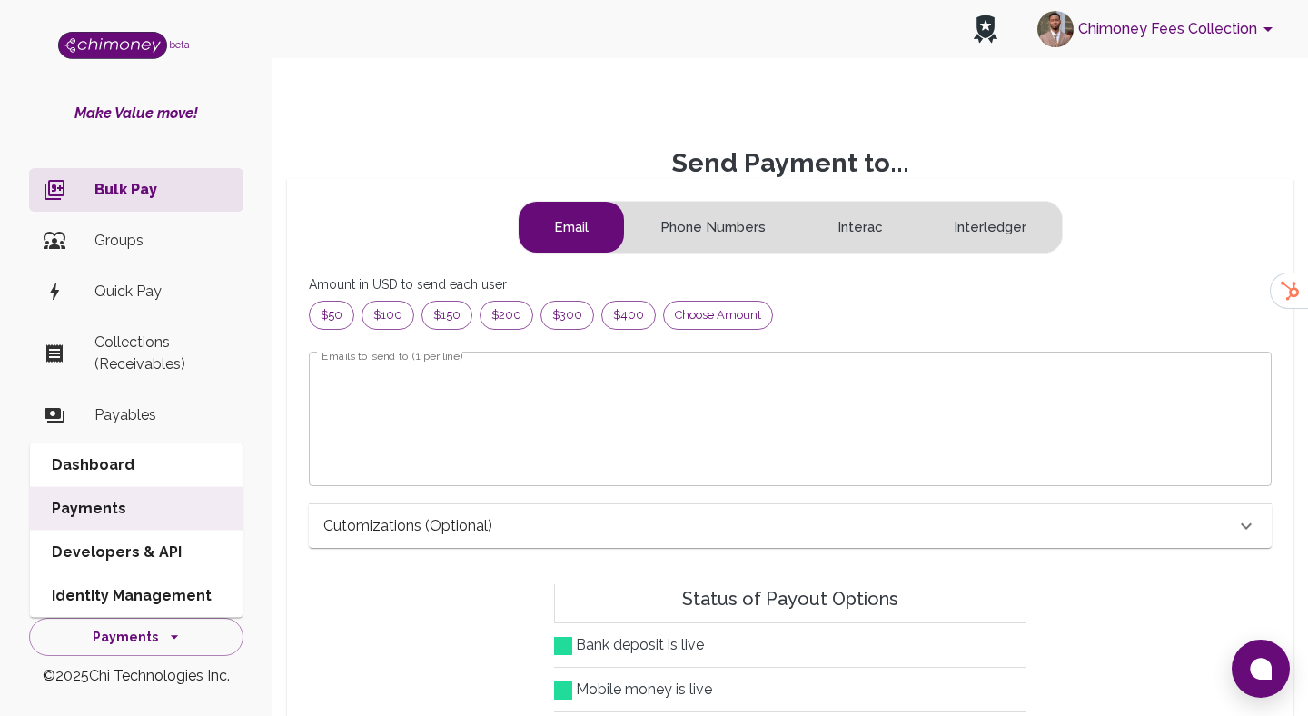
click at [157, 482] on li "Dashboard" at bounding box center [136, 465] width 213 height 44
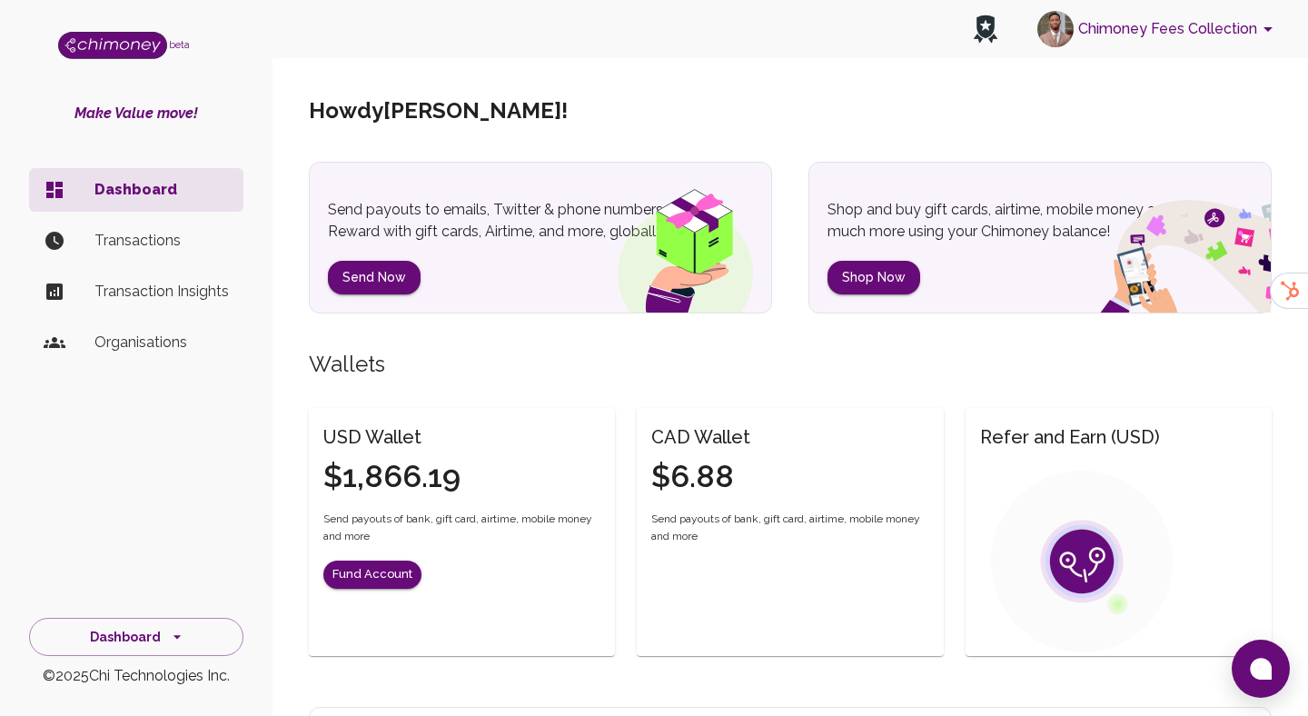
click at [1247, 25] on button "Chimoney Fees Collection" at bounding box center [1158, 28] width 256 height 47
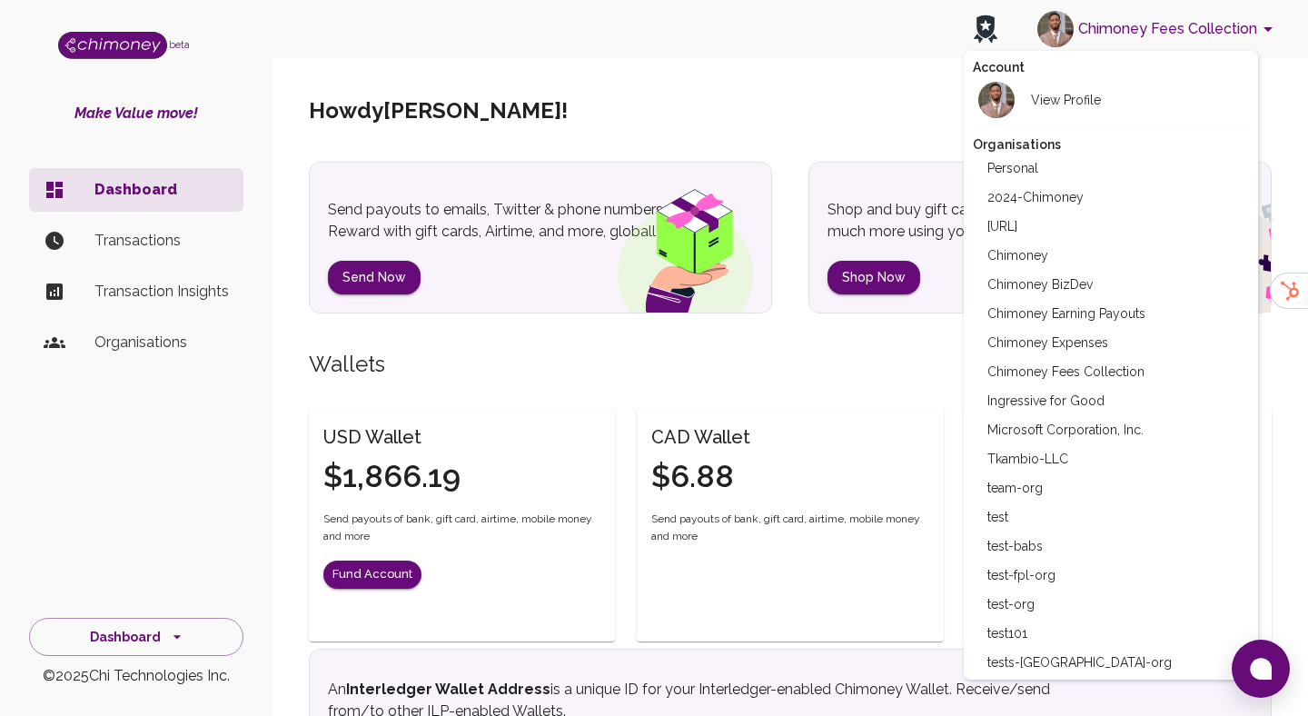
click at [1058, 263] on li "Chimoney" at bounding box center [1111, 255] width 277 height 29
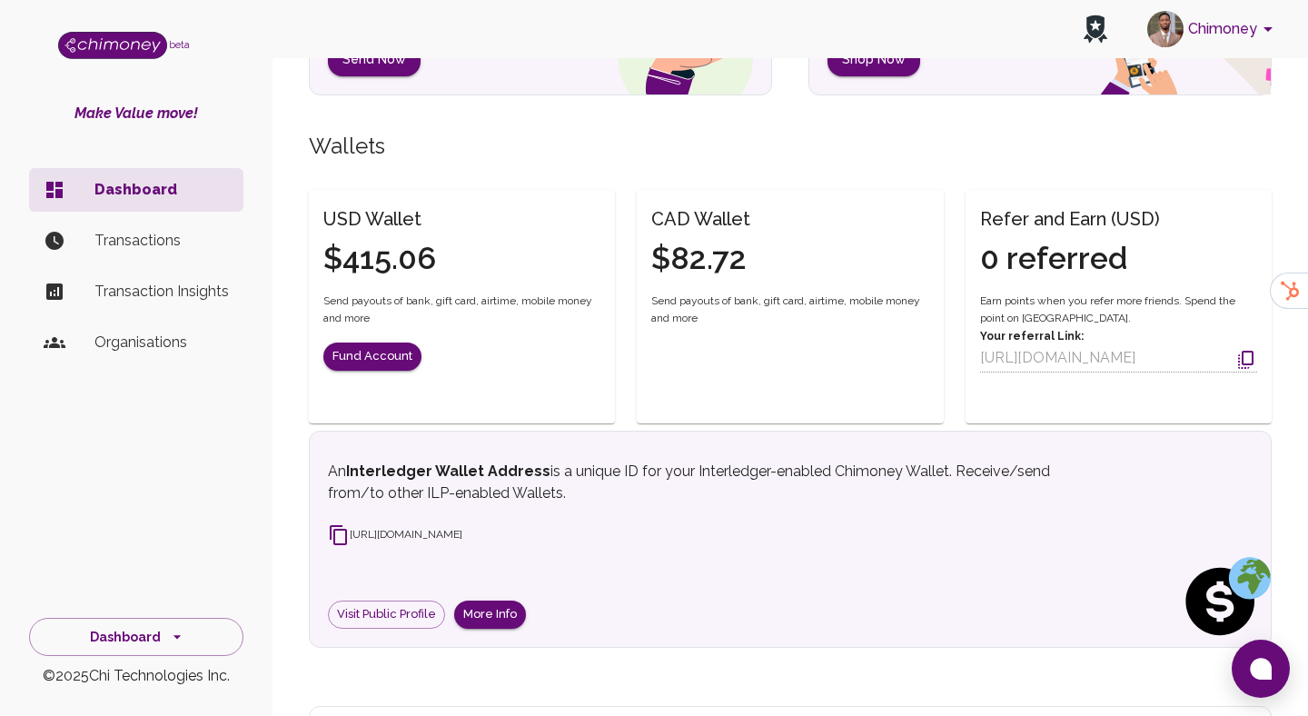
scroll to position [23, 0]
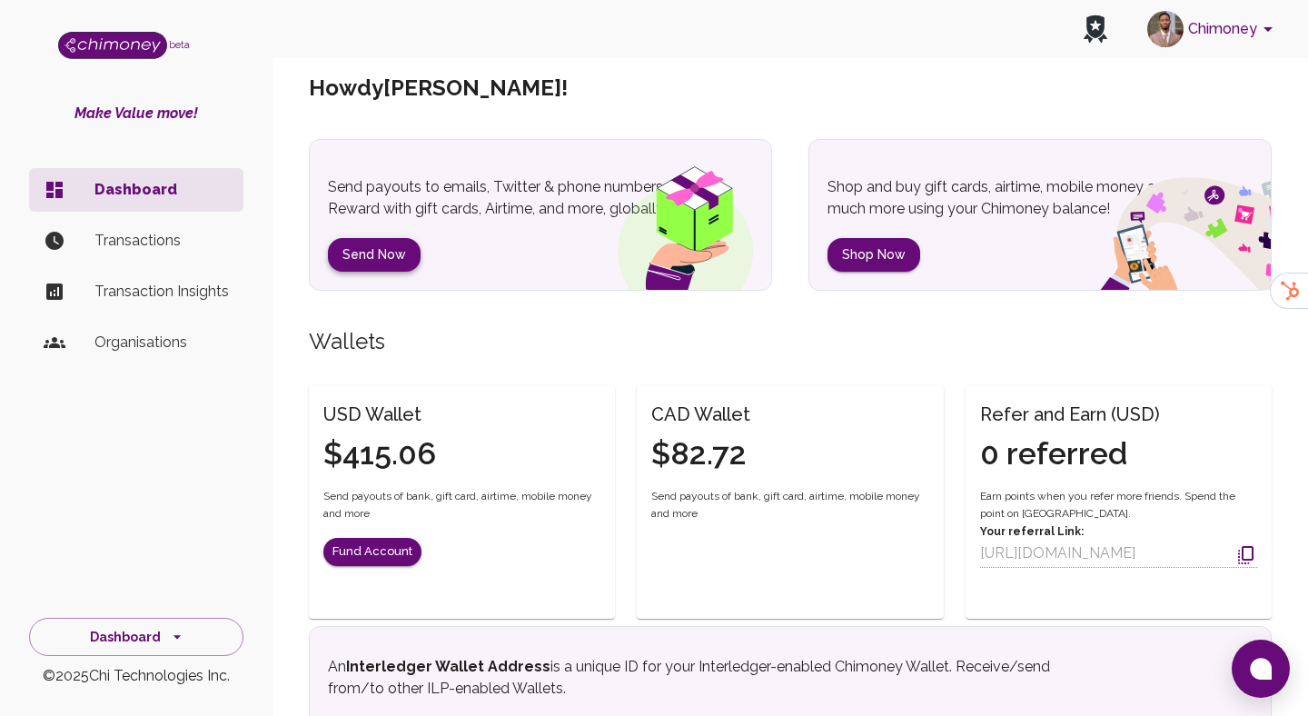
click at [383, 256] on button "Send Now" at bounding box center [374, 255] width 93 height 34
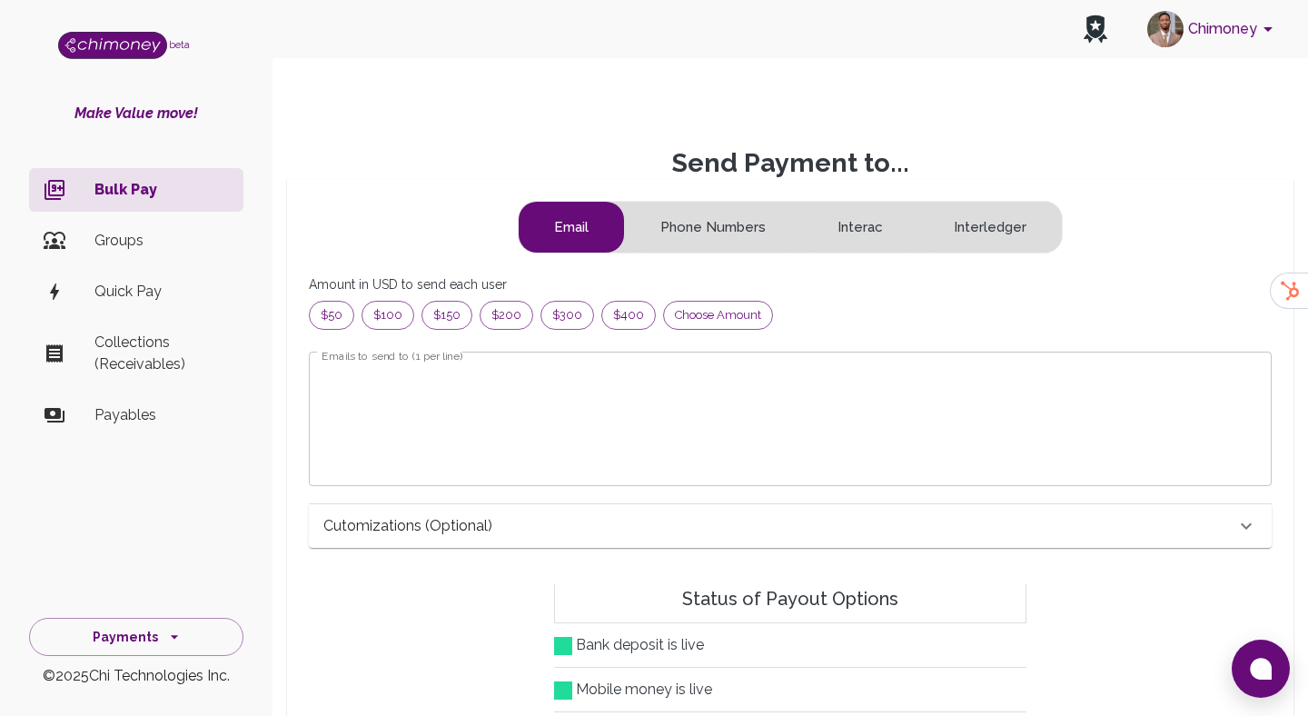
scroll to position [233, 932]
click at [744, 325] on div "Choose amount" at bounding box center [718, 315] width 110 height 29
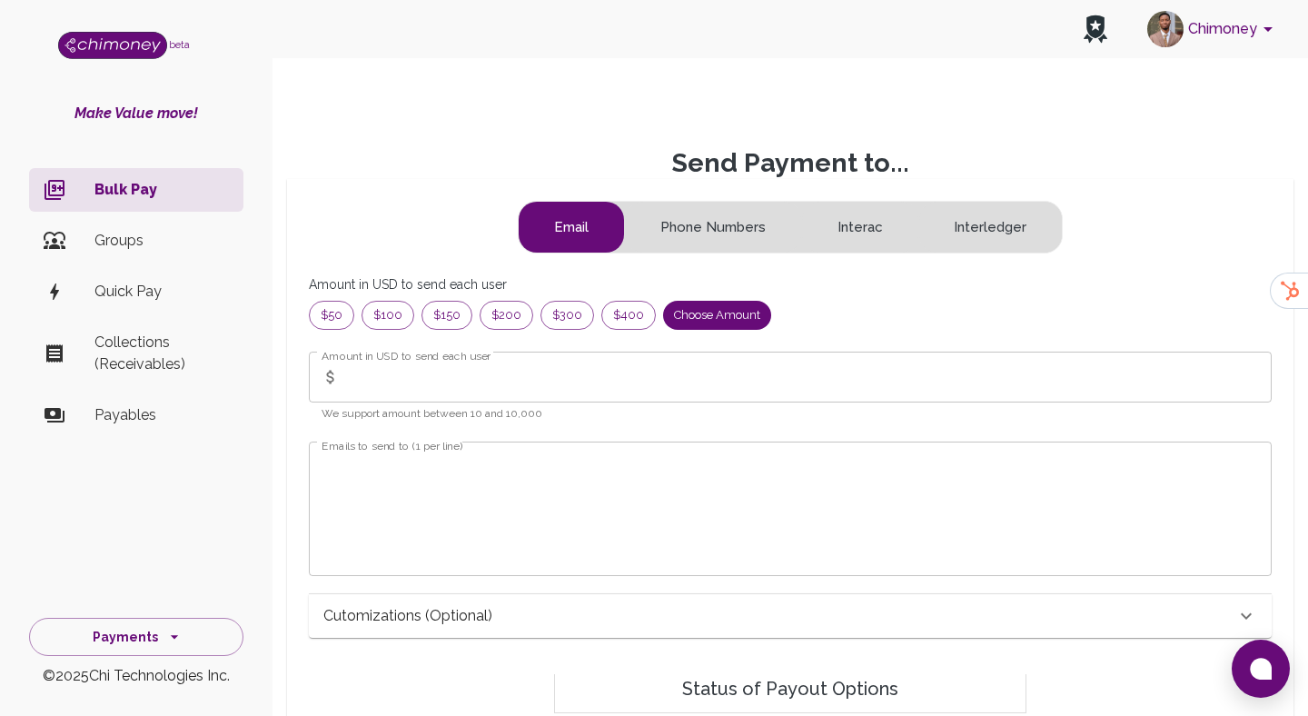
click at [528, 392] on input "Amount in USD to send each user" at bounding box center [809, 377] width 925 height 51
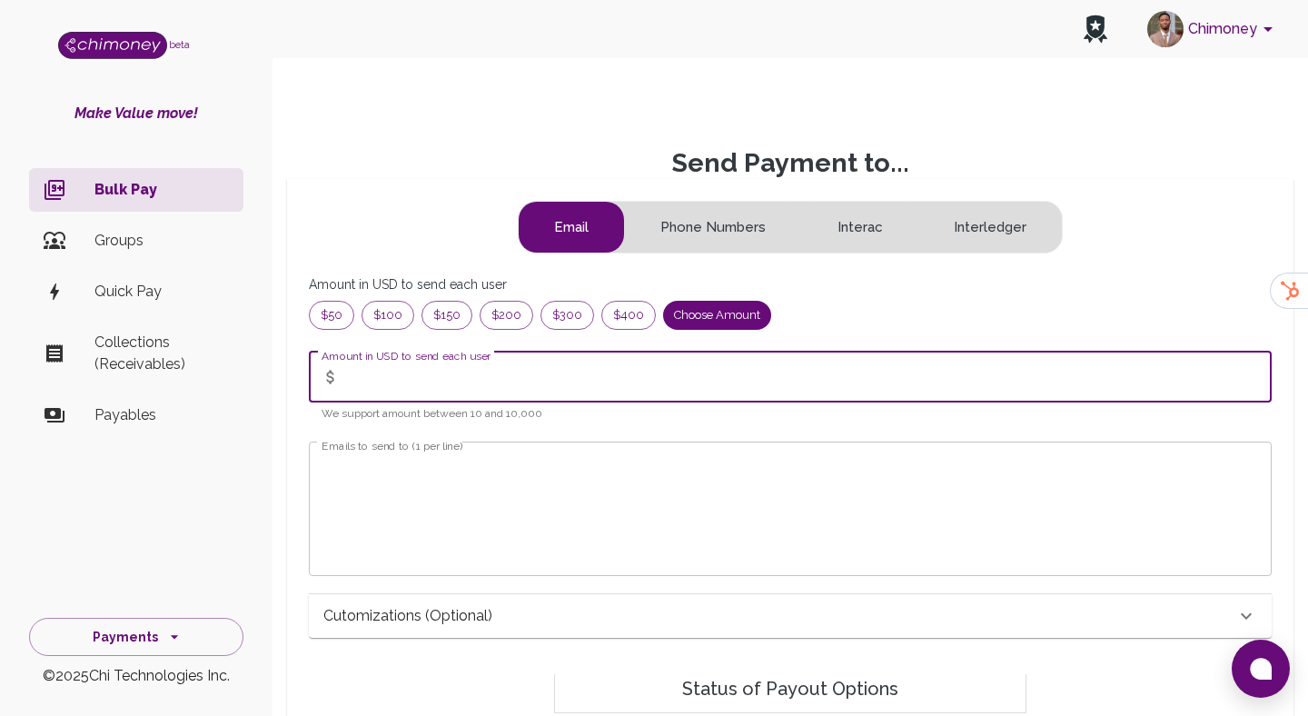
paste input "114"
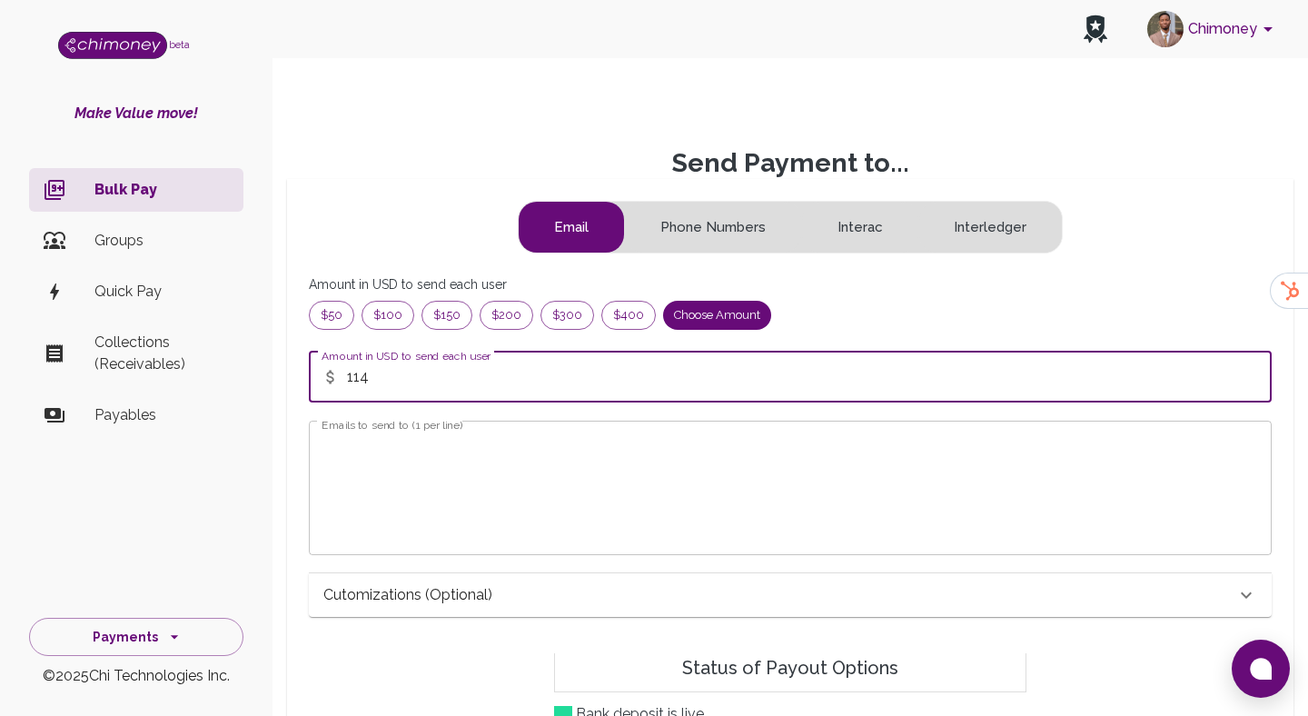
type input "114"
click at [452, 475] on textarea "Emails to send to (1 per line)" at bounding box center [791, 487] width 938 height 104
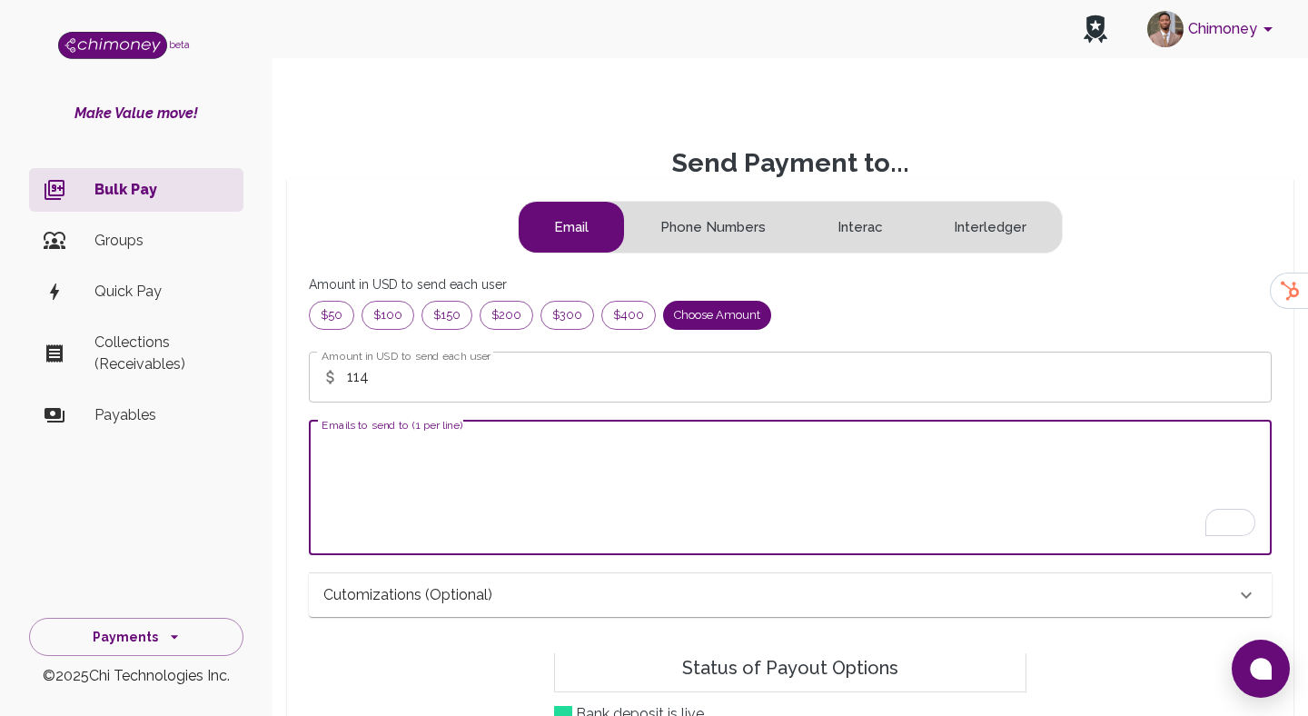
type textarea "h"
click at [402, 444] on textarea "h" at bounding box center [791, 487] width 938 height 104
type textarea "h"
click at [1237, 48] on button "Chimoney" at bounding box center [1213, 28] width 146 height 47
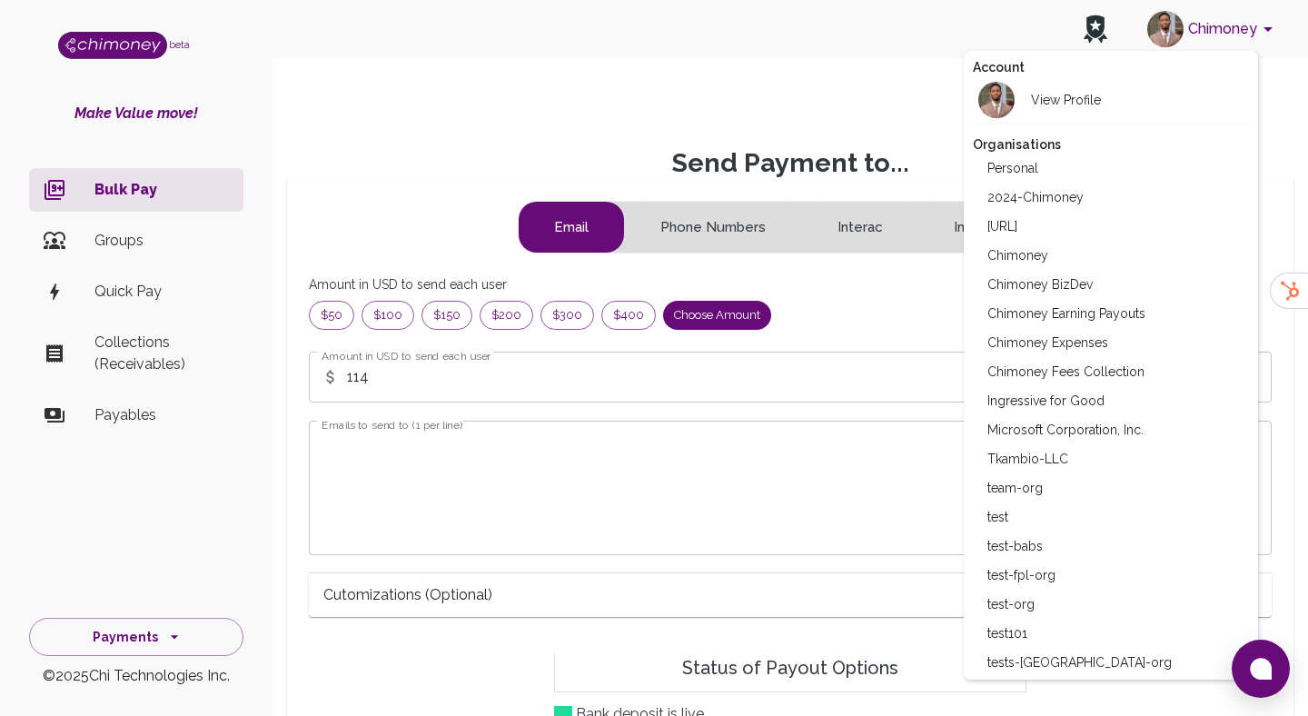
click at [1098, 339] on li "Chimoney Expenses" at bounding box center [1111, 342] width 277 height 29
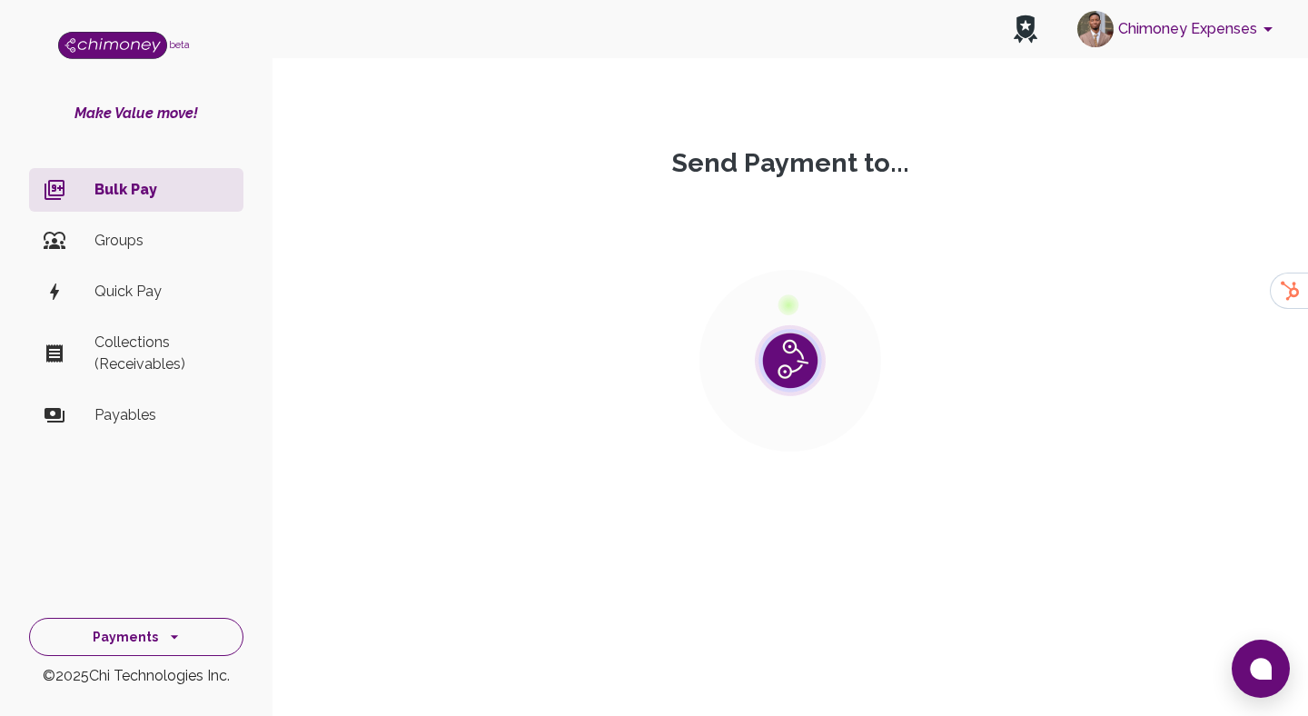
click at [214, 646] on button "Payments" at bounding box center [136, 637] width 214 height 39
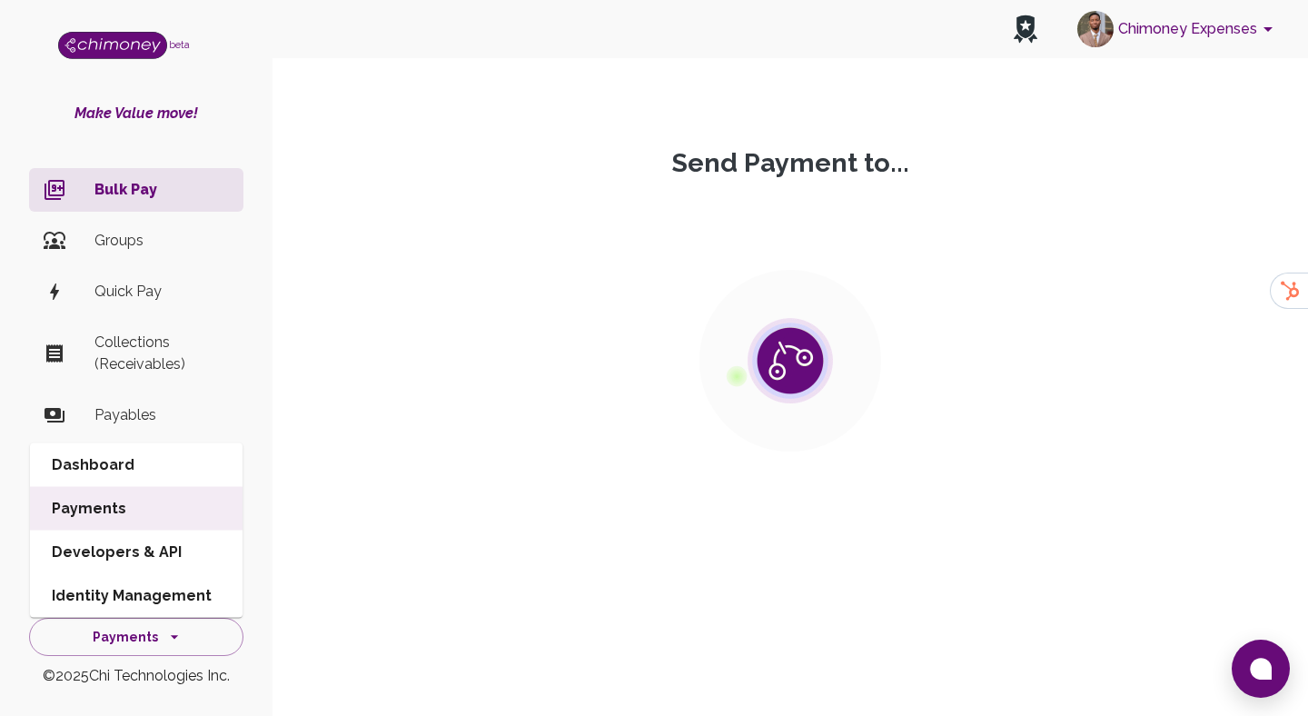
click at [158, 465] on li "Dashboard" at bounding box center [136, 465] width 213 height 44
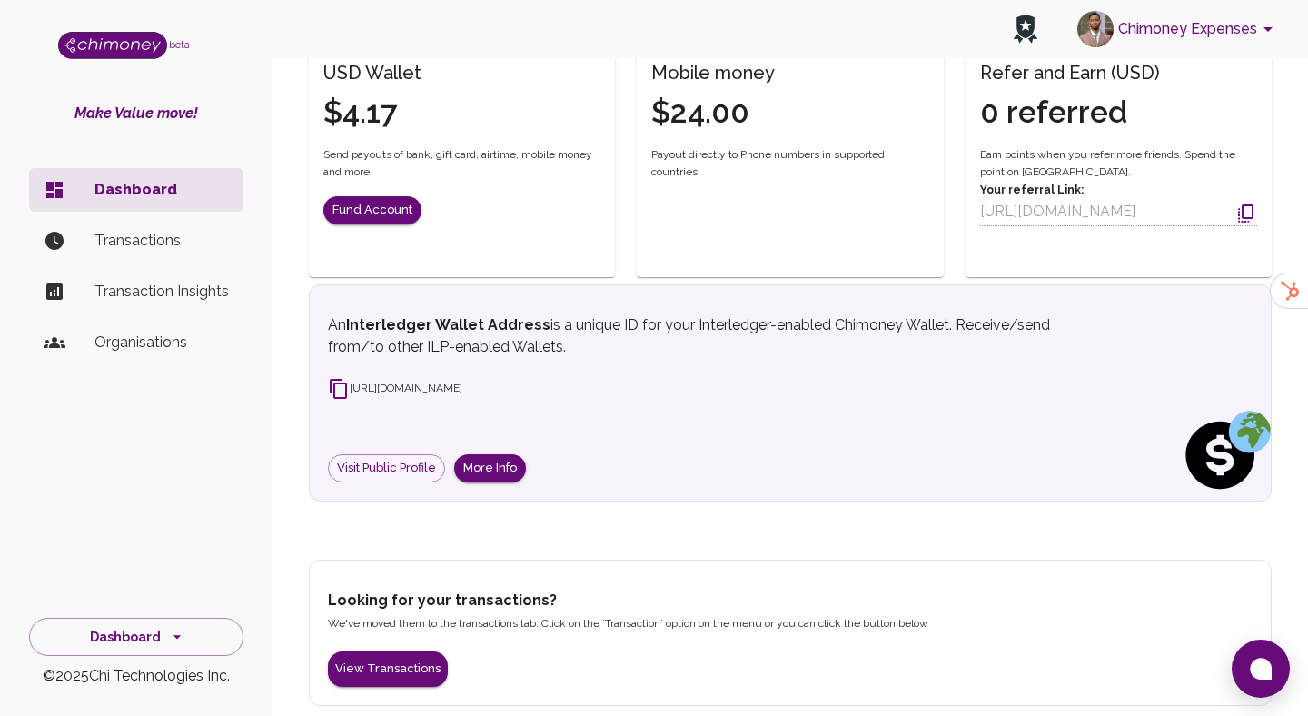
scroll to position [376, 0]
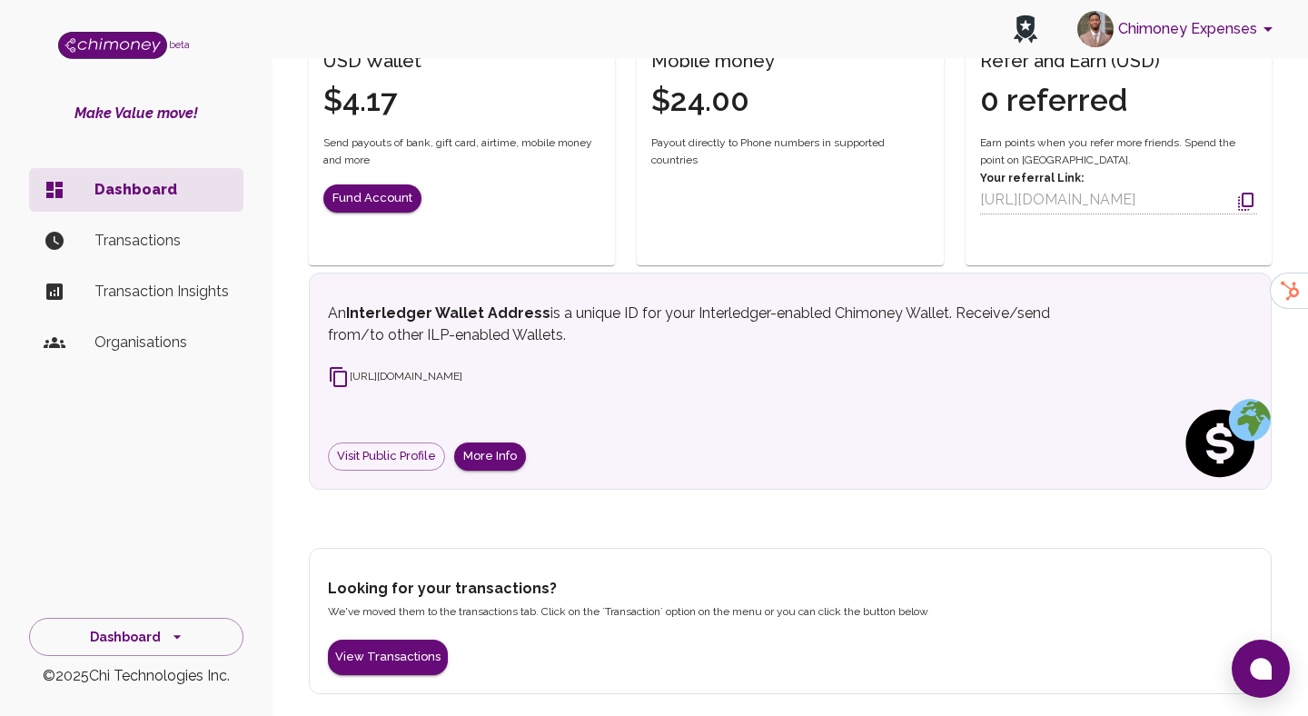
click at [345, 376] on icon at bounding box center [338, 377] width 17 height 20
click at [664, 452] on div "An Interledger Wallet Address is a unique ID for your Interledger-enabled Chimo…" at bounding box center [790, 387] width 925 height 168
click at [1234, 19] on button "Chimoney Expenses" at bounding box center [1178, 28] width 216 height 47
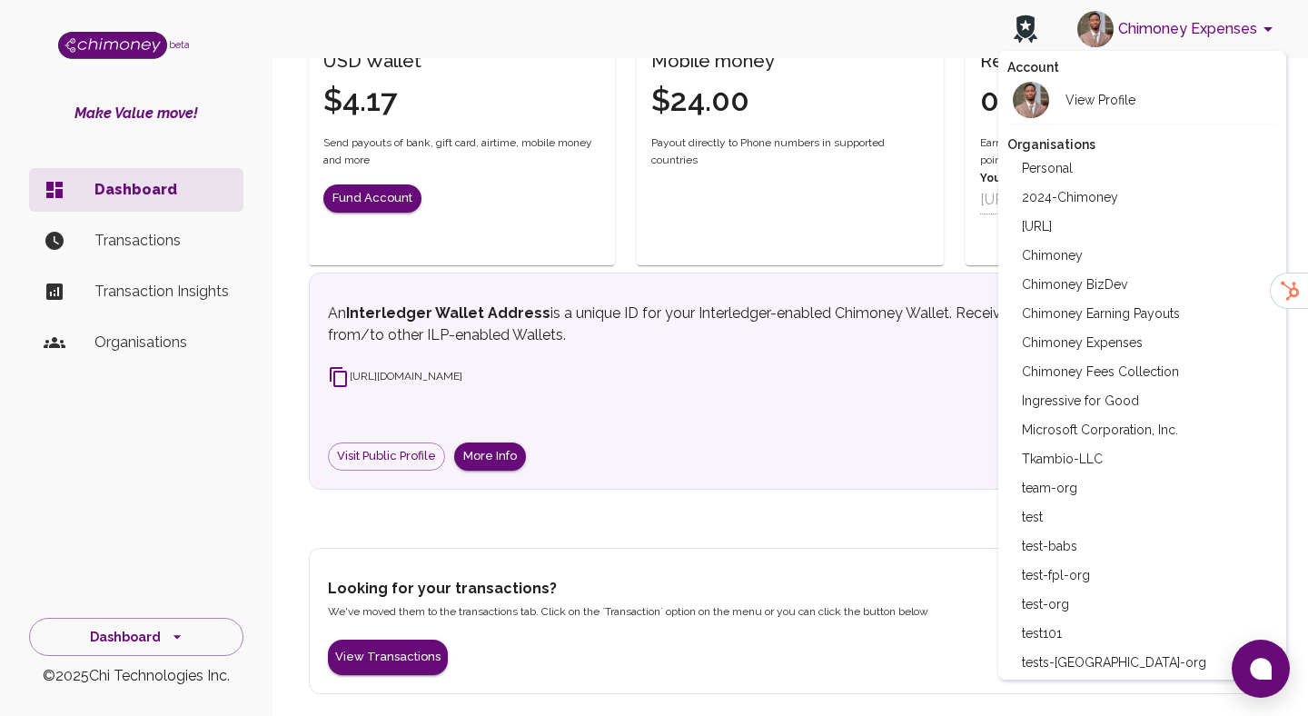
click at [1070, 263] on li "Chimoney" at bounding box center [1143, 255] width 271 height 29
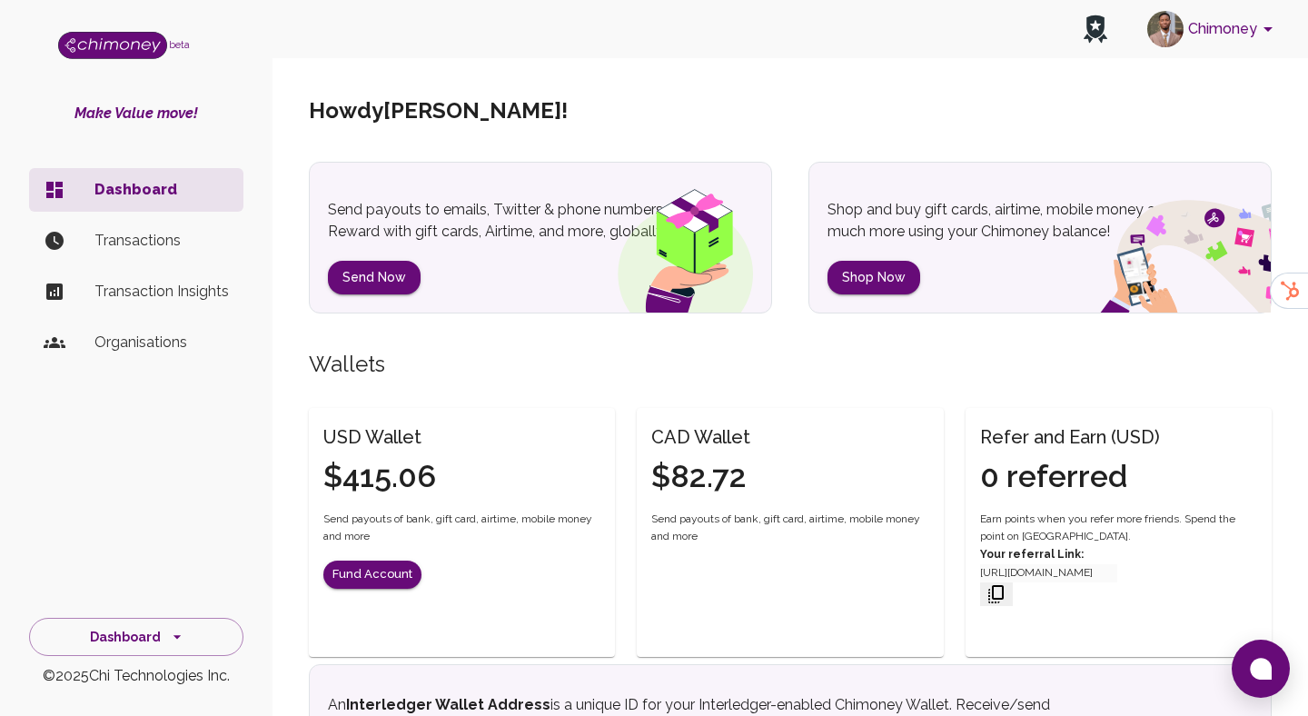
scroll to position [376, 0]
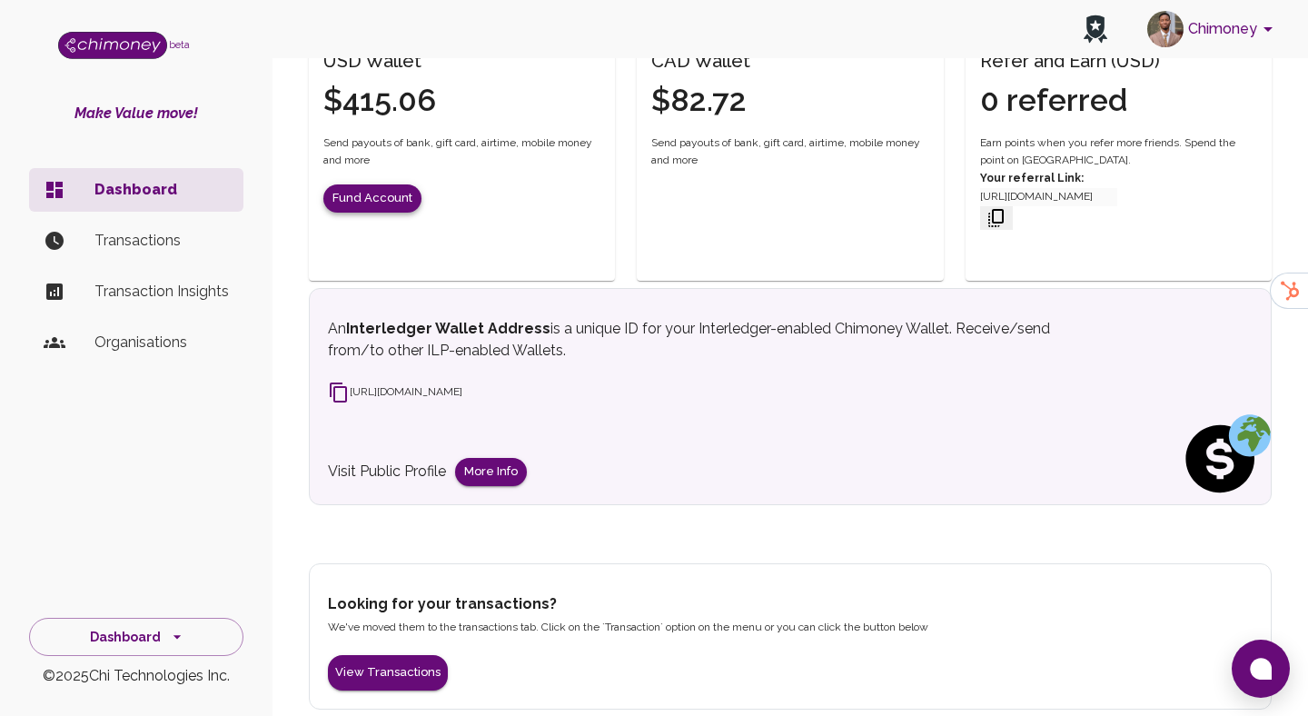
click at [377, 191] on button "Fund Account" at bounding box center [372, 198] width 98 height 28
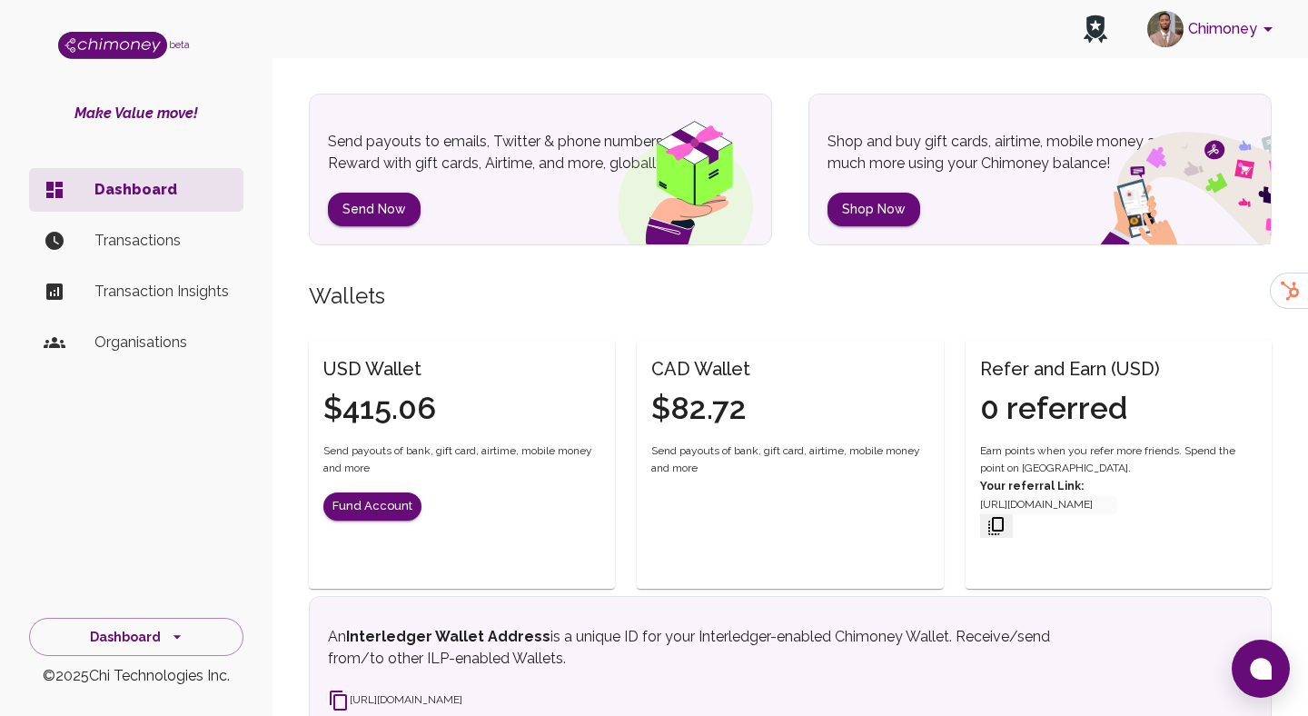
scroll to position [0, 0]
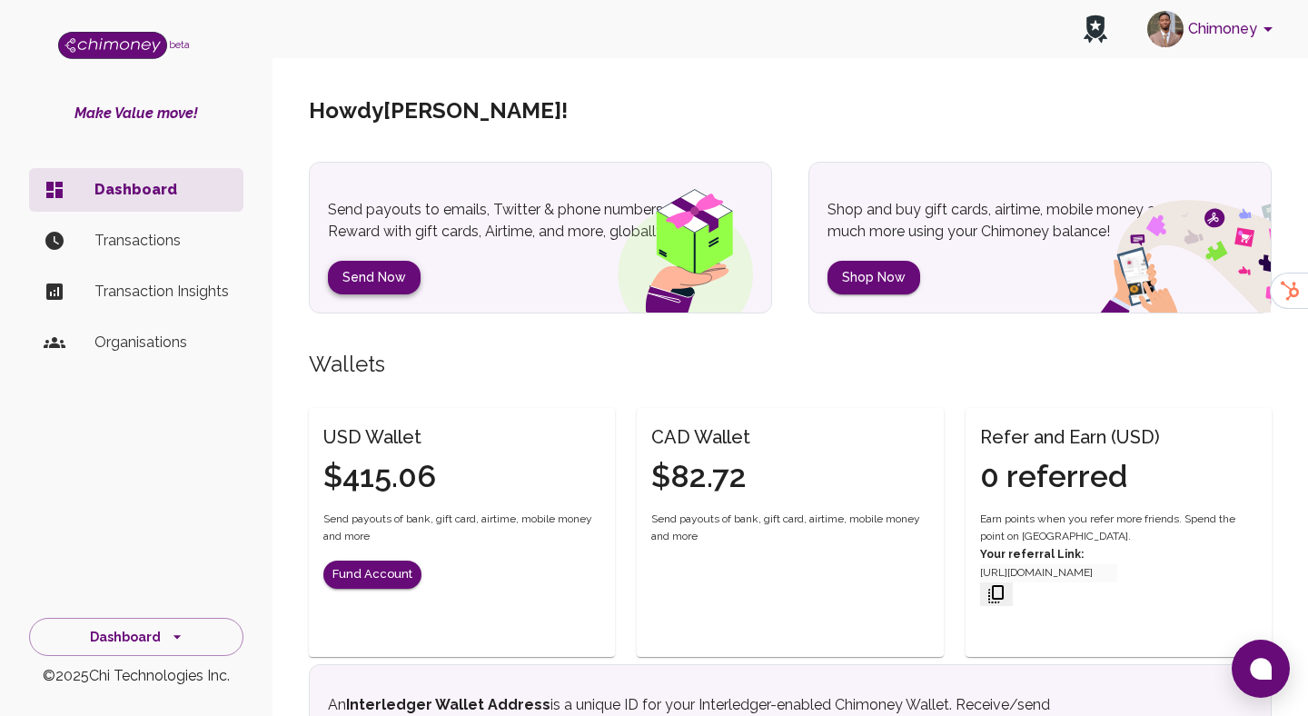
click at [371, 280] on button "Send Now" at bounding box center [374, 278] width 93 height 34
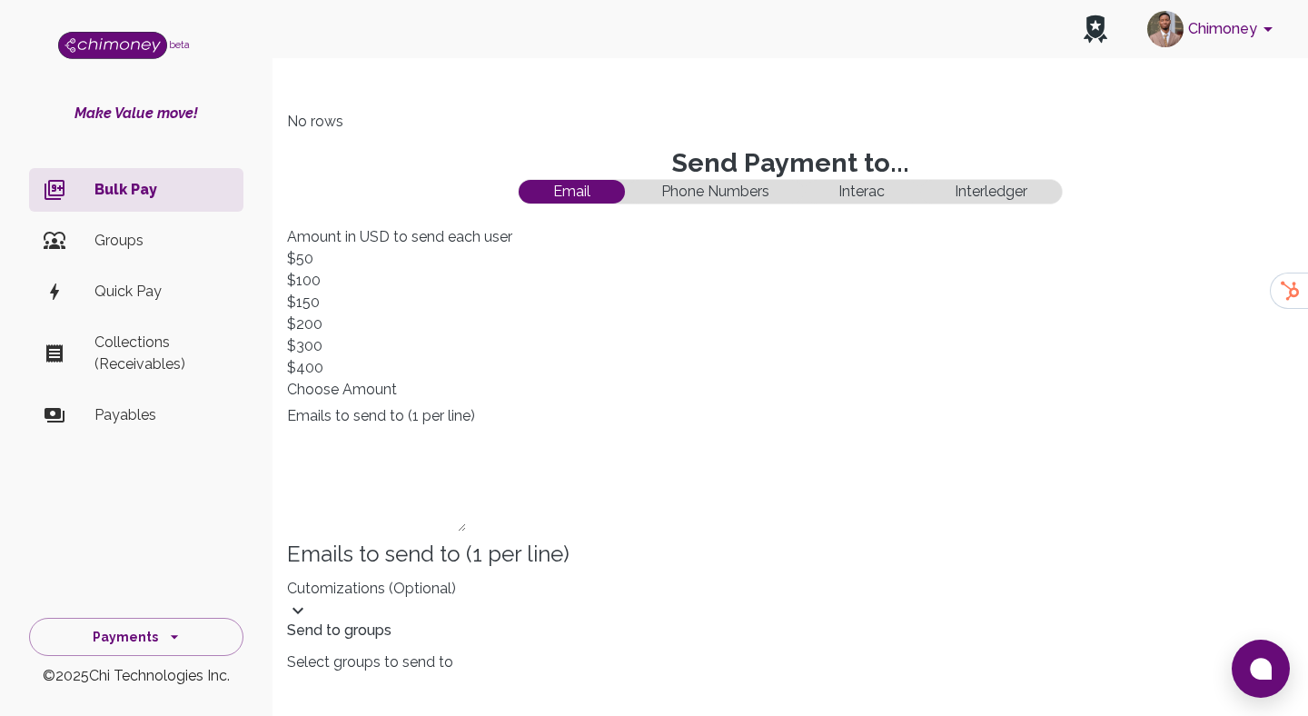
scroll to position [233, 932]
click at [397, 381] on span "Choose amount" at bounding box center [342, 389] width 110 height 17
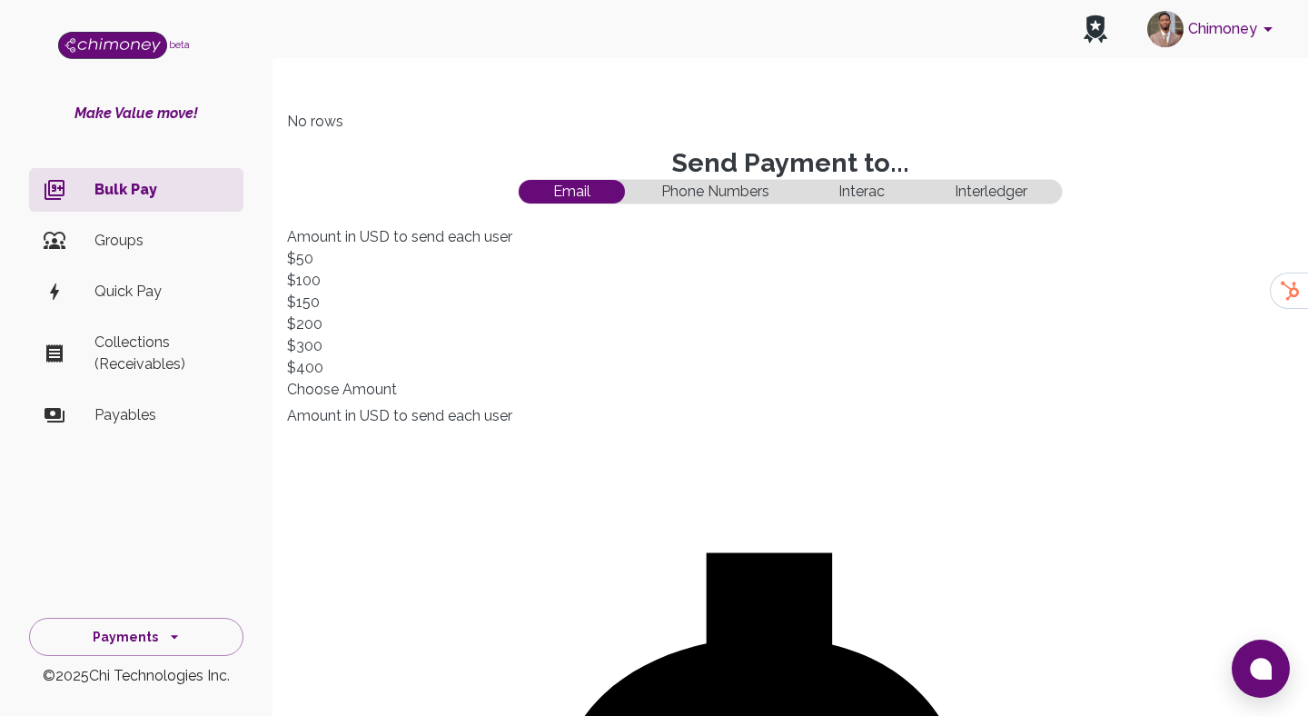
click at [969, 204] on button "Interledger" at bounding box center [991, 192] width 142 height 24
type input "114"
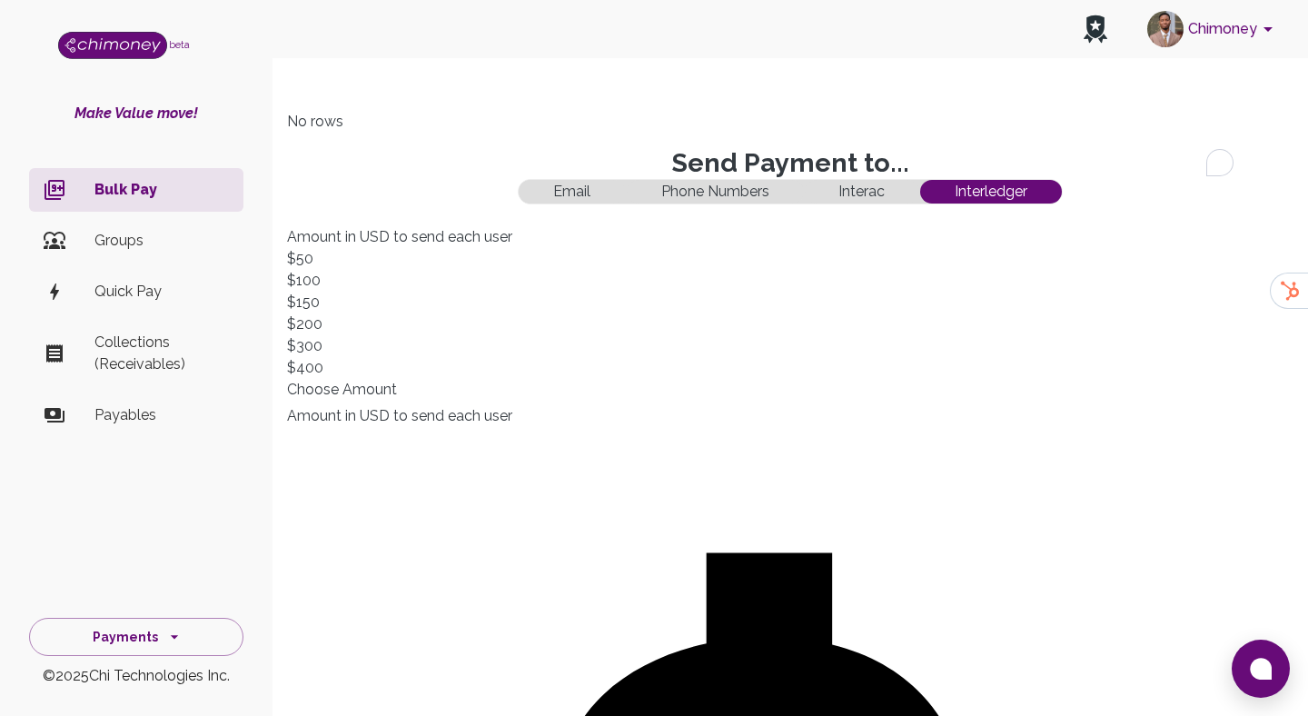
paste textarea "[URL][DOMAIN_NAME]"
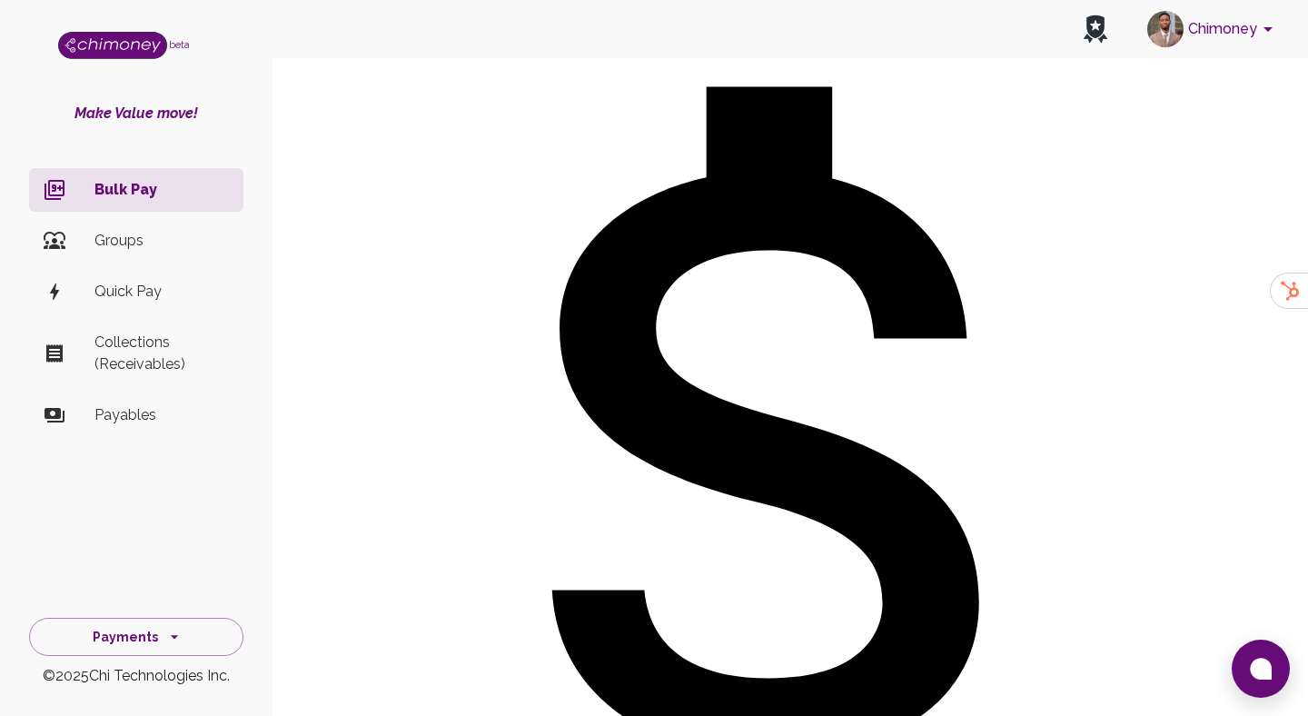
scroll to position [467, 0]
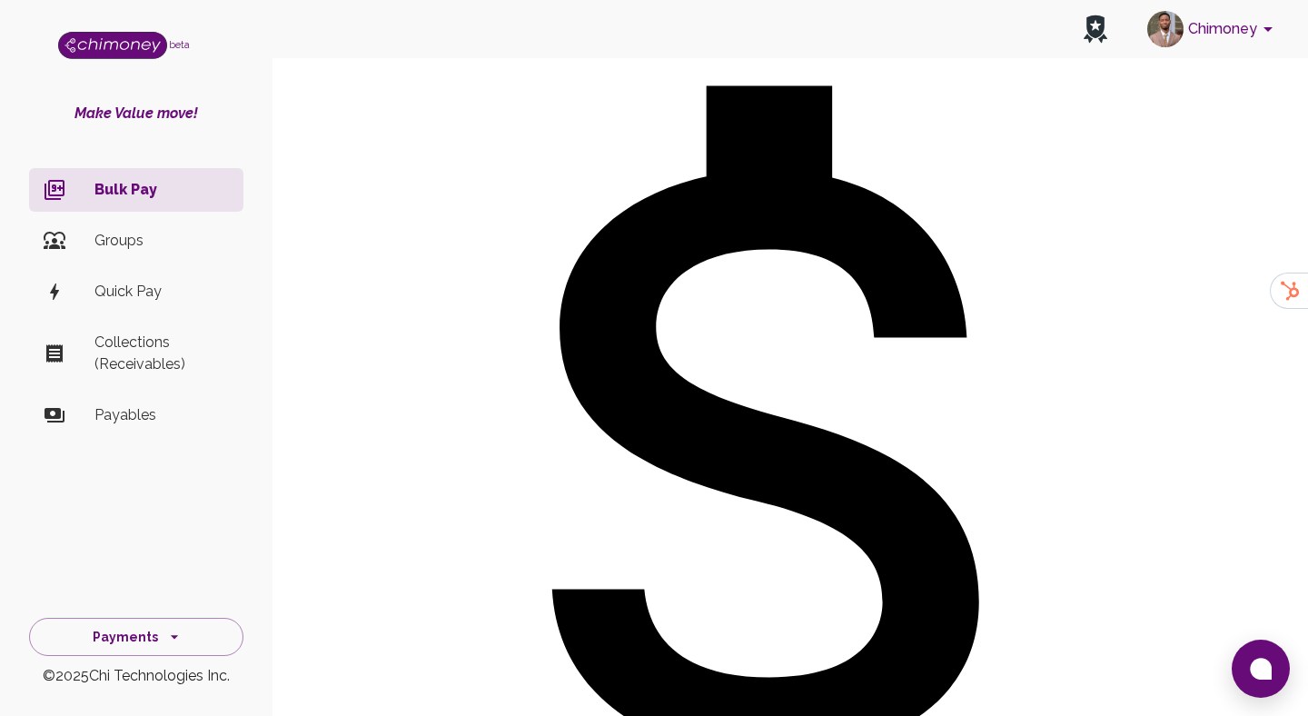
type textarea "[URL][DOMAIN_NAME]"
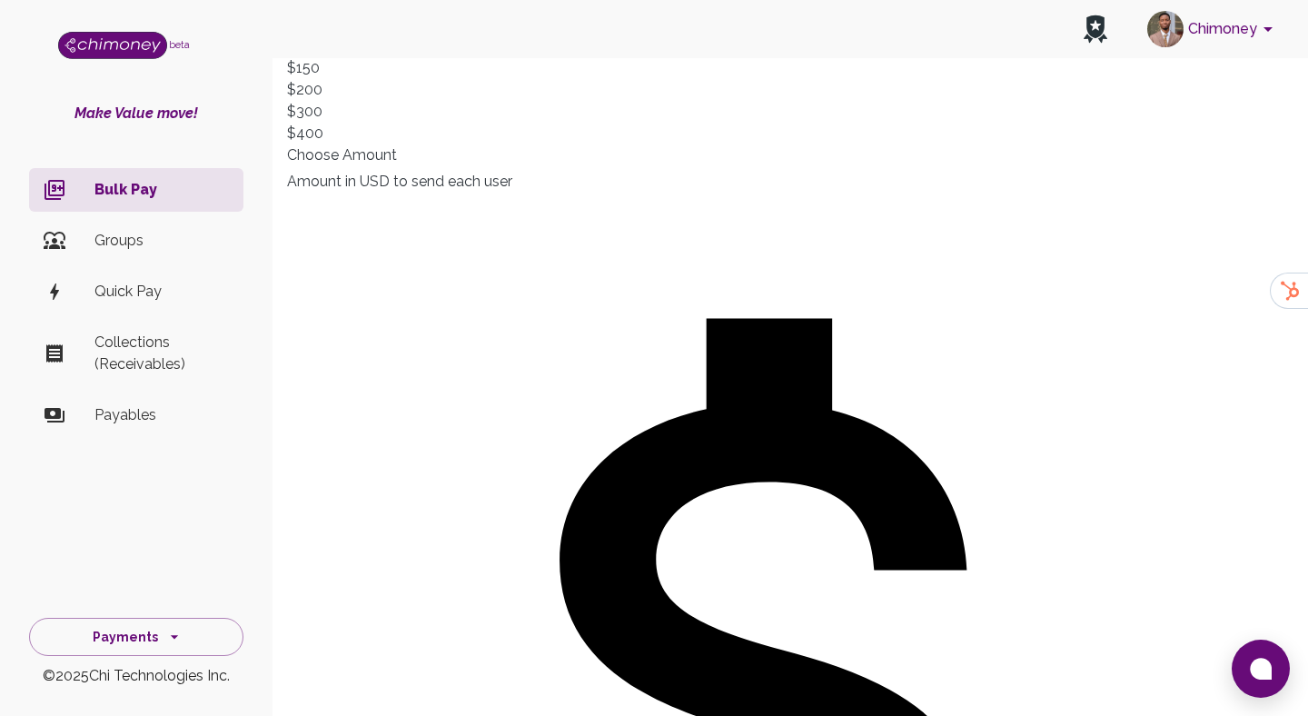
scroll to position [233, 0]
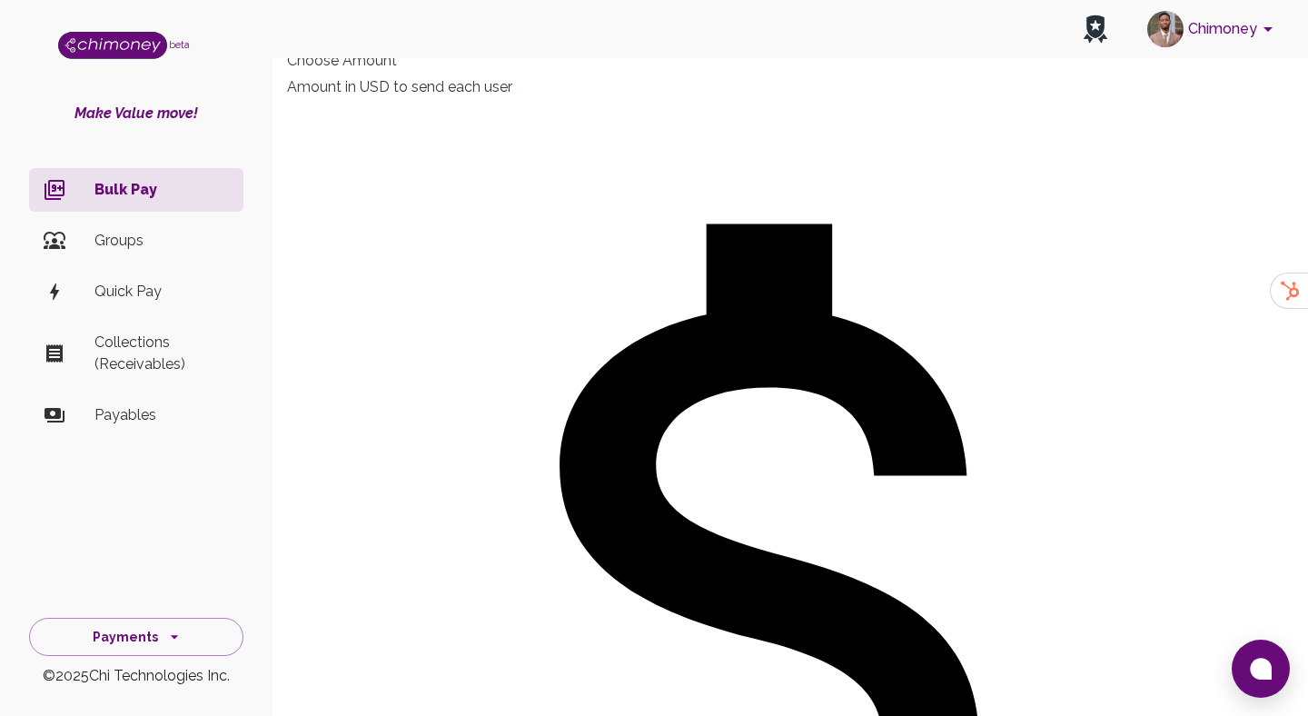
scroll to position [991, 0]
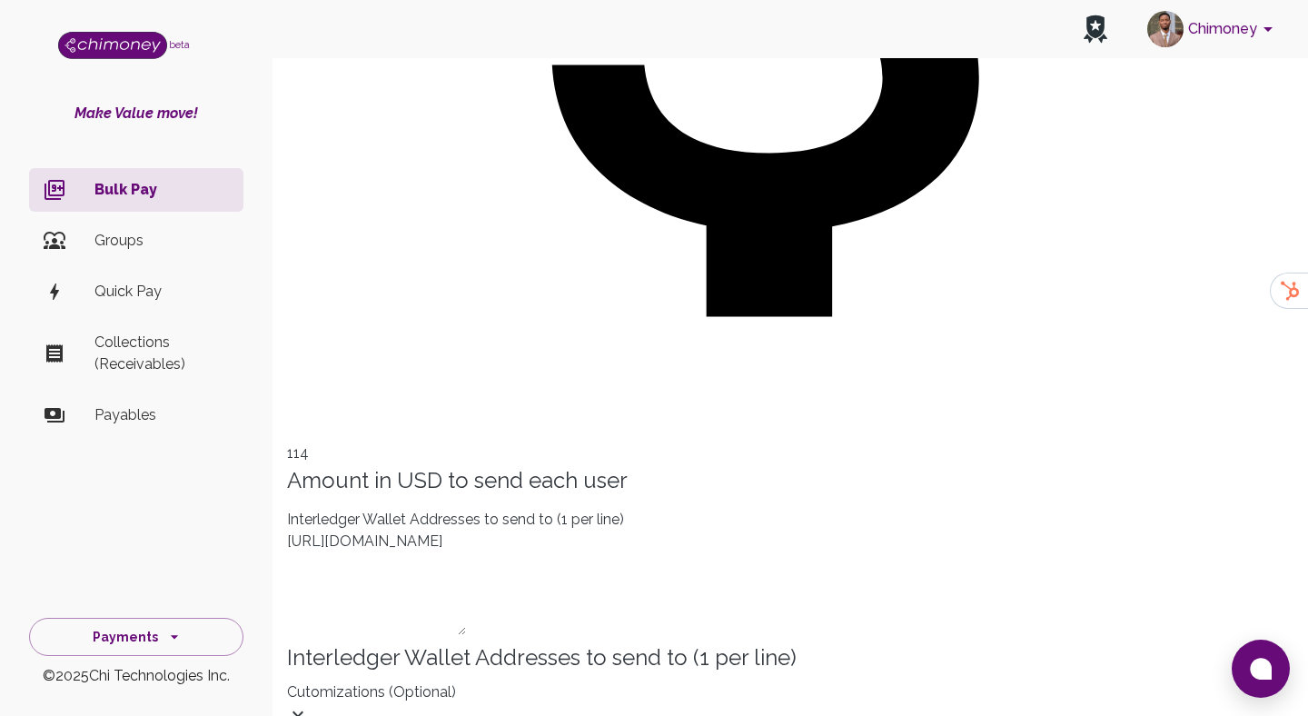
type textarea "Retrying payment for"
paste textarea "[URL][DOMAIN_NAME]"
paste textarea "c51f6939-bb43-44e2-add2-00e76d87346c"
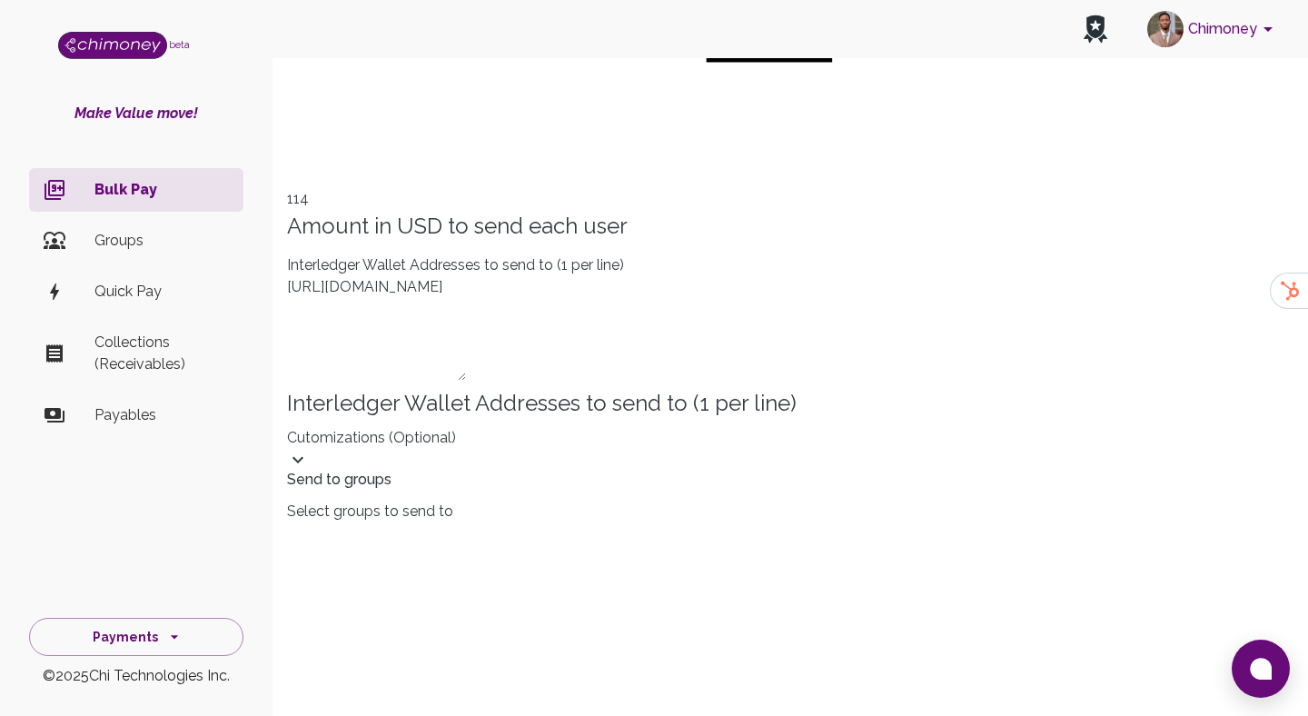
scroll to position [1284, 0]
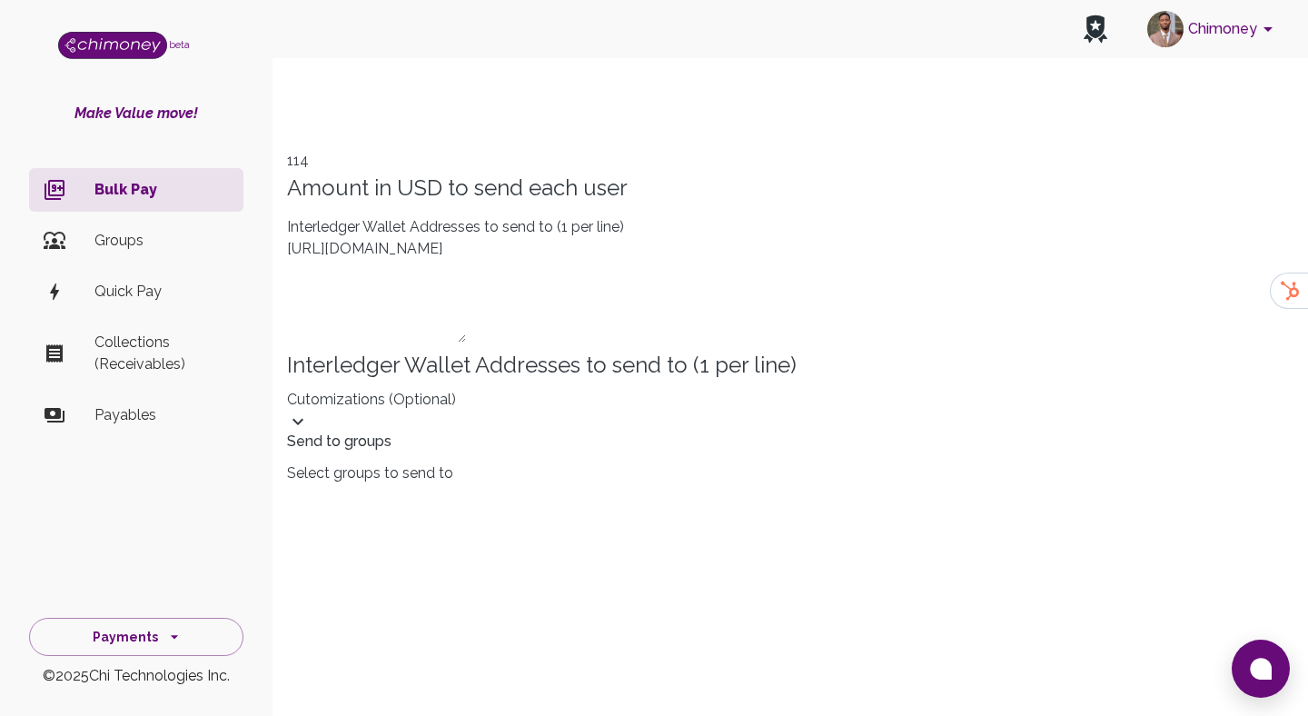
type textarea "Funds to retry c51f6939-bb43-44e2-add2-00e76d87346c transaction"
paste input "8726"
type input "8726"
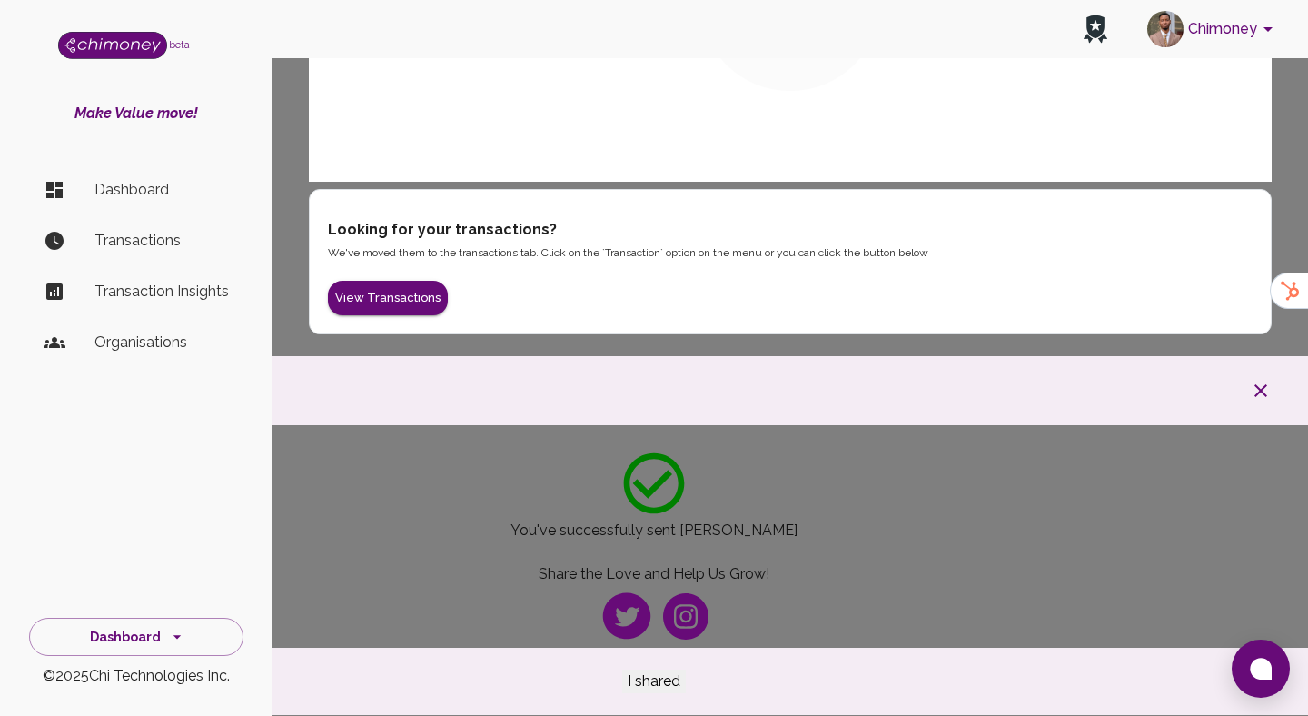
scroll to position [3, 0]
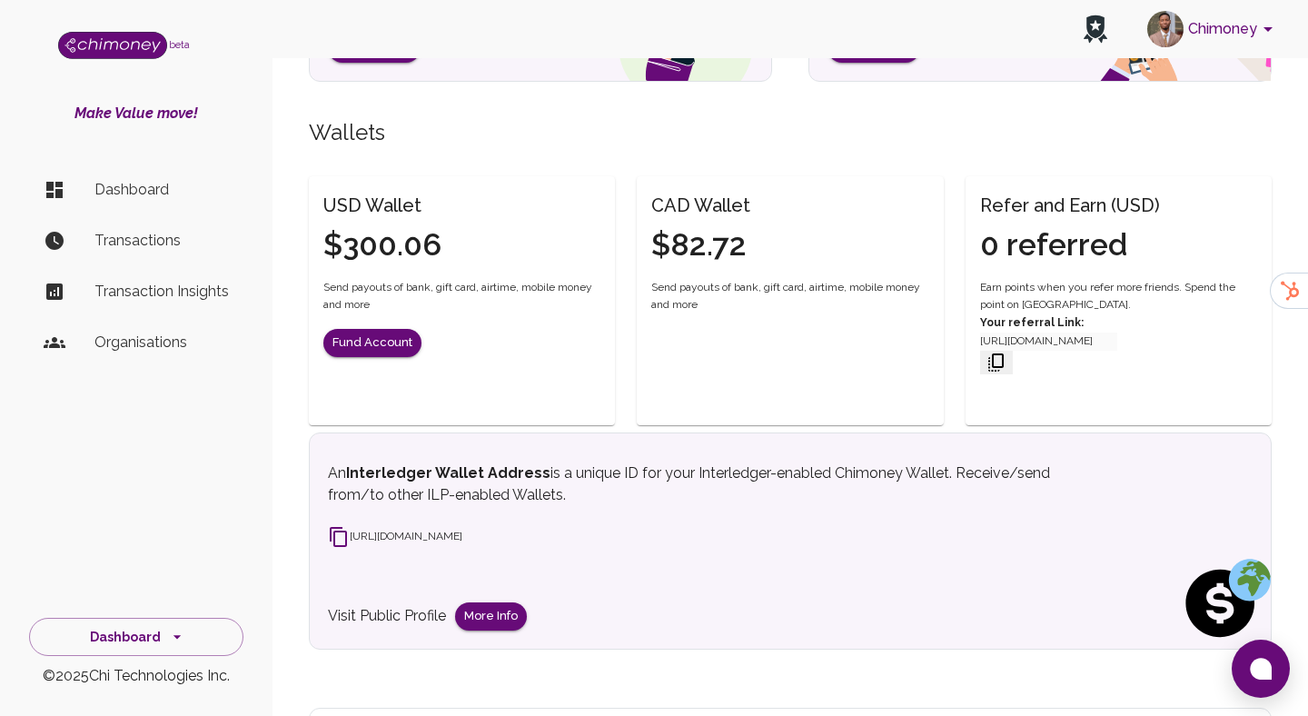
scroll to position [376, 0]
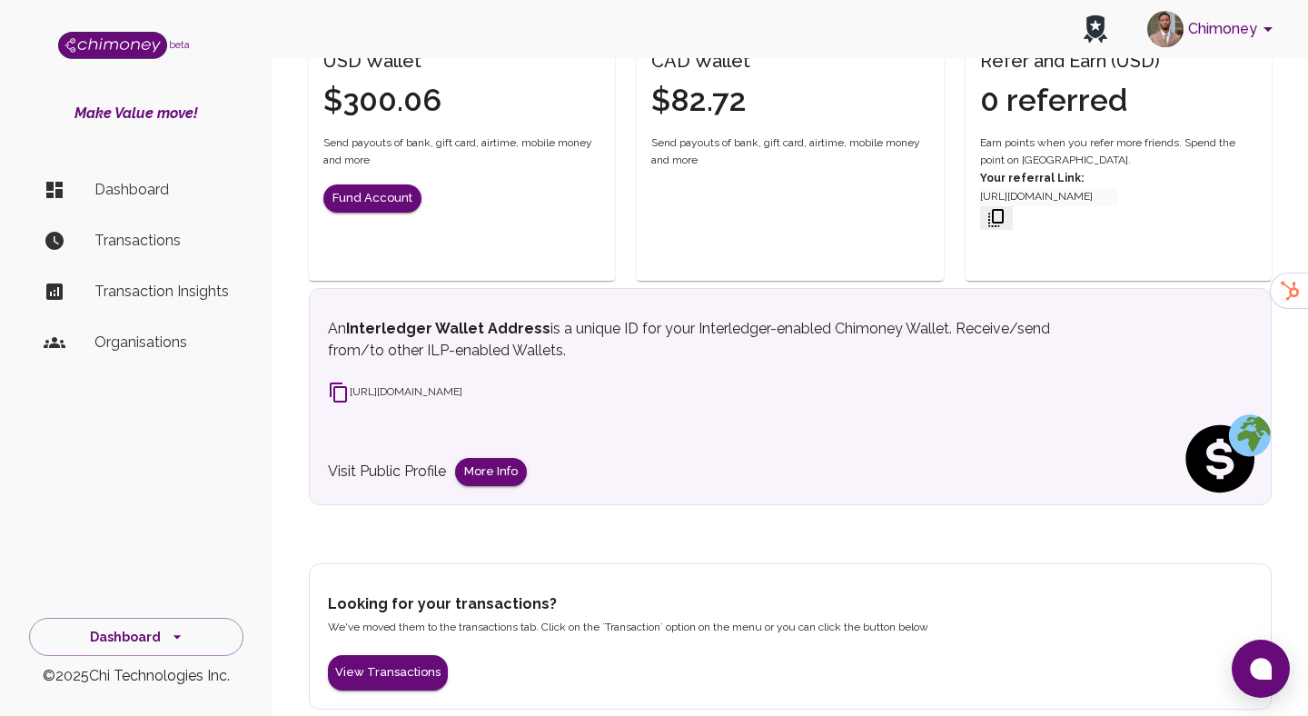
click at [1229, 29] on button "Chimoney" at bounding box center [1213, 28] width 146 height 47
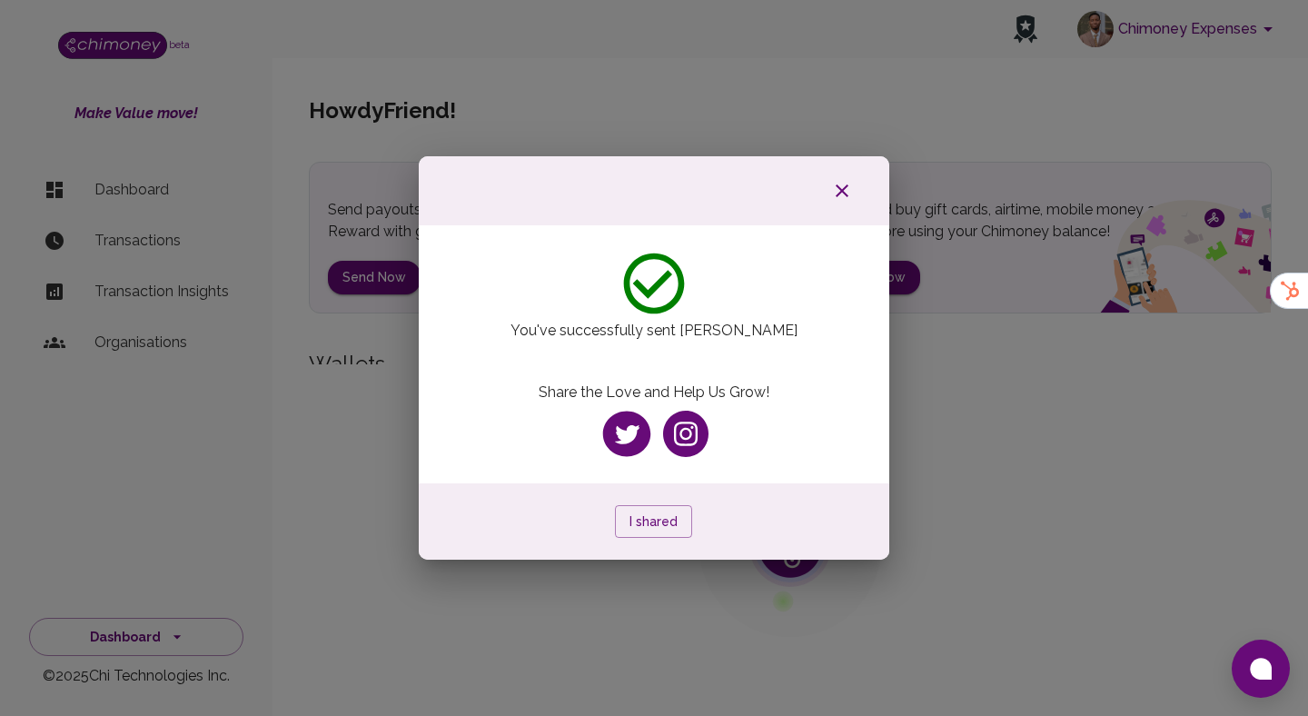
scroll to position [186, 0]
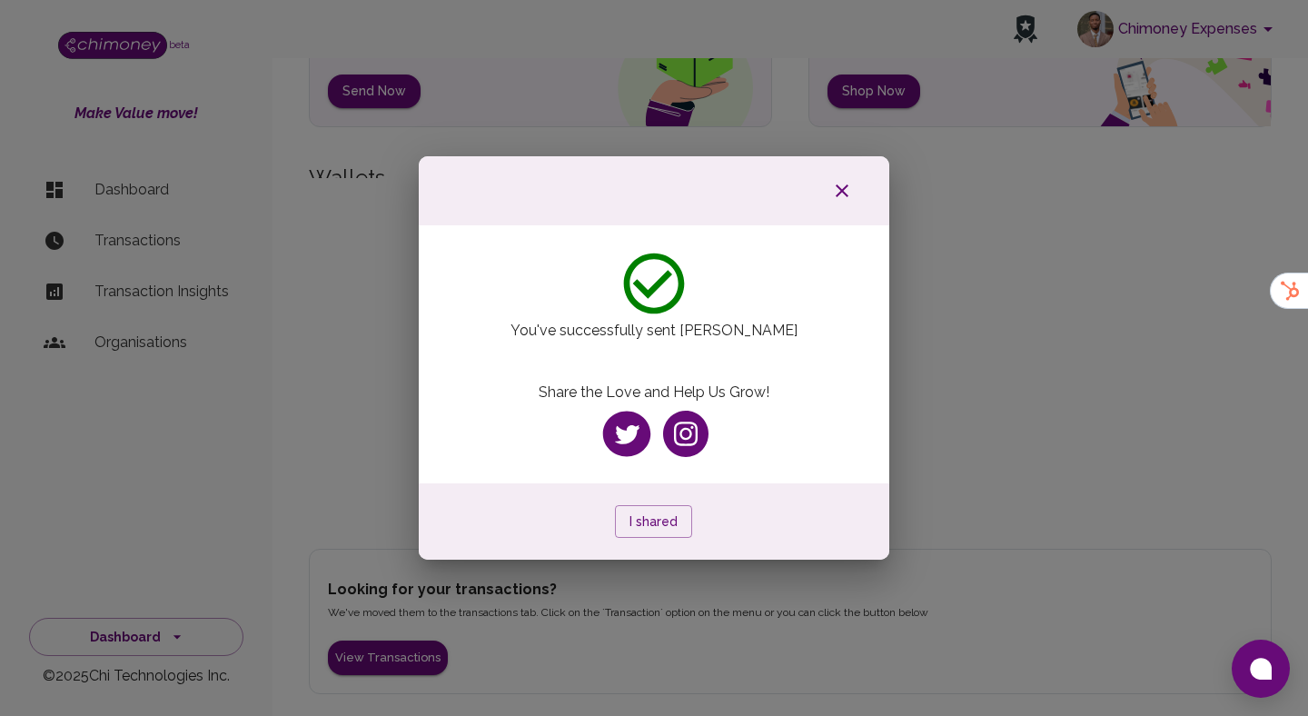
click at [844, 185] on icon "button" at bounding box center [842, 191] width 22 height 22
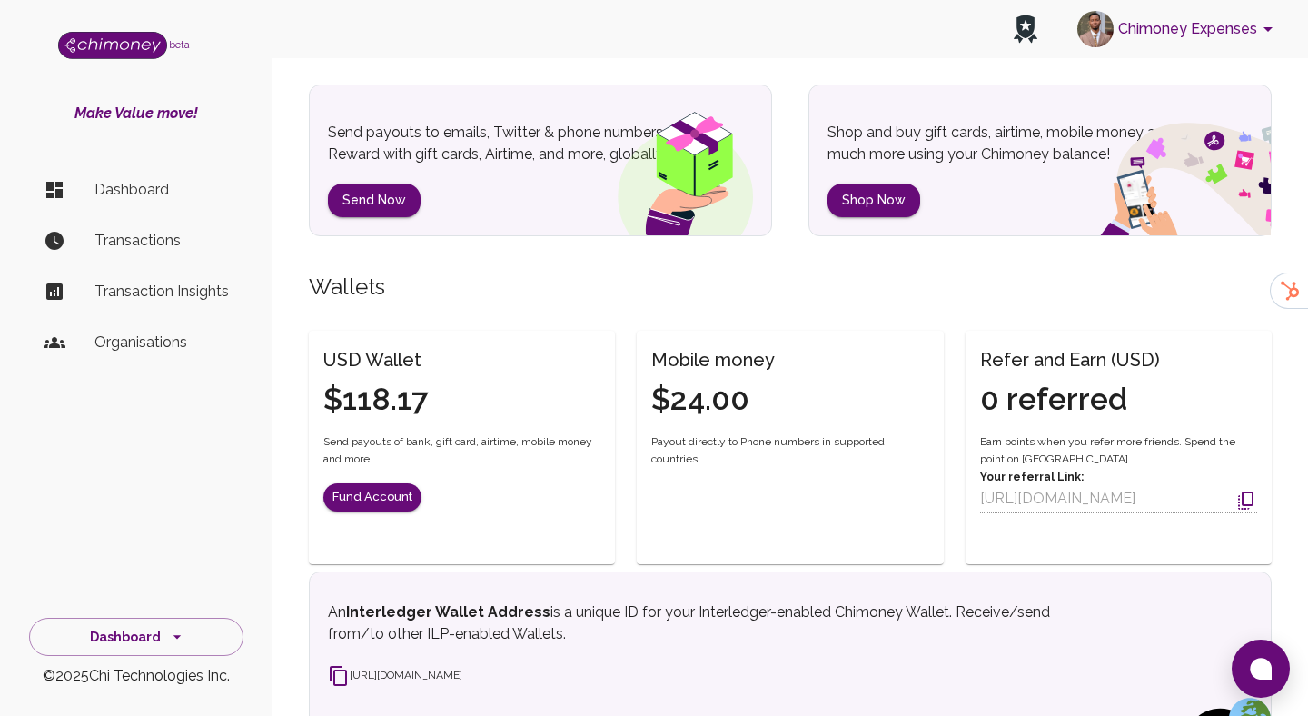
scroll to position [131, 0]
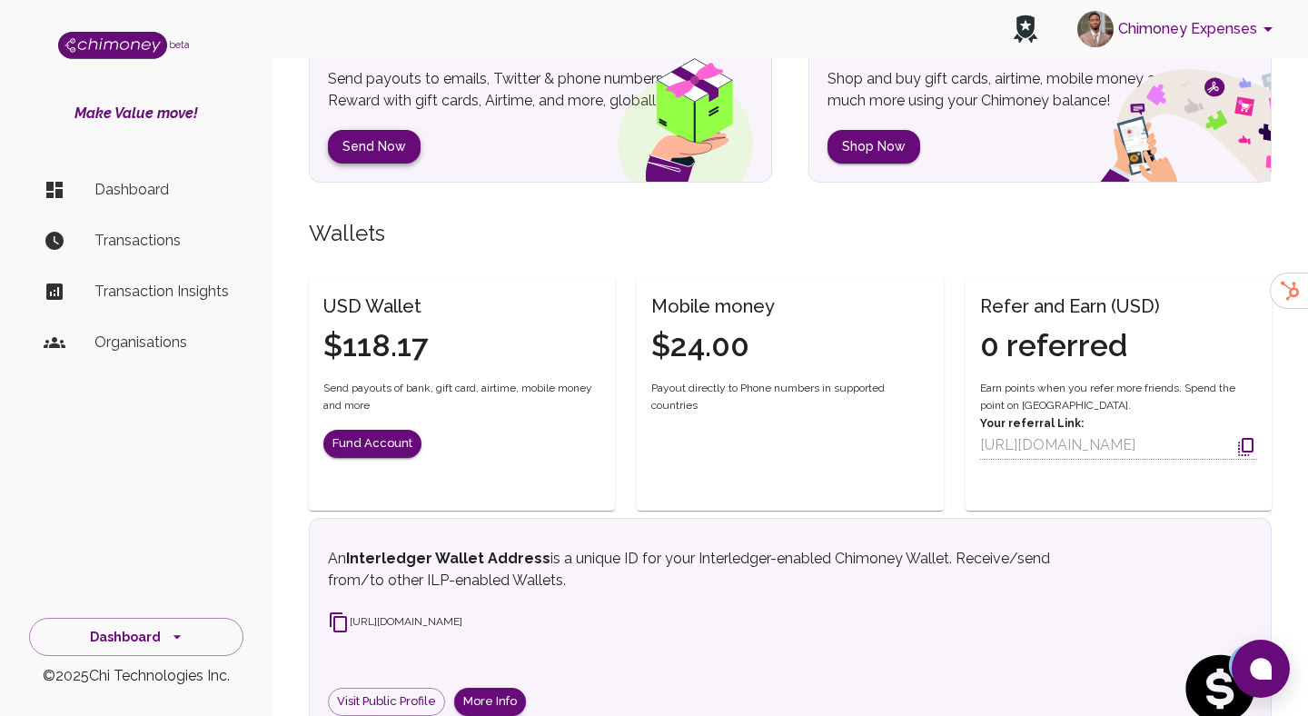
click at [363, 133] on button "Send Now" at bounding box center [374, 147] width 93 height 34
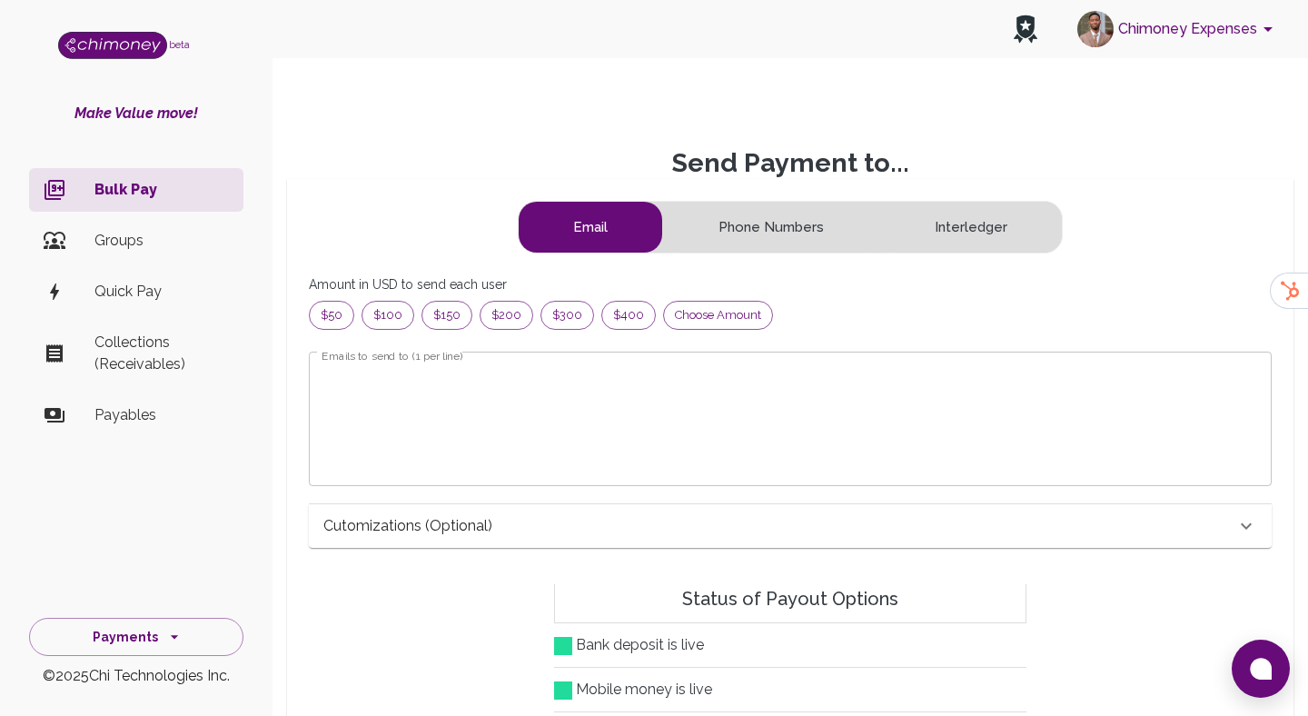
scroll to position [233, 932]
click at [690, 319] on span "Choose amount" at bounding box center [718, 315] width 108 height 18
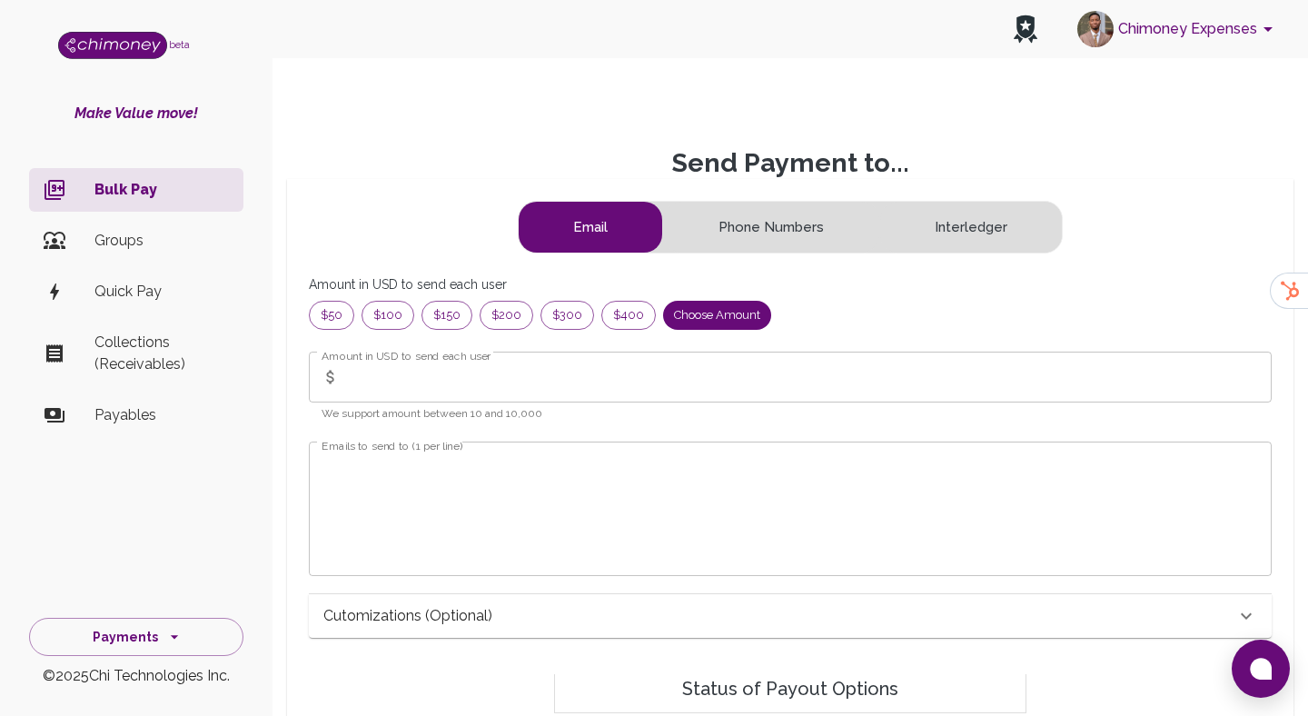
click at [452, 385] on input "Amount in USD to send each user" at bounding box center [809, 377] width 925 height 51
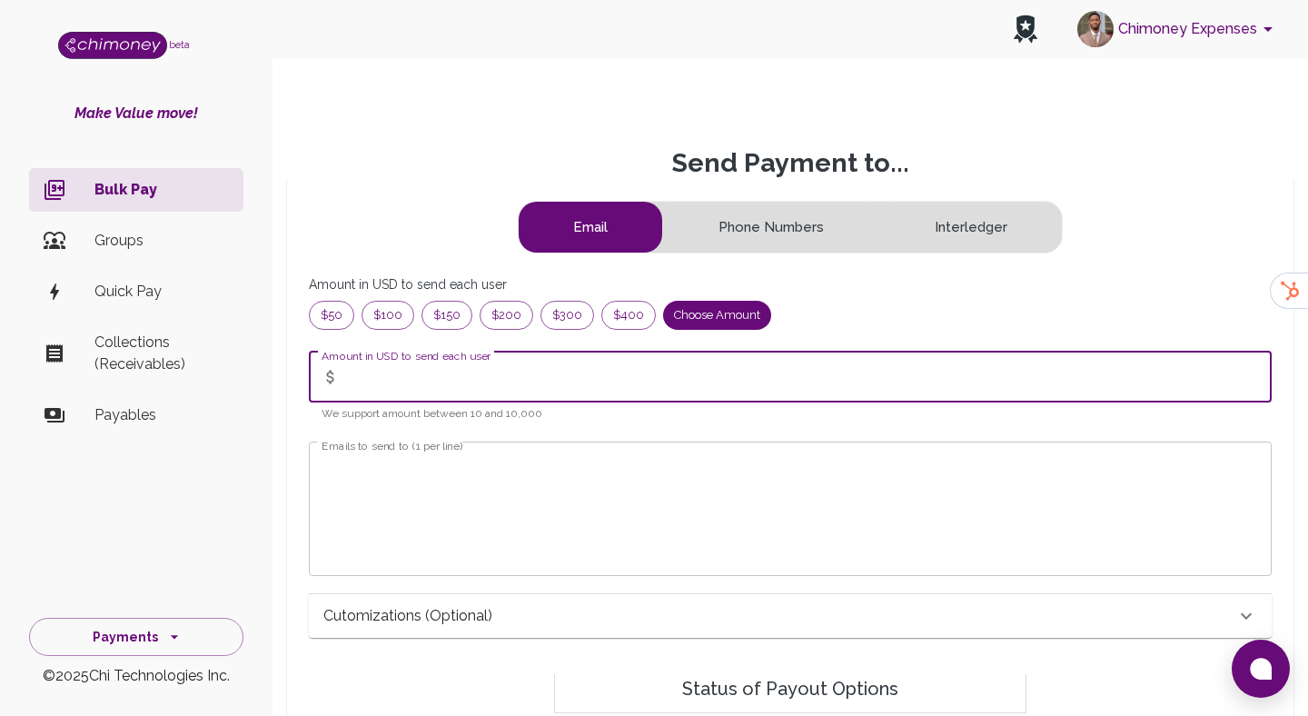
paste input "8726"
type input "8726"
click at [446, 498] on textarea "Emails to send to (1 per line)" at bounding box center [791, 508] width 938 height 104
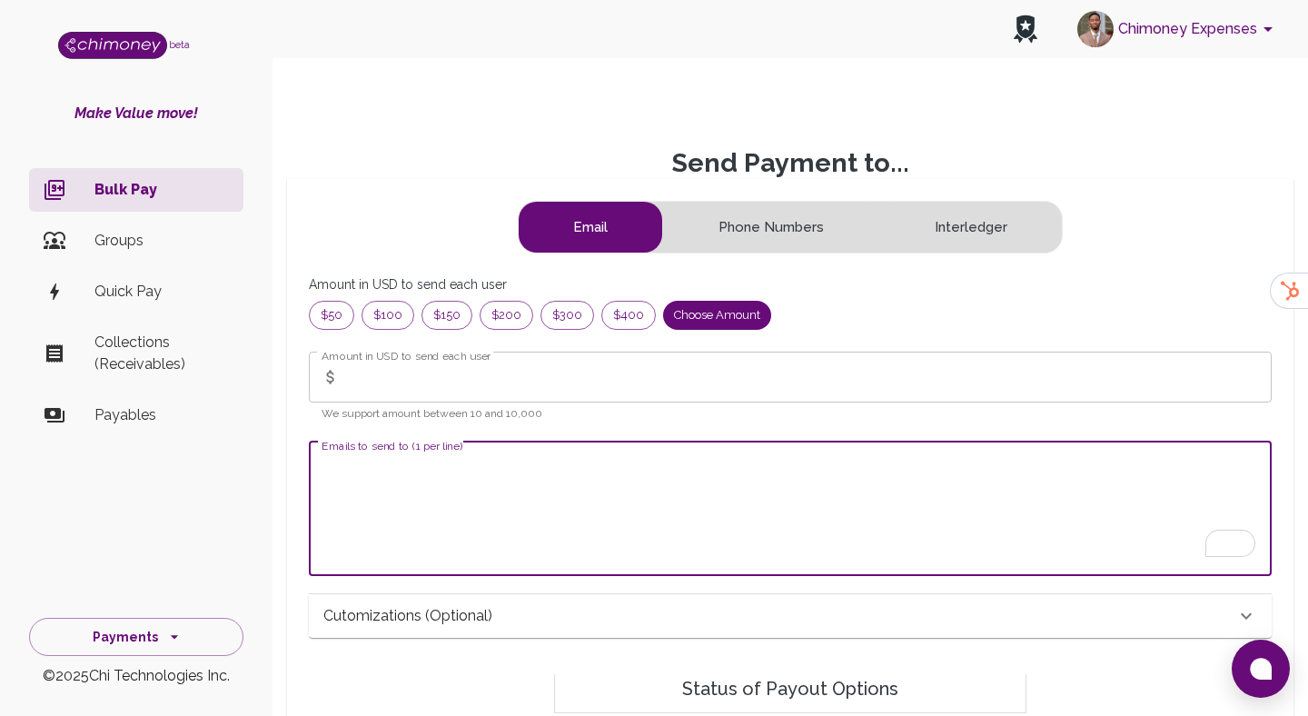
click at [517, 366] on input "Amount in USD to send each user" at bounding box center [809, 377] width 925 height 51
